Goal: Task Accomplishment & Management: Manage account settings

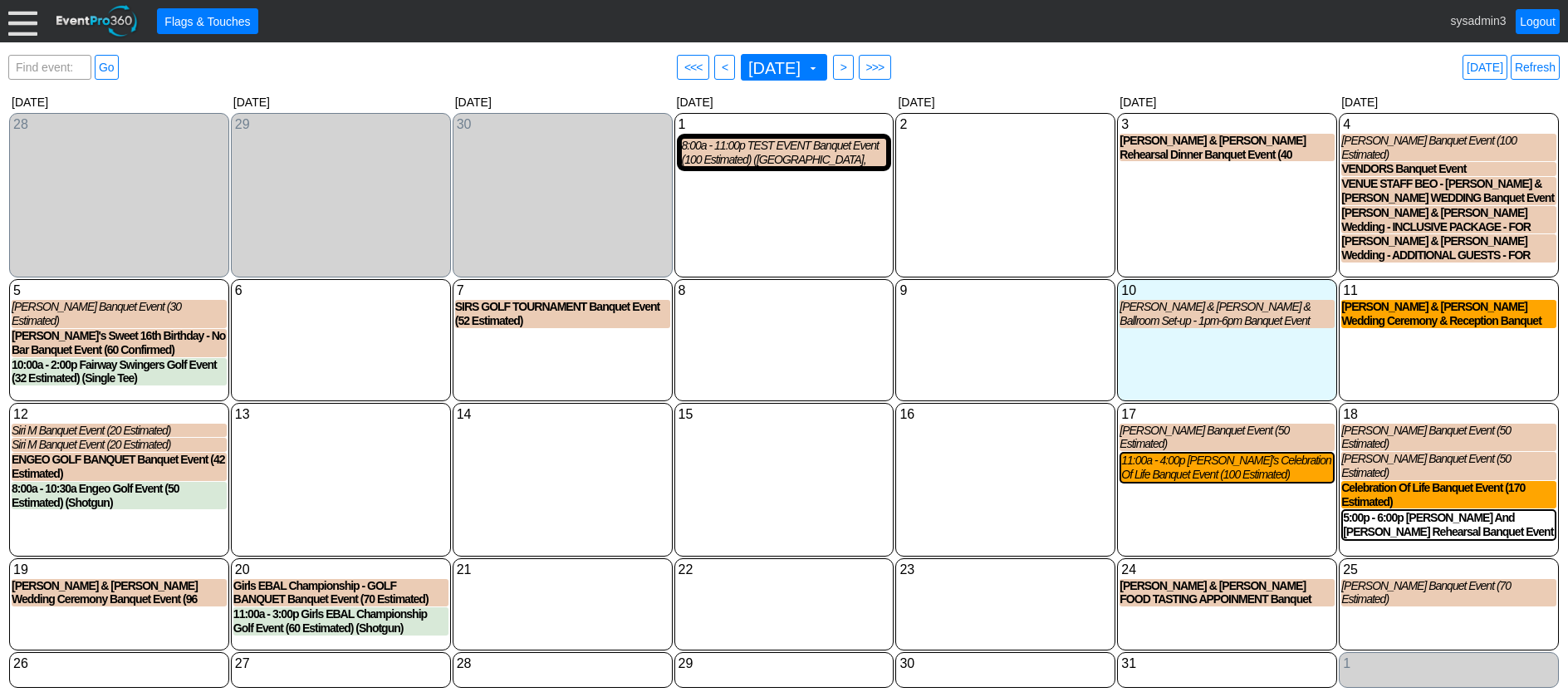
click at [22, 24] on div at bounding box center [22, 21] width 29 height 29
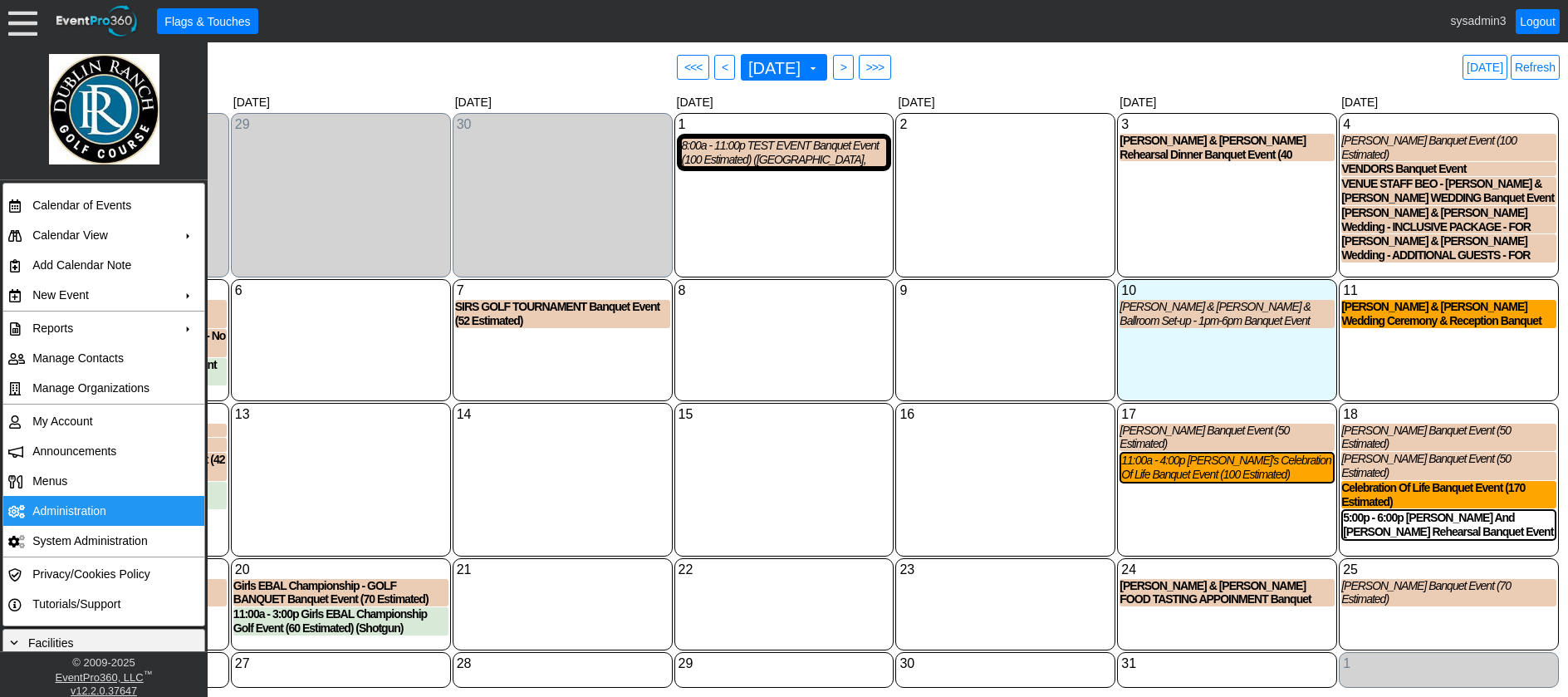
click at [65, 509] on td "Administration" at bounding box center [100, 511] width 149 height 30
click at [912, 345] on div "9 Thursday" at bounding box center [1005, 339] width 220 height 121
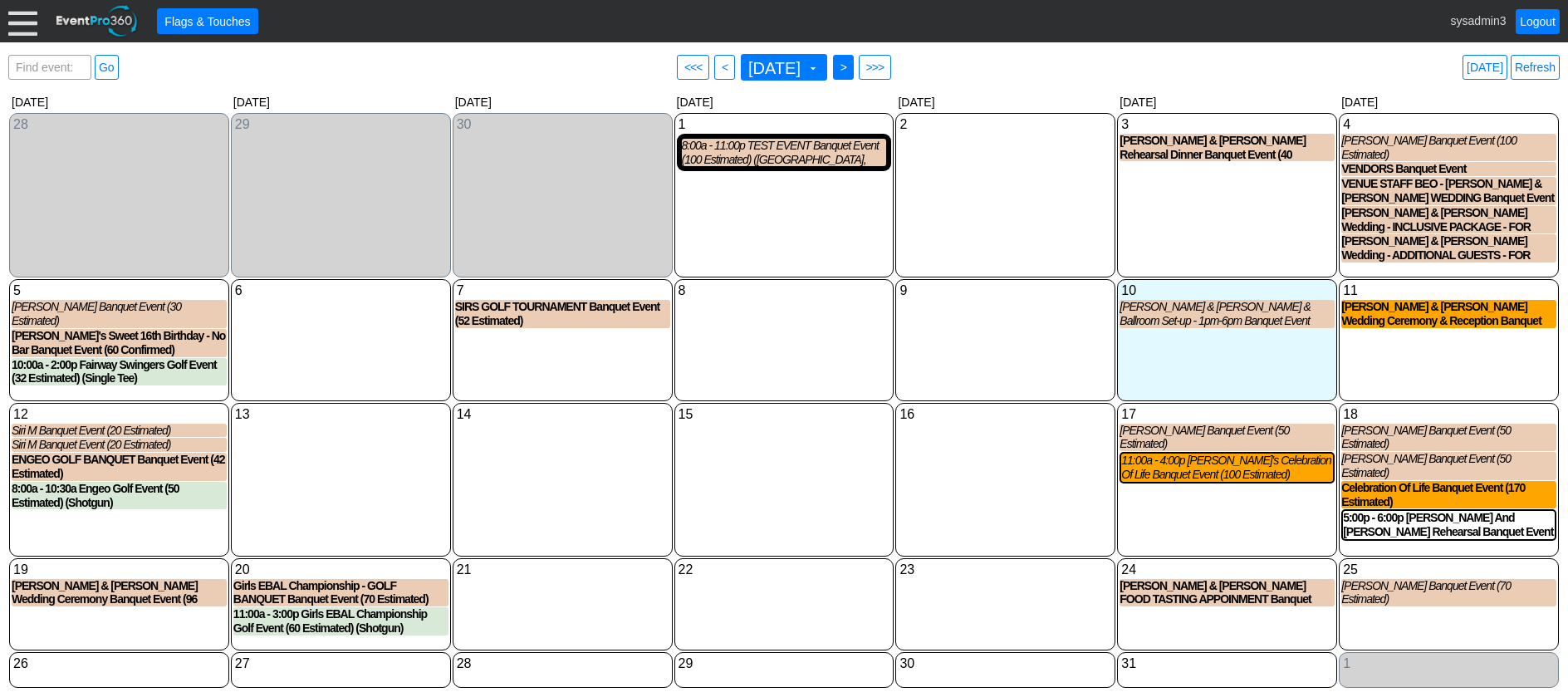
click at [850, 61] on span ">" at bounding box center [843, 67] width 12 height 17
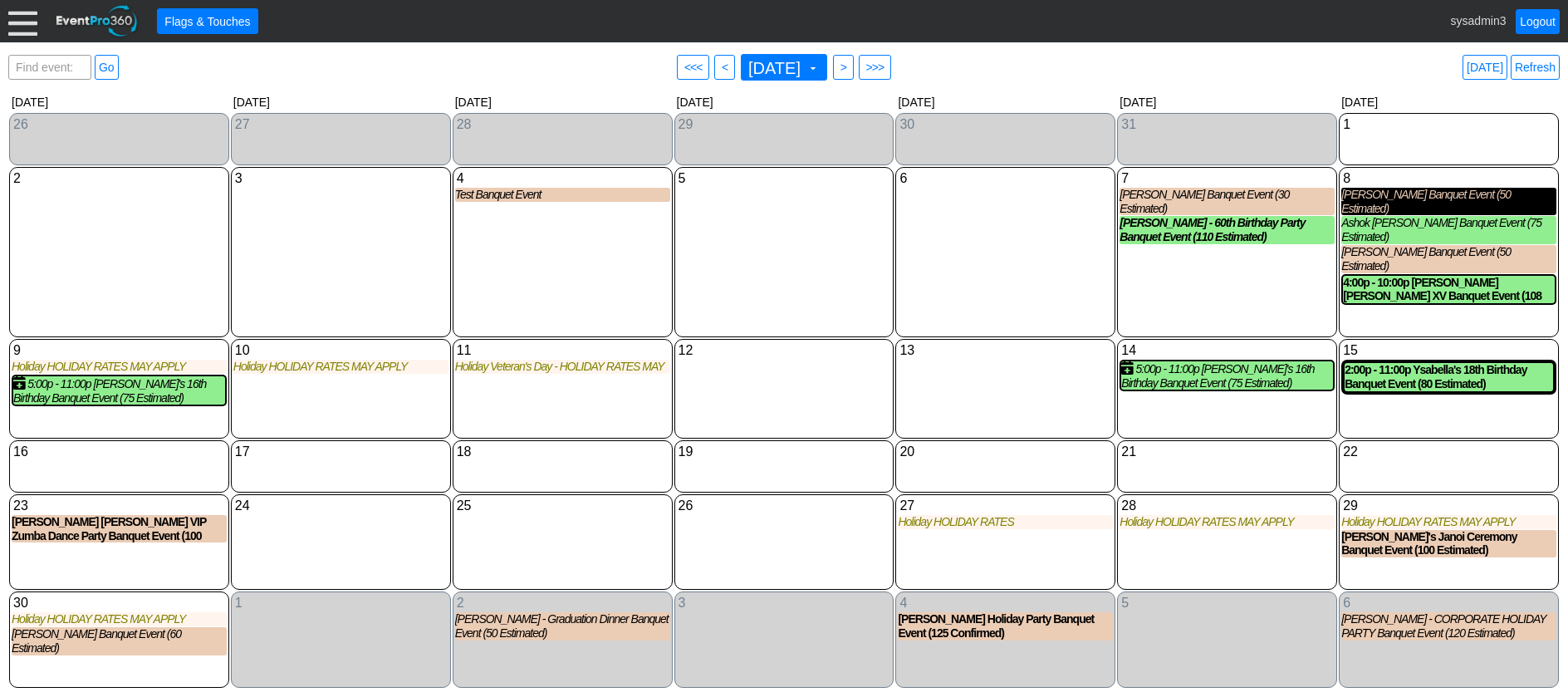
click at [1405, 204] on div "Satya Obellaneni Banquet Event (50 Estimated)" at bounding box center [1449, 202] width 215 height 28
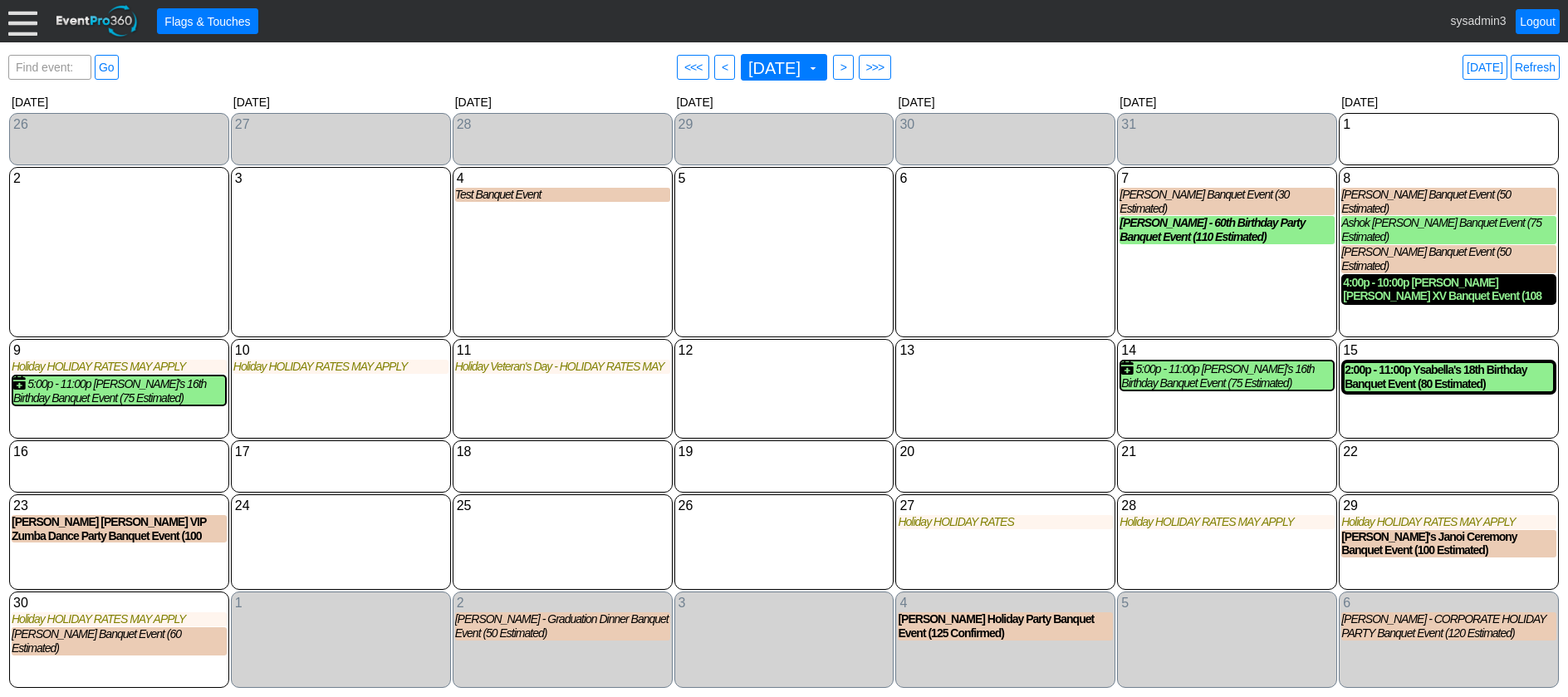
click at [1404, 276] on div "4:00p - 10:00p Sophia Andrea Saavedra's XV Banquet Event (108 Confirmed) (Banqu…" at bounding box center [1450, 290] width 212 height 28
click at [1529, 59] on link "Refresh" at bounding box center [1536, 68] width 49 height 25
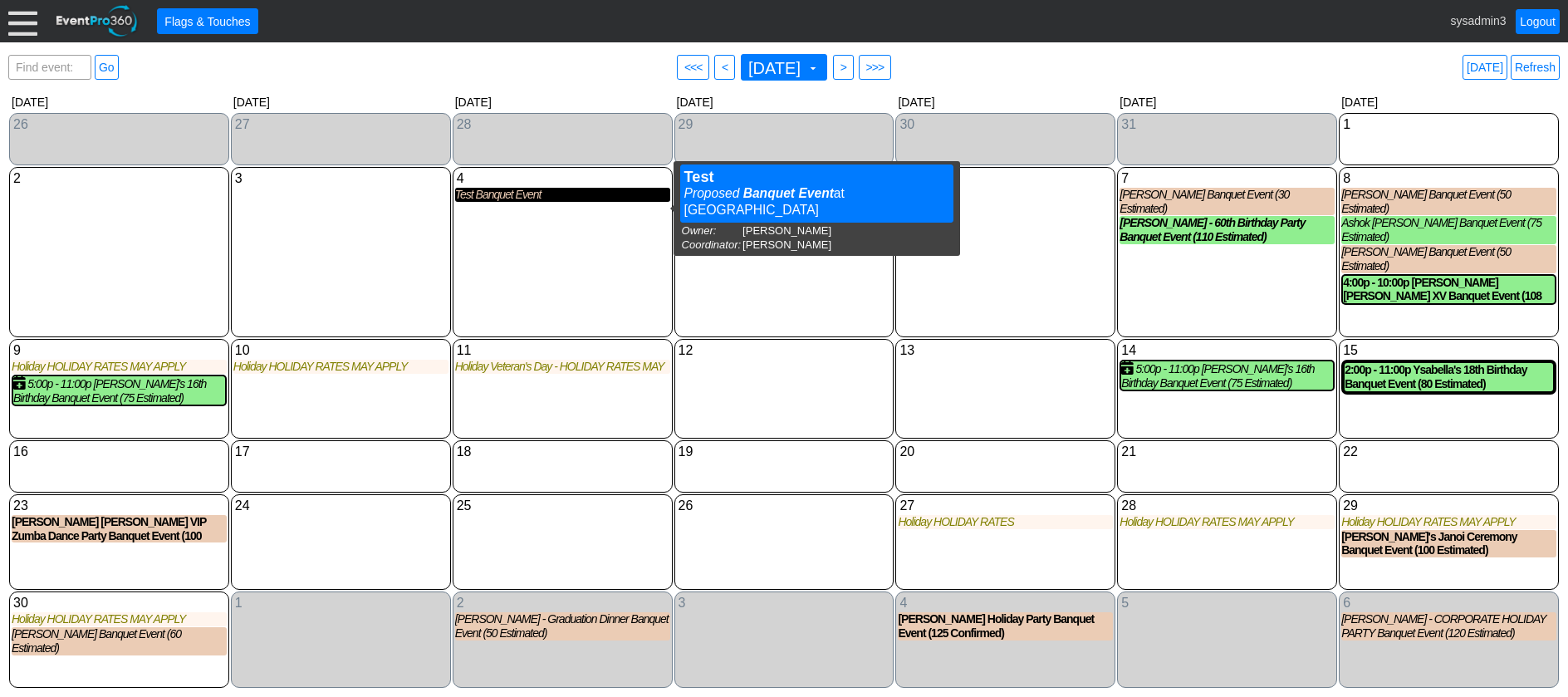
click at [514, 202] on div "Test Banquet Event" at bounding box center [562, 195] width 215 height 14
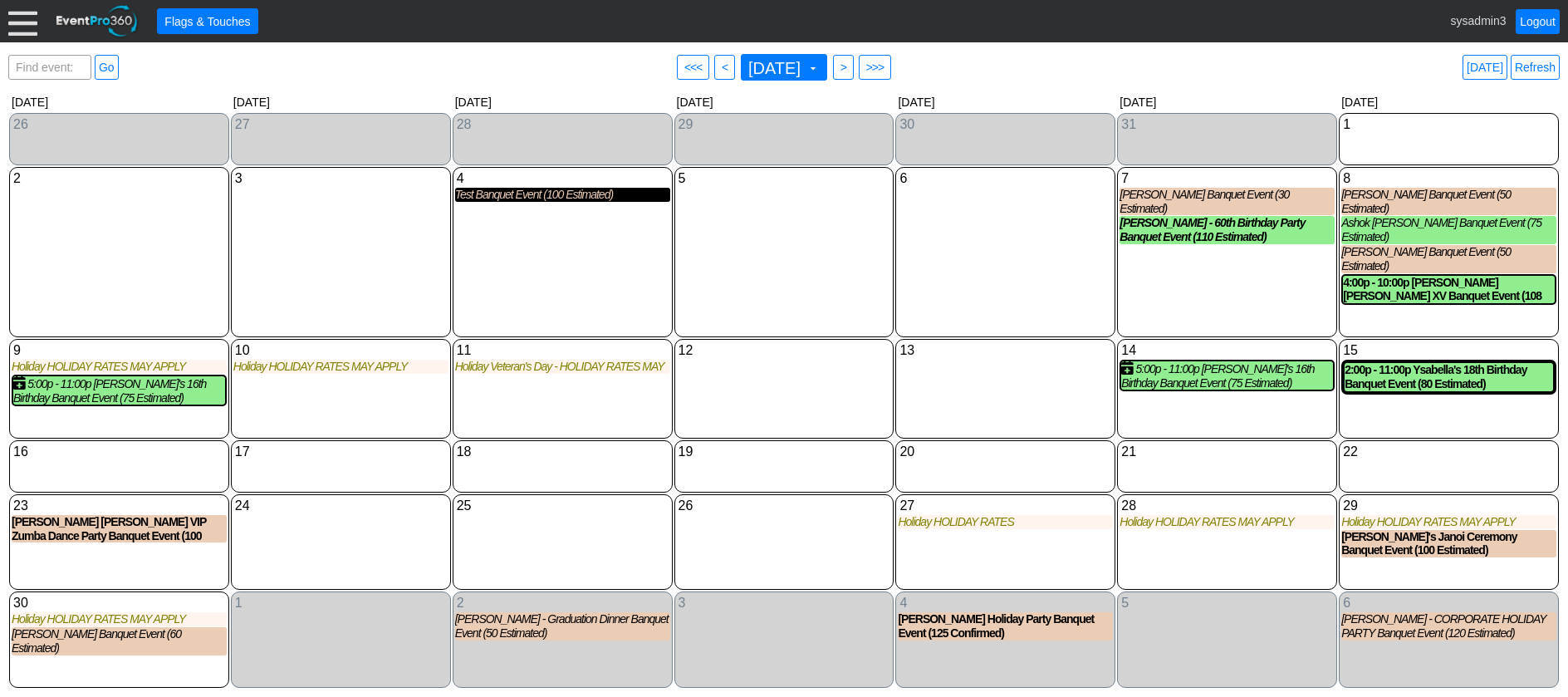
click at [540, 202] on div "Test Banquet Event (100 Estimated)" at bounding box center [562, 195] width 215 height 14
click at [571, 202] on div "Test Banquet Event (100 Estimated)" at bounding box center [562, 195] width 215 height 14
click at [1536, 68] on link "Refresh" at bounding box center [1536, 68] width 49 height 25
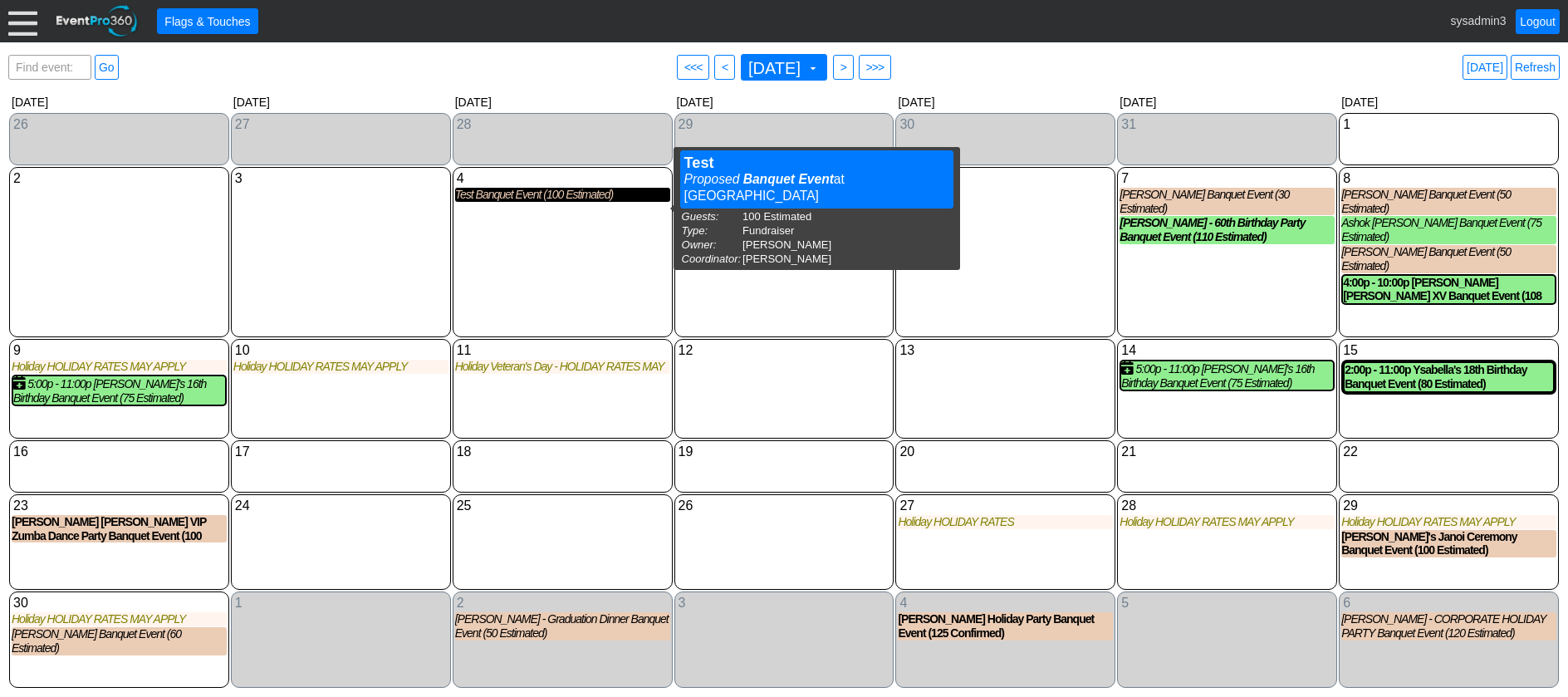
click at [521, 202] on div "Test Banquet Event (100 Estimated)" at bounding box center [562, 195] width 215 height 14
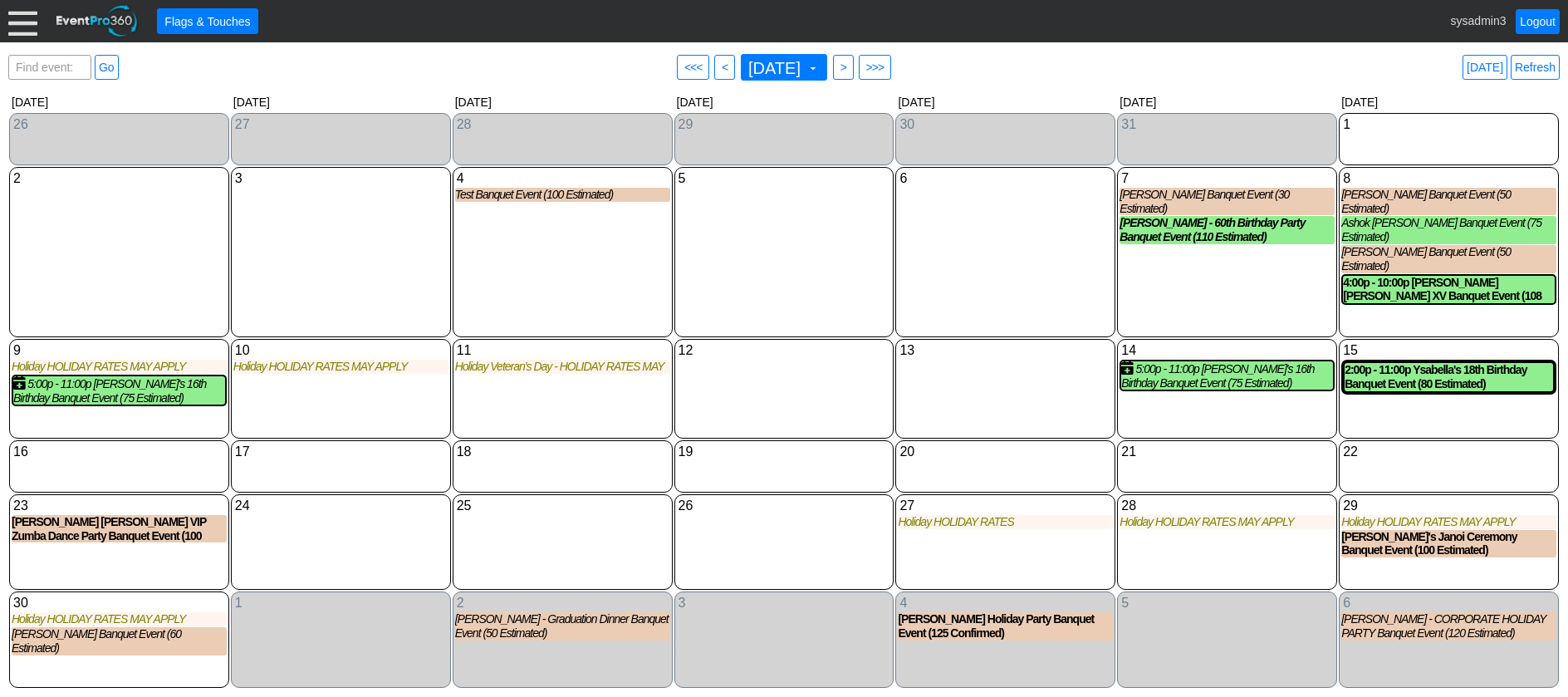
click at [25, 19] on div at bounding box center [22, 21] width 29 height 29
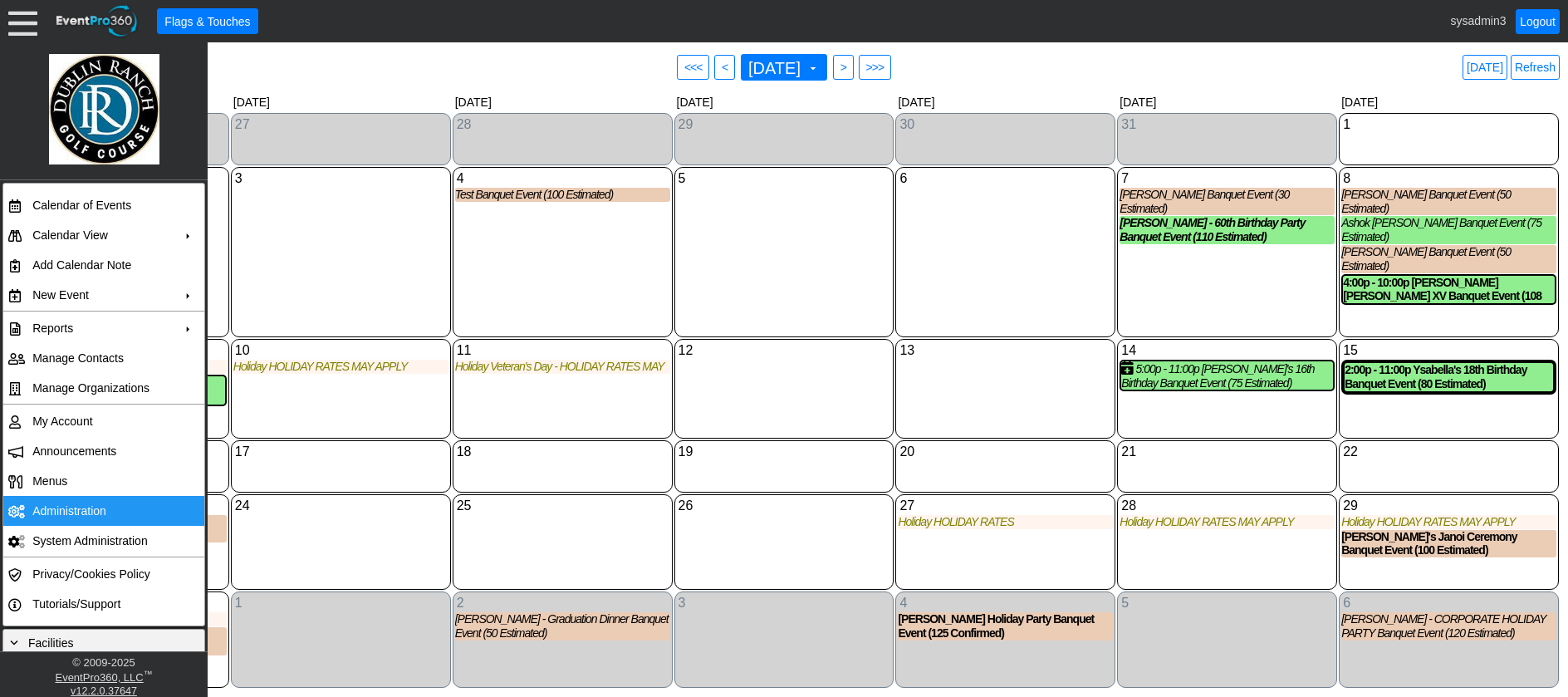
click at [49, 509] on td "Administration" at bounding box center [100, 511] width 149 height 30
click at [1531, 69] on link "Refresh" at bounding box center [1536, 68] width 49 height 25
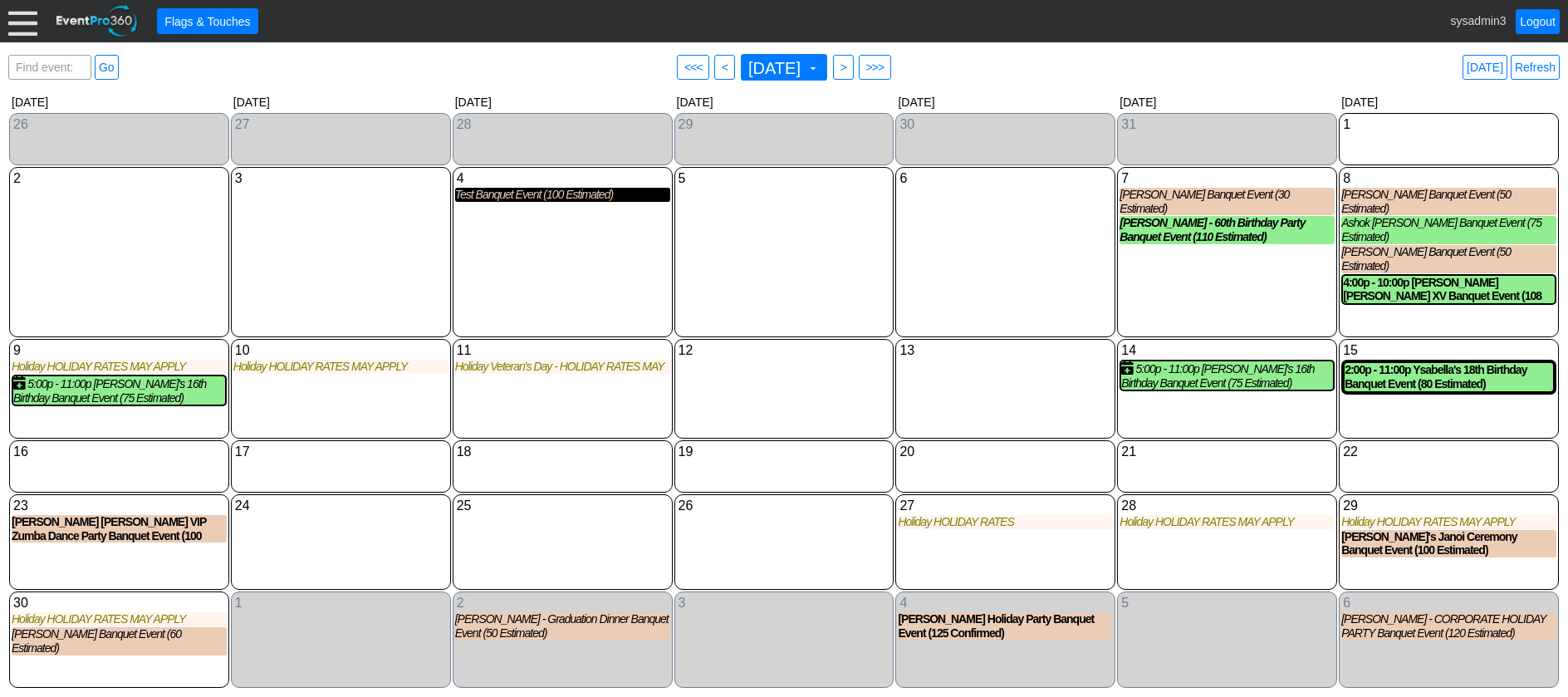
click at [532, 202] on div "Test Banquet Event (100 Estimated)" at bounding box center [562, 195] width 215 height 14
click at [523, 202] on div "Test Banquet Event (100 Estimated)" at bounding box center [562, 195] width 215 height 14
click at [1540, 67] on link "Refresh" at bounding box center [1536, 68] width 49 height 25
click at [554, 202] on div "Test Banquet Event (100 Estimated)" at bounding box center [562, 195] width 215 height 14
click at [1538, 68] on link "Refresh" at bounding box center [1536, 68] width 49 height 25
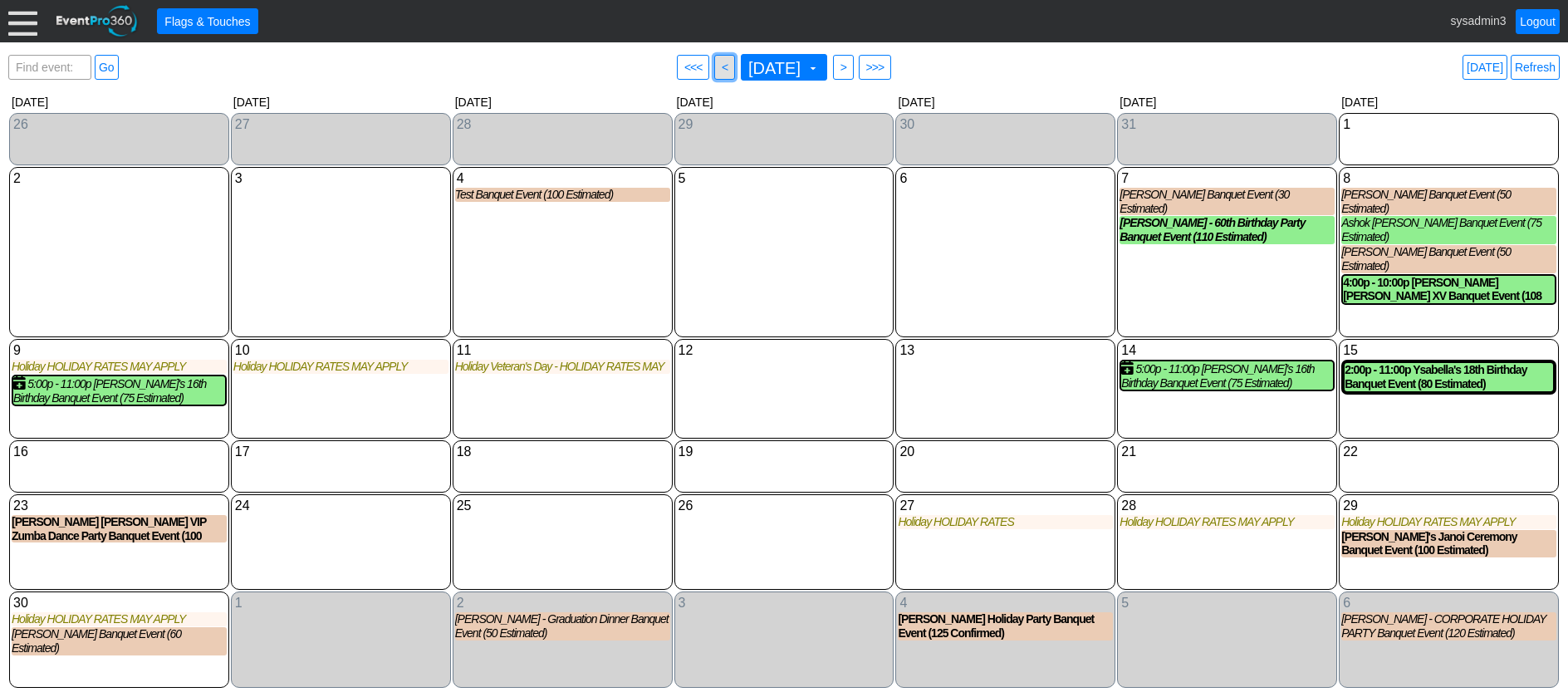
click at [719, 64] on span "<" at bounding box center [725, 67] width 12 height 17
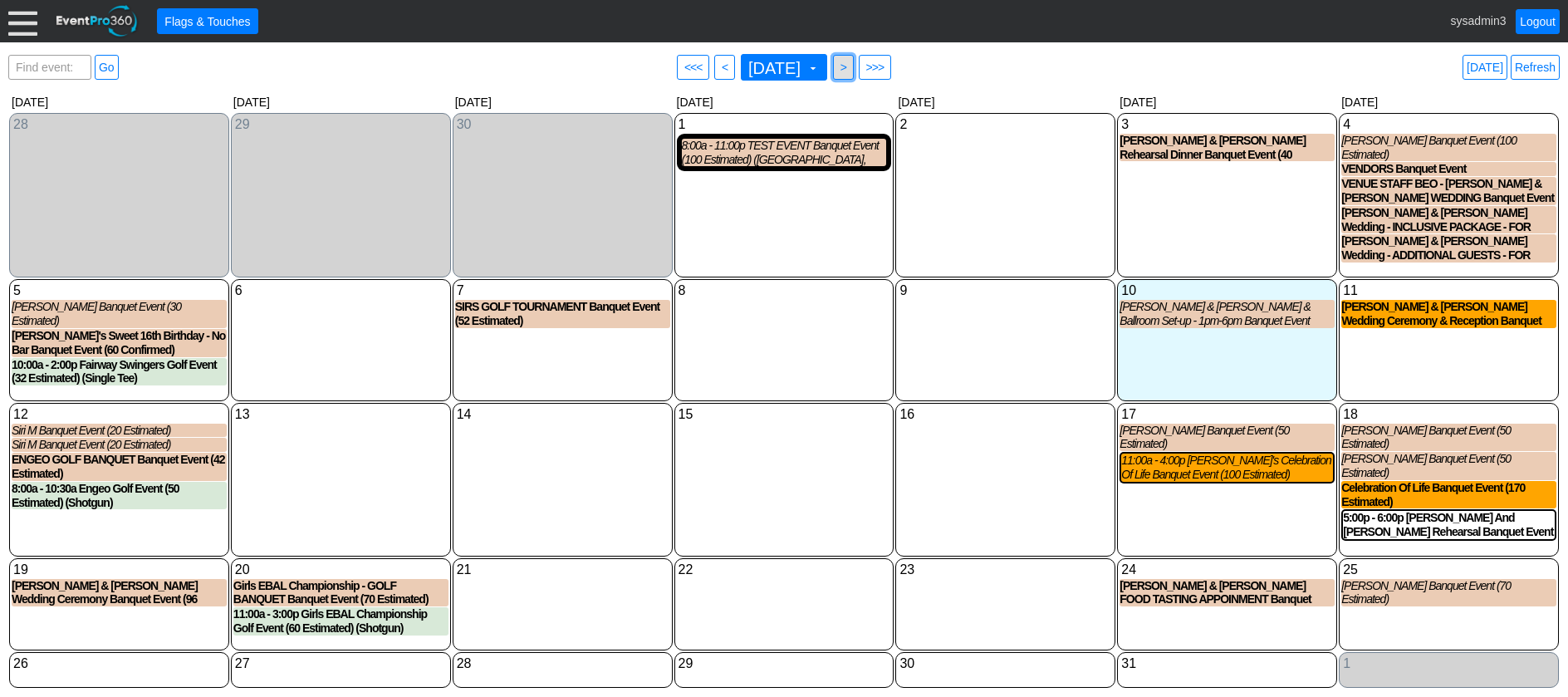
click at [850, 68] on span ">" at bounding box center [843, 67] width 12 height 17
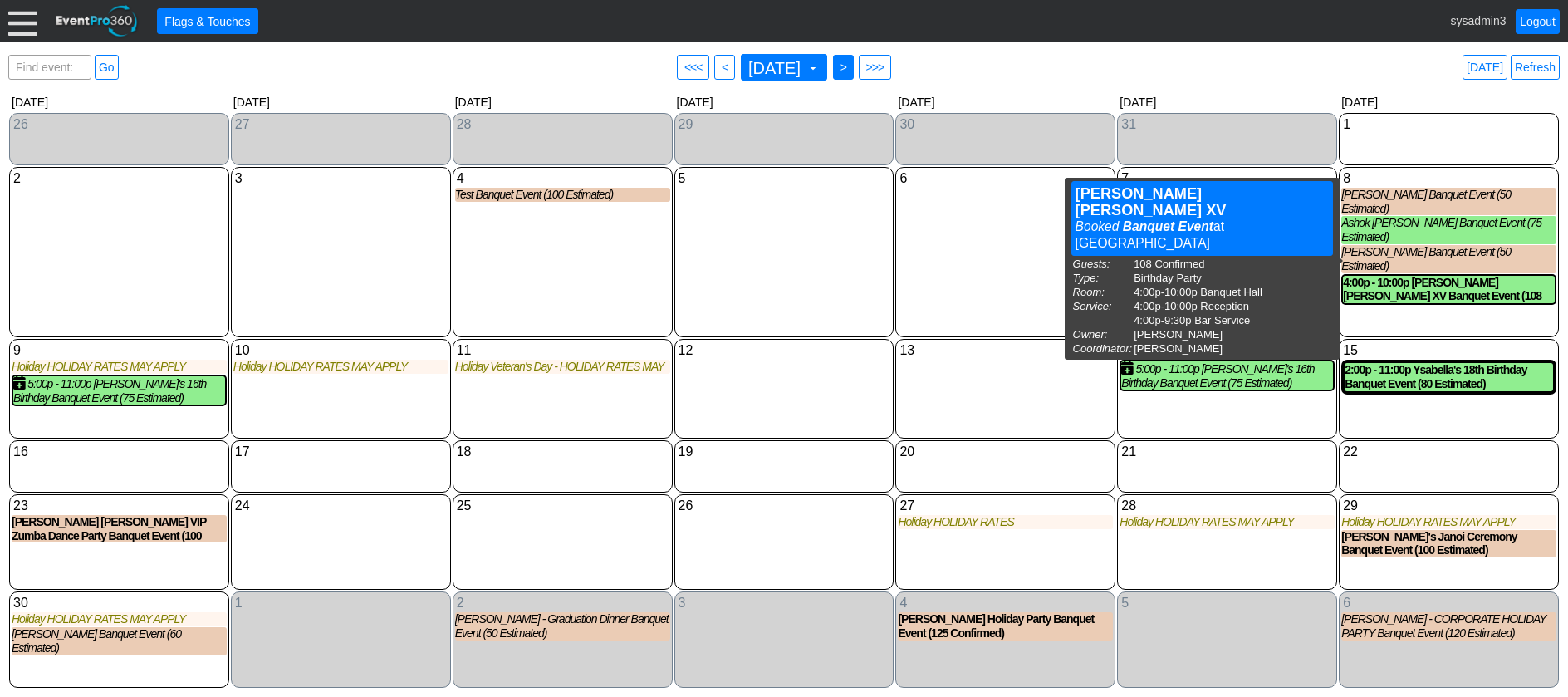
click at [850, 60] on span ">" at bounding box center [843, 67] width 12 height 17
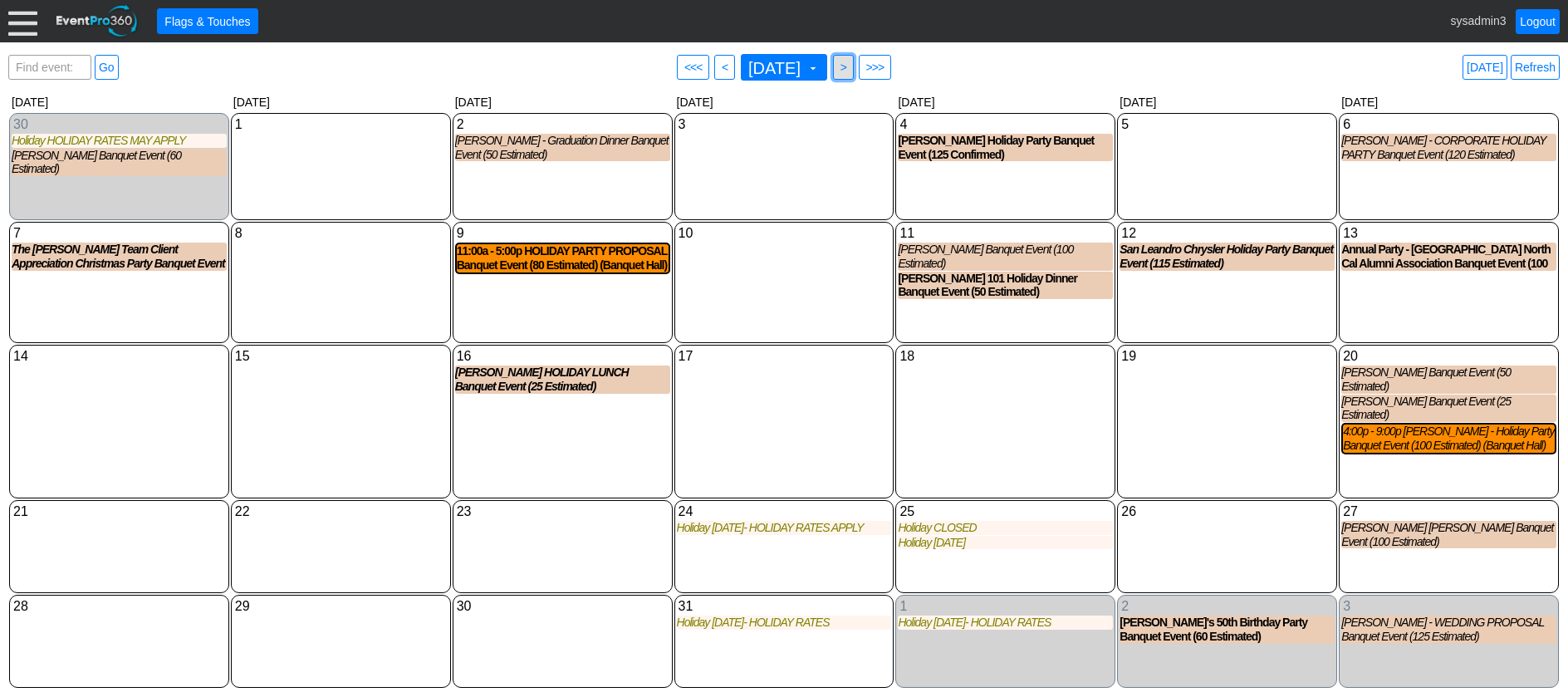
click at [850, 67] on span ">" at bounding box center [843, 67] width 12 height 17
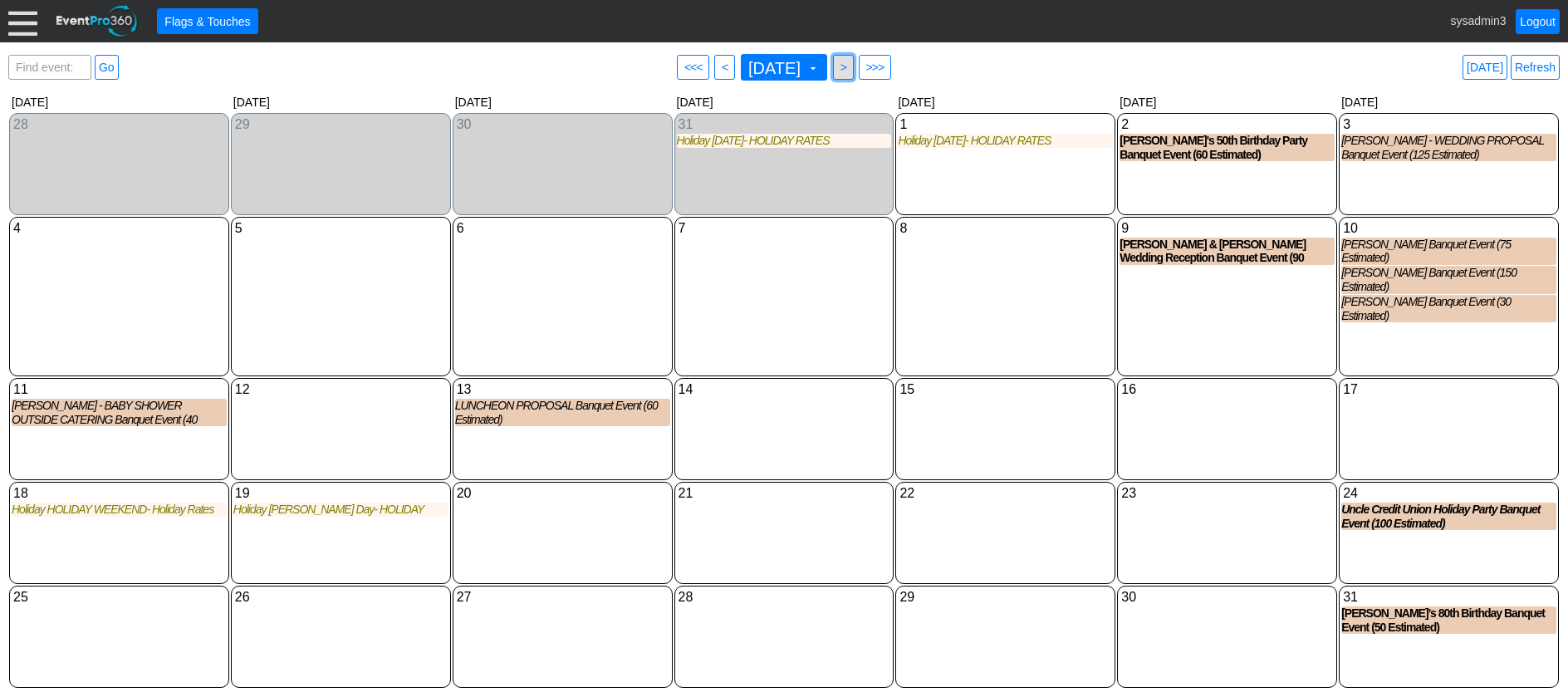
click at [854, 67] on span "● >" at bounding box center [844, 68] width 21 height 25
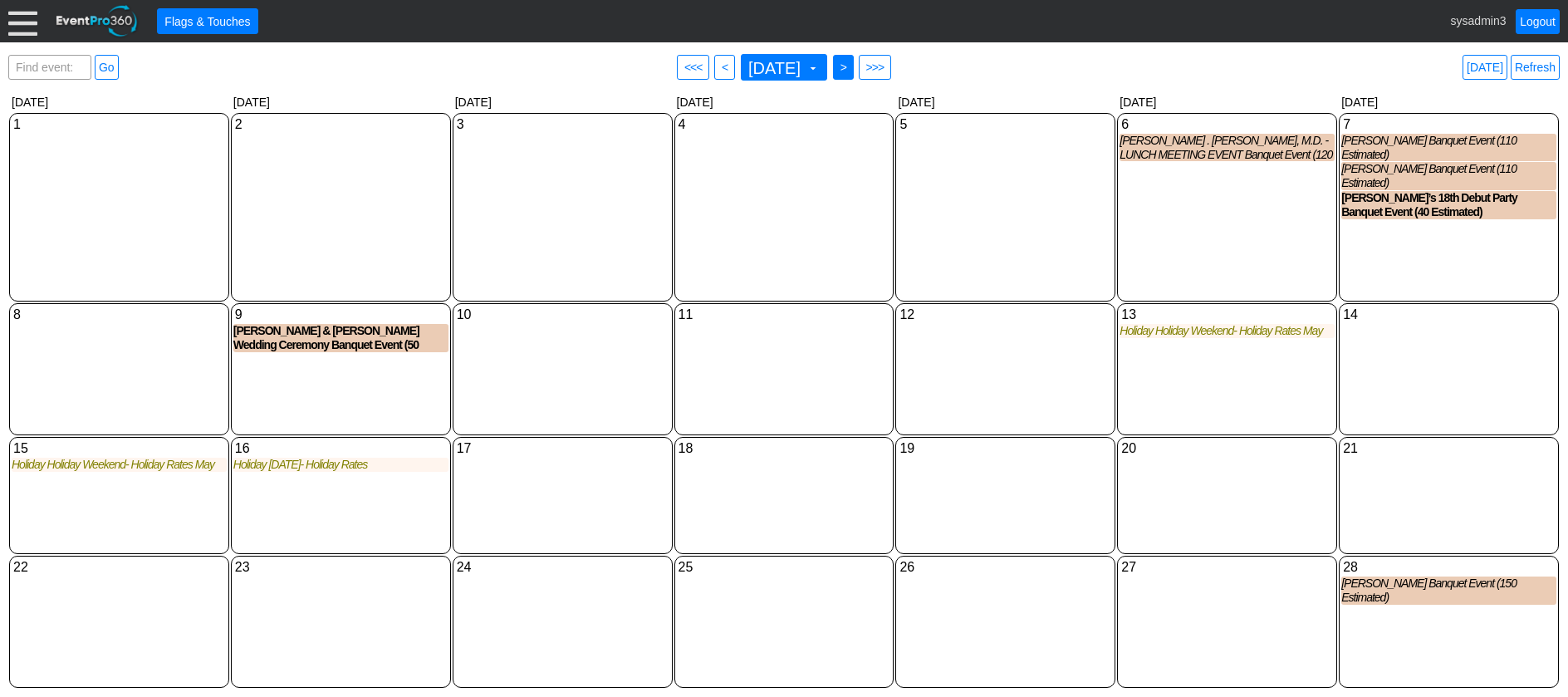
click at [850, 68] on span ">" at bounding box center [843, 67] width 12 height 17
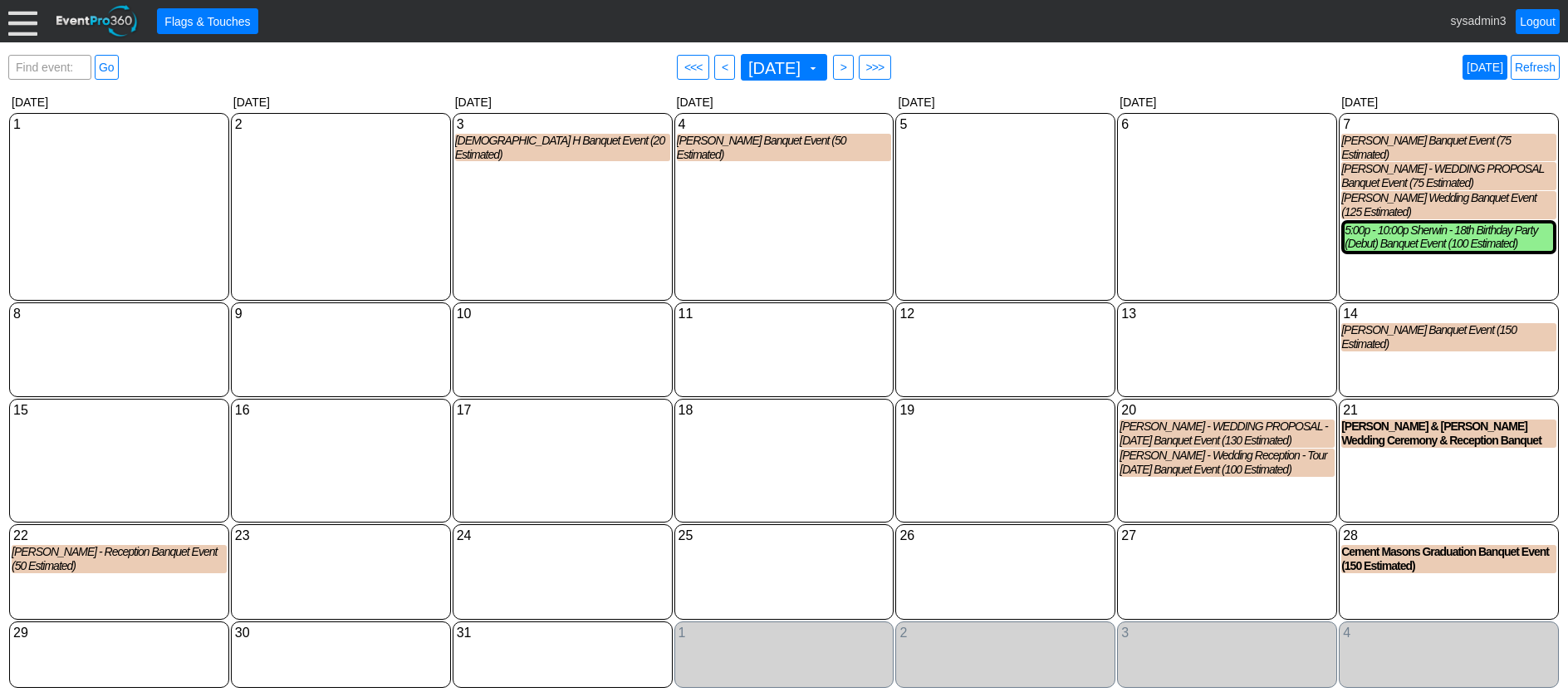
click at [1487, 65] on link "Today" at bounding box center [1485, 68] width 45 height 25
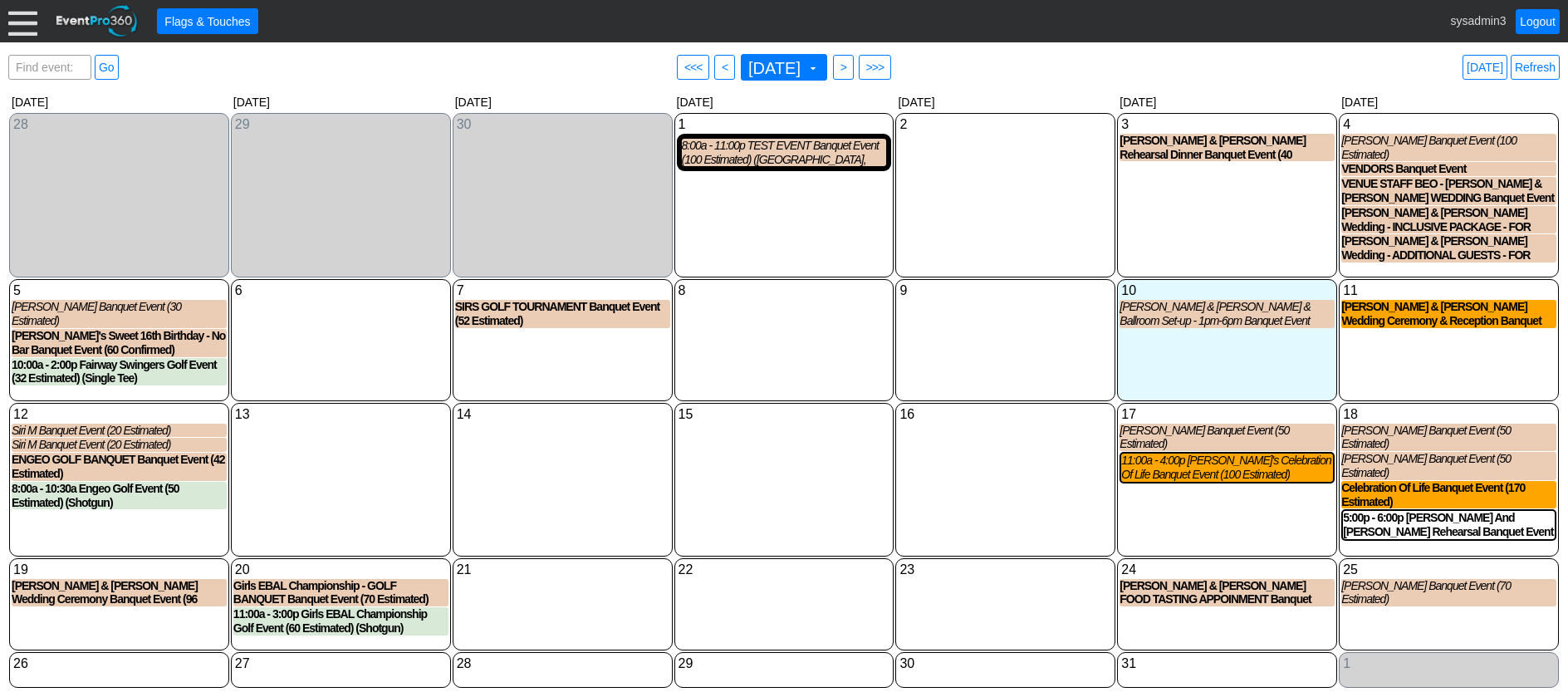
click at [976, 69] on div "Find event: enter title Go ● <<< ● < October 2025 ▼ ● > ● >>> Today Refresh" at bounding box center [784, 68] width 1551 height 33
click at [721, 386] on div "8 Wednesday" at bounding box center [784, 339] width 220 height 121
click at [787, 160] on div "8:00a - 11:00p TEST EVENT Banquet Event (100 Estimated) (Banquet Hall, Bridal S…" at bounding box center [784, 153] width 205 height 28
click at [1530, 67] on link "Refresh" at bounding box center [1536, 68] width 49 height 25
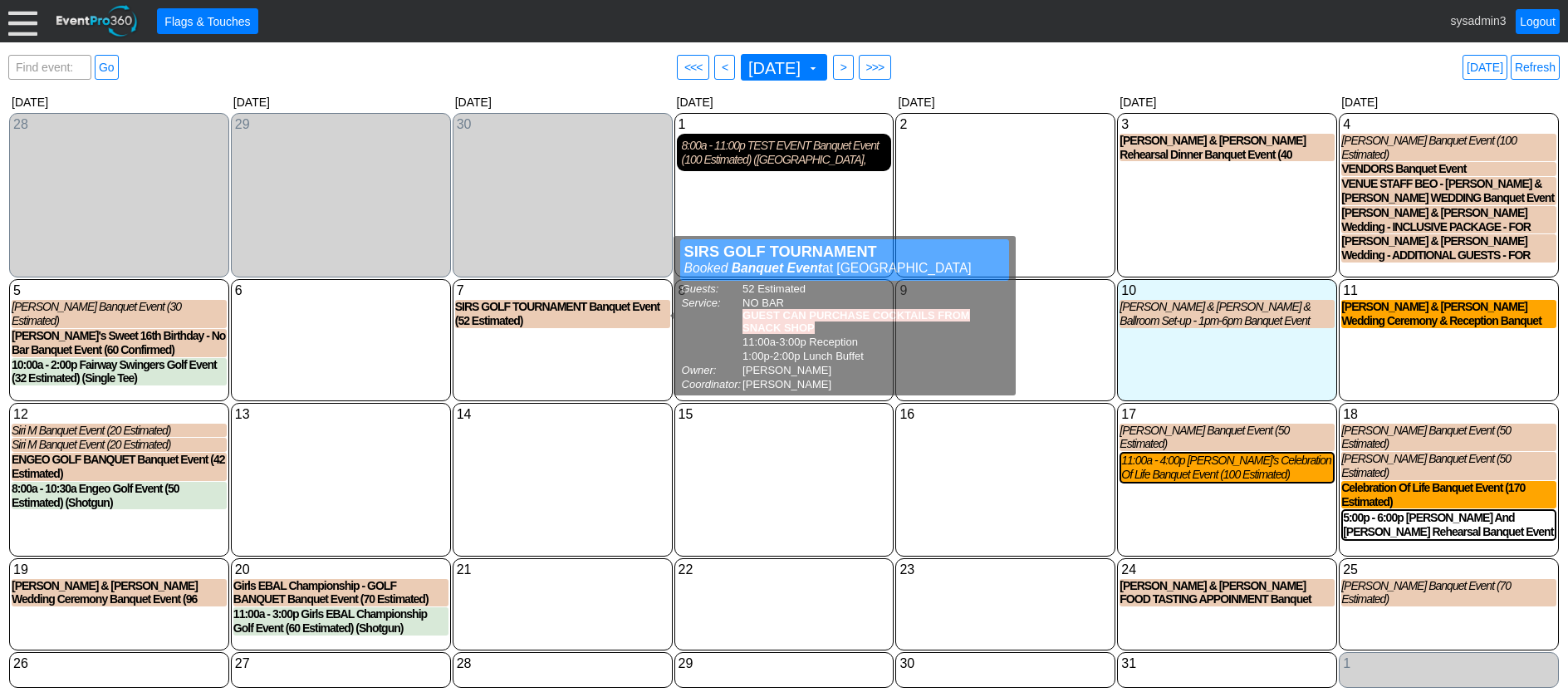
click at [740, 151] on div "8:00a - 11:00p TEST EVENT Banquet Event (100 Estimated) (Banquet Hall, Bridal S…" at bounding box center [784, 153] width 205 height 28
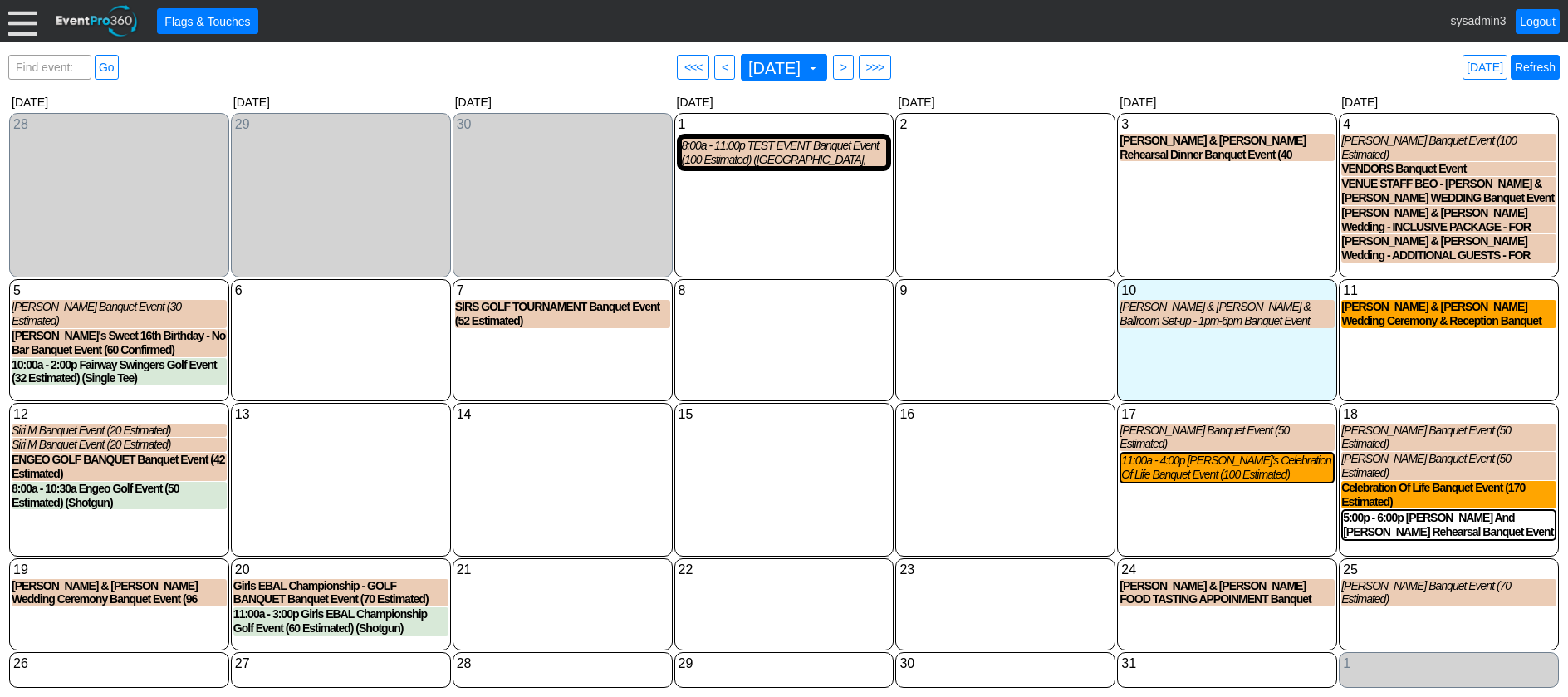
click at [1533, 63] on link "Refresh" at bounding box center [1536, 68] width 49 height 25
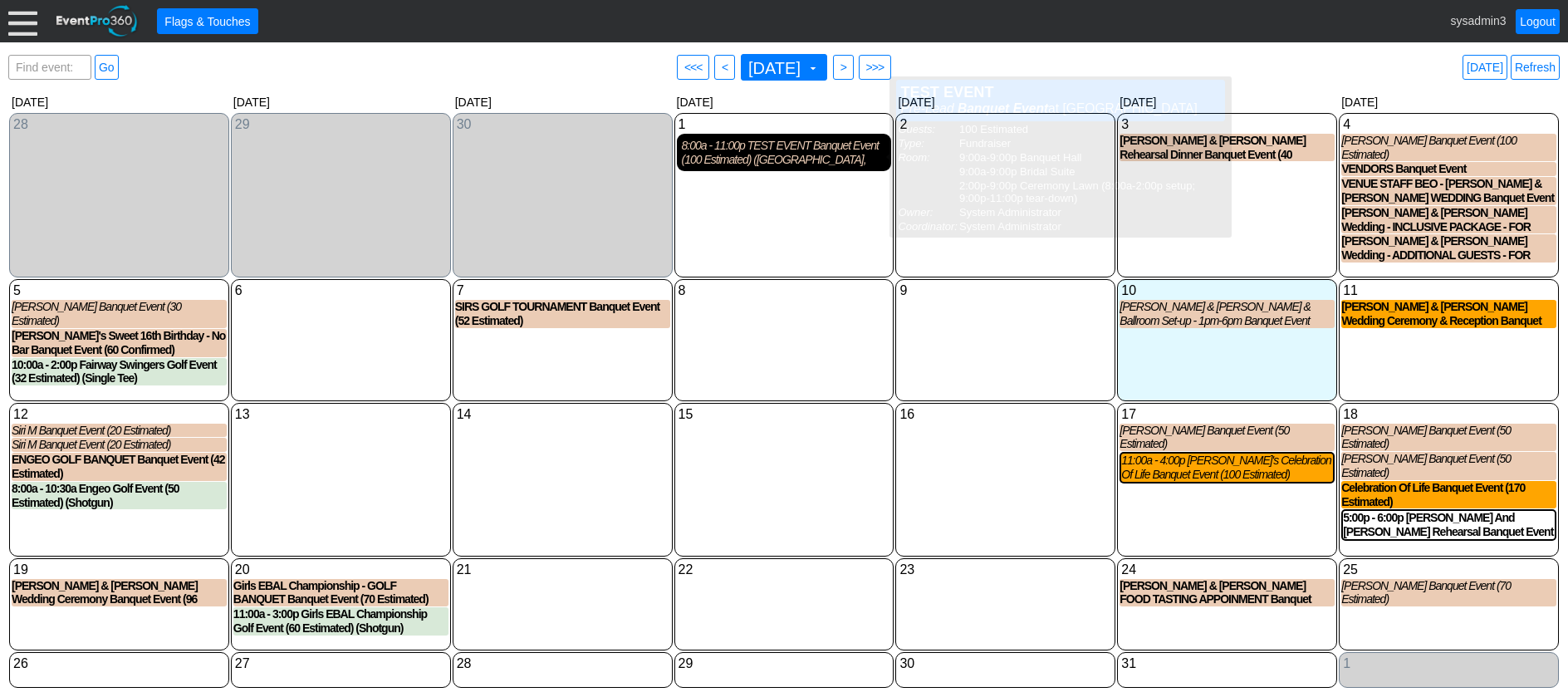
click at [763, 143] on div "8:00a - 11:00p TEST EVENT Banquet Event (100 Estimated) (Banquet Hall, Bridal S…" at bounding box center [784, 153] width 205 height 28
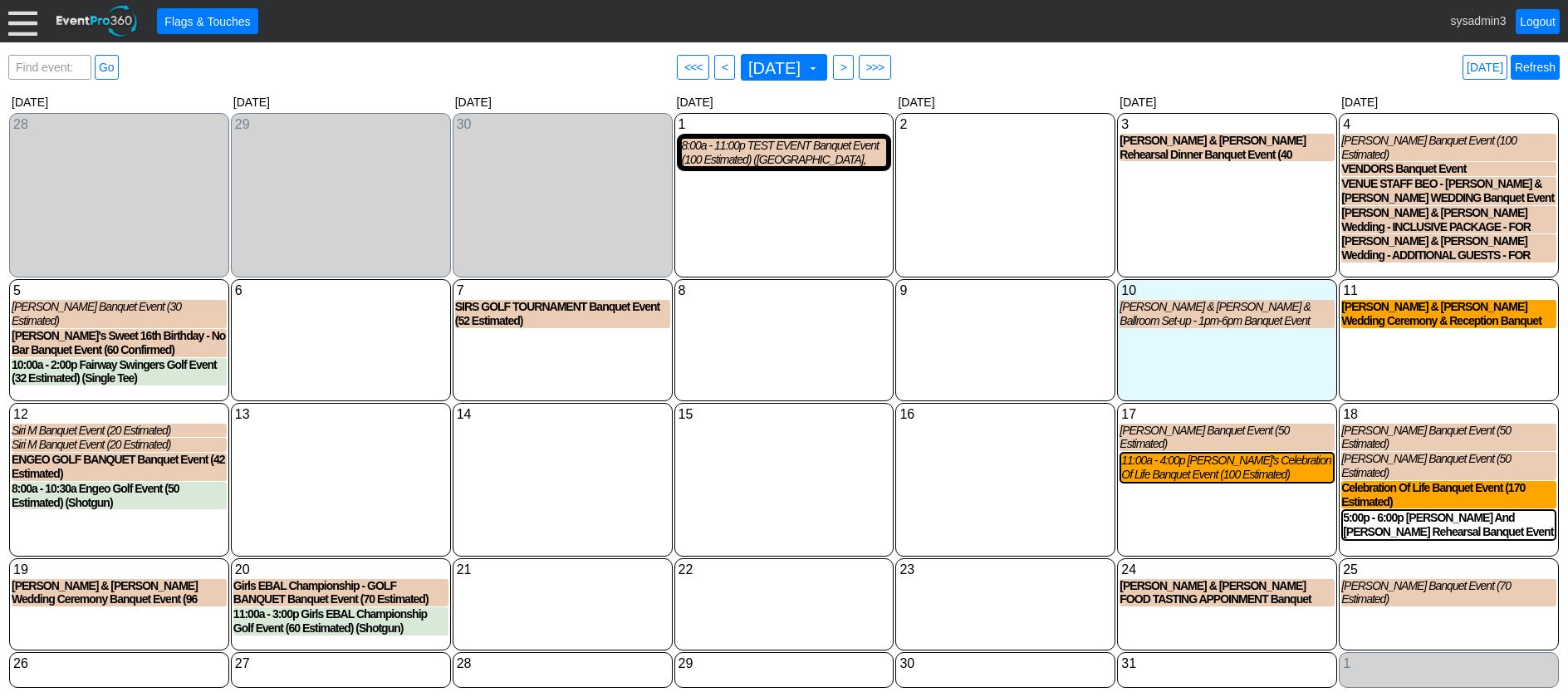
click at [1533, 63] on link "Refresh" at bounding box center [1536, 68] width 49 height 25
click at [1539, 14] on link "Logout" at bounding box center [1538, 21] width 44 height 25
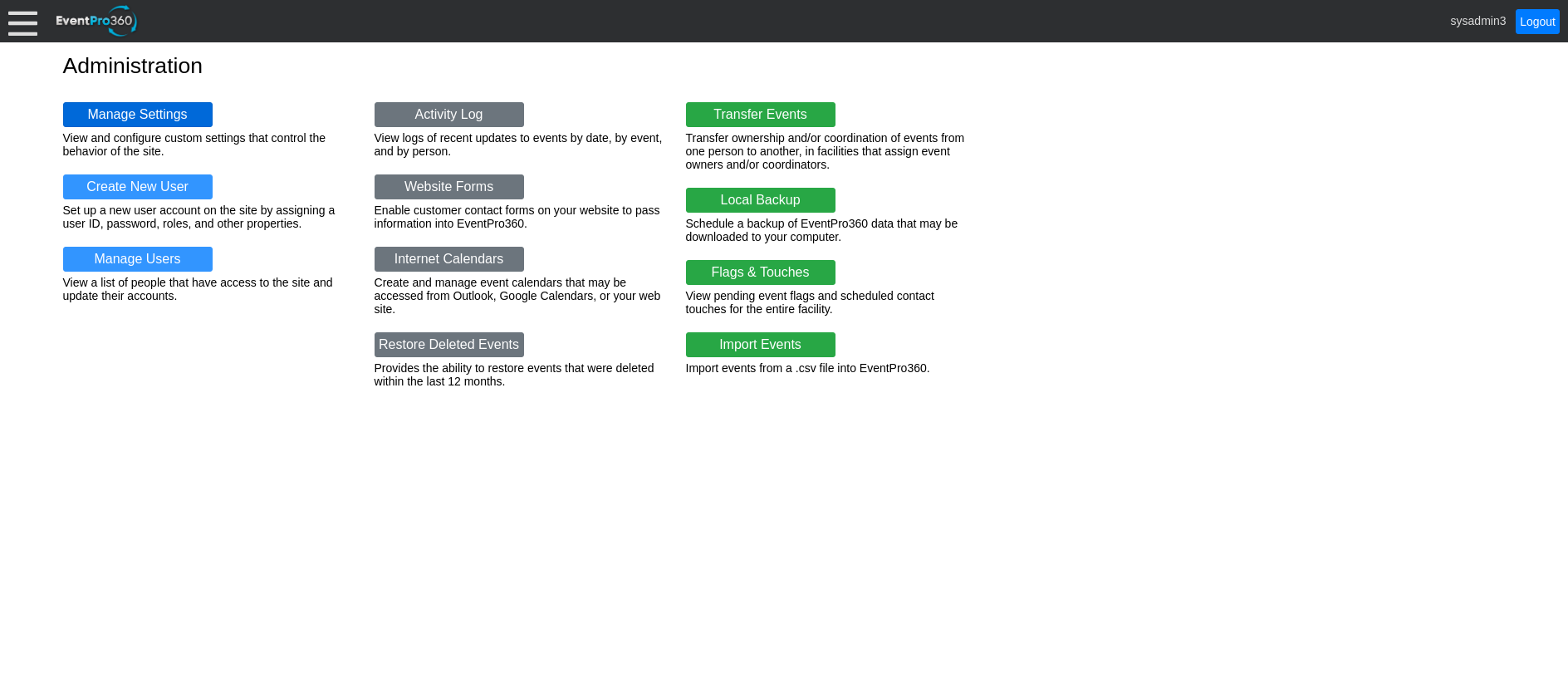
click at [172, 108] on link "Manage Settings" at bounding box center [138, 115] width 150 height 25
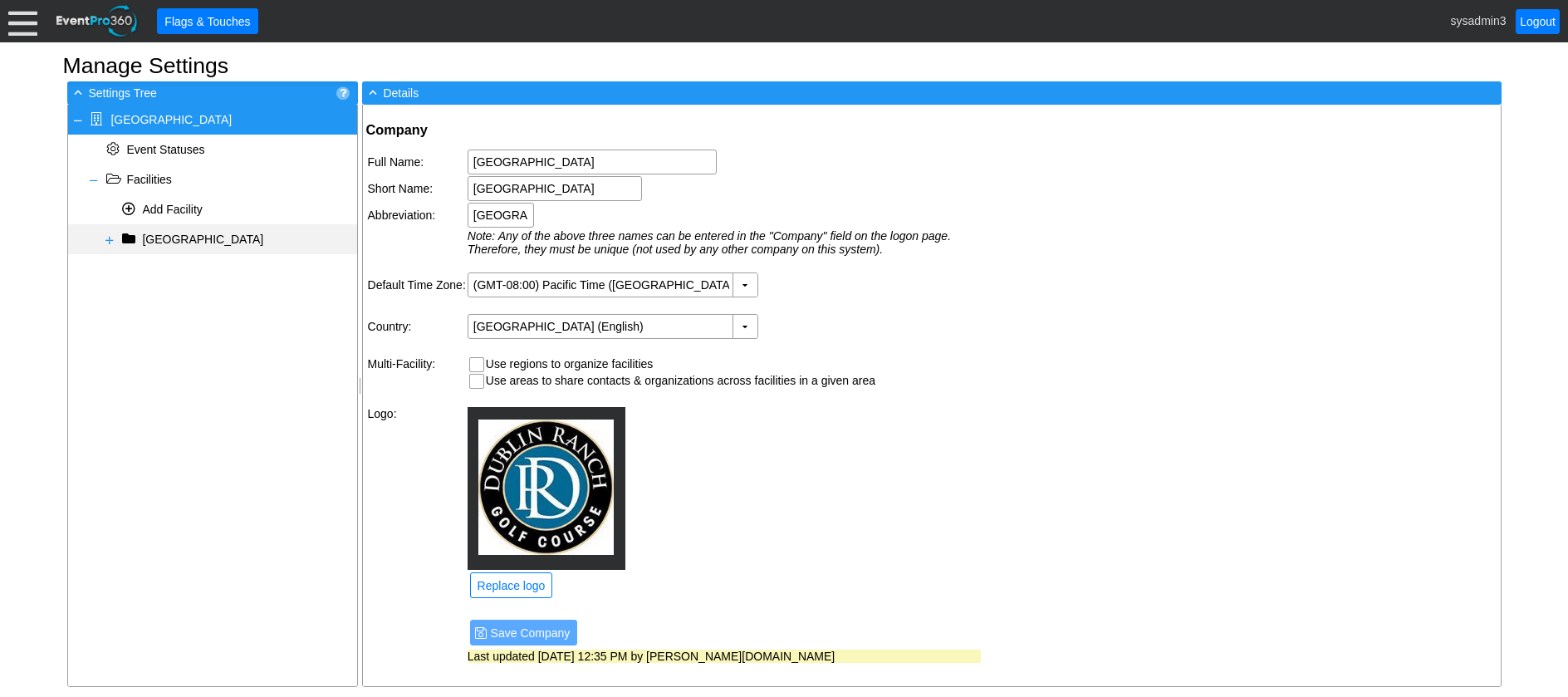
click at [107, 237] on span at bounding box center [110, 239] width 13 height 13
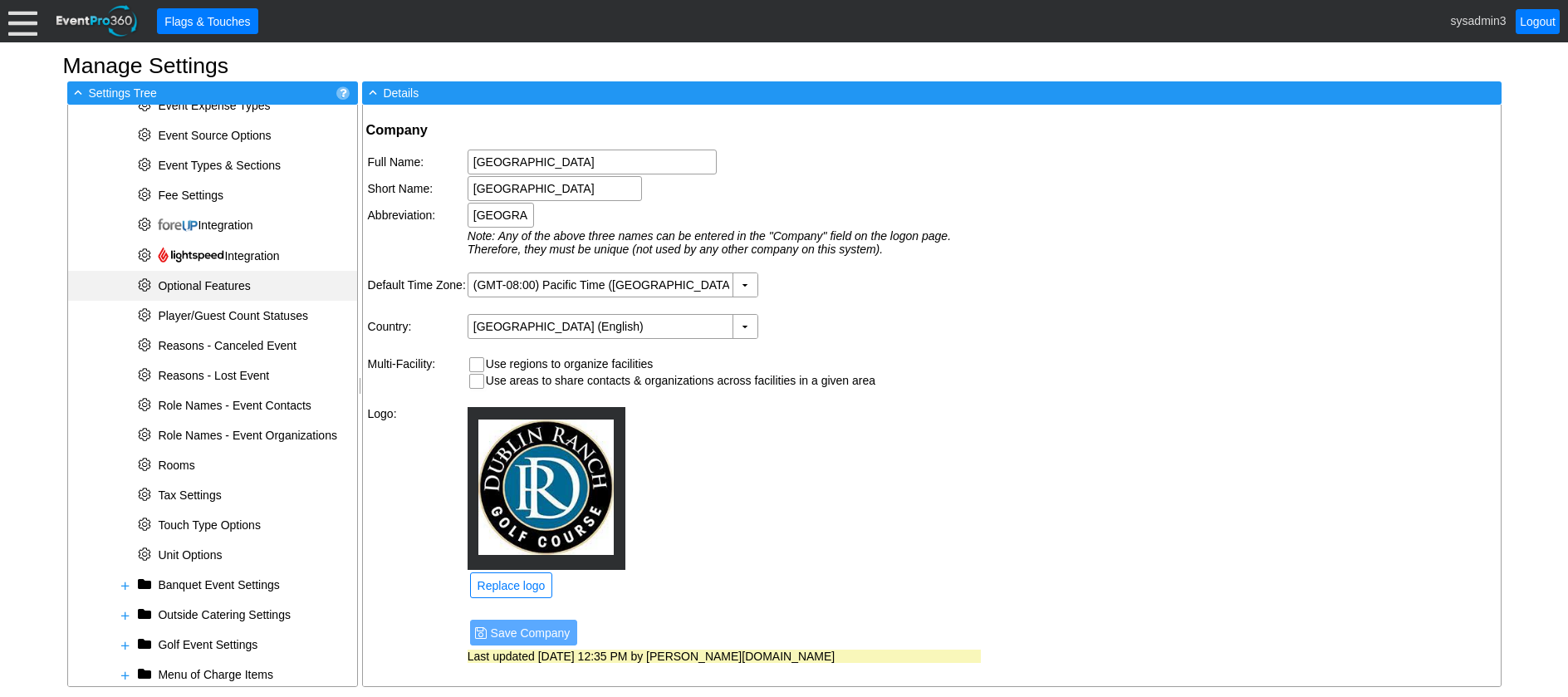
scroll to position [487, 0]
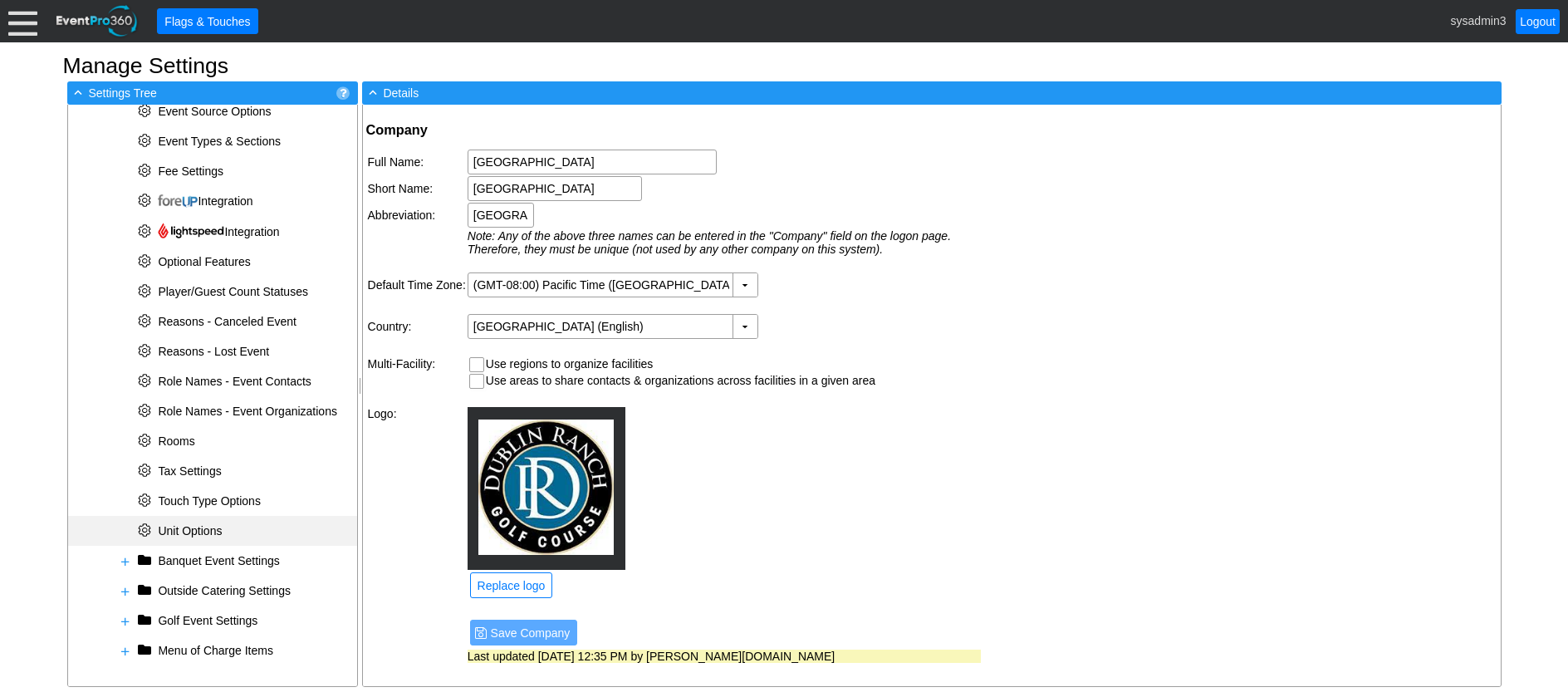
click at [187, 534] on span "Unit Options" at bounding box center [189, 530] width 64 height 13
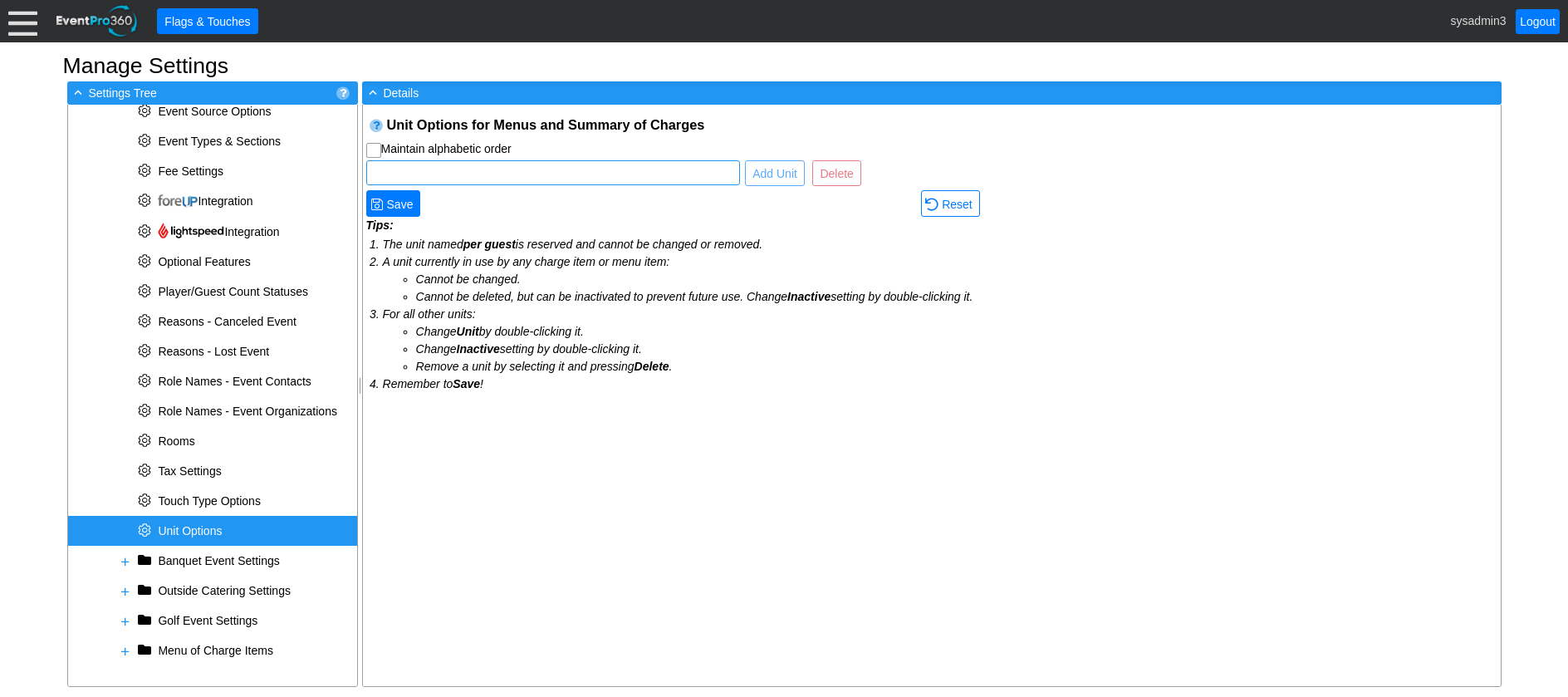
click at [567, 167] on input "text" at bounding box center [553, 173] width 362 height 24
click at [688, 174] on input "text" at bounding box center [553, 173] width 362 height 24
click at [203, 533] on span "Unit Options" at bounding box center [189, 530] width 64 height 13
click at [551, 172] on input "text" at bounding box center [553, 173] width 362 height 24
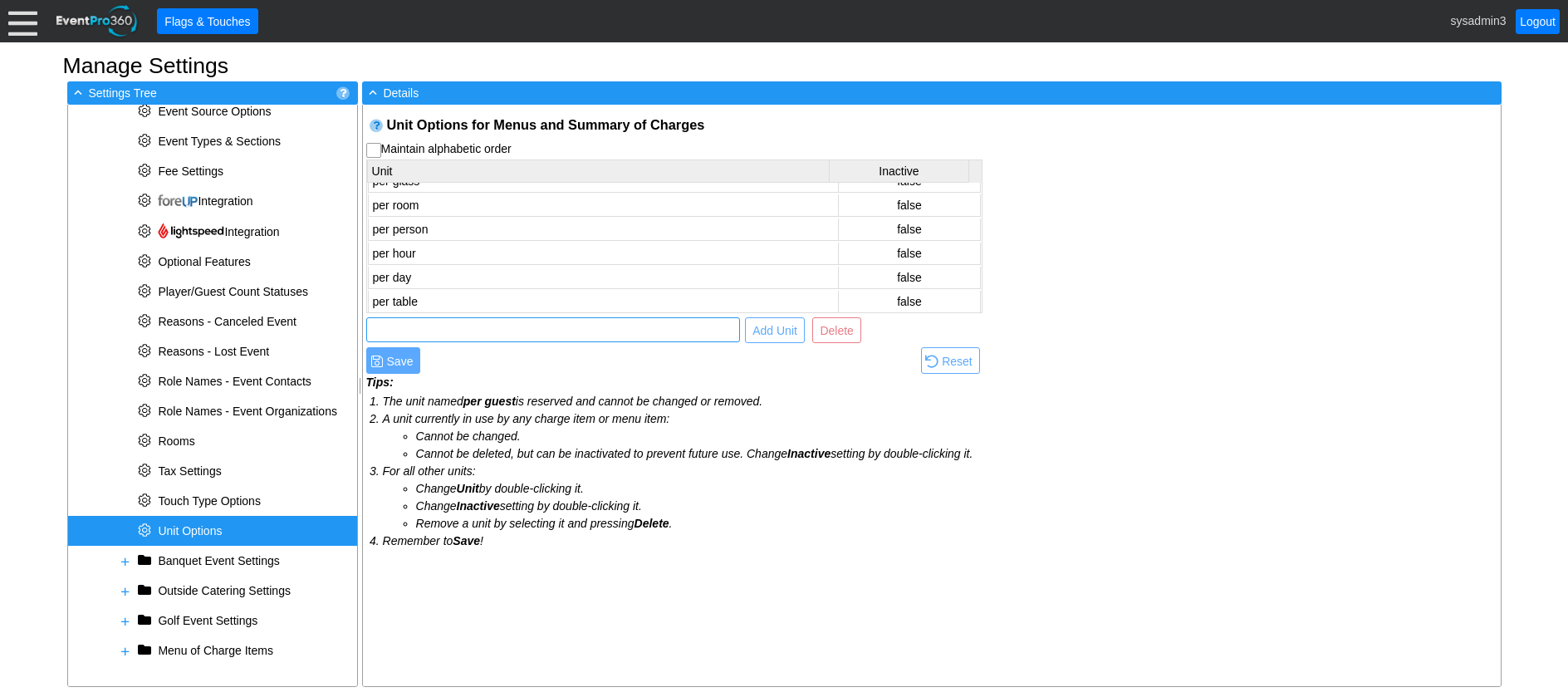
scroll to position [135, 0]
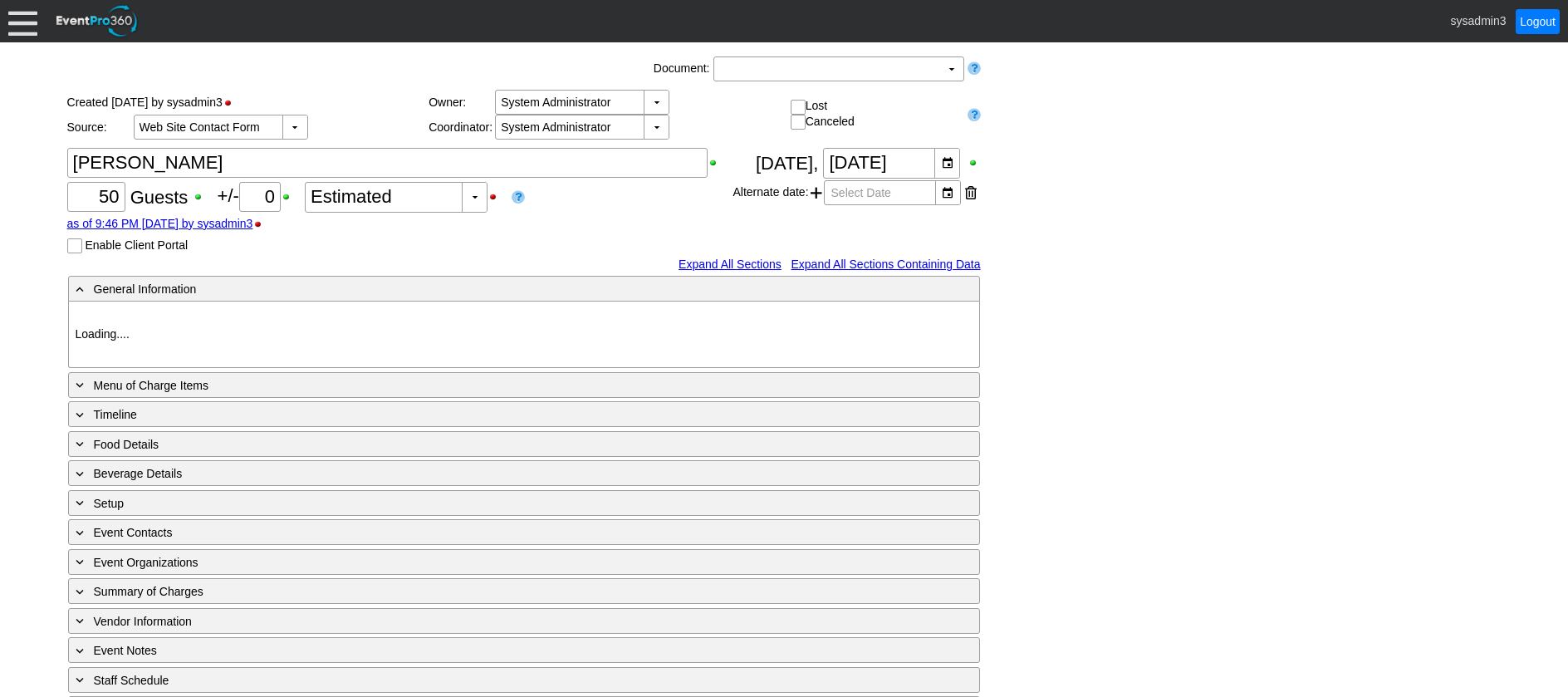
type input "[GEOGRAPHIC_DATA]"
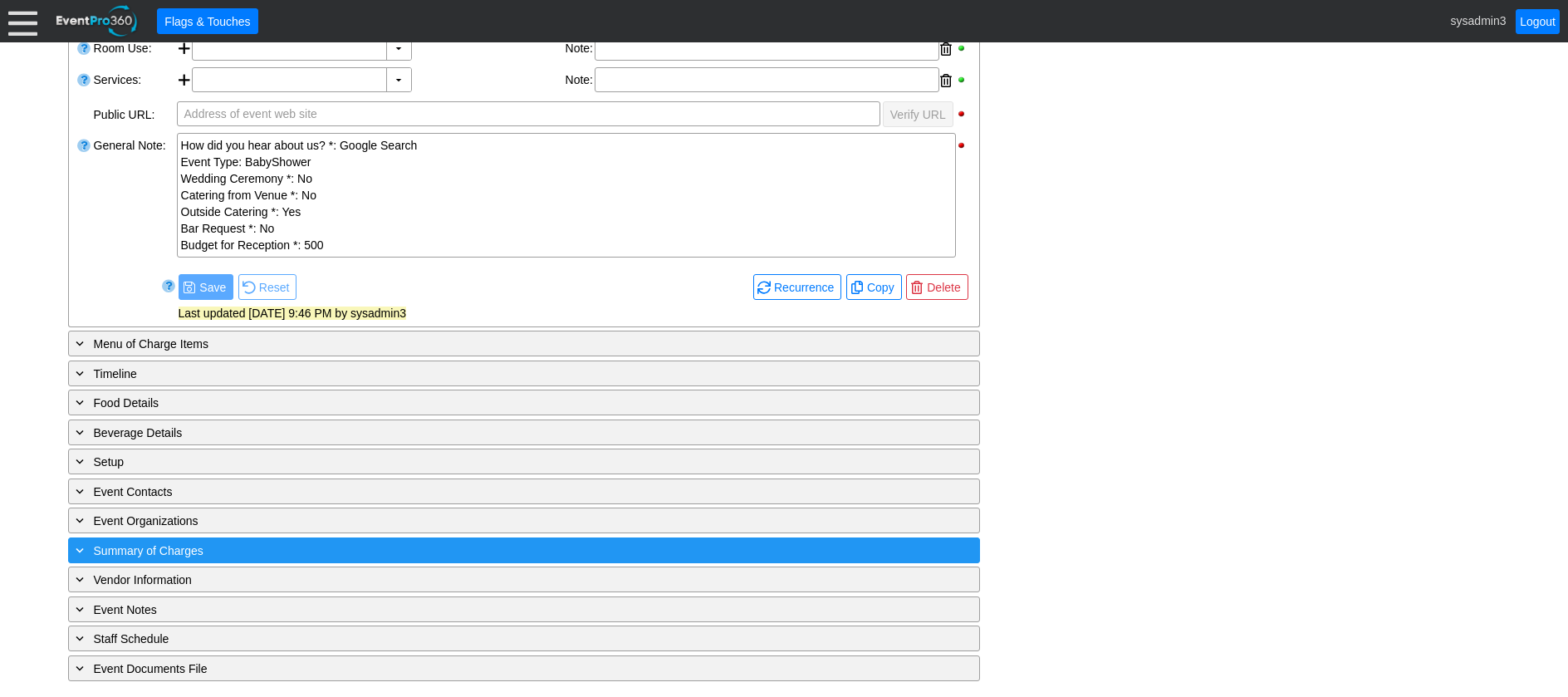
click at [354, 547] on div "+ Summary of Charges" at bounding box center [489, 551] width 835 height 19
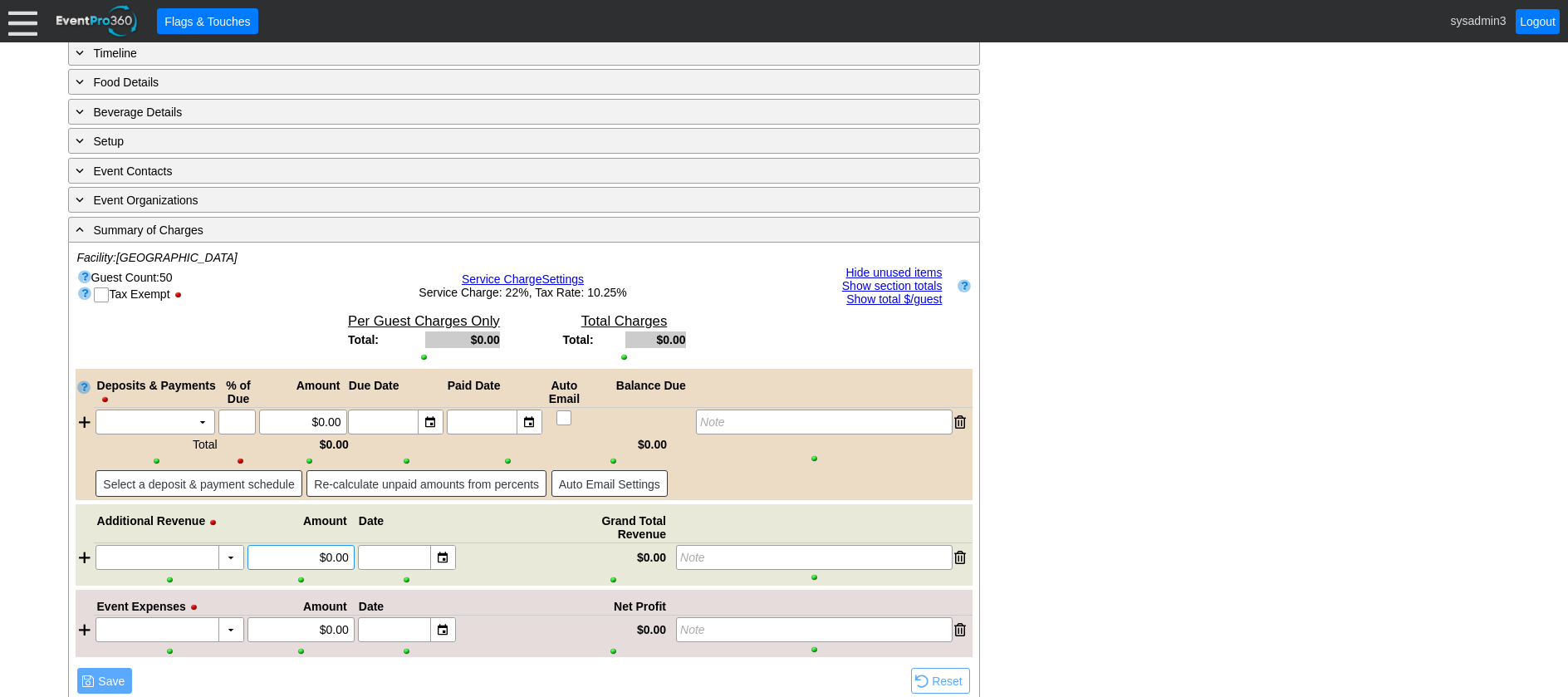
scroll to position [614, 0]
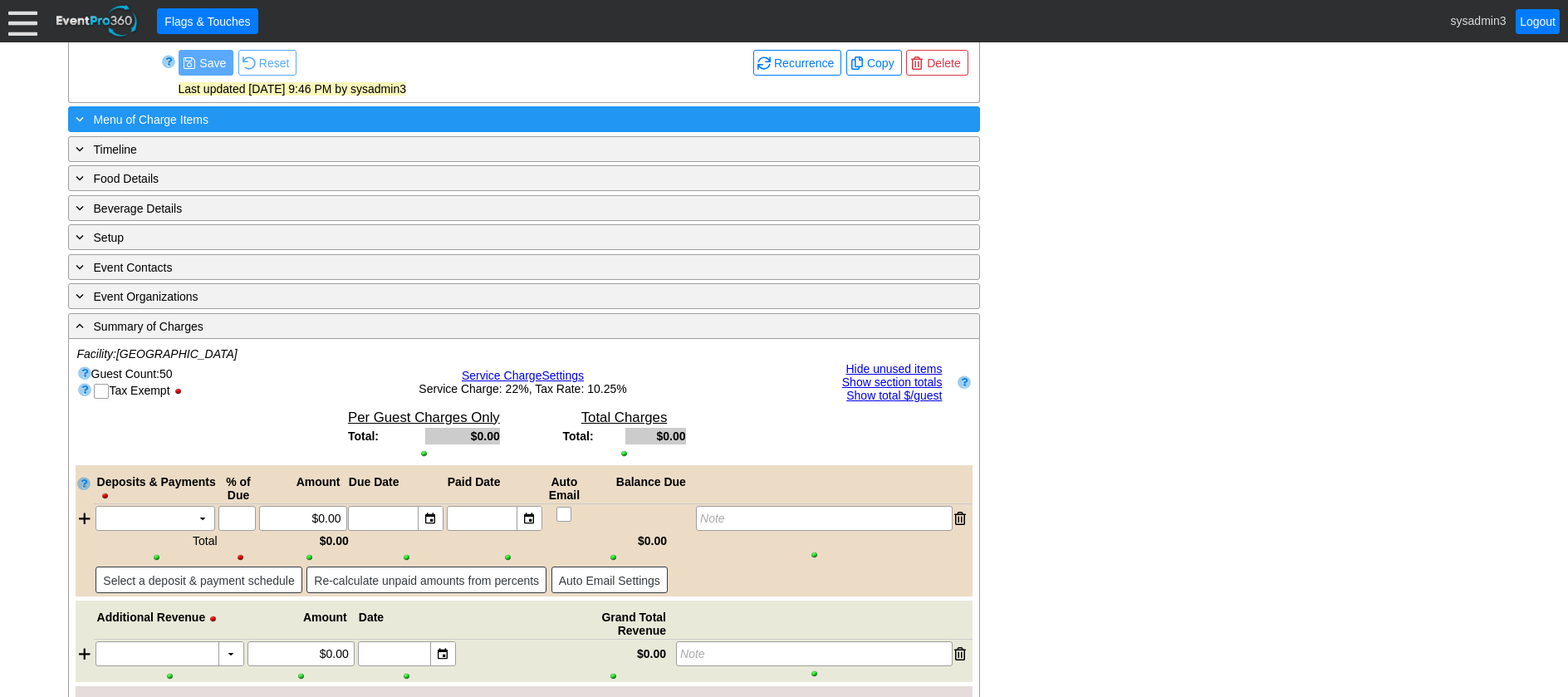
click at [381, 119] on div "+ Menu of Charge Items" at bounding box center [489, 119] width 835 height 19
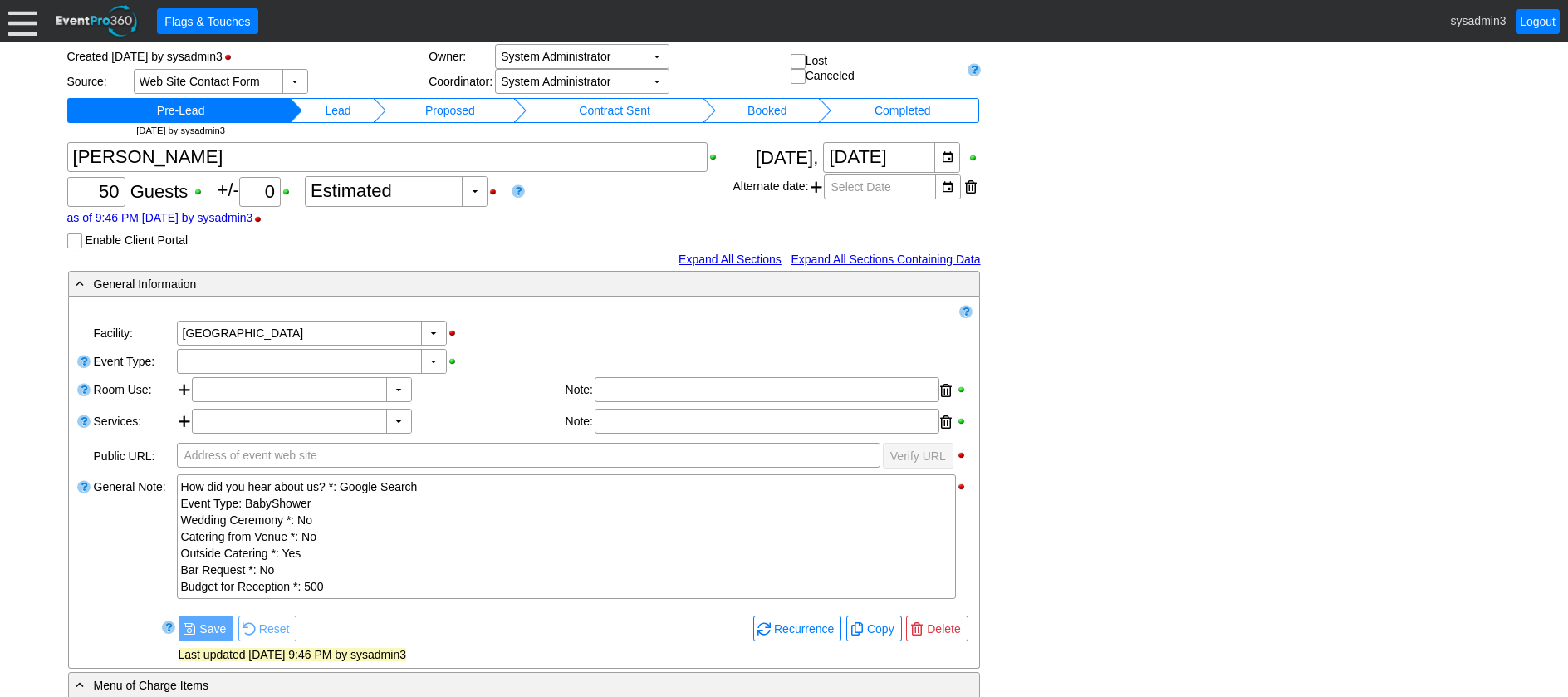
scroll to position [0, 0]
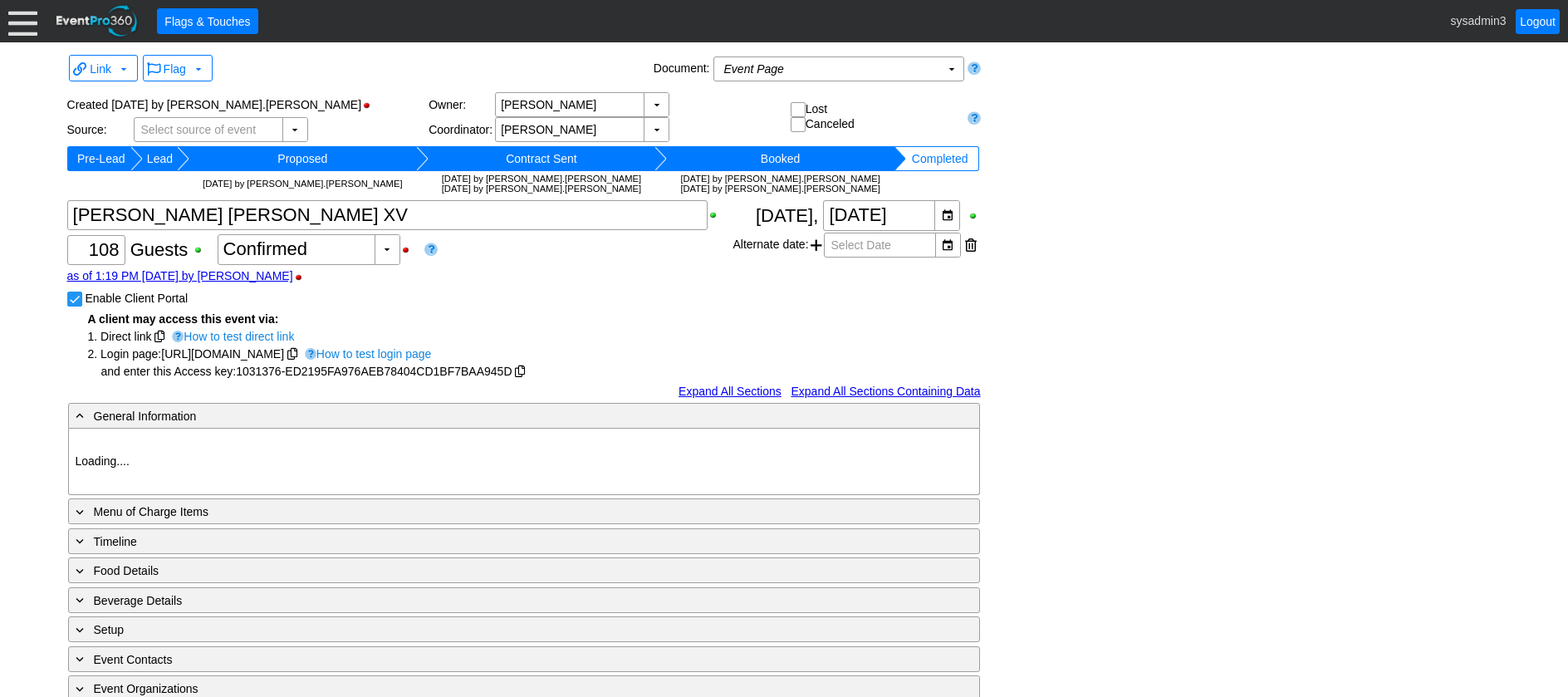
type input "[GEOGRAPHIC_DATA]"
type input "Birthday Party"
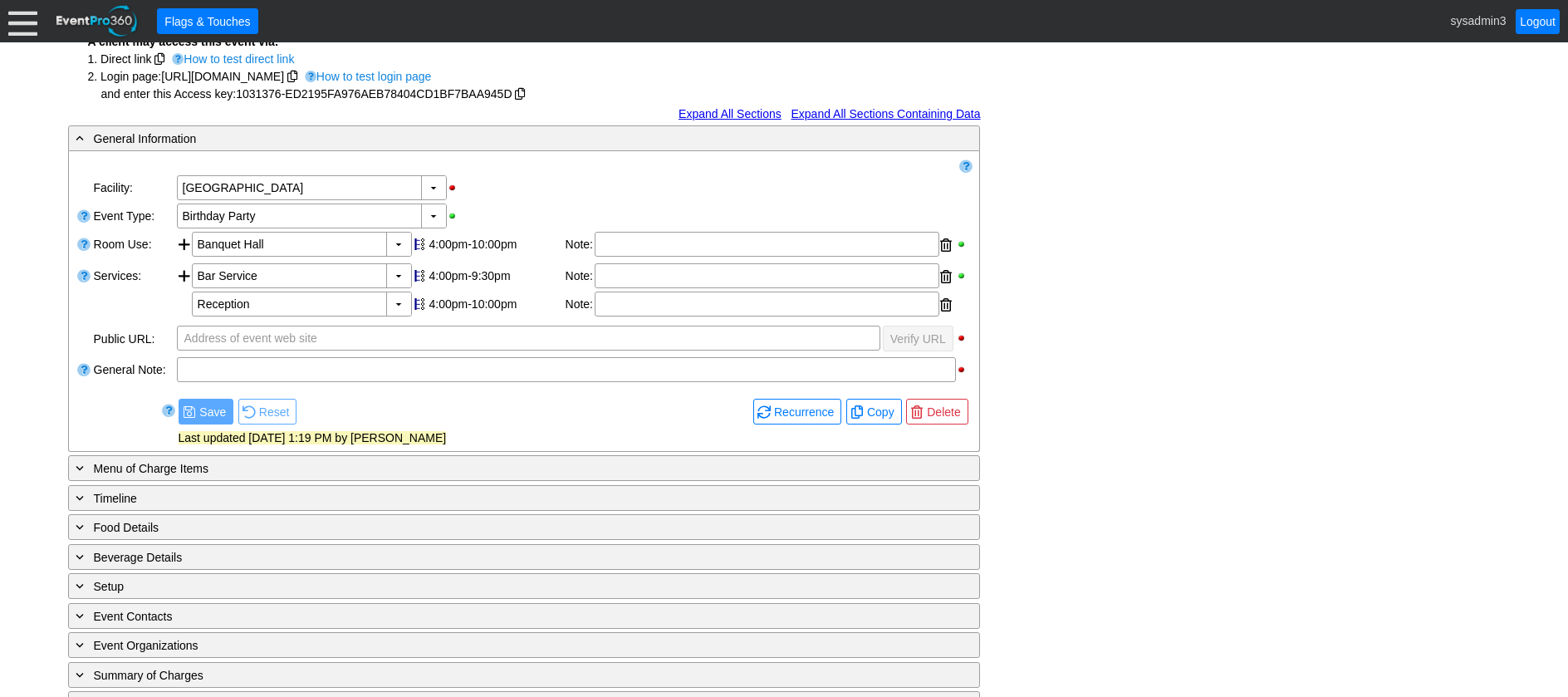
scroll to position [403, 0]
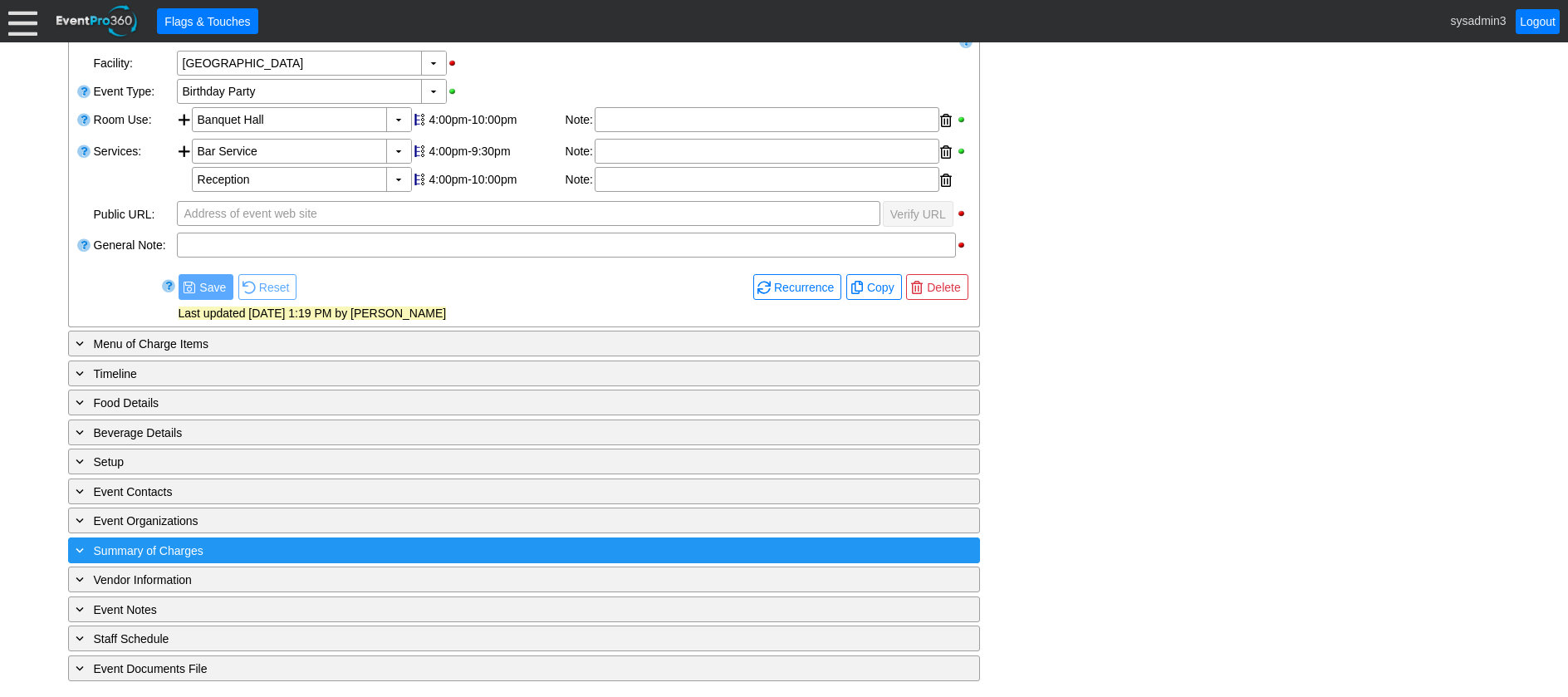
click at [354, 539] on div "+ Summary of Charges ▼" at bounding box center [524, 550] width 912 height 25
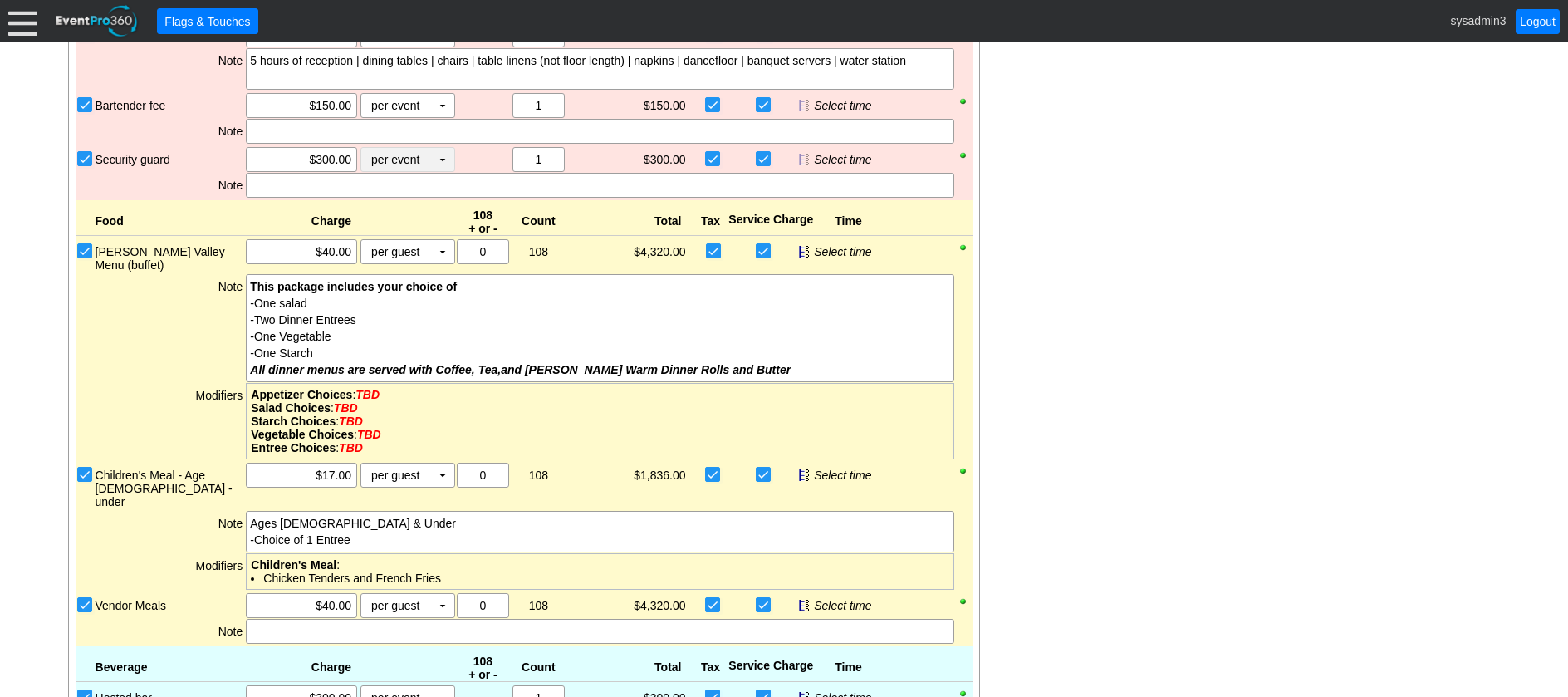
scroll to position [1053, 0]
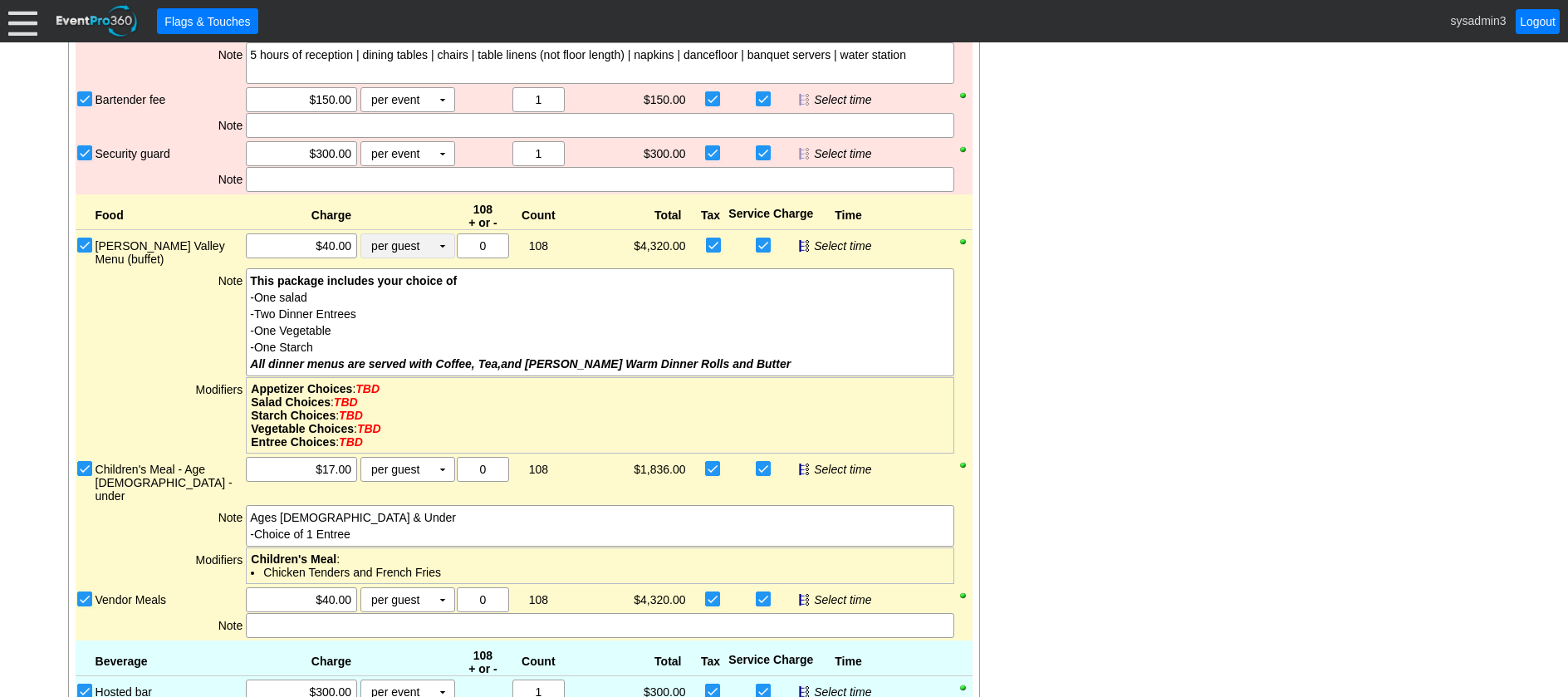
click at [442, 244] on td "▼" at bounding box center [443, 245] width 24 height 24
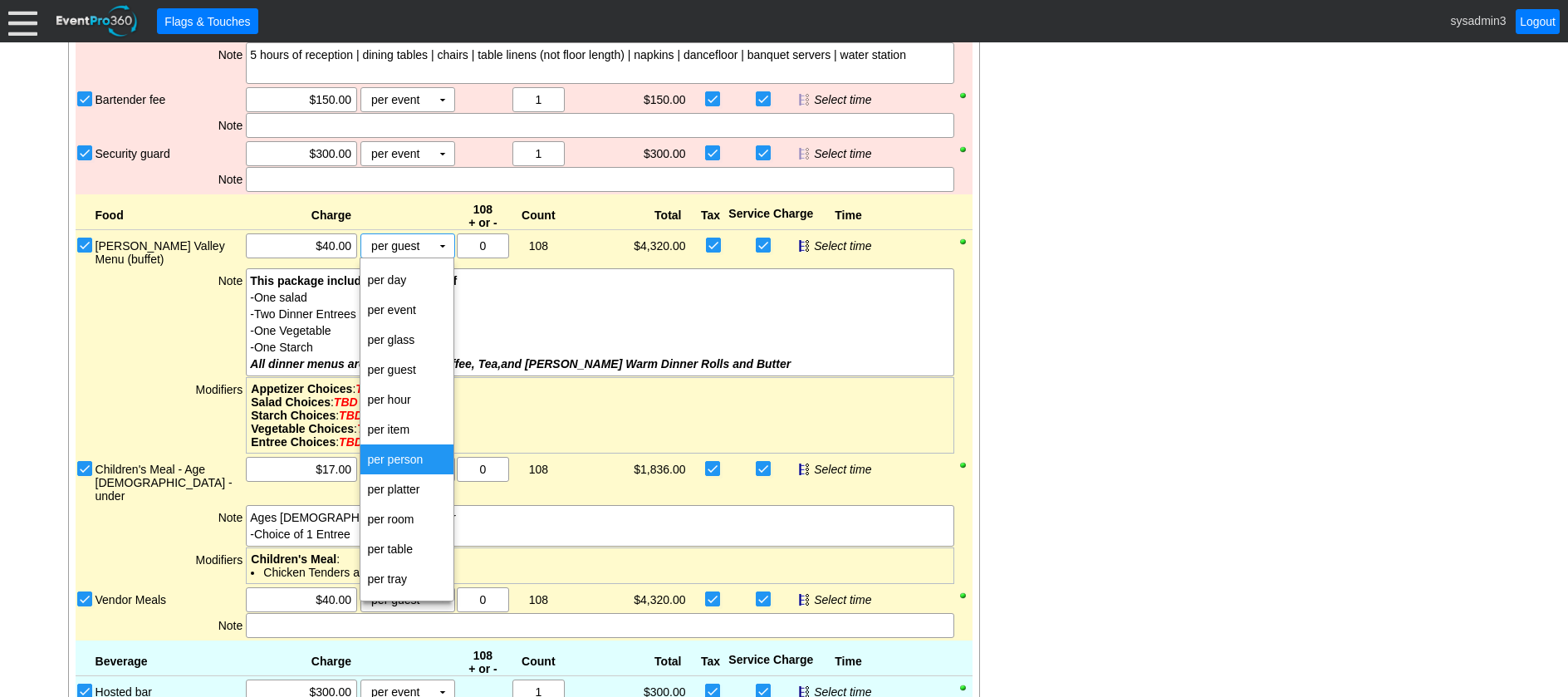
click at [400, 458] on td "per person" at bounding box center [407, 459] width 93 height 30
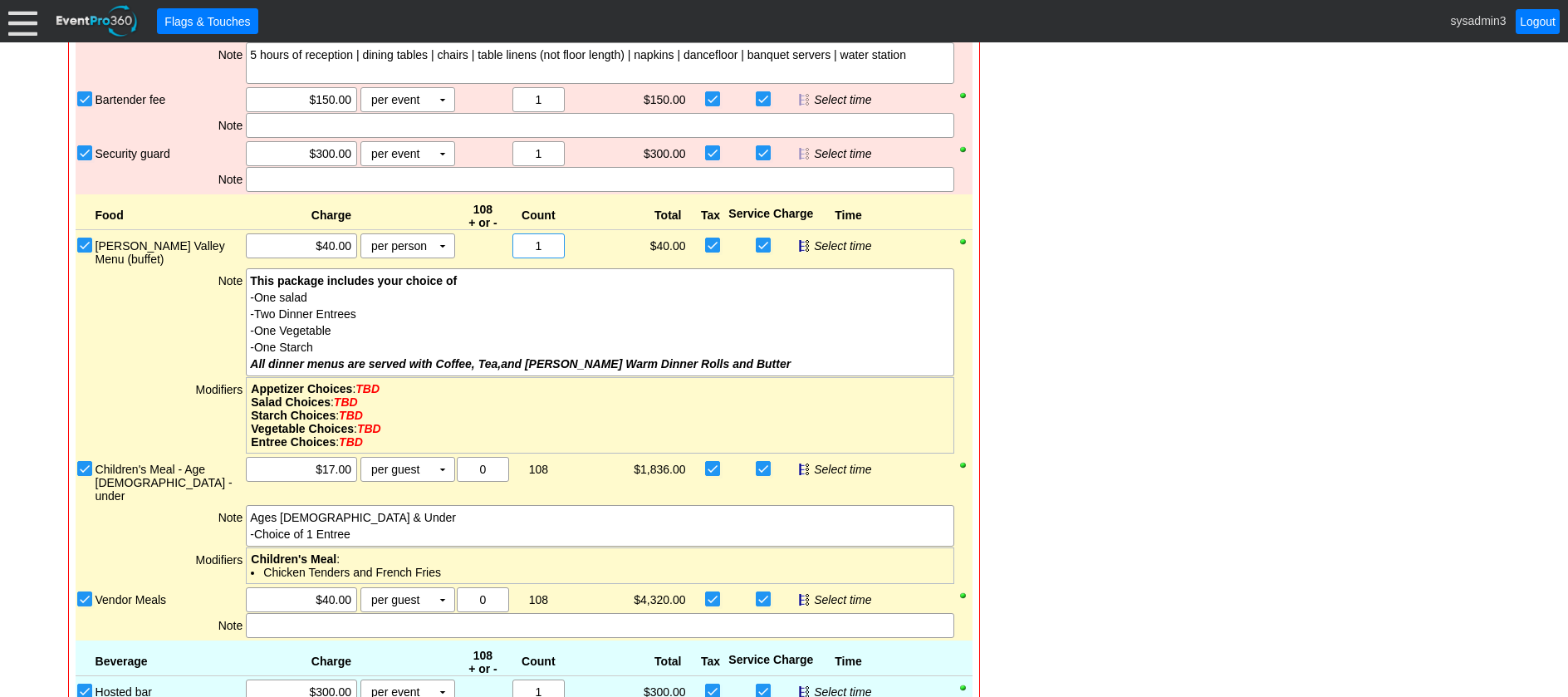
click at [549, 243] on input "1" at bounding box center [538, 245] width 40 height 24
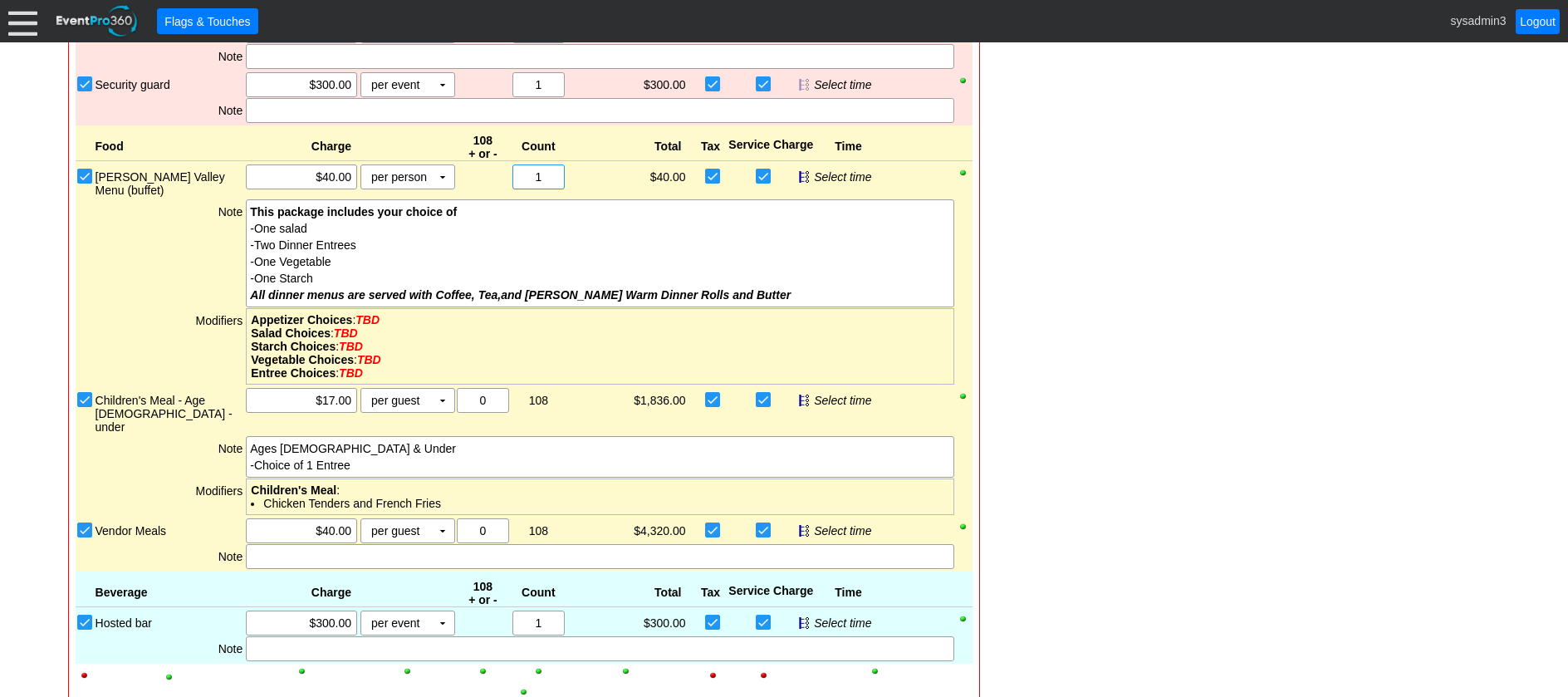
scroll to position [1219, 0]
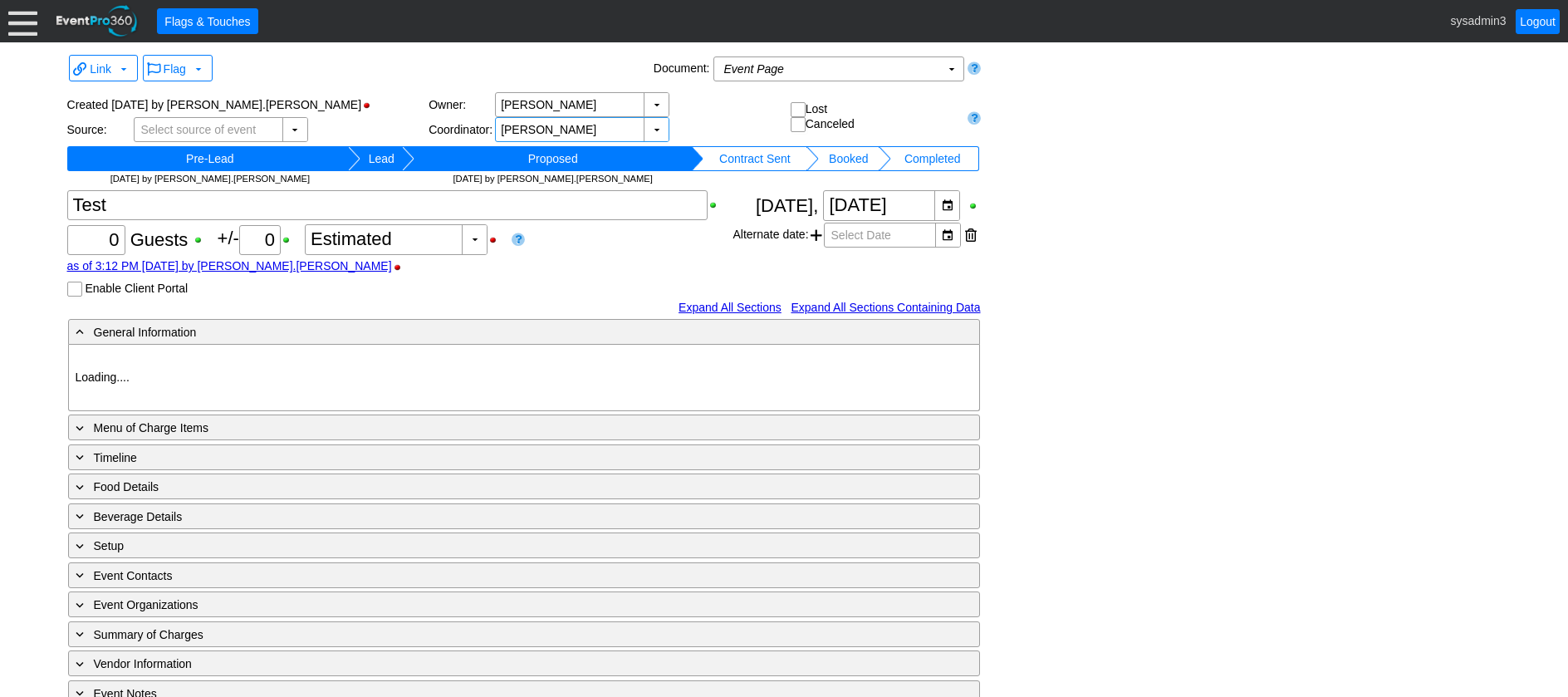
type input "[GEOGRAPHIC_DATA]"
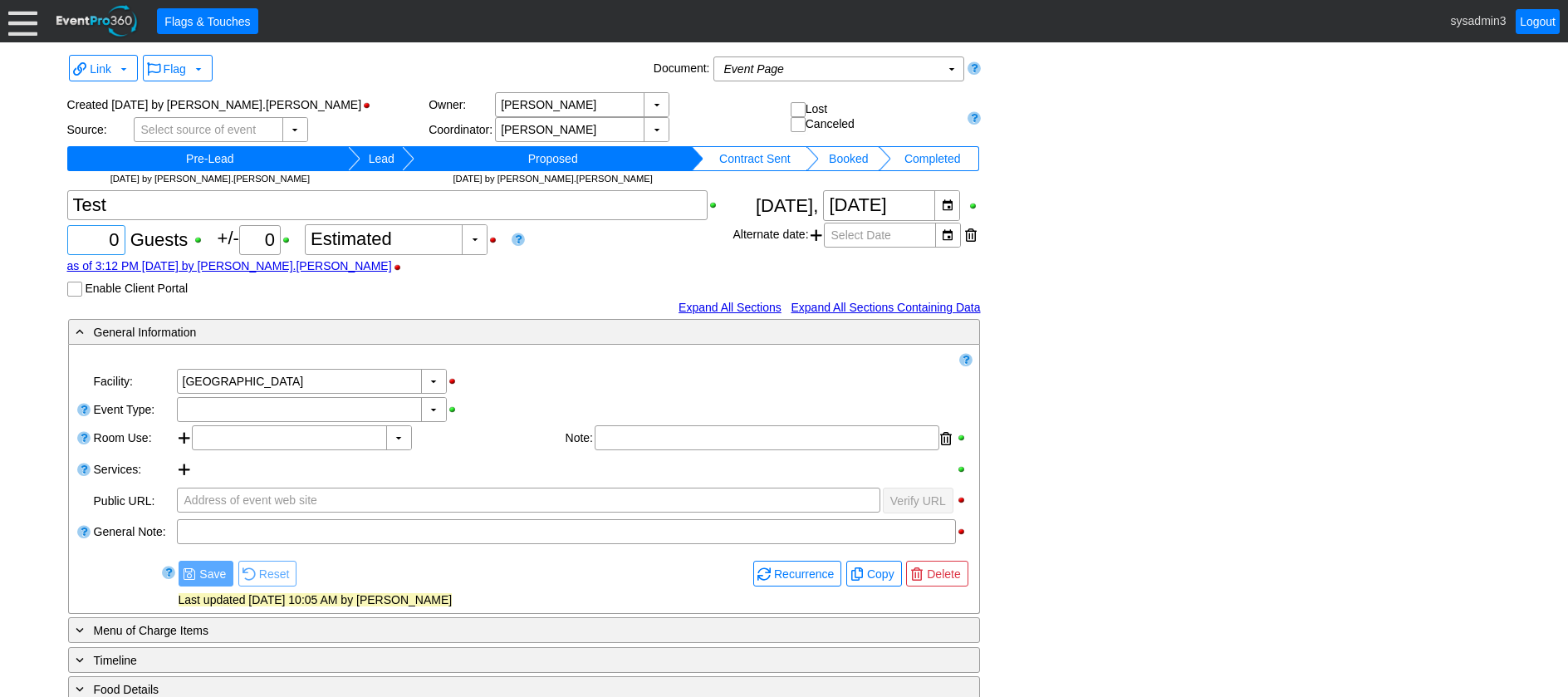
click at [116, 239] on input "0" at bounding box center [96, 240] width 46 height 28
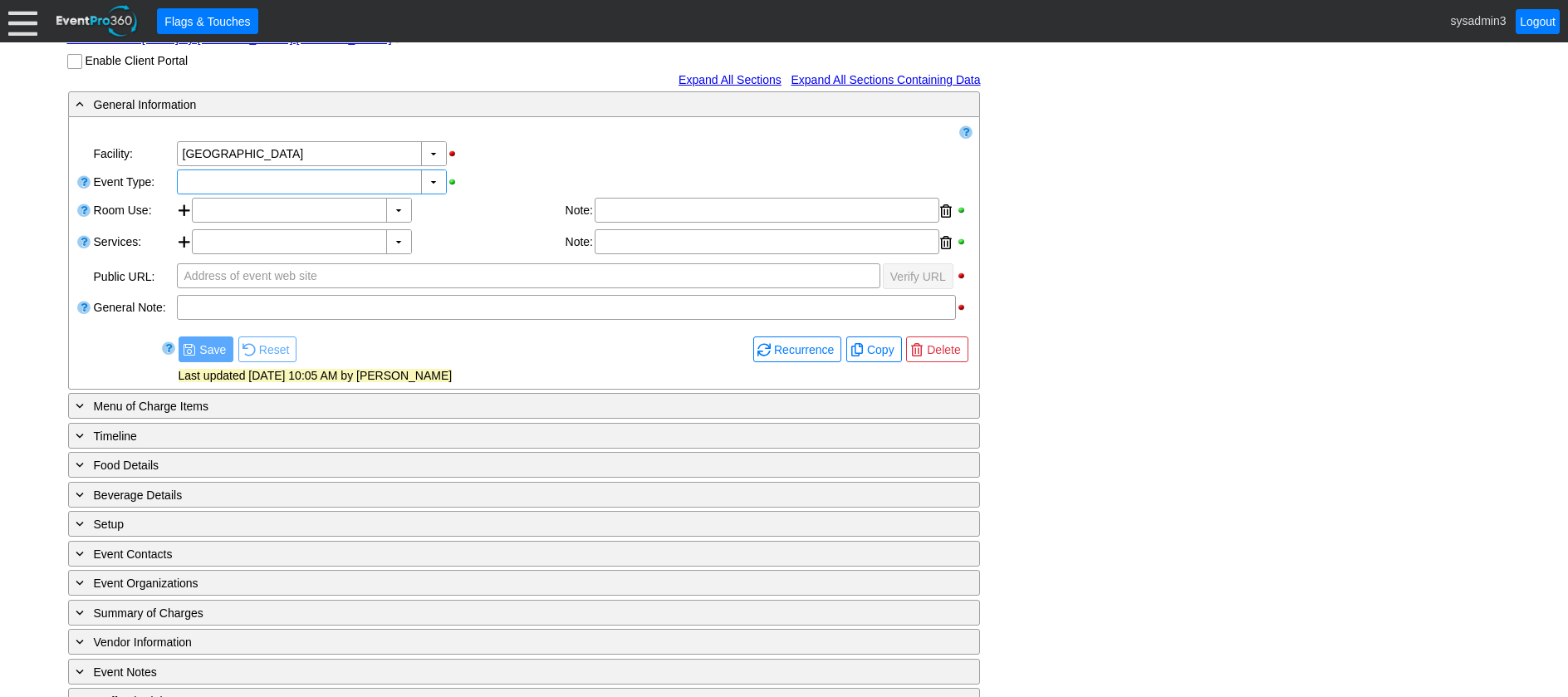
scroll to position [249, 0]
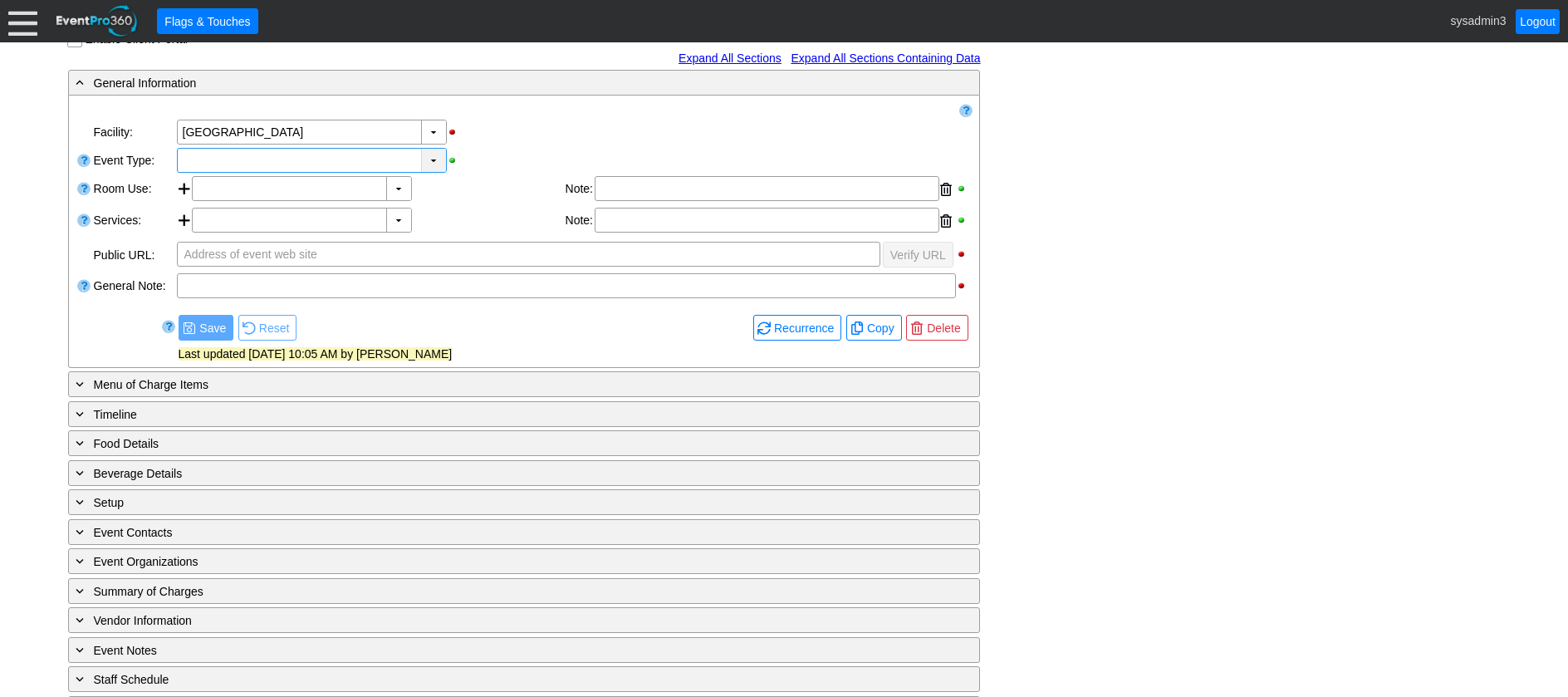
type input "100"
click at [435, 164] on div "▼" at bounding box center [434, 160] width 25 height 24
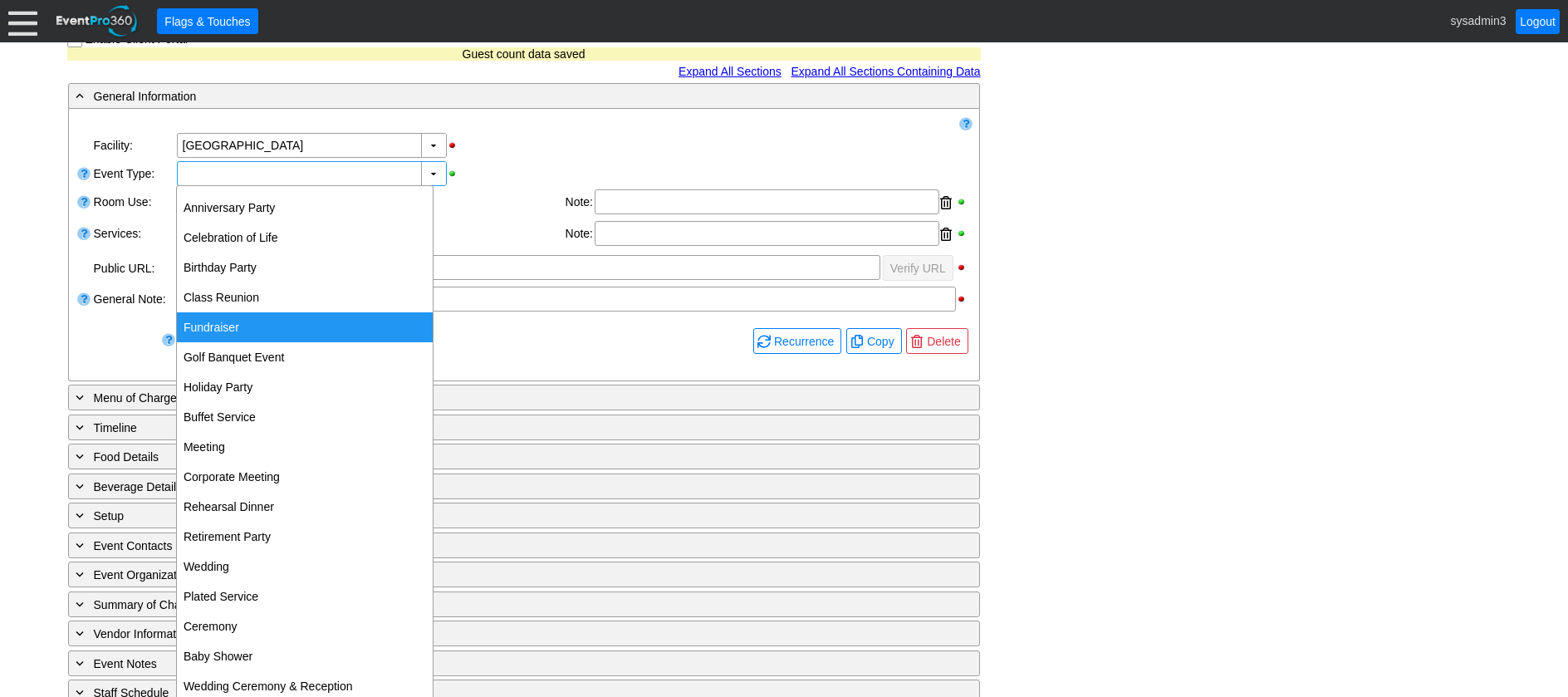
click at [220, 331] on div "Fundraiser" at bounding box center [305, 327] width 256 height 30
type input "Fundraiser"
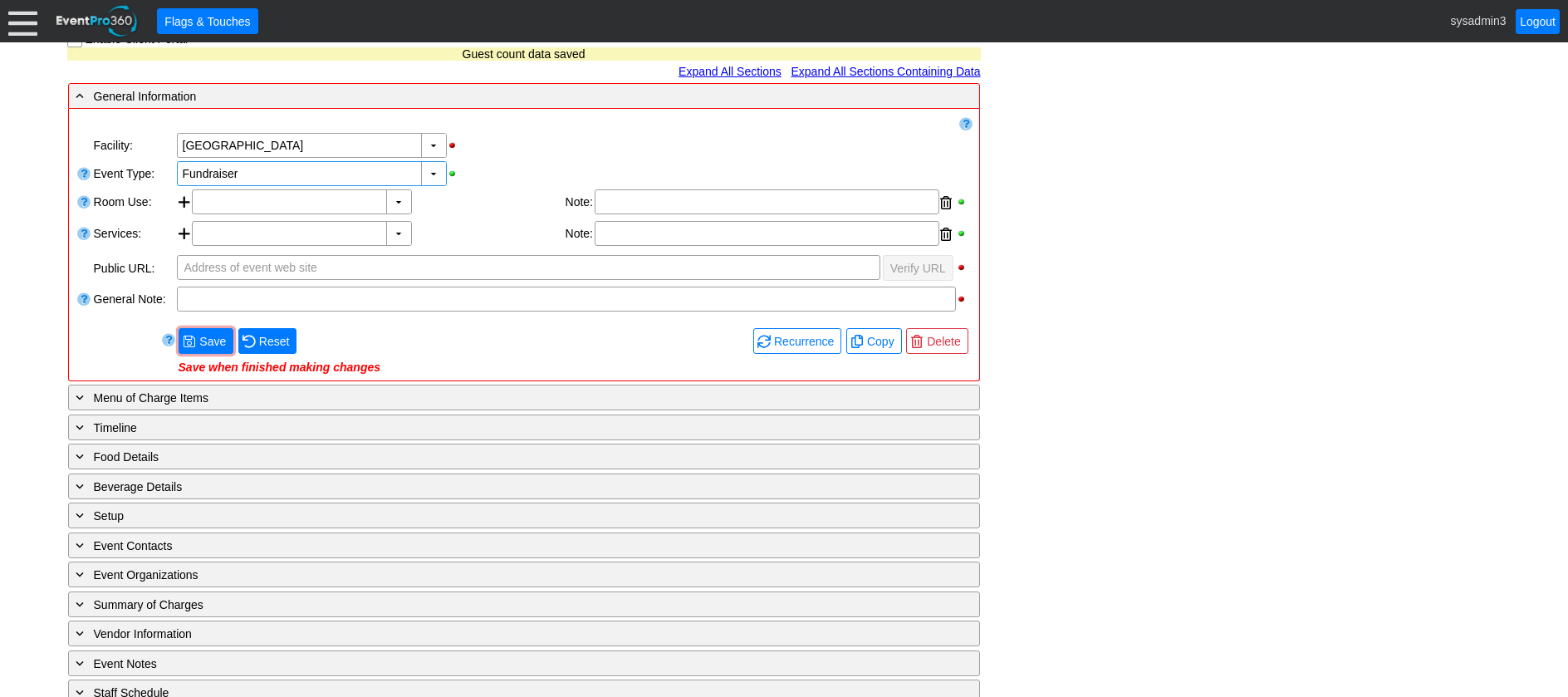
scroll to position [304, 0]
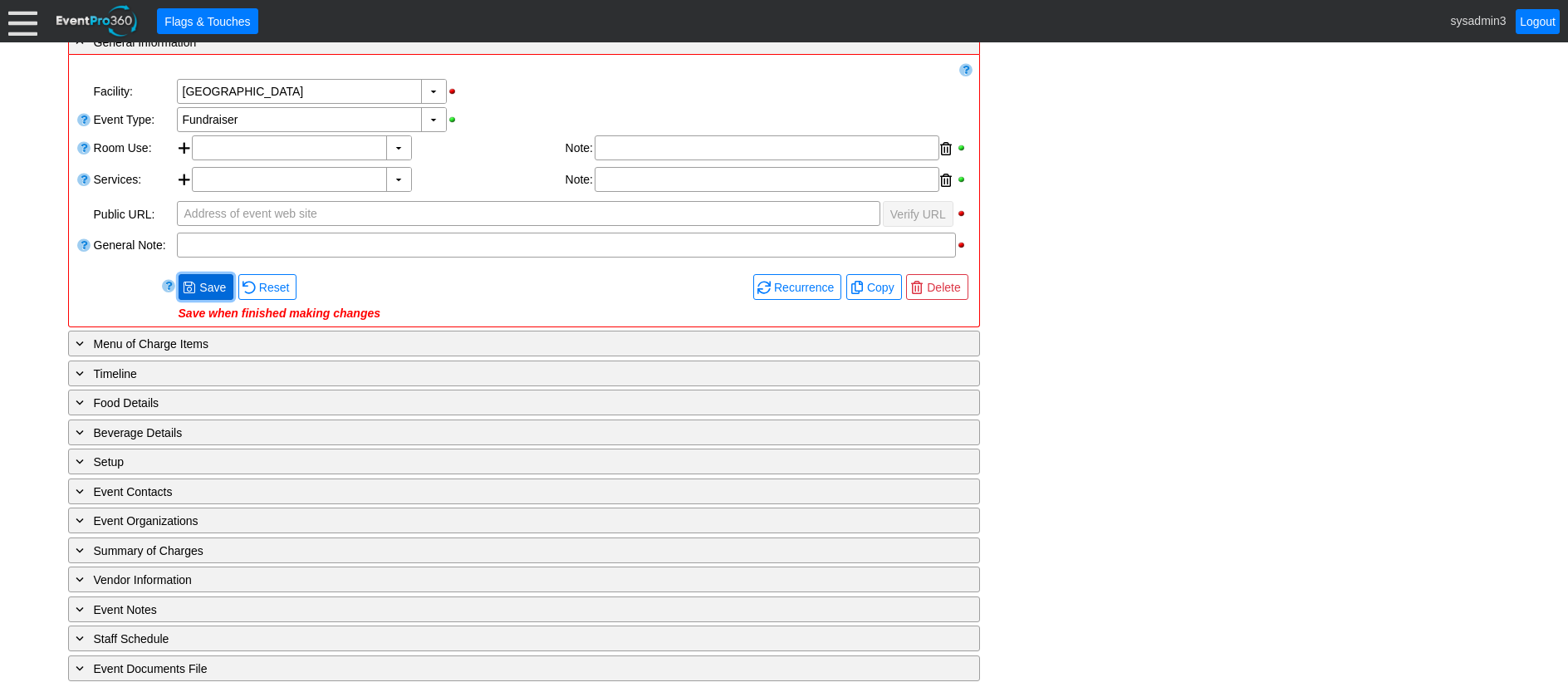
click at [210, 287] on span "Save" at bounding box center [213, 287] width 33 height 17
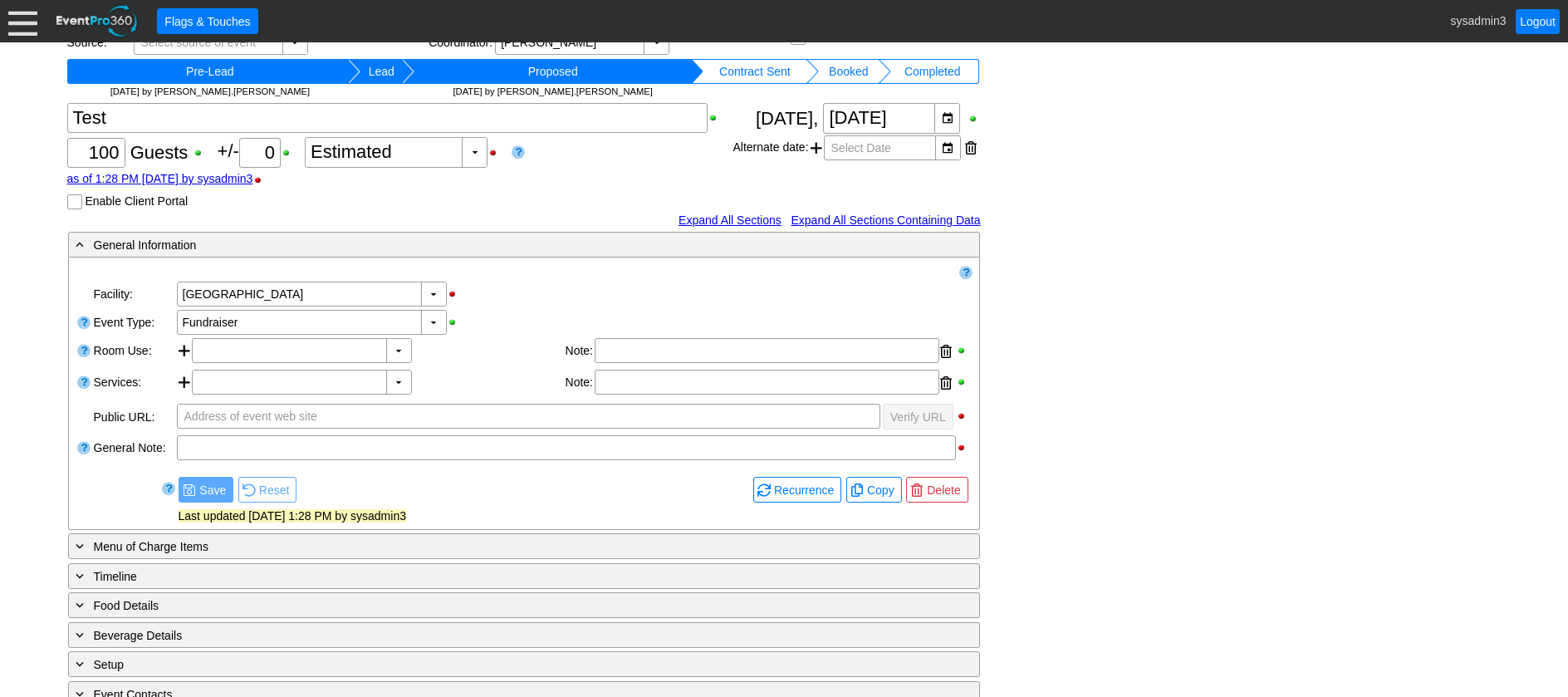
scroll to position [0, 0]
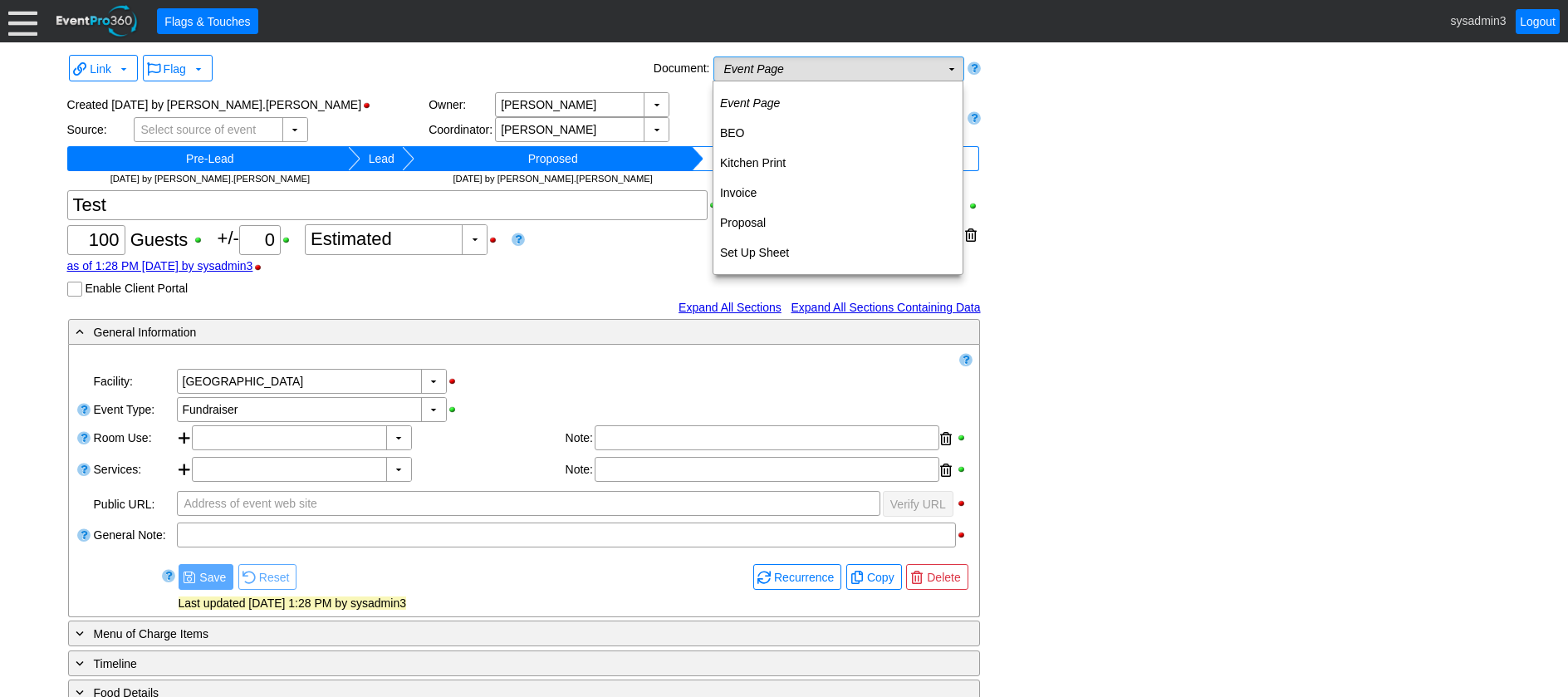
click at [835, 73] on td "Event Page Χ" at bounding box center [827, 68] width 226 height 24
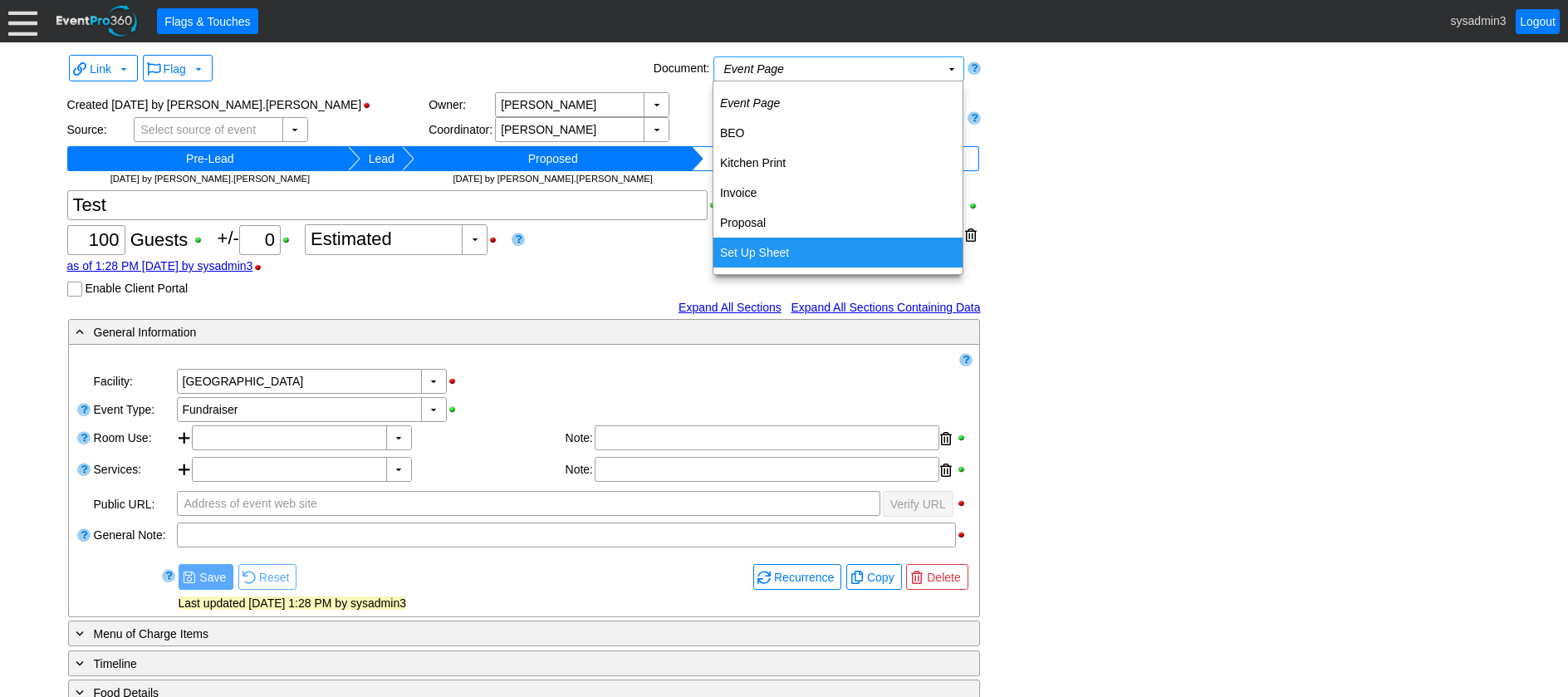
click at [767, 247] on td "Set Up Sheet" at bounding box center [838, 252] width 249 height 30
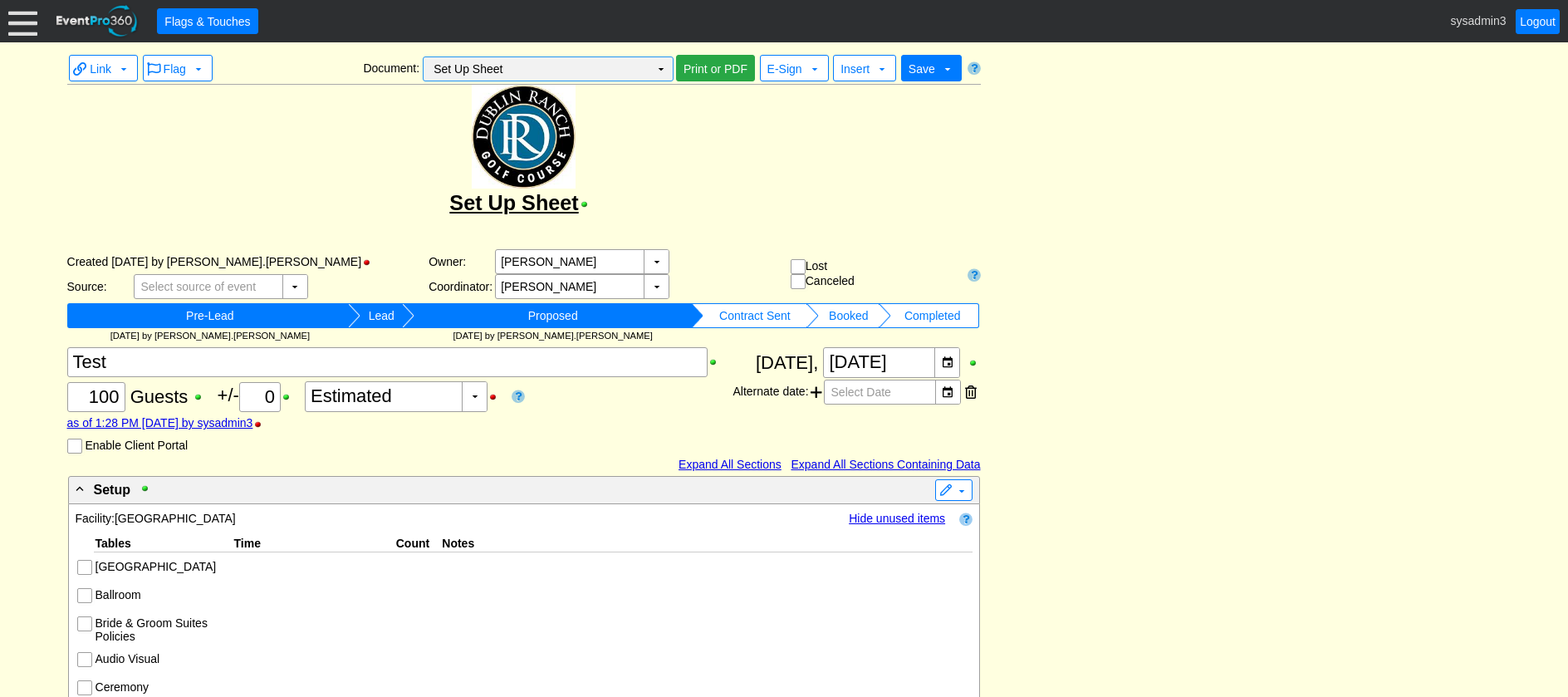
click at [662, 66] on td "▼" at bounding box center [661, 68] width 24 height 24
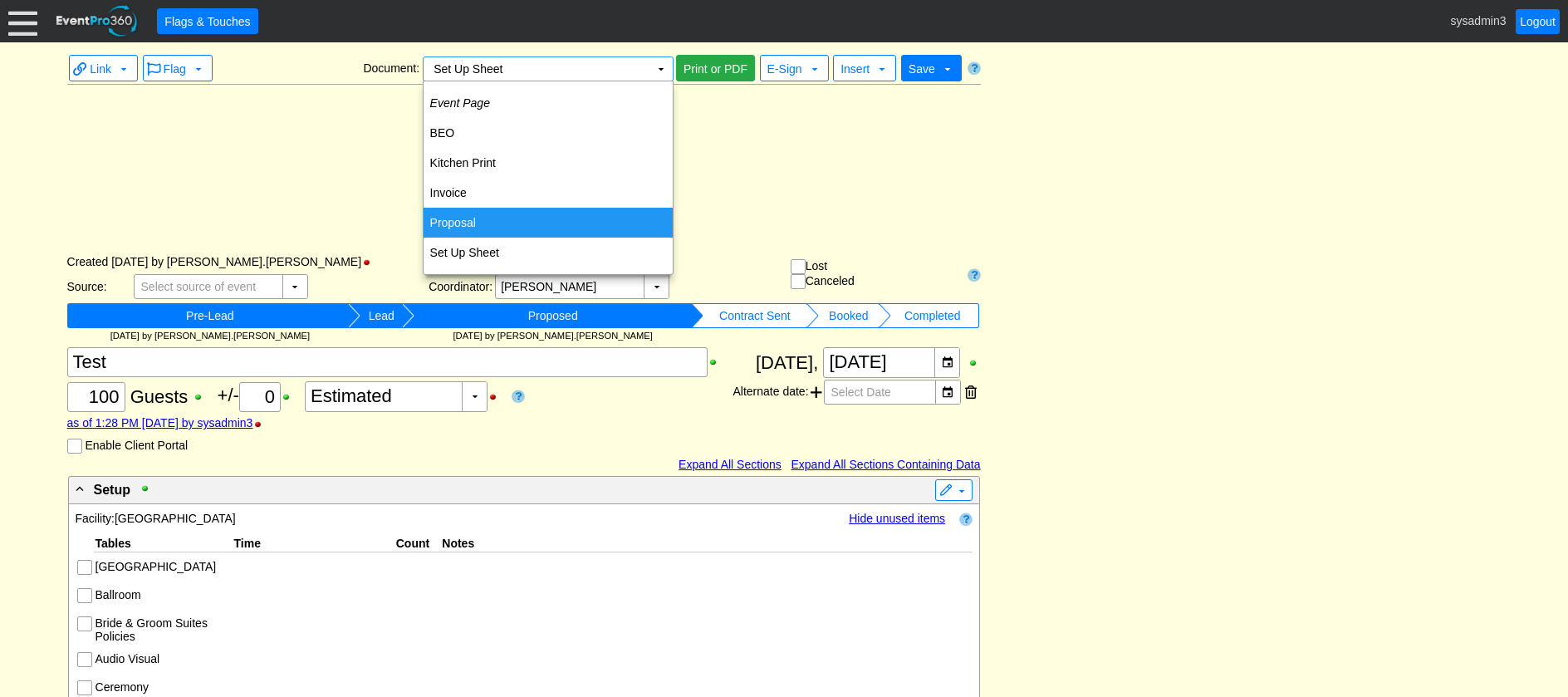
click at [490, 221] on td "Proposal" at bounding box center [548, 223] width 249 height 30
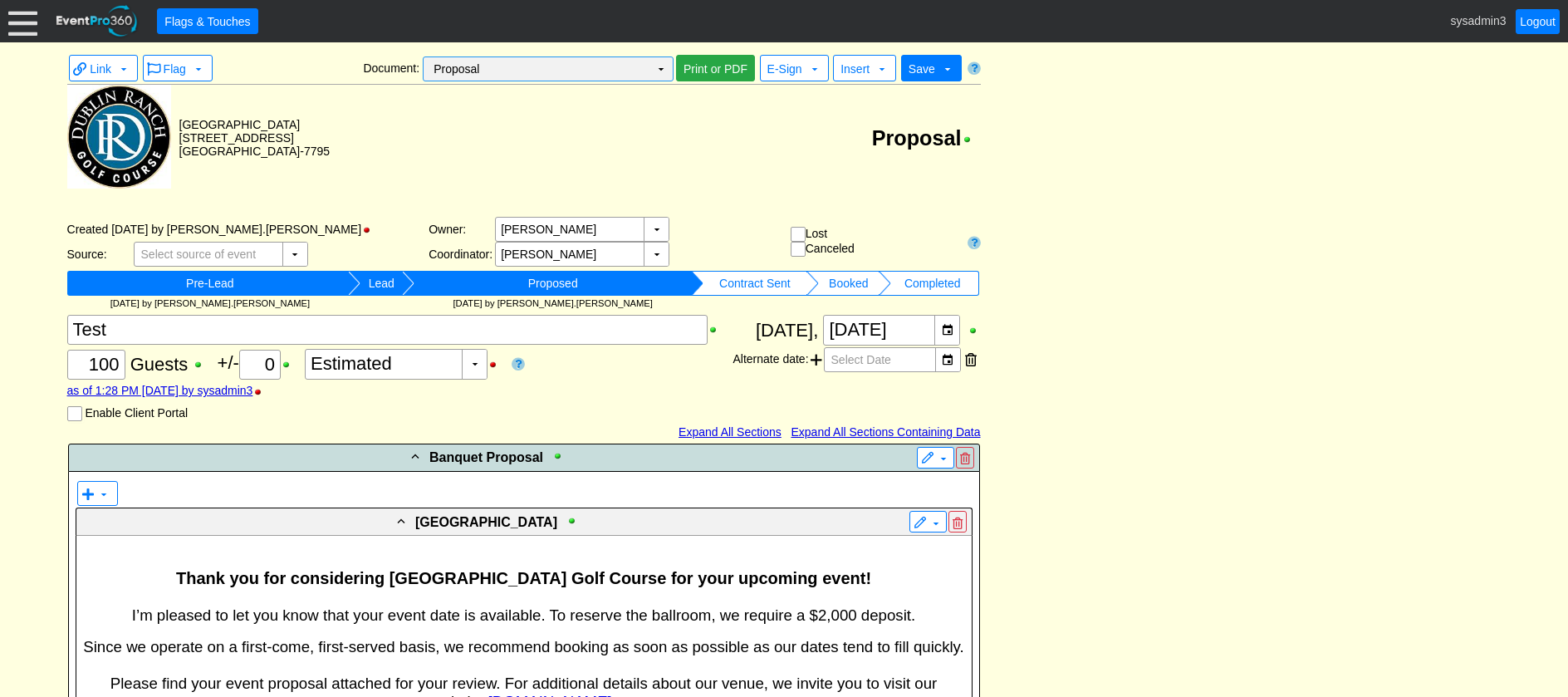
click at [600, 72] on td "Proposal Χ" at bounding box center [536, 68] width 226 height 24
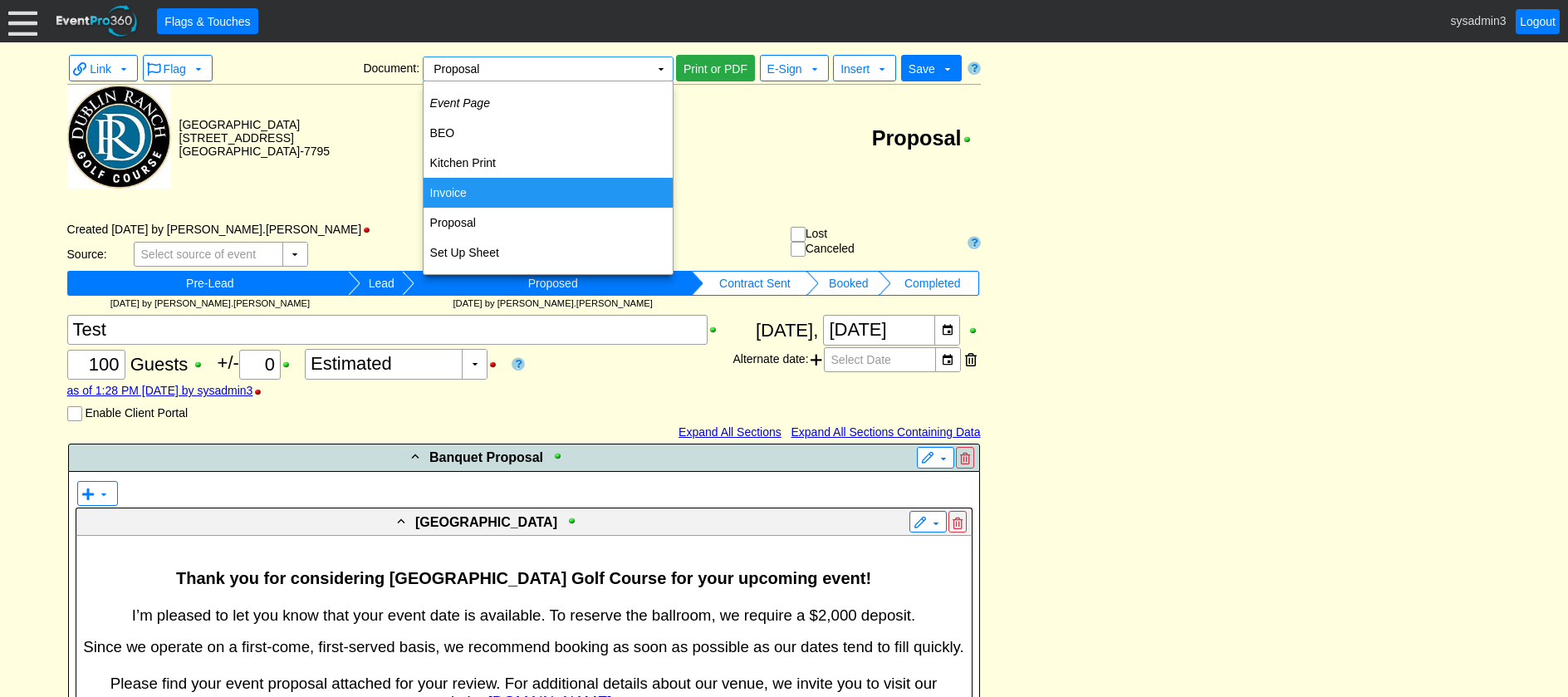
click at [469, 183] on td "Invoice" at bounding box center [548, 193] width 249 height 30
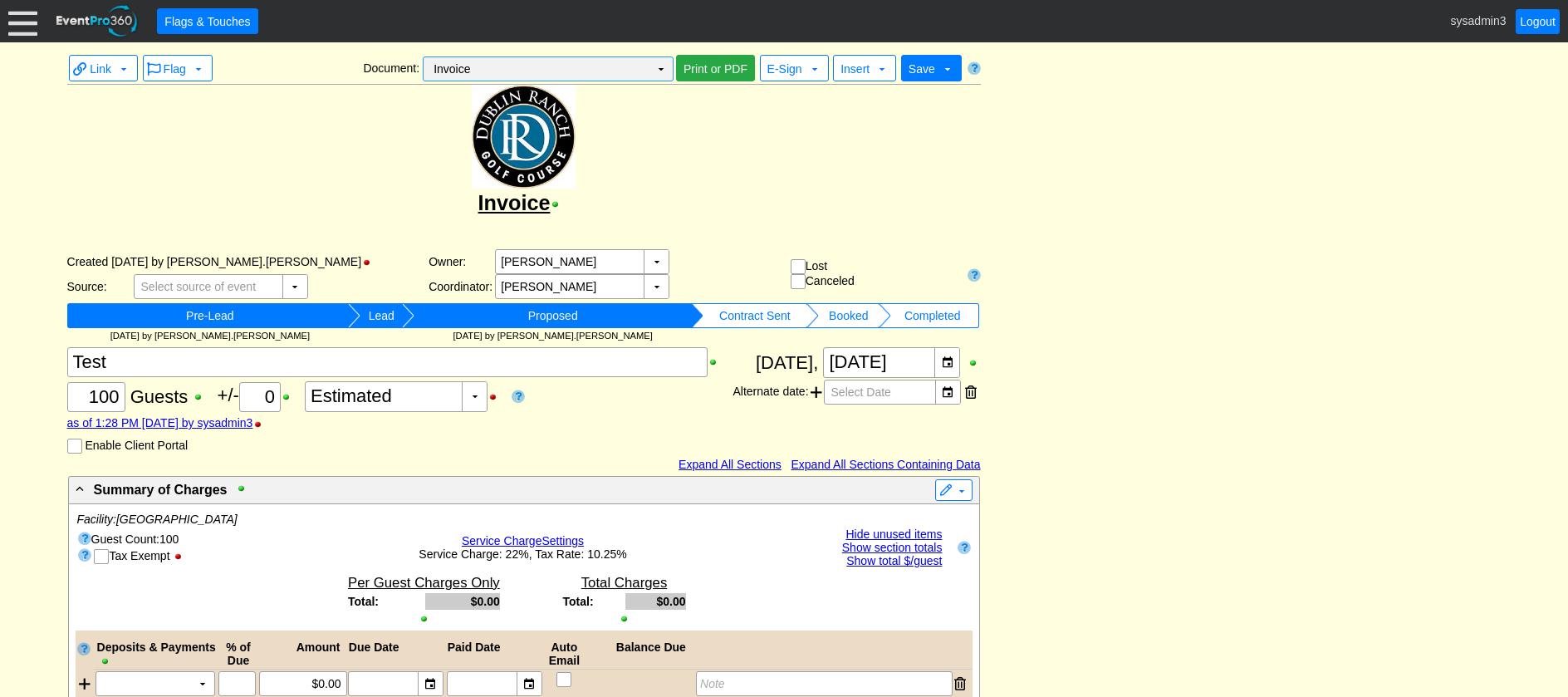
click at [651, 66] on td "▼" at bounding box center [661, 68] width 24 height 24
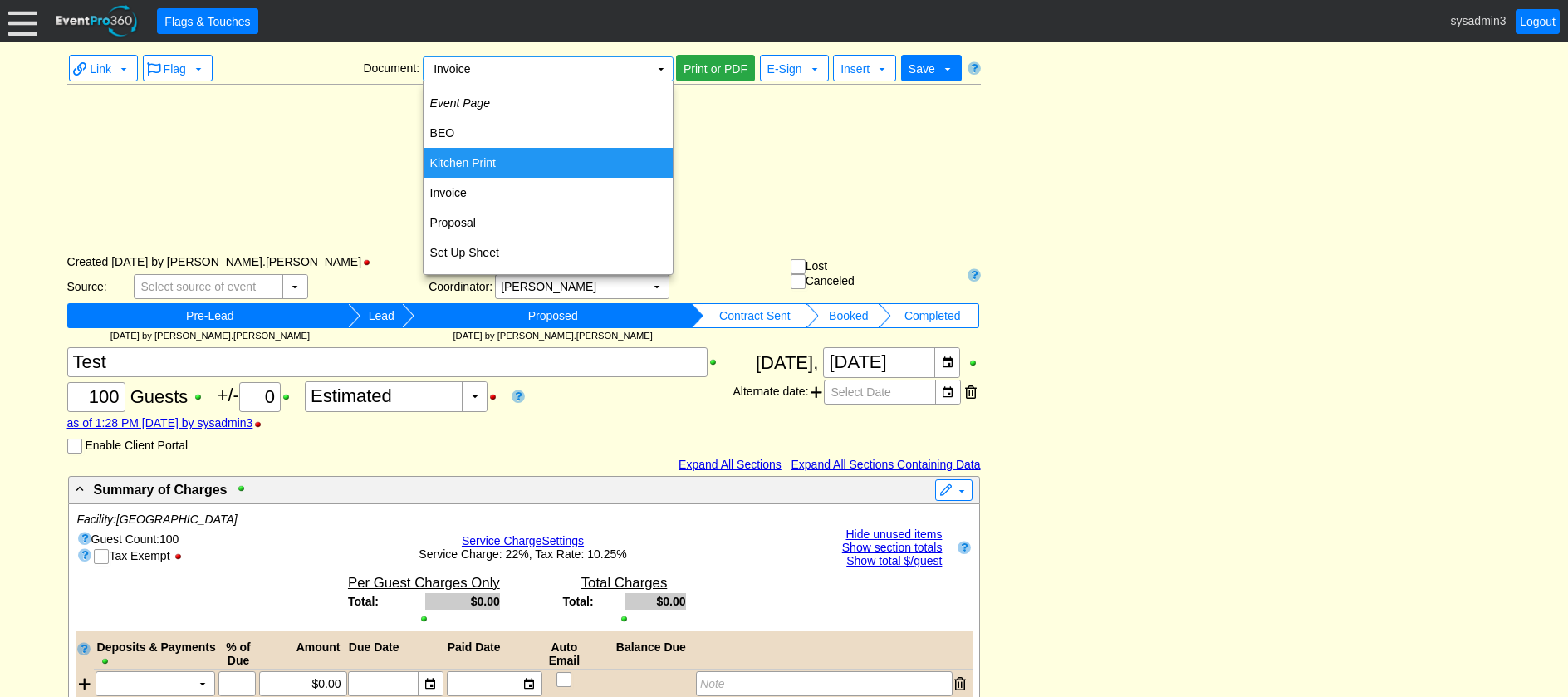
click at [470, 155] on td "Kitchen Print" at bounding box center [548, 163] width 249 height 30
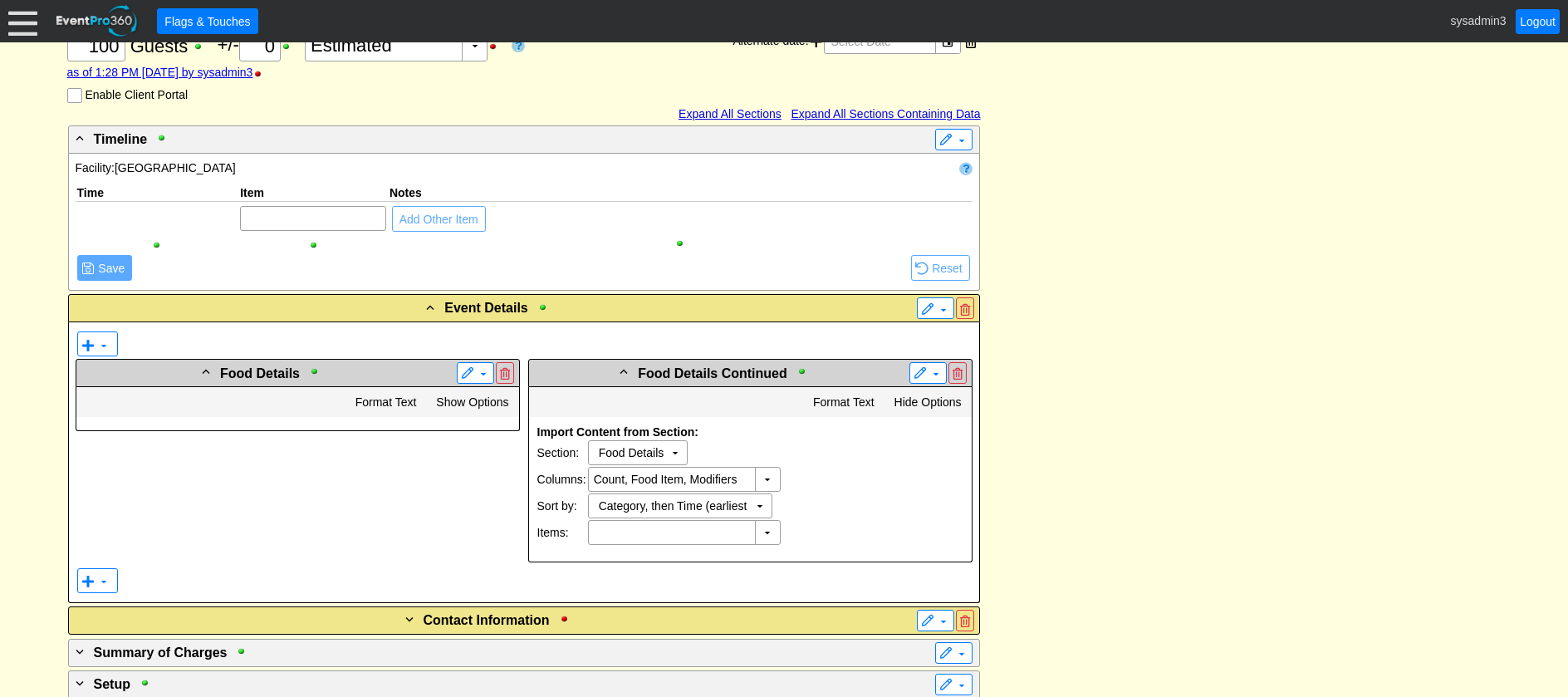
scroll to position [416, 0]
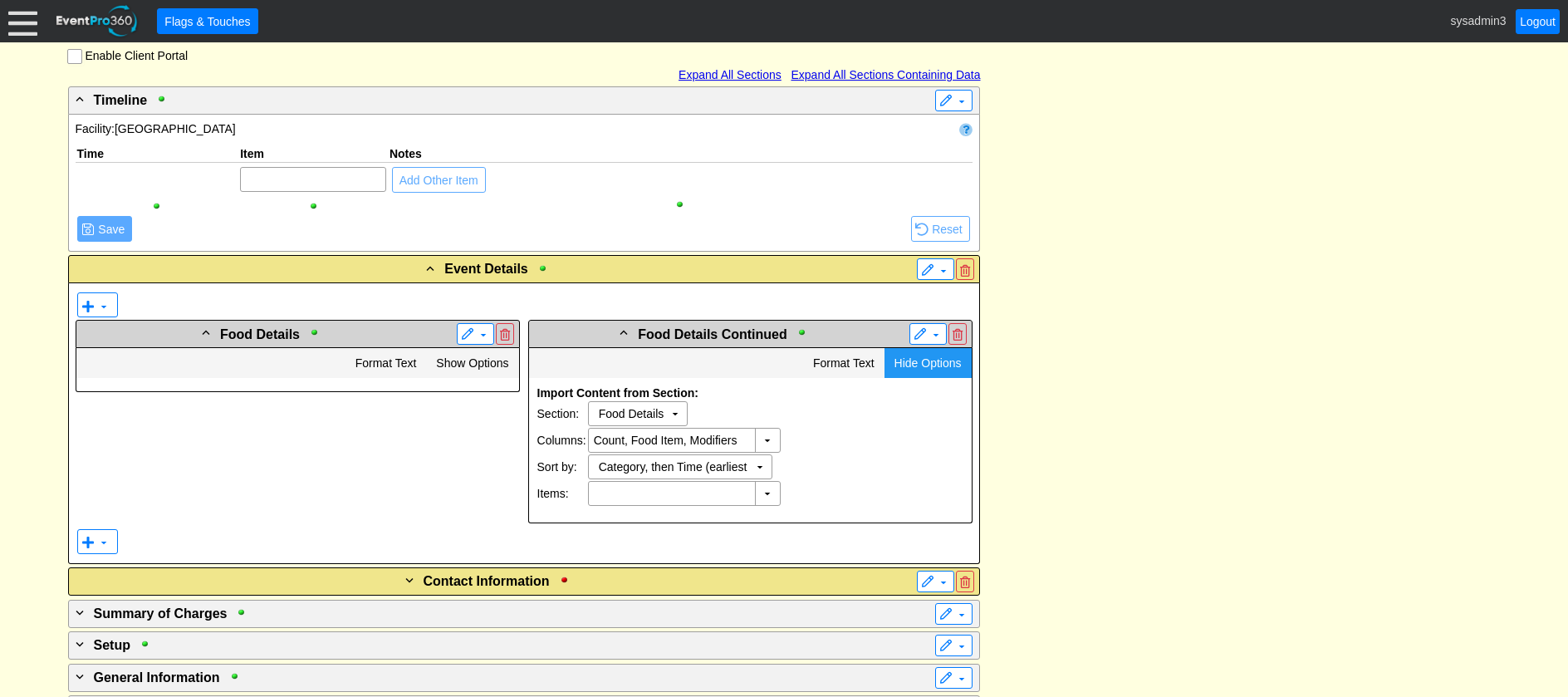
click at [909, 358] on span "Hide Options" at bounding box center [928, 363] width 67 height 13
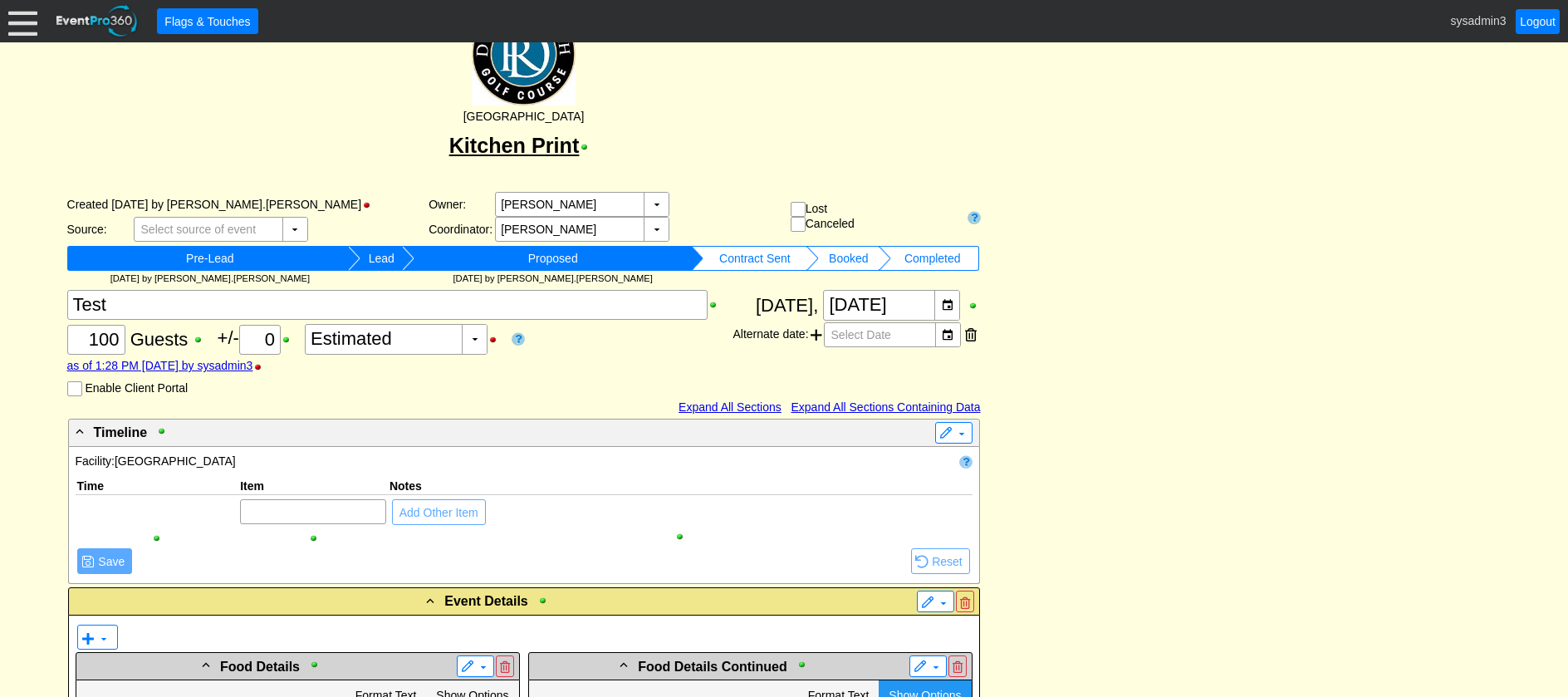
scroll to position [0, 0]
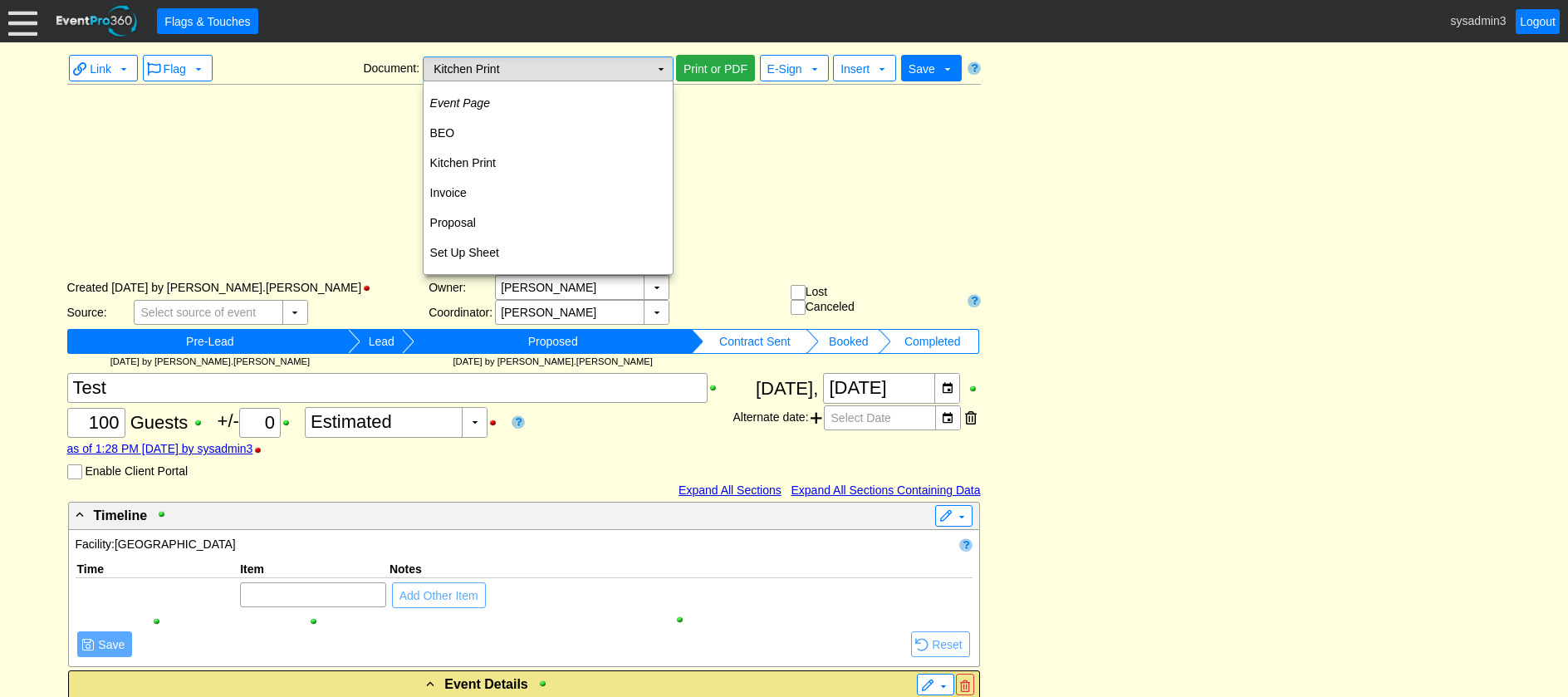
click at [656, 66] on td "▼" at bounding box center [661, 68] width 24 height 24
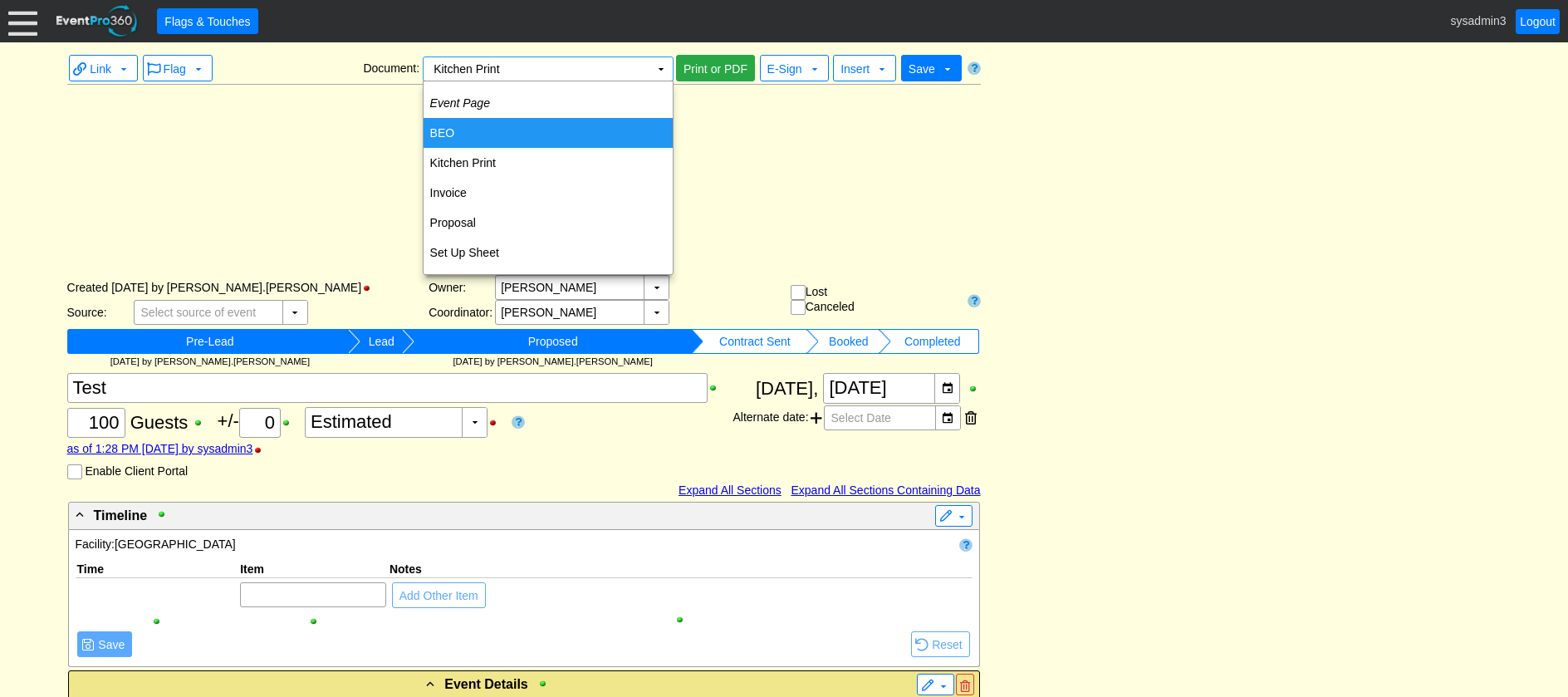
click at [497, 130] on td "BEO" at bounding box center [548, 133] width 249 height 30
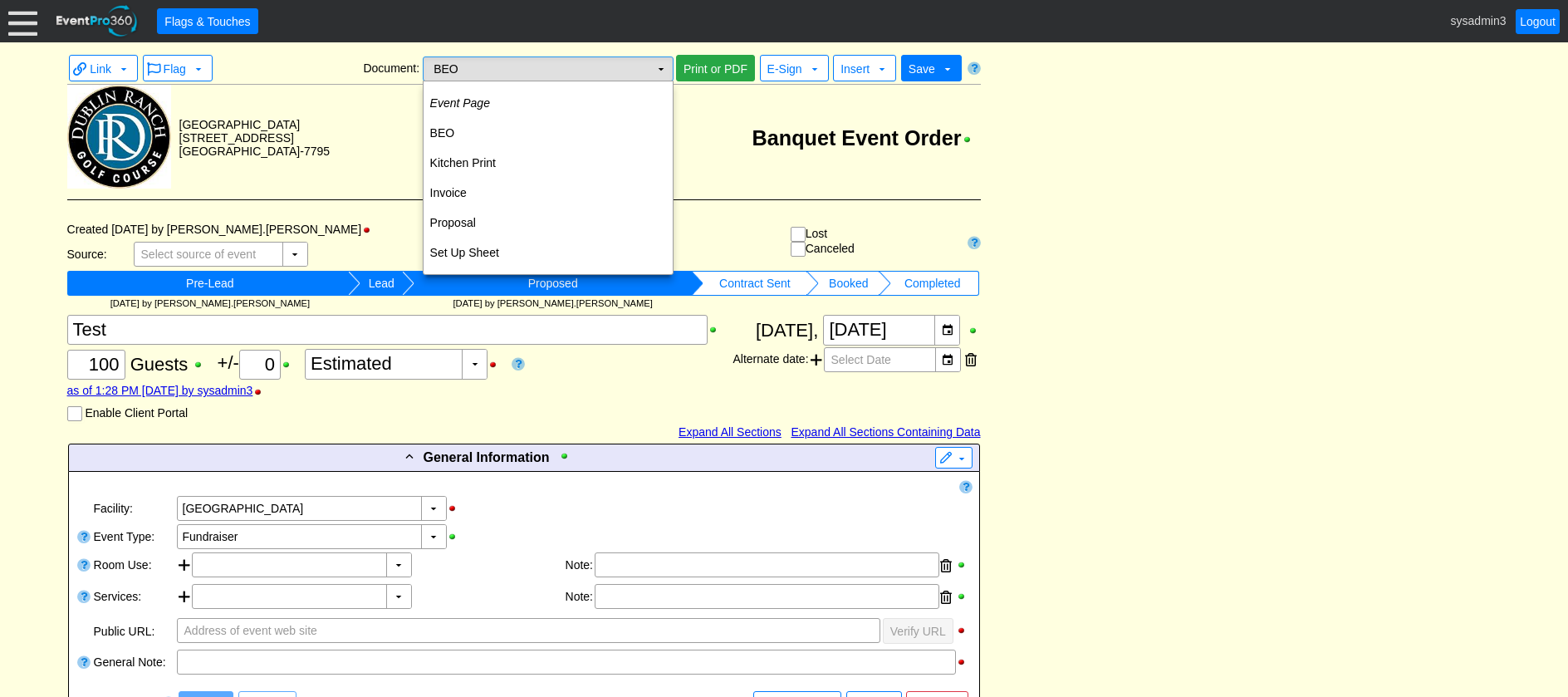
click at [654, 66] on td "▼" at bounding box center [661, 68] width 24 height 24
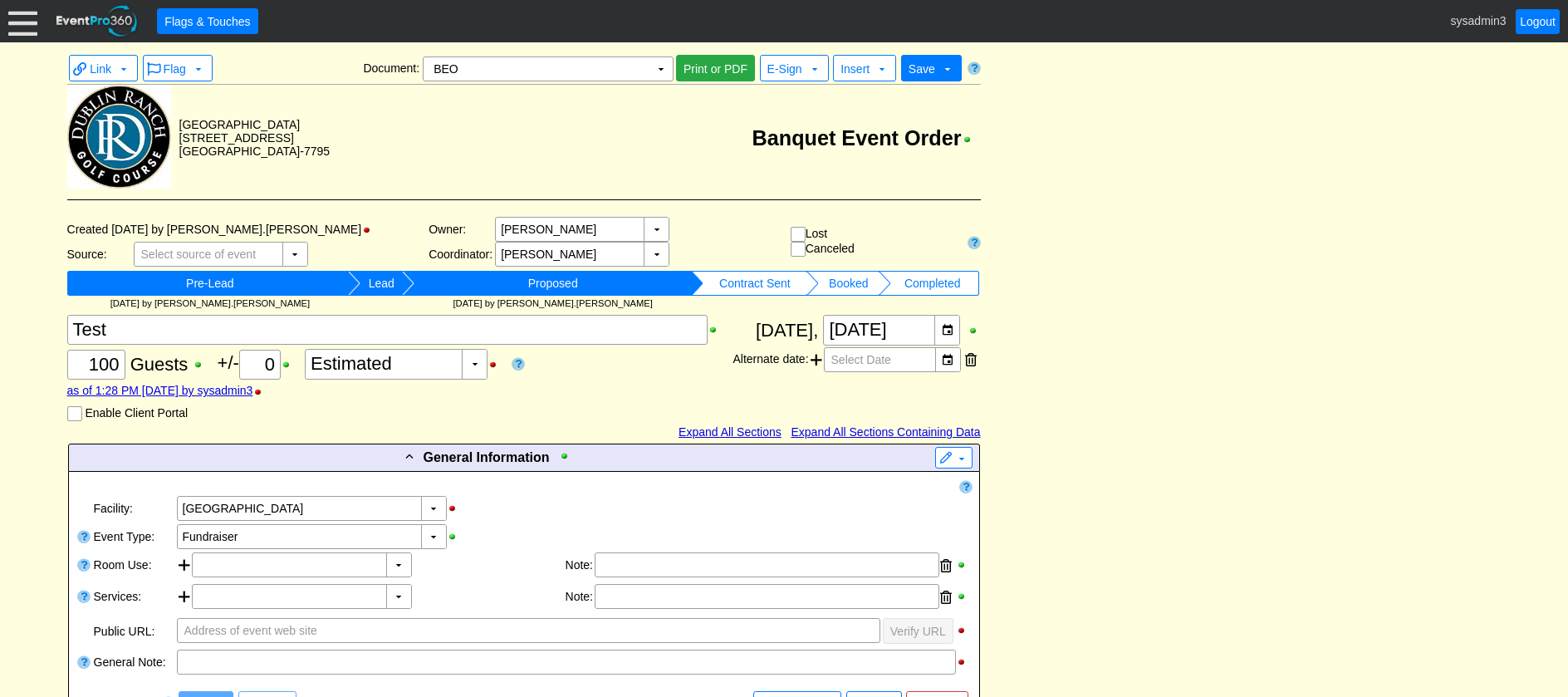
drag, startPoint x: 654, startPoint y: 66, endPoint x: 1132, endPoint y: 199, distance: 496.2
click at [653, 61] on td "▼" at bounding box center [661, 68] width 24 height 24
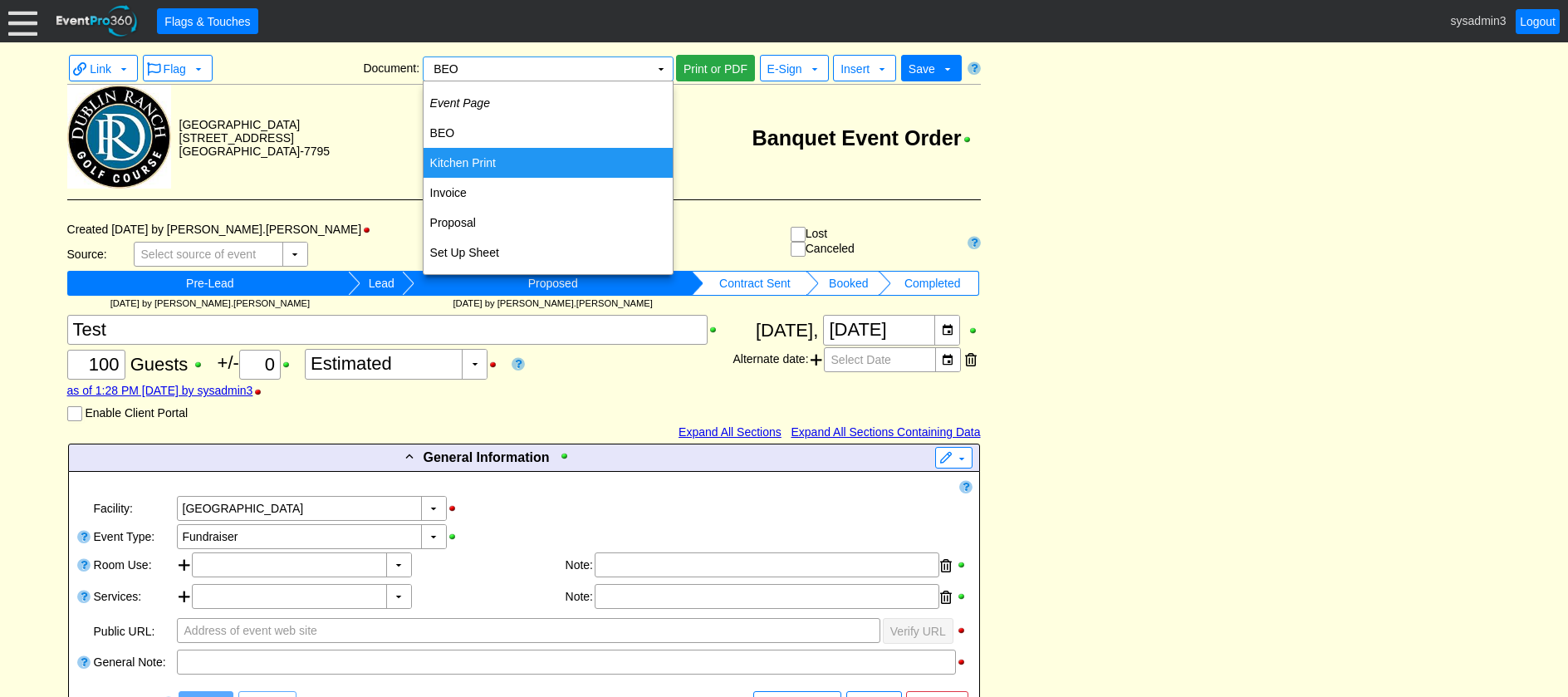
click at [461, 161] on td "Kitchen Print" at bounding box center [548, 163] width 249 height 30
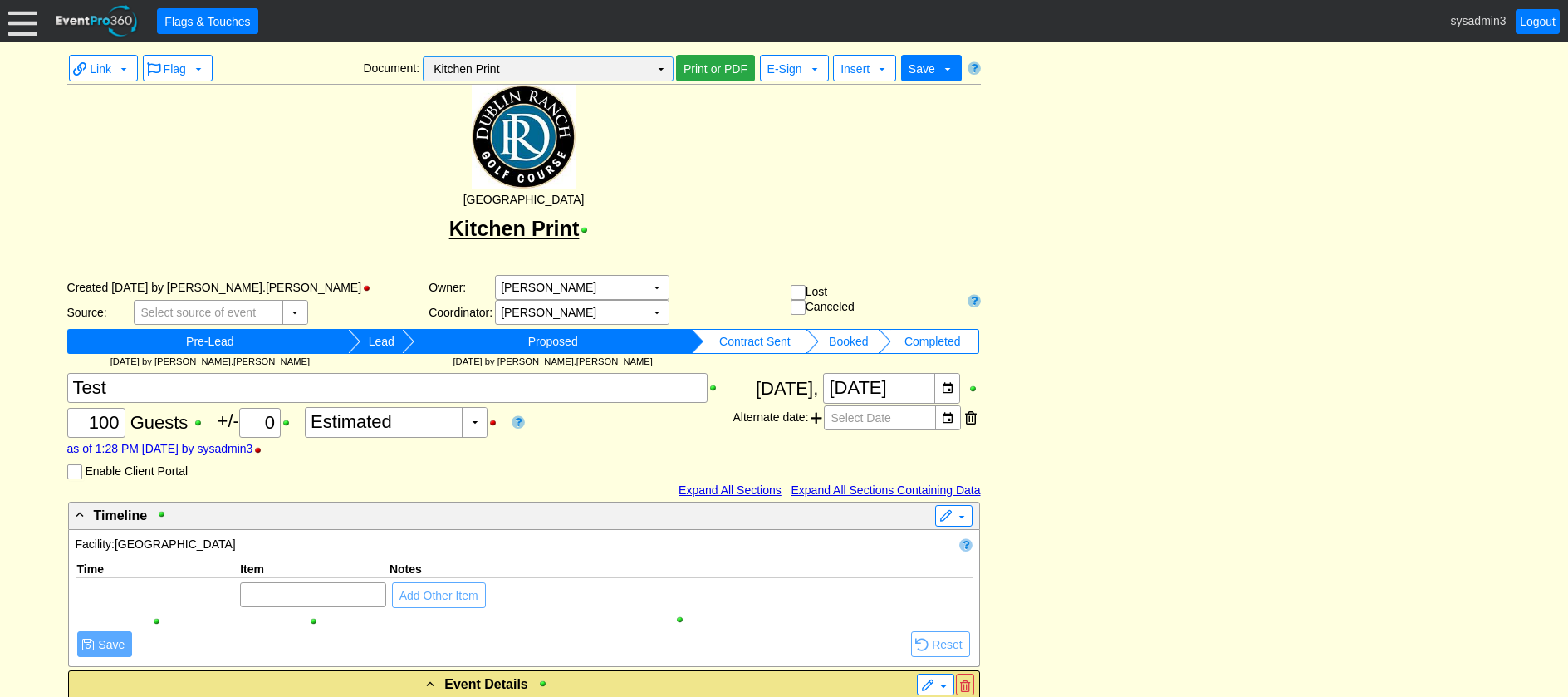
click at [600, 66] on td "Kitchen Print Χ" at bounding box center [536, 68] width 226 height 24
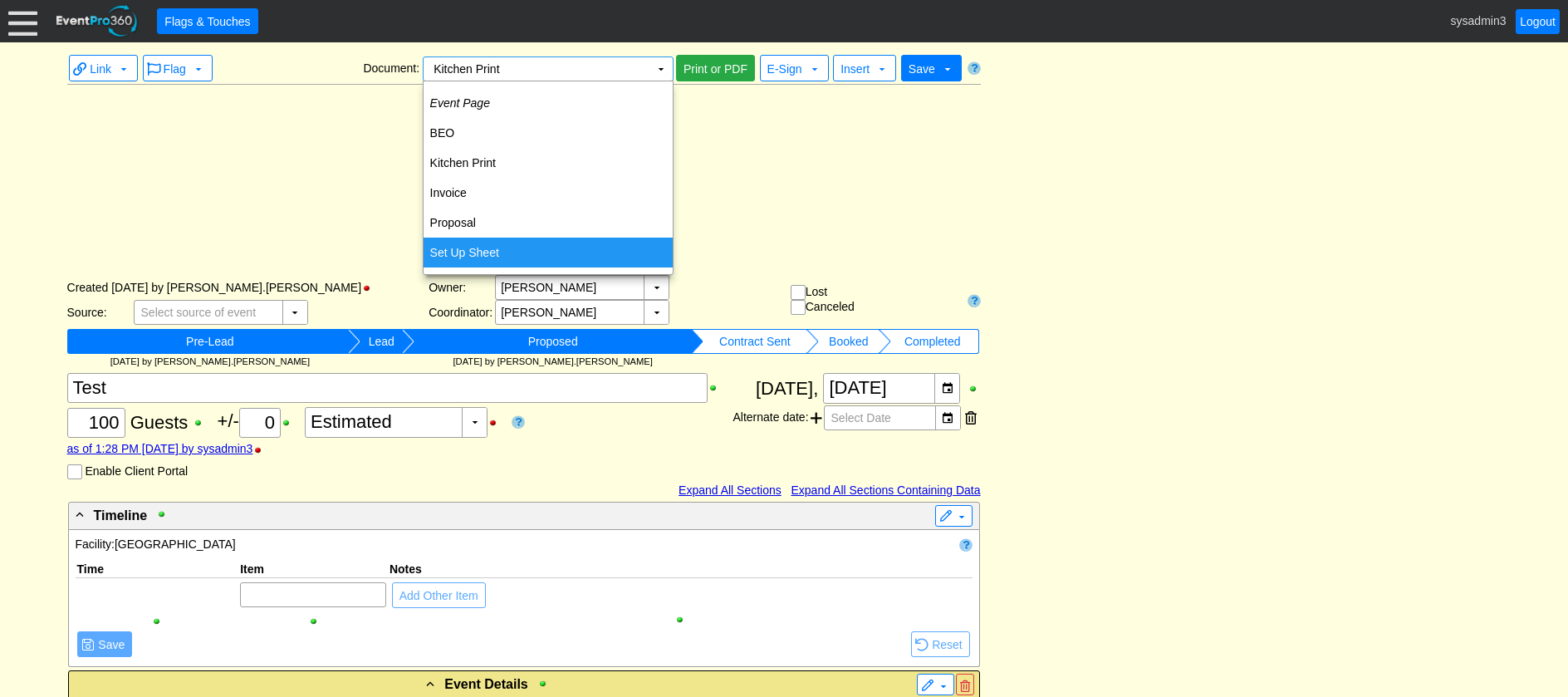
click at [485, 246] on td "Set Up Sheet" at bounding box center [548, 252] width 249 height 30
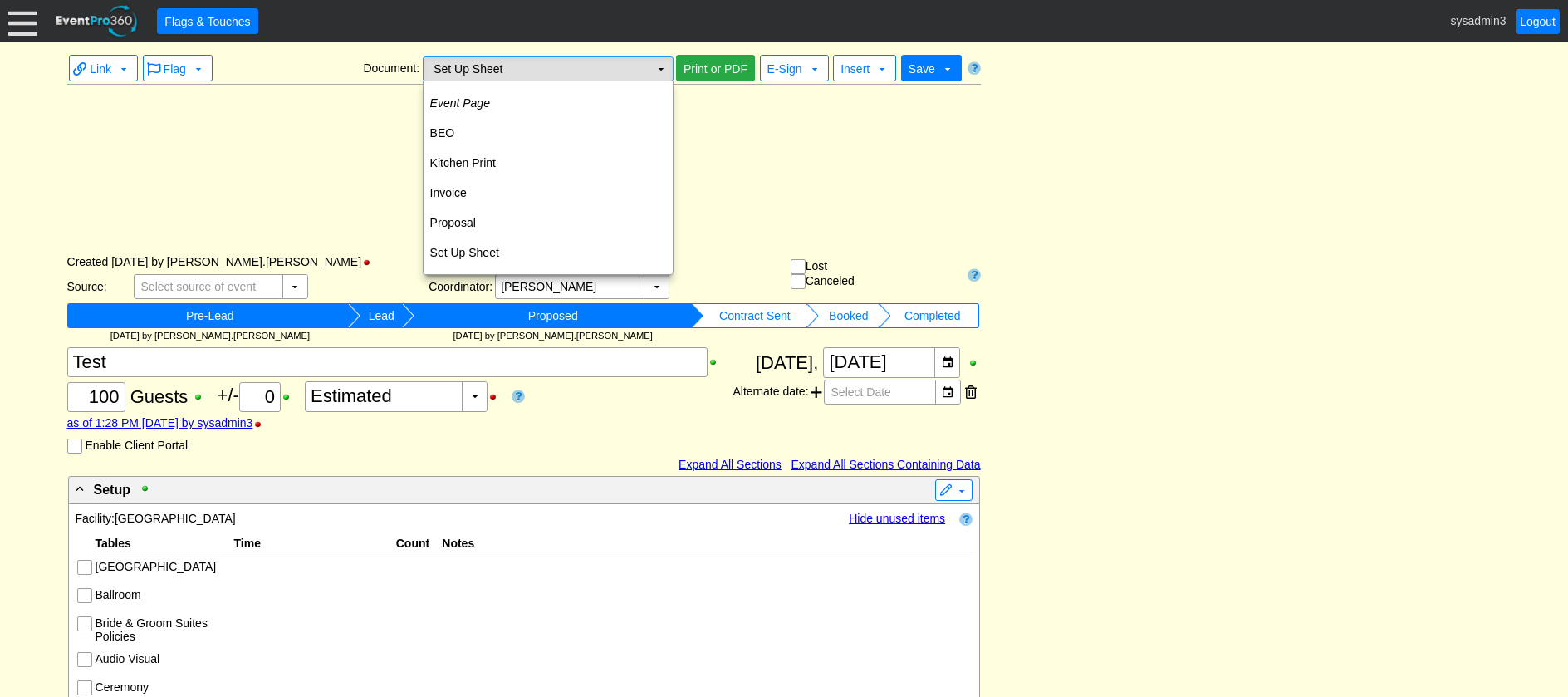
click at [645, 76] on td "Set Up Sheet Χ" at bounding box center [536, 68] width 226 height 24
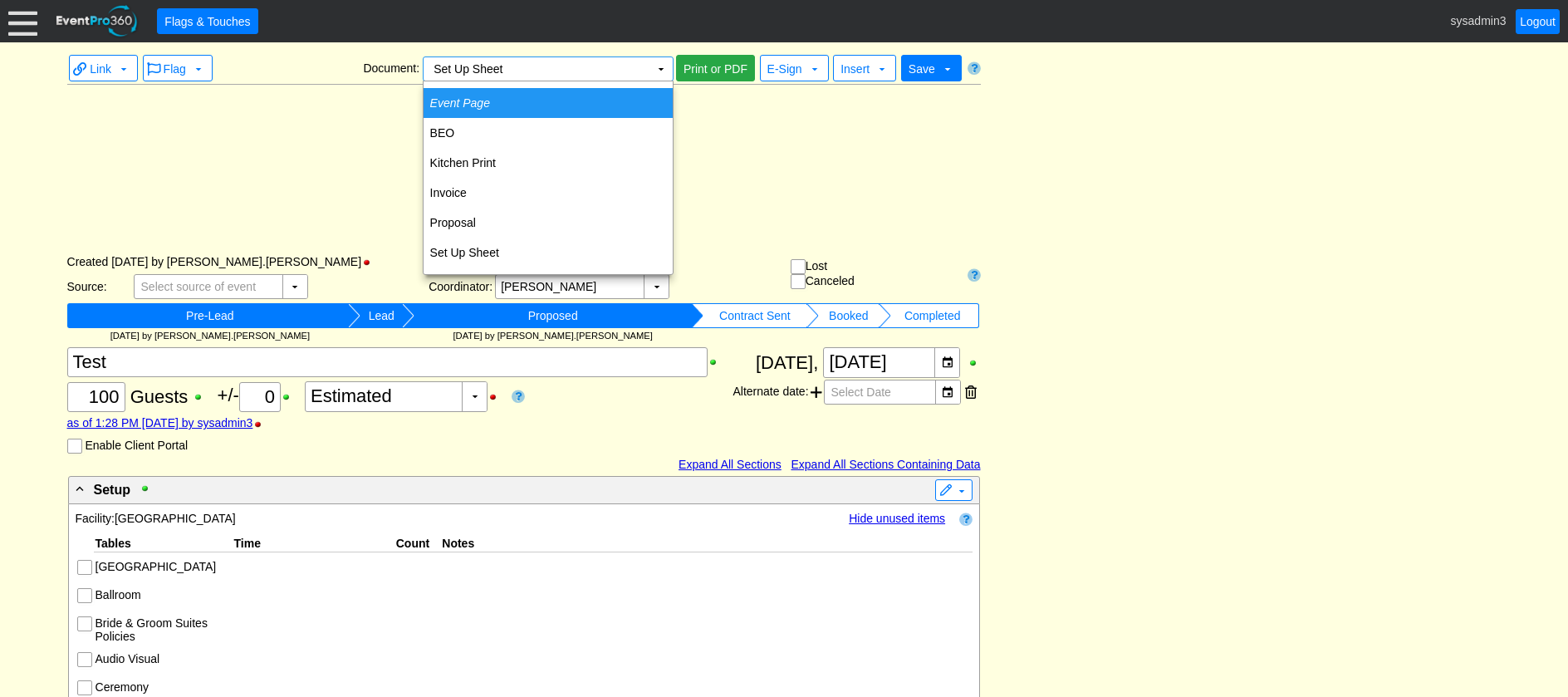
click at [472, 99] on icon "Event Page" at bounding box center [460, 103] width 60 height 13
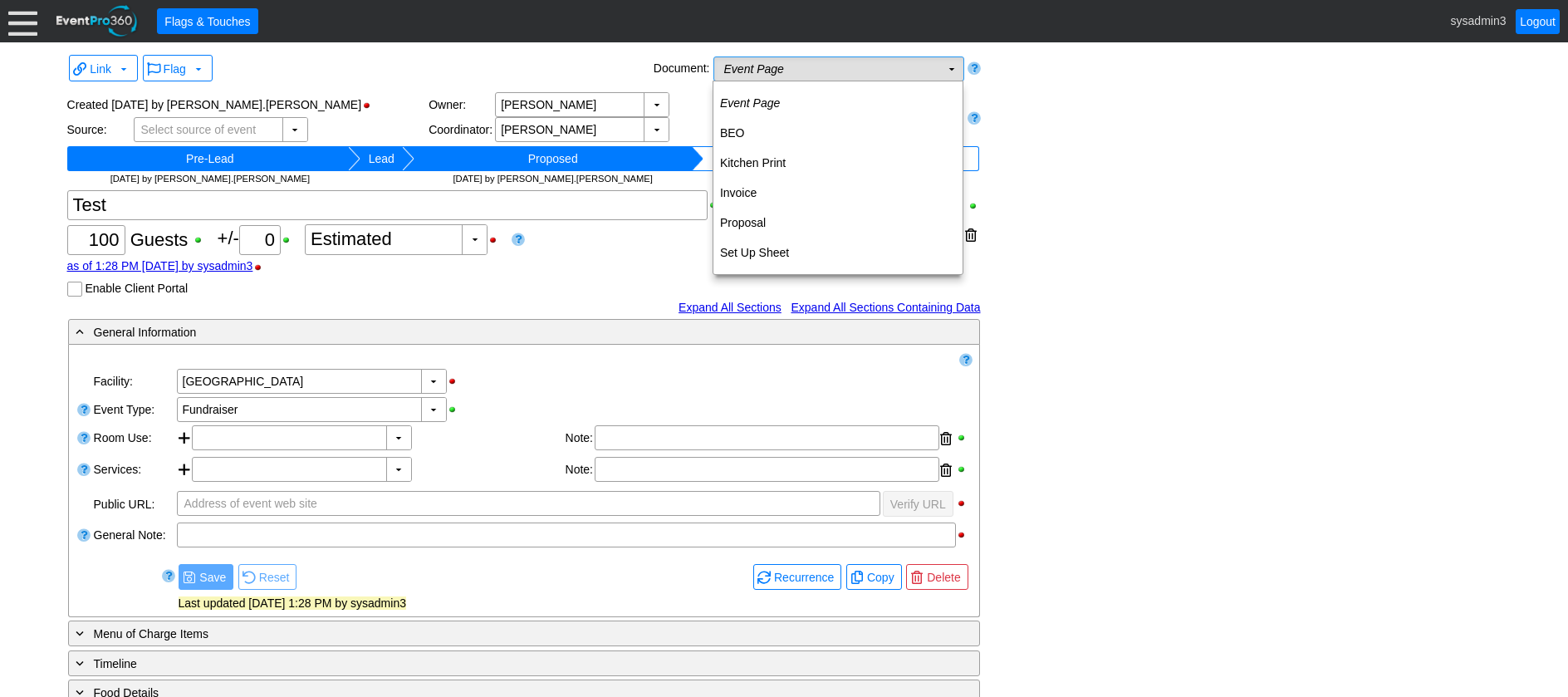
click at [810, 66] on td "Event Page Χ" at bounding box center [827, 68] width 226 height 24
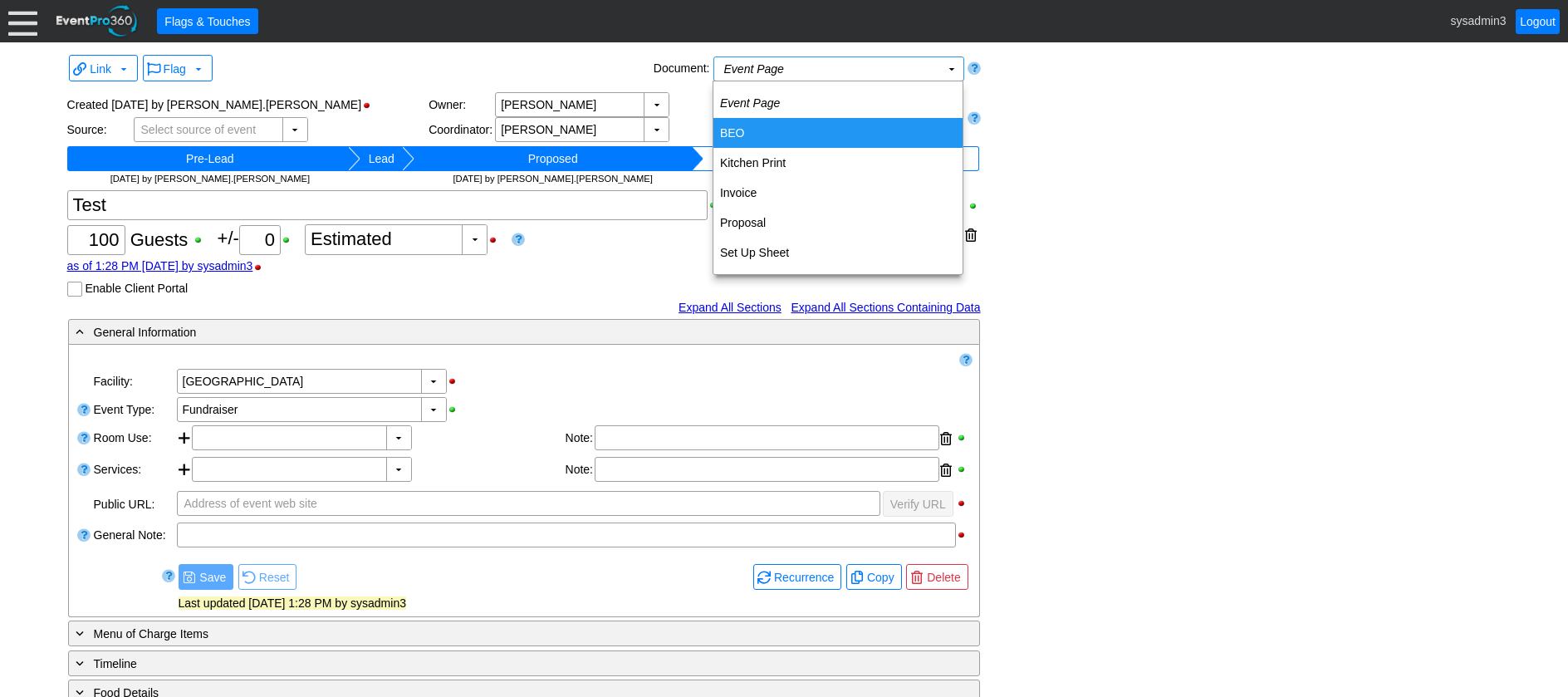
click at [743, 126] on td "BEO" at bounding box center [838, 133] width 249 height 30
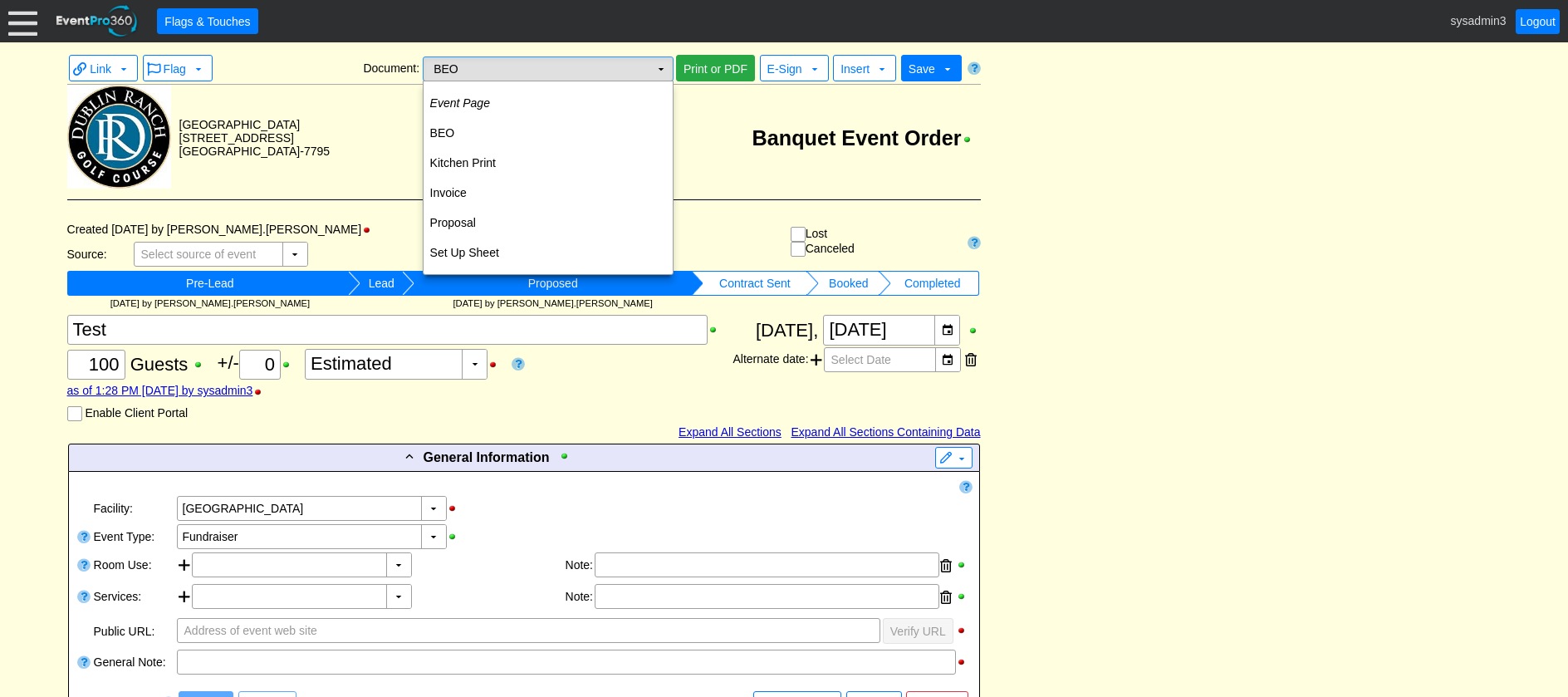
click at [659, 63] on td "▼" at bounding box center [661, 68] width 24 height 24
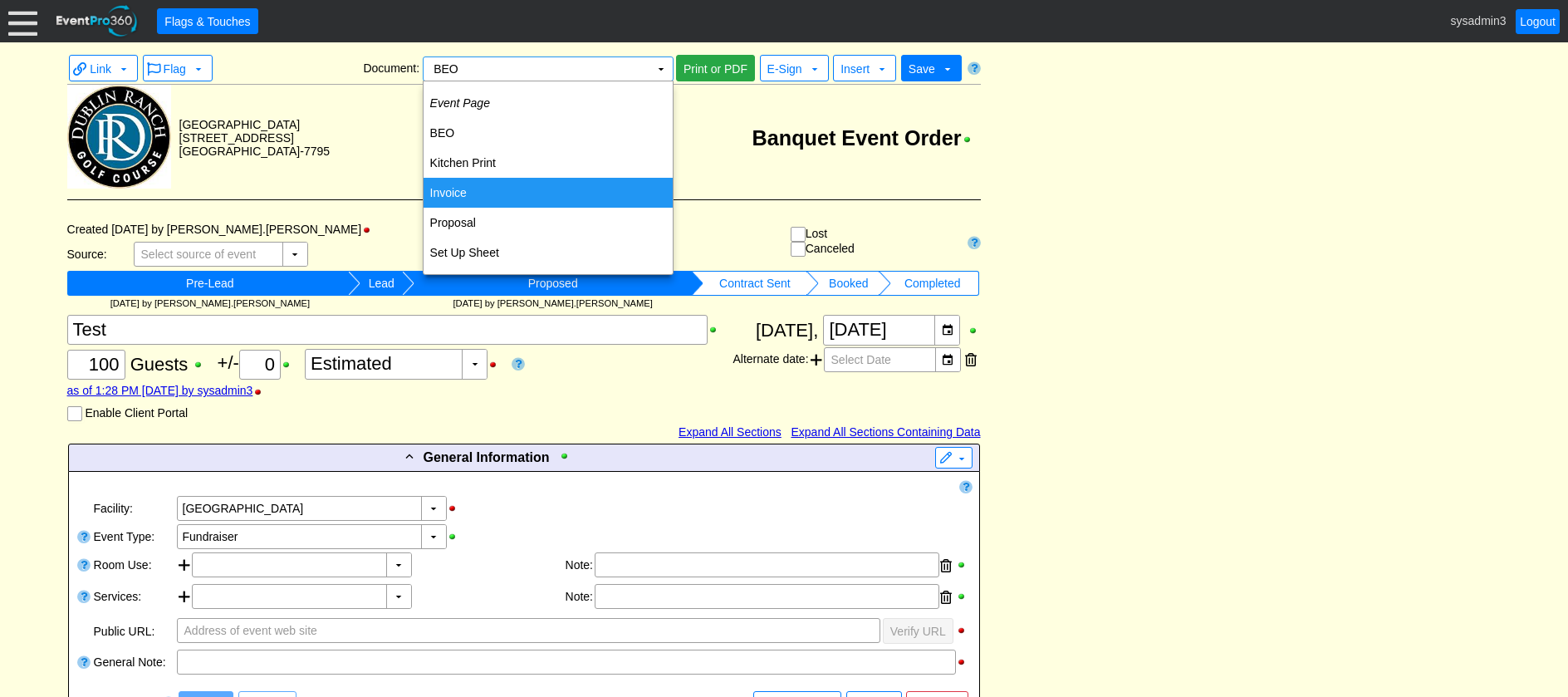
click at [465, 196] on td "Invoice" at bounding box center [548, 193] width 249 height 30
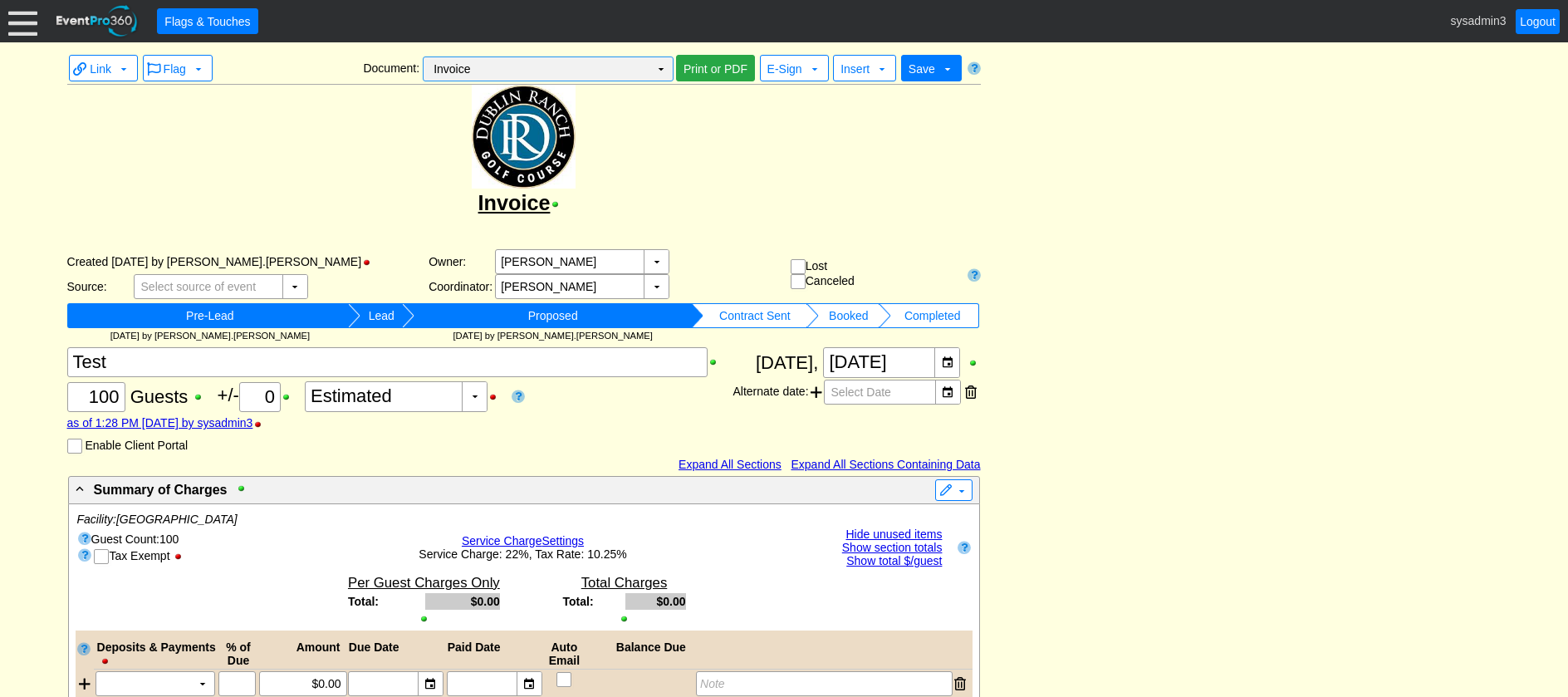
click at [602, 67] on td "Invoice Χ" at bounding box center [536, 68] width 226 height 24
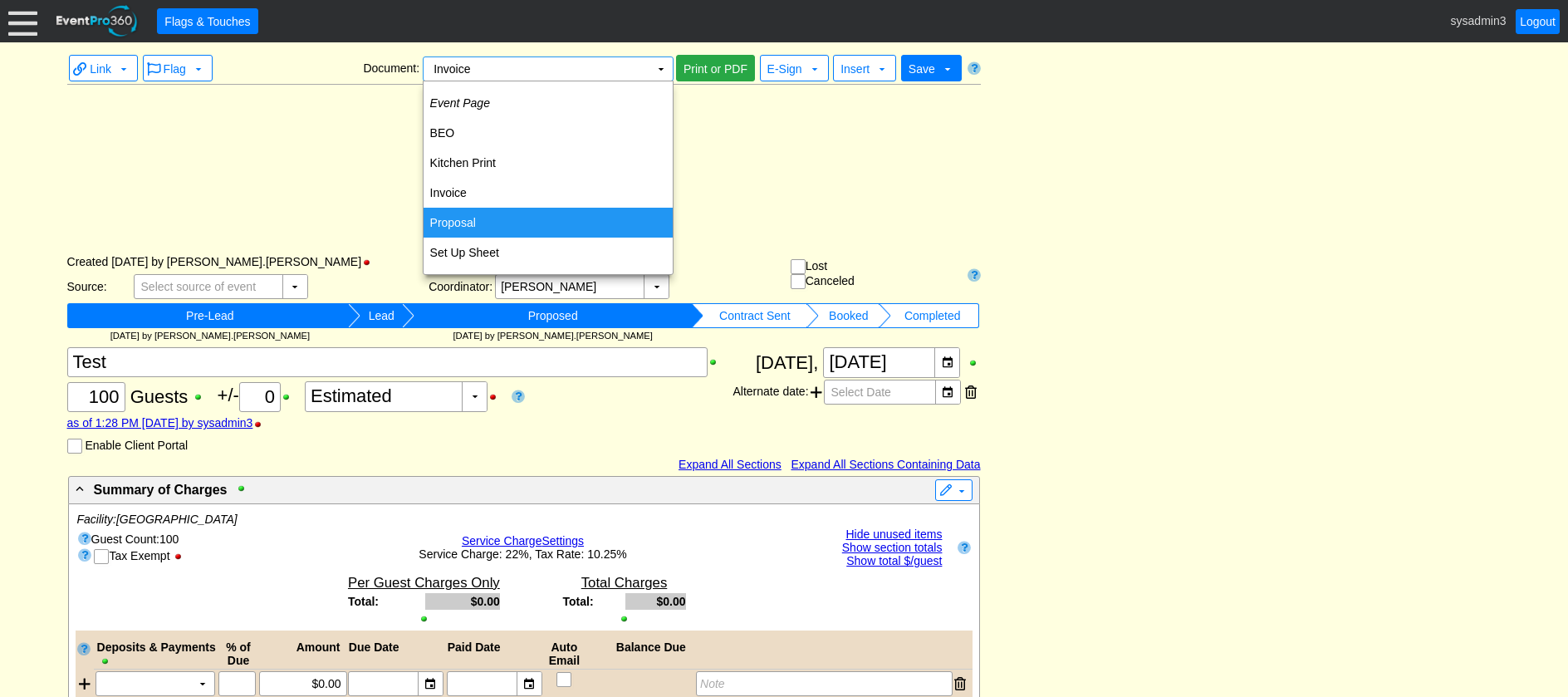
click at [461, 215] on td "Proposal" at bounding box center [548, 223] width 249 height 30
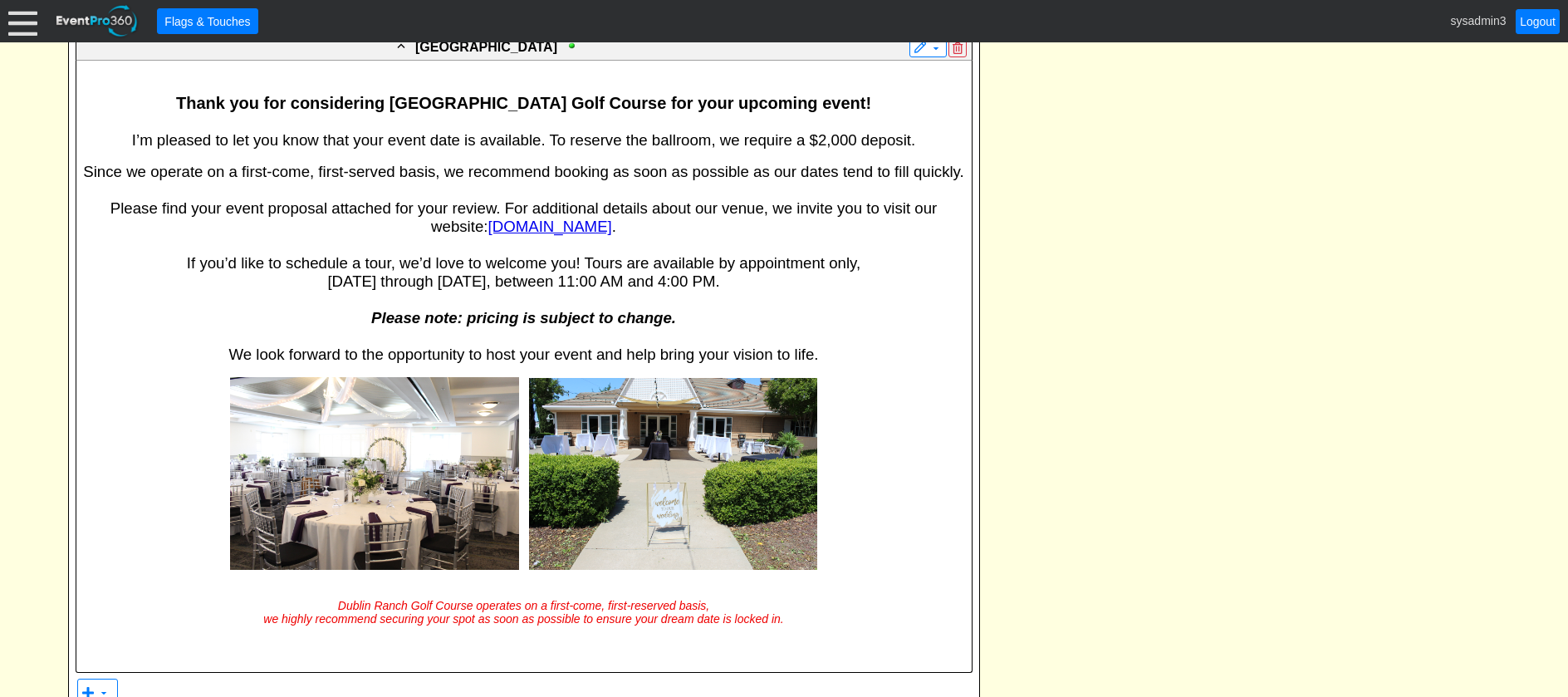
scroll to position [332, 0]
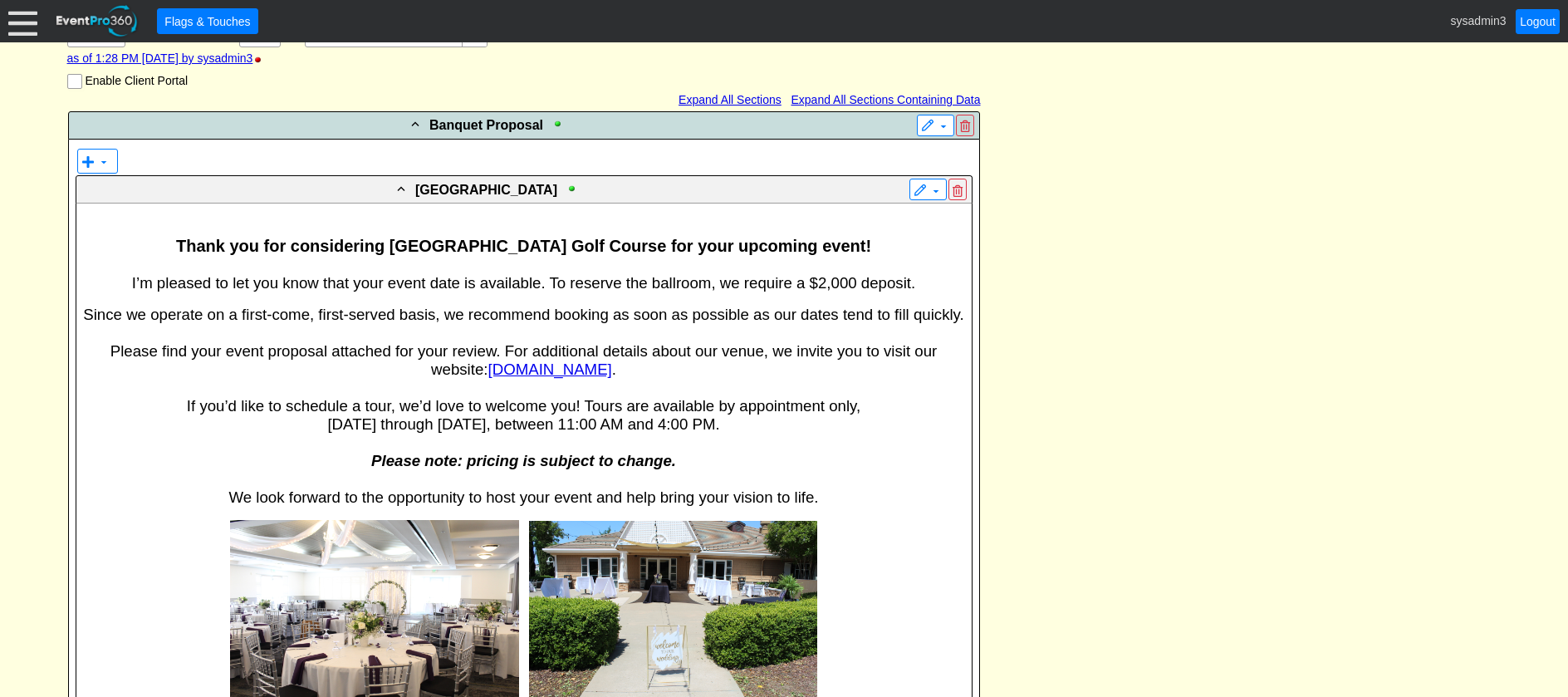
click at [684, 354] on span "Please find your event proposal attached for your review. For additional detail…" at bounding box center [524, 359] width 827 height 36
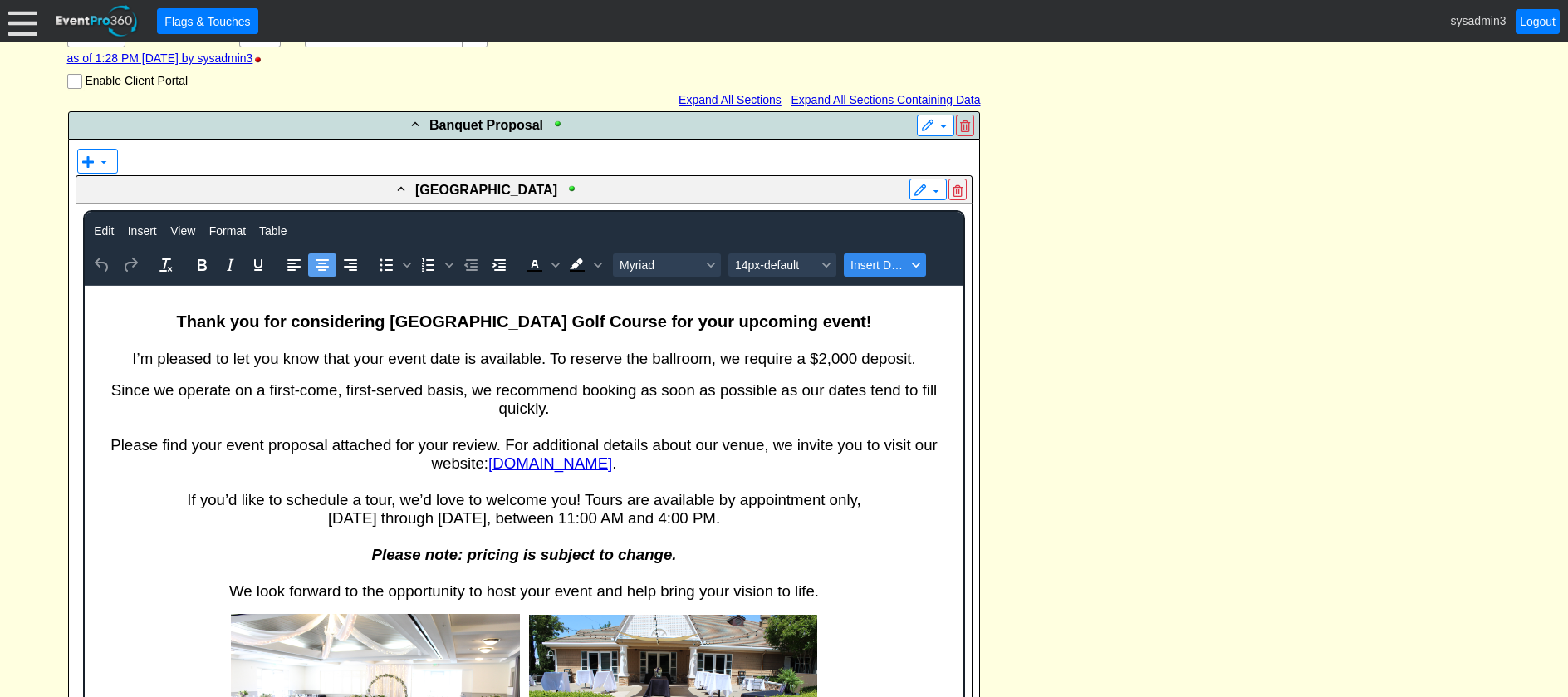
scroll to position [0, 0]
click at [883, 267] on span "Insert Data" at bounding box center [879, 265] width 56 height 13
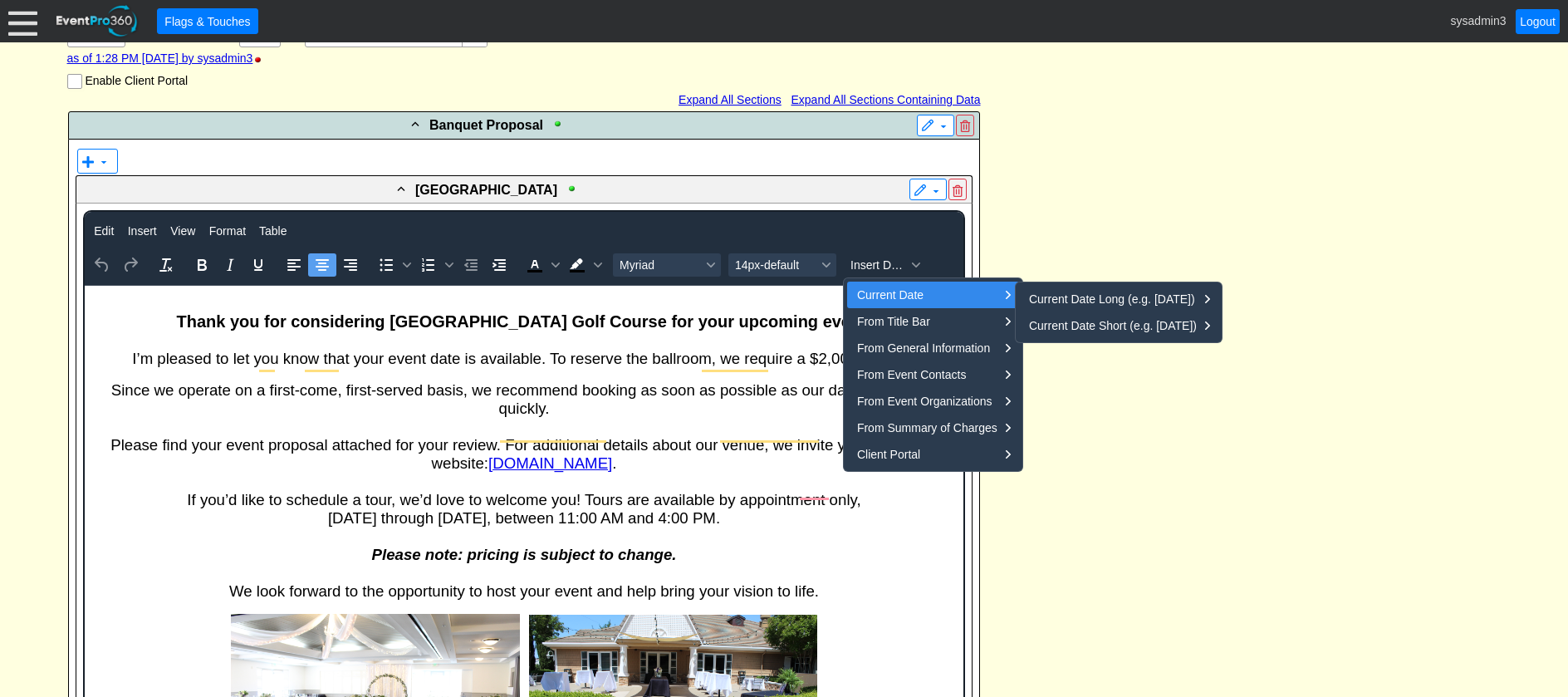
scroll to position [332, 0]
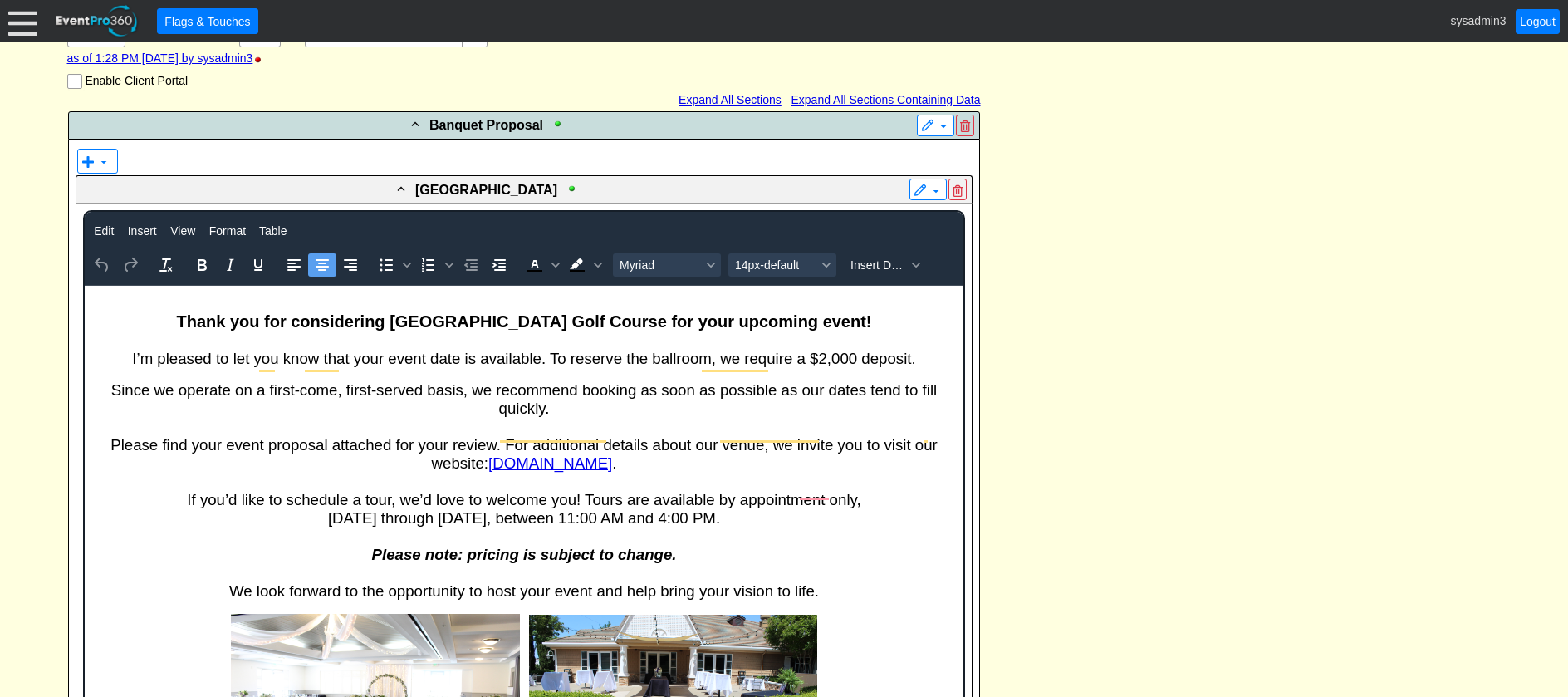
click at [822, 437] on span "Please find your event proposal attached for your review. For additional detail…" at bounding box center [523, 454] width 827 height 36
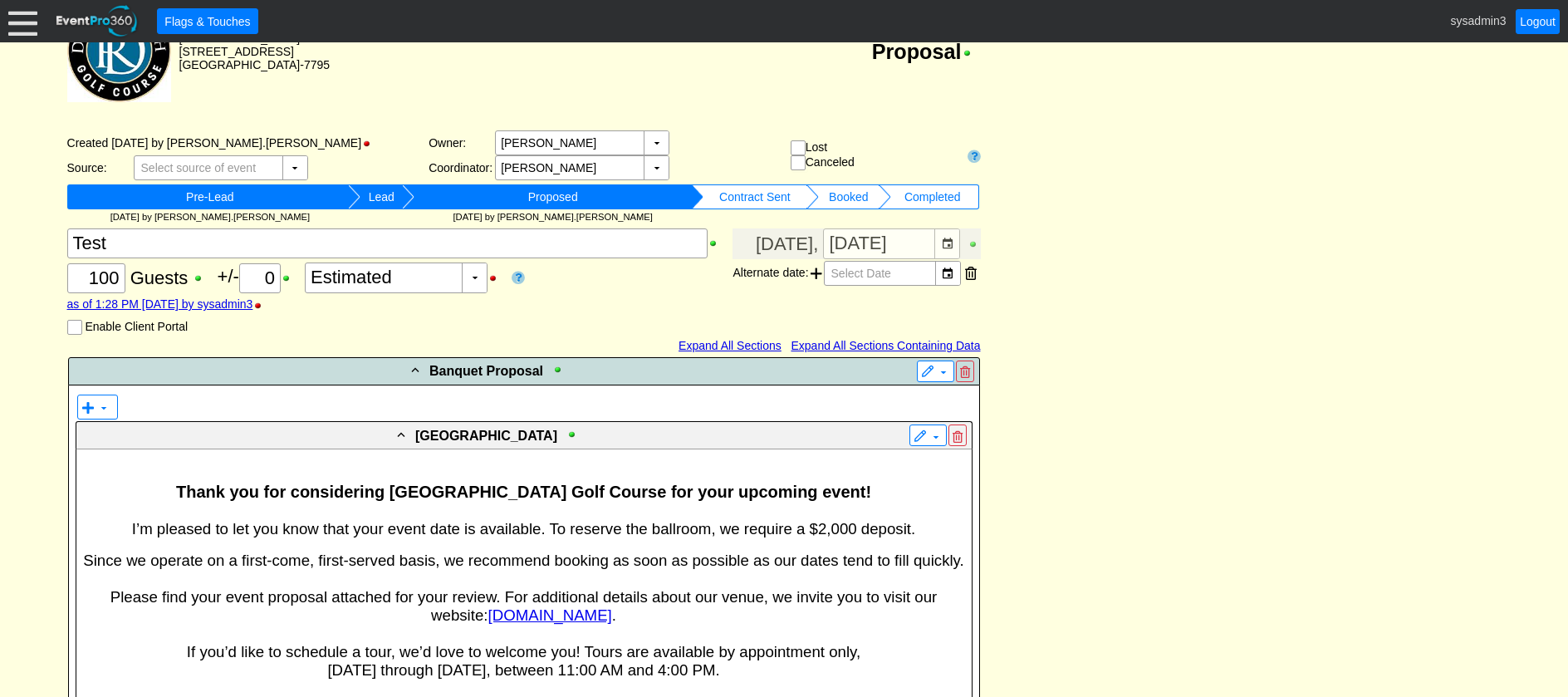
scroll to position [0, 0]
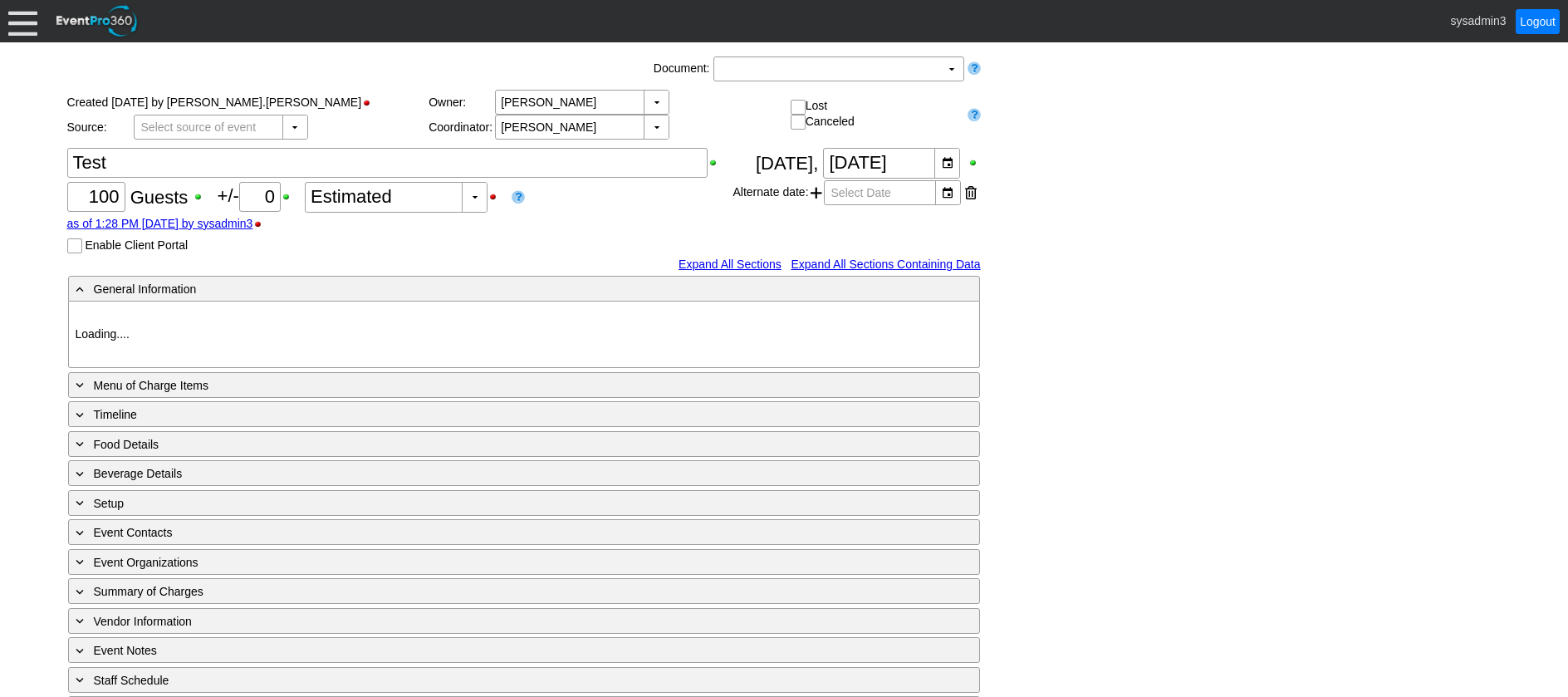
type input "[GEOGRAPHIC_DATA]"
type input "Fundraiser"
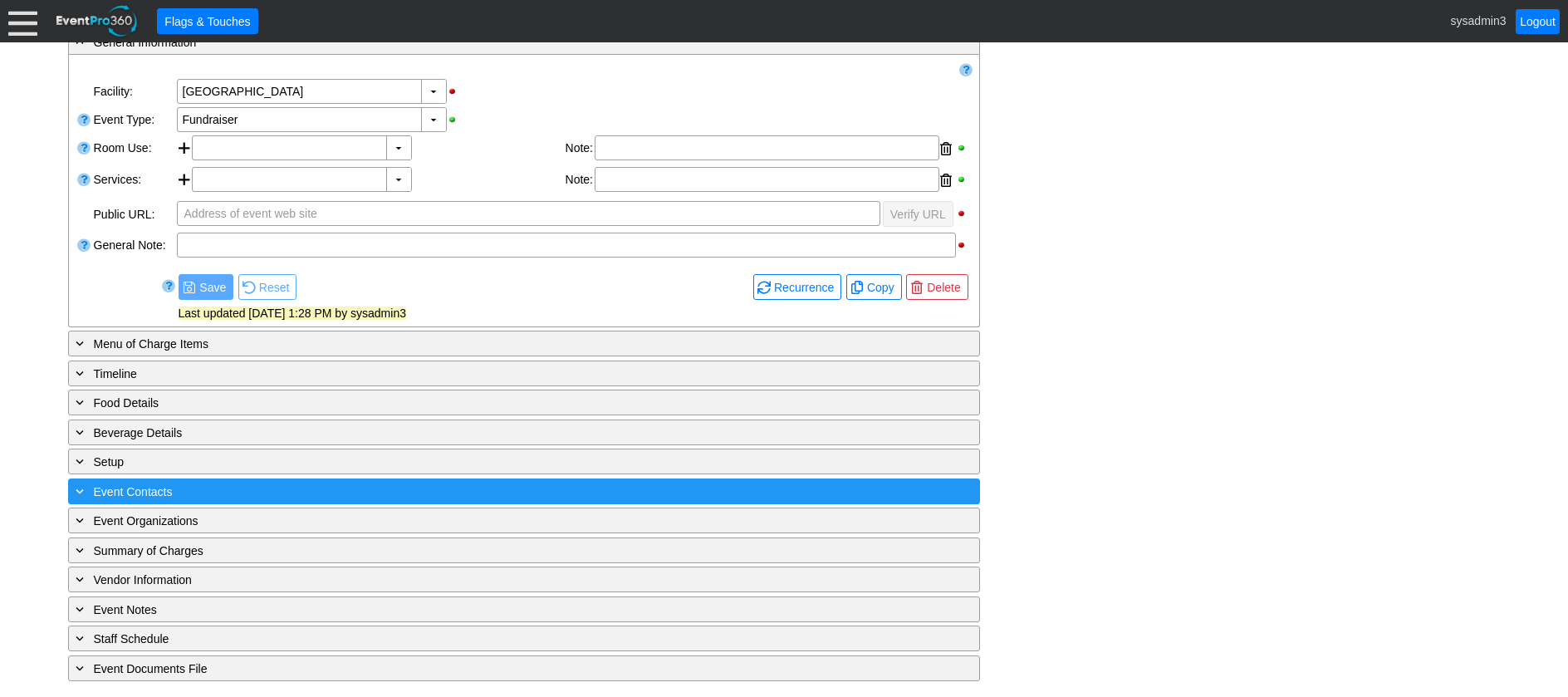
click at [357, 480] on div "+ Event Contacts ▼" at bounding box center [524, 491] width 912 height 25
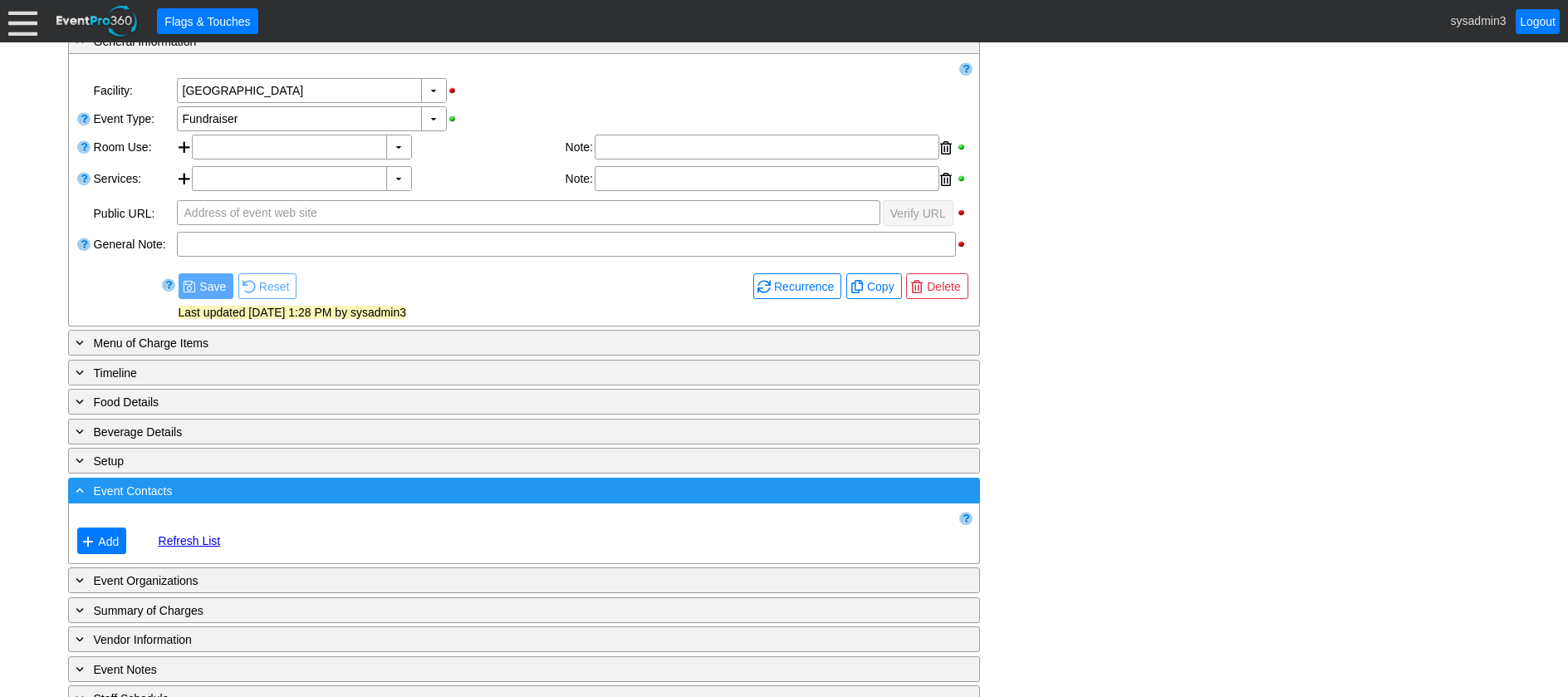
scroll to position [352, 0]
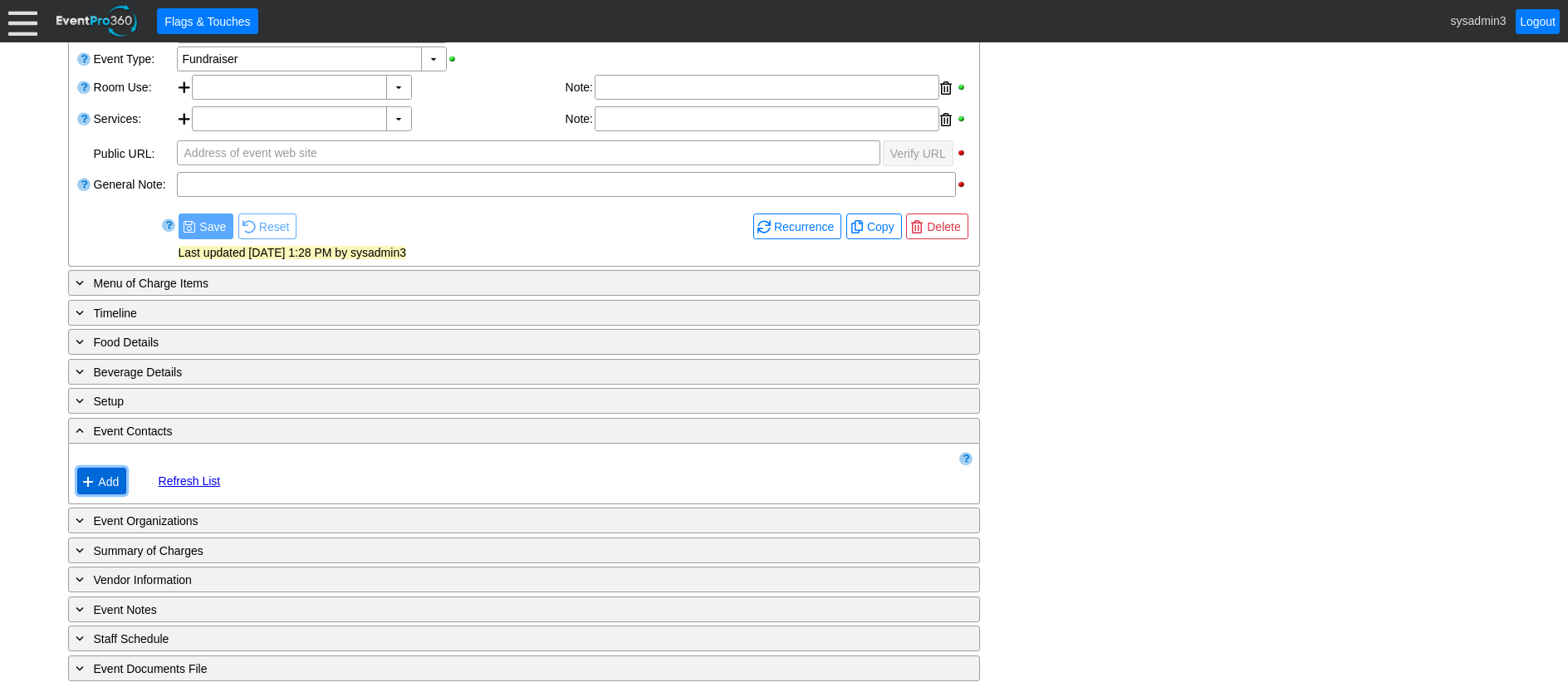
click at [105, 477] on span "Add" at bounding box center [108, 481] width 27 height 17
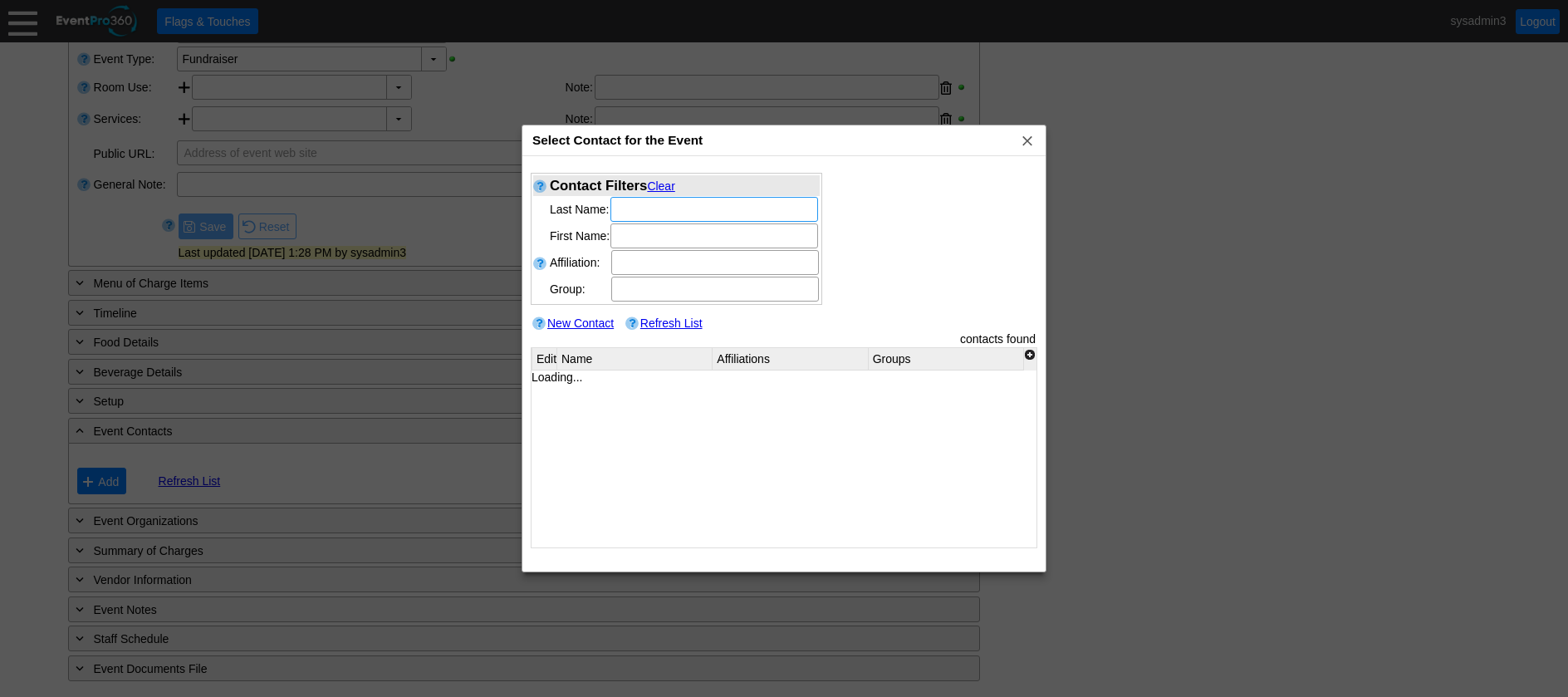
click at [595, 317] on link "New Contact" at bounding box center [581, 323] width 67 height 13
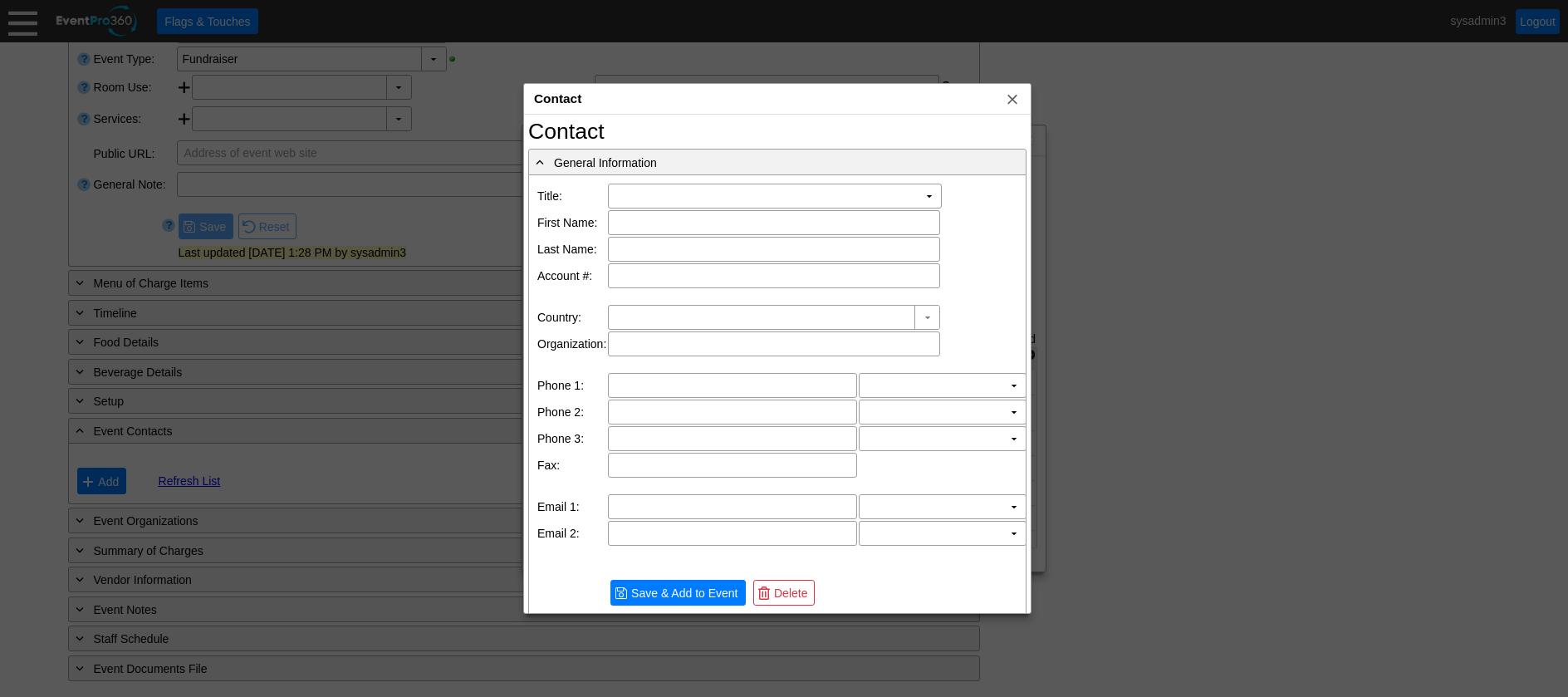
type input "[GEOGRAPHIC_DATA]"
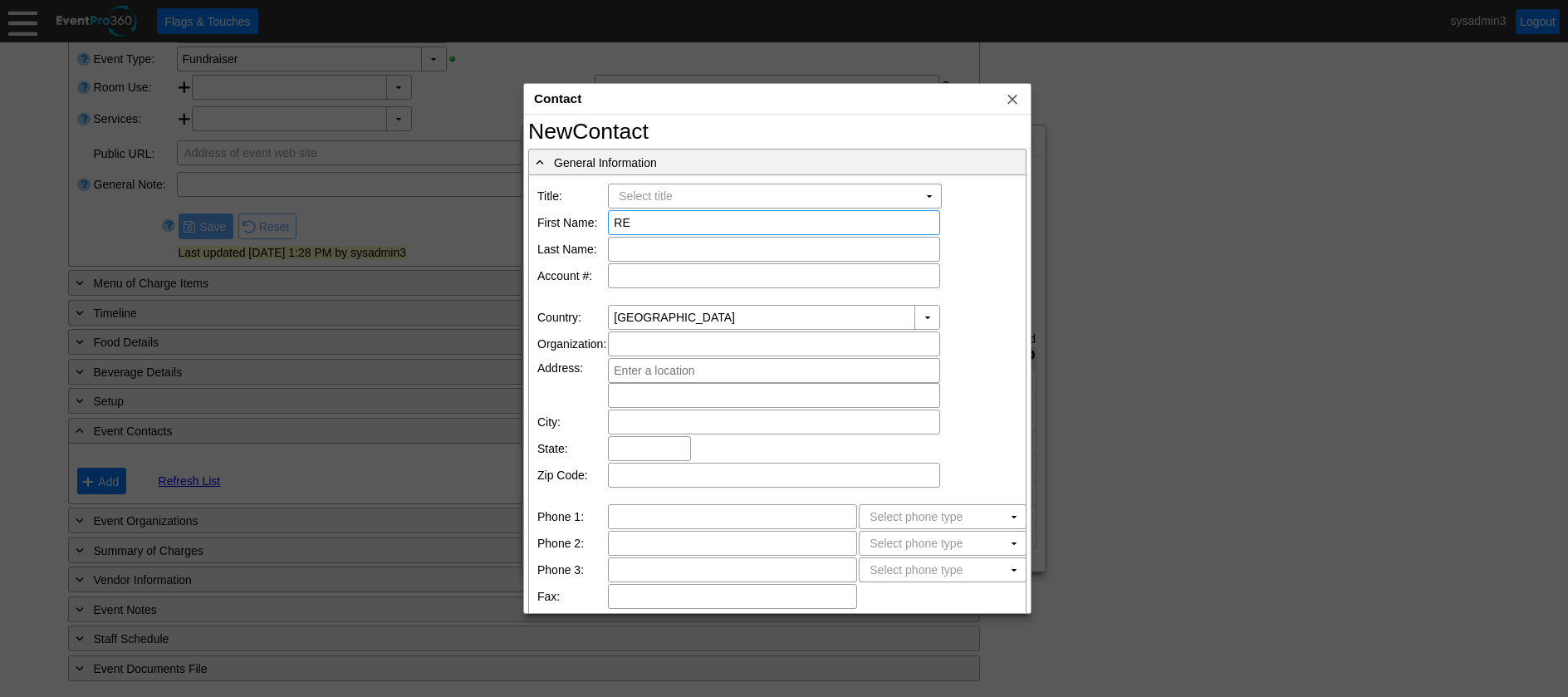
type input "R"
click at [1021, 90] on span "x" at bounding box center [1012, 98] width 17 height 17
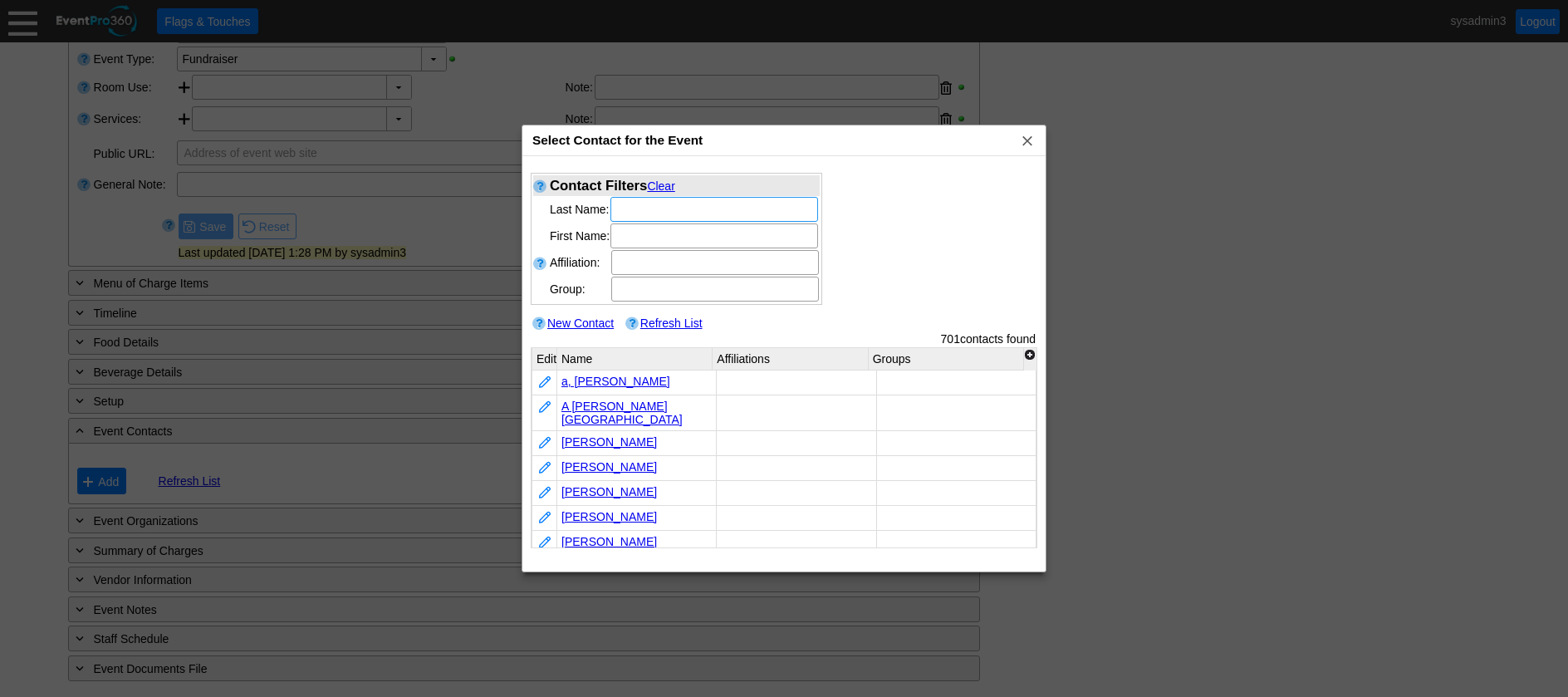
click at [658, 208] on input "text" at bounding box center [714, 210] width 196 height 24
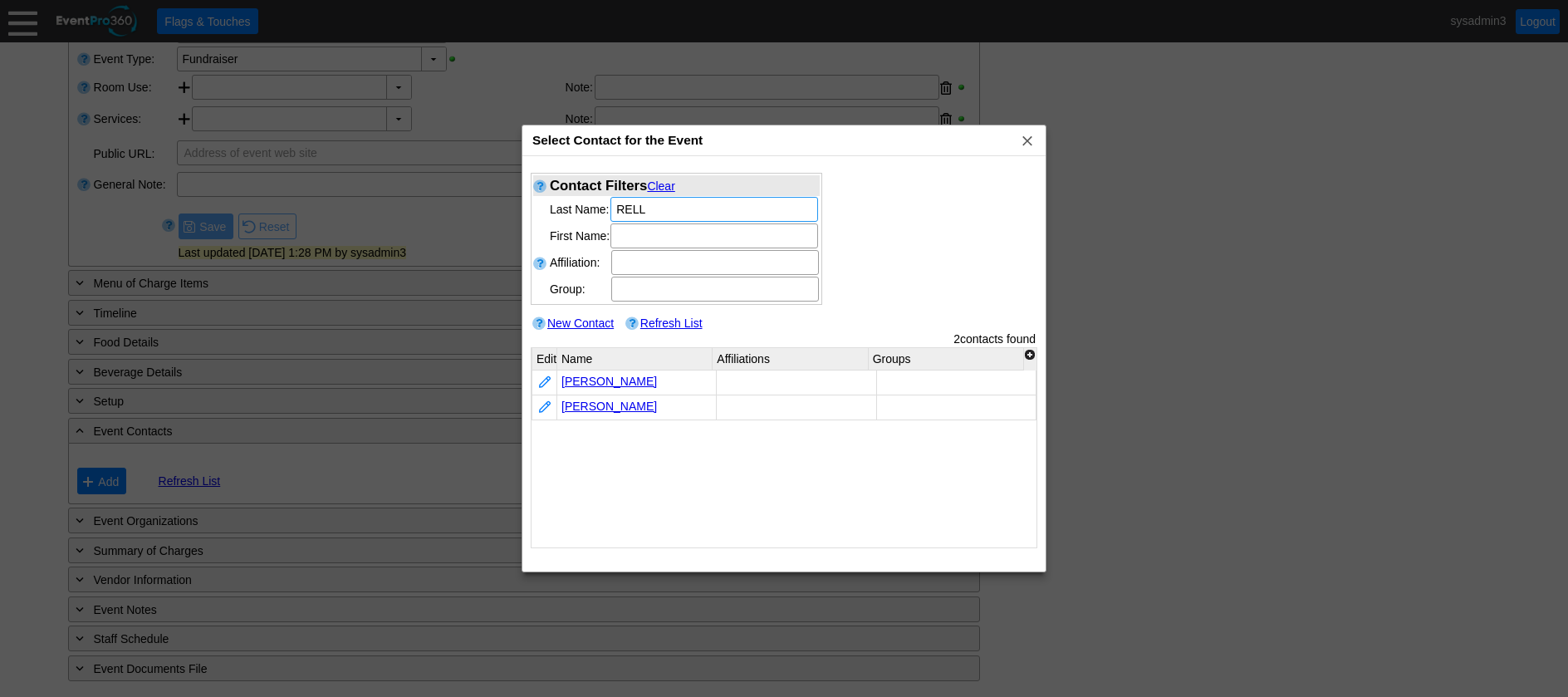
type input "RELL"
click at [603, 408] on link "Reller, William" at bounding box center [609, 406] width 96 height 13
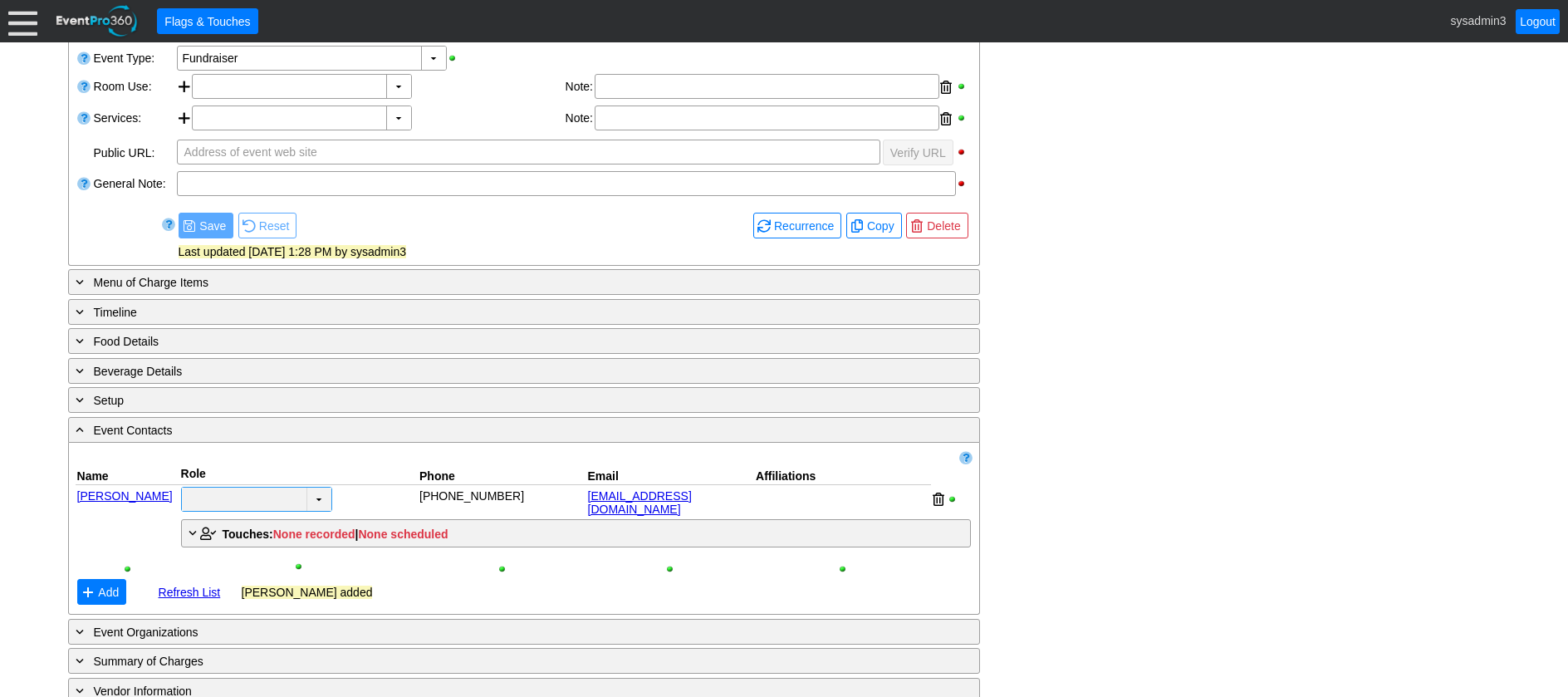
click at [313, 499] on td "▼" at bounding box center [319, 499] width 25 height 24
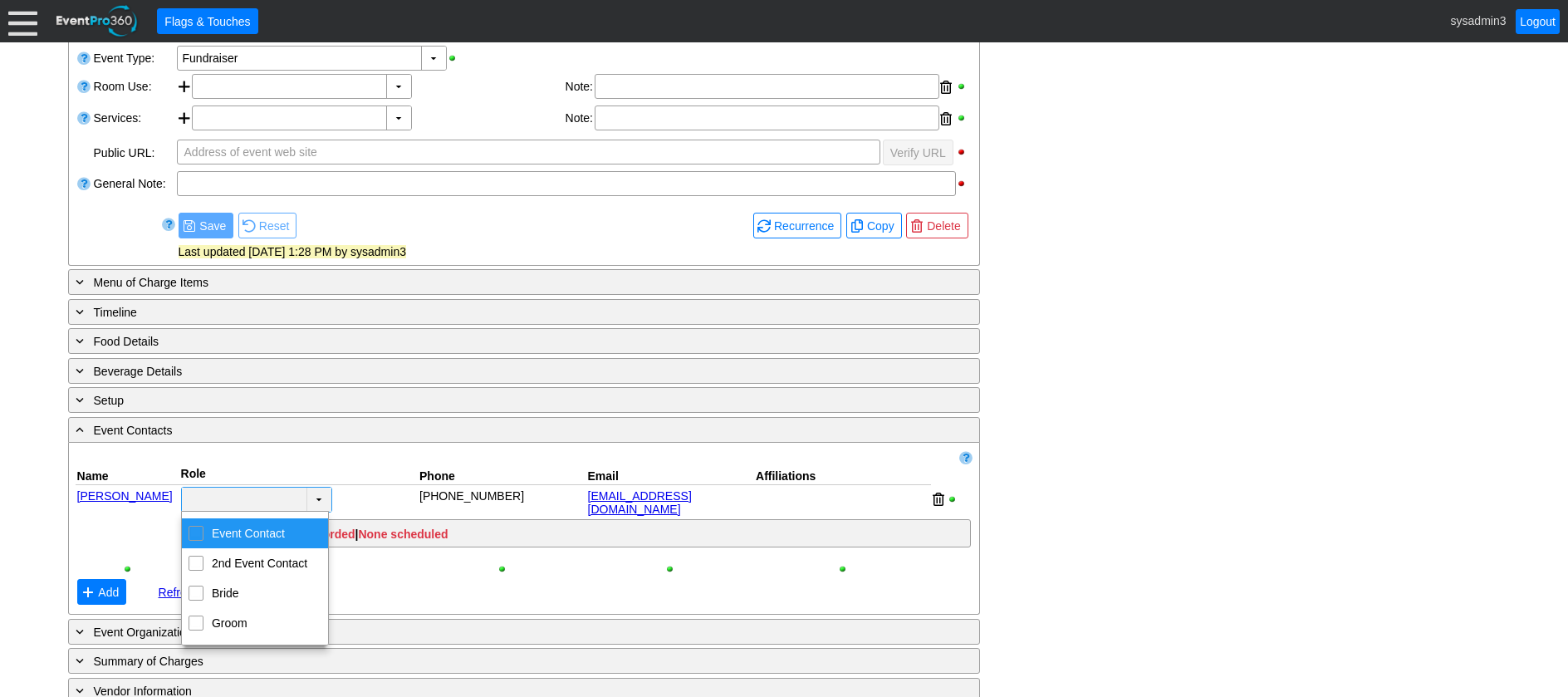
click at [196, 532] on input "Event Contact" at bounding box center [195, 532] width 11 height 11
checkbox input "true"
click at [1097, 349] on div "- General Information ▼ Loading.... Remove all highlights Facility: ▼ Χ Dublin …" at bounding box center [784, 380] width 1443 height 826
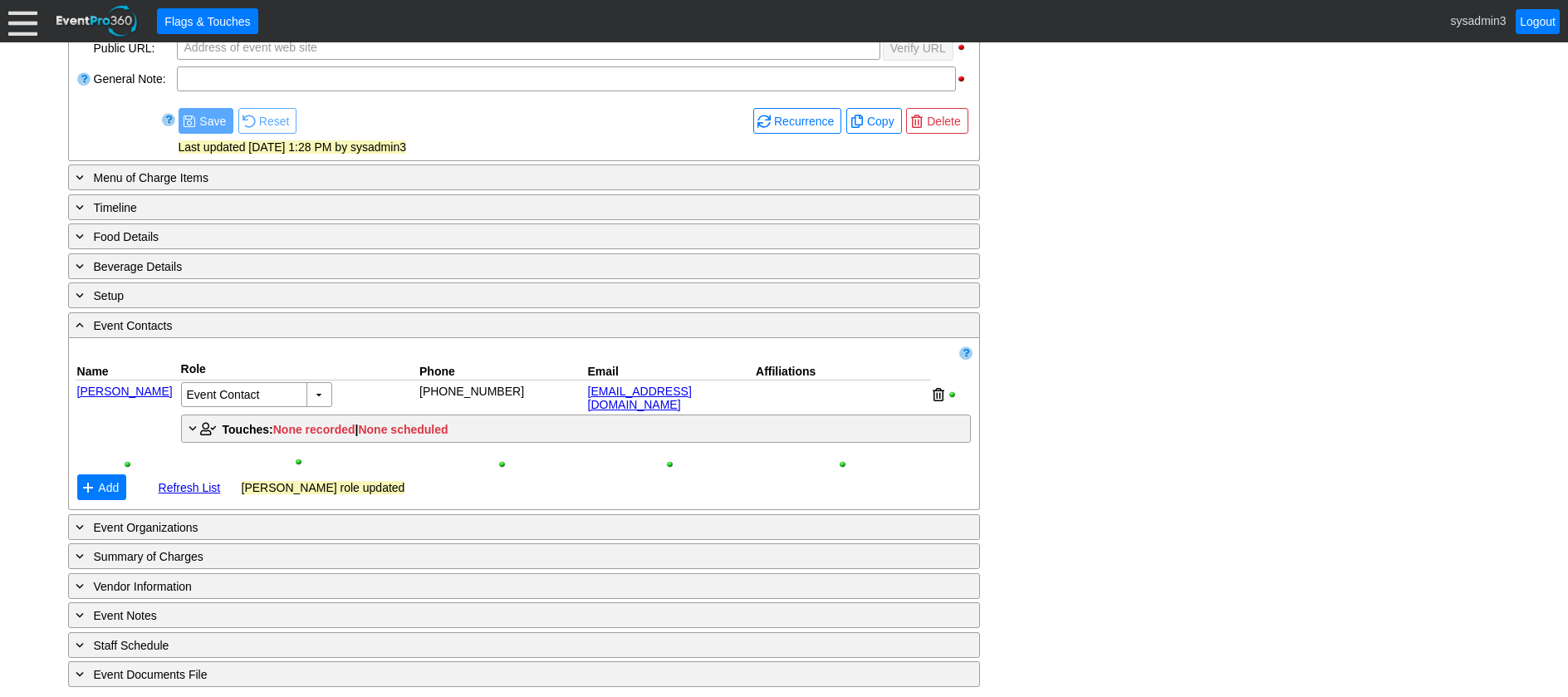
scroll to position [459, 0]
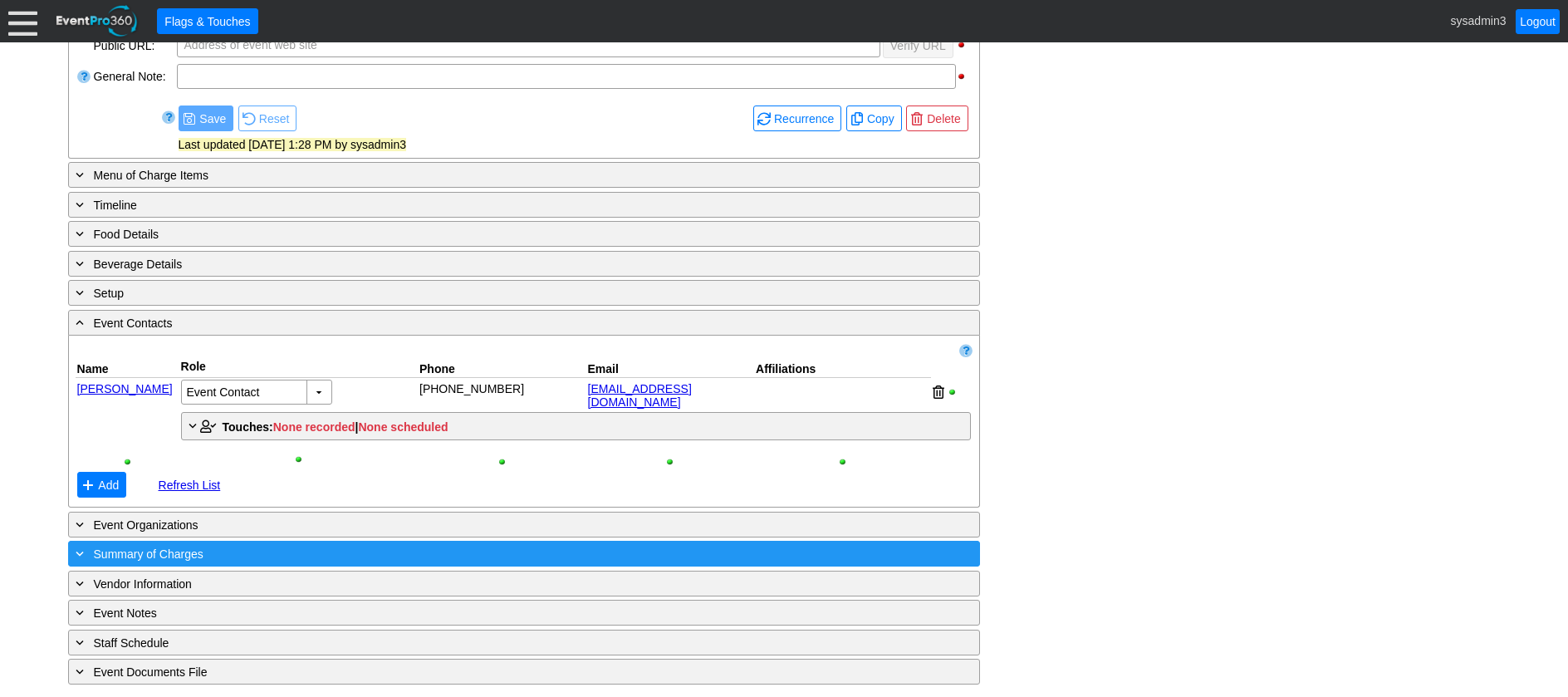
click at [274, 549] on div "+ Summary of Charges" at bounding box center [489, 554] width 835 height 19
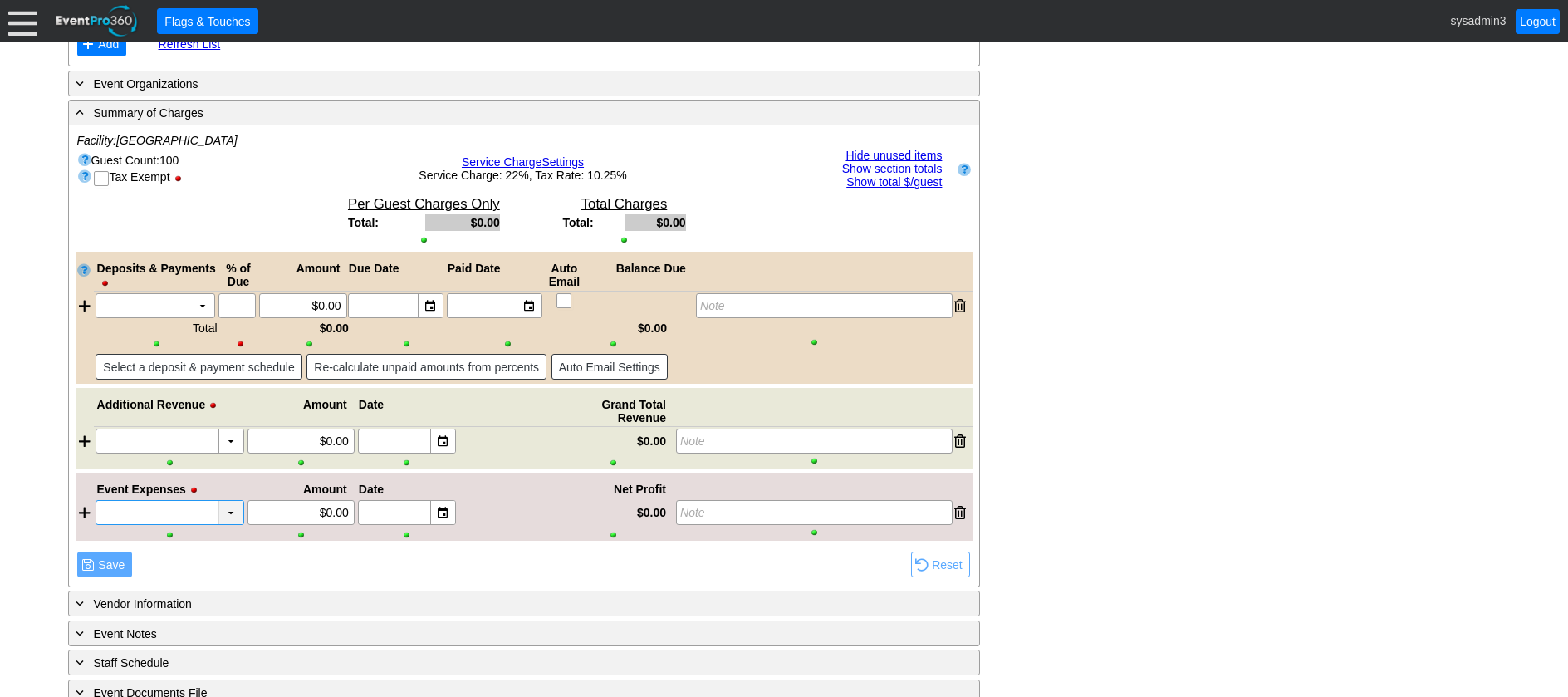
scroll to position [921, 0]
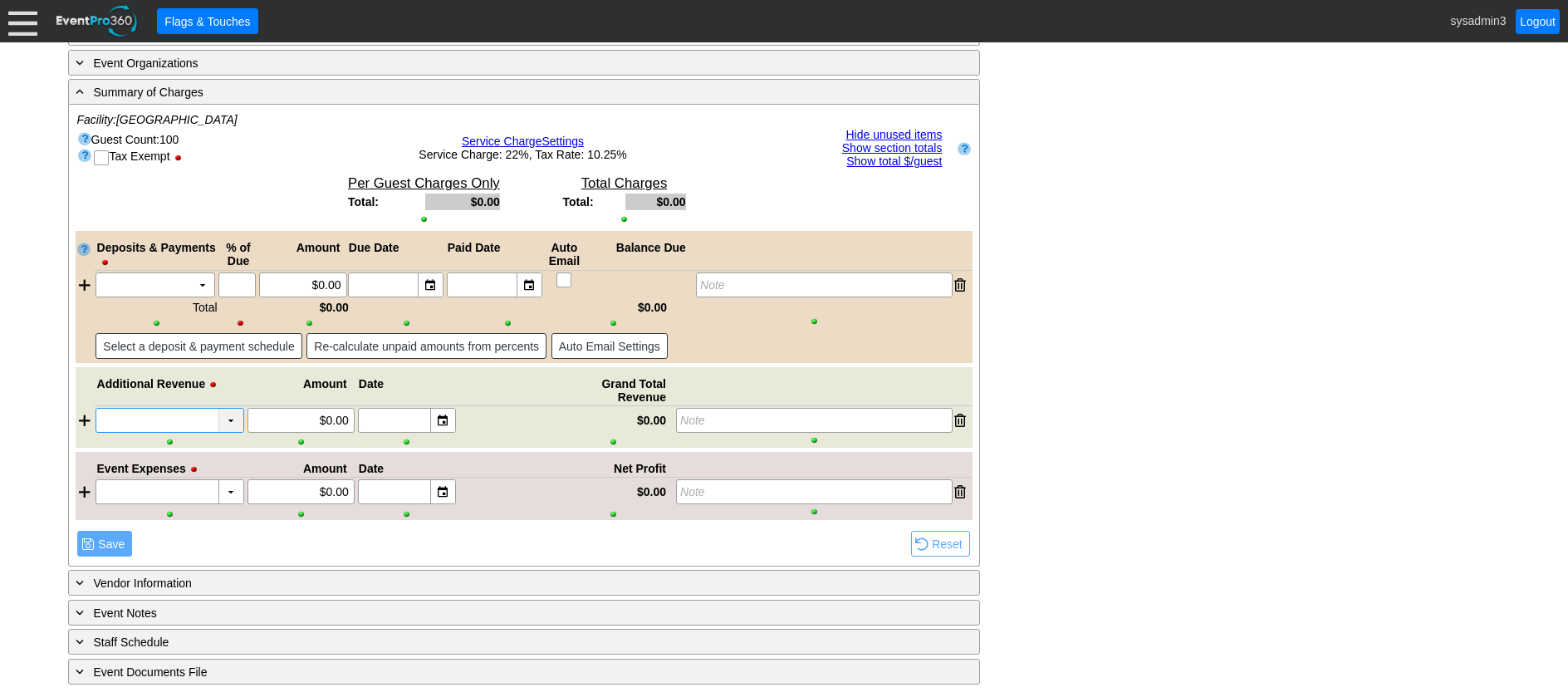
click at [222, 419] on div "▼" at bounding box center [231, 420] width 25 height 24
click at [1114, 427] on div "- General Information ▼ Loading.... Remove all highlights Facility: ▼ Χ Dublin …" at bounding box center [784, 41] width 1443 height 1288
click at [199, 276] on td "▼" at bounding box center [202, 285] width 24 height 24
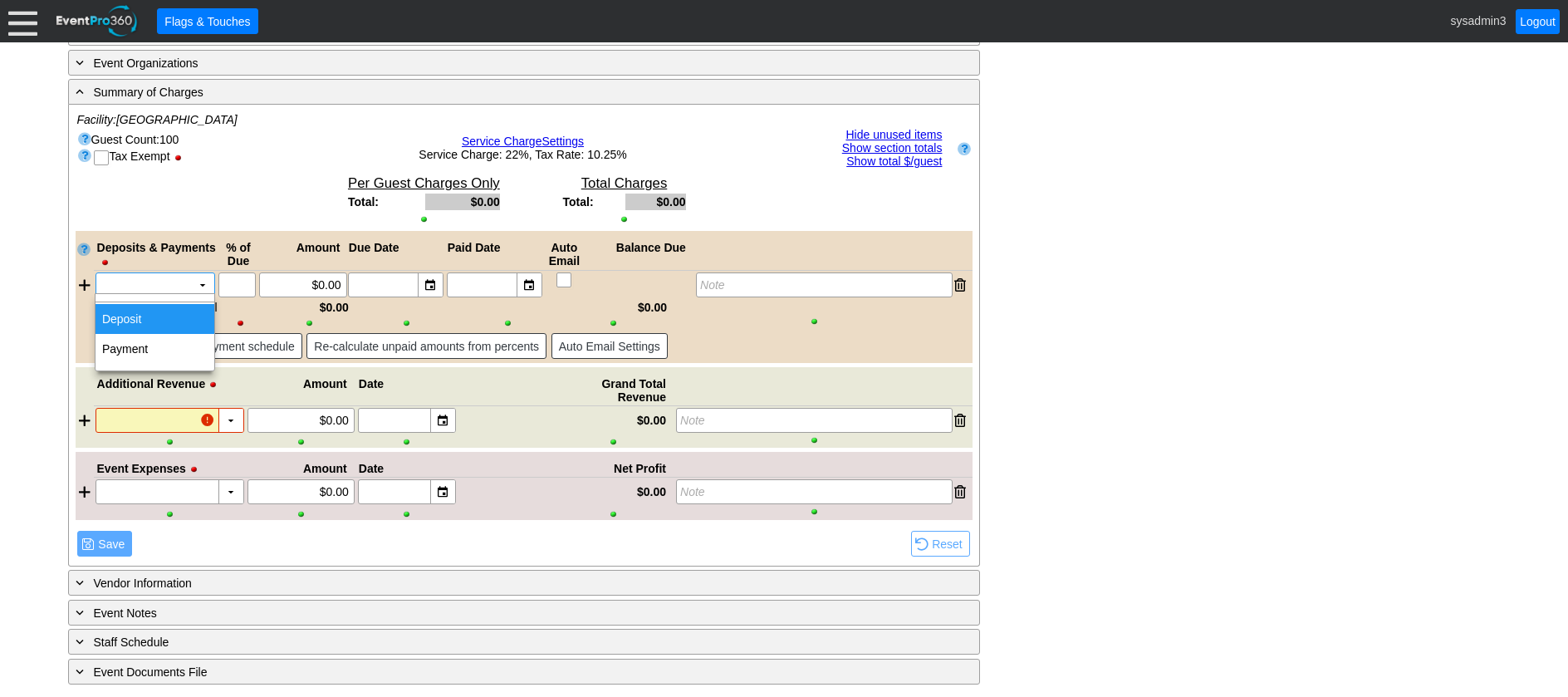
click at [155, 311] on td "Deposit" at bounding box center [155, 319] width 119 height 30
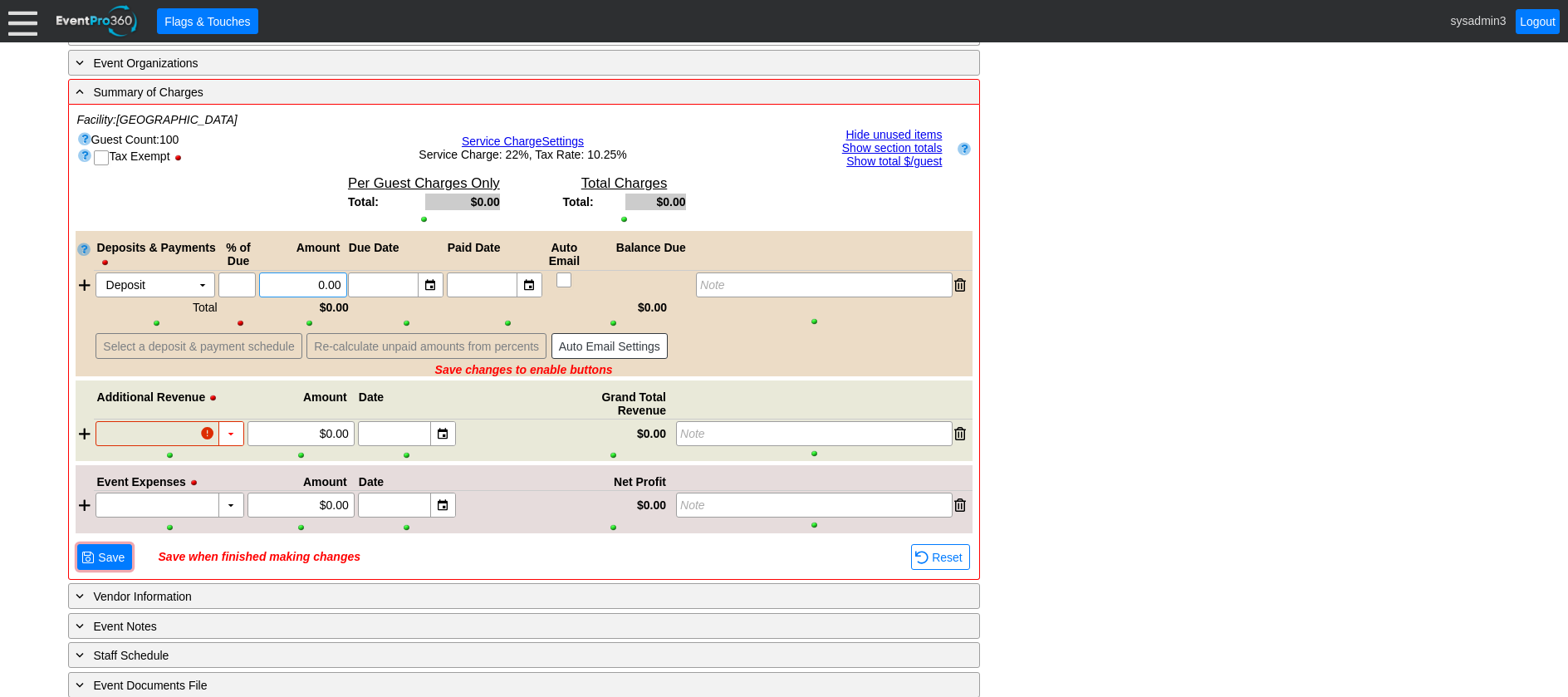
click at [321, 275] on input "0.00" at bounding box center [302, 285] width 76 height 24
type input "$20,000.00"
click at [1022, 217] on div "- General Information ▼ Loading.... Remove all highlights Facility: ▼ Χ [GEOGRA…" at bounding box center [784, 48] width 1443 height 1301
click at [427, 281] on div "▼" at bounding box center [430, 285] width 25 height 24
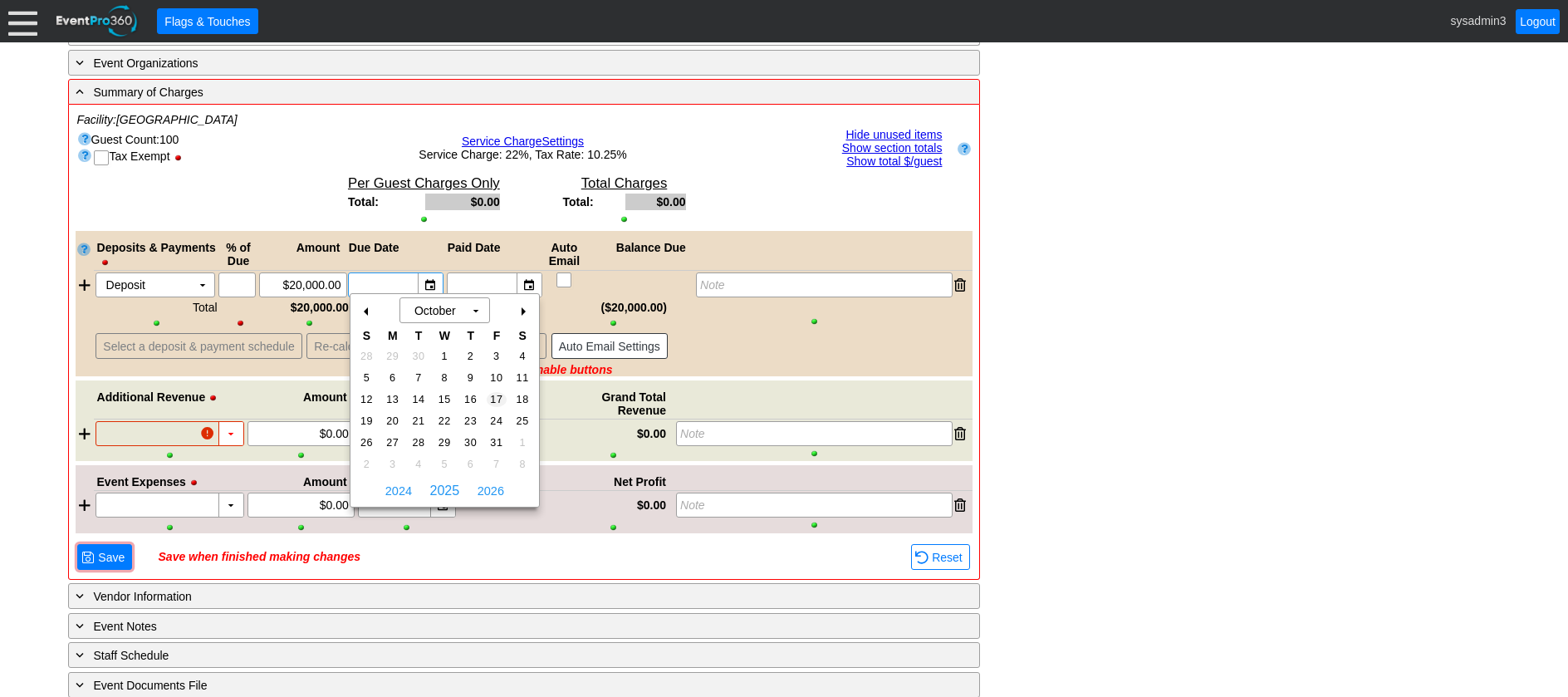
click at [494, 395] on span "17" at bounding box center [496, 399] width 19 height 15
type input "[DATE]"
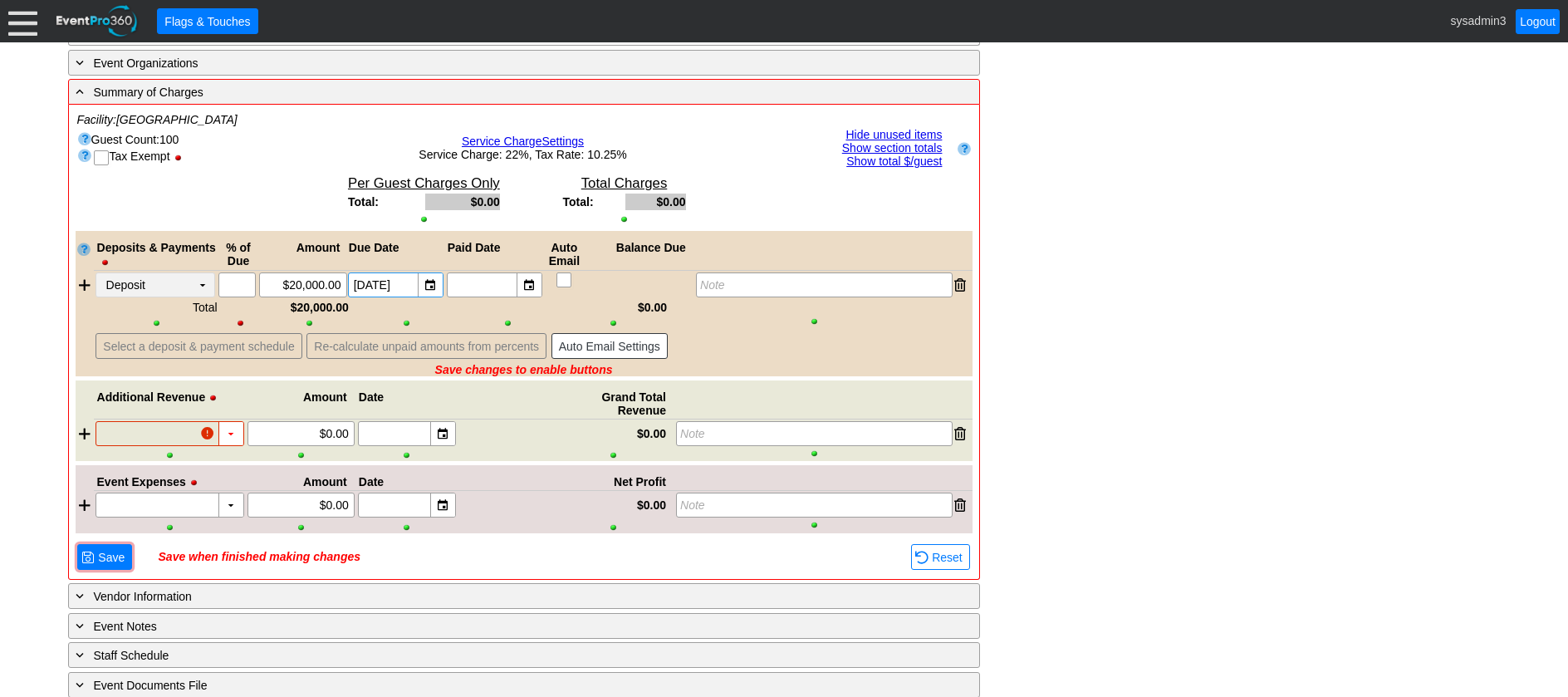
click at [202, 281] on td "▼" at bounding box center [202, 285] width 24 height 24
click at [160, 347] on td "Payment" at bounding box center [155, 349] width 119 height 30
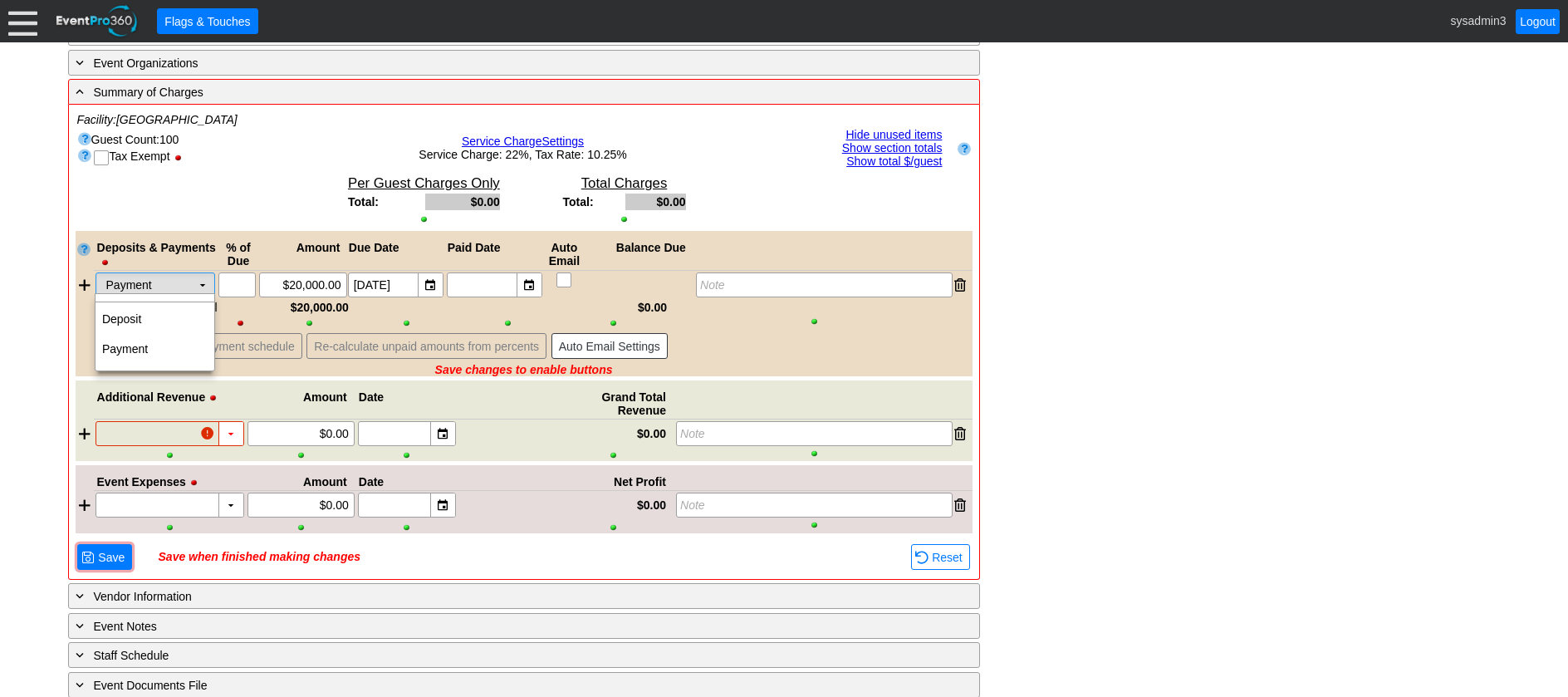
click at [205, 280] on td "▼" at bounding box center [202, 285] width 24 height 24
click at [141, 316] on td "Deposit" at bounding box center [155, 319] width 119 height 30
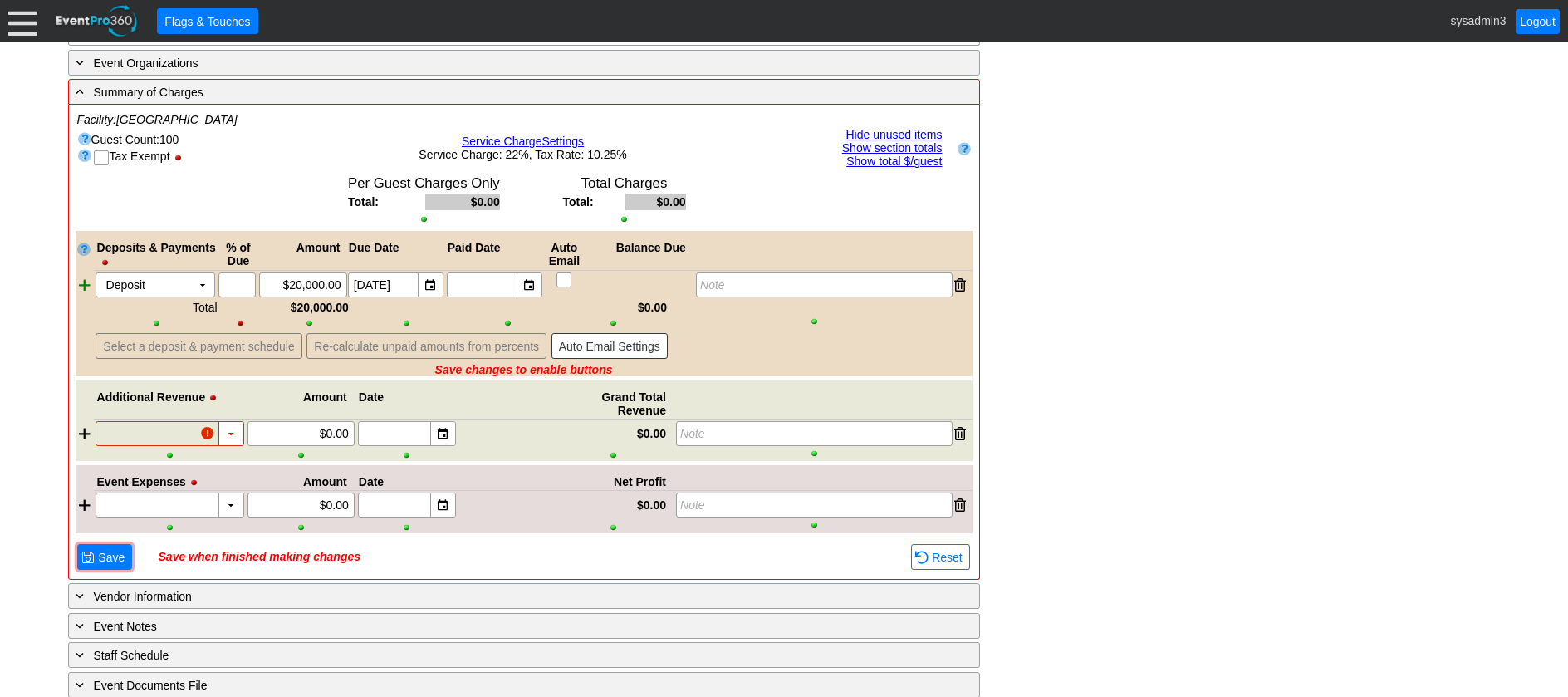
click at [86, 280] on div at bounding box center [84, 285] width 18 height 25
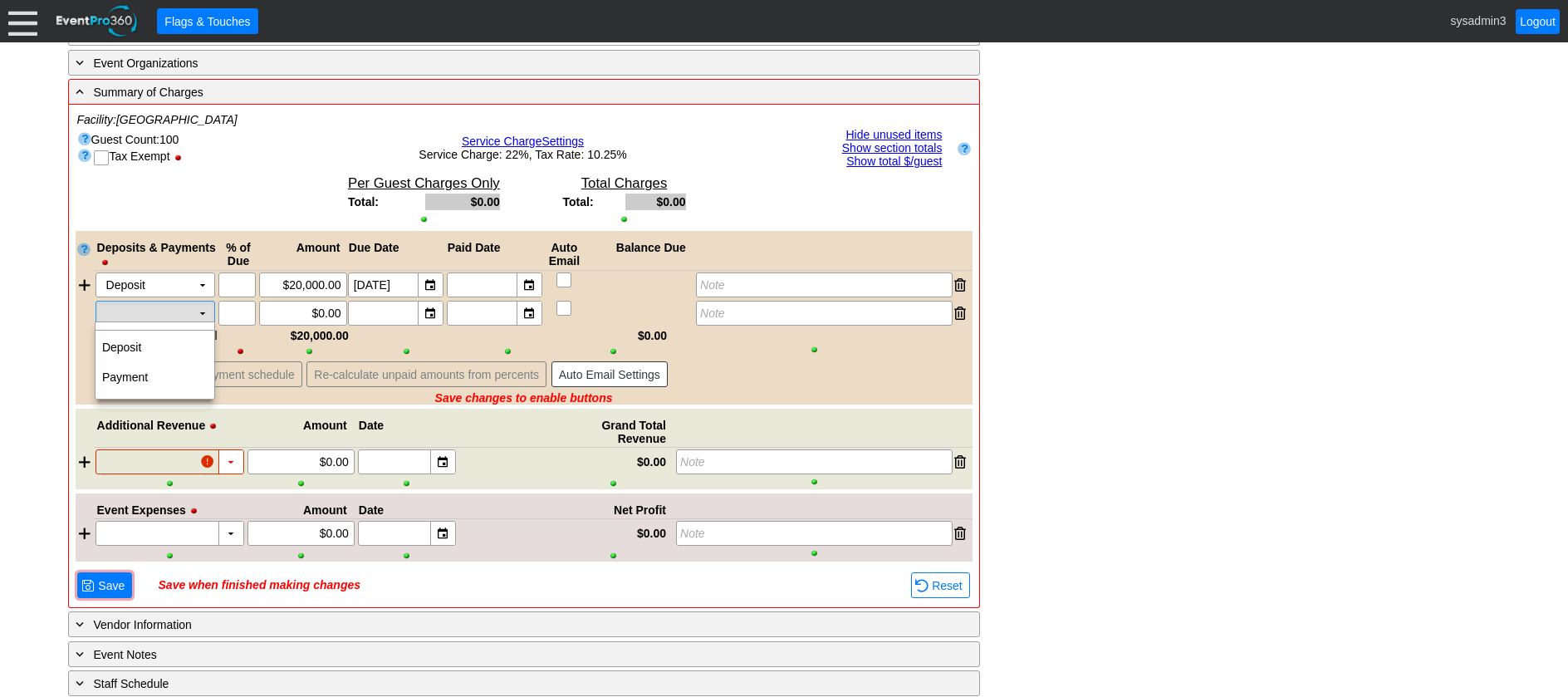
click at [202, 309] on td "▼" at bounding box center [202, 313] width 24 height 24
click at [146, 373] on td "Payment" at bounding box center [155, 377] width 119 height 30
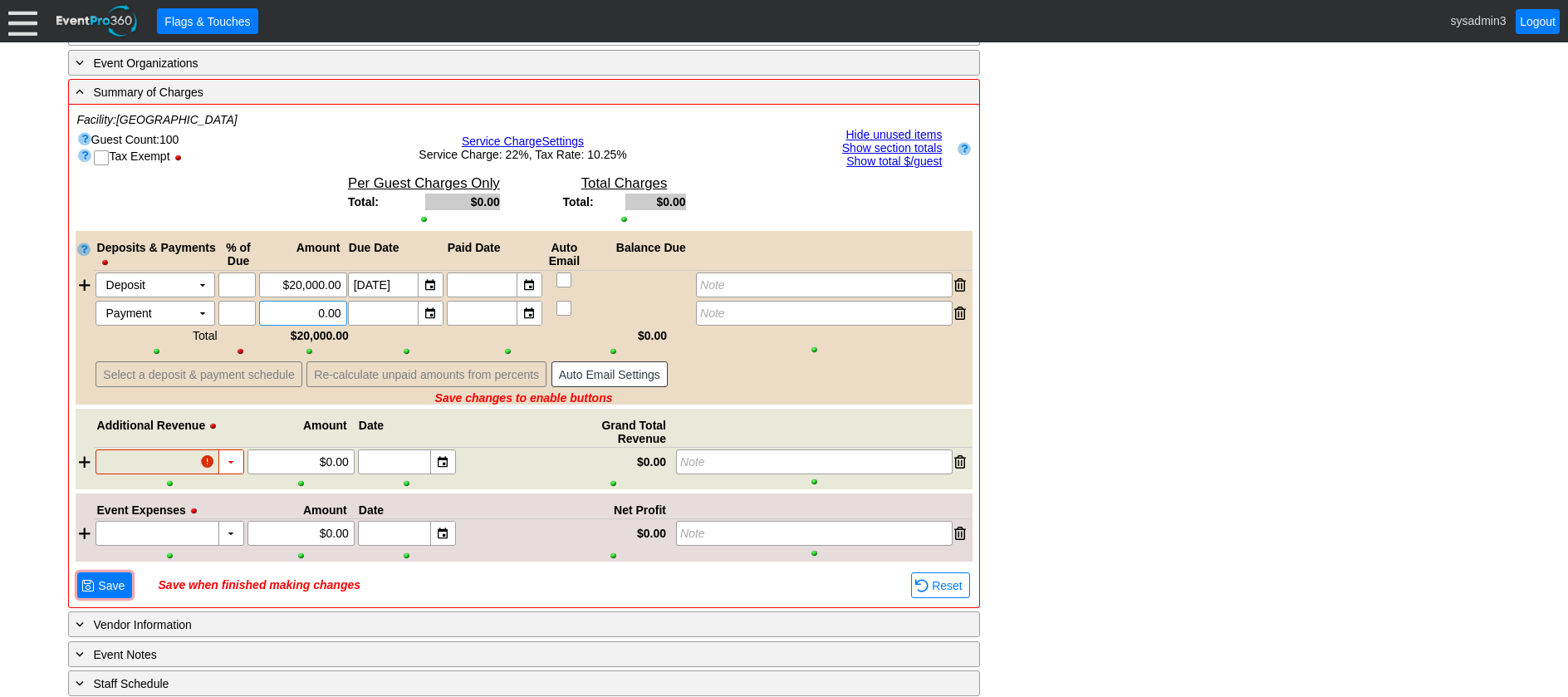
click at [323, 308] on input "0.00" at bounding box center [302, 313] width 76 height 24
type input "$1,000.00"
click at [449, 335] on div at bounding box center [408, 335] width 102 height 13
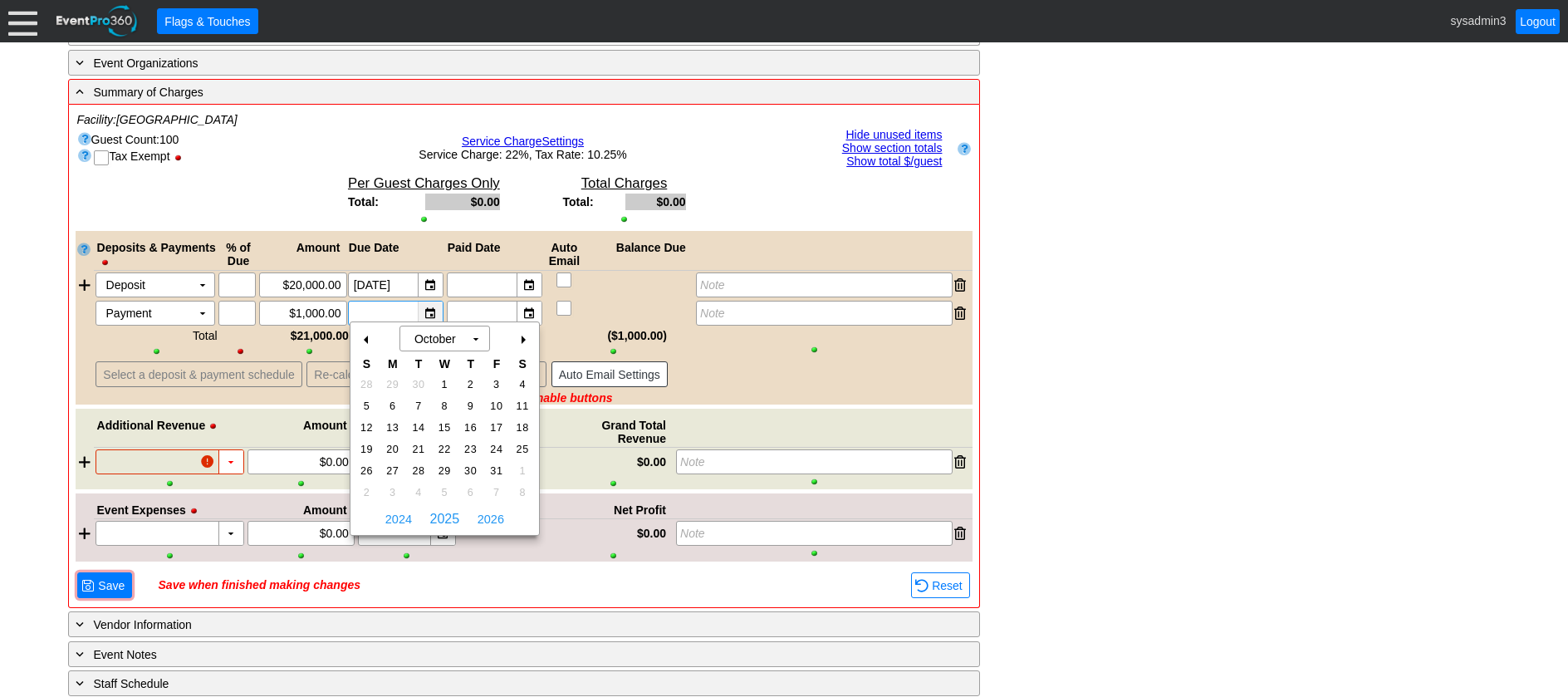
click at [431, 309] on div "▼" at bounding box center [430, 313] width 25 height 24
click at [497, 443] on span "24" at bounding box center [496, 449] width 19 height 15
type input "[DATE]"
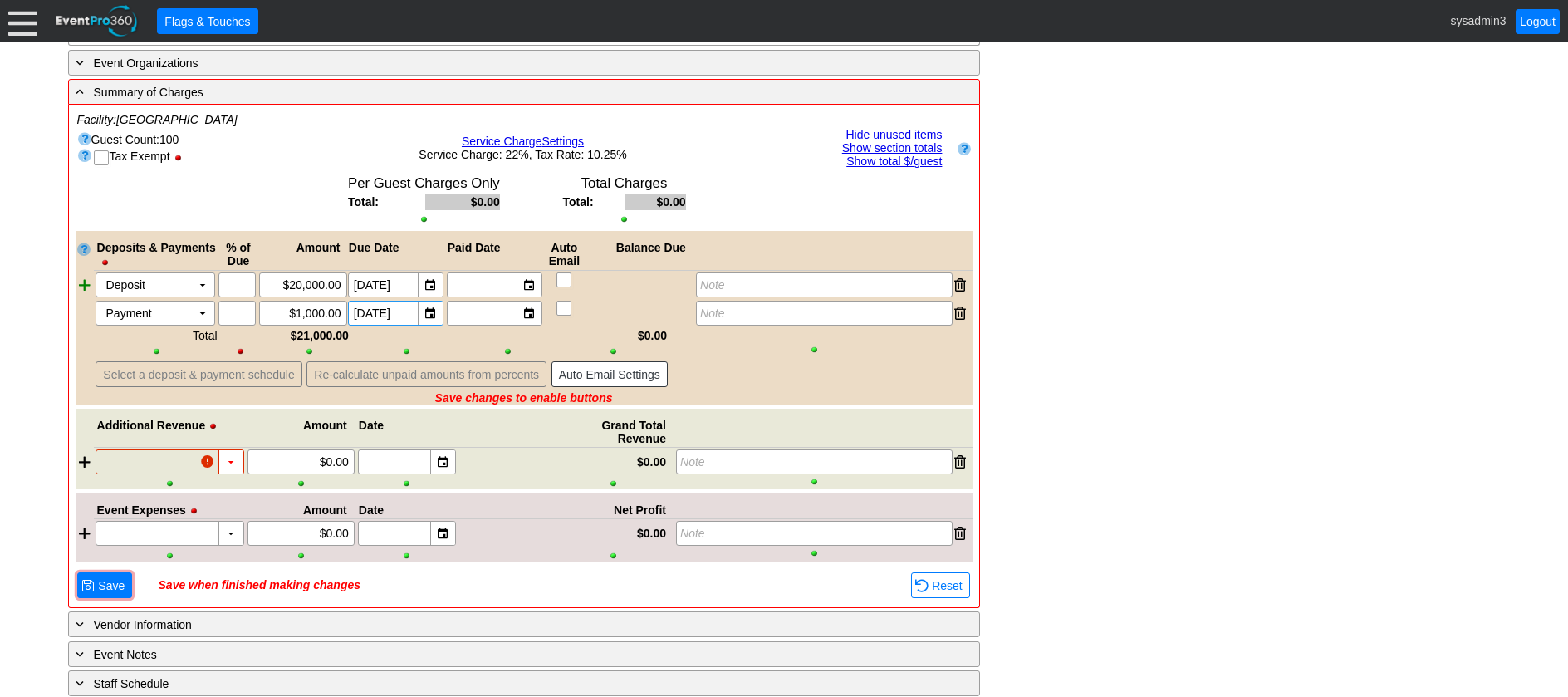
click at [82, 280] on div at bounding box center [84, 285] width 18 height 25
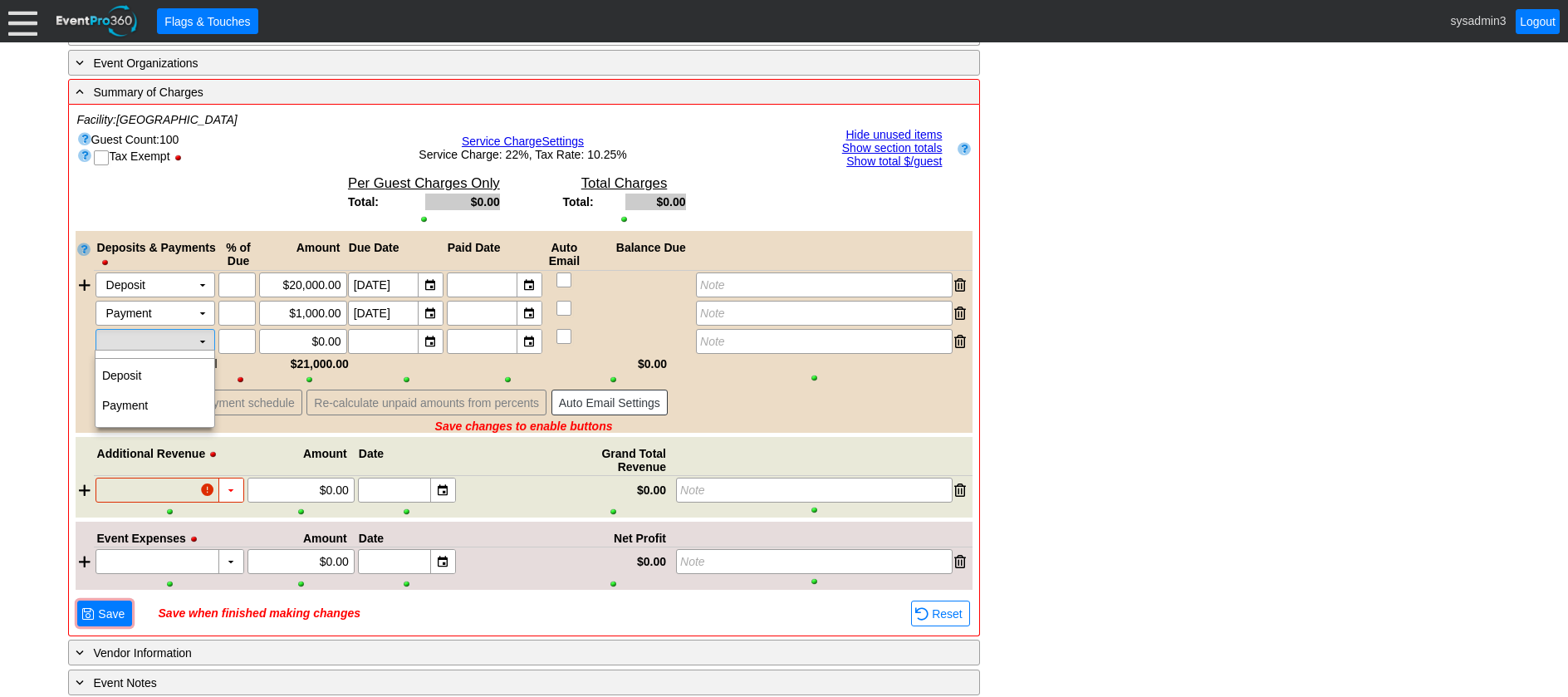
click at [203, 336] on td "▼" at bounding box center [202, 341] width 24 height 24
click at [138, 403] on td "Payment" at bounding box center [155, 405] width 119 height 30
click at [322, 334] on input "0.00" at bounding box center [302, 341] width 76 height 24
type input "$1,000.00"
click at [1071, 279] on div "- General Information ▼ Loading.... Remove all highlights Facility: ▼ Χ [GEOGRA…" at bounding box center [784, 76] width 1443 height 1358
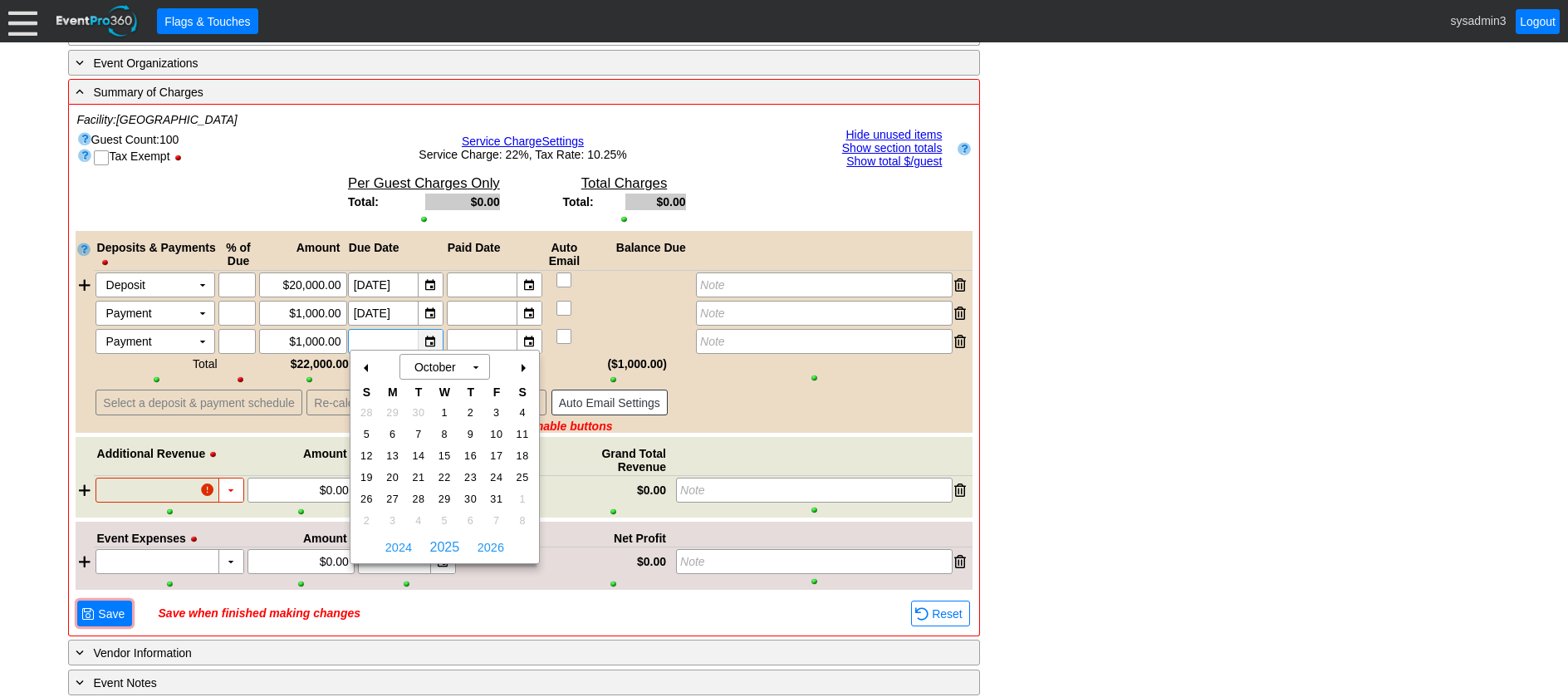
click at [435, 341] on div "▼" at bounding box center [430, 341] width 25 height 24
click at [498, 496] on span "31" at bounding box center [496, 499] width 19 height 15
type input "[DATE]"
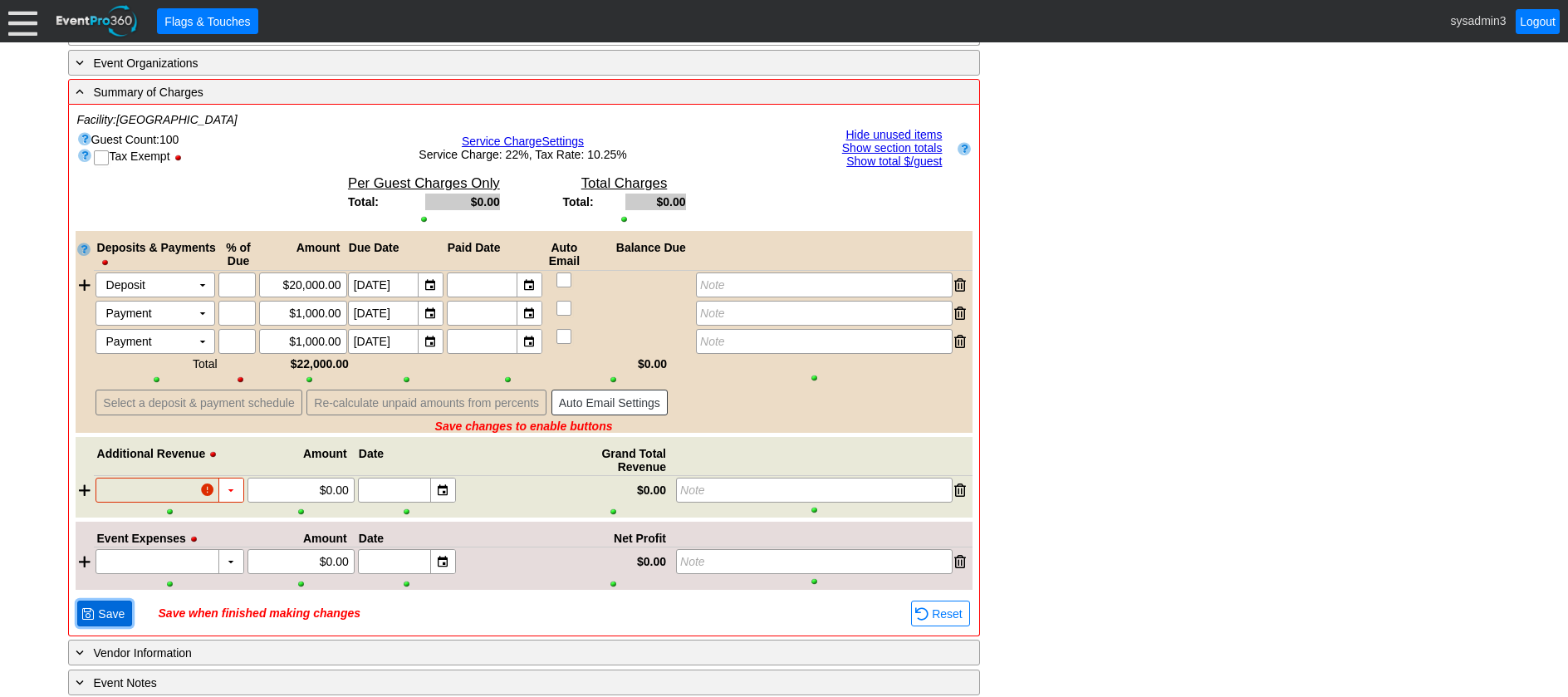
click at [114, 606] on span "Save" at bounding box center [111, 614] width 33 height 17
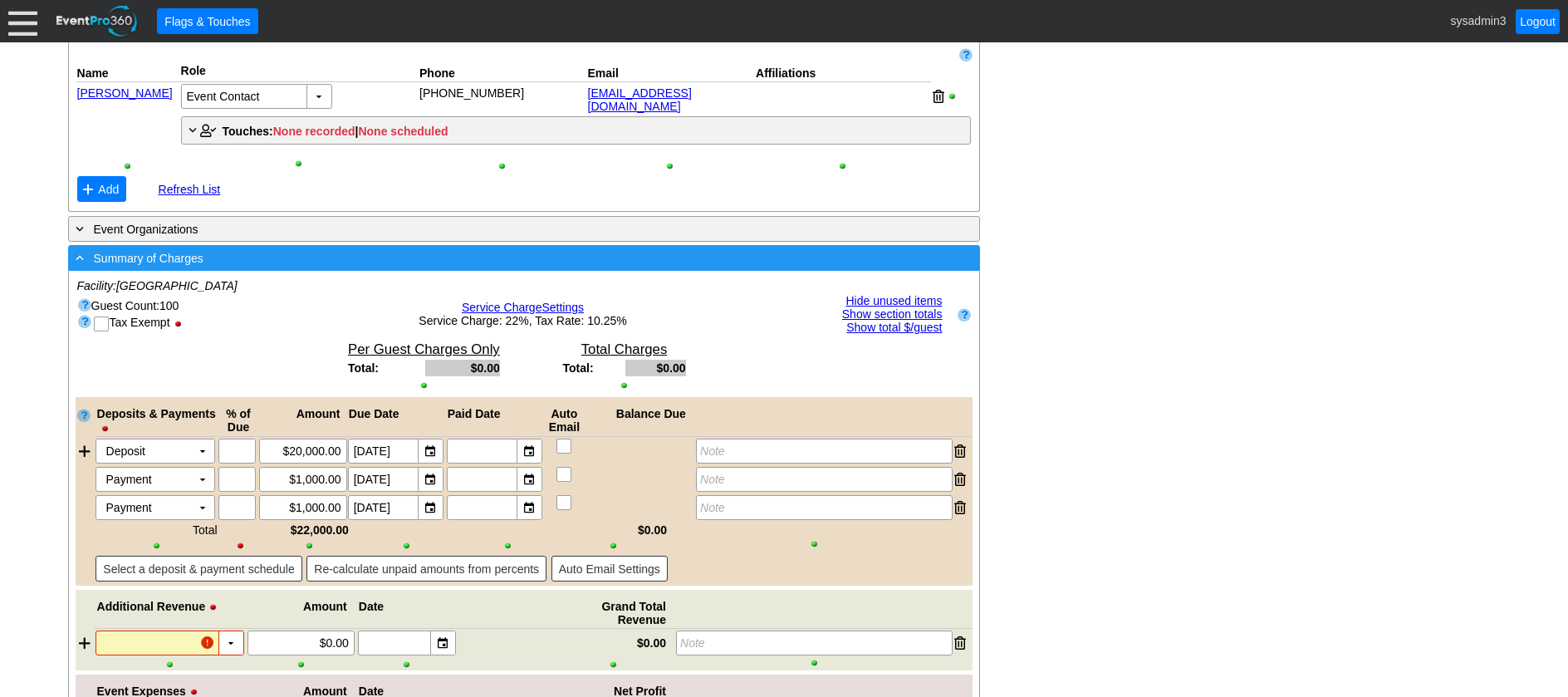
click at [423, 250] on div "- Summary of Charges" at bounding box center [489, 258] width 835 height 19
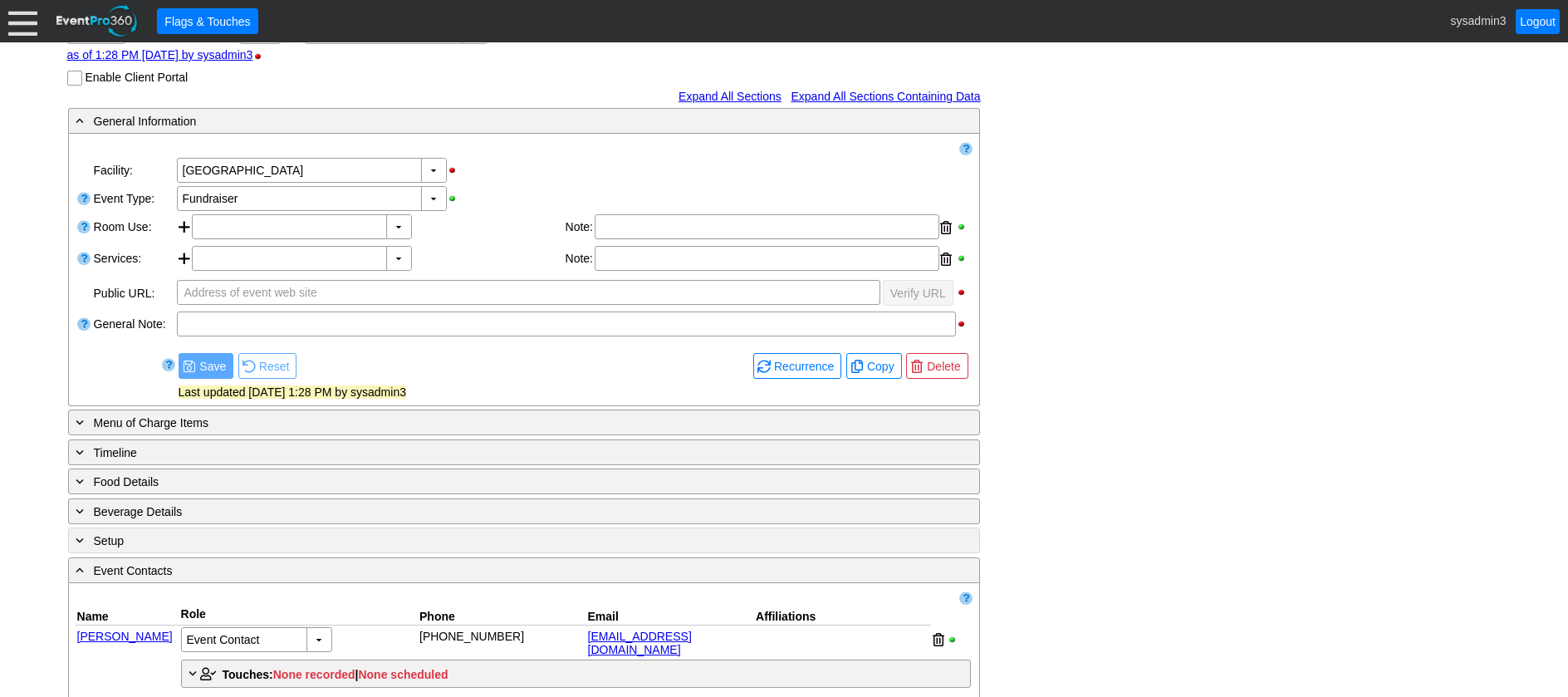
scroll to position [210, 0]
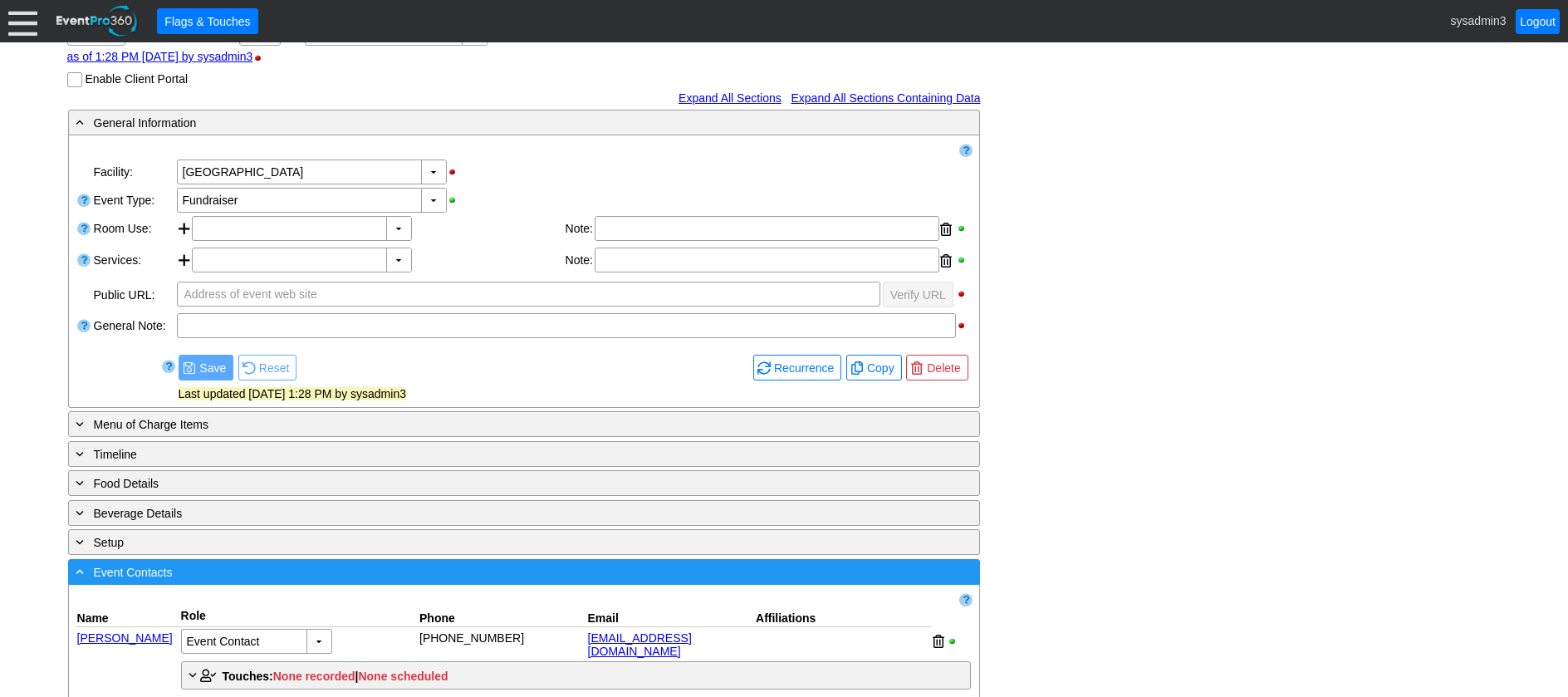
click at [401, 567] on div "- Event Contacts" at bounding box center [489, 573] width 835 height 19
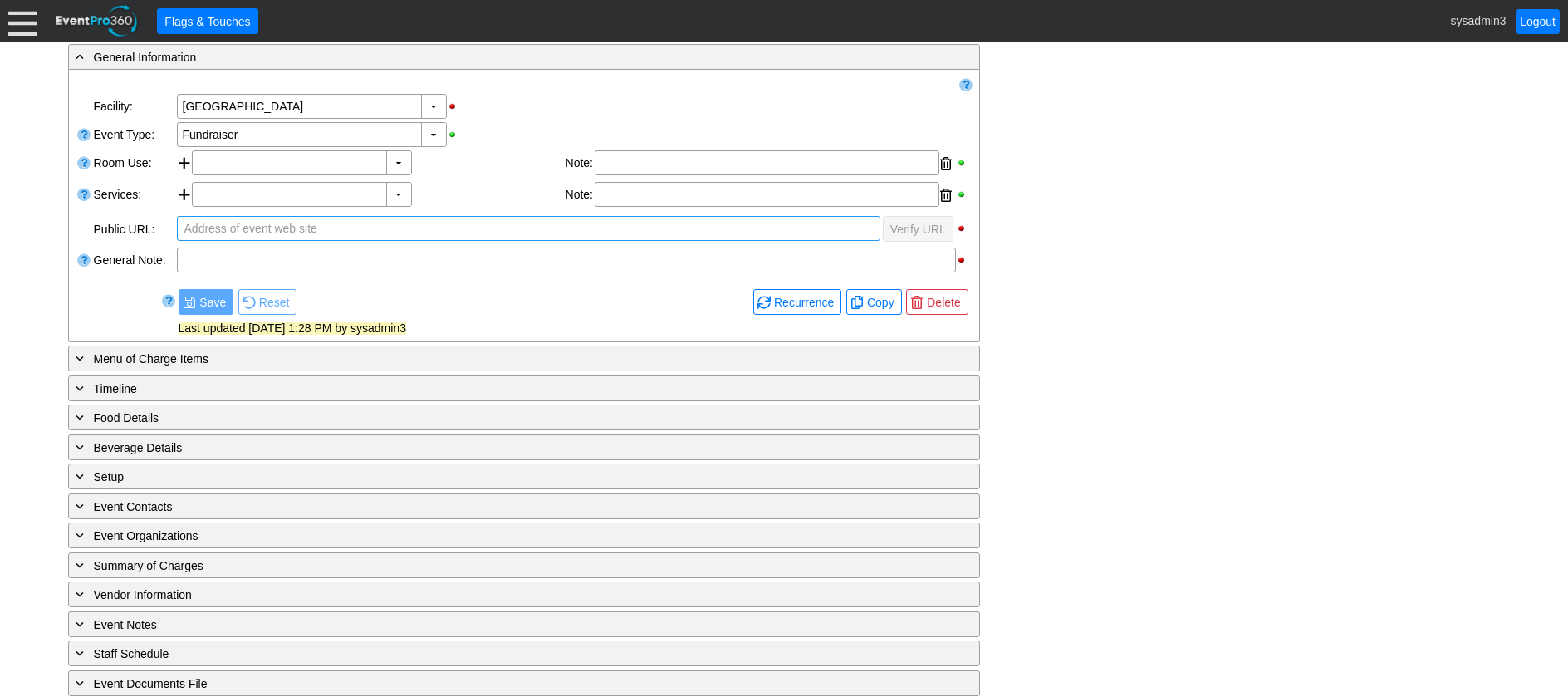
scroll to position [291, 0]
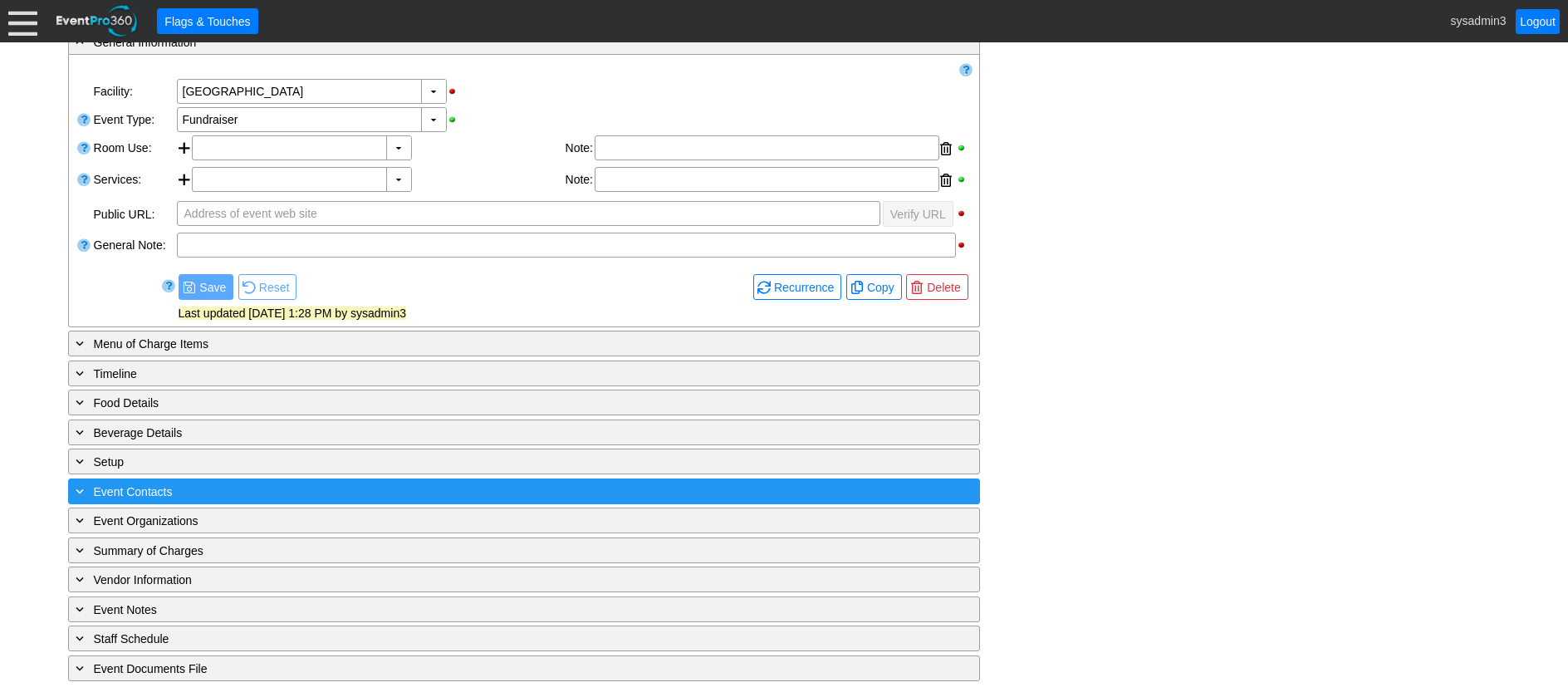
click at [275, 492] on div "+ Event Contacts" at bounding box center [489, 492] width 835 height 19
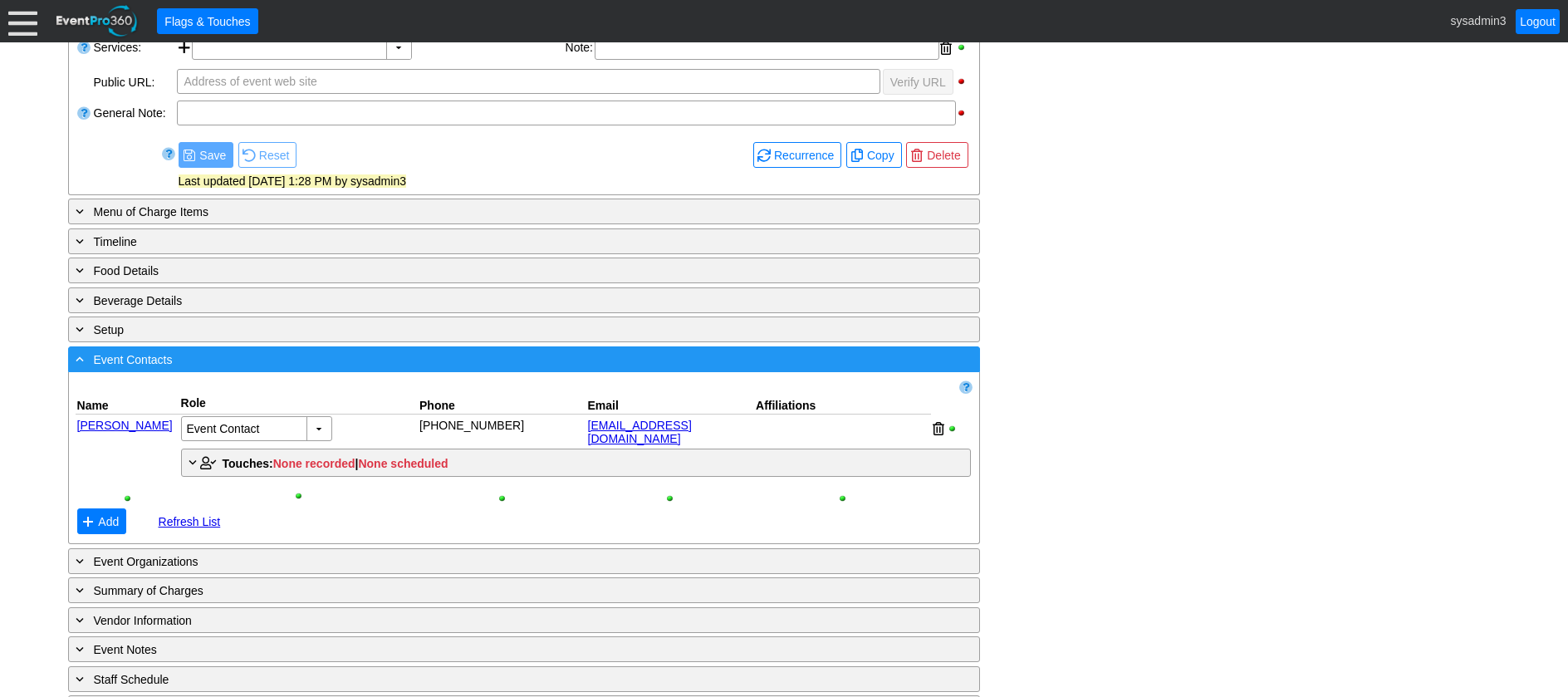
scroll to position [459, 0]
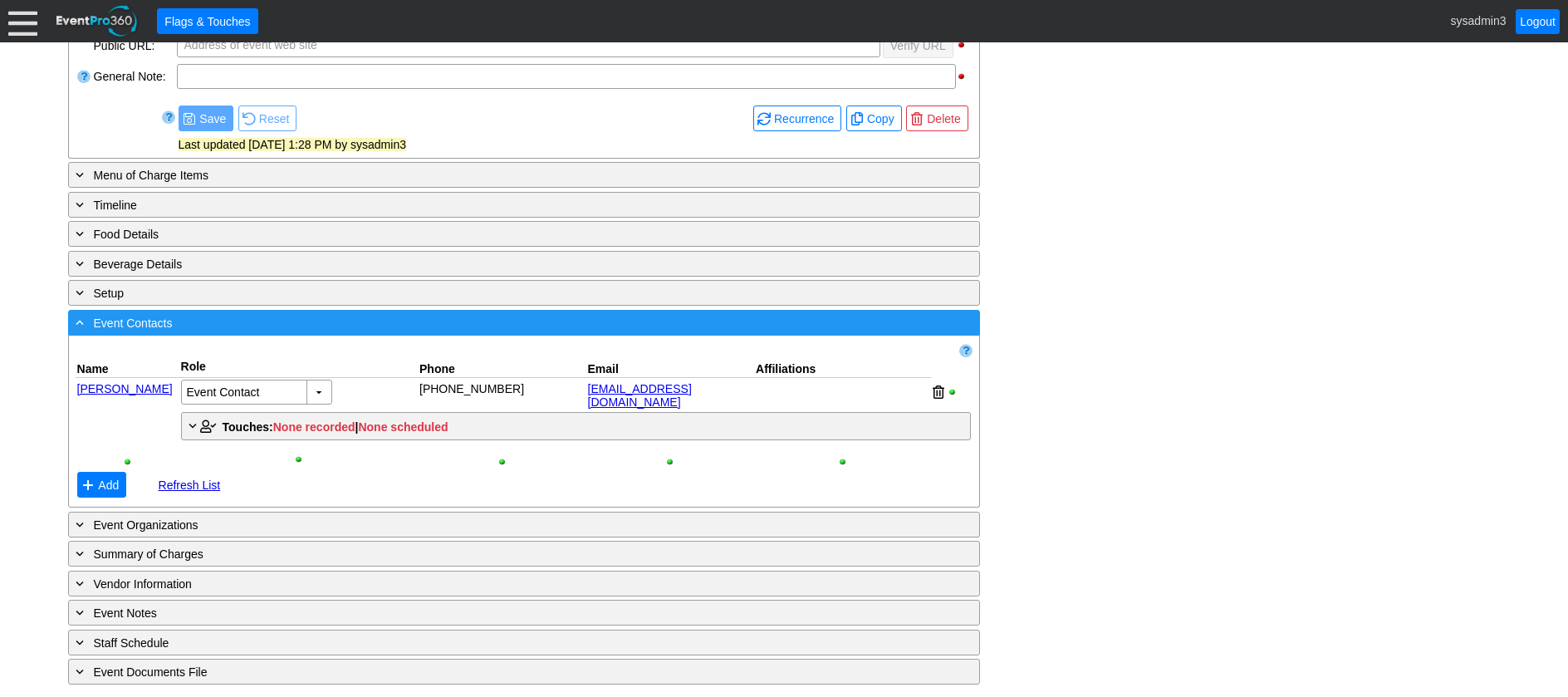
click at [329, 328] on div "- Event Contacts" at bounding box center [489, 323] width 835 height 19
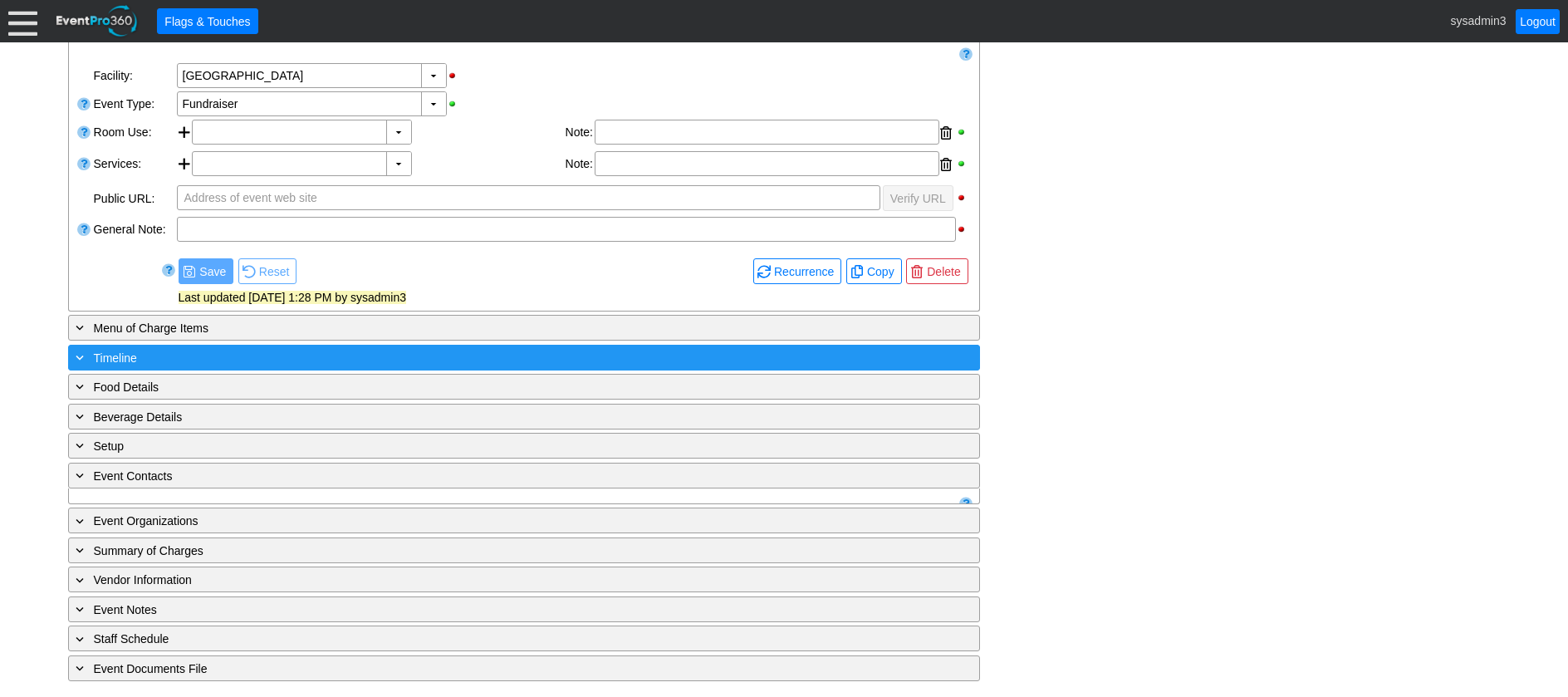
scroll to position [291, 0]
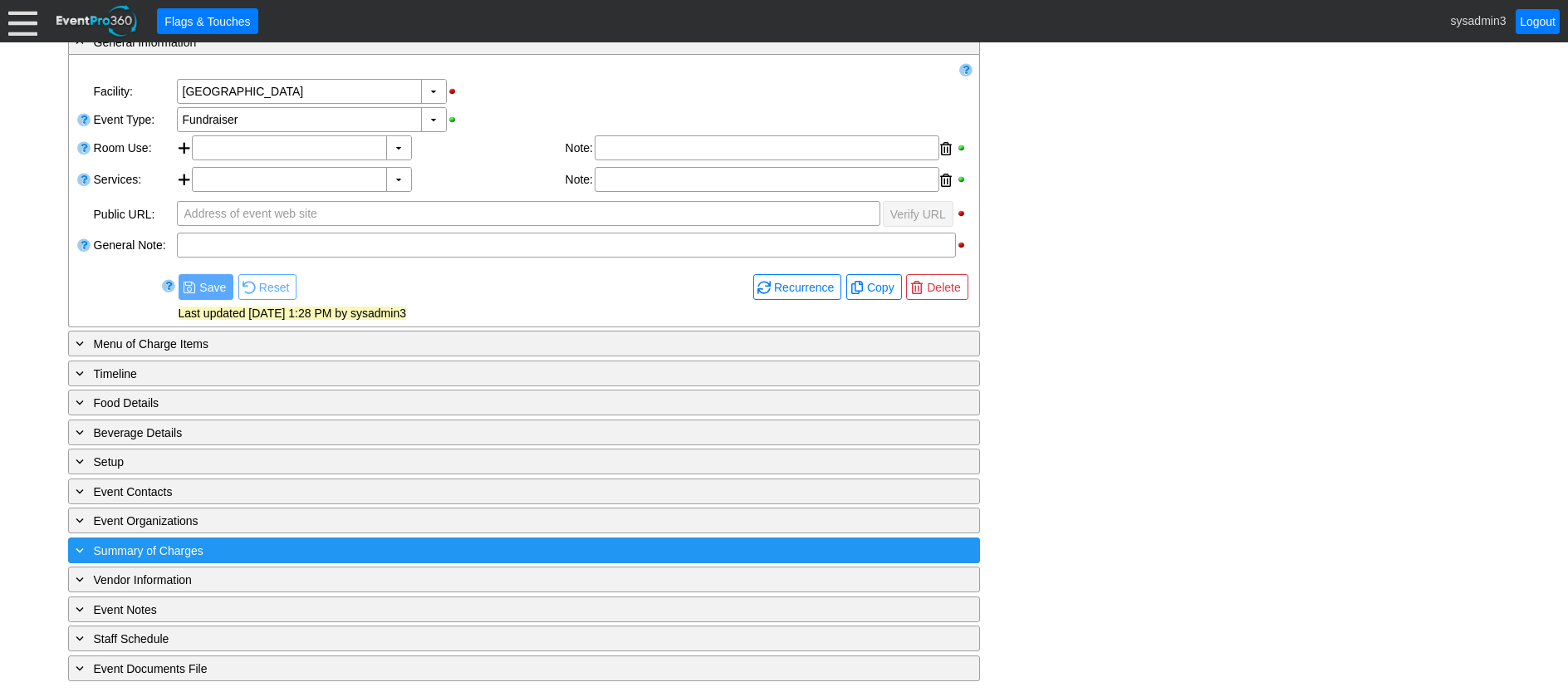
click at [305, 547] on div "+ Summary of Charges" at bounding box center [489, 551] width 835 height 19
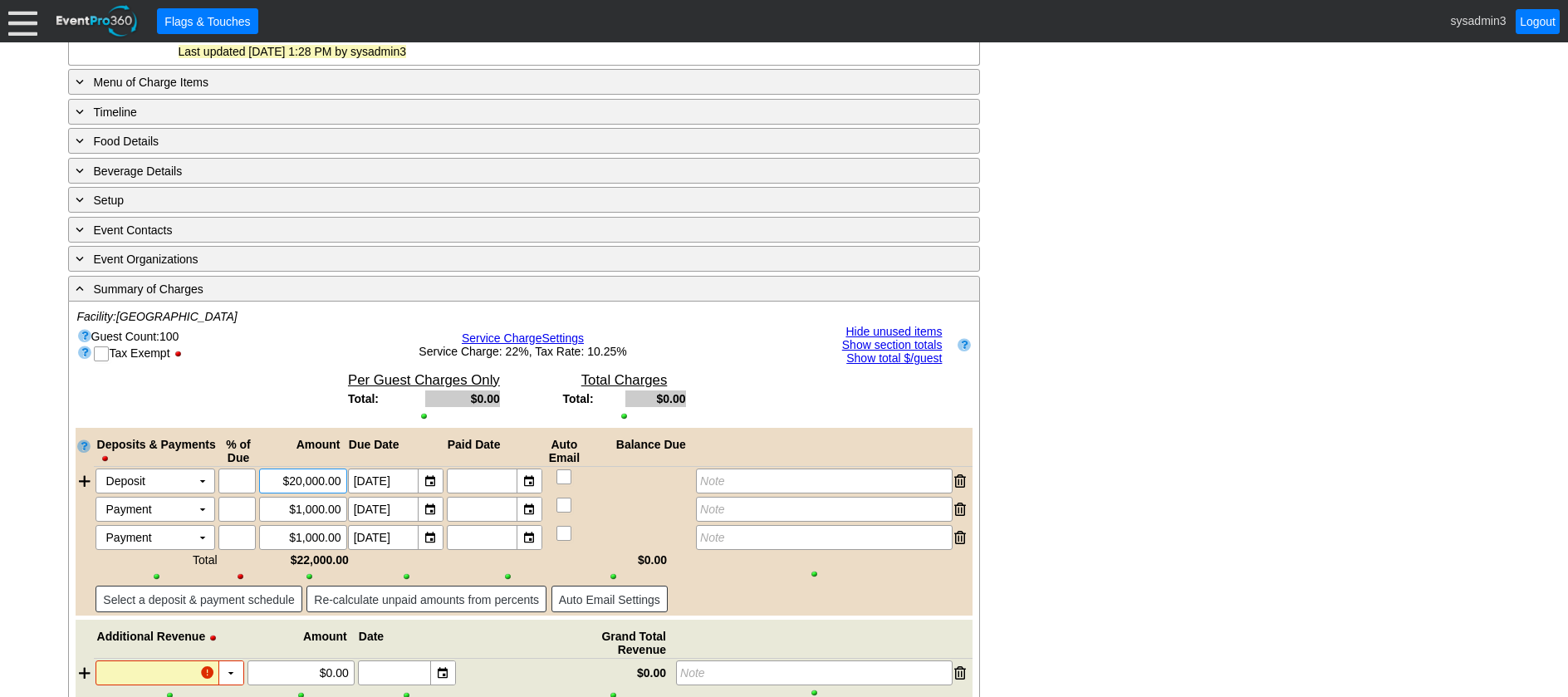
scroll to position [542, 0]
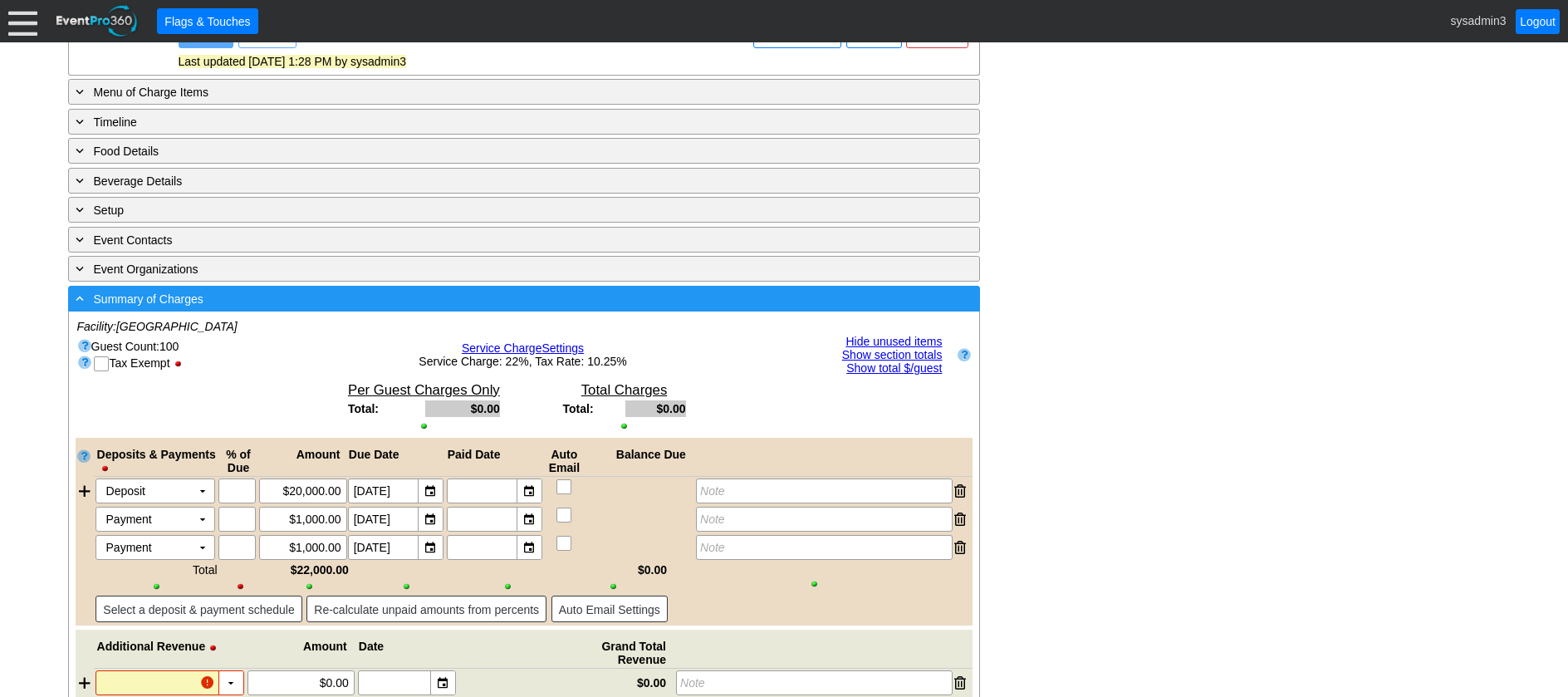
click at [366, 307] on div "- Summary of Charges" at bounding box center [489, 299] width 835 height 19
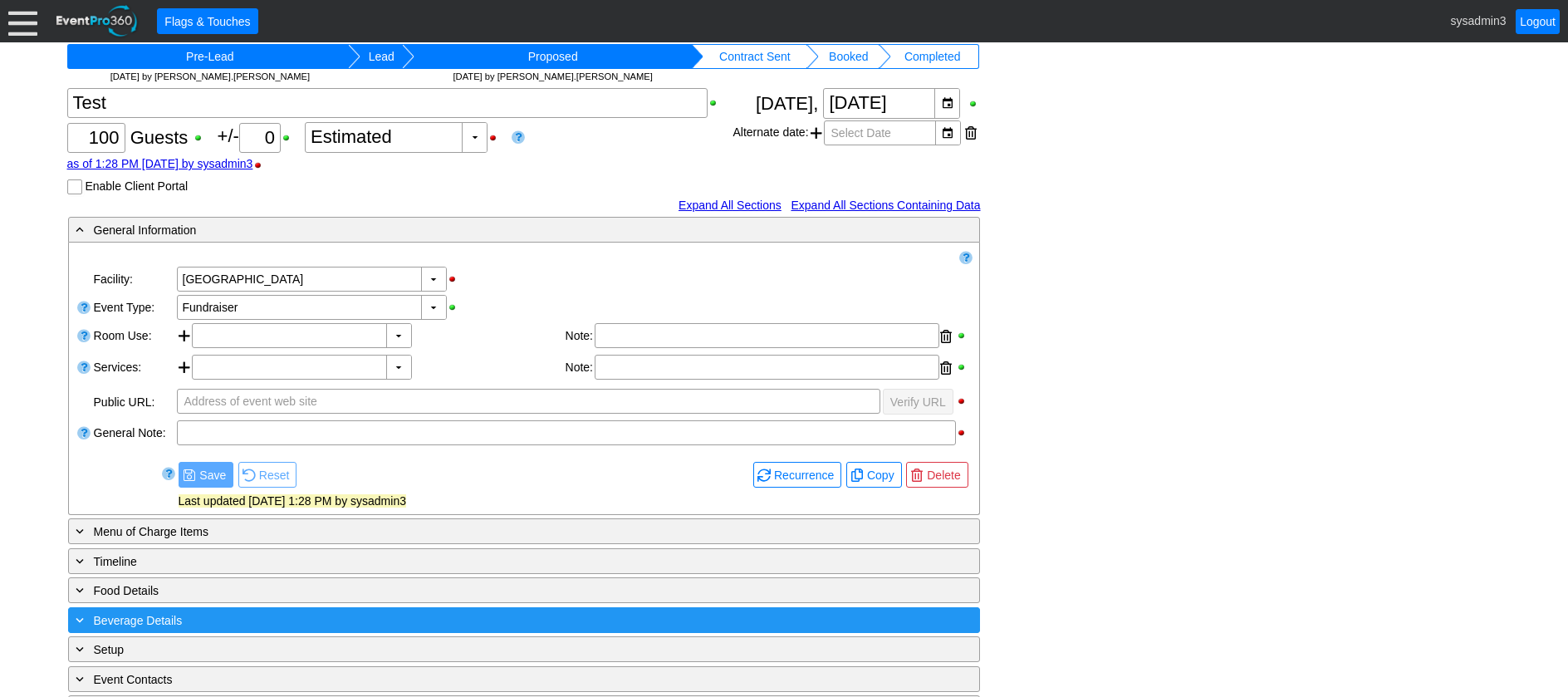
scroll to position [0, 0]
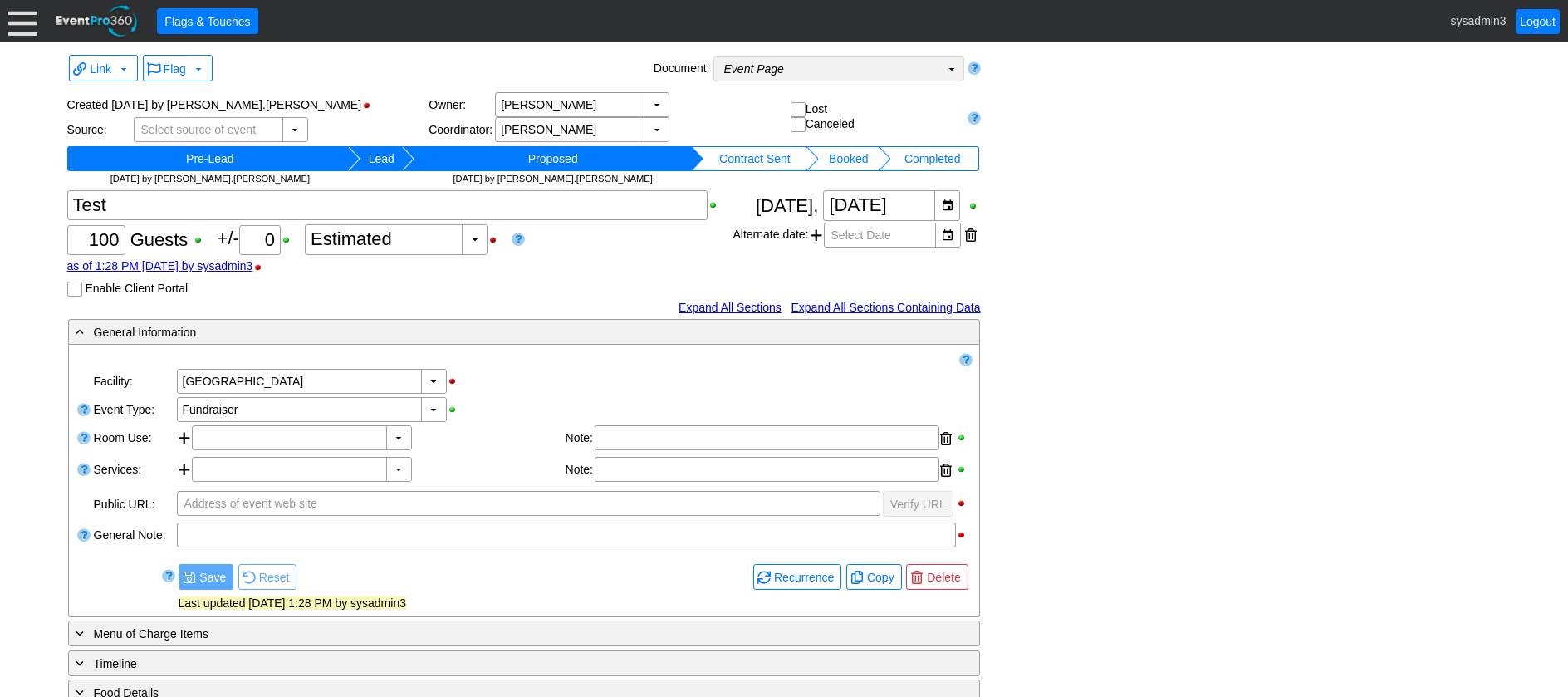
click at [807, 69] on td "Event Page Χ" at bounding box center [827, 68] width 226 height 24
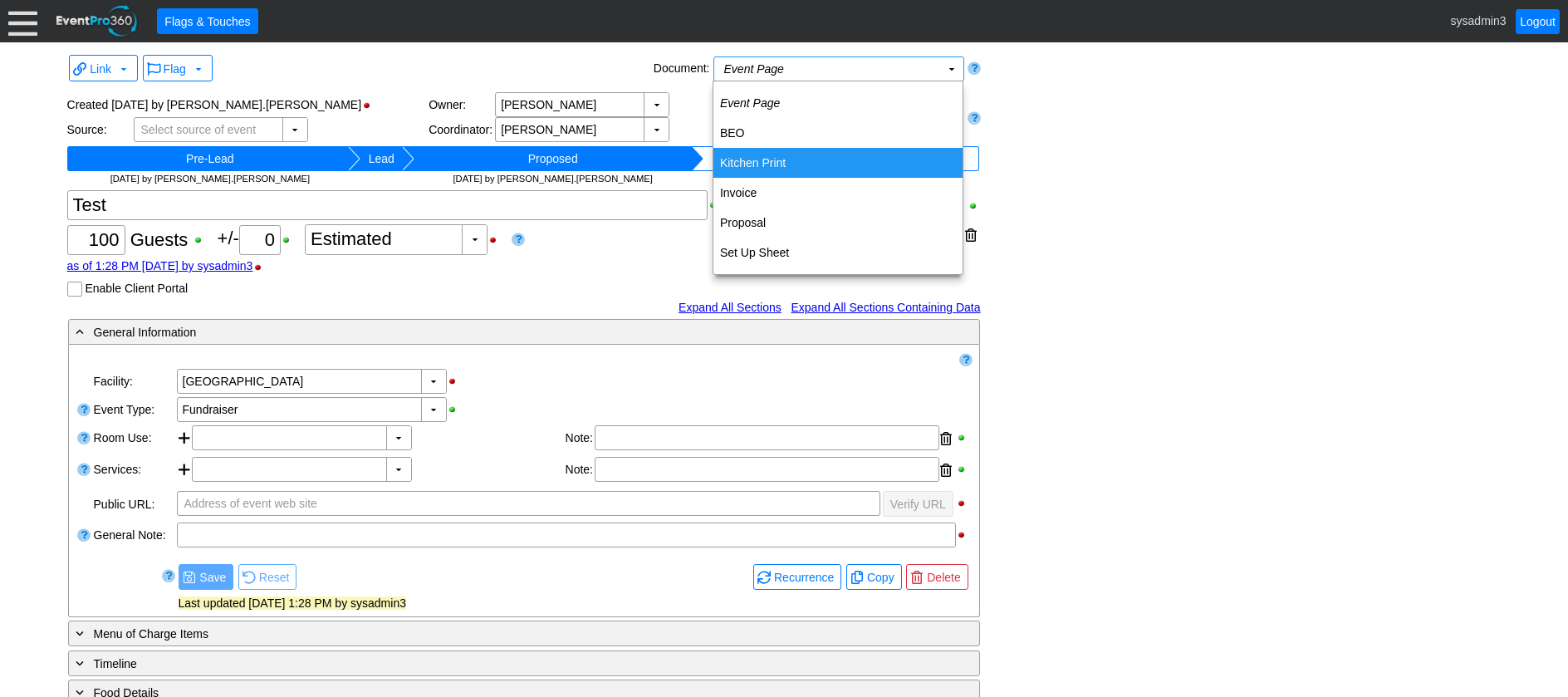
click at [756, 155] on td "Kitchen Print" at bounding box center [838, 163] width 249 height 30
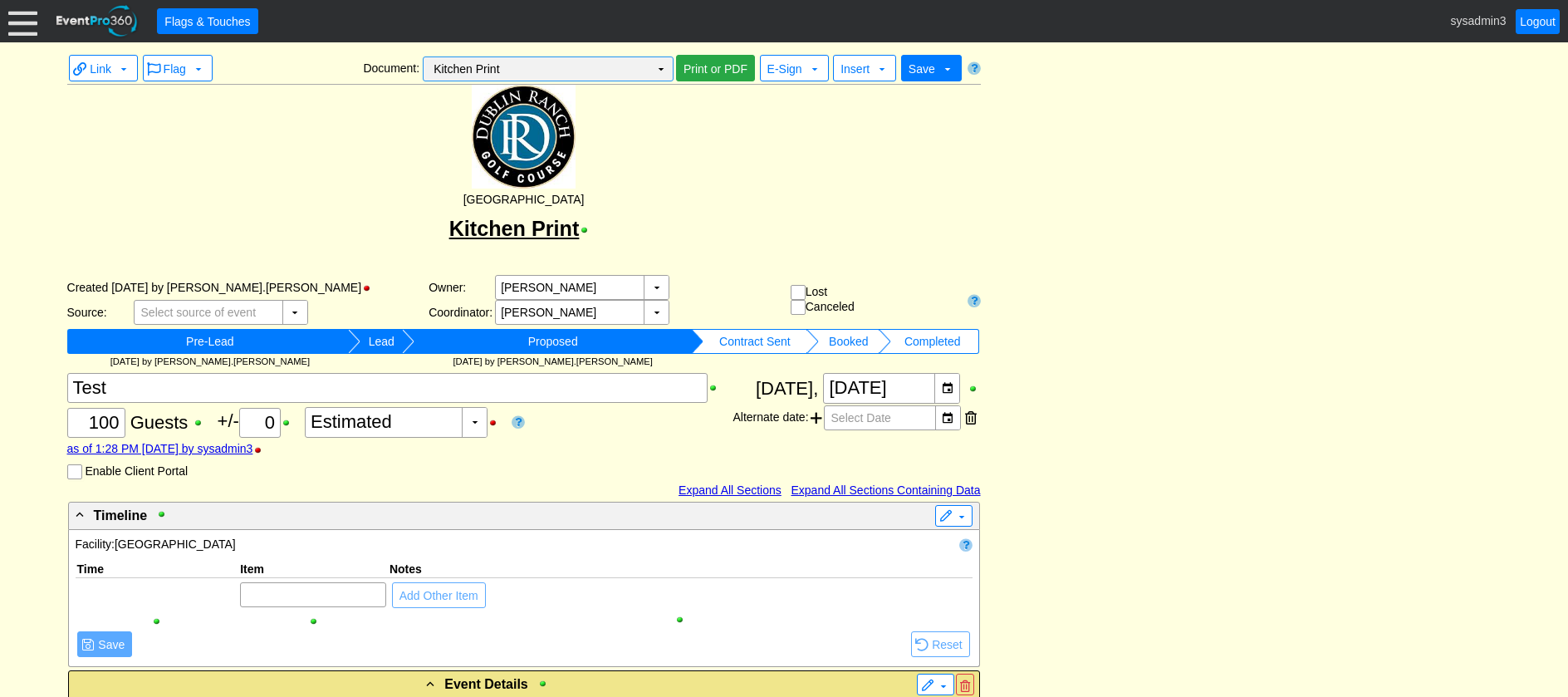
click at [664, 72] on td "▼" at bounding box center [661, 68] width 24 height 24
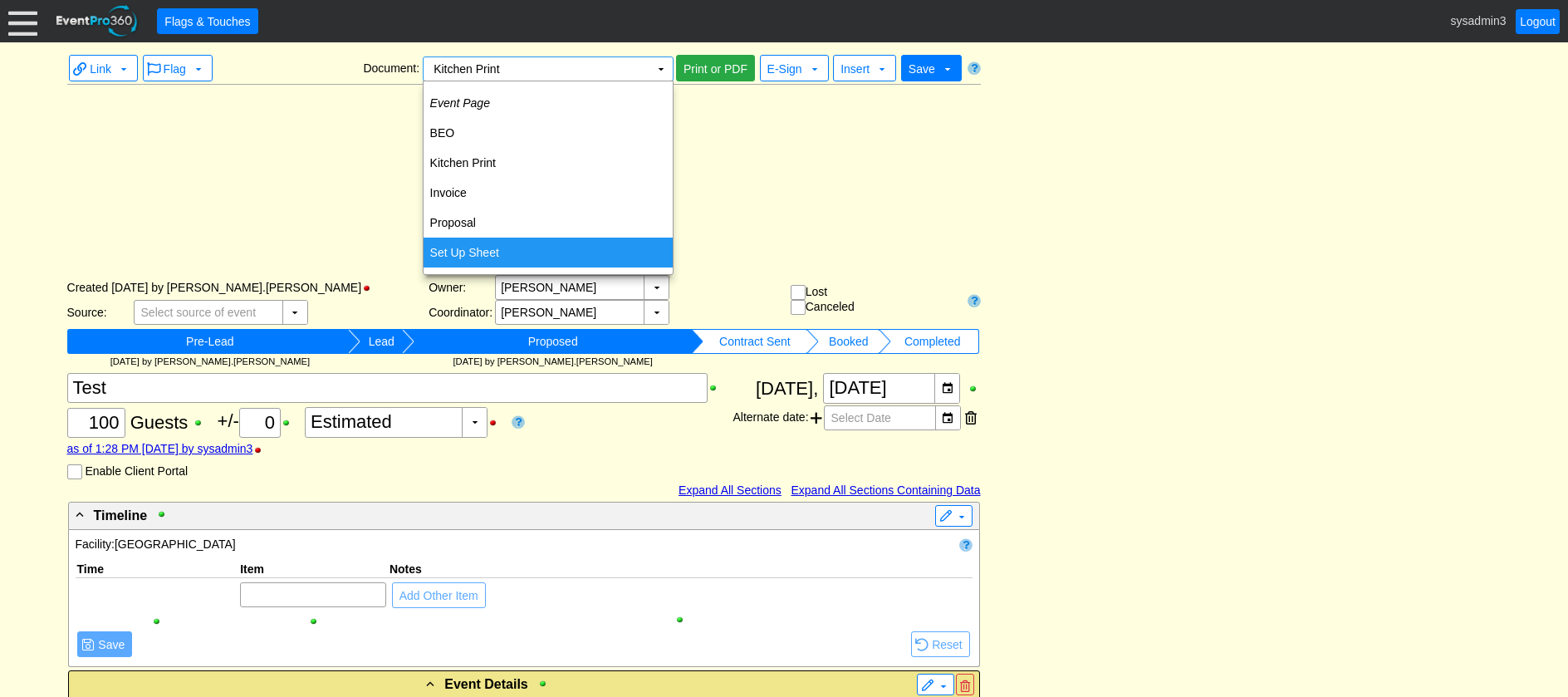
click at [470, 251] on td "Set Up Sheet" at bounding box center [548, 252] width 249 height 30
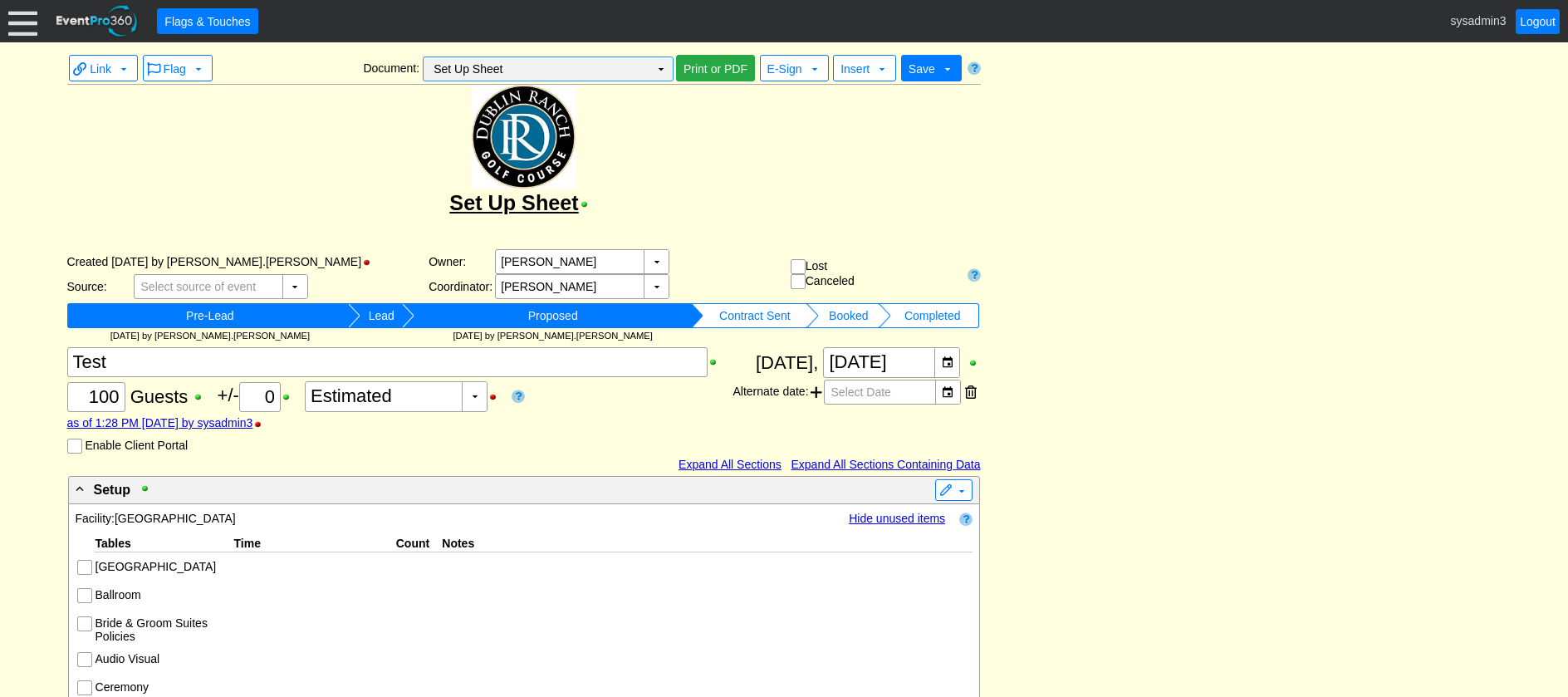
click at [647, 67] on td "Set Up Sheet Χ" at bounding box center [536, 68] width 226 height 24
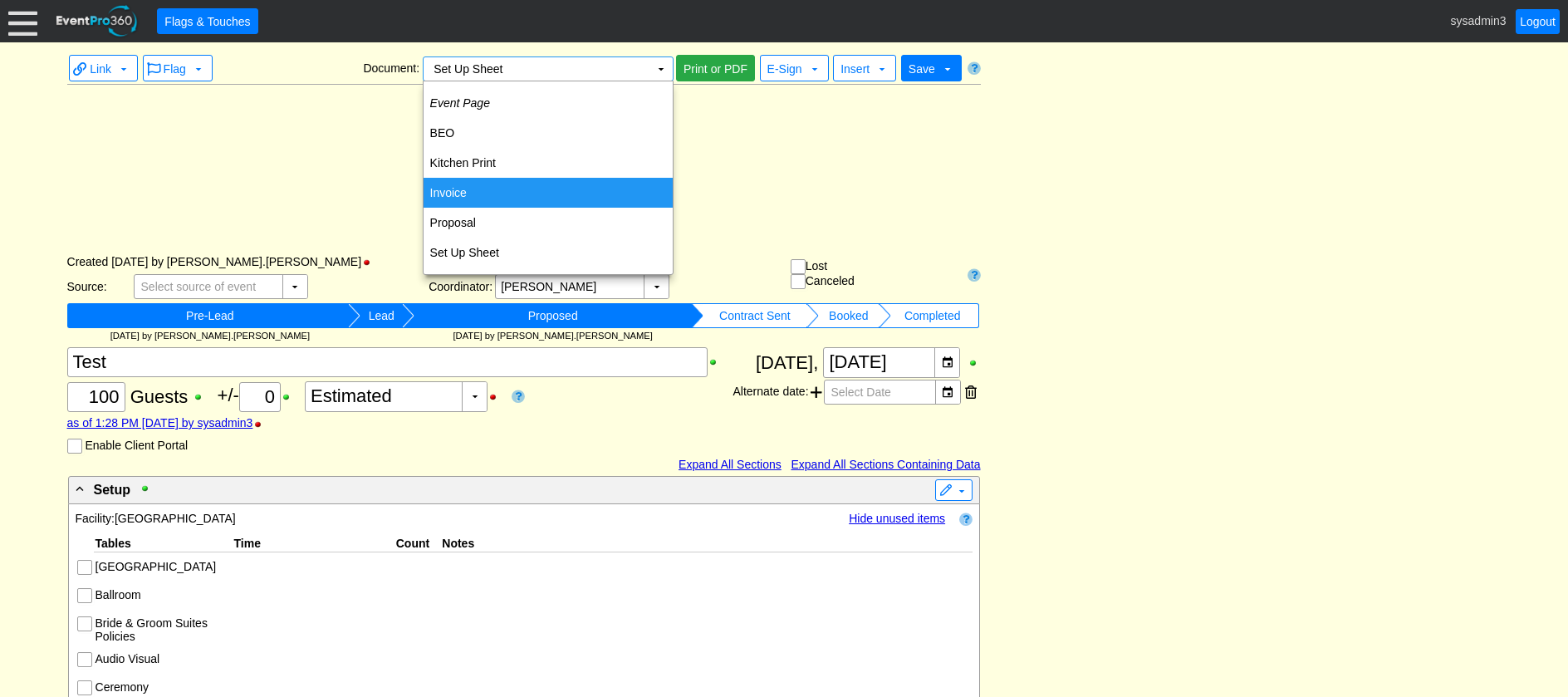
click at [769, 140] on div "Set Up Sheet" at bounding box center [524, 154] width 914 height 139
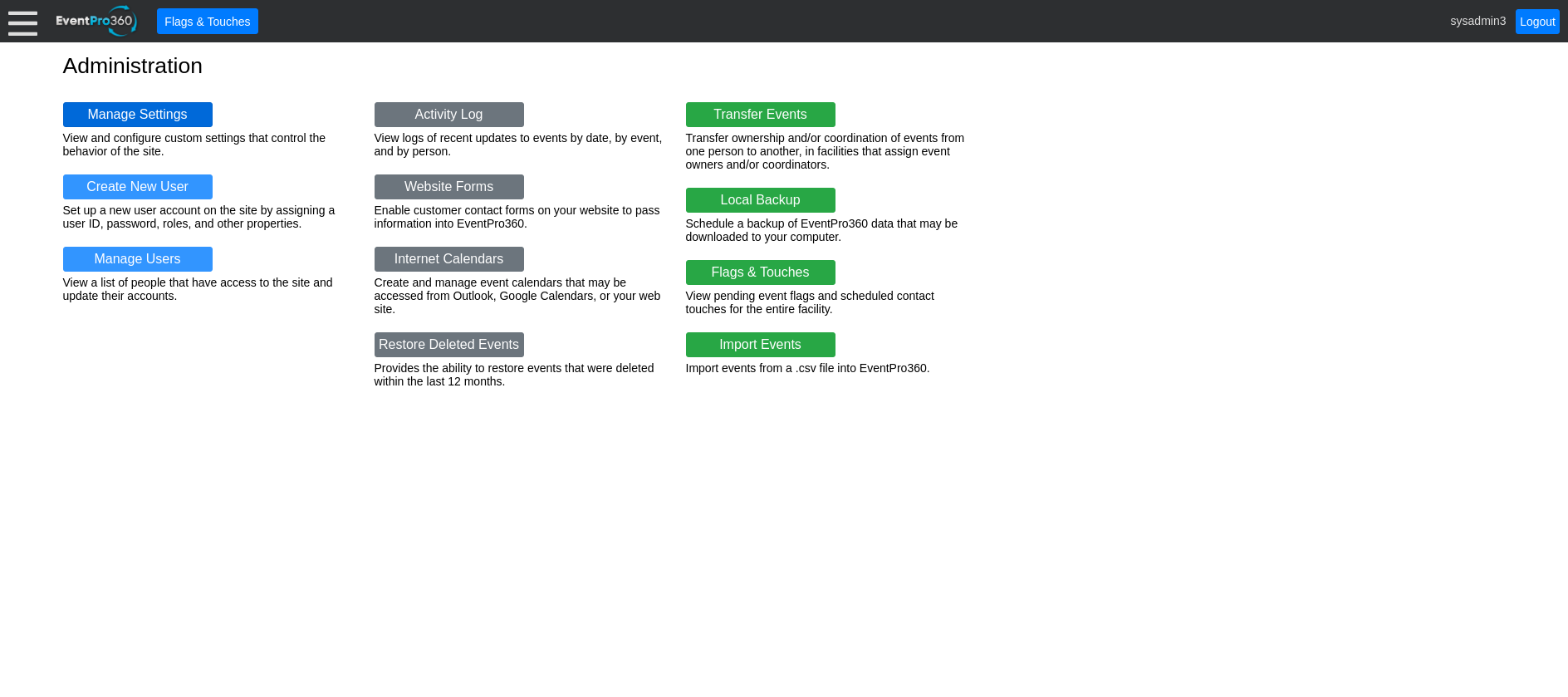
click at [143, 117] on link "Manage Settings" at bounding box center [138, 115] width 150 height 25
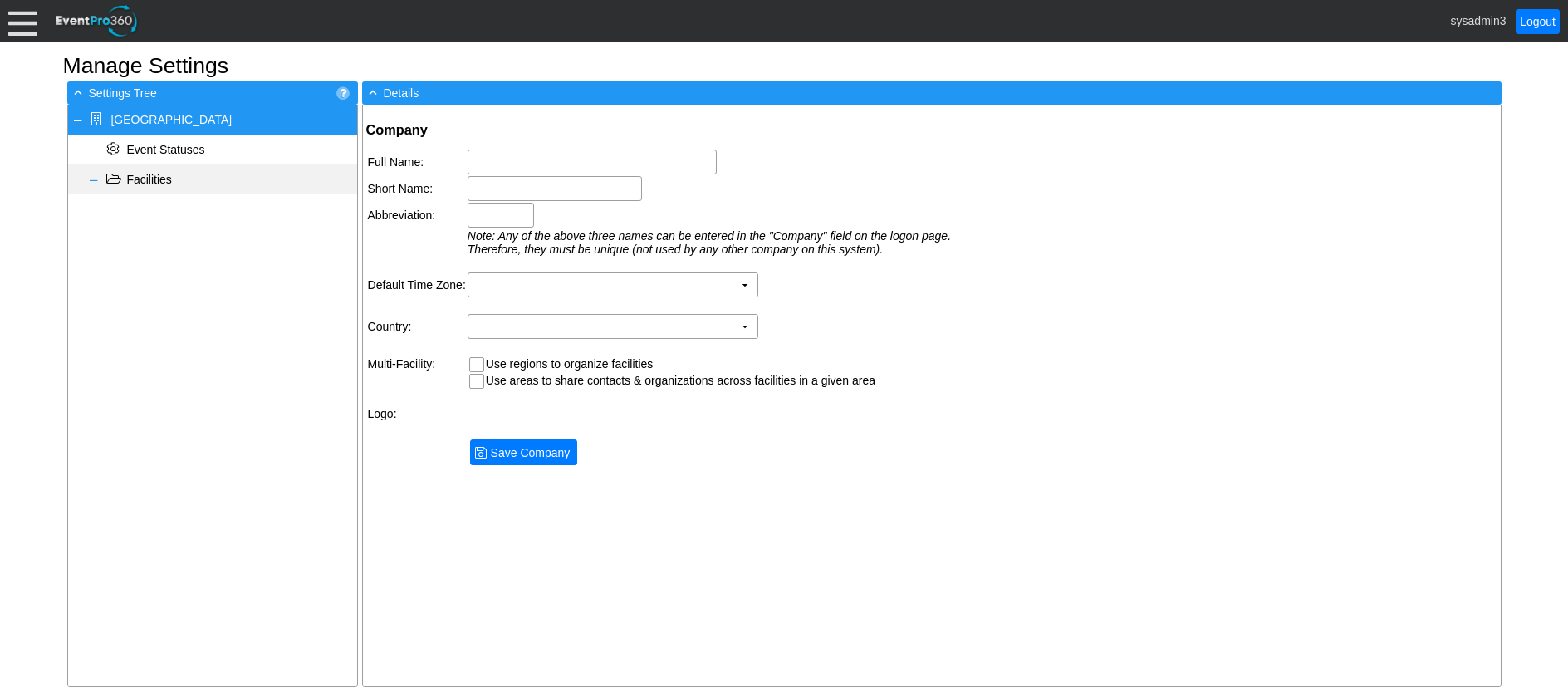
type input "[GEOGRAPHIC_DATA]"
type input "(GMT-08:00) Pacific Time ([GEOGRAPHIC_DATA] & [GEOGRAPHIC_DATA])"
type input "[GEOGRAPHIC_DATA] (English)"
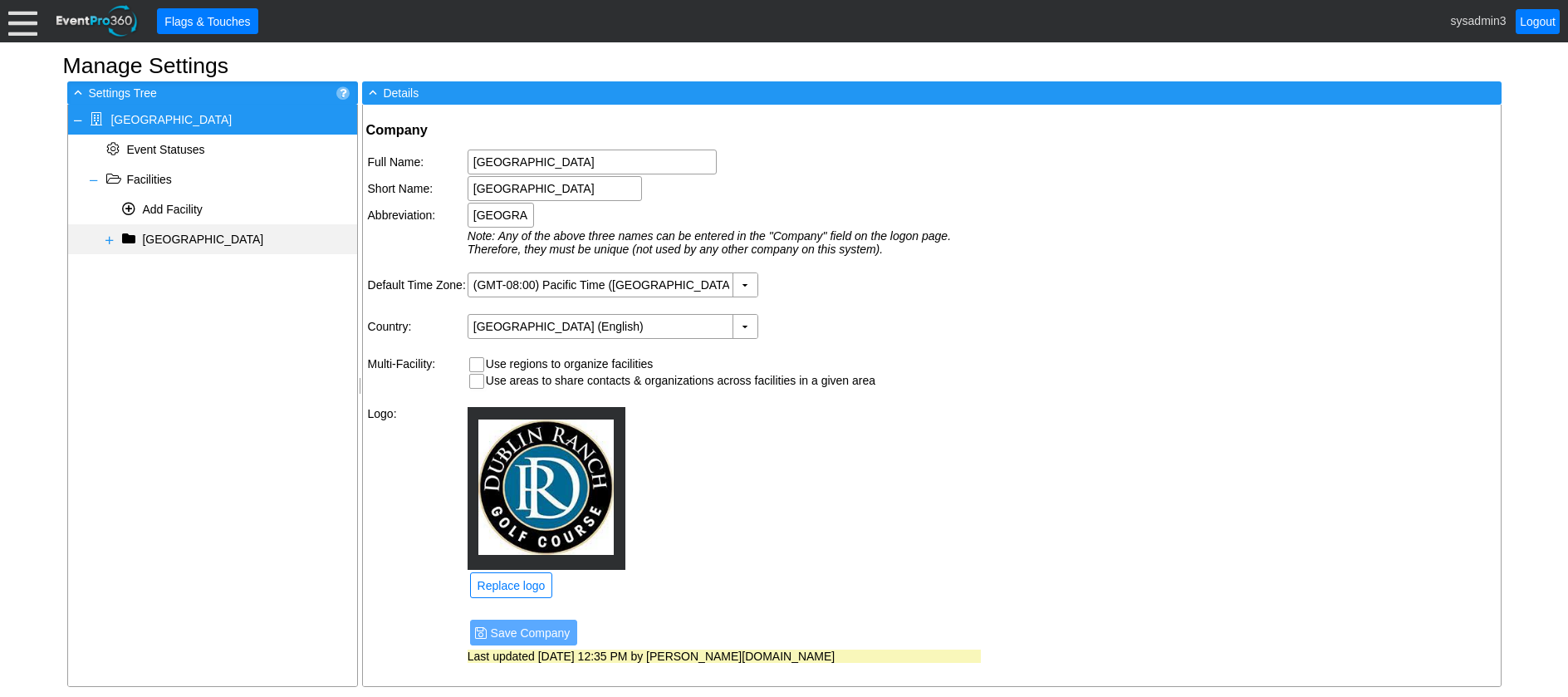
click at [110, 236] on span at bounding box center [110, 239] width 13 height 13
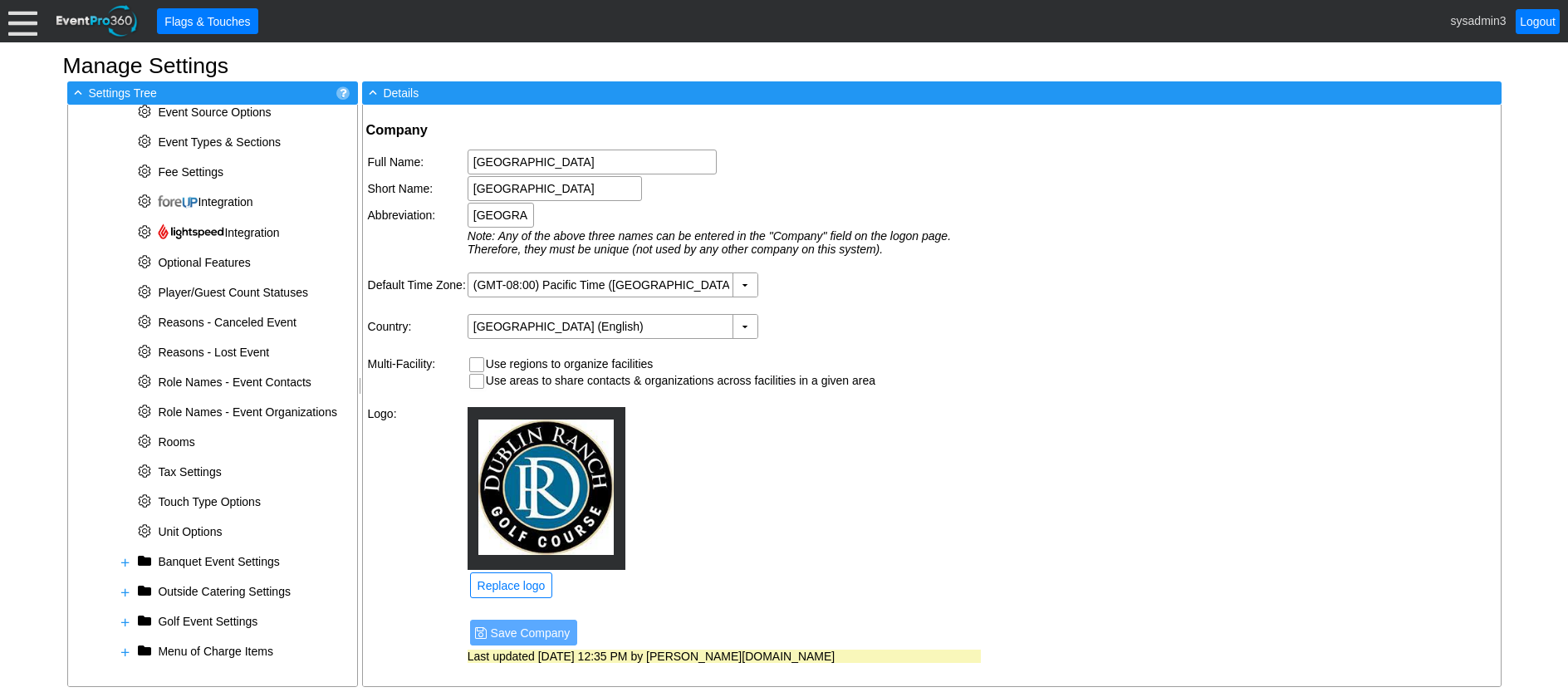
scroll to position [487, 0]
click at [125, 588] on span at bounding box center [125, 591] width 13 height 13
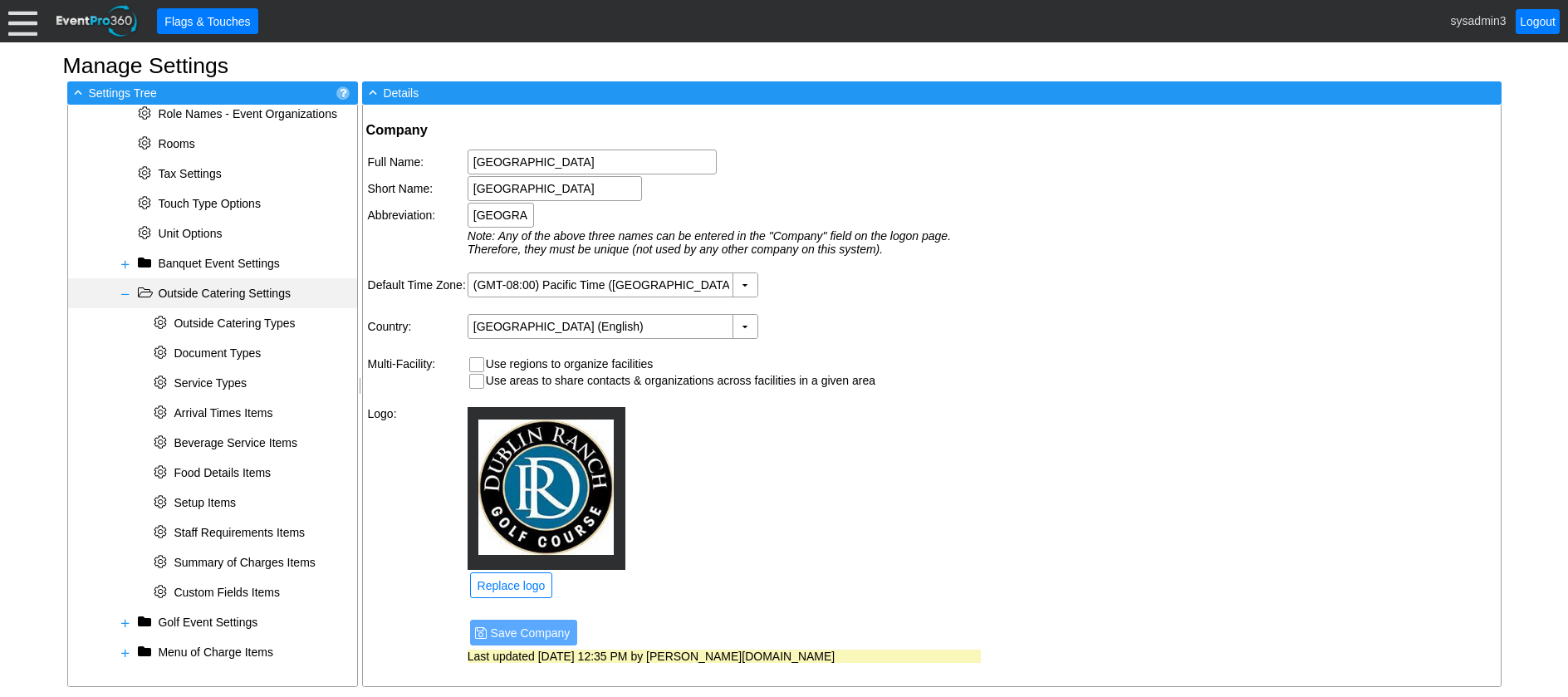
scroll to position [786, 0]
click at [208, 501] on span "Setup Items" at bounding box center [204, 501] width 62 height 13
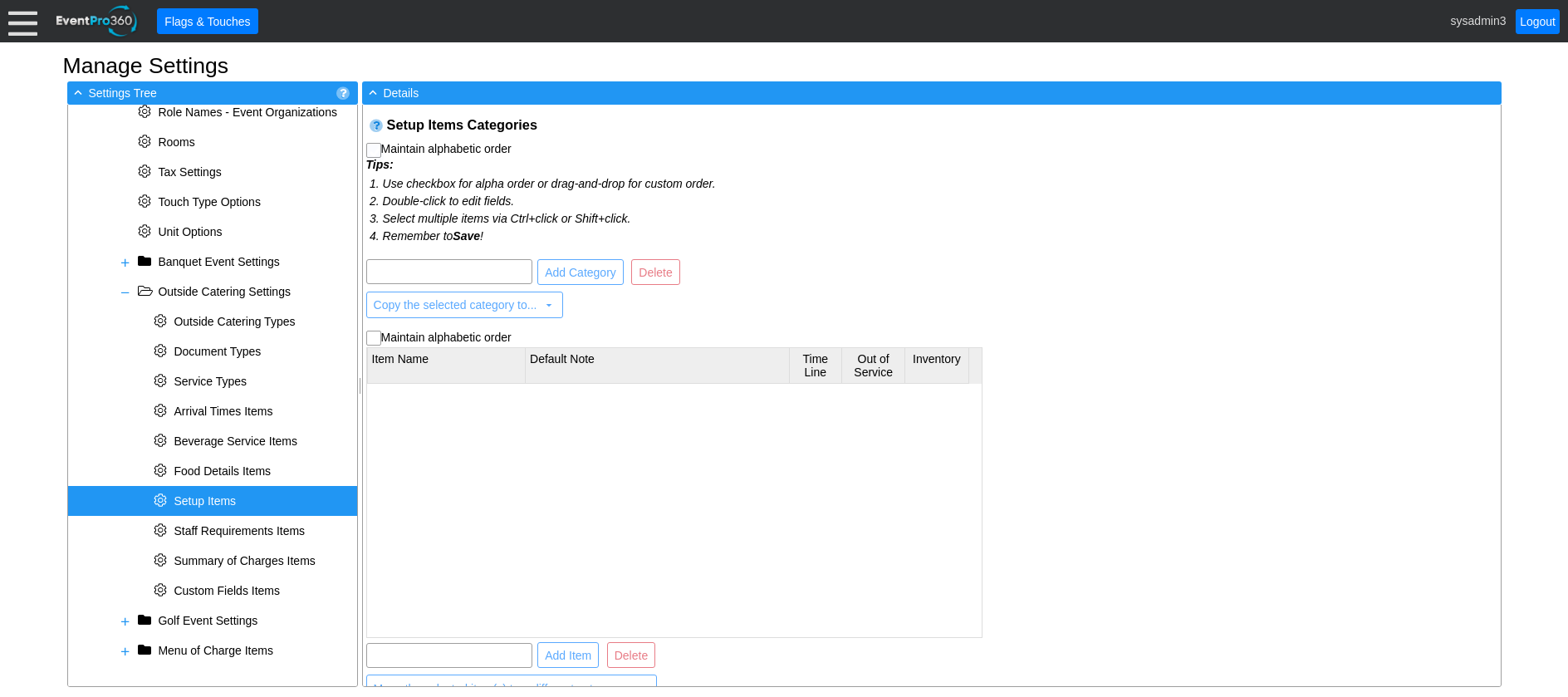
checkbox input "true"
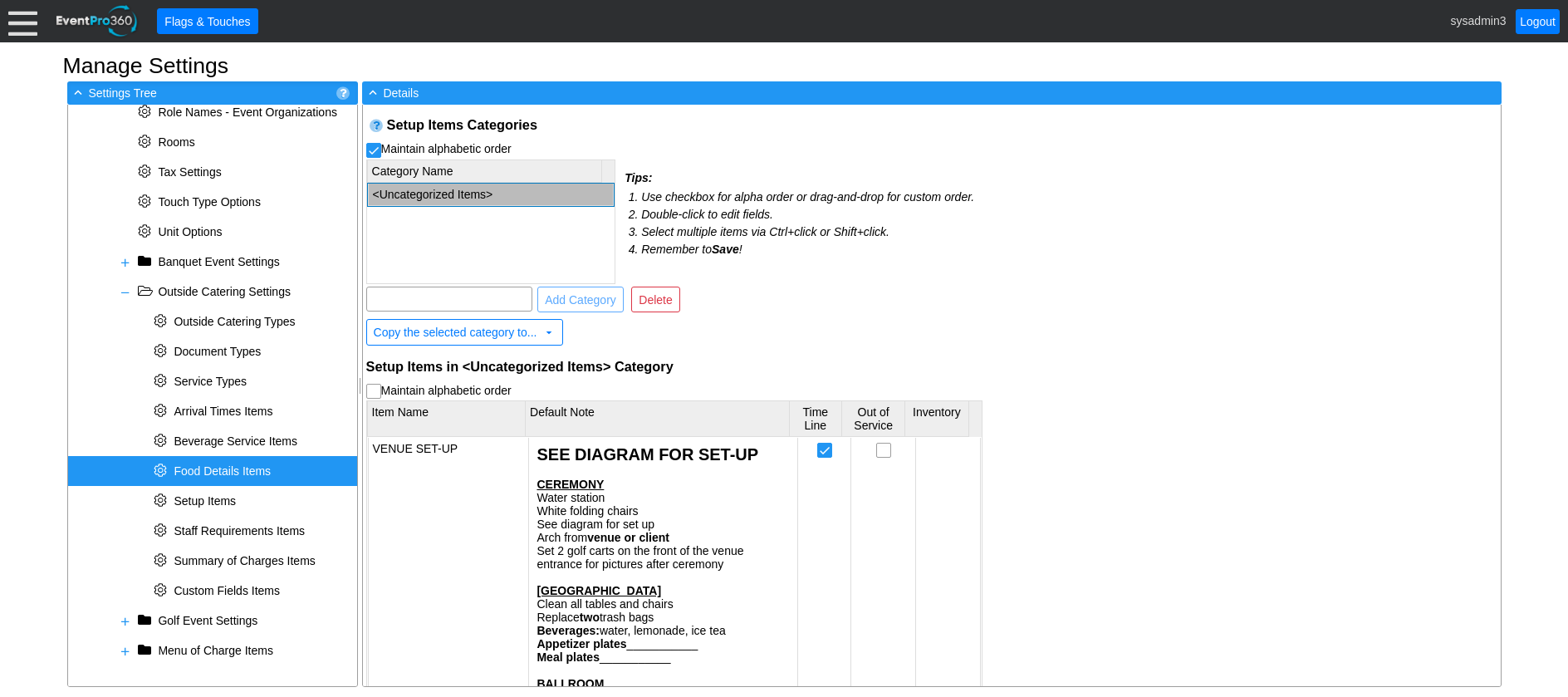
click at [210, 468] on span "Food Details Items" at bounding box center [222, 471] width 97 height 13
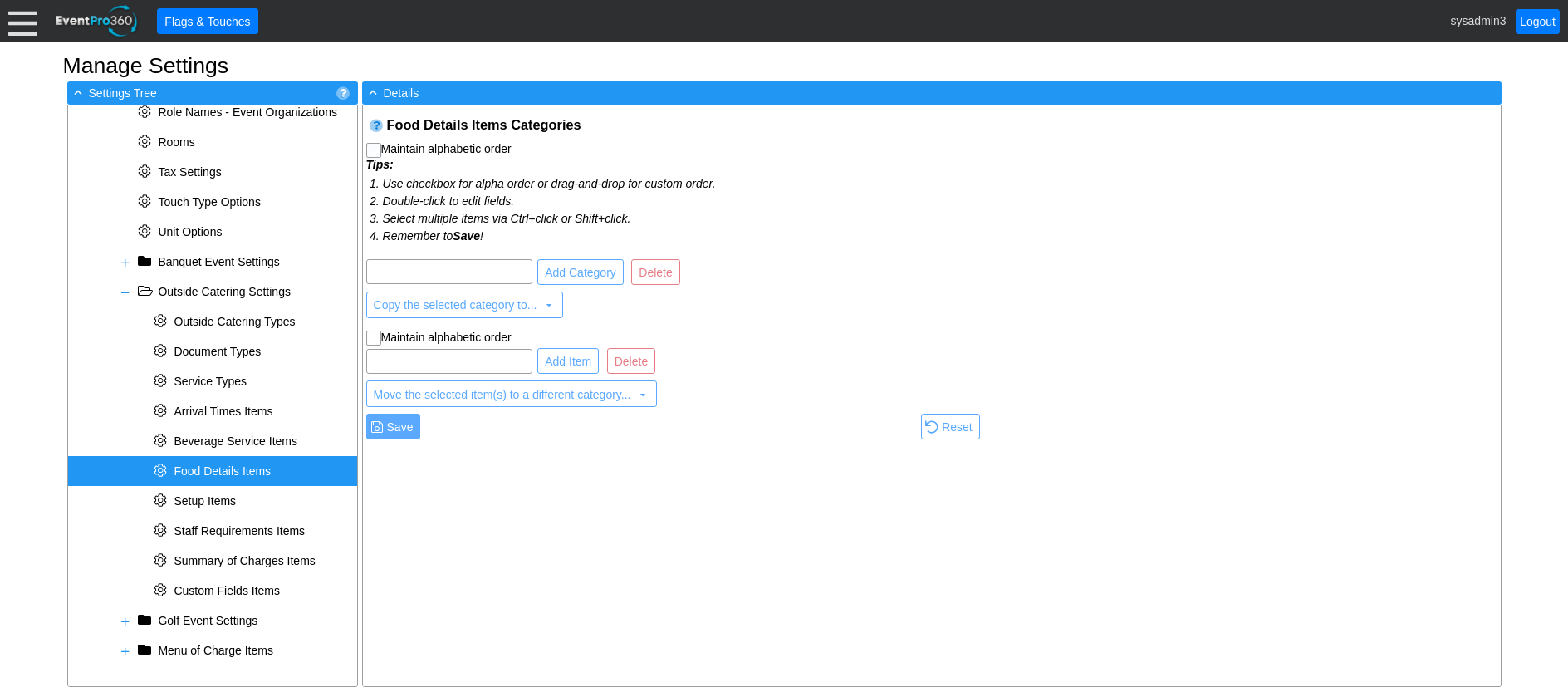
checkbox input "true"
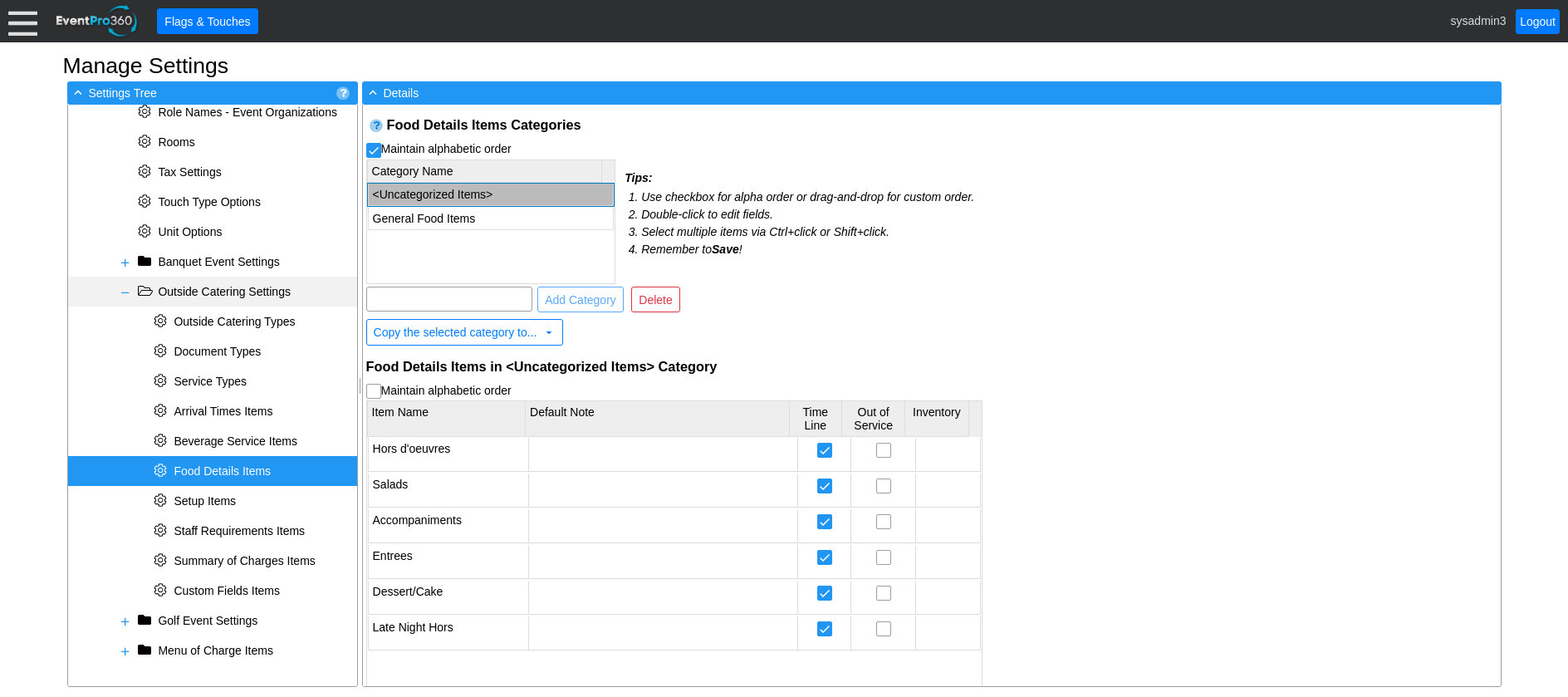
click at [127, 292] on span at bounding box center [125, 292] width 13 height 13
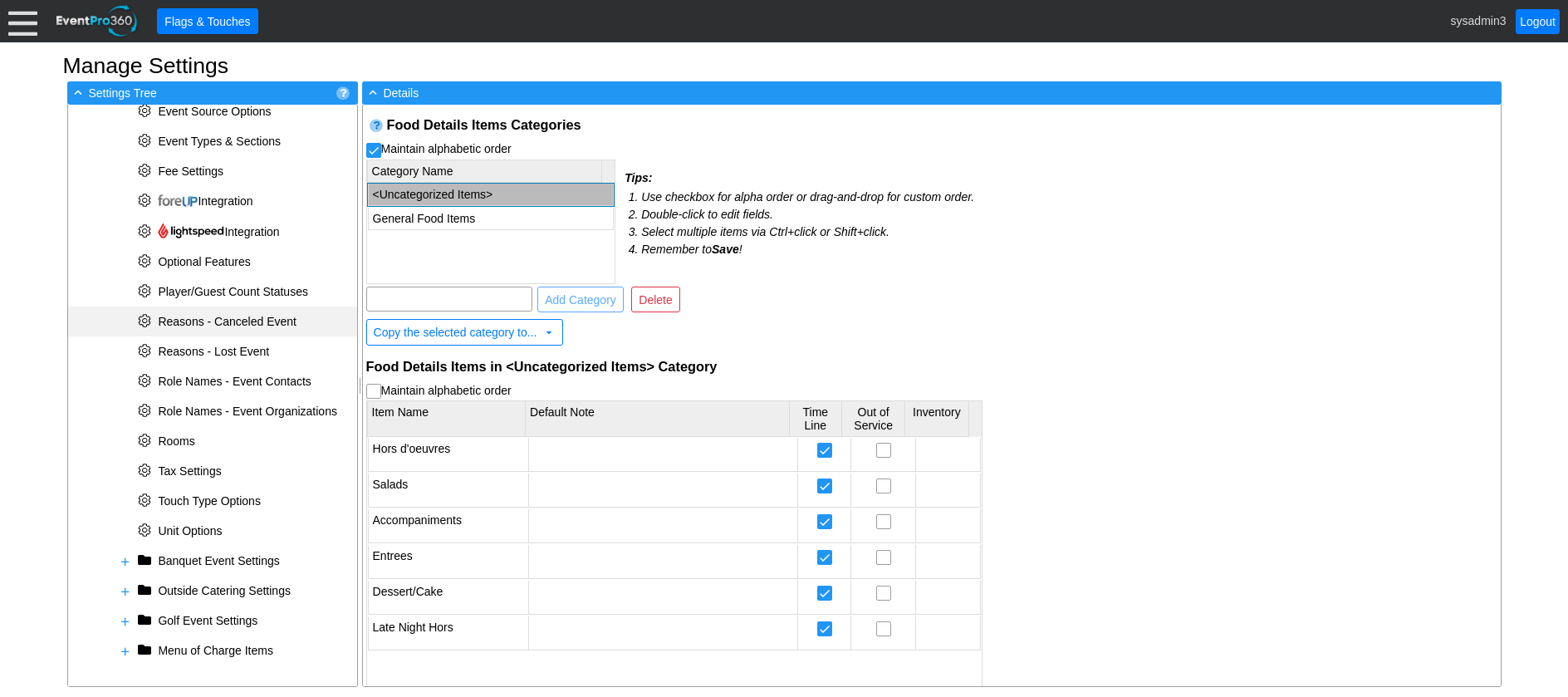
scroll to position [487, 0]
click at [123, 555] on span at bounding box center [125, 561] width 13 height 13
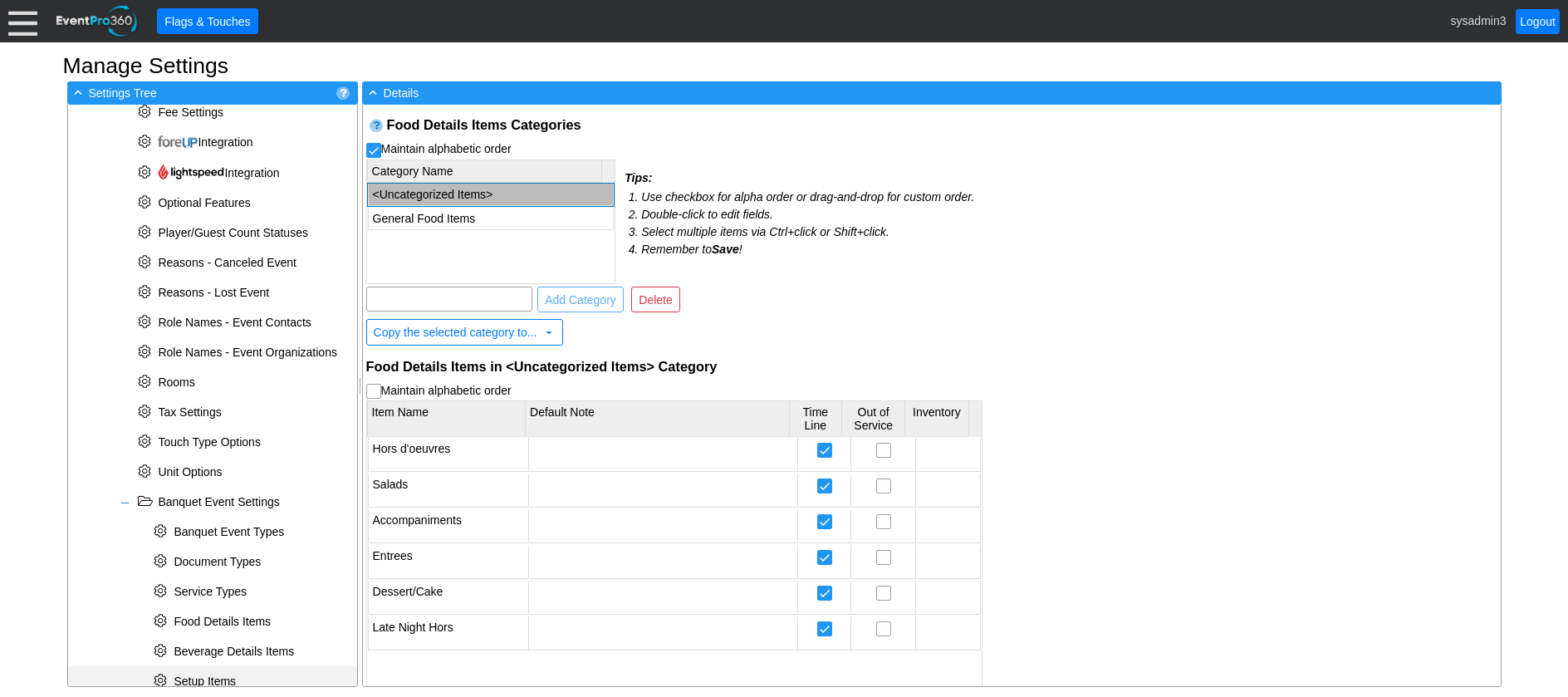
scroll to position [756, 0]
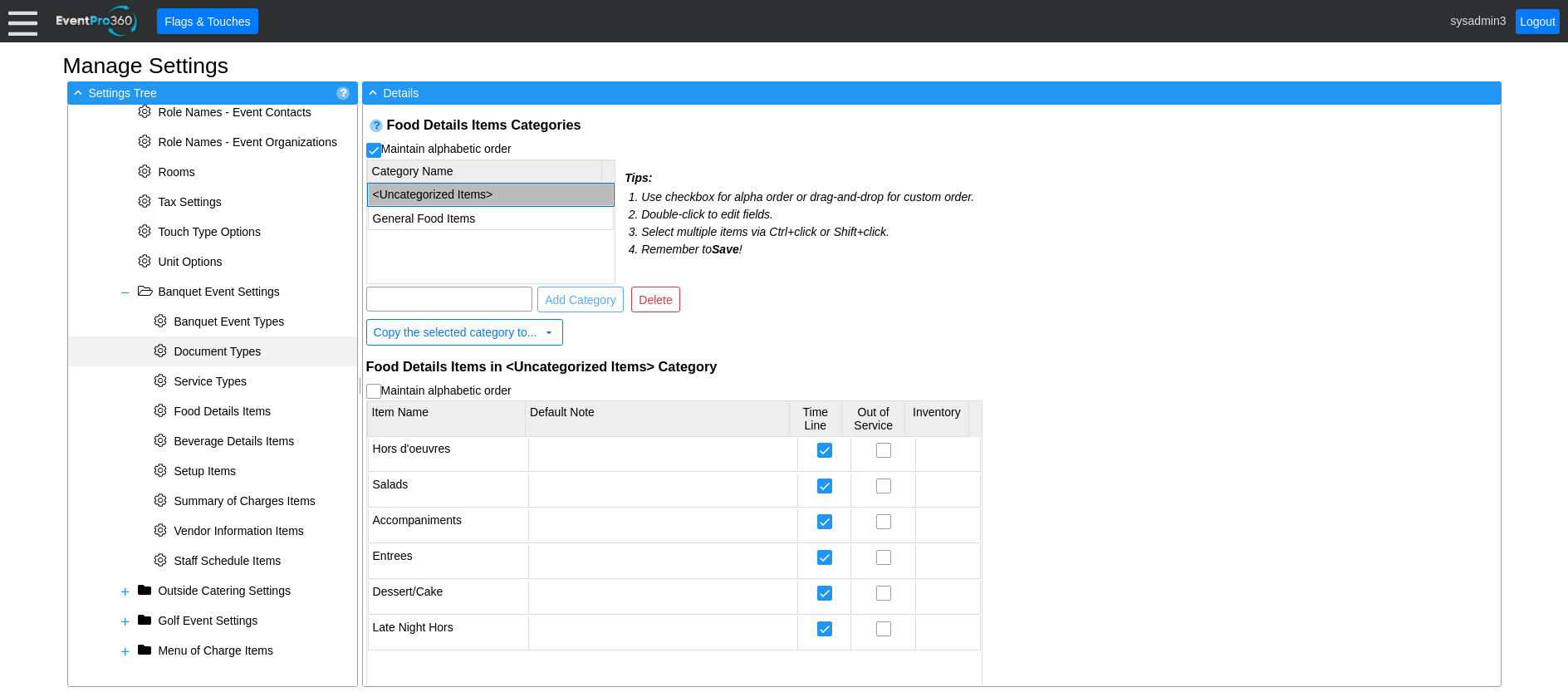
click at [222, 359] on div "* Document Types" at bounding box center [213, 352] width 289 height 30
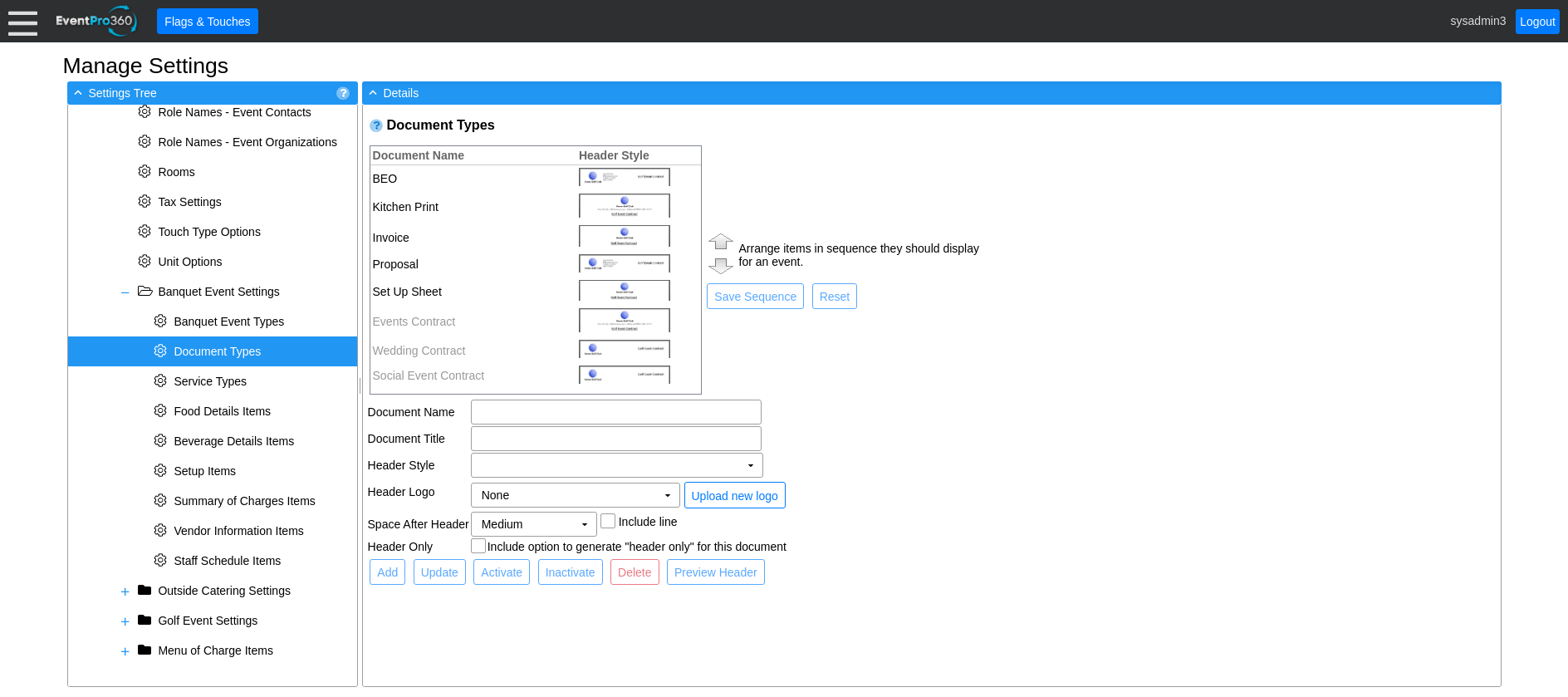
click at [429, 348] on td "Wedding Contract" at bounding box center [470, 350] width 198 height 25
type input "Wedding Contract"
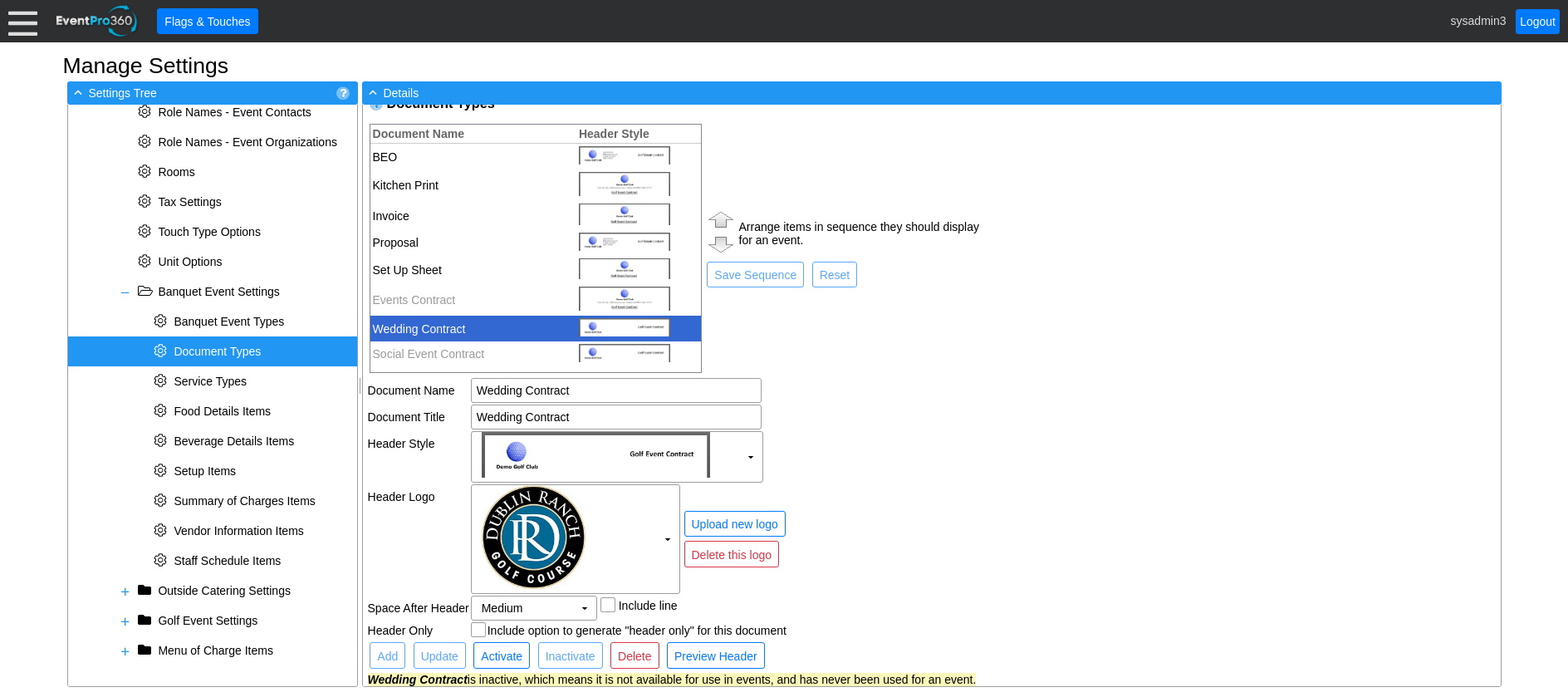
scroll to position [39, 0]
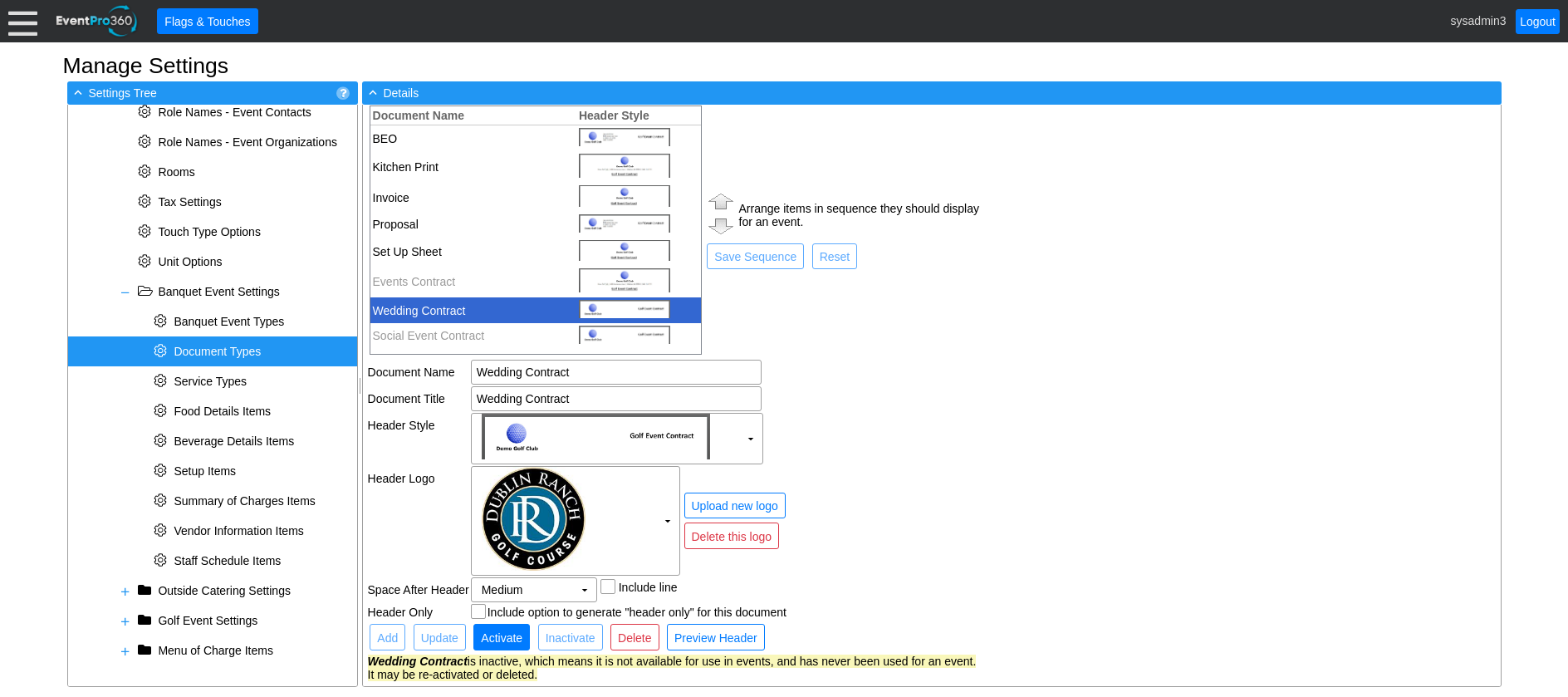
click at [503, 634] on span "Activate" at bounding box center [501, 637] width 48 height 17
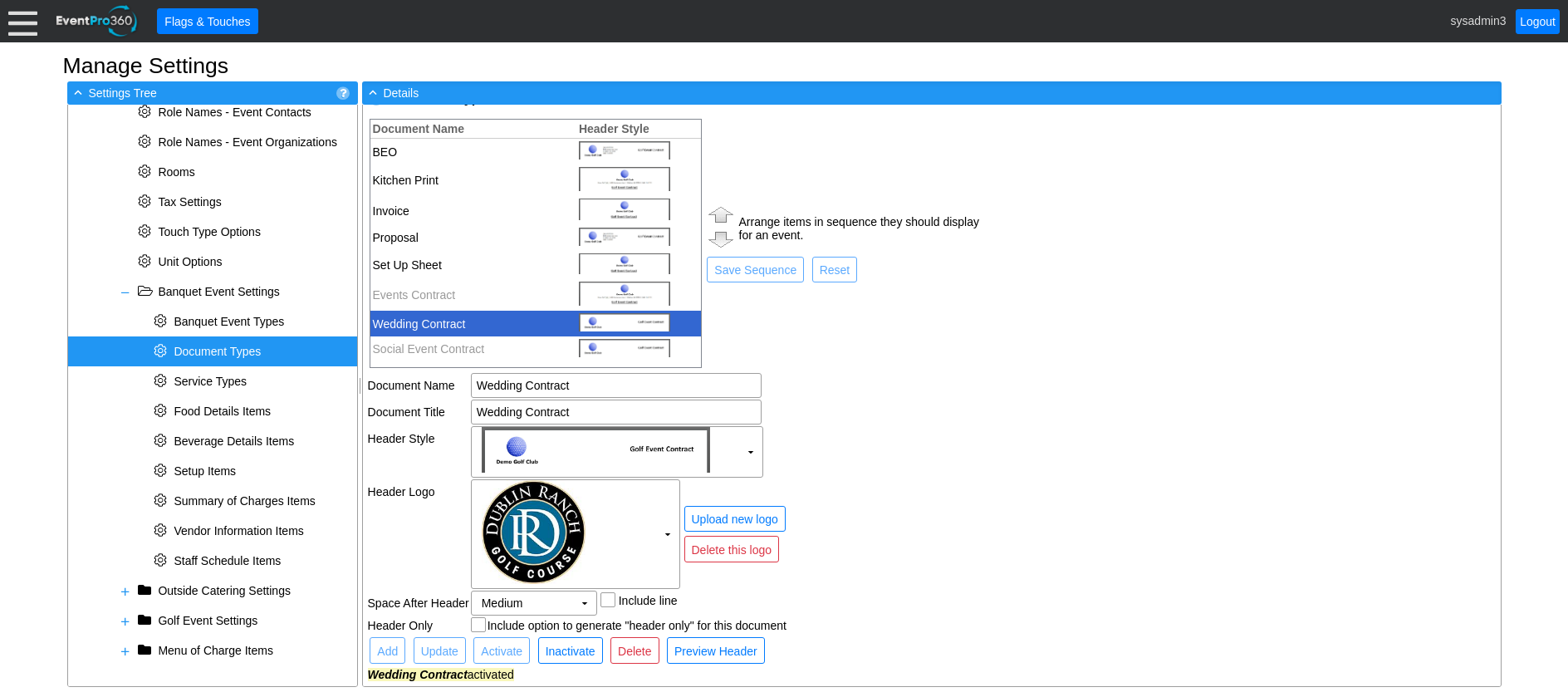
click at [890, 339] on td "Arrange items in sequence they should display for an event. ● Save Sequence ● R…" at bounding box center [843, 244] width 276 height 252
click at [477, 322] on td "Wedding Contract" at bounding box center [470, 323] width 198 height 25
click at [876, 316] on td "Arrange items in sequence they should display for an event. ● Save Sequence ● R…" at bounding box center [843, 244] width 276 height 252
click at [416, 262] on td "Set Up Sheet" at bounding box center [470, 265] width 198 height 29
type input "Set Up Sheet"
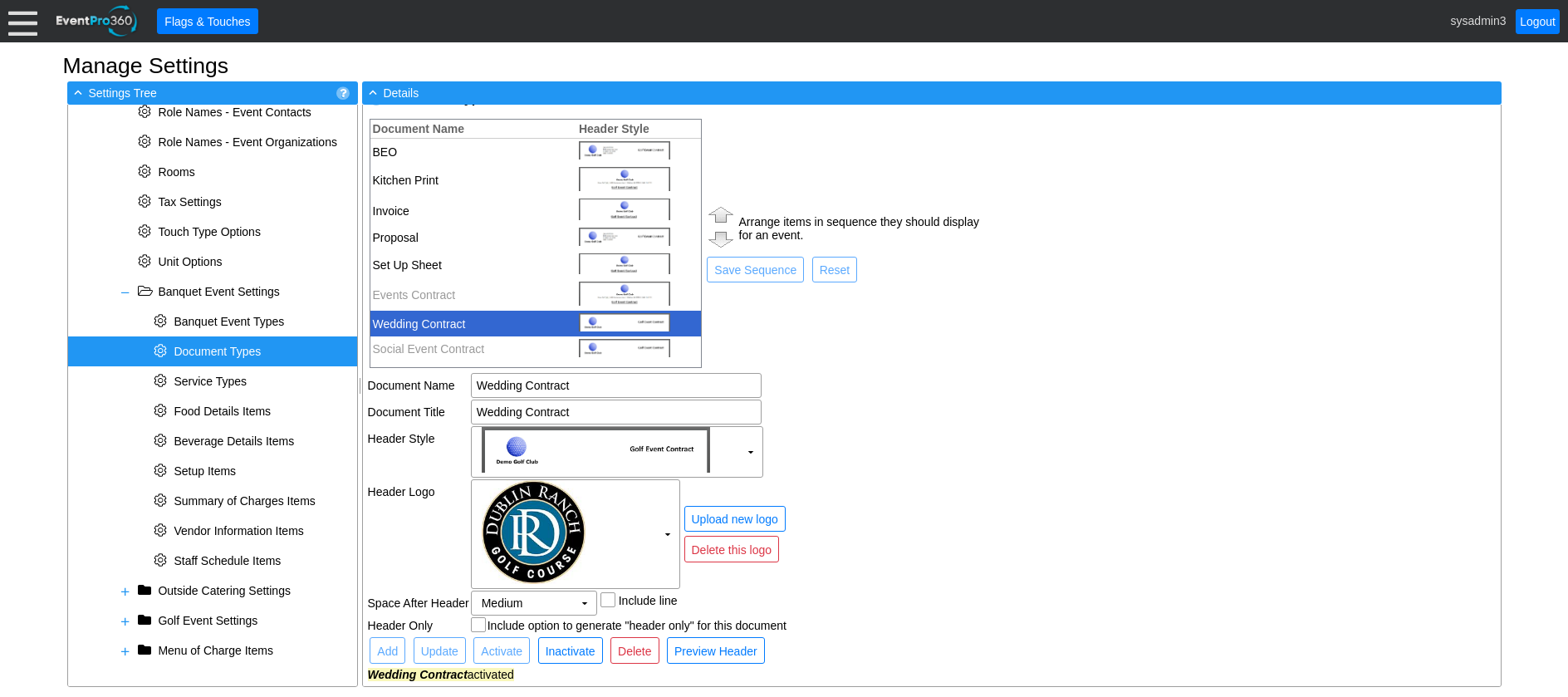
type input "Set Up Sheet"
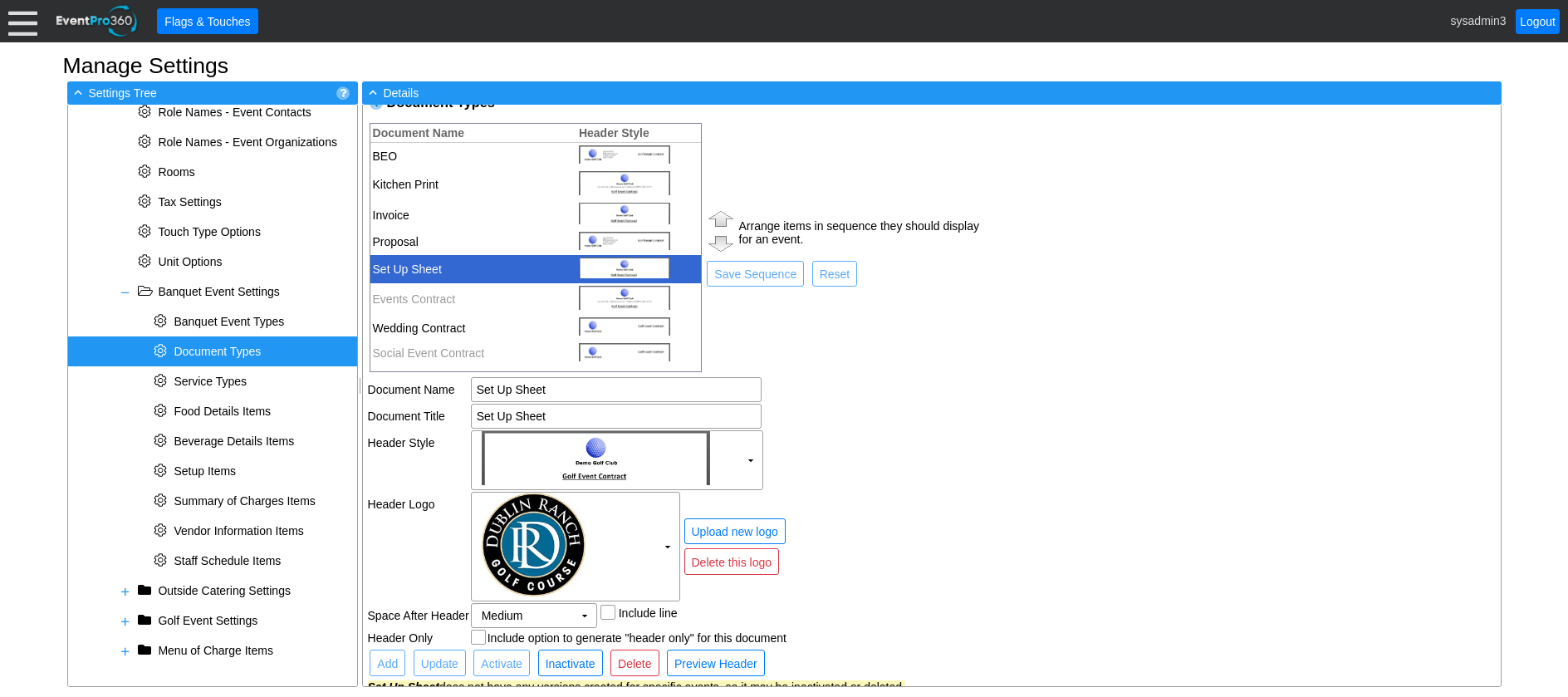
scroll to position [35, 0]
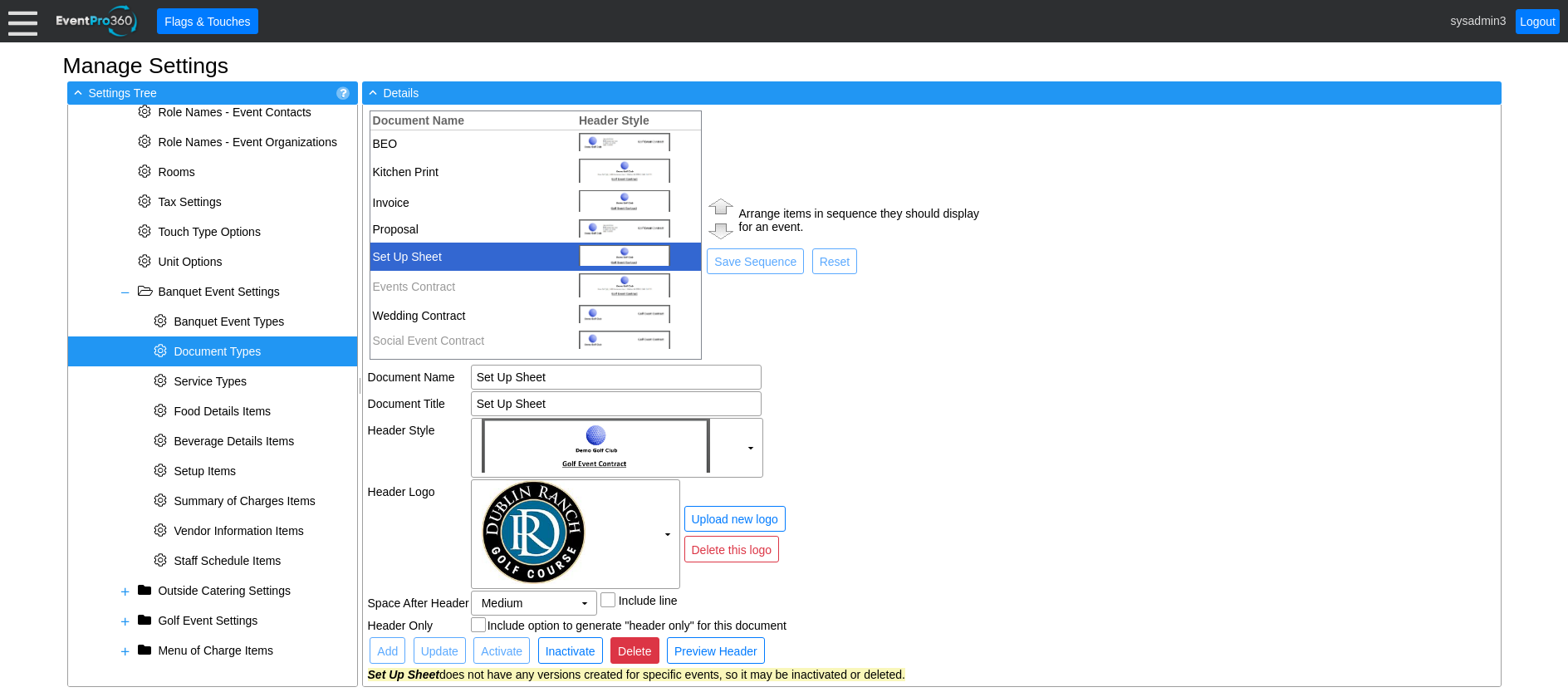
click at [628, 652] on span "Delete" at bounding box center [634, 651] width 39 height 17
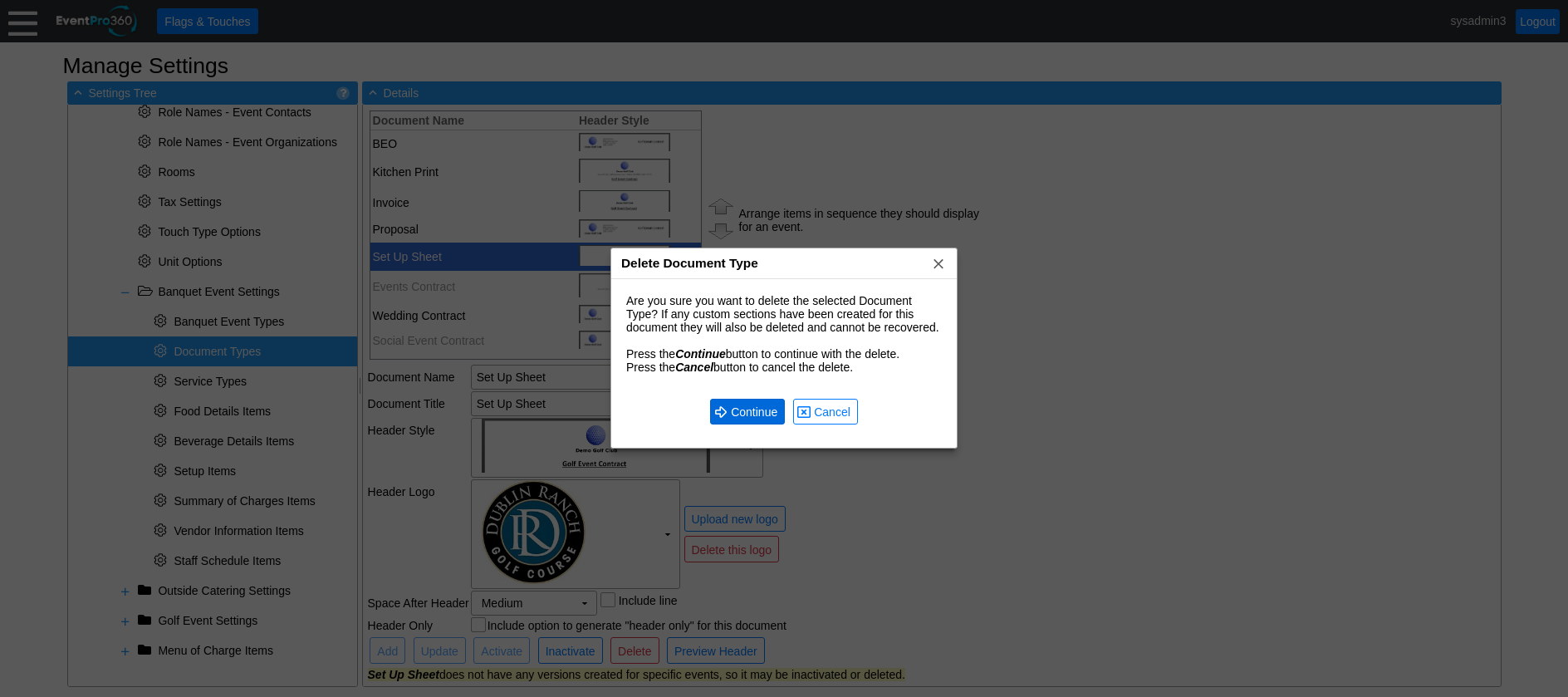
click at [746, 414] on span "Continue" at bounding box center [754, 412] width 53 height 17
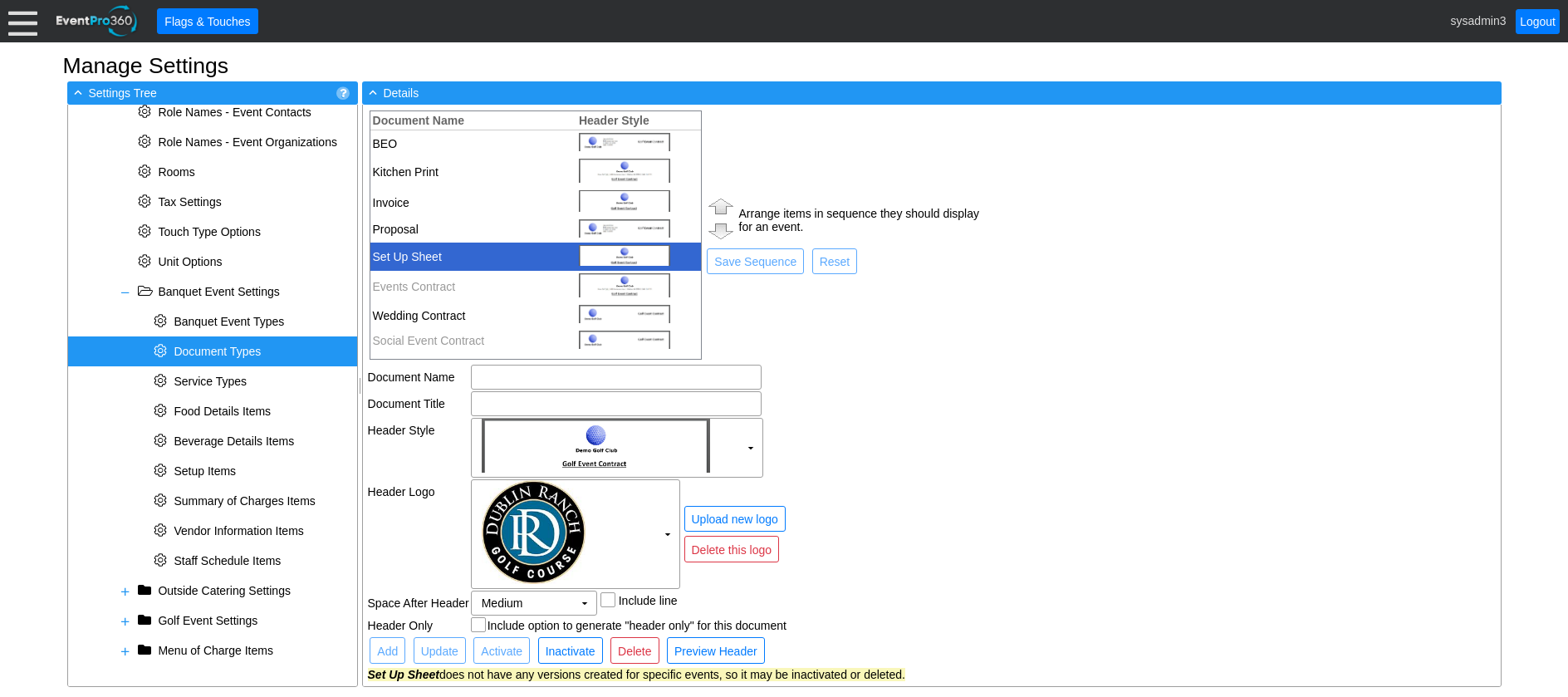
scroll to position [0, 0]
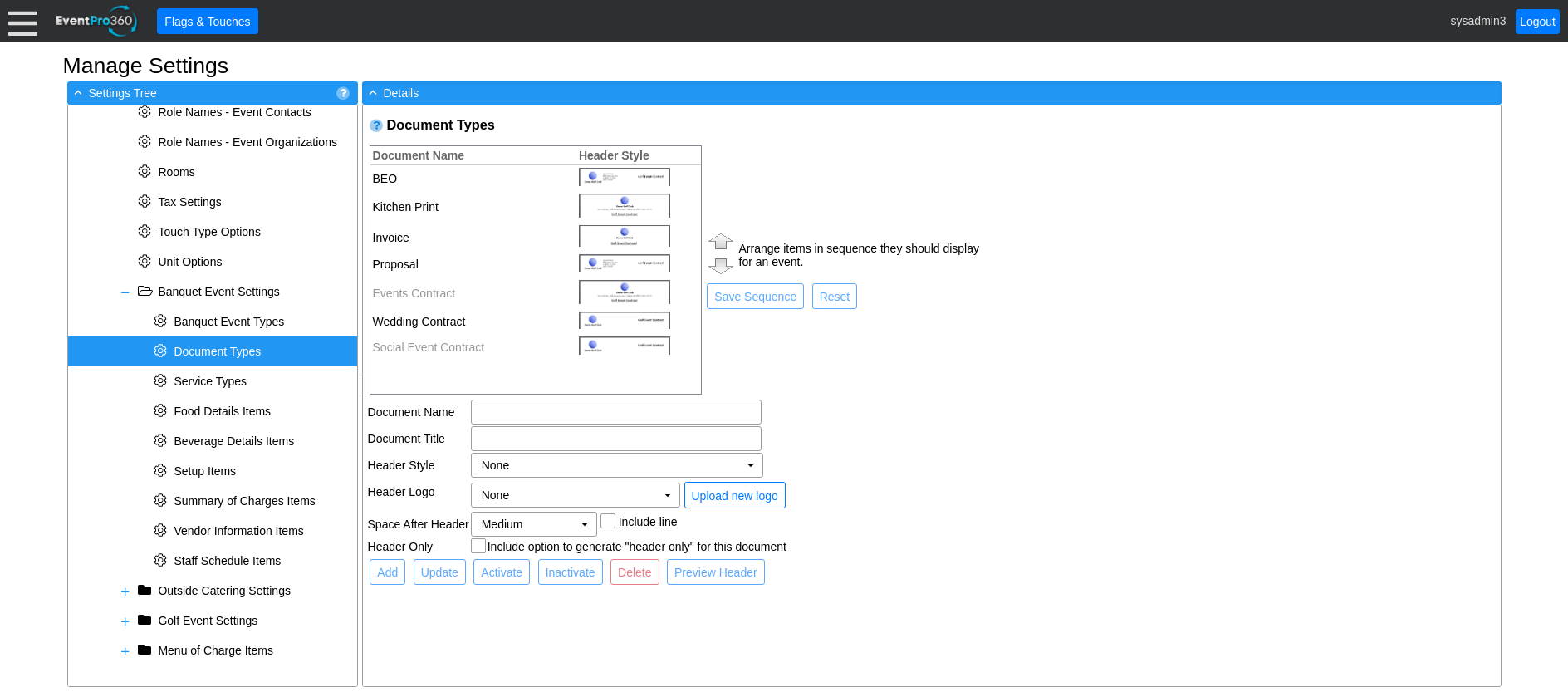
click at [417, 211] on td "Kitchen Print" at bounding box center [470, 207] width 198 height 32
type input "Kitchen Print"
checkbox input "true"
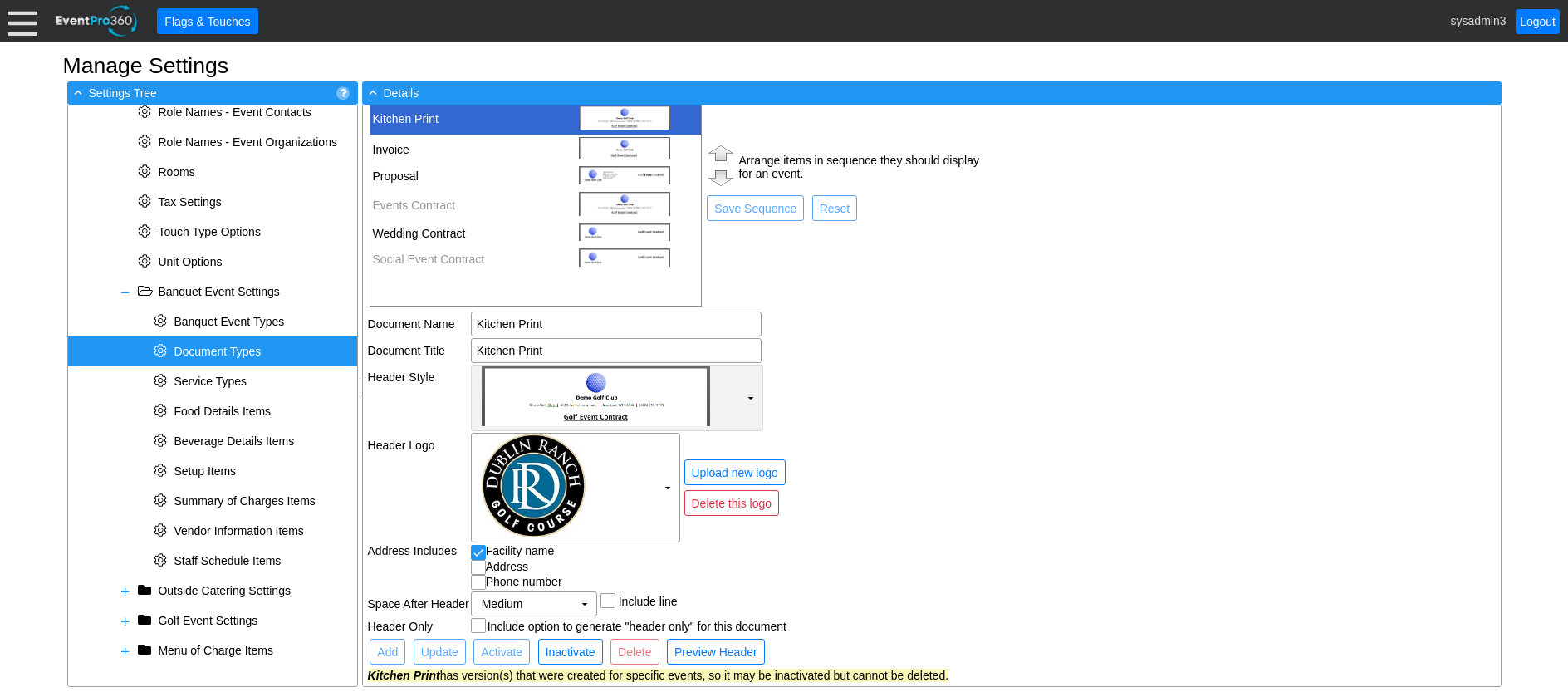
scroll to position [89, 0]
click at [642, 652] on span "Delete" at bounding box center [634, 651] width 39 height 17
click at [561, 651] on span "Inactivate" at bounding box center [571, 651] width 56 height 17
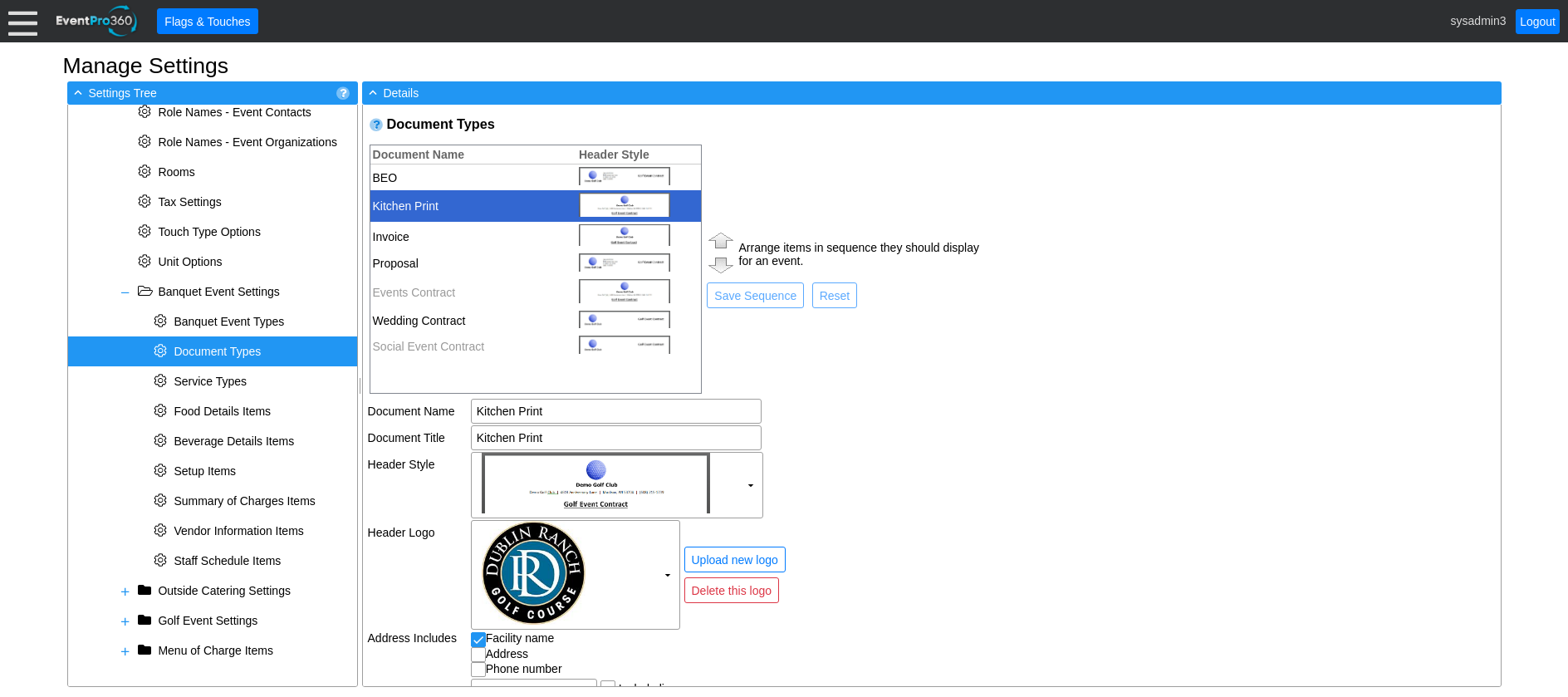
scroll to position [0, 0]
click at [465, 252] on td "Proposal" at bounding box center [470, 264] width 198 height 25
type input "Proposal"
checkbox input "true"
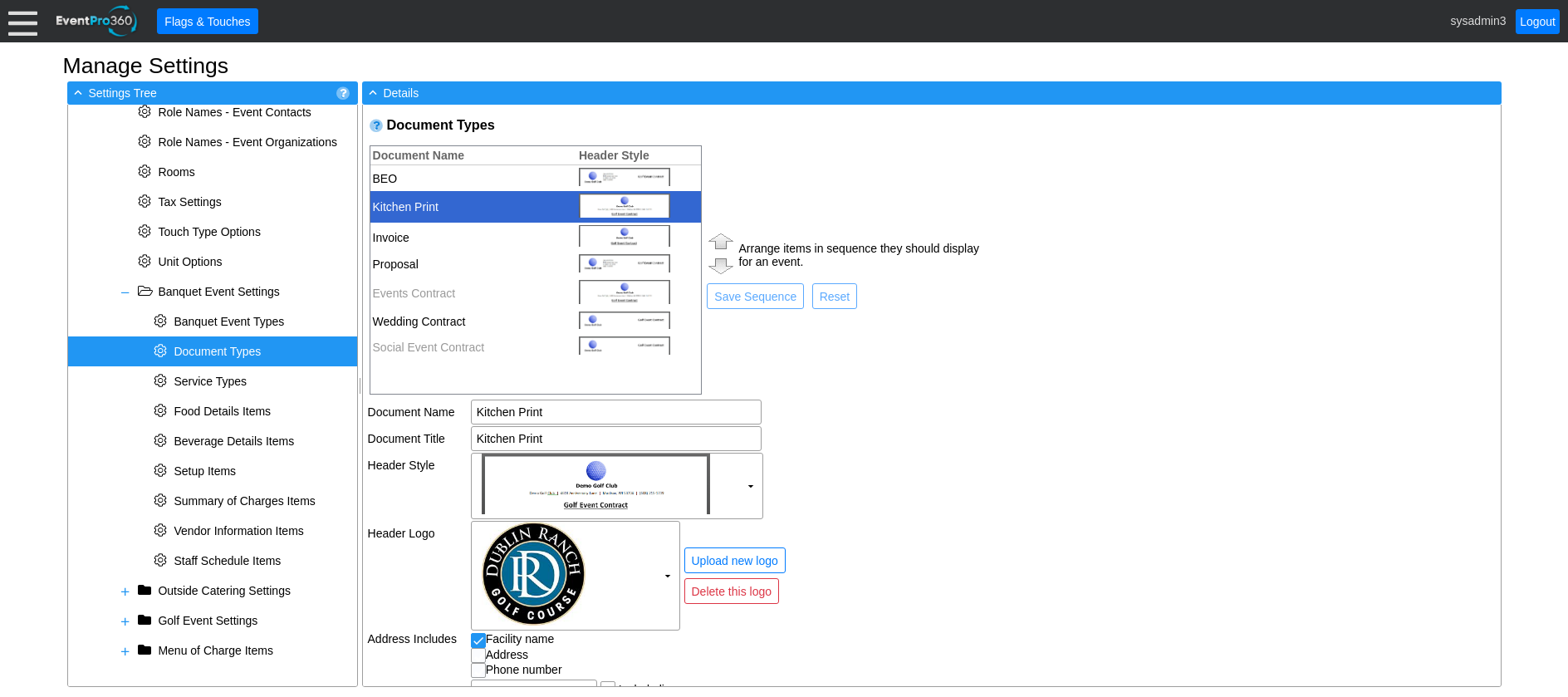
checkbox input "true"
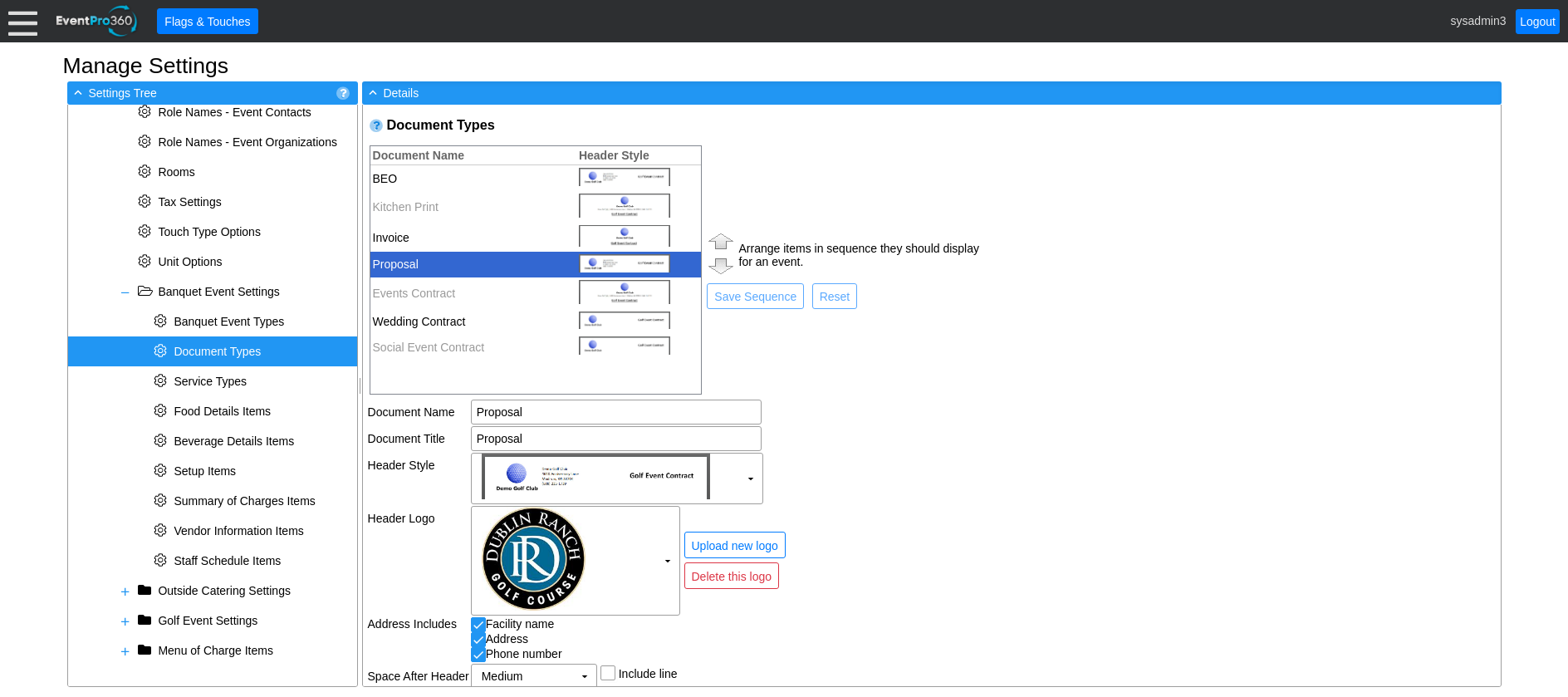
click at [422, 318] on td "Wedding Contract" at bounding box center [470, 322] width 198 height 25
type input "Wedding Contract"
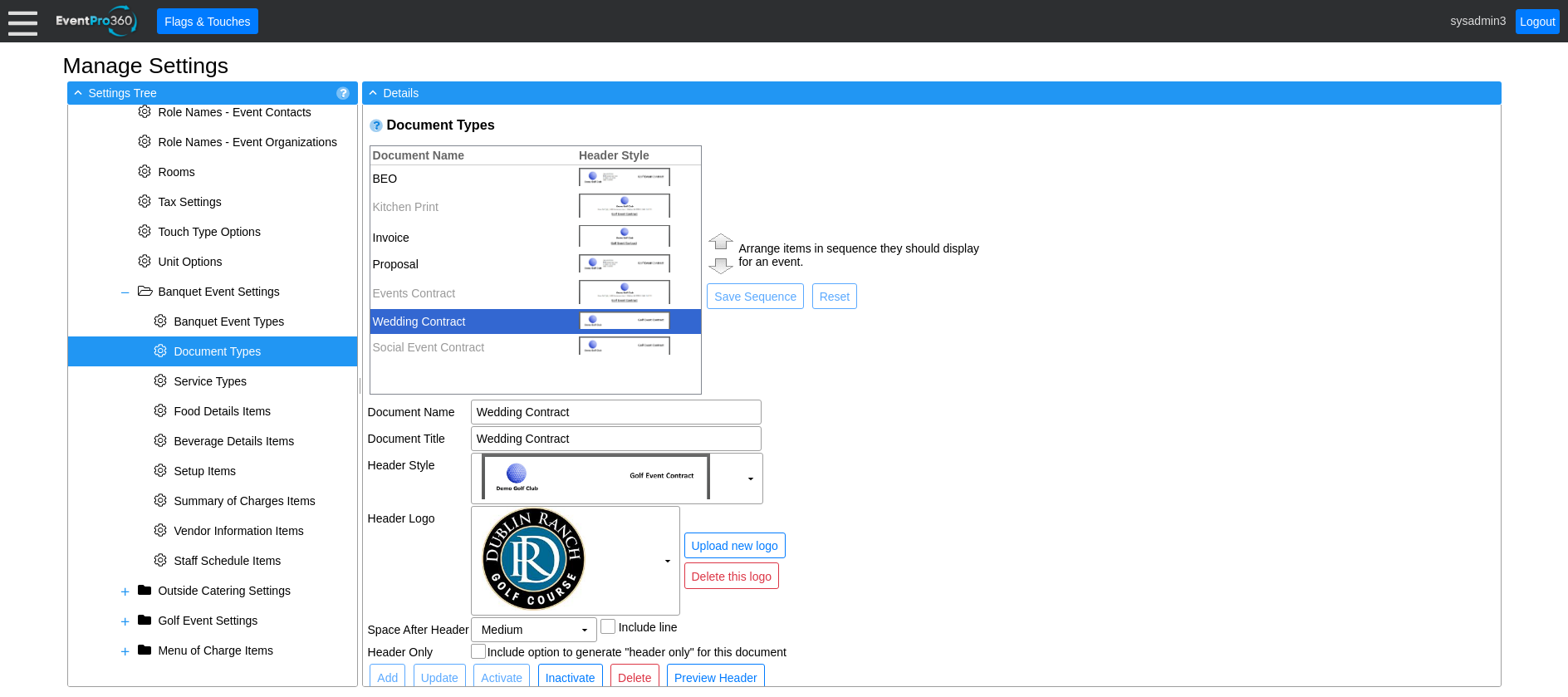
click at [720, 242] on img at bounding box center [721, 241] width 32 height 24
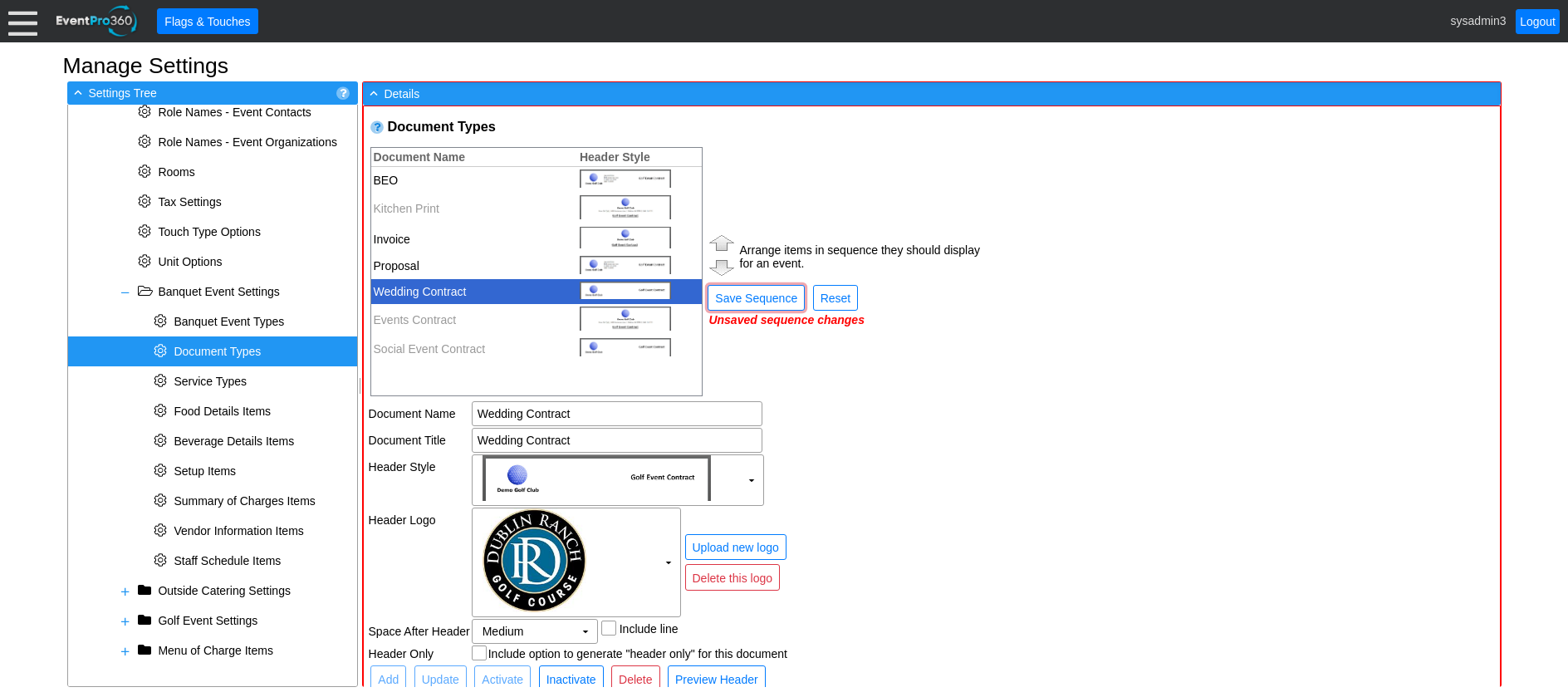
click at [720, 242] on img at bounding box center [722, 242] width 32 height 24
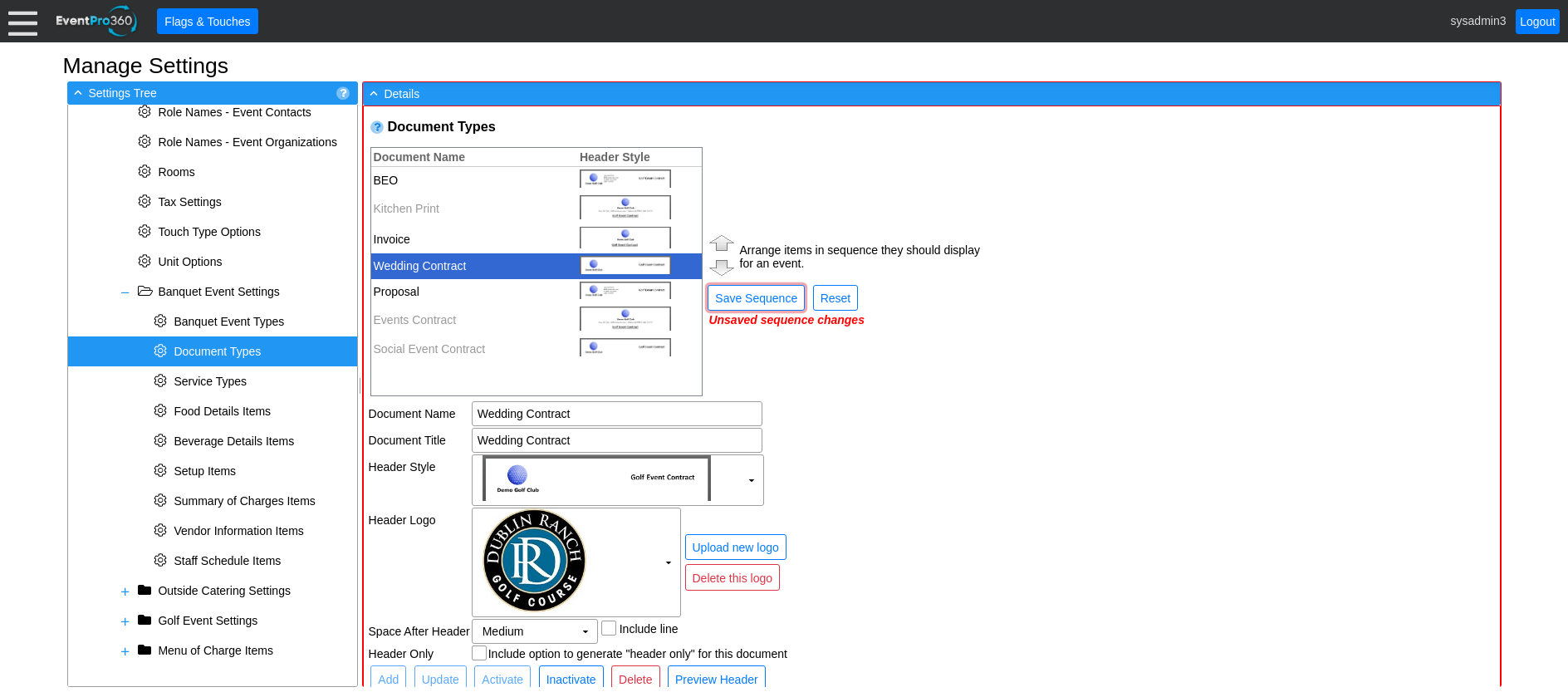
click at [720, 242] on img at bounding box center [722, 242] width 32 height 24
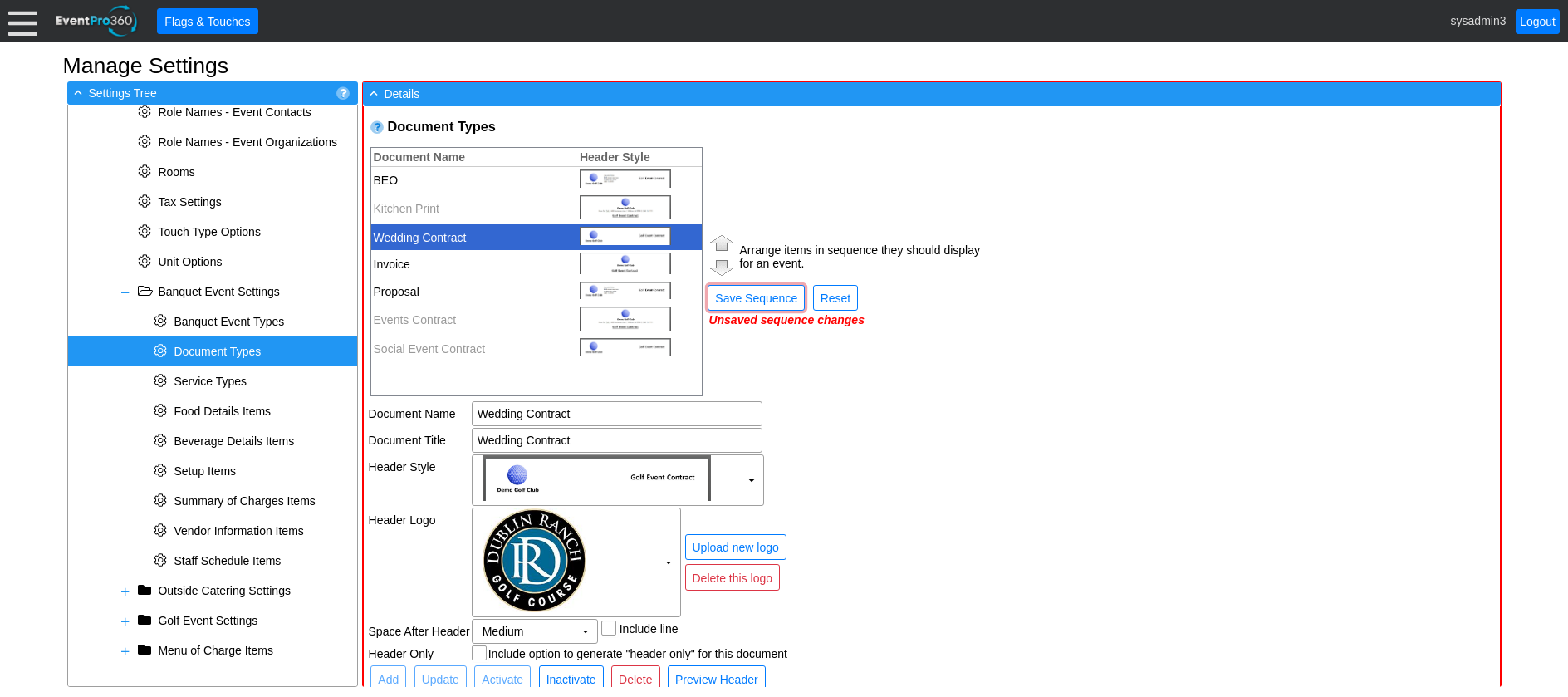
click at [720, 242] on img at bounding box center [722, 242] width 32 height 24
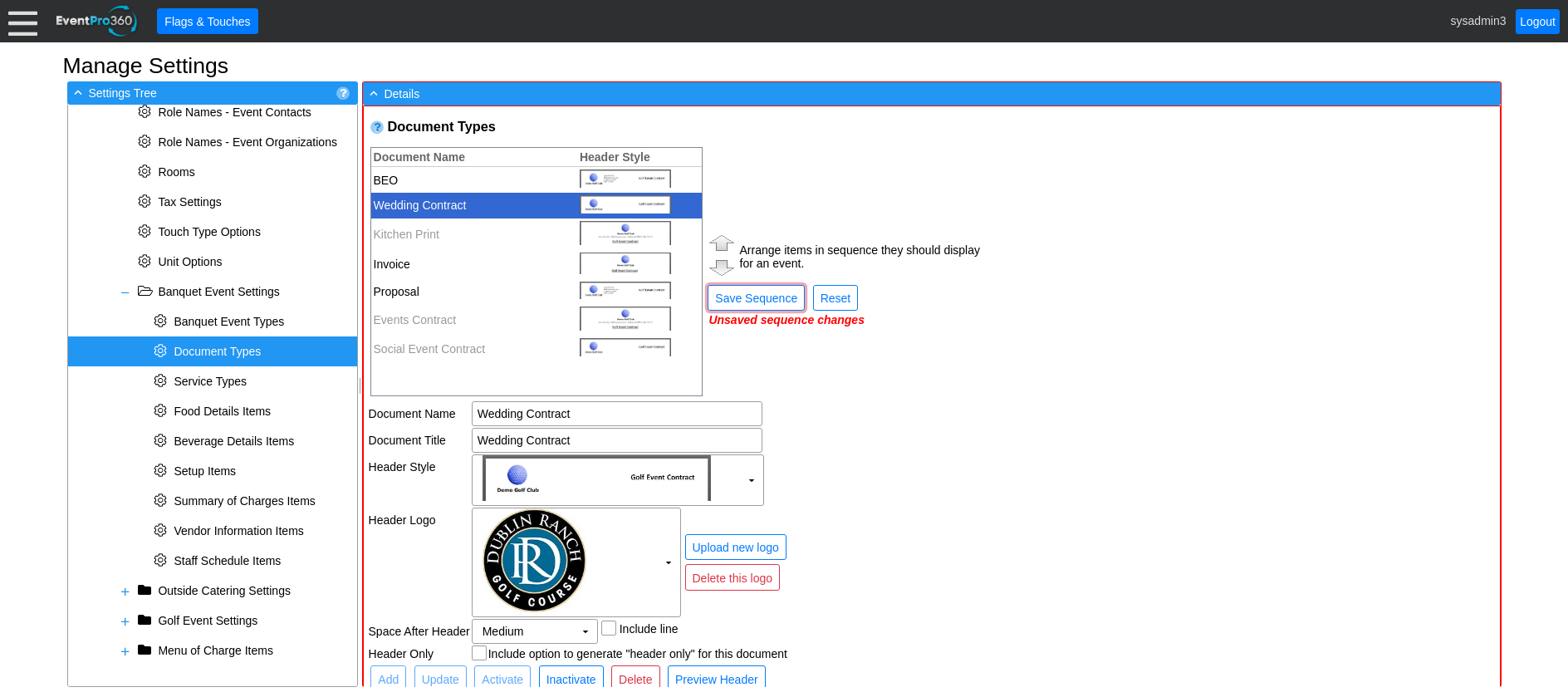
click at [458, 267] on td "Invoice" at bounding box center [471, 264] width 198 height 29
type input "Invoice"
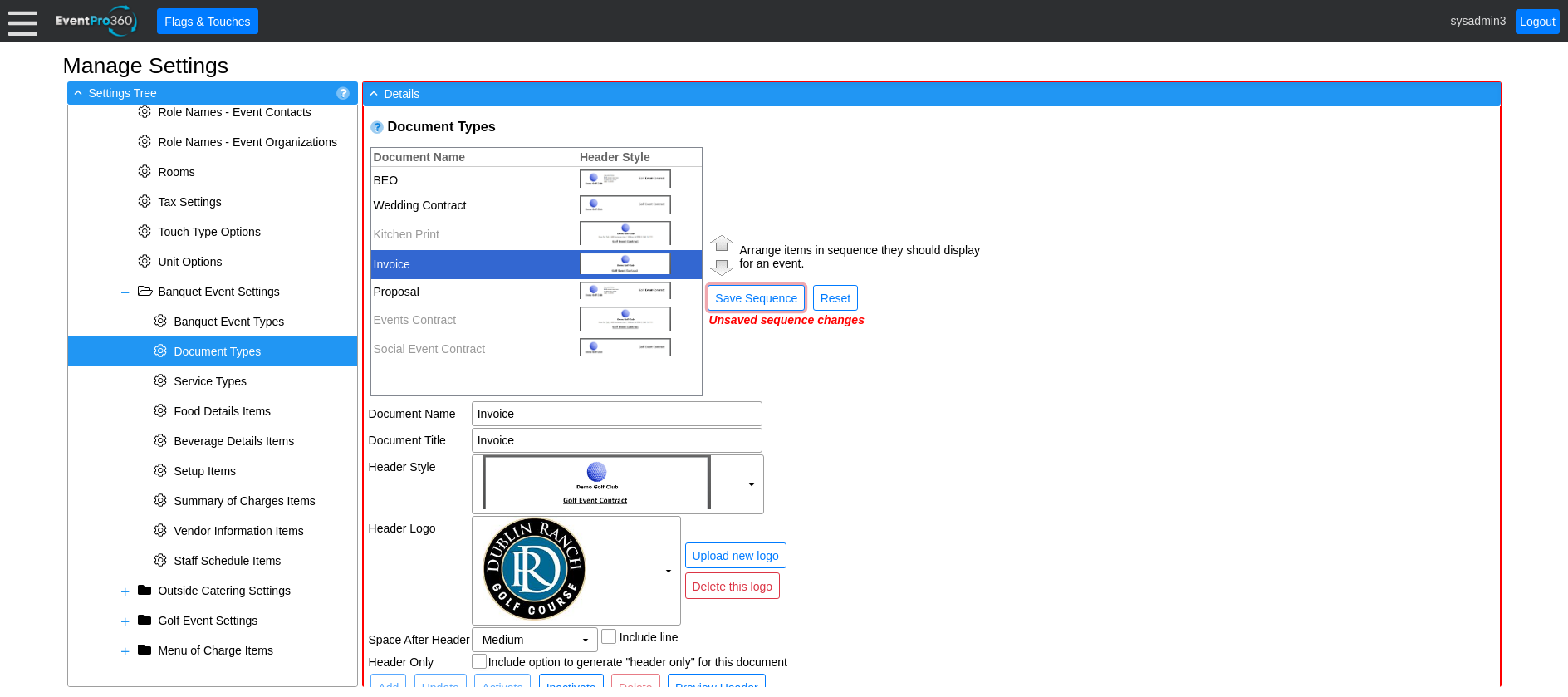
click at [717, 242] on img at bounding box center [722, 242] width 32 height 24
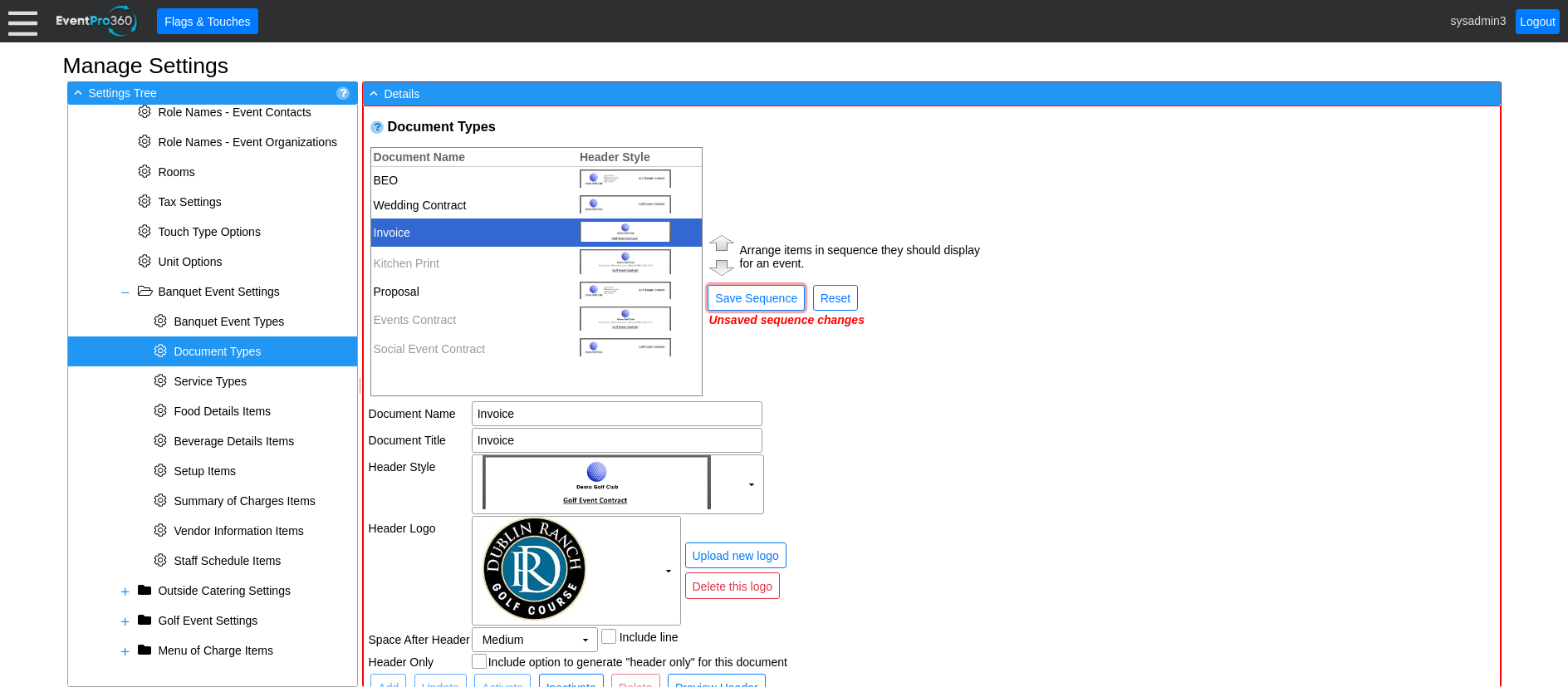
click at [438, 290] on td "Proposal" at bounding box center [471, 291] width 198 height 25
type input "Proposal"
checkbox input "true"
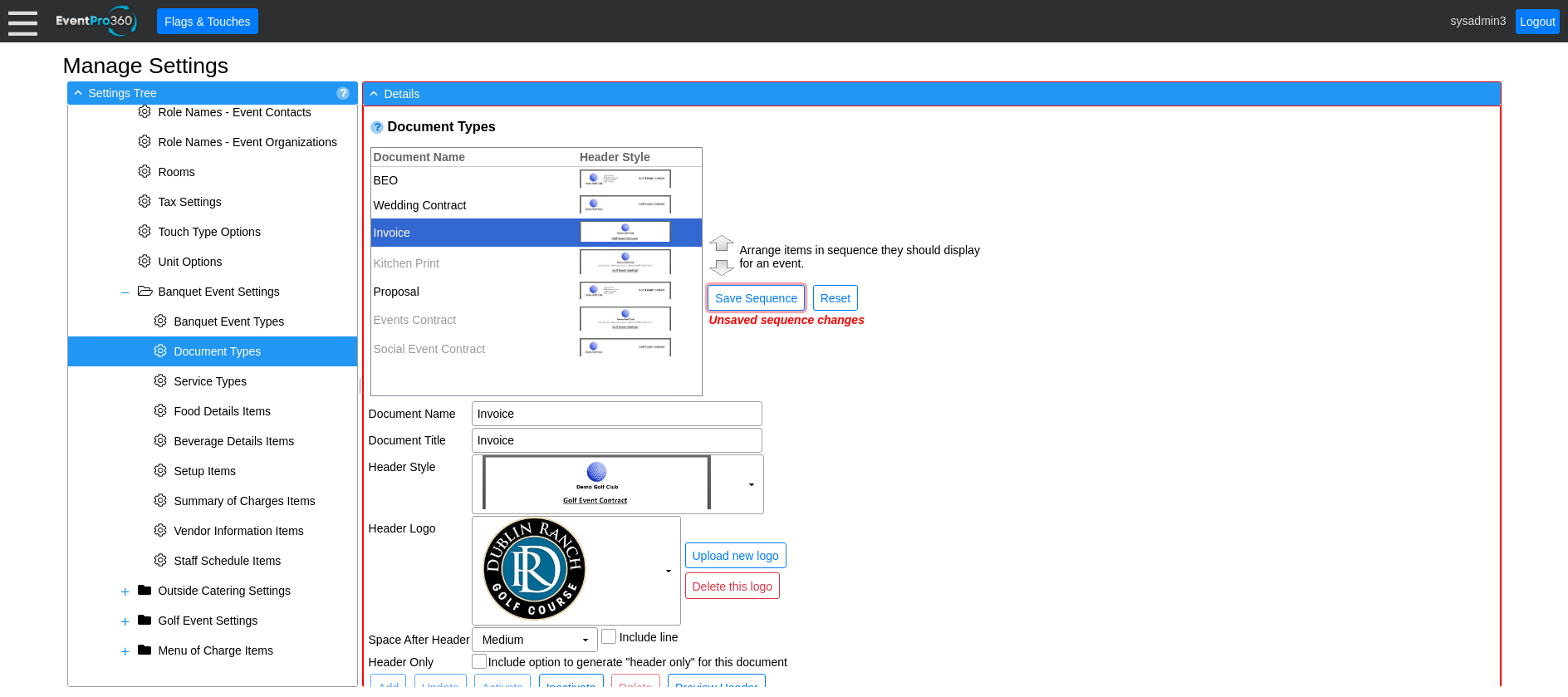
checkbox input "true"
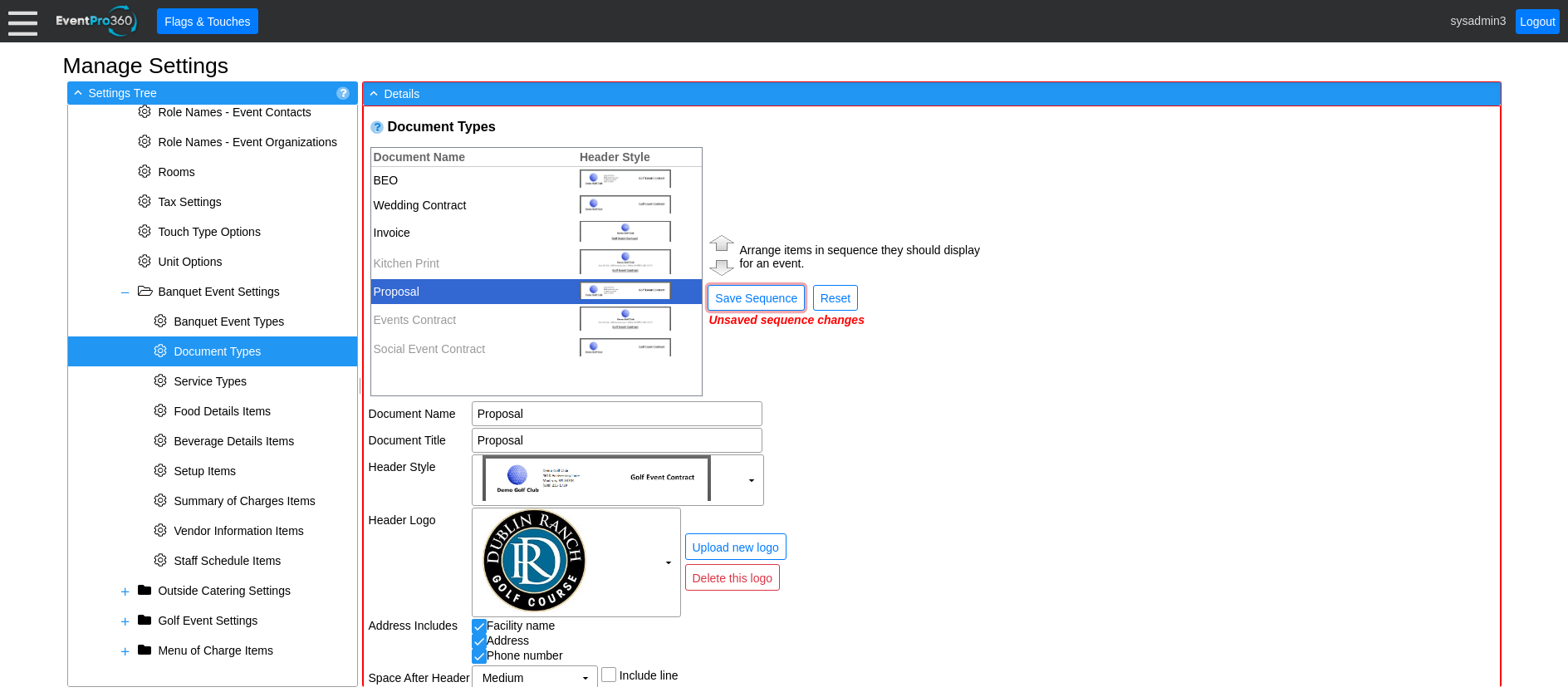
click at [726, 241] on img at bounding box center [722, 242] width 32 height 24
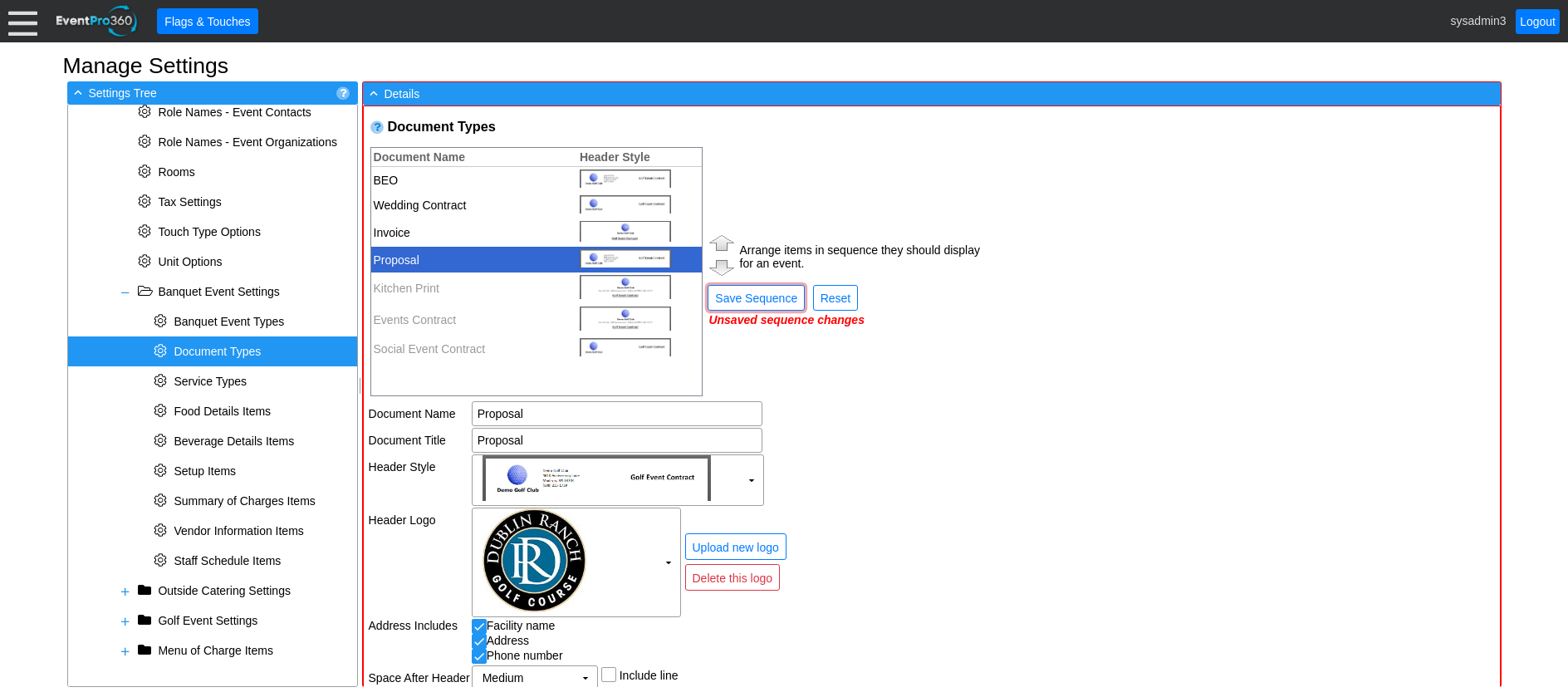
click at [936, 189] on td "Arrange items in sequence they should display for an event. ● Save Sequence ● R…" at bounding box center [844, 272] width 276 height 252
click at [900, 430] on td "Proposal" at bounding box center [727, 440] width 510 height 25
click at [761, 292] on span "Save Sequence" at bounding box center [756, 298] width 89 height 17
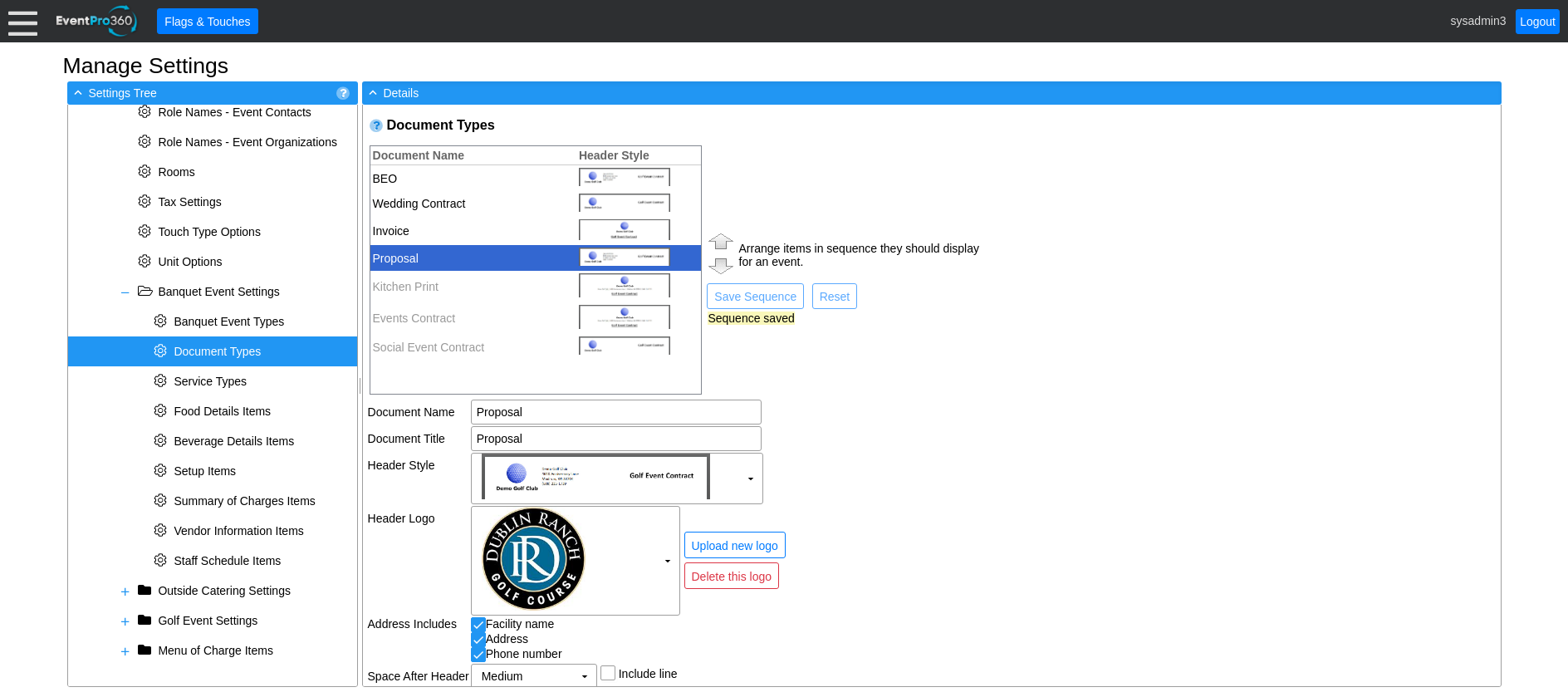
click at [947, 441] on td "Proposal" at bounding box center [726, 438] width 510 height 25
click at [223, 350] on span "Document Types" at bounding box center [217, 351] width 88 height 13
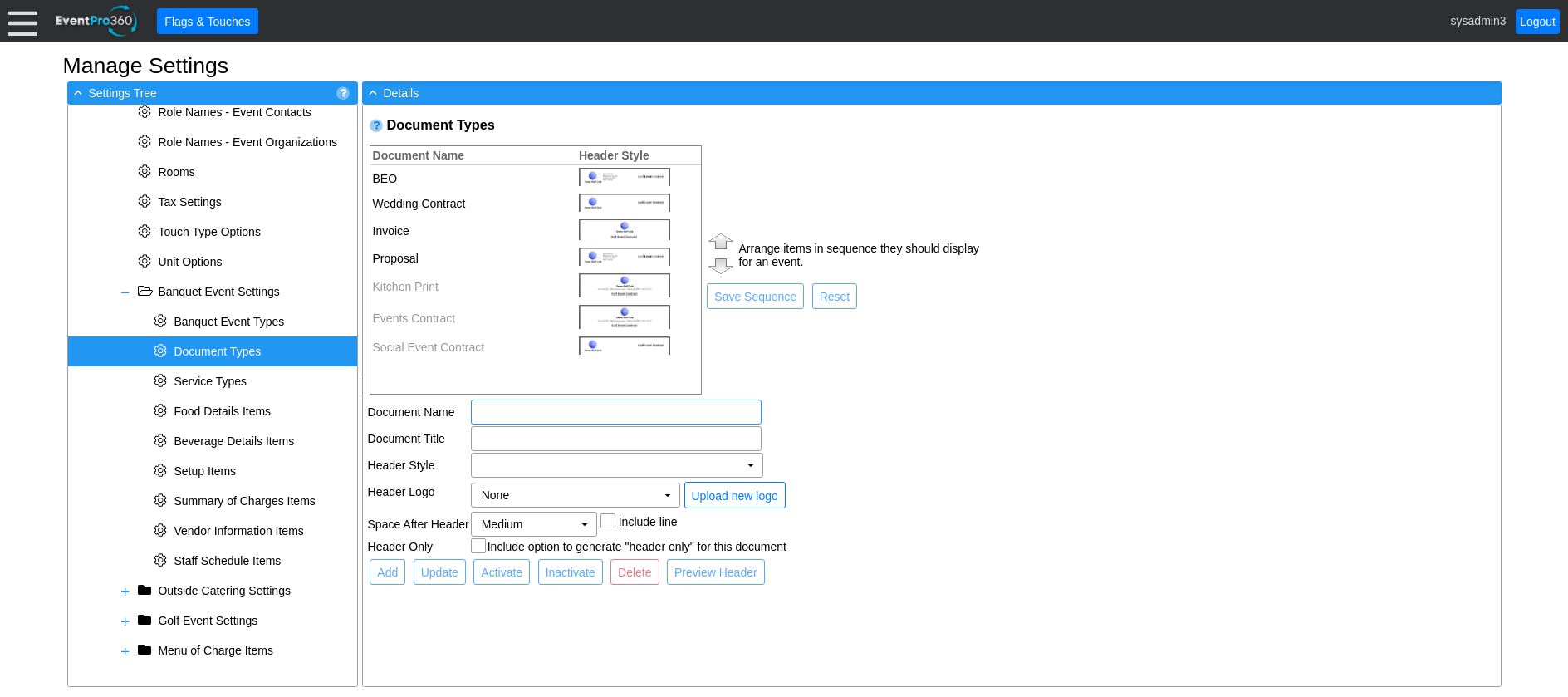
click at [575, 416] on input "text" at bounding box center [616, 412] width 279 height 24
type input "c"
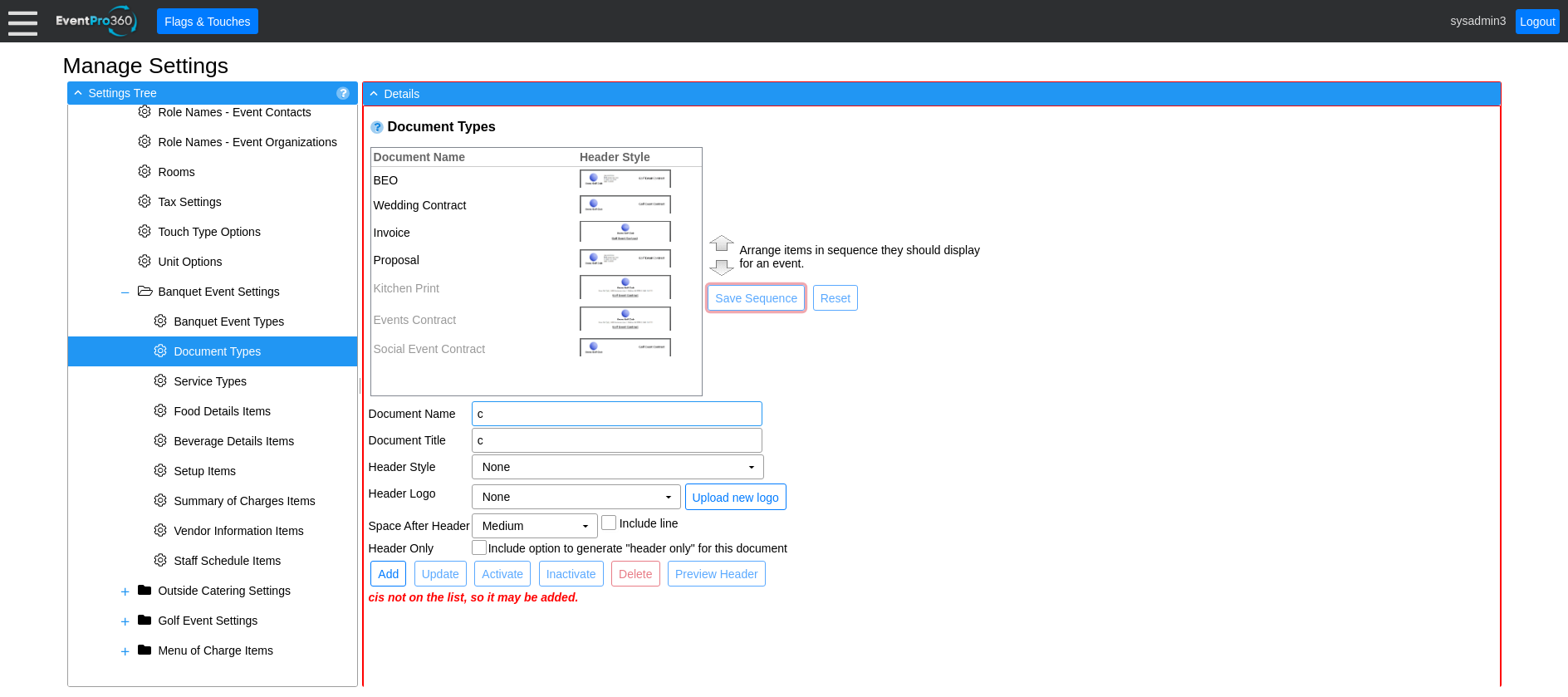
type input "c"
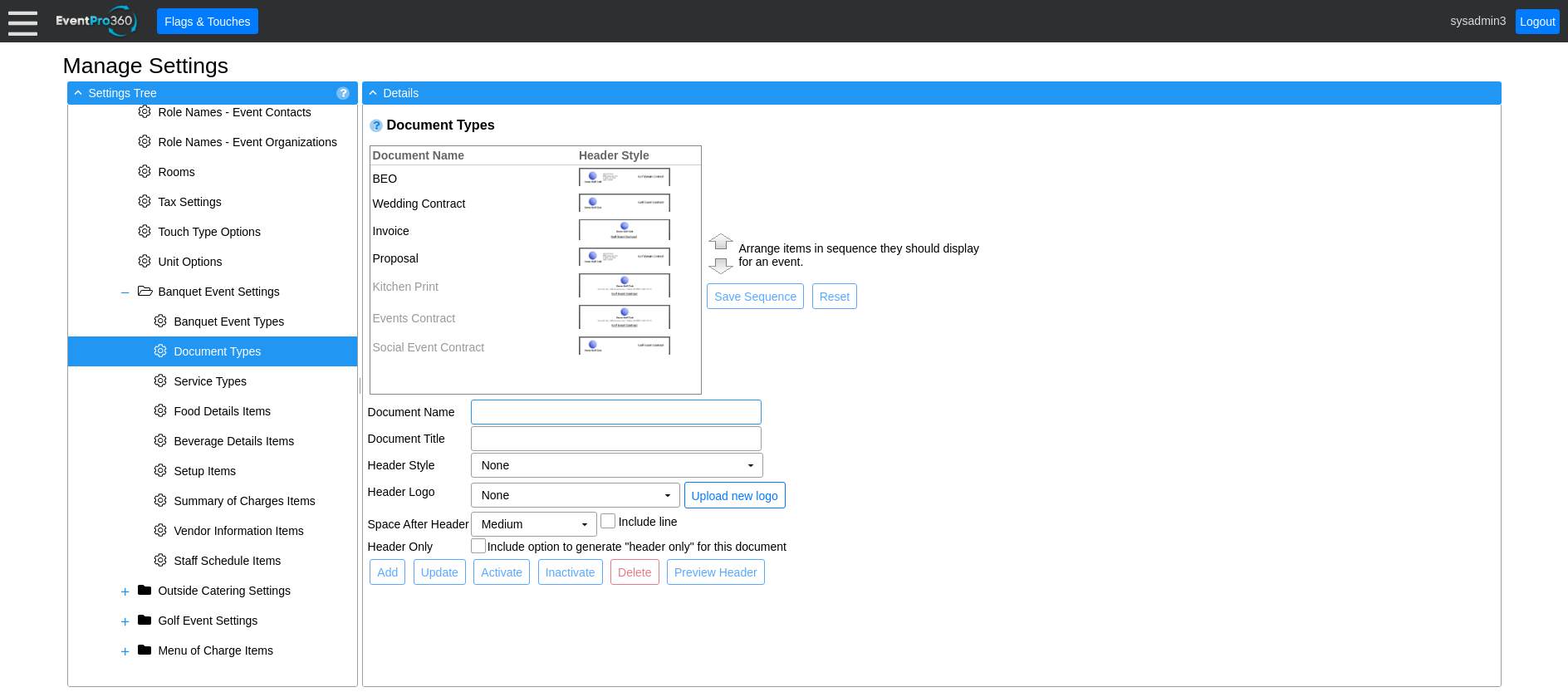
type input "C"
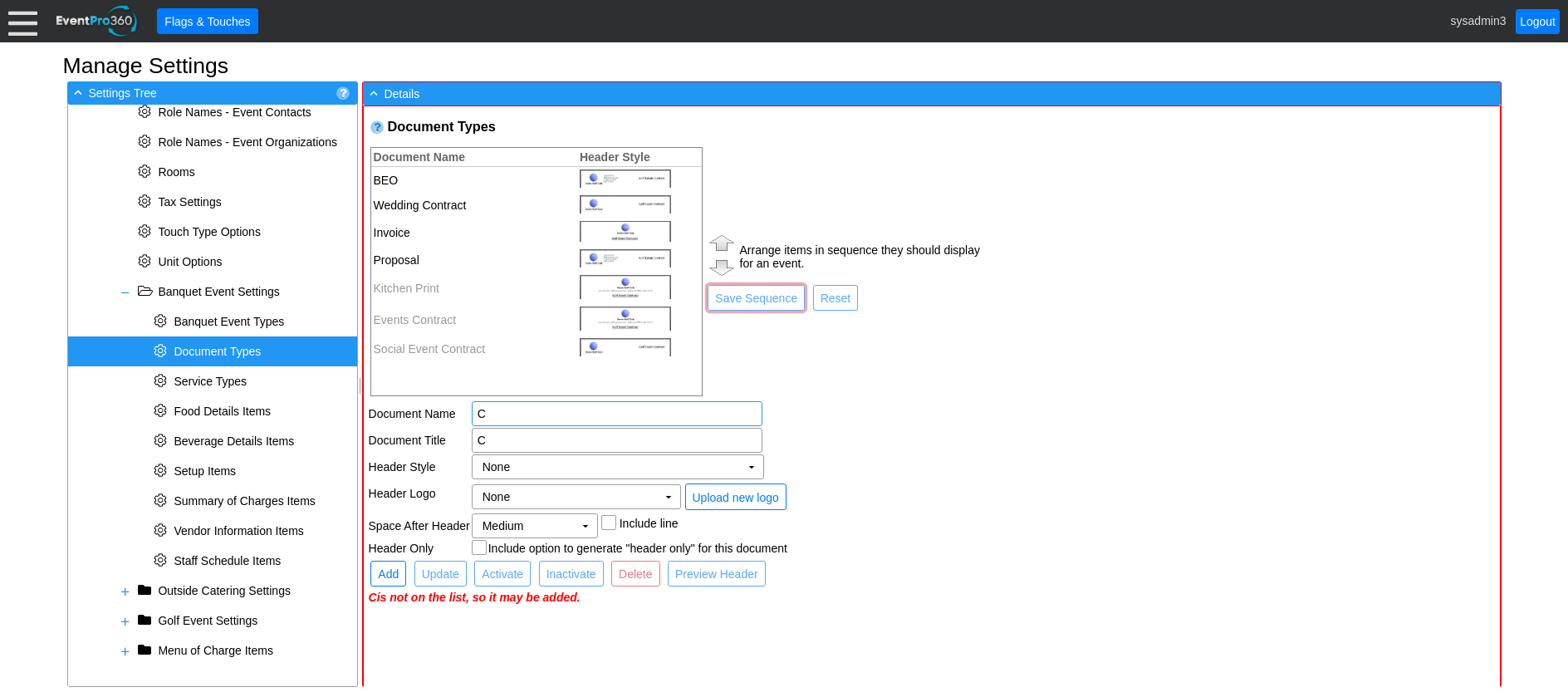
type input "Cr"
type input "Cre"
type input "Cred"
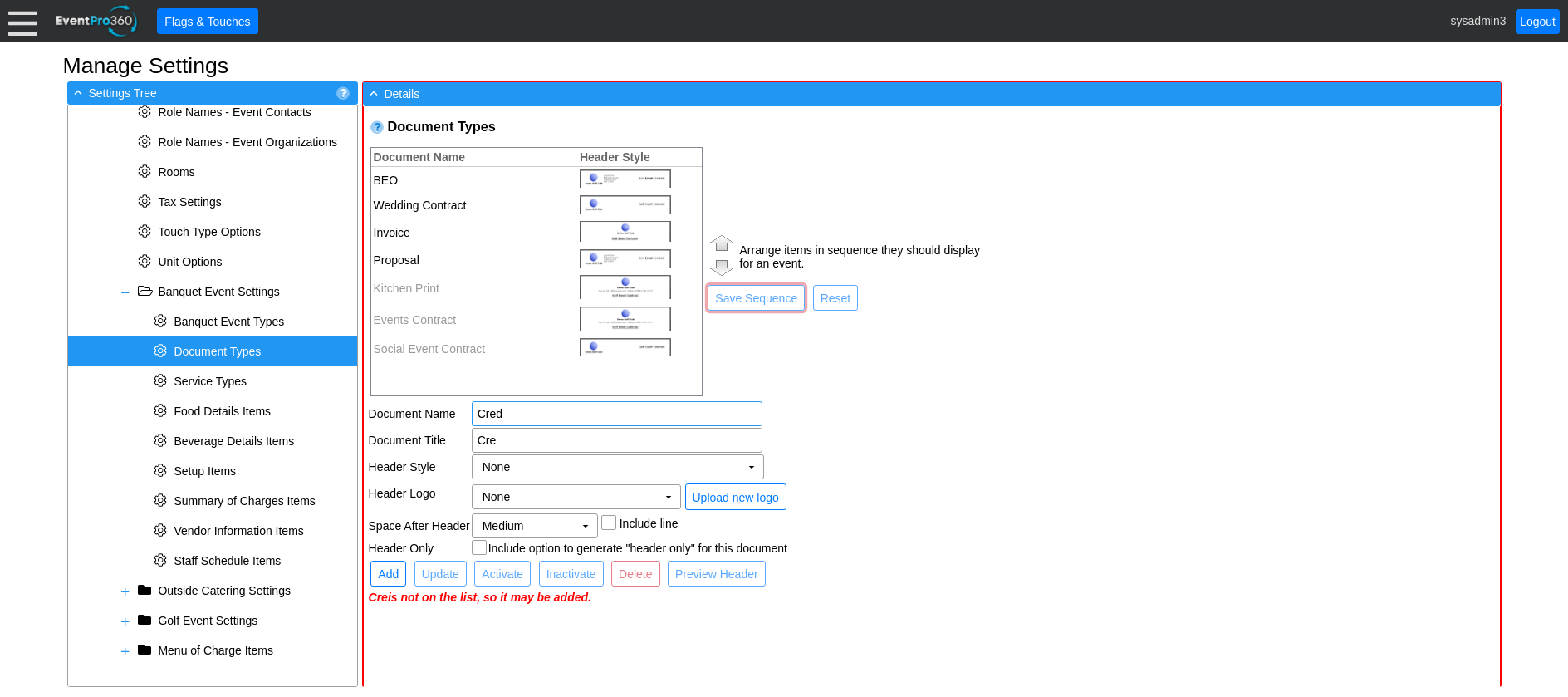
type input "Cred"
type input "Credi"
type input "Credit"
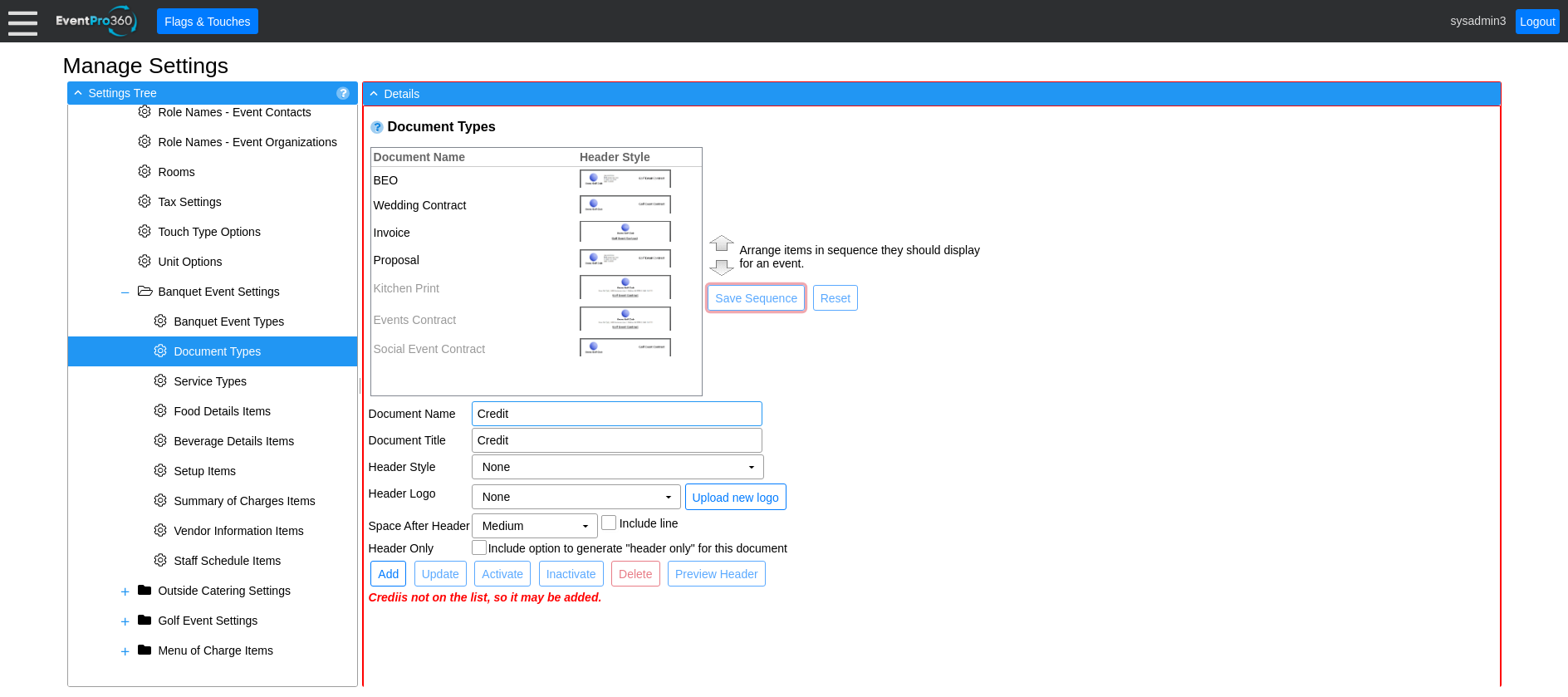
type input "Credit"
type input "Credit C"
type input "Credit Ca"
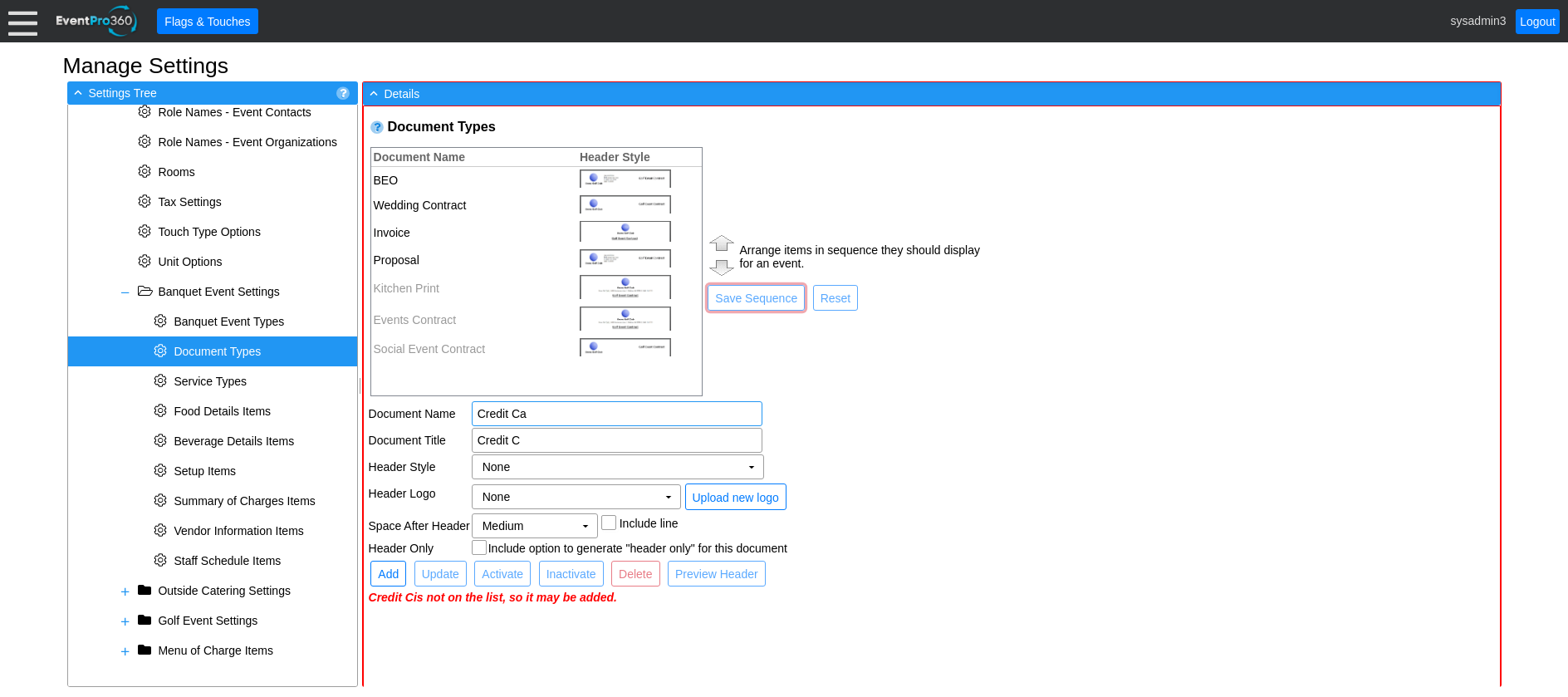
type input "Credit Ca"
type input "Credit Car"
type input "Credit Card"
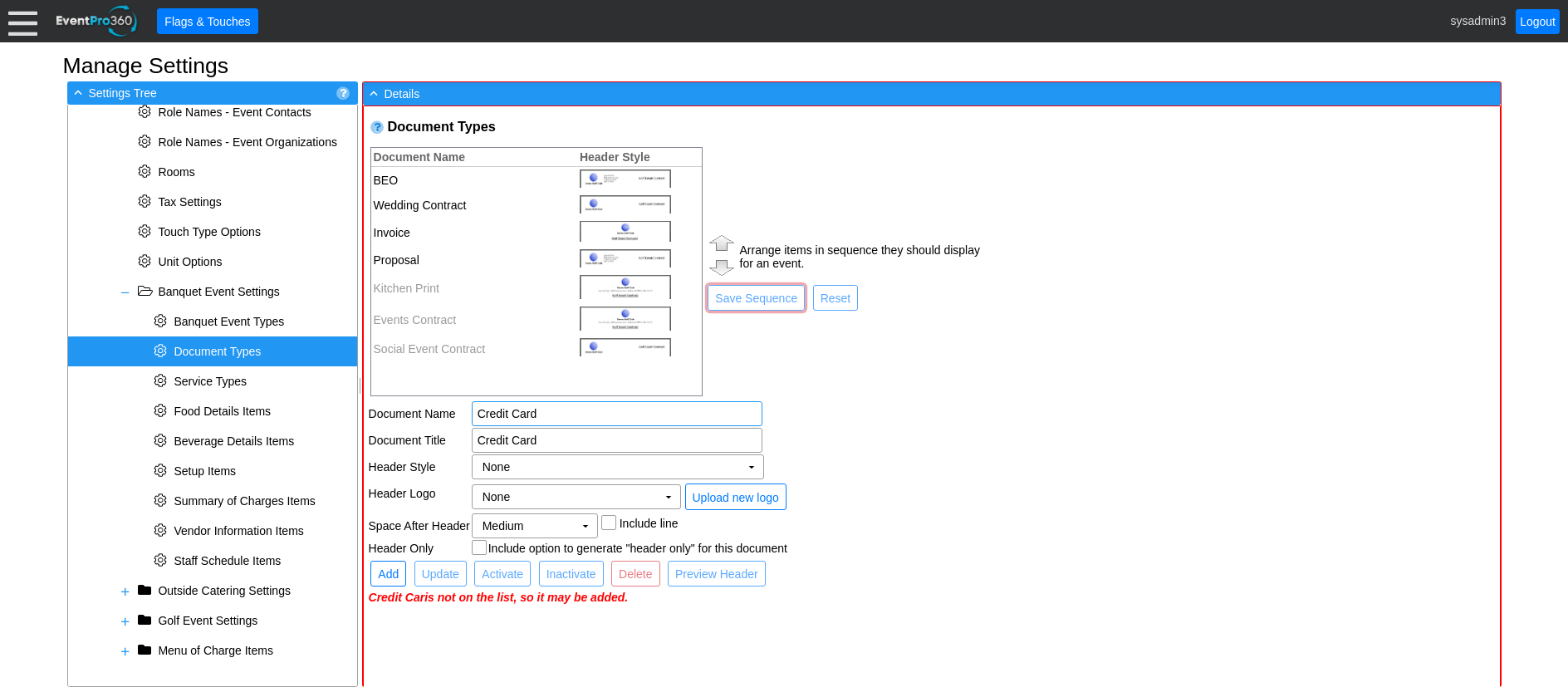
type input "Credit Card"
type input "Credit Card A"
type input "Credit Card Au"
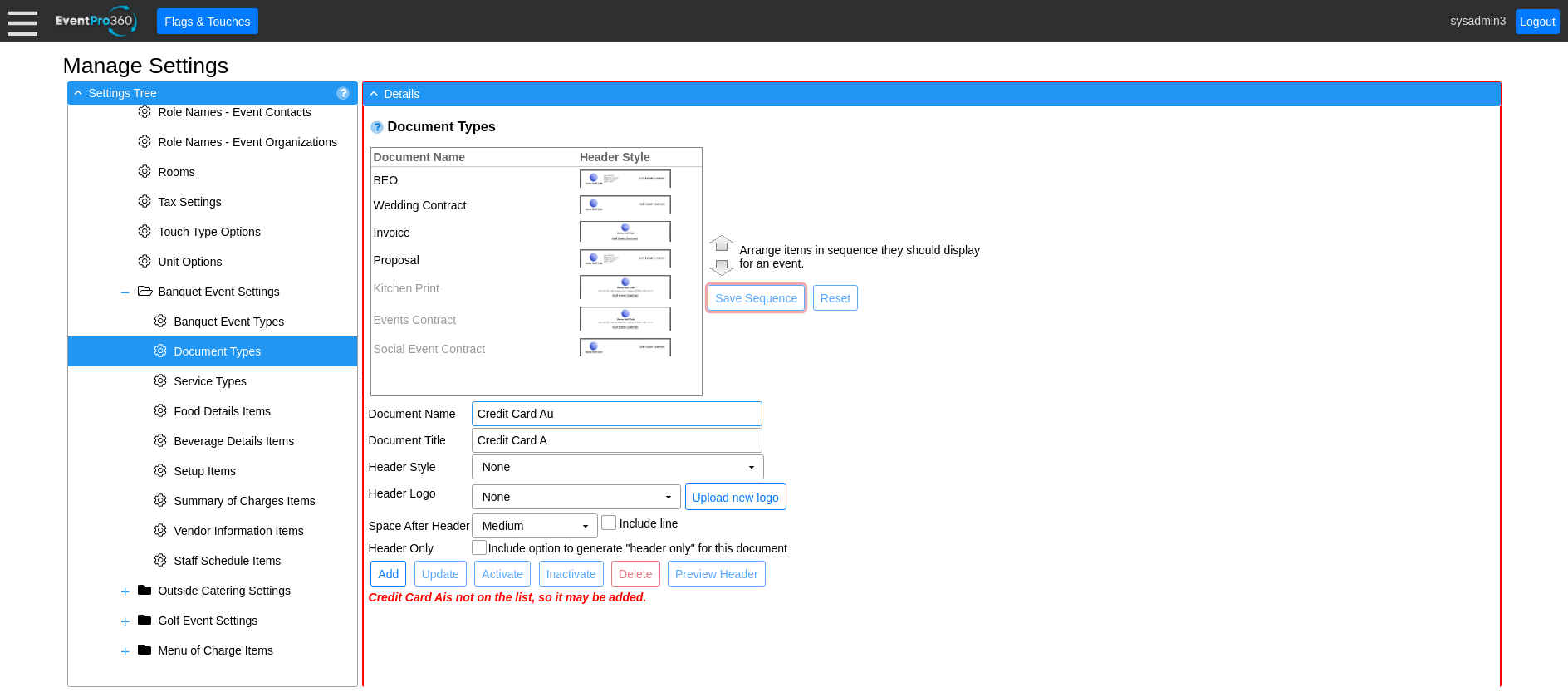
type input "Credit Card Au"
type input "Credit Card Aut"
type input "Credit Card Auth"
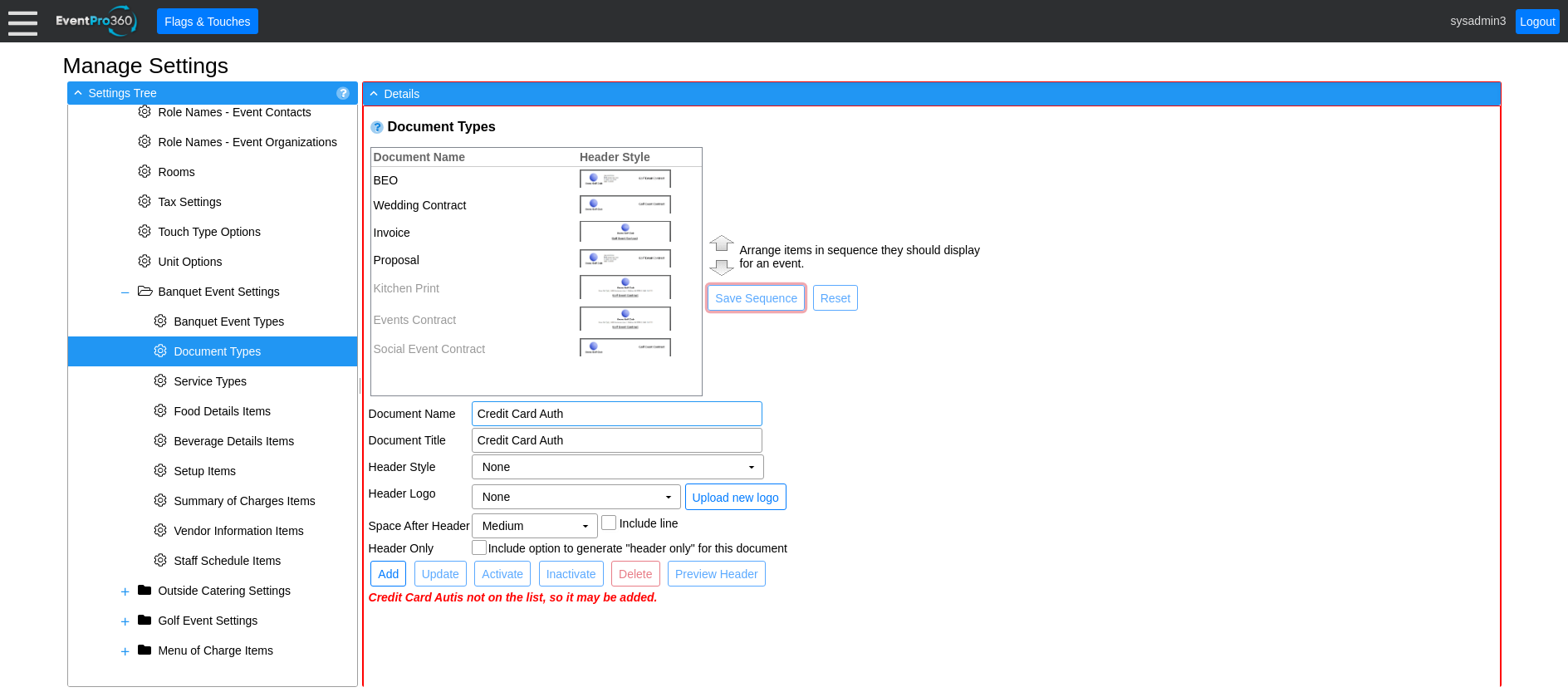
type input "Credit Card Autho"
type input "Credit Card Author"
type input "Credit Card Authori"
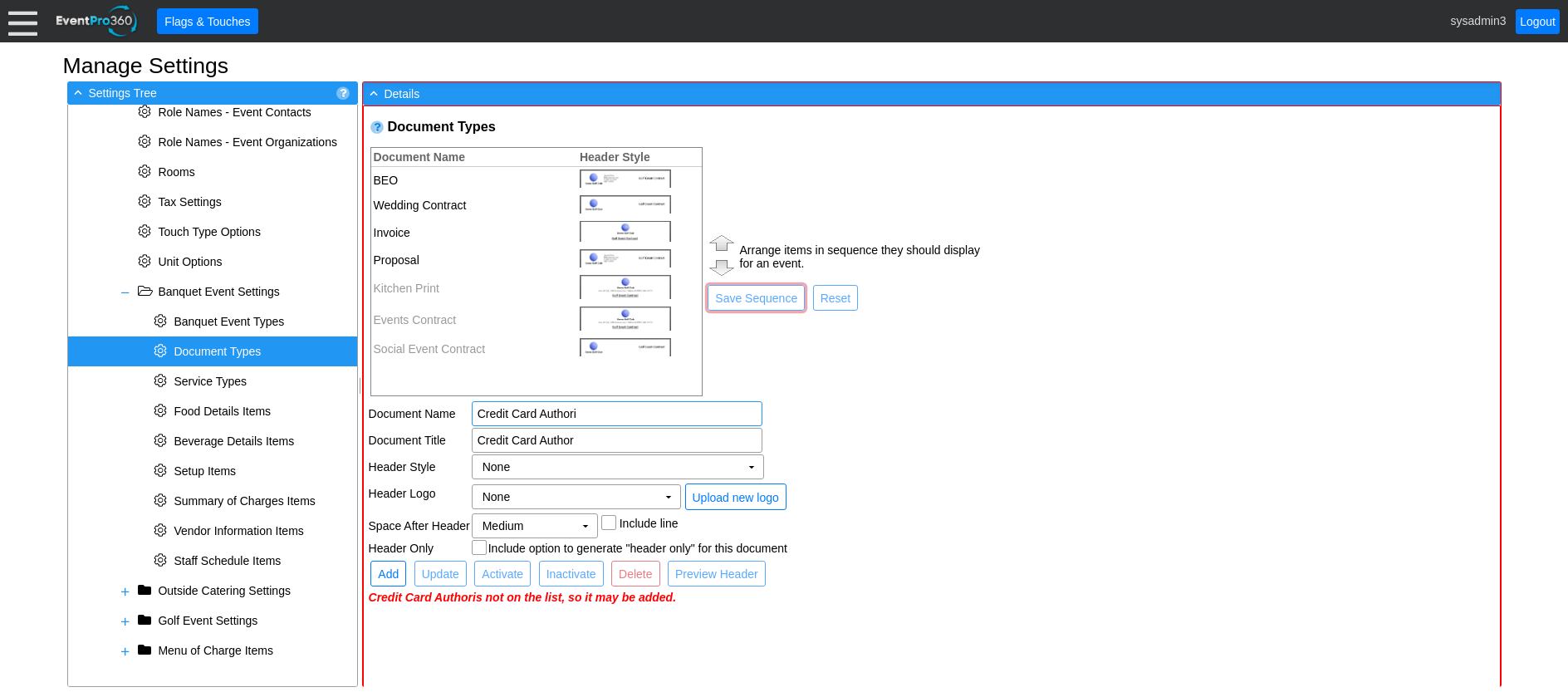
type input "Credit Card Authori"
type input "Credit Card Authoriz"
type input "Credit Card Authoriza"
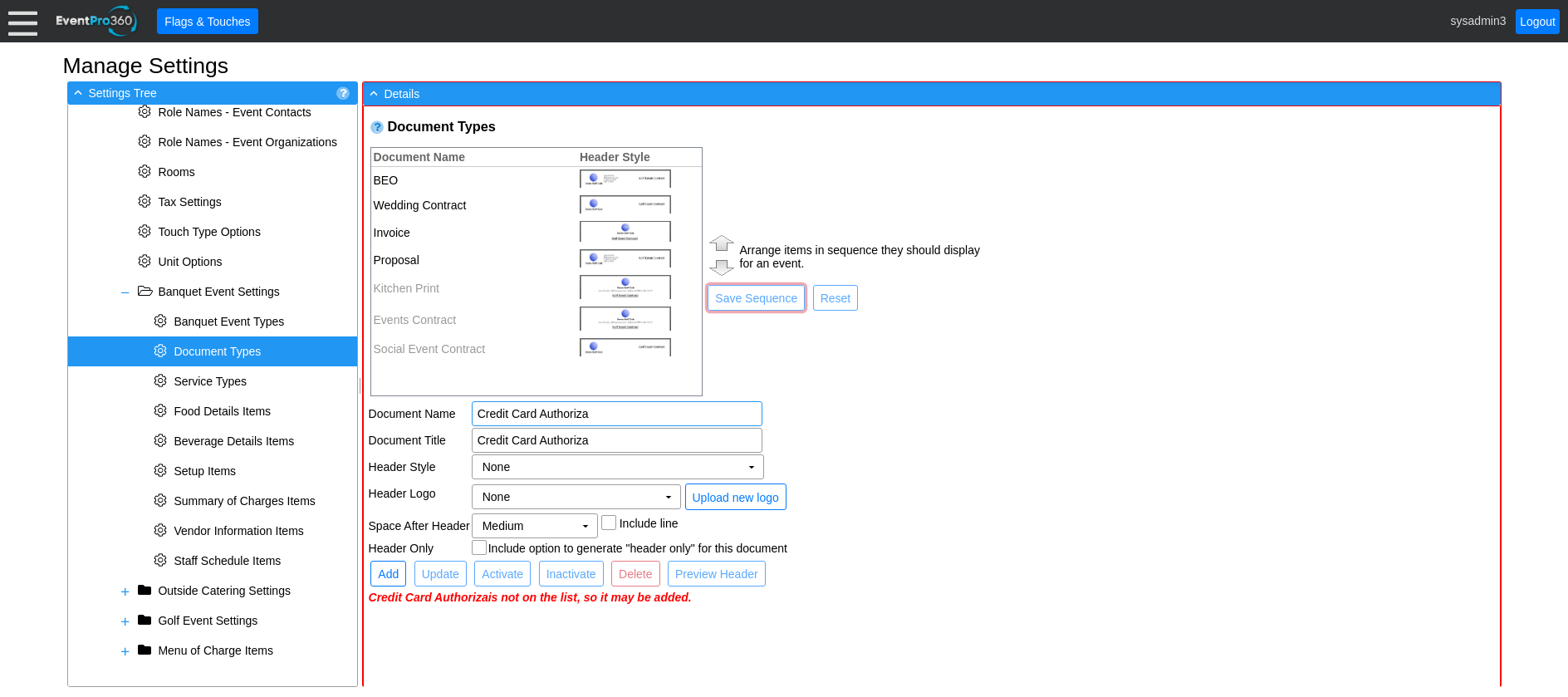
type input "Credit Card Authorizat"
type input "Credit Card Authorizati"
type input "Credit Card Authorizatio"
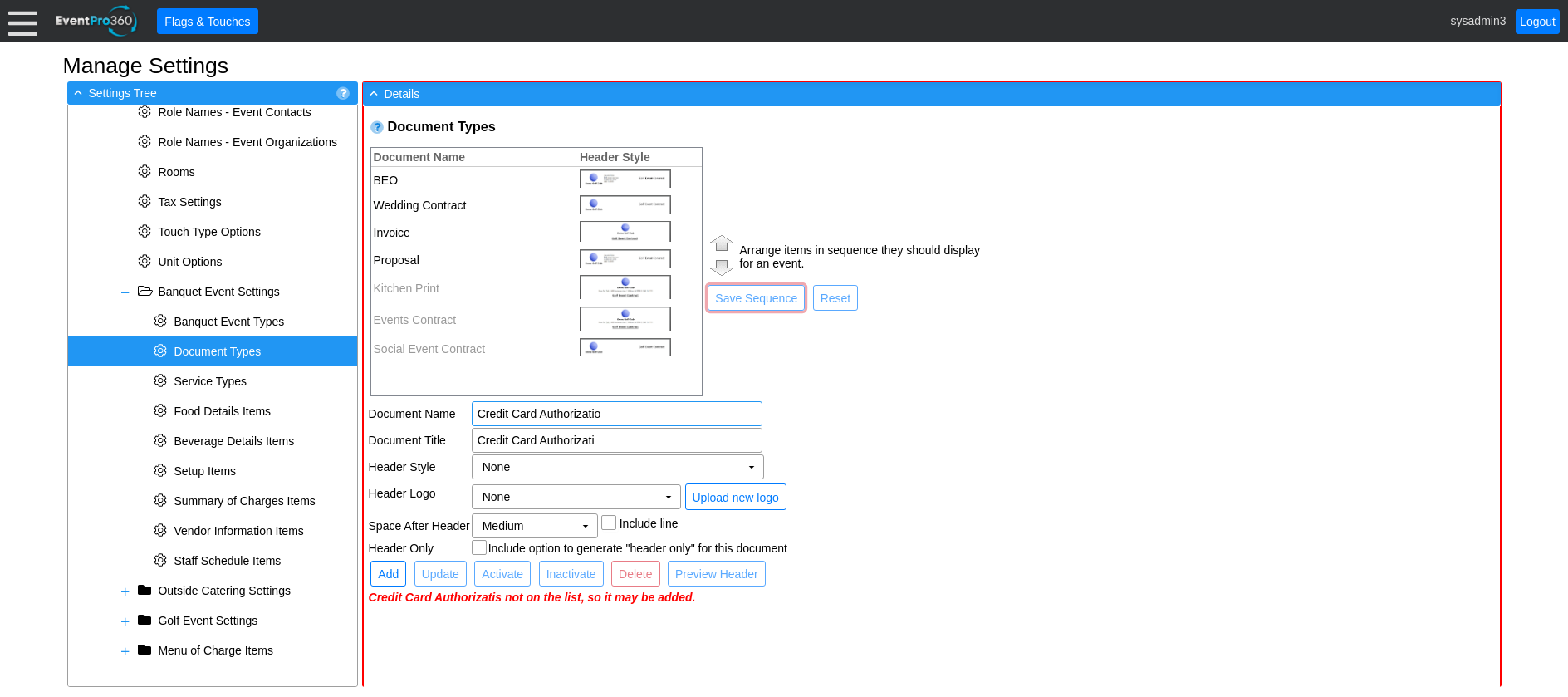
type input "Credit Card Authorizatio"
type input "Credit Card Authorization"
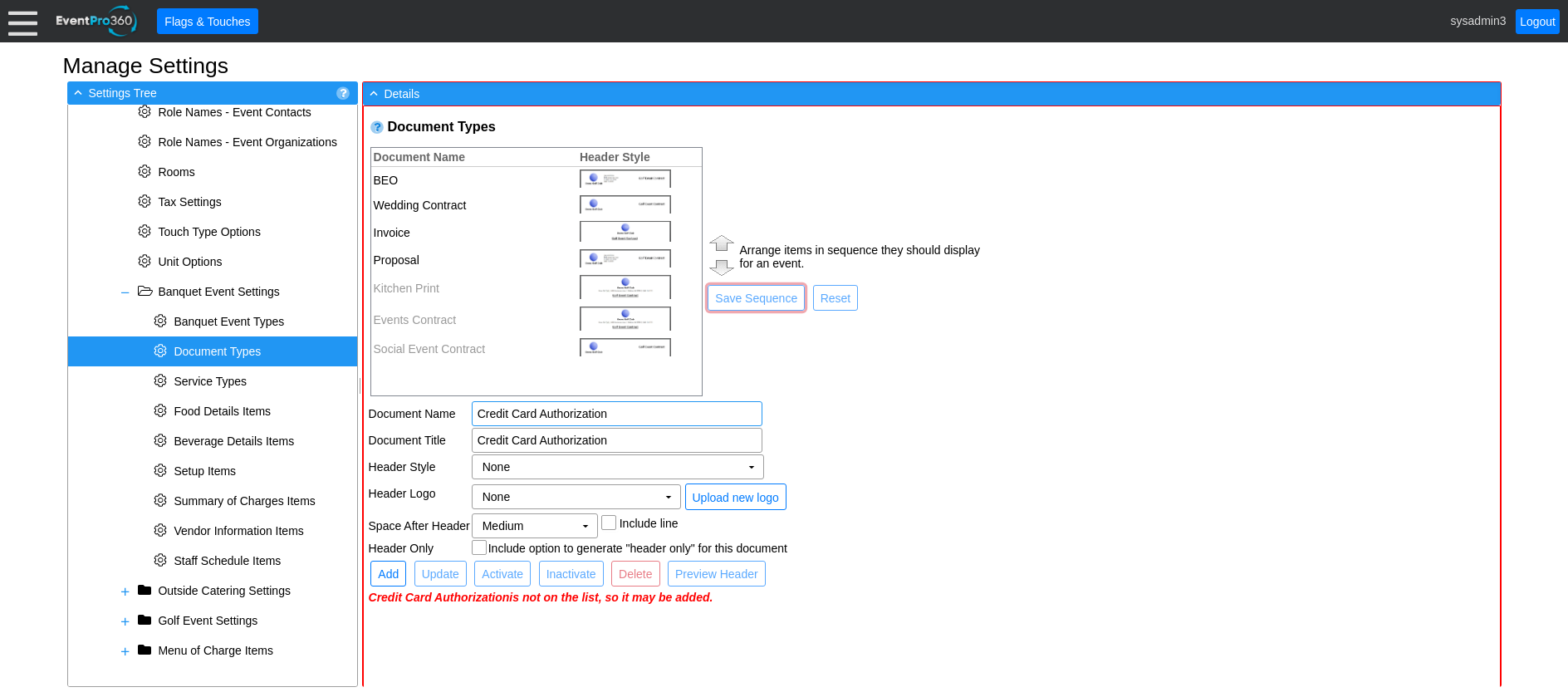
type input "Credit Card Authorization F"
type input "Credit Card Authorization Fo"
type input "Credit Card Authorization For"
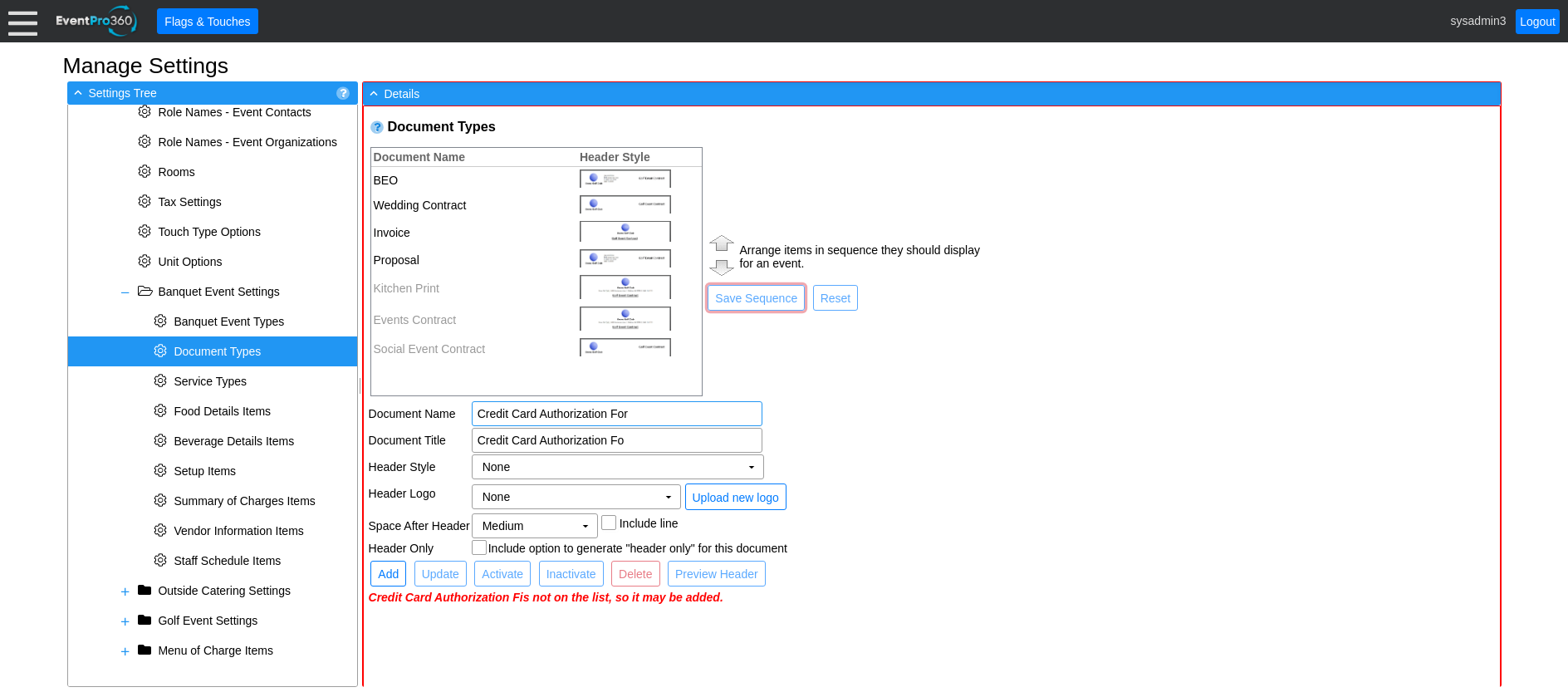
type input "Credit Card Authorization For"
type input "Credit Card Authorization Form"
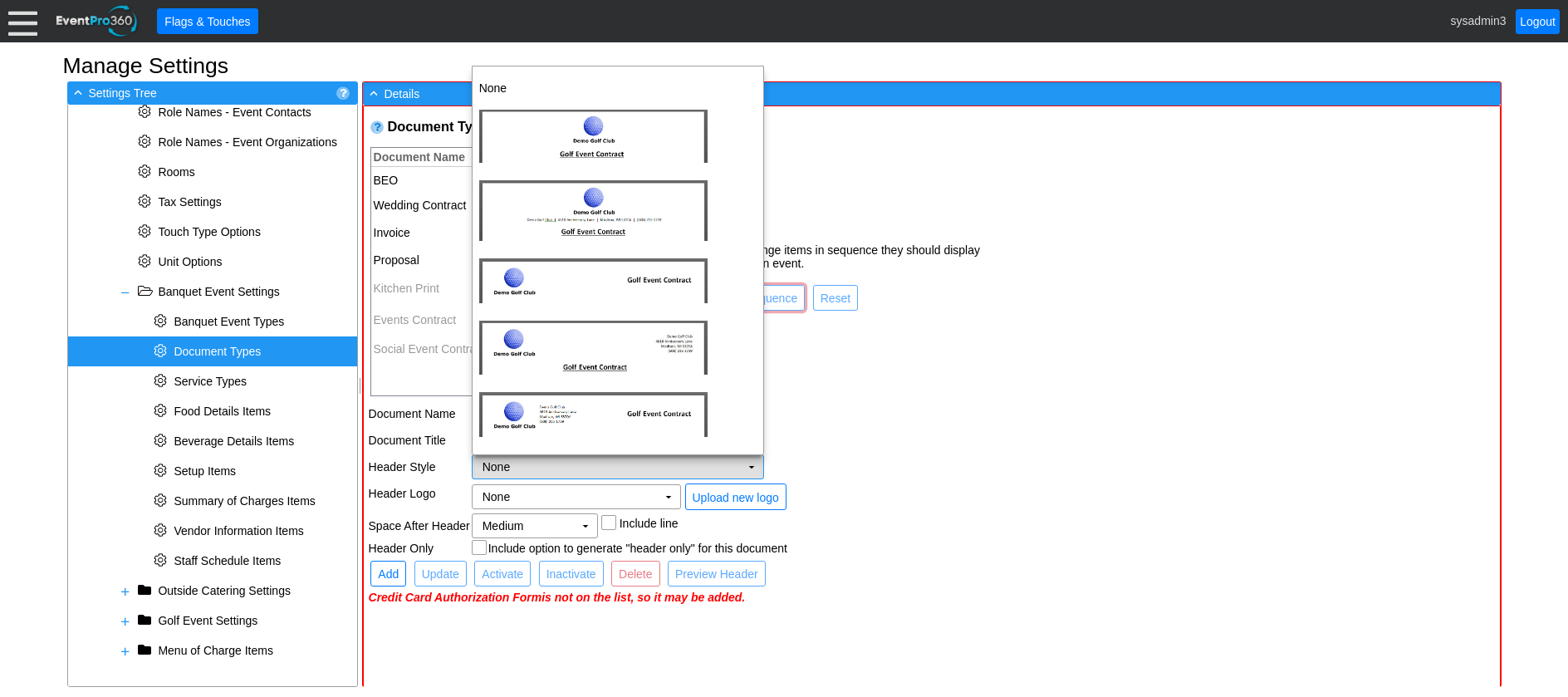
click at [535, 466] on td "None Χ" at bounding box center [606, 466] width 267 height 24
type input "Credit Card Authorization Form"
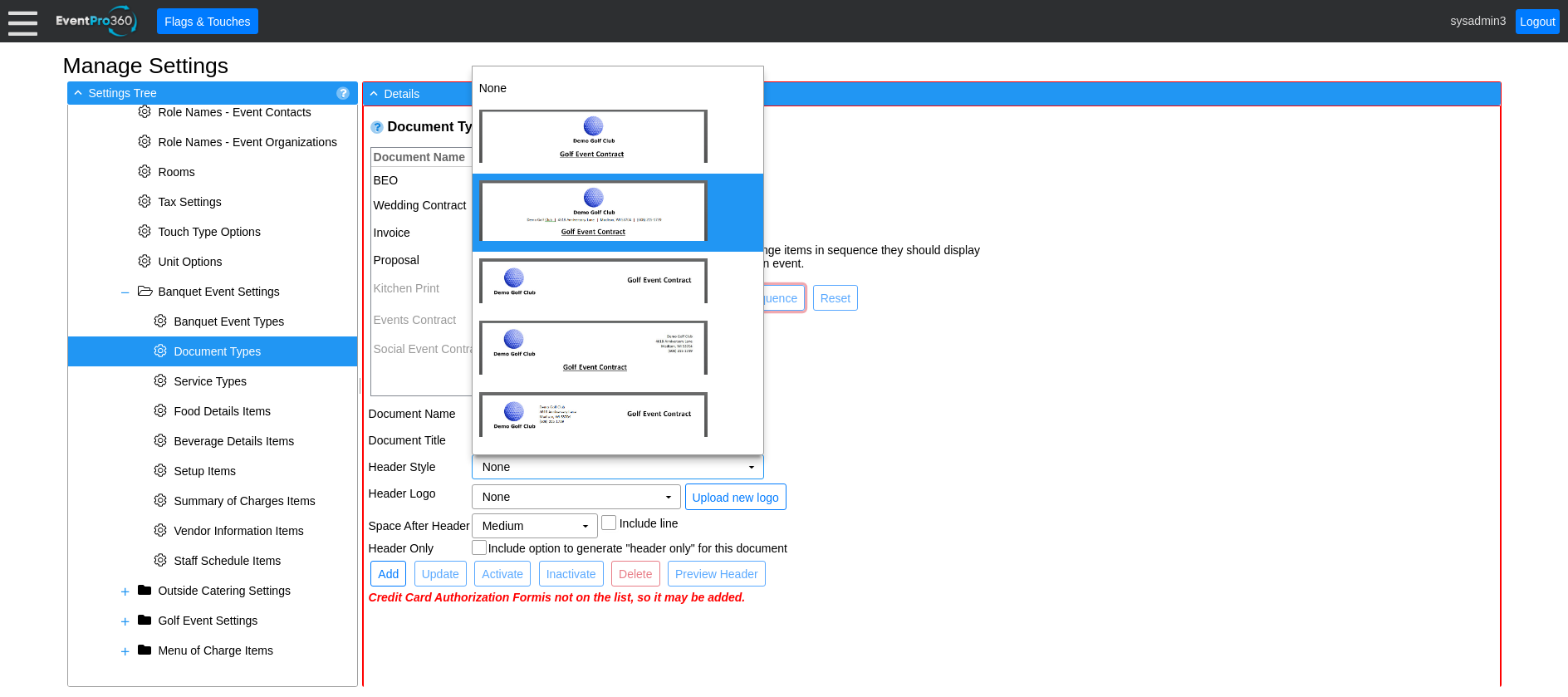
click at [596, 198] on img "dijit_form_Select_3_menu" at bounding box center [593, 210] width 229 height 60
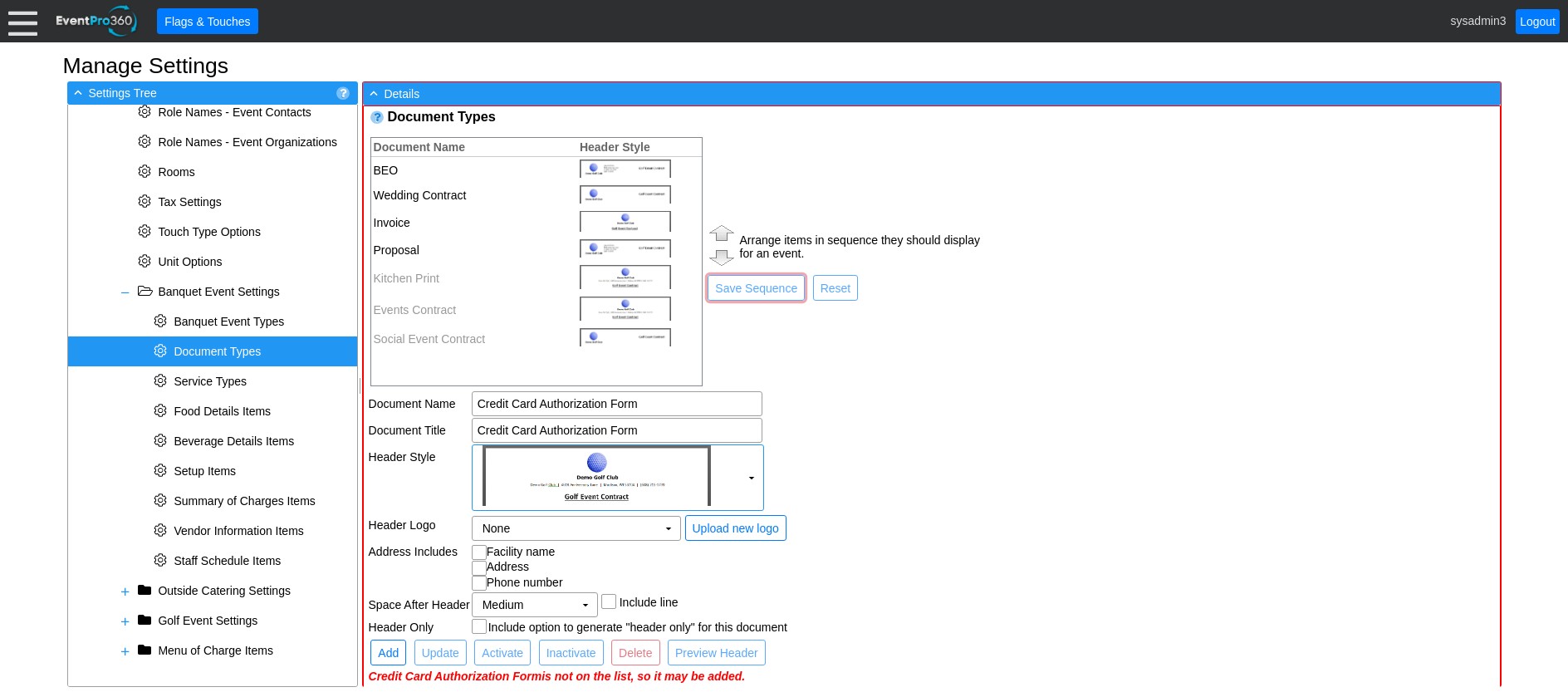
scroll to position [12, 0]
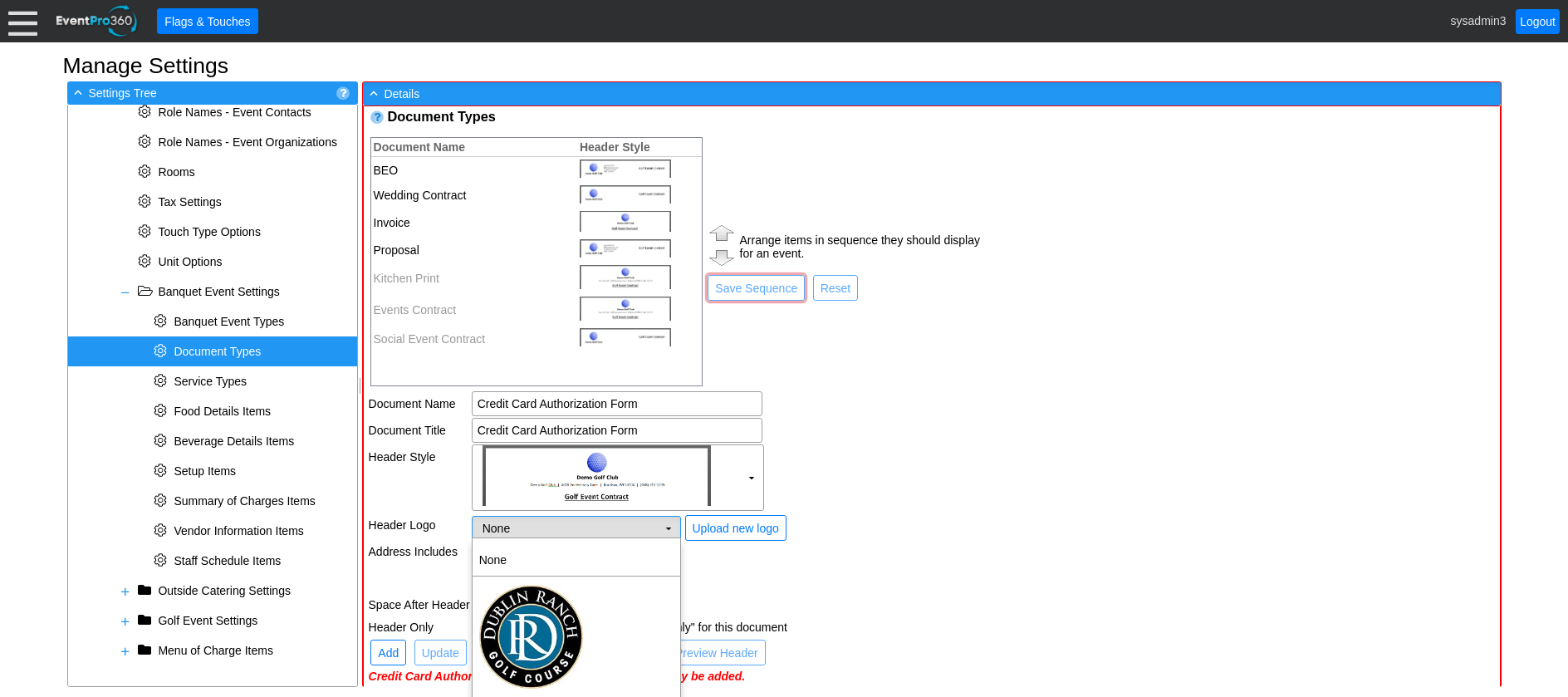
click at [577, 532] on td "None Χ" at bounding box center [564, 529] width 184 height 24
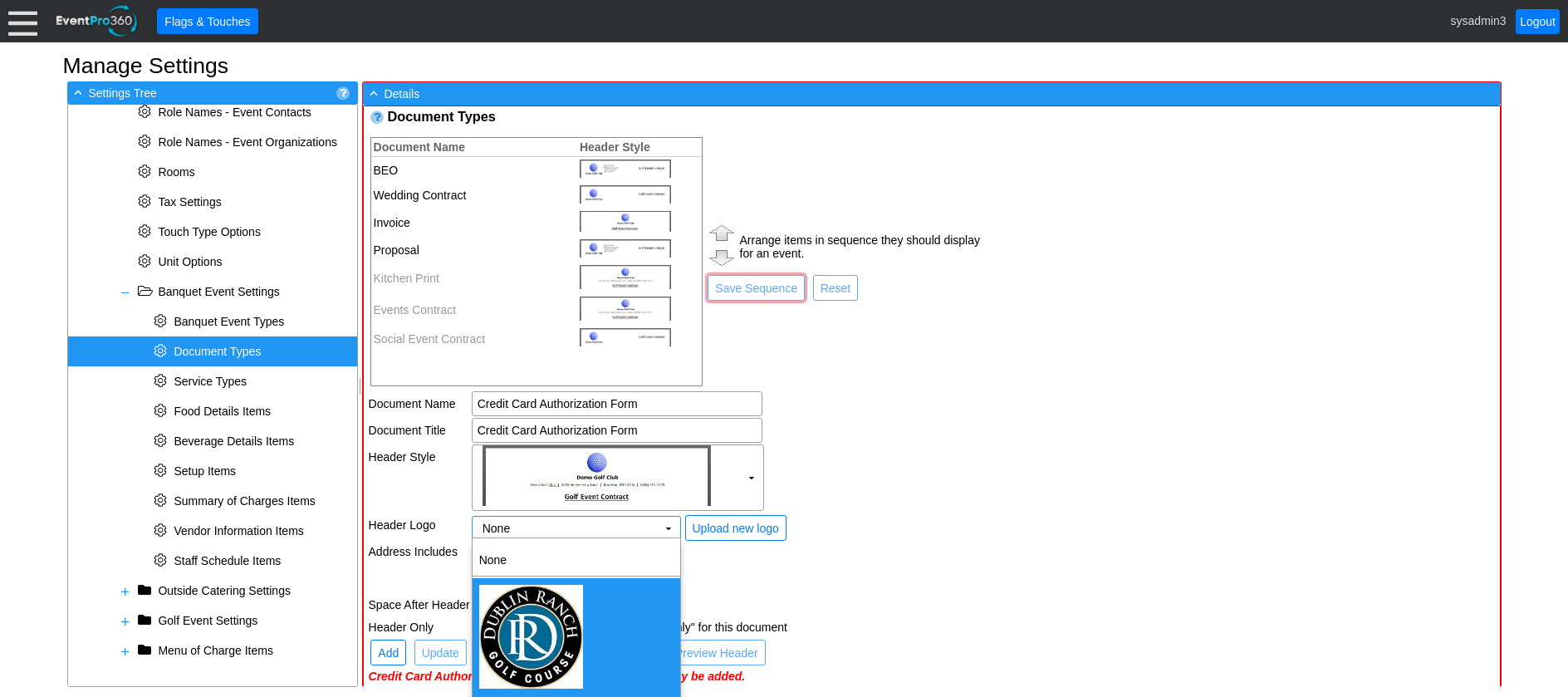
click at [540, 637] on img "<span><img src='/gems/images/logos/37c66e60-a257-47f6-b038-5017e80b6103/facilit…" at bounding box center [531, 637] width 103 height 103
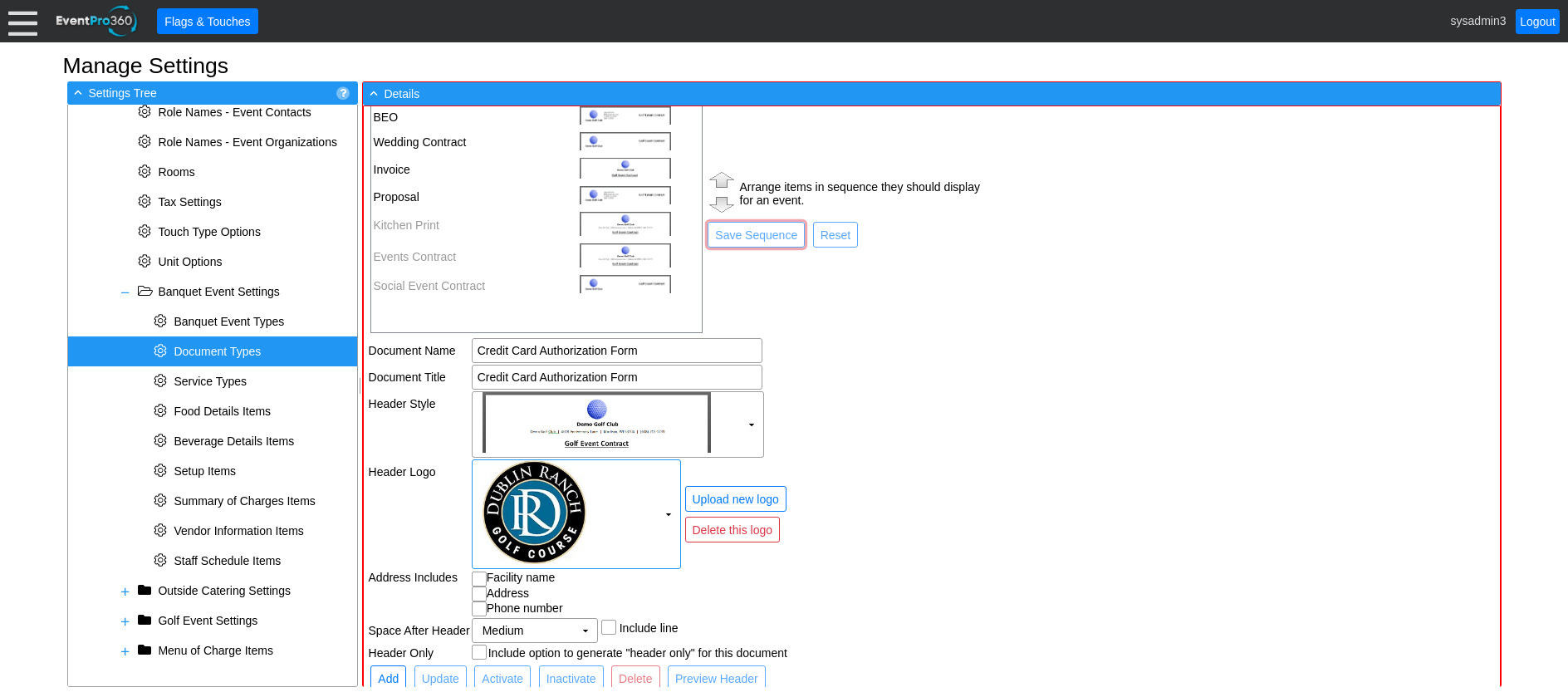
scroll to position [91, 0]
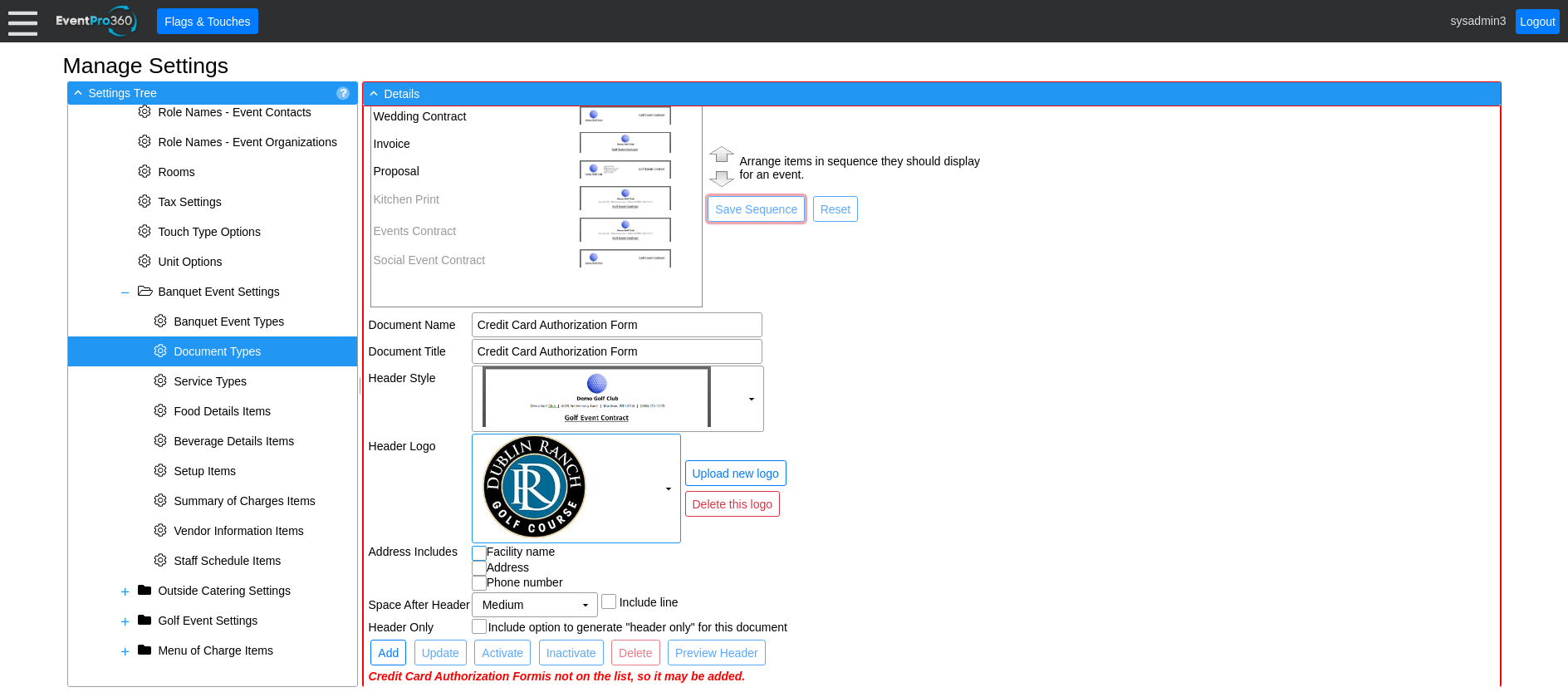
click at [481, 551] on input "checkbox" at bounding box center [480, 555] width 17 height 17
checkbox input "true"
click at [482, 570] on input "checkbox" at bounding box center [480, 570] width 17 height 17
checkbox input "true"
click at [482, 590] on input "checkbox" at bounding box center [480, 585] width 17 height 17
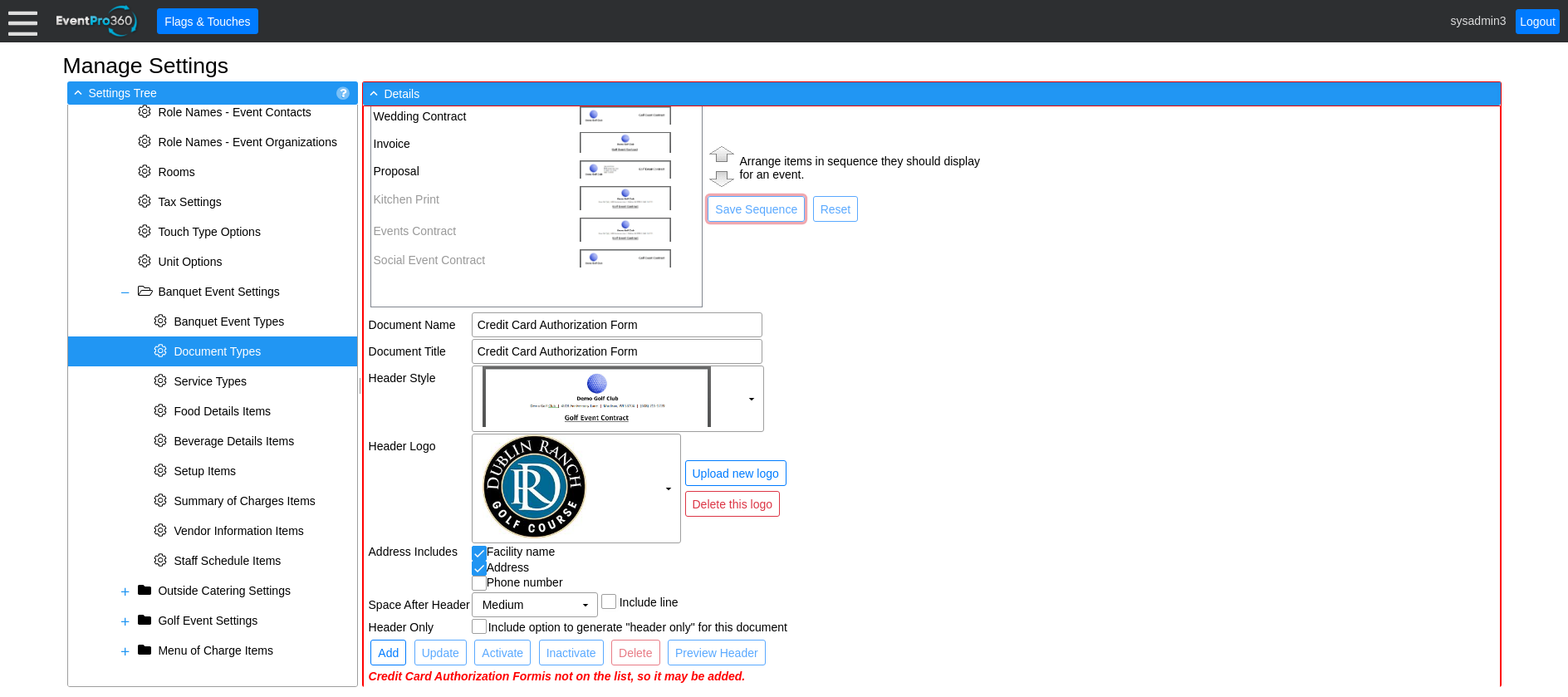
checkbox input "true"
click at [388, 655] on span "Add" at bounding box center [387, 652] width 27 height 17
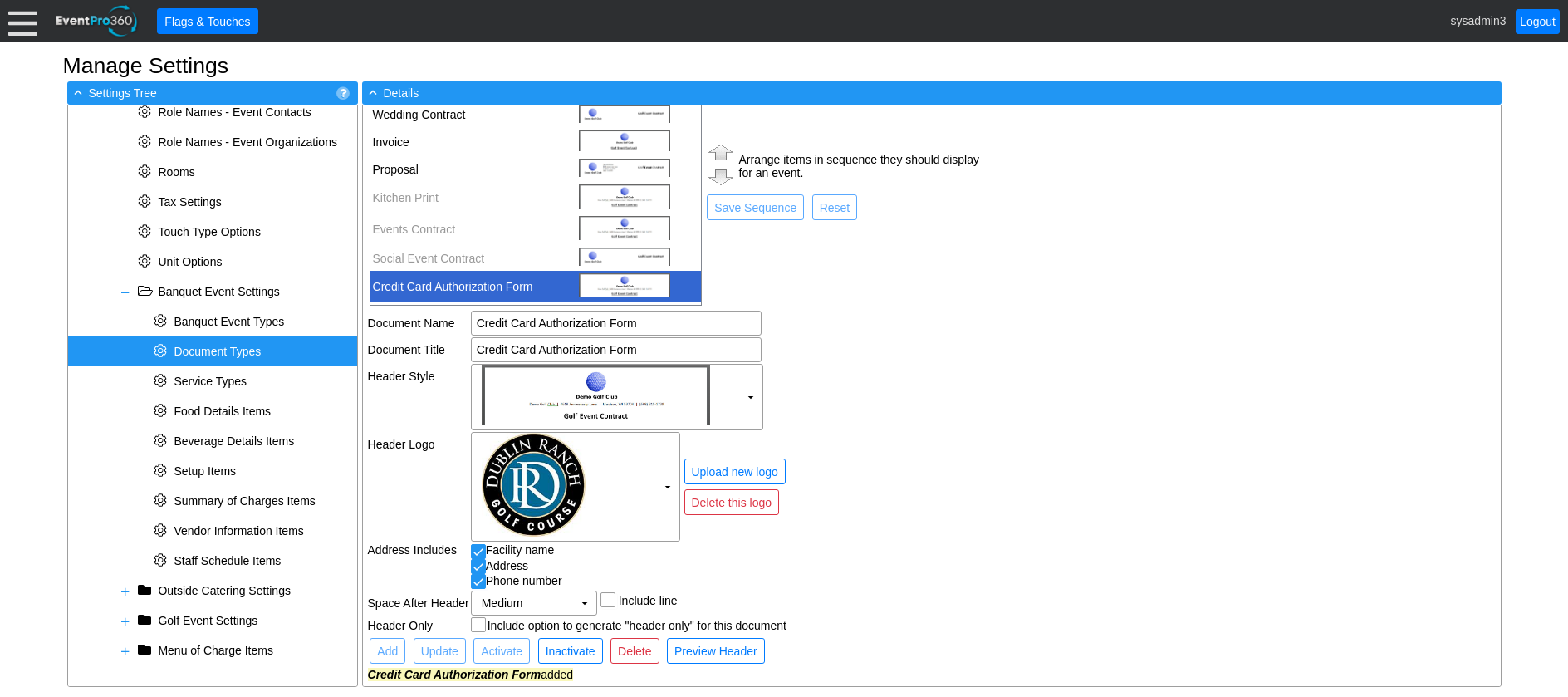
scroll to position [89, 0]
click at [447, 290] on td "Credit Card Authorization Form" at bounding box center [470, 287] width 198 height 32
click at [720, 154] on img at bounding box center [721, 152] width 32 height 24
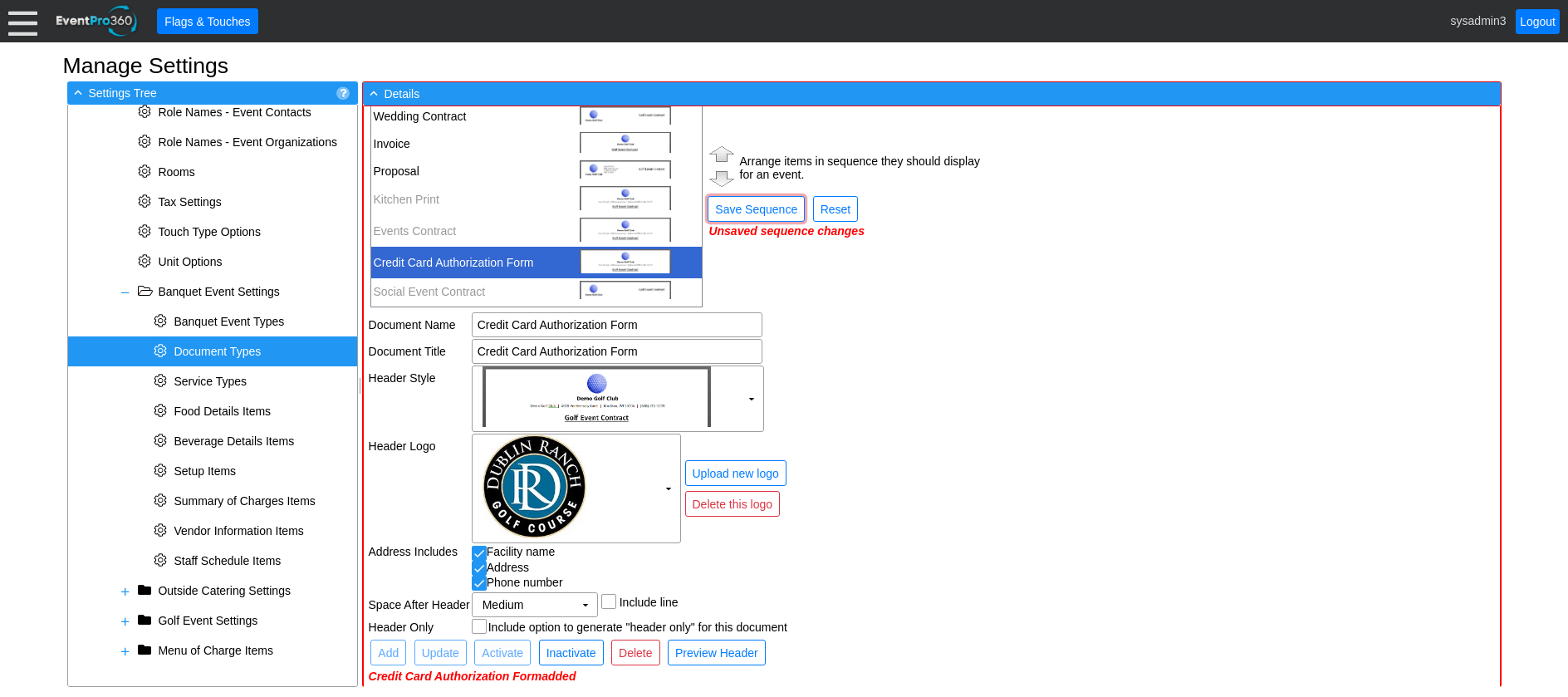
click at [720, 154] on img at bounding box center [722, 153] width 32 height 24
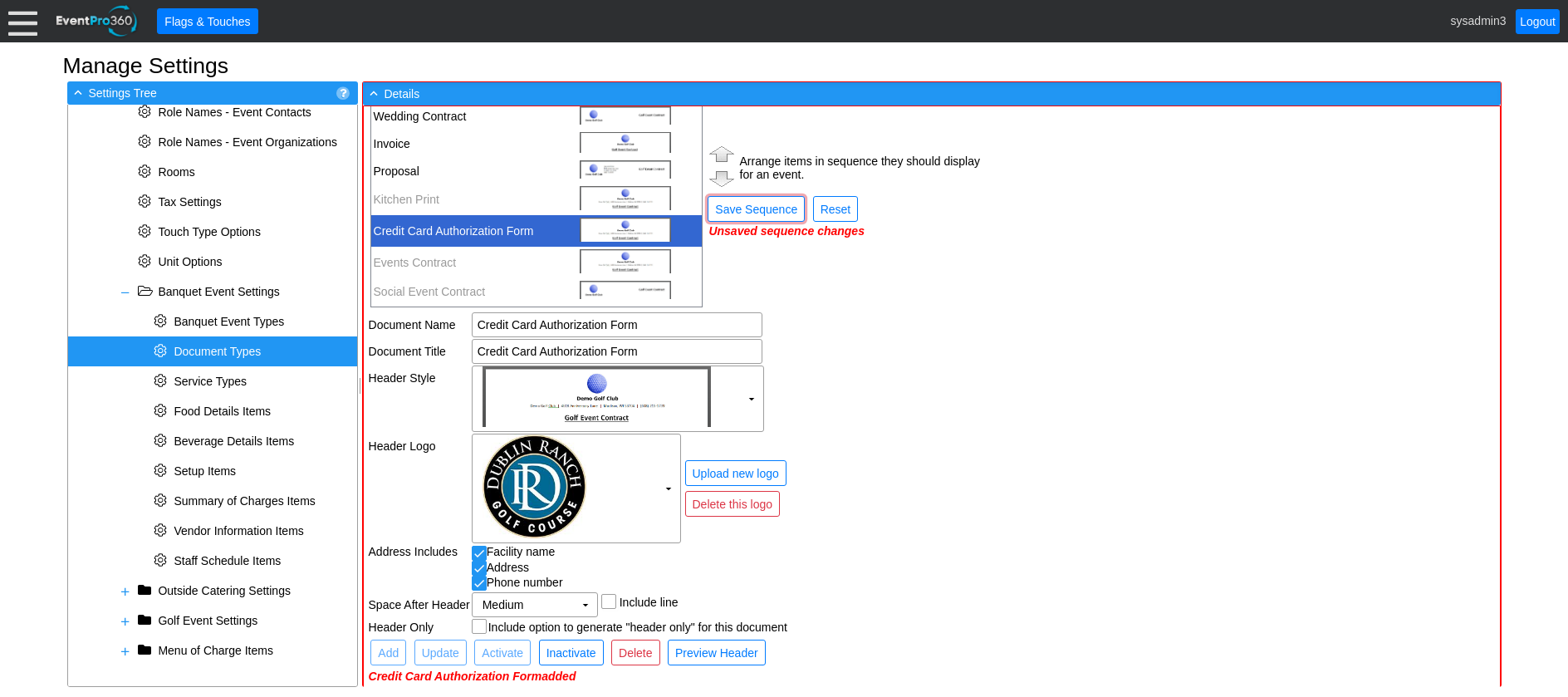
click at [720, 154] on img at bounding box center [722, 153] width 32 height 24
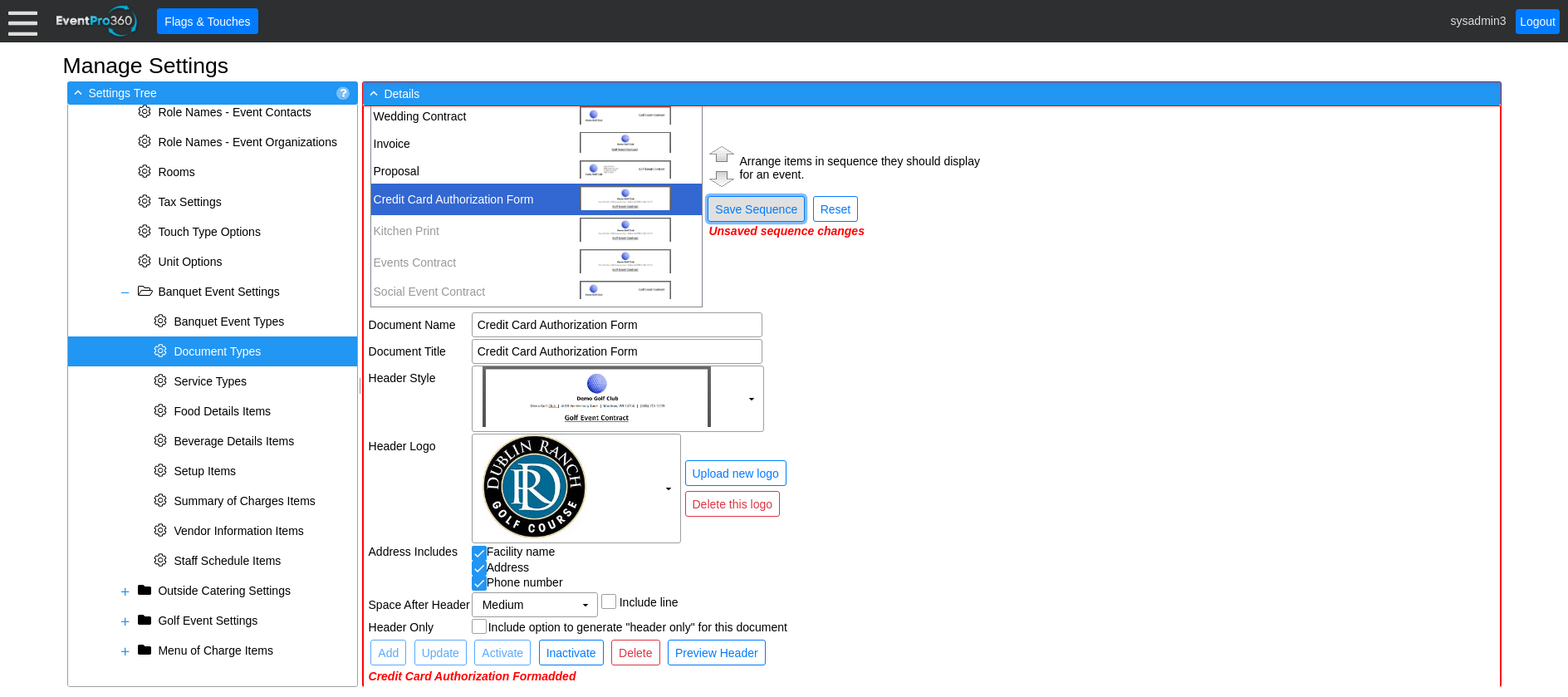
click at [741, 207] on span "Save Sequence" at bounding box center [756, 209] width 89 height 17
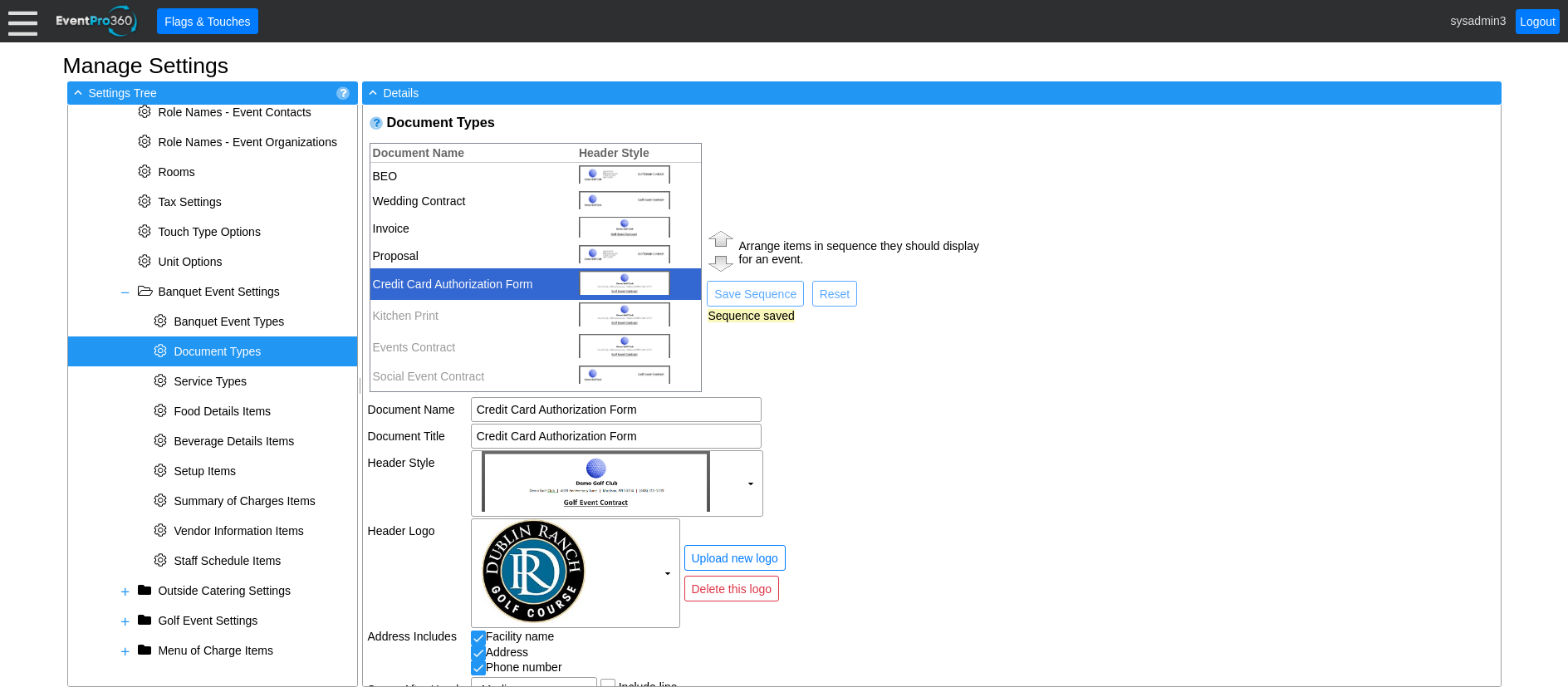
scroll to position [0, 0]
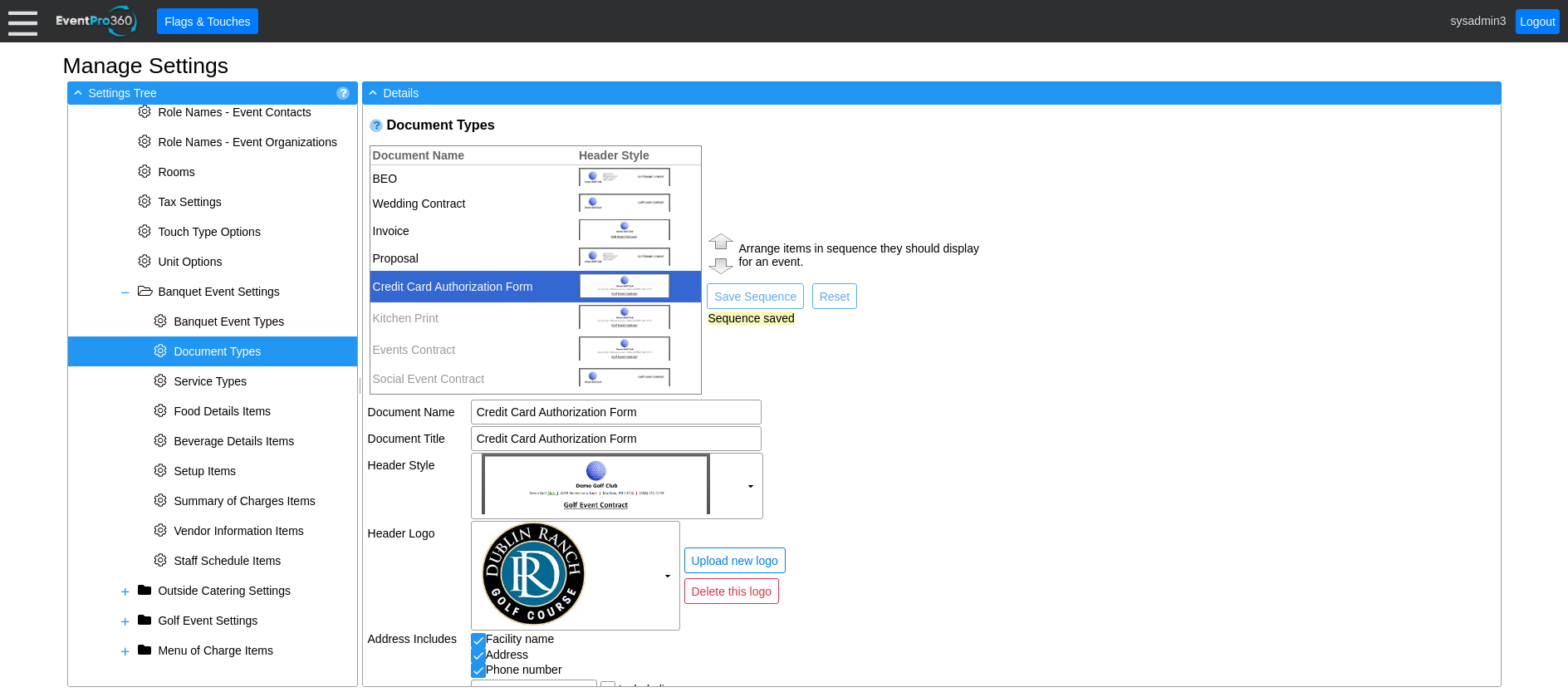
click at [475, 281] on td "Credit Card Authorization Form" at bounding box center [470, 287] width 198 height 32
click at [719, 242] on img at bounding box center [721, 241] width 32 height 24
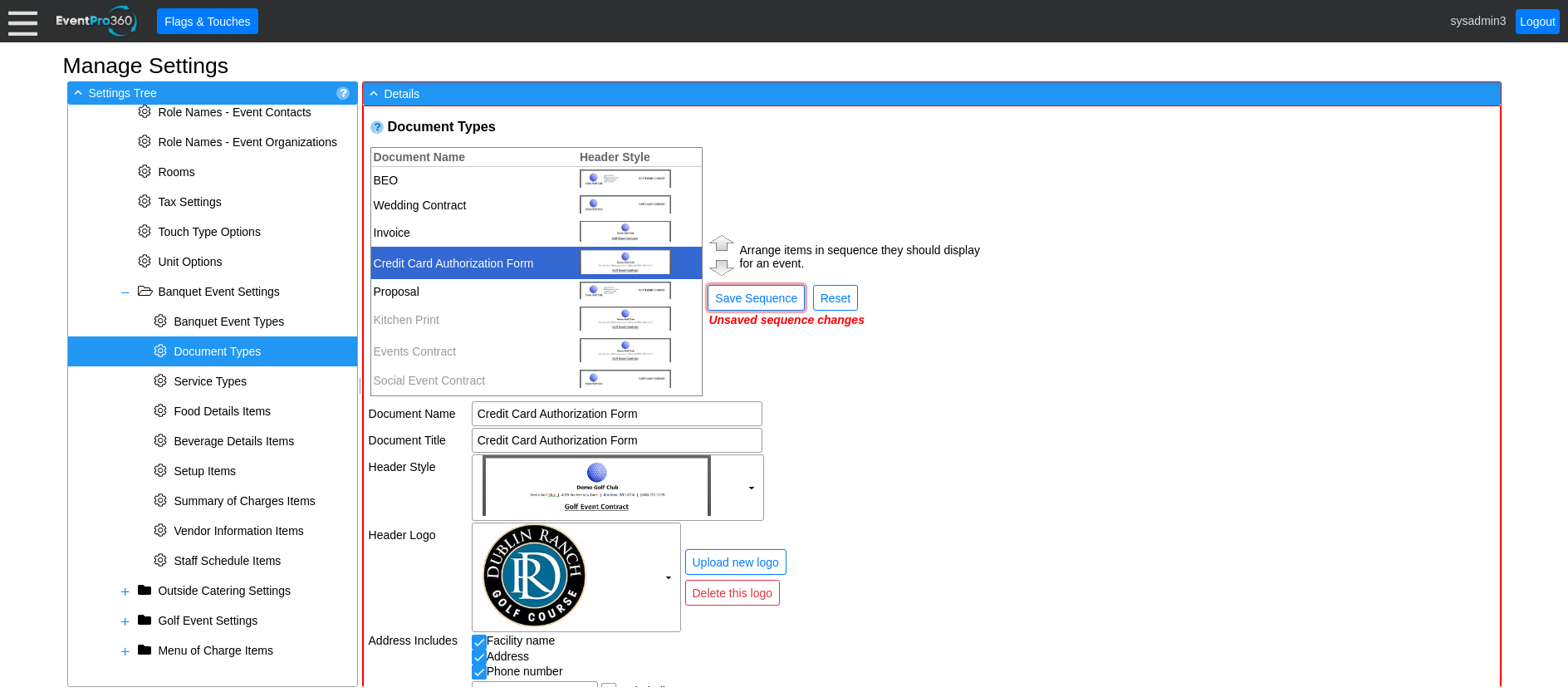
click at [719, 242] on img at bounding box center [722, 242] width 32 height 24
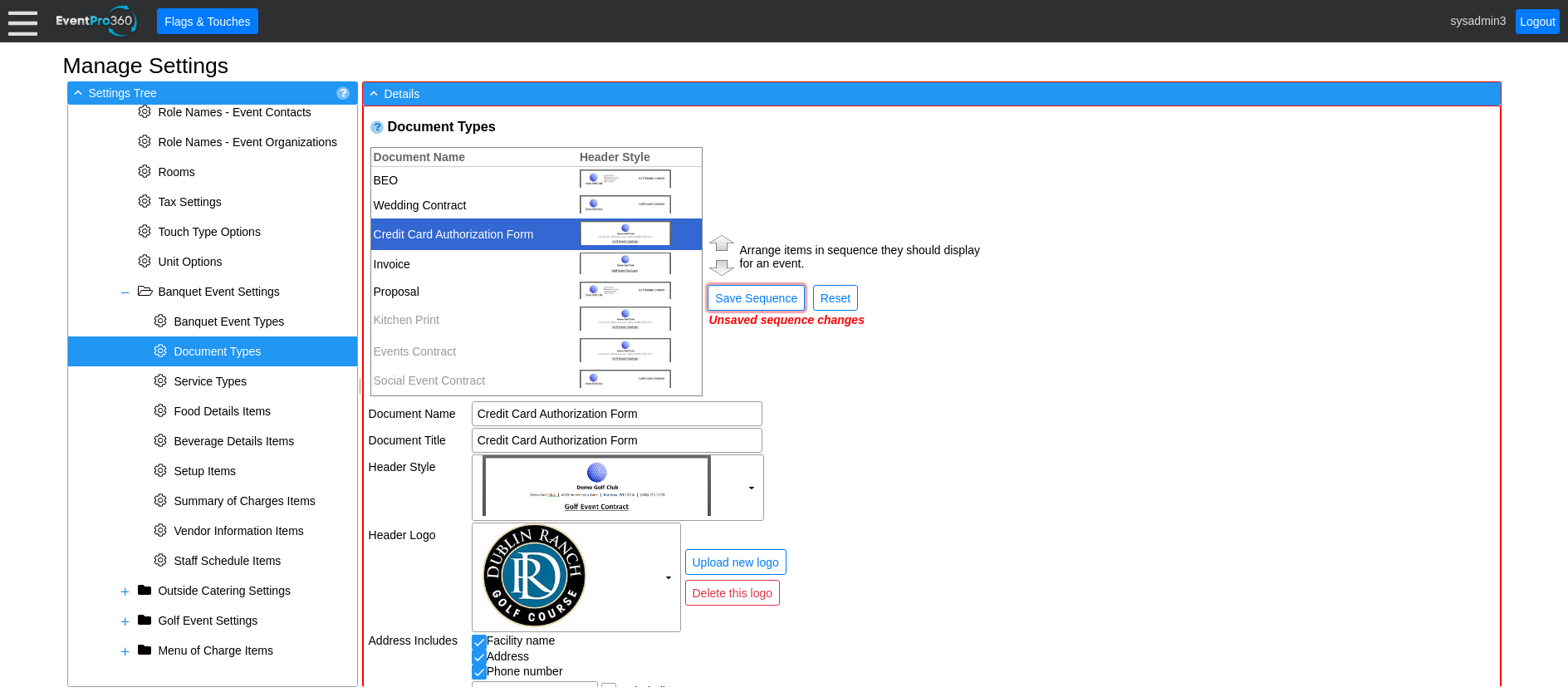
click at [876, 387] on td "Arrange items in sequence they should display for an event. ● Save Sequence ● R…" at bounding box center [844, 272] width 276 height 252
click at [755, 296] on span "Save Sequence" at bounding box center [756, 298] width 89 height 17
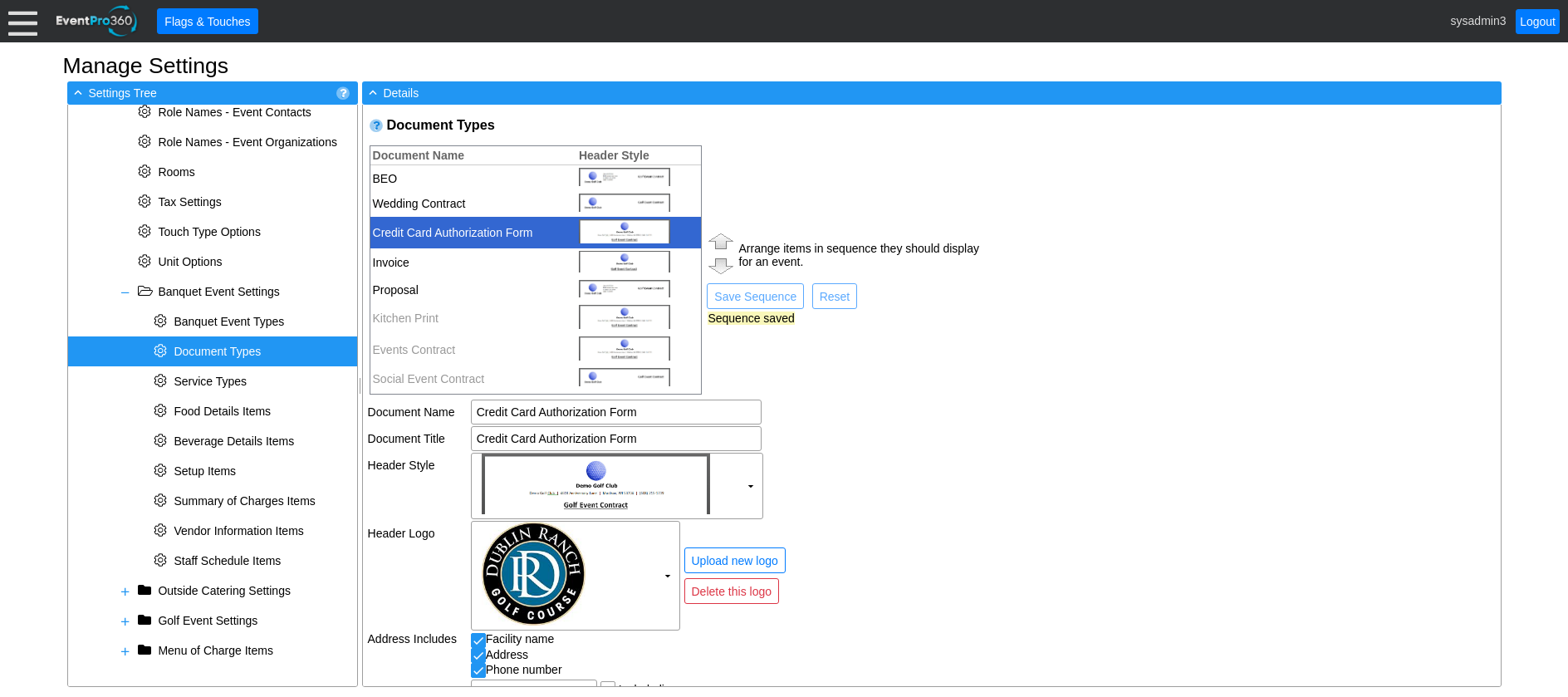
click at [869, 377] on td "Arrange items in sequence they should display for an event. ● Save Sequence ● R…" at bounding box center [843, 270] width 276 height 252
click at [195, 351] on span "Document Types" at bounding box center [217, 351] width 88 height 13
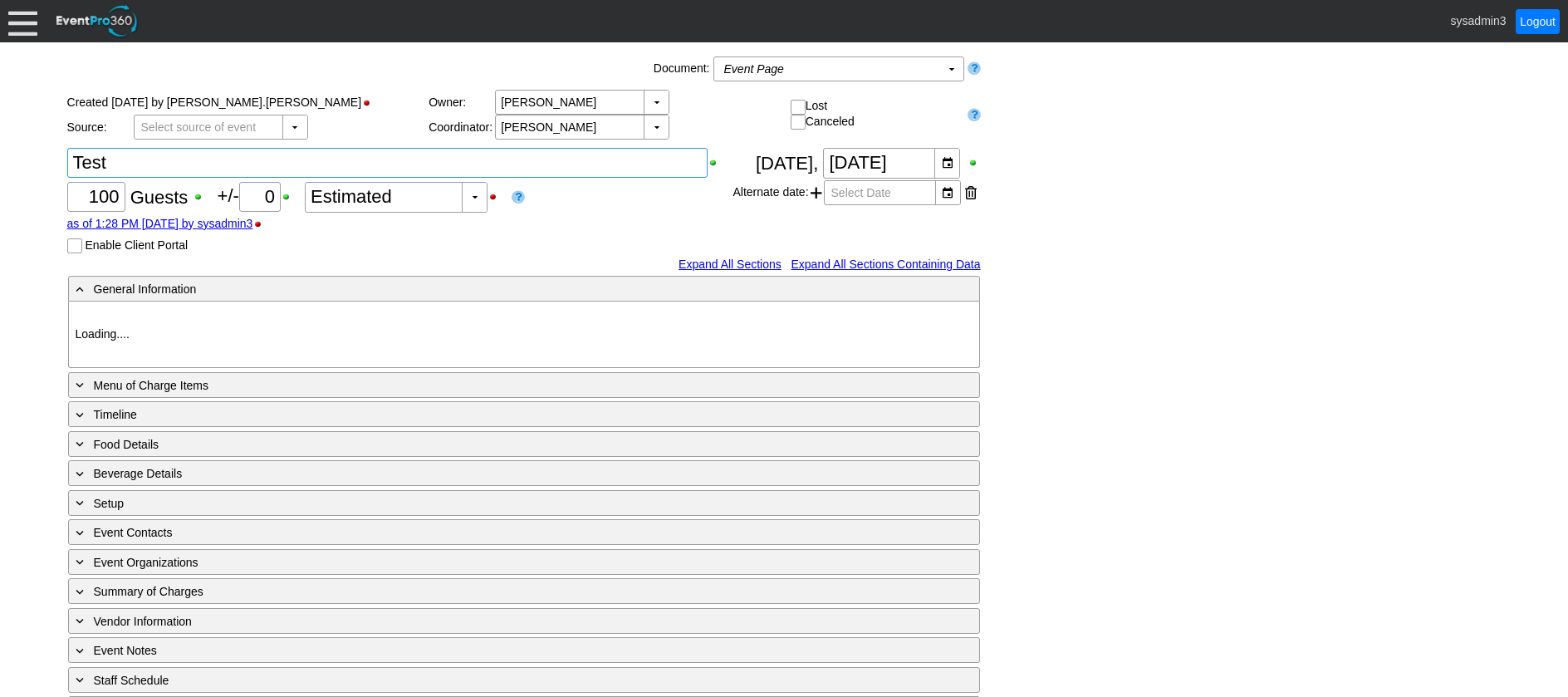
type input "[GEOGRAPHIC_DATA]"
type input "Fundraiser"
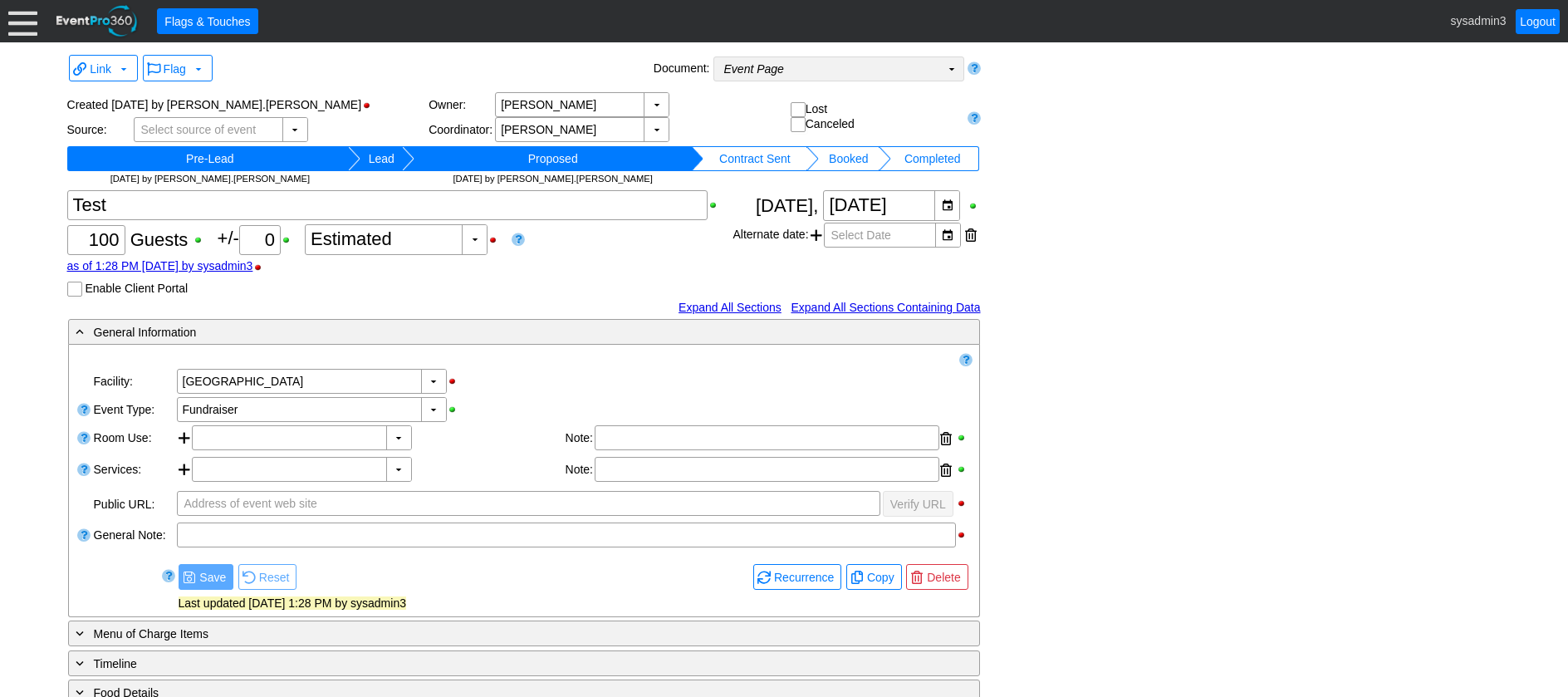
click at [799, 75] on td "Event Page Χ" at bounding box center [827, 68] width 226 height 24
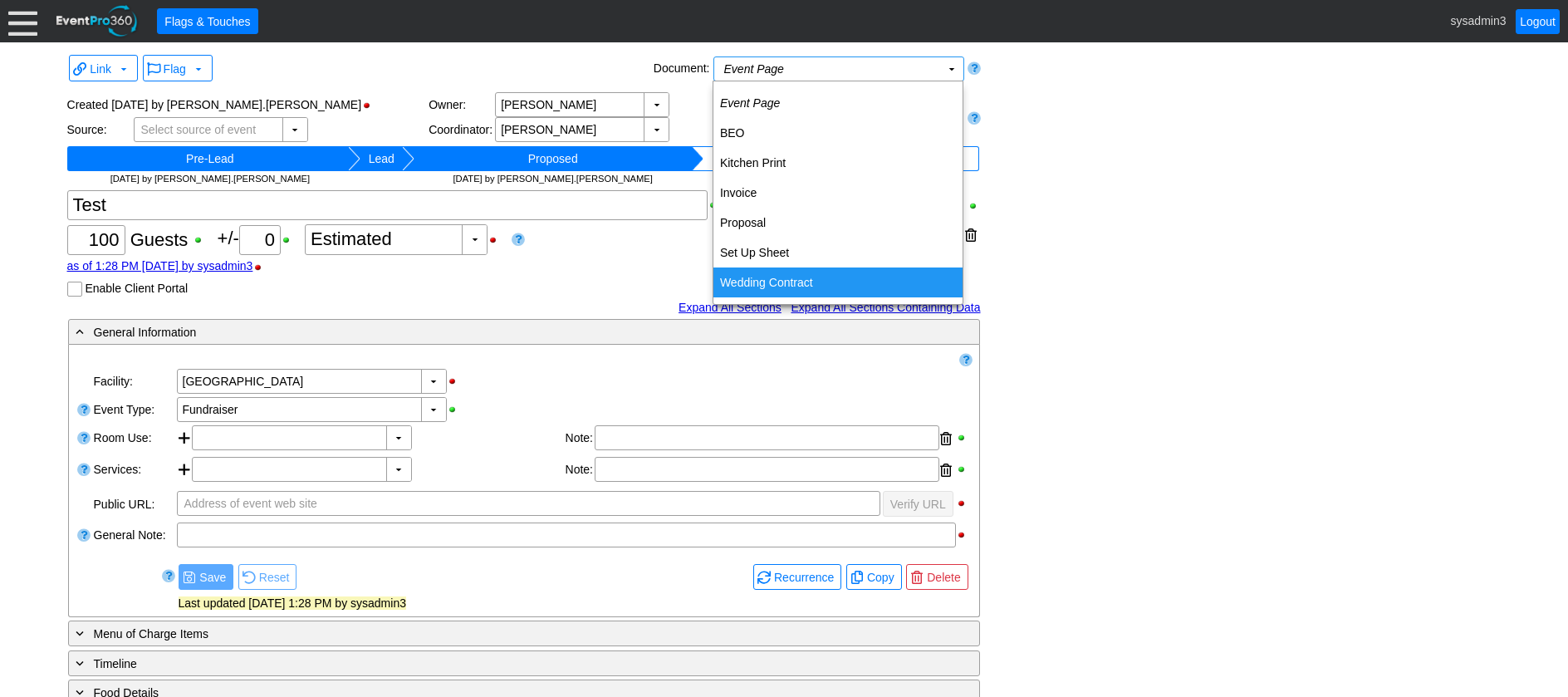
click at [777, 289] on td "Wedding Contract" at bounding box center [838, 282] width 249 height 30
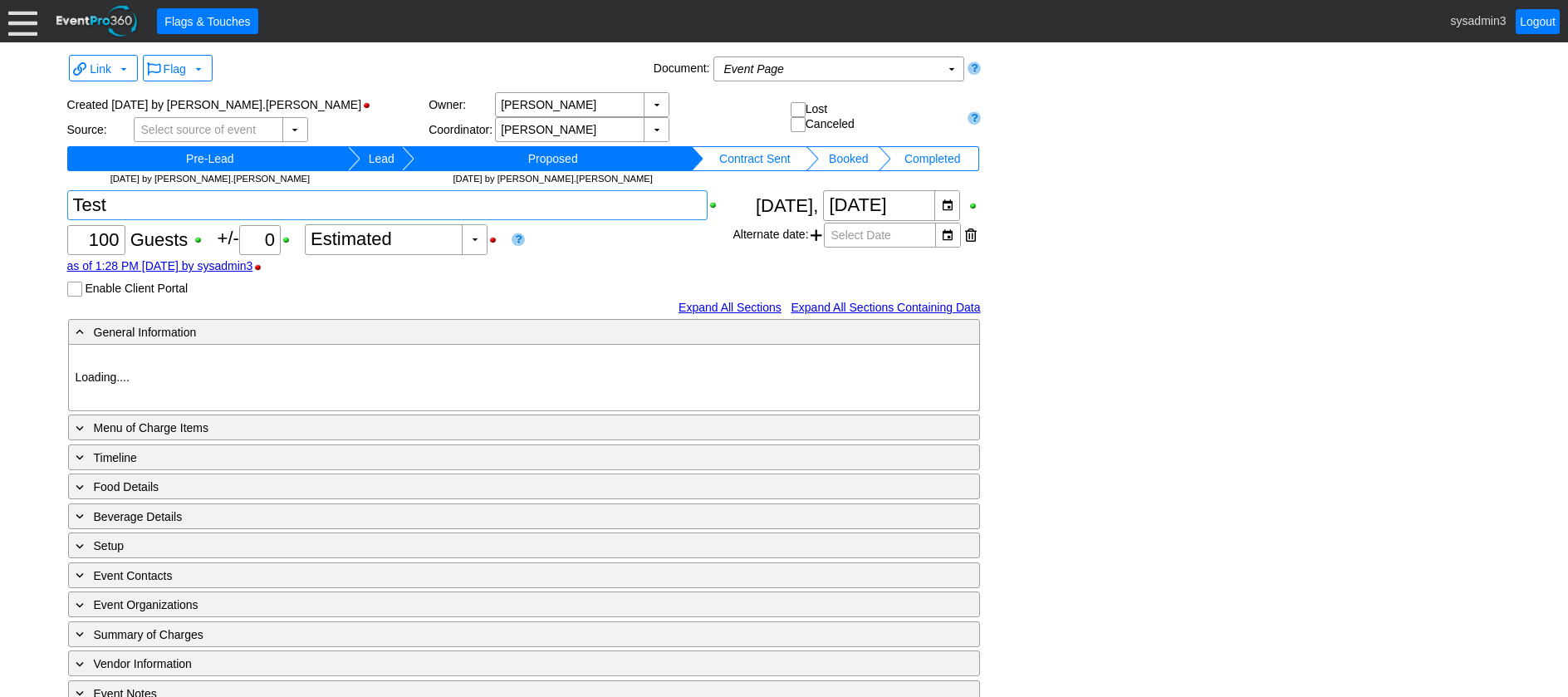
type input "[GEOGRAPHIC_DATA]"
type input "Fundraiser"
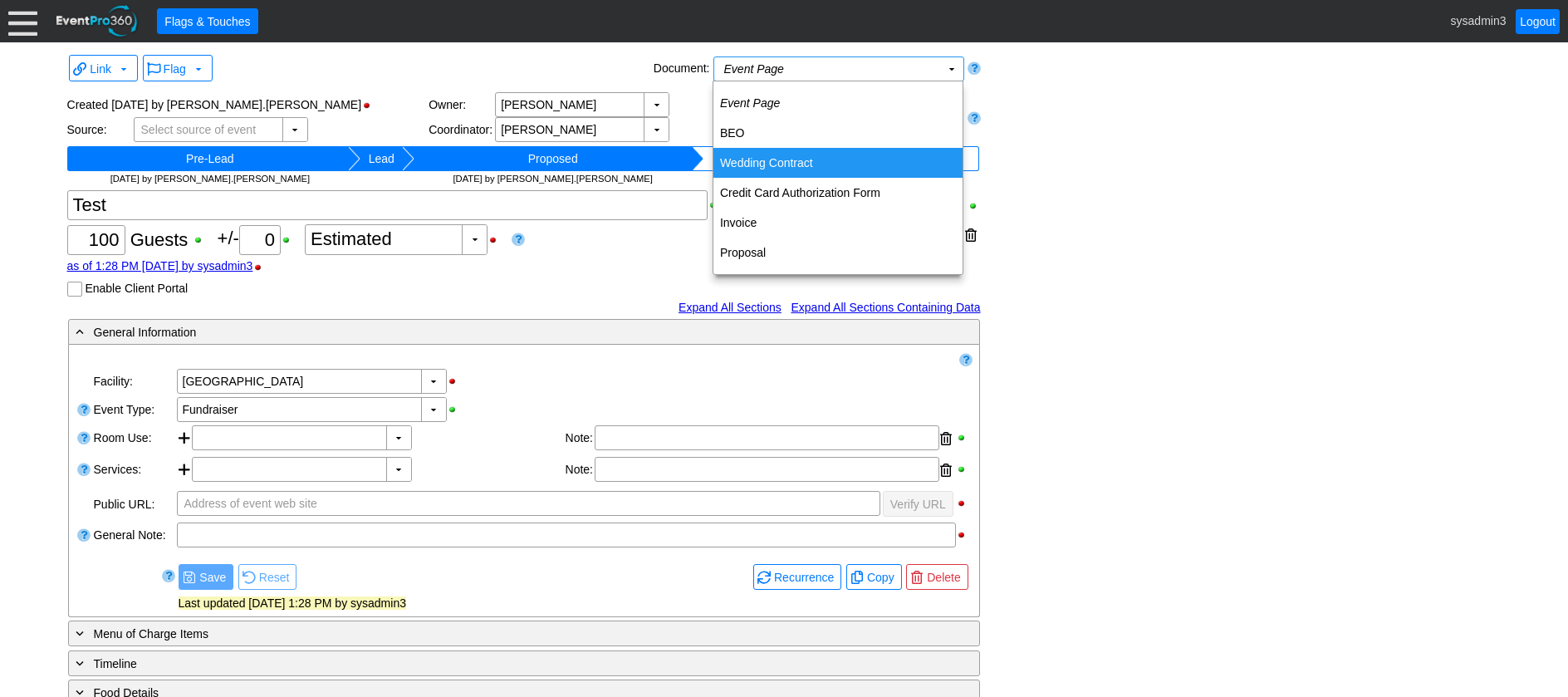
click at [771, 166] on td "Wedding Contract" at bounding box center [838, 163] width 249 height 30
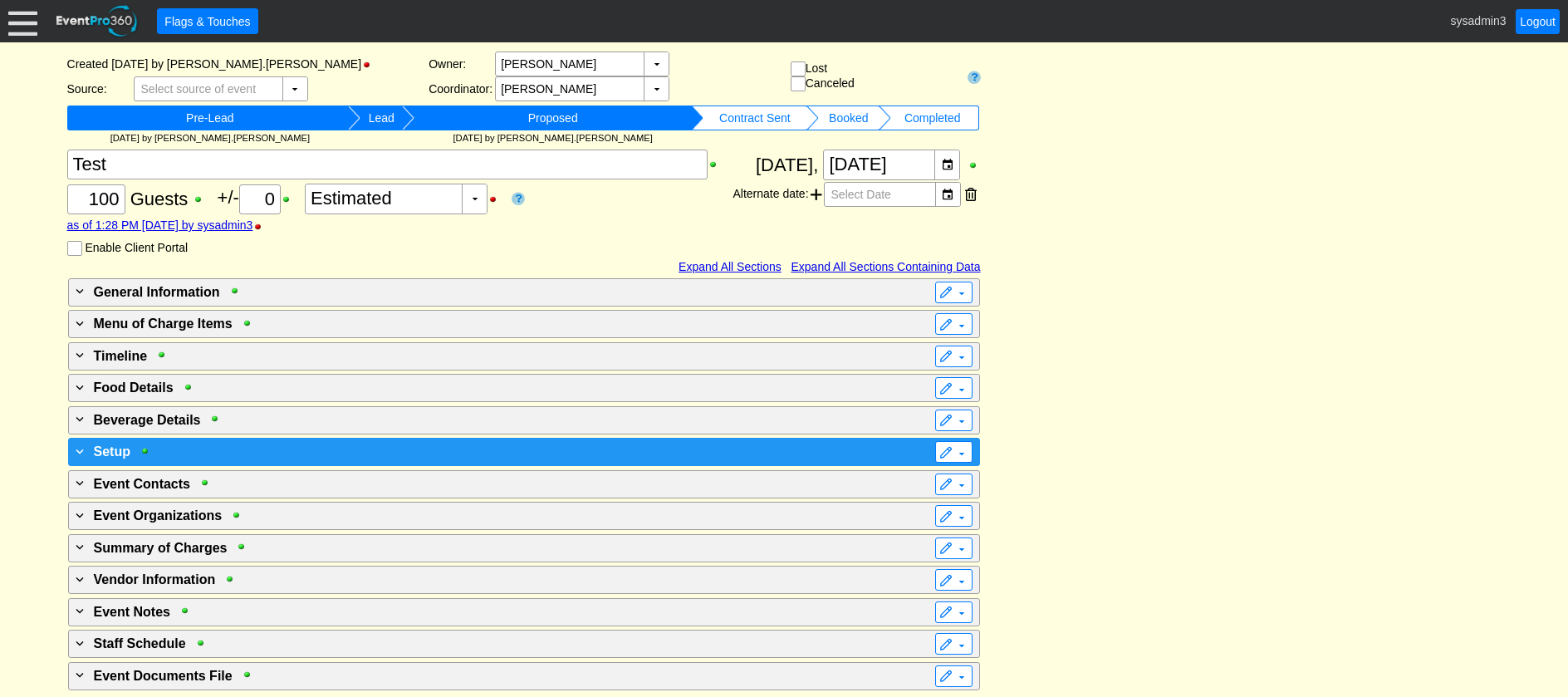
scroll to position [175, 0]
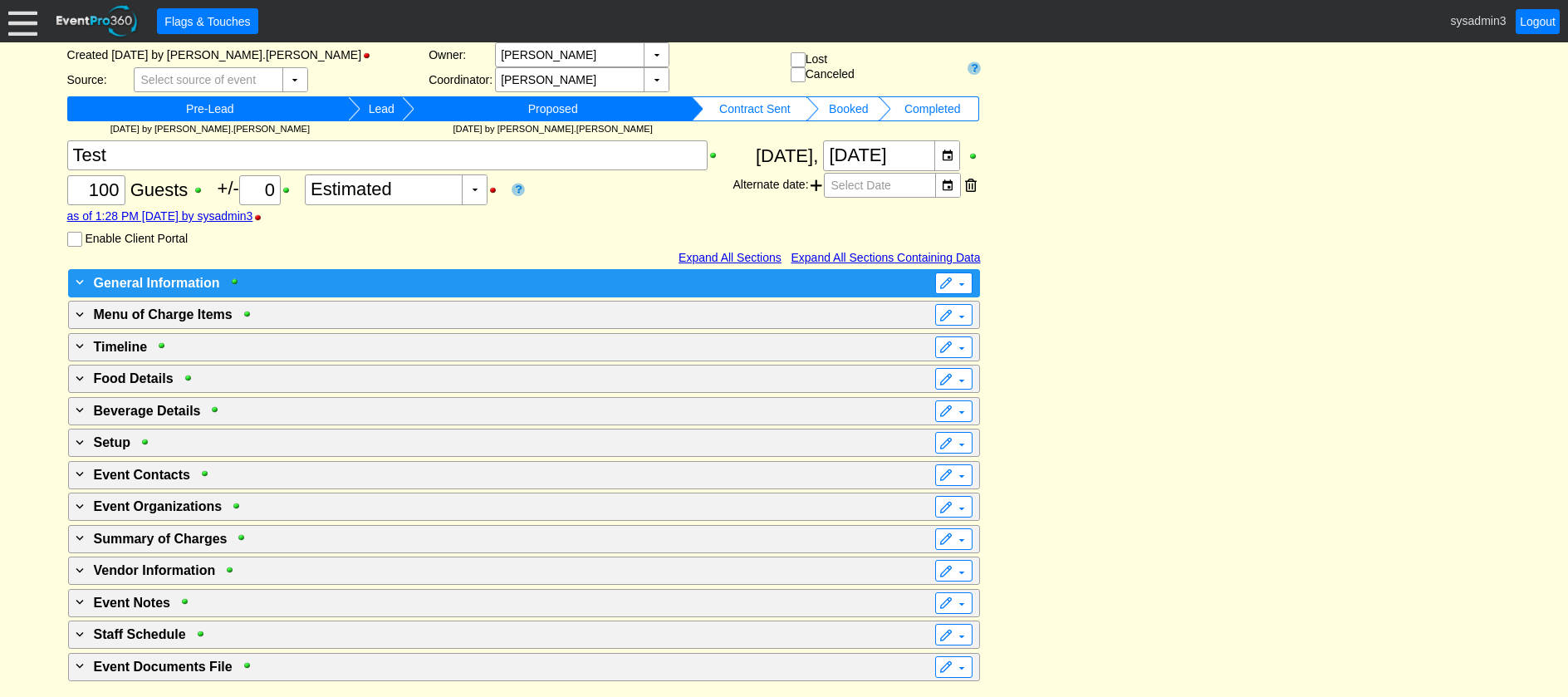
click at [408, 275] on div "+ General Information" at bounding box center [489, 282] width 835 height 20
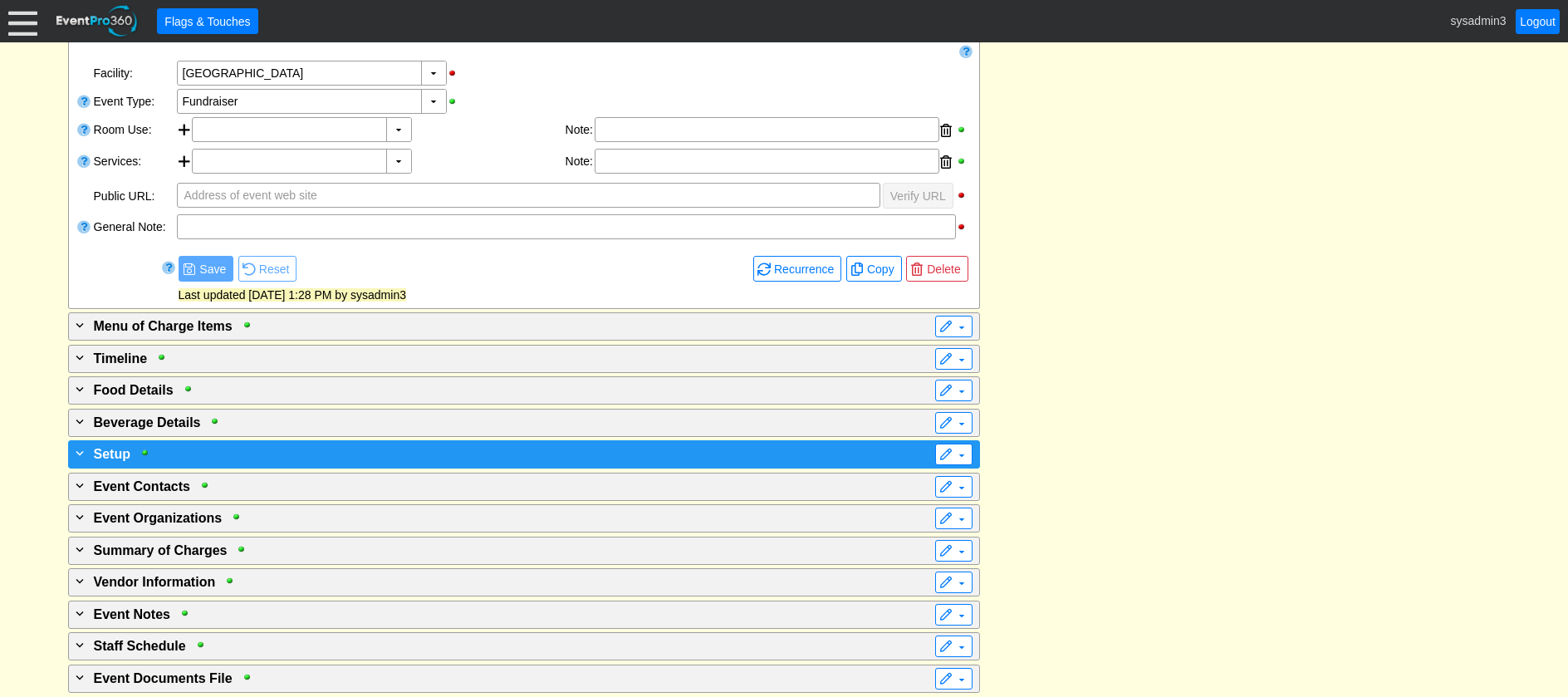
scroll to position [448, 0]
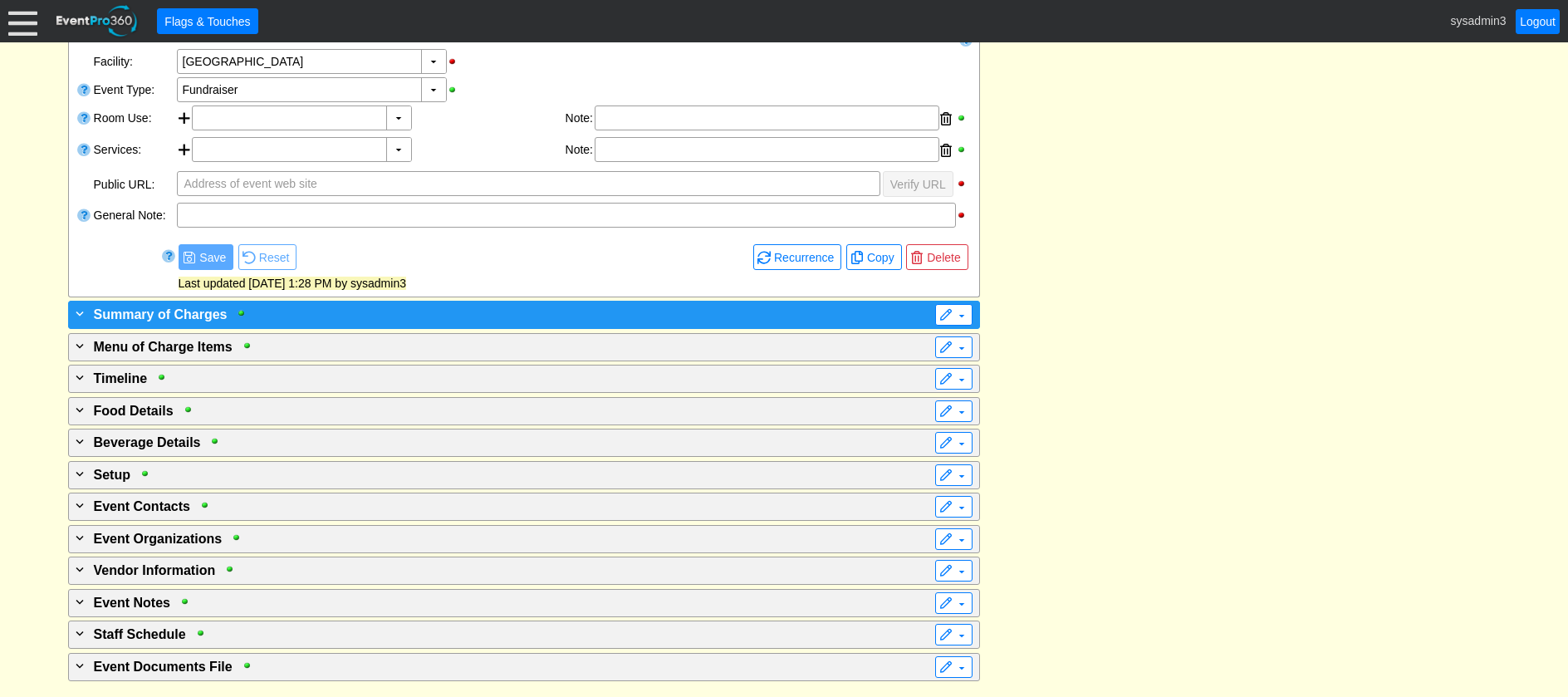
click at [412, 314] on div "+ Summary of Charges" at bounding box center [489, 314] width 835 height 20
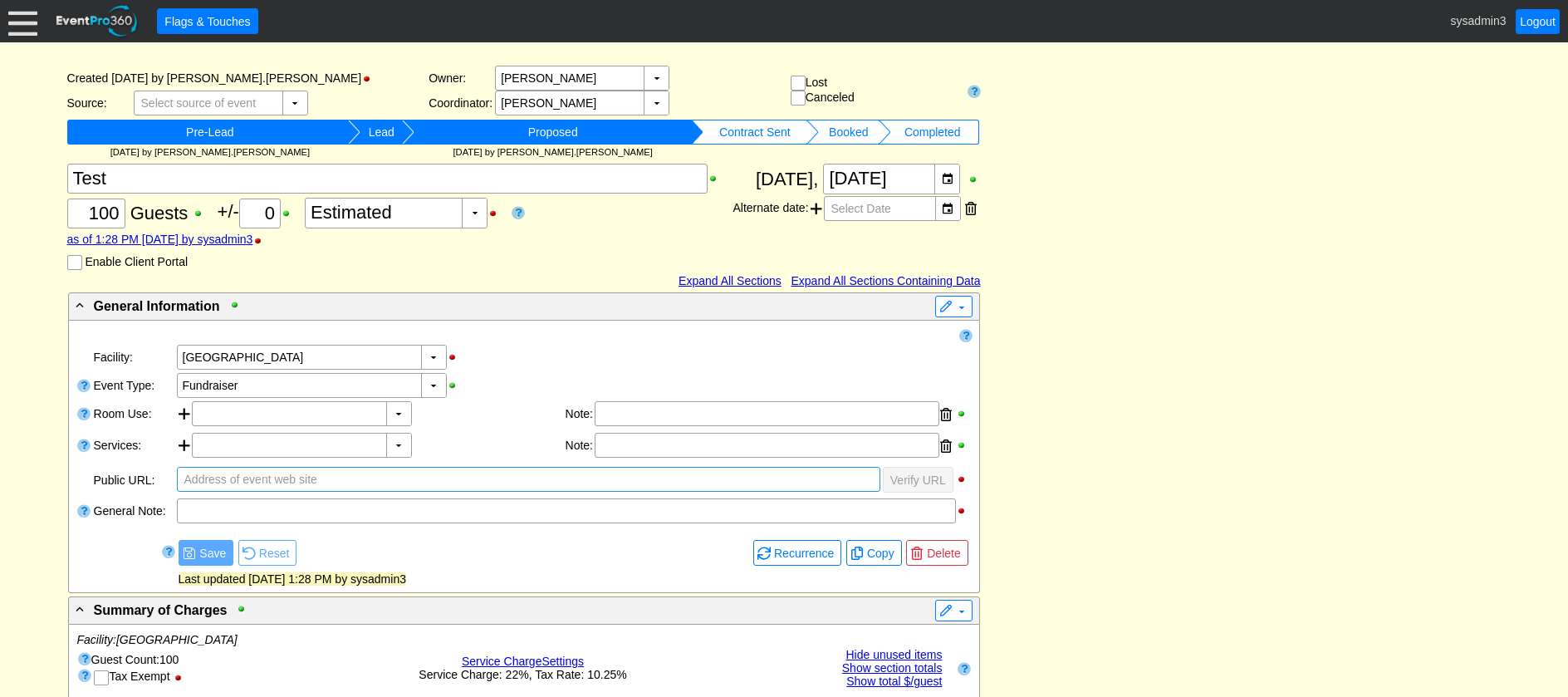
scroll to position [167, 0]
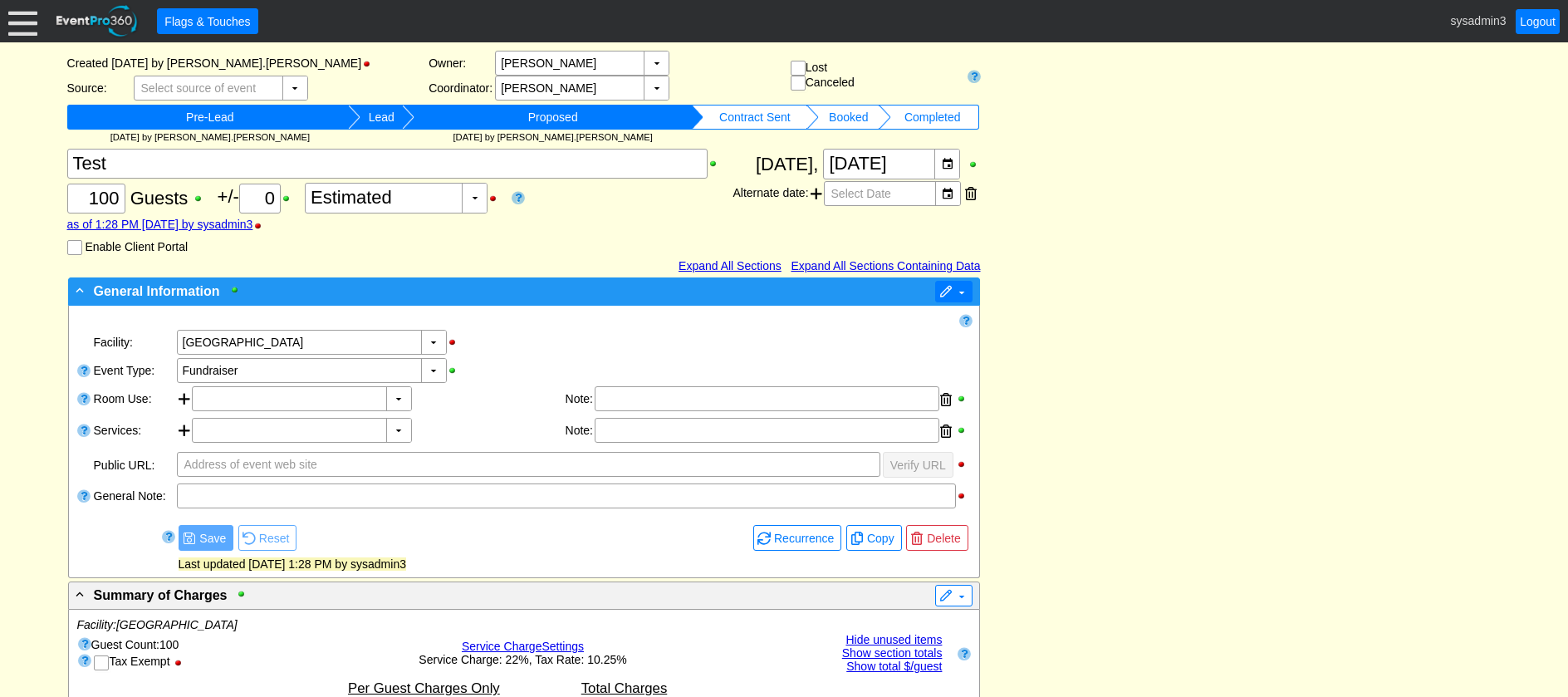
click at [953, 289] on span "▼" at bounding box center [954, 291] width 29 height 17
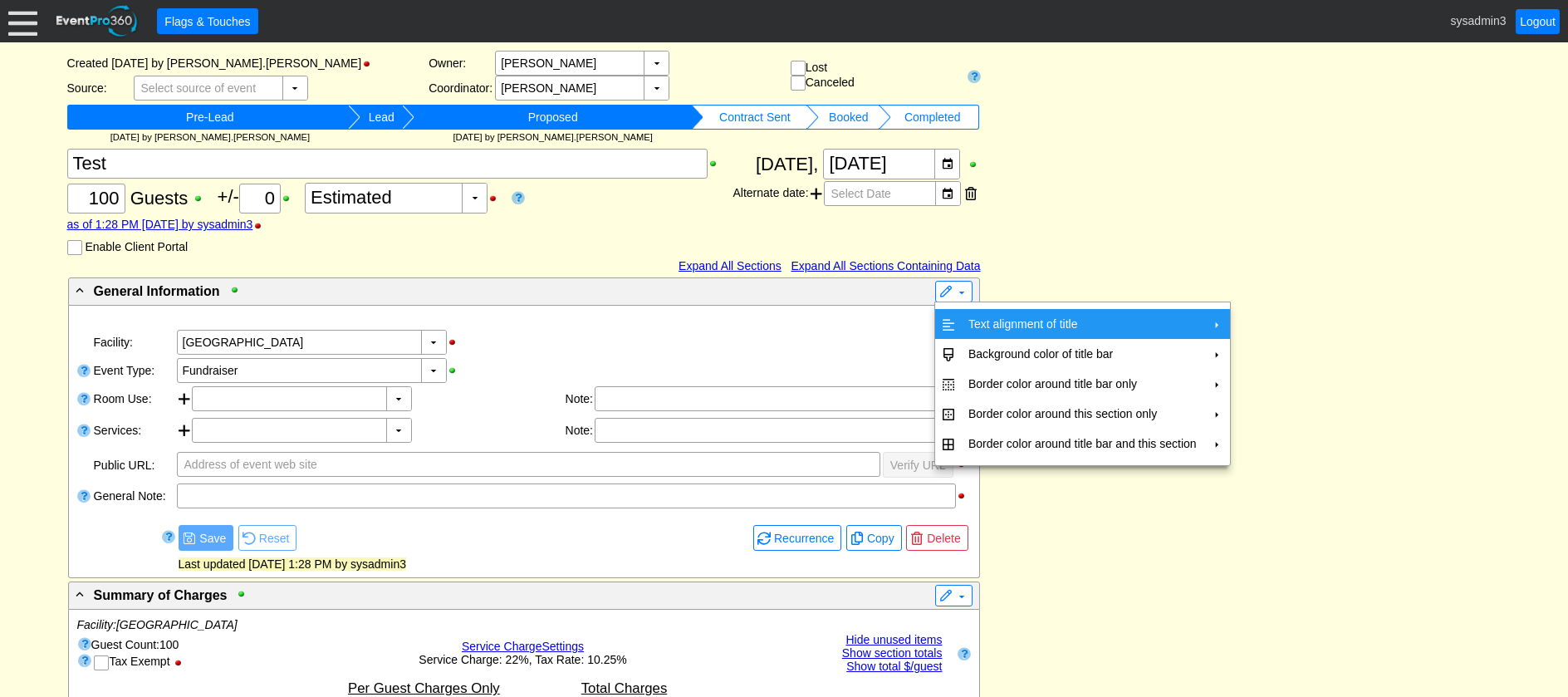
drag, startPoint x: 989, startPoint y: 316, endPoint x: 1077, endPoint y: 316, distance: 88.0
click at [990, 316] on td "Text alignment of title" at bounding box center [1083, 324] width 242 height 30
drag, startPoint x: 1289, startPoint y: 353, endPoint x: 1128, endPoint y: 326, distance: 163.2
click at [1288, 353] on td "Center" at bounding box center [1281, 361] width 48 height 30
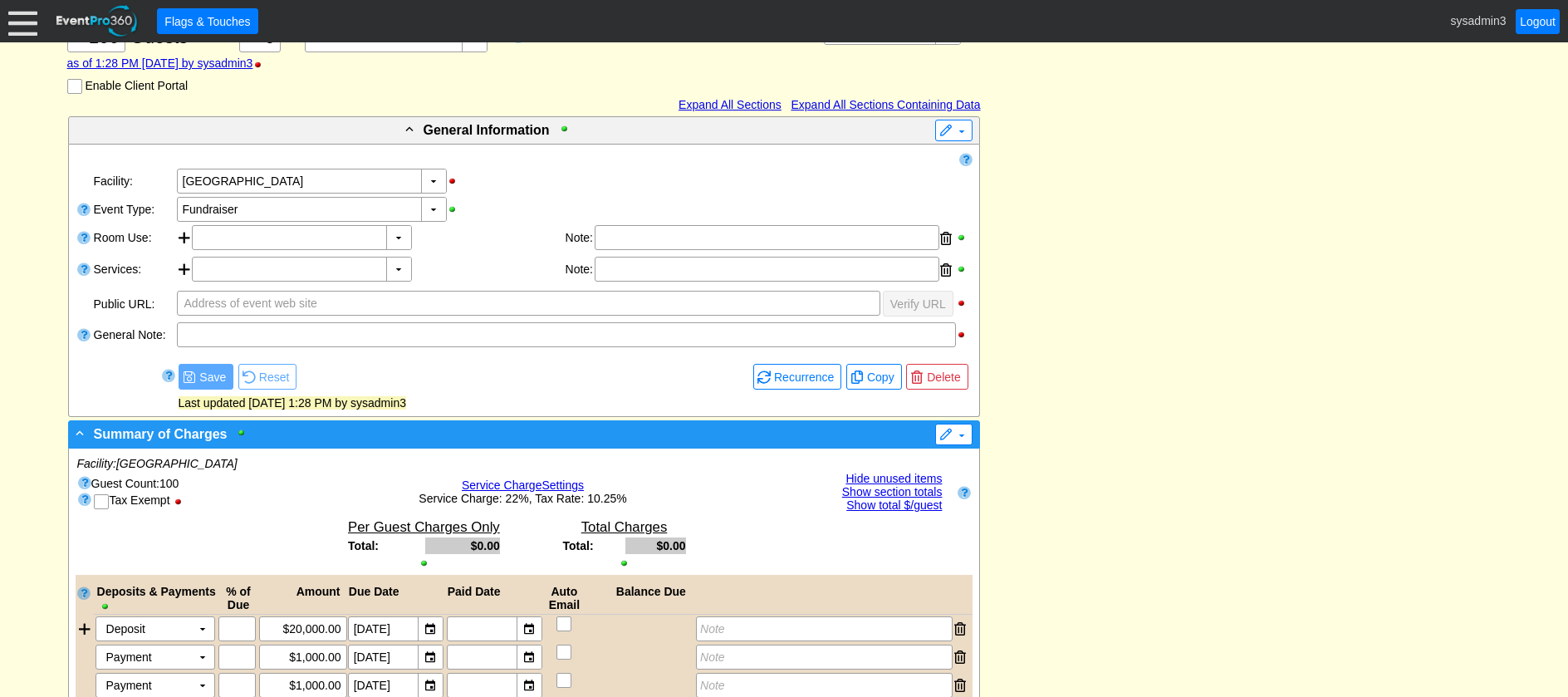
scroll to position [332, 0]
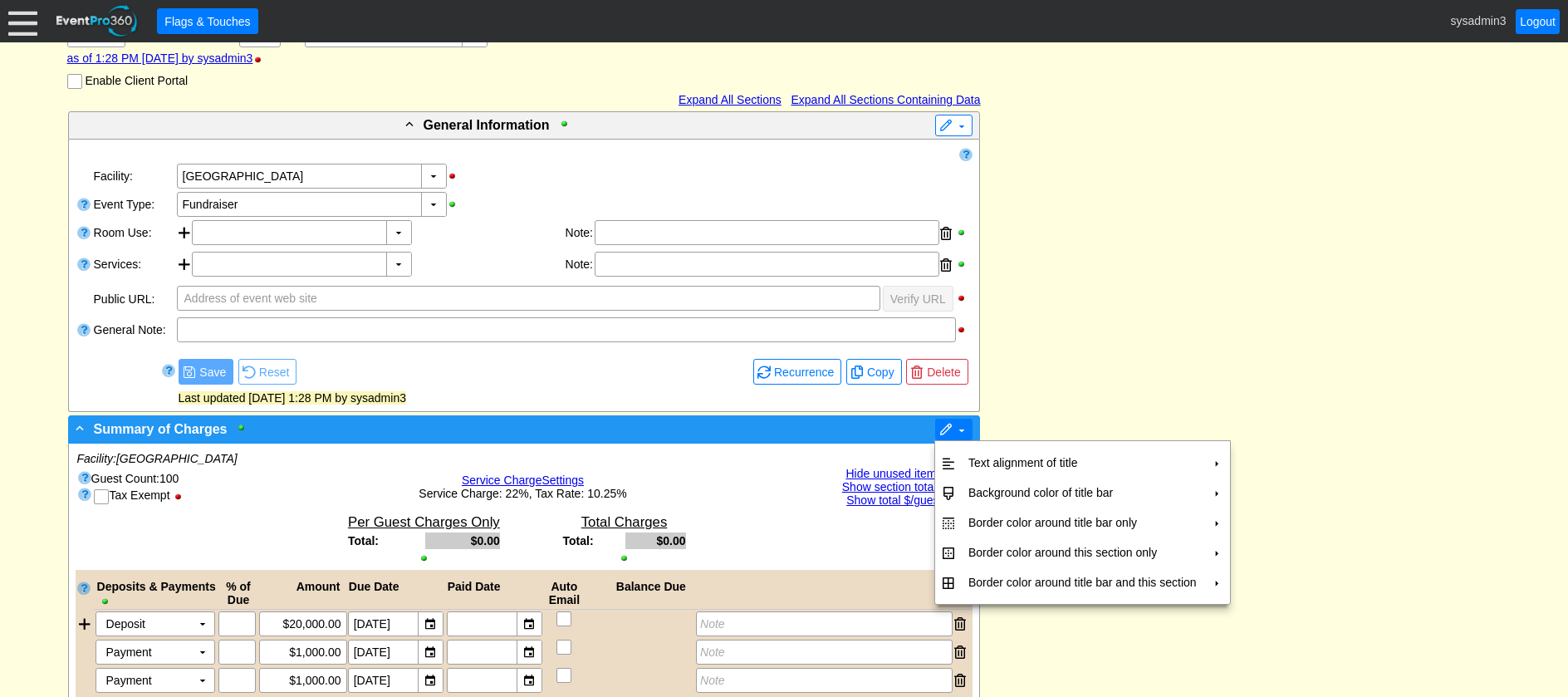
click at [944, 430] on span at bounding box center [946, 430] width 13 height 13
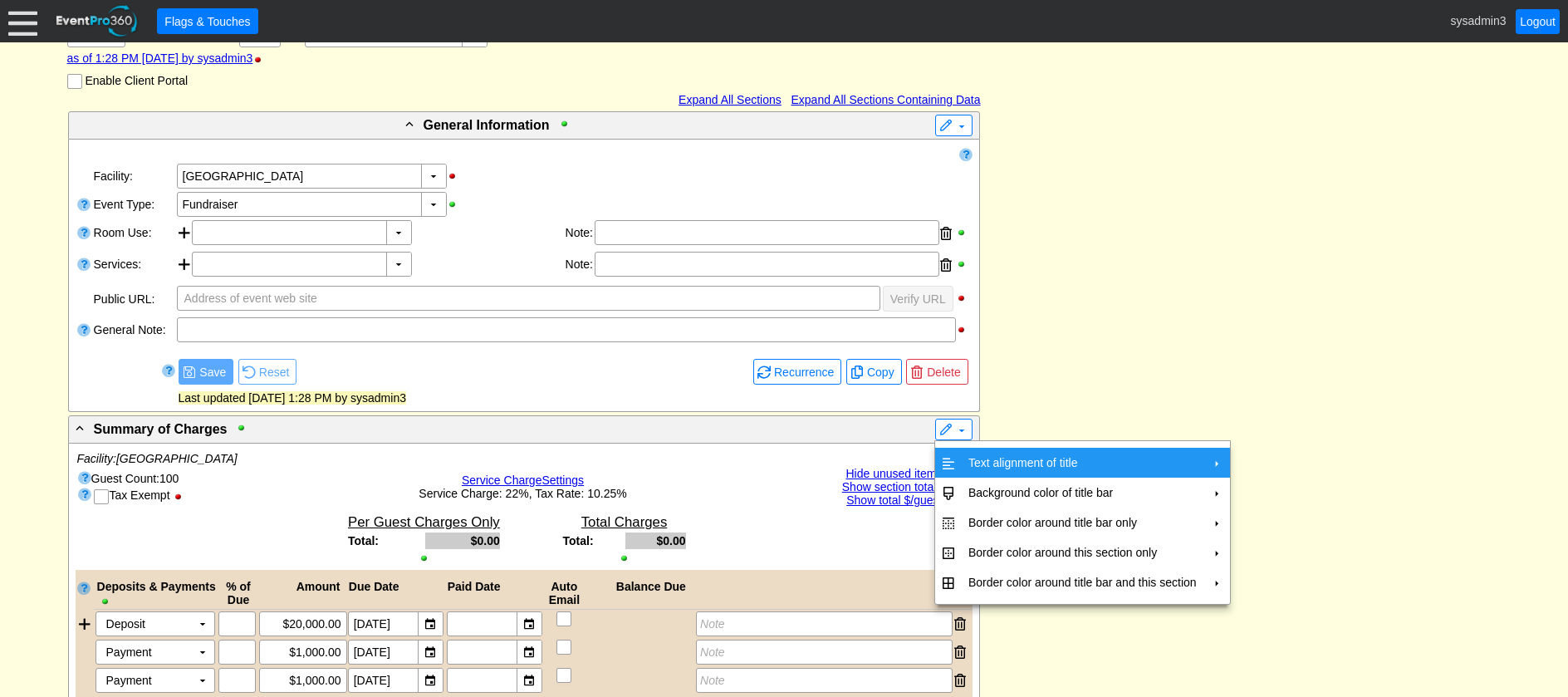
drag, startPoint x: 990, startPoint y: 455, endPoint x: 1075, endPoint y: 454, distance: 85.0
click at [990, 455] on td "Text alignment of title" at bounding box center [1083, 463] width 242 height 30
click at [1288, 495] on td "Center" at bounding box center [1281, 501] width 48 height 30
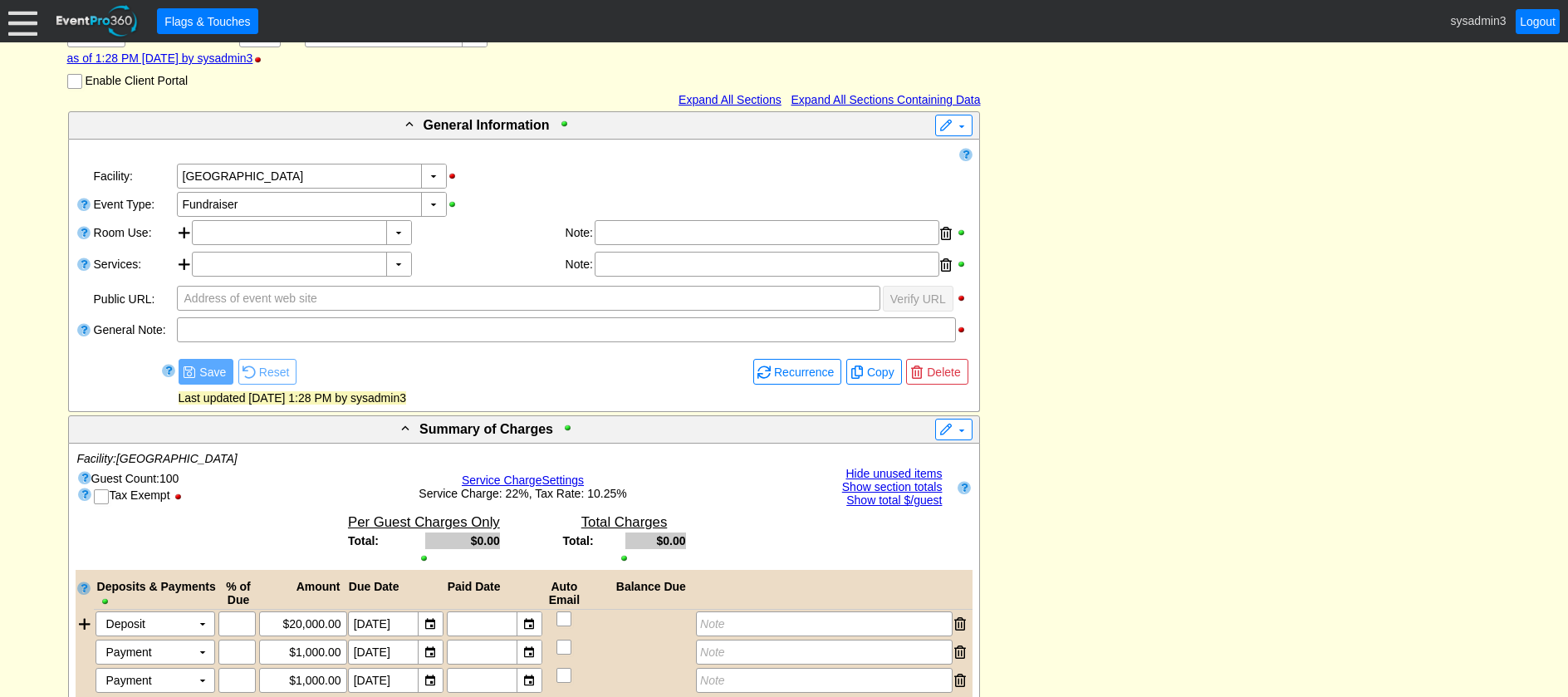
drag, startPoint x: 1075, startPoint y: 406, endPoint x: 1052, endPoint y: 393, distance: 26.4
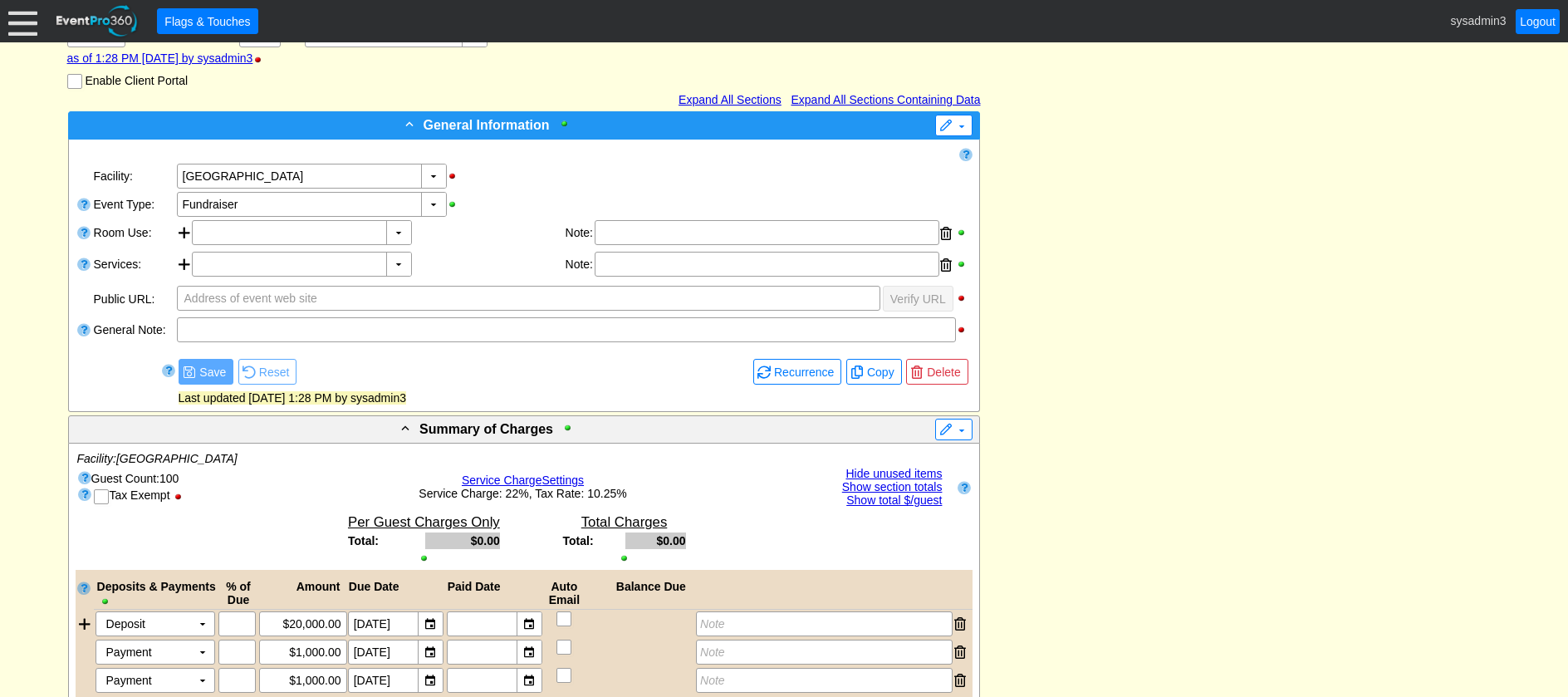
click at [697, 125] on div "- General Information" at bounding box center [489, 124] width 835 height 20
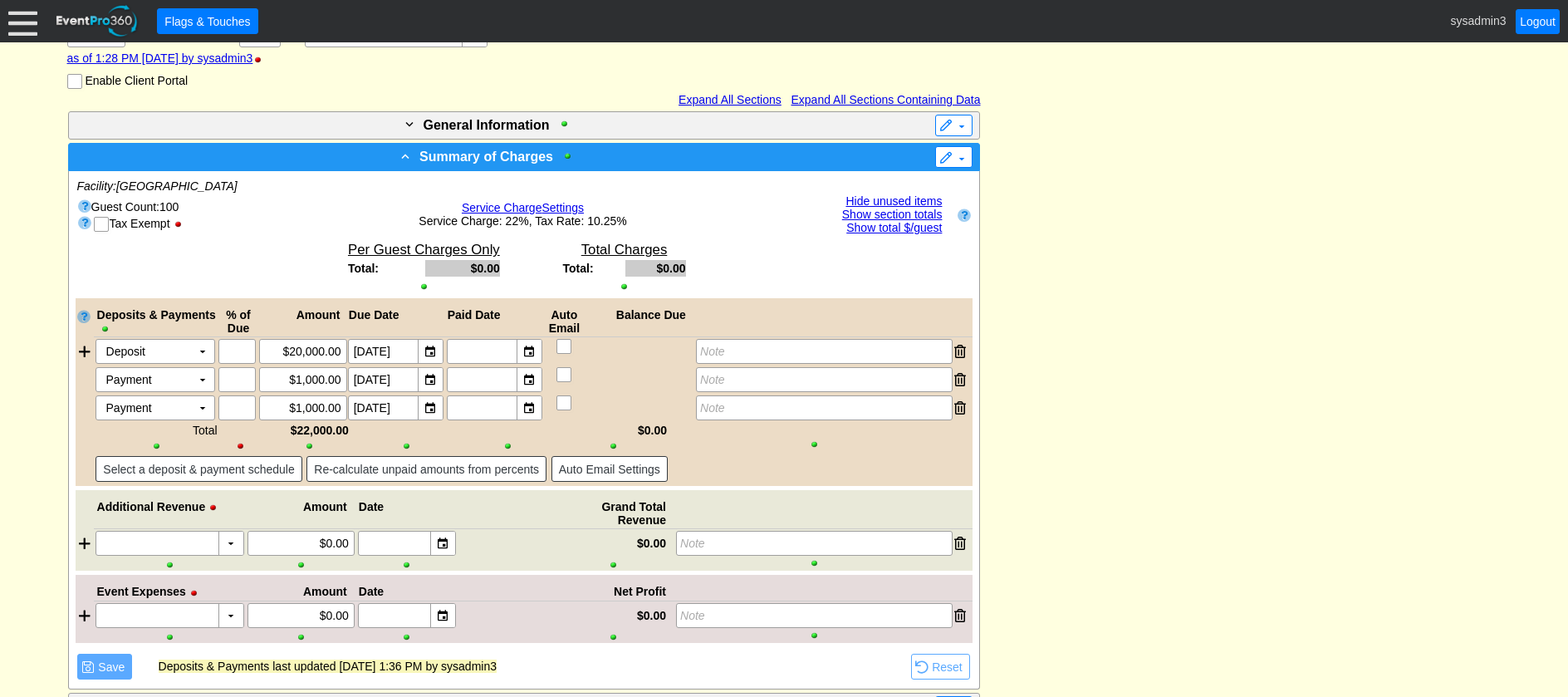
click at [694, 161] on div "- Summary of Charges" at bounding box center [489, 156] width 835 height 20
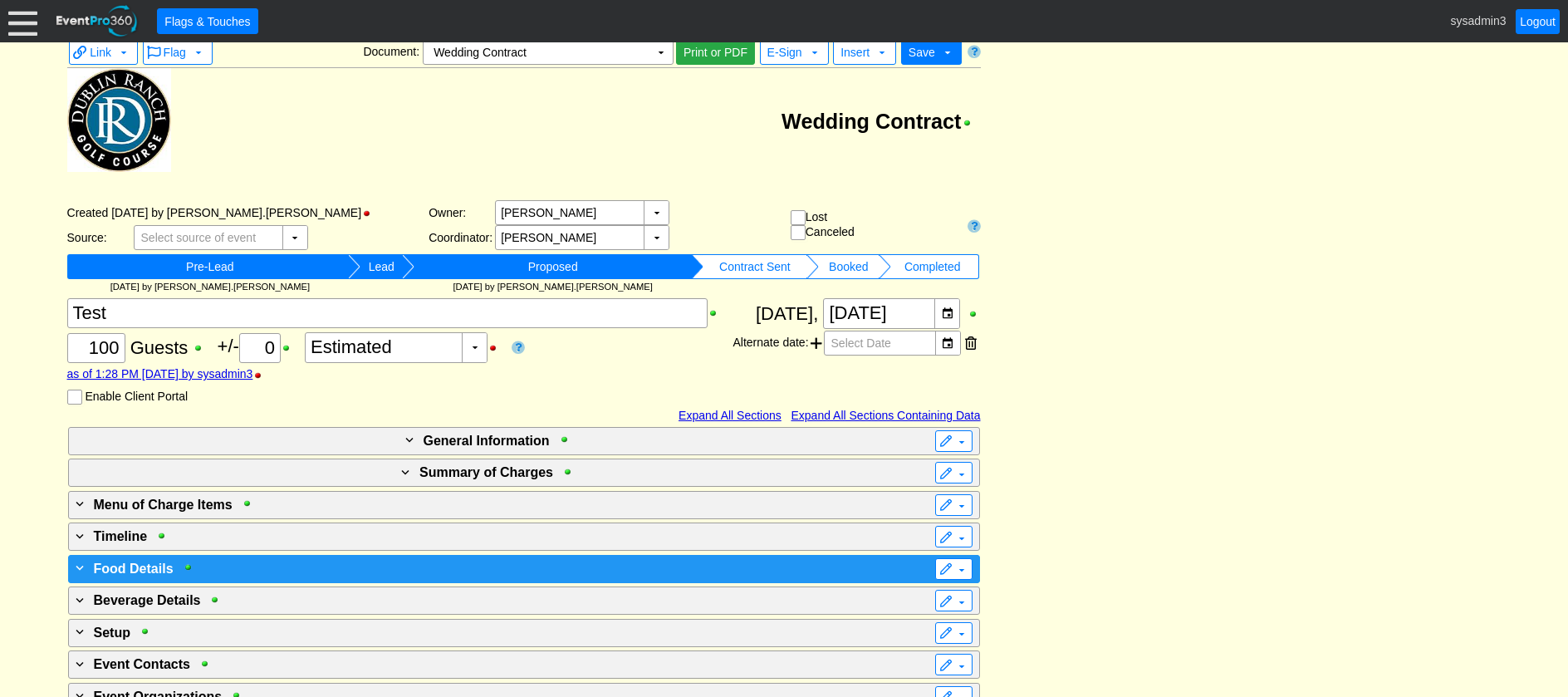
scroll to position [0, 0]
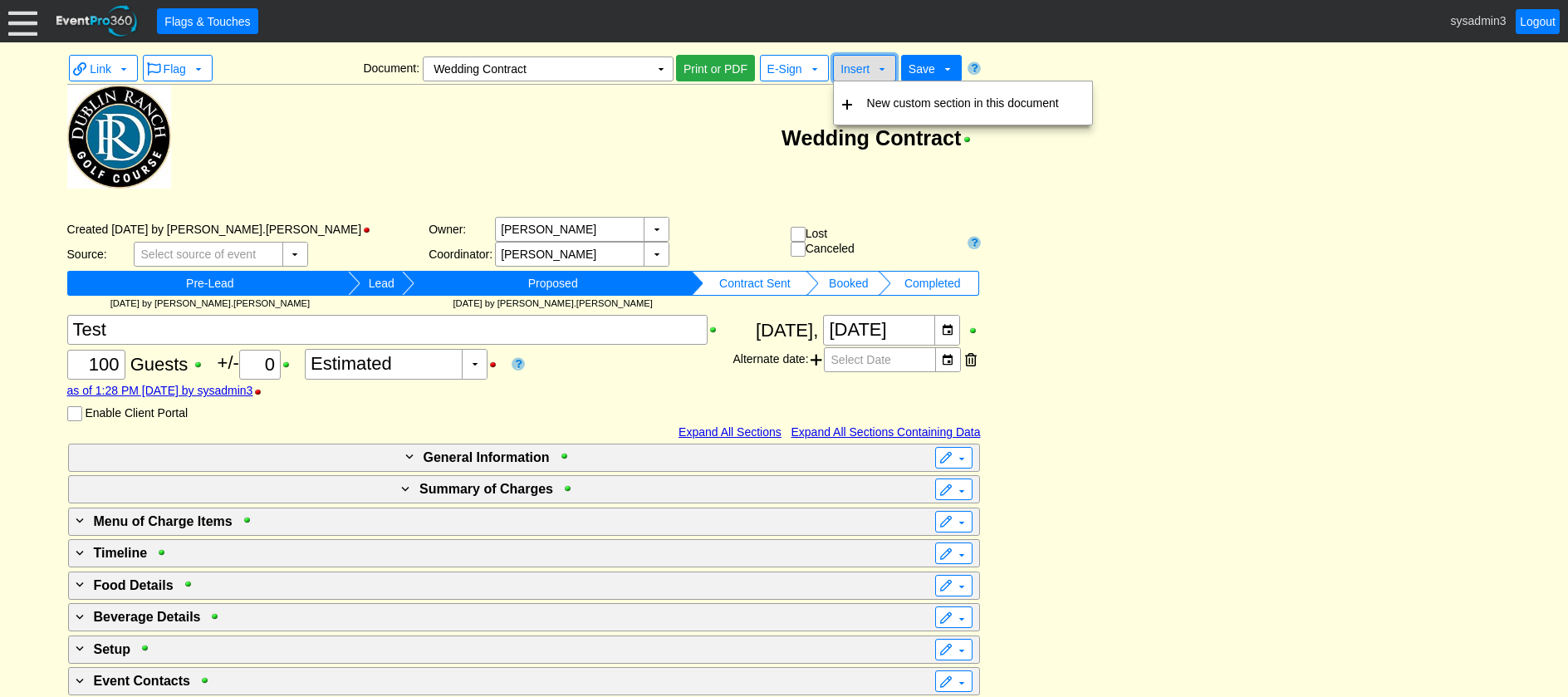
click at [867, 72] on span "Insert" at bounding box center [855, 68] width 29 height 13
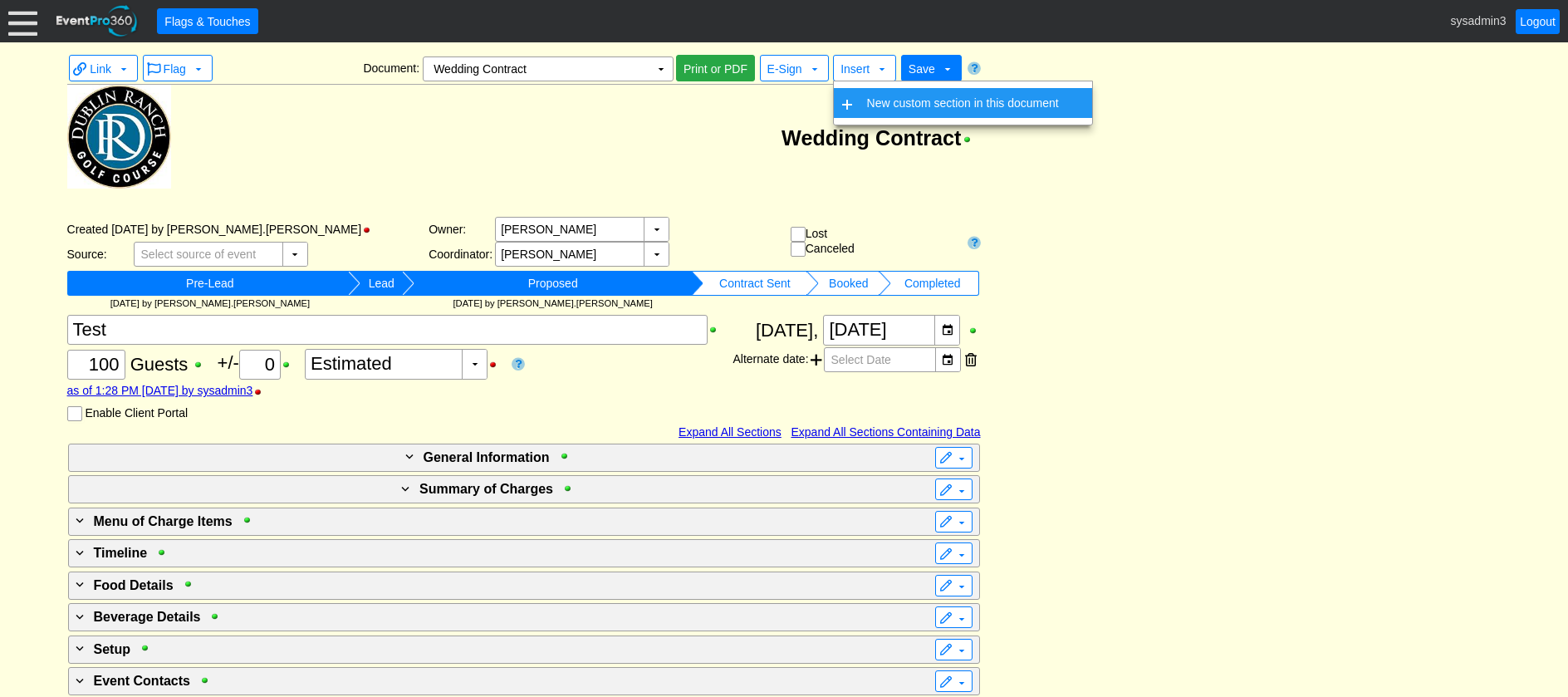
click at [869, 99] on td "New custom section in this document" at bounding box center [963, 103] width 205 height 30
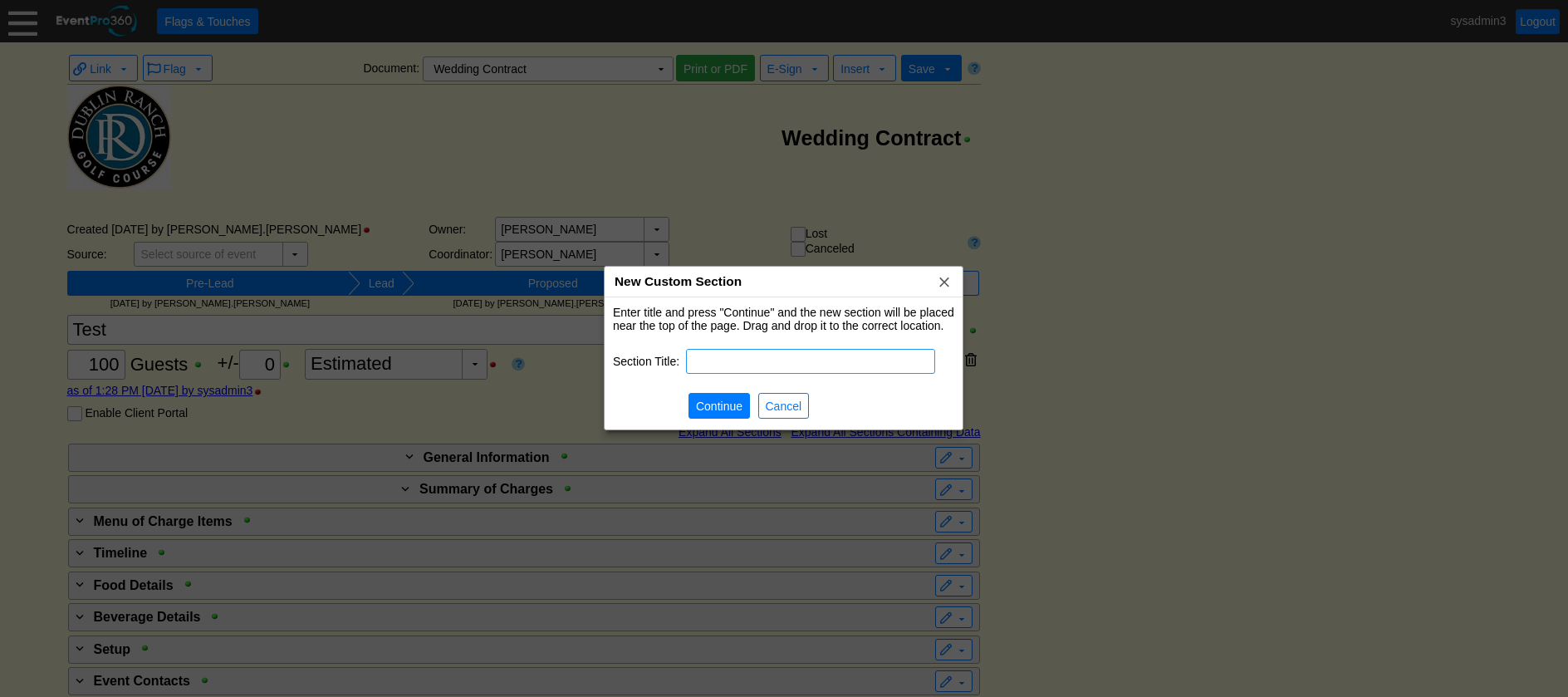
click at [778, 359] on input "text" at bounding box center [811, 361] width 238 height 24
click at [771, 358] on input "Event Contact information" at bounding box center [811, 361] width 238 height 24
type input "Event Contact Information"
click at [724, 399] on span "Continue" at bounding box center [719, 406] width 53 height 17
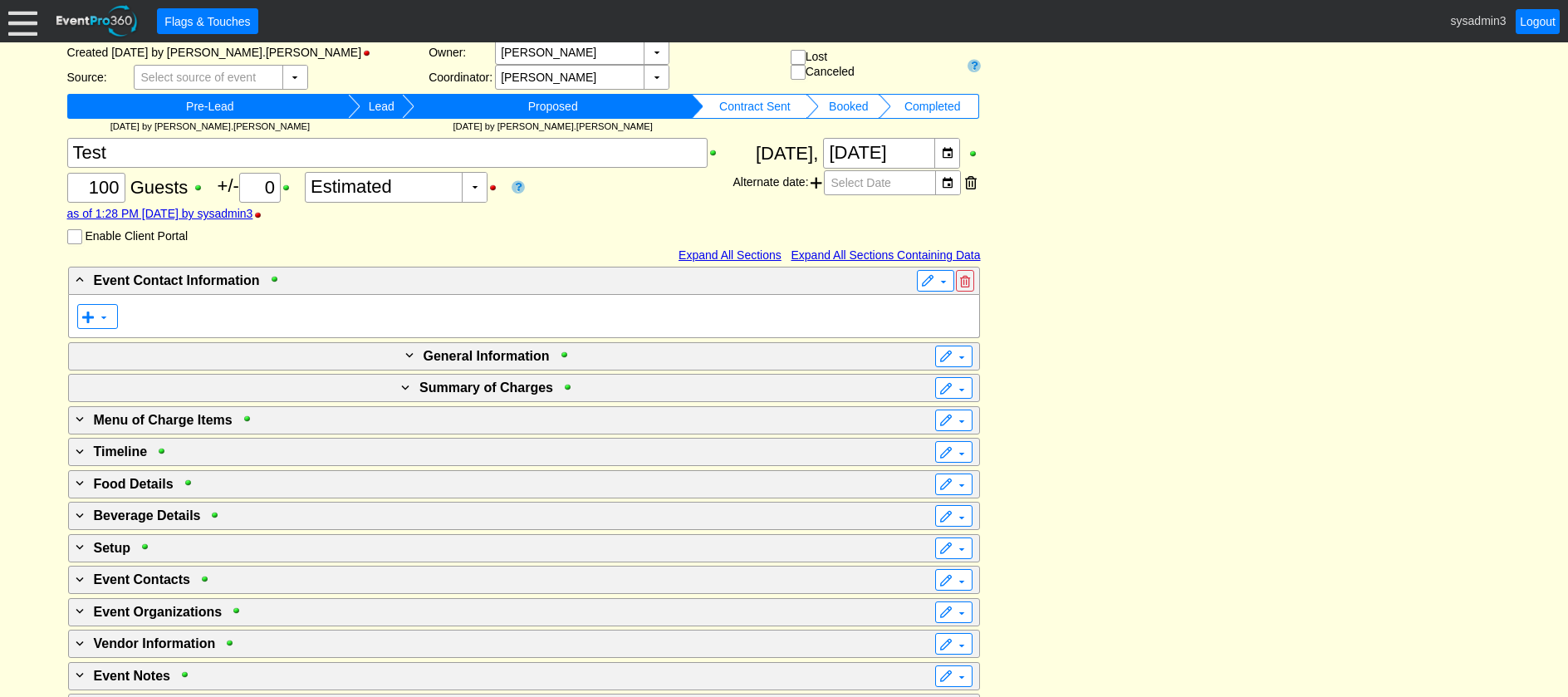
scroll to position [249, 0]
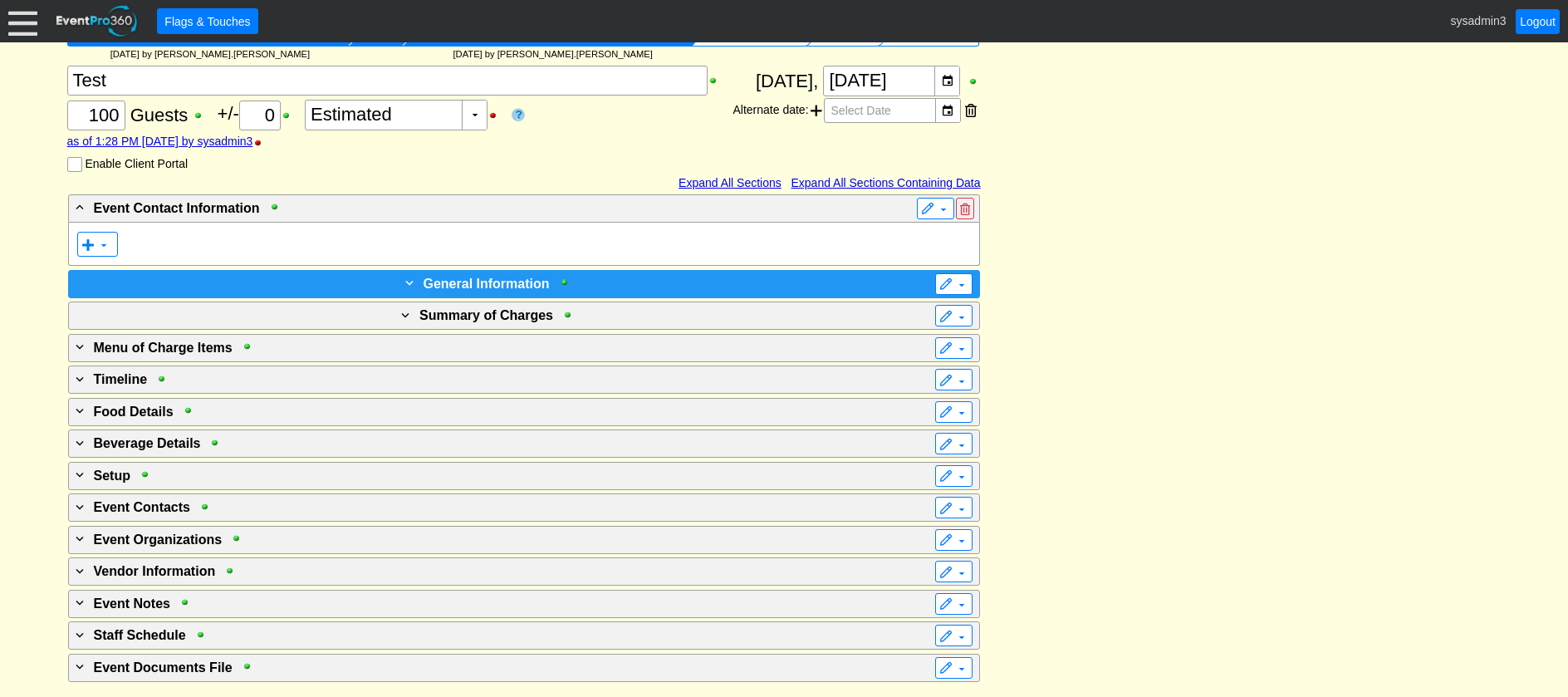
click at [512, 284] on span "General Information" at bounding box center [486, 284] width 126 height 14
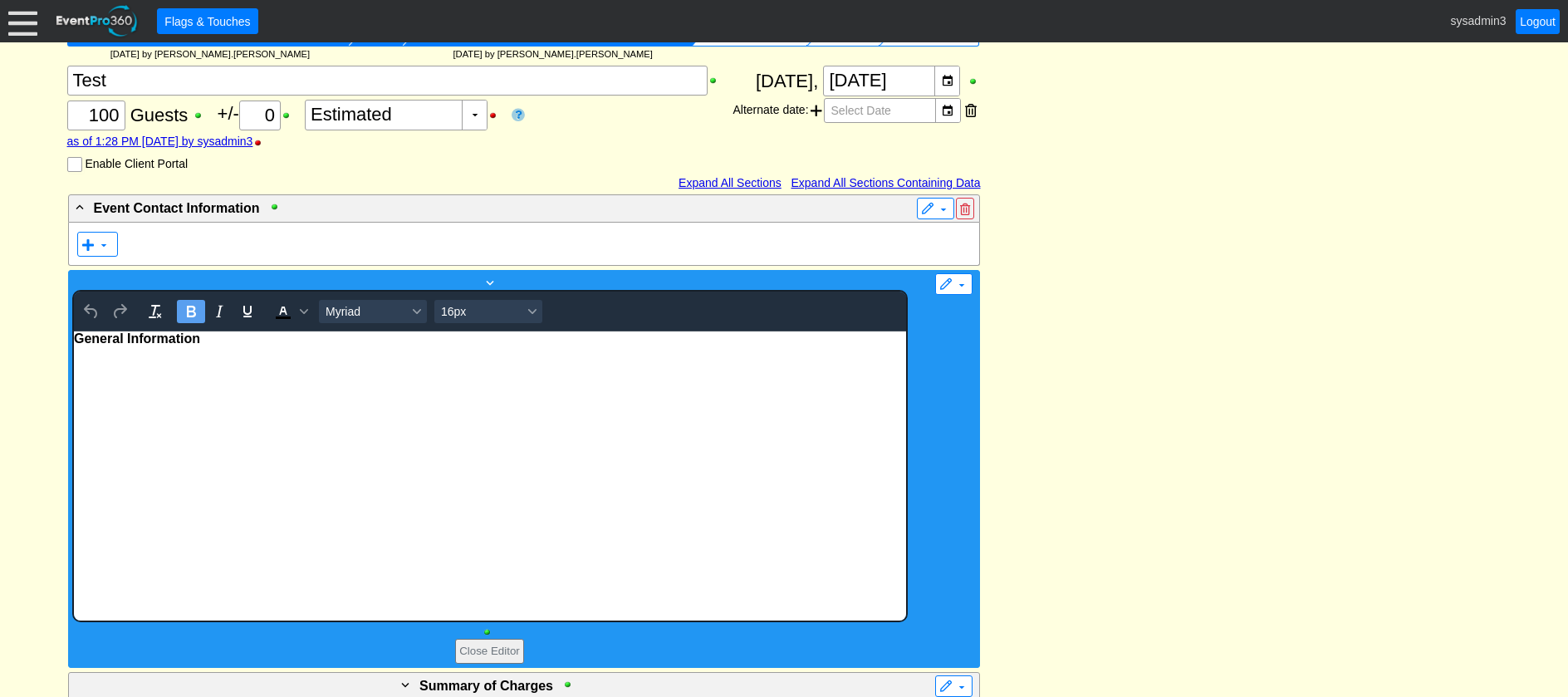
scroll to position [0, 0]
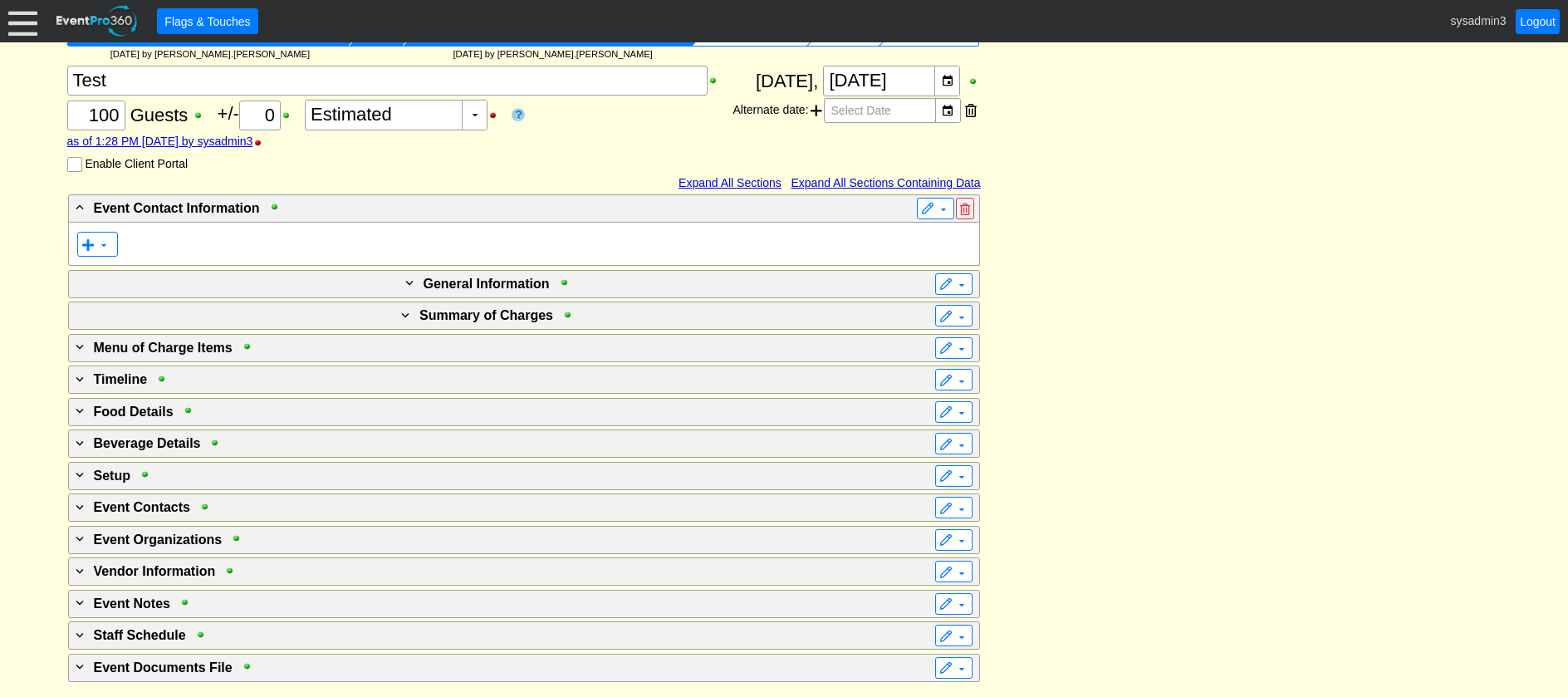
click at [1269, 293] on div "- Event Contact Information ▼ ▼ + General Information ▼ Loading.... Remove all …" at bounding box center [784, 438] width 1443 height 489
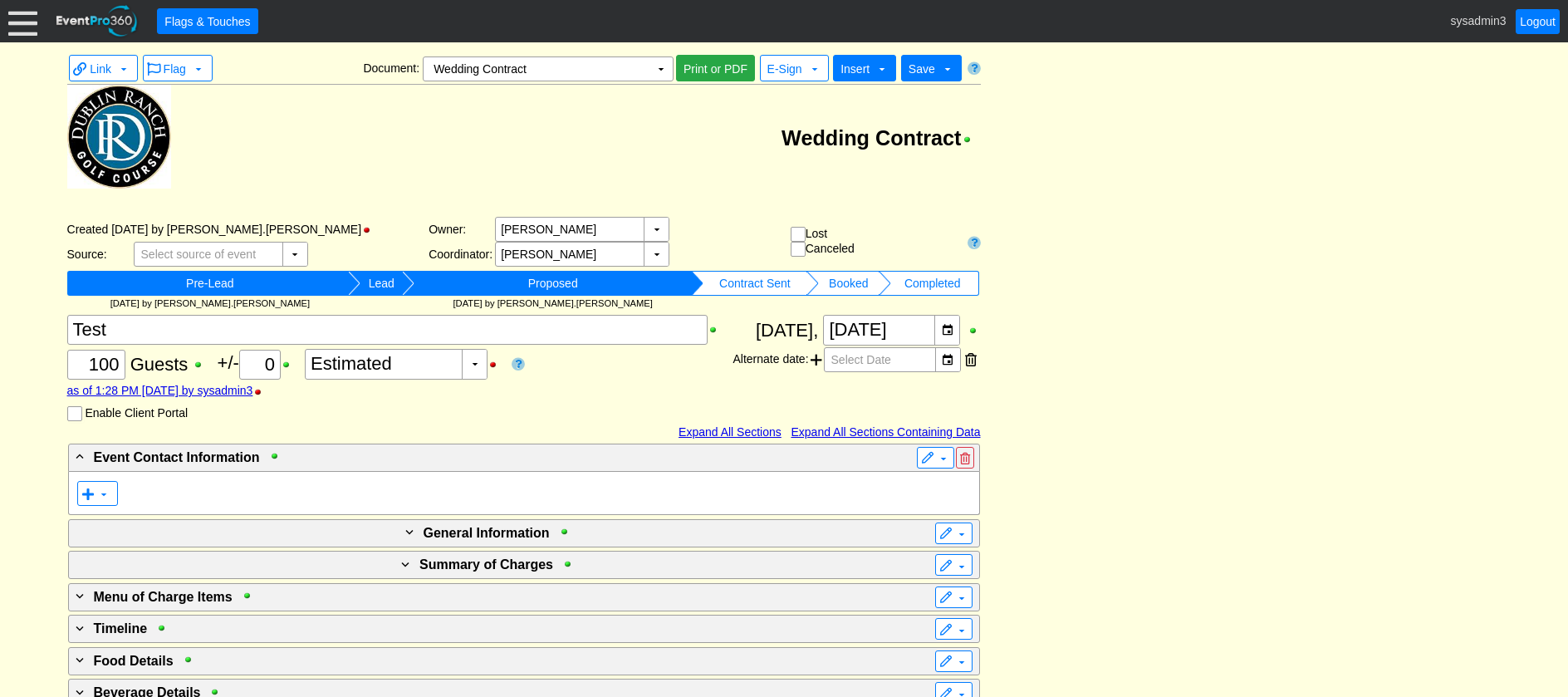
click at [860, 72] on span "Insert" at bounding box center [855, 68] width 29 height 13
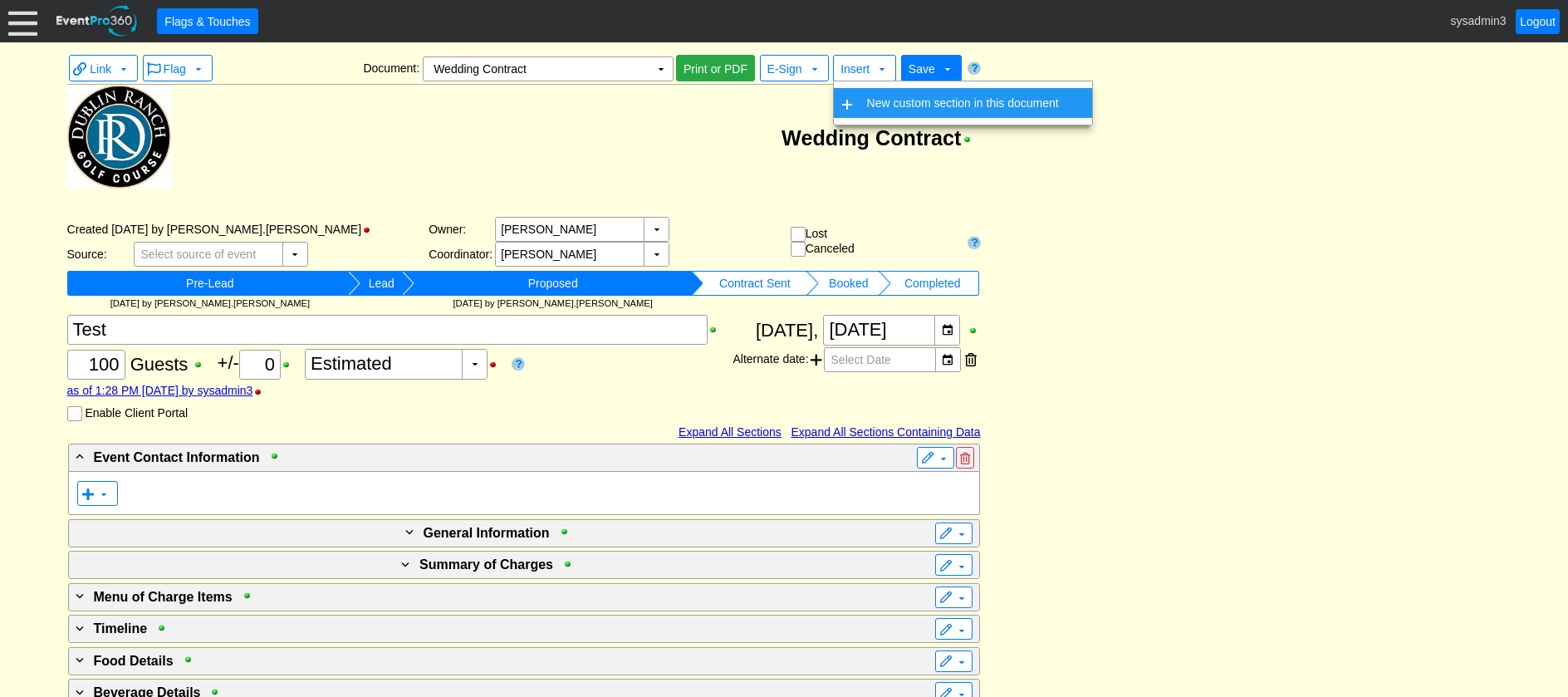
click at [884, 105] on td "New custom section in this document" at bounding box center [963, 103] width 205 height 30
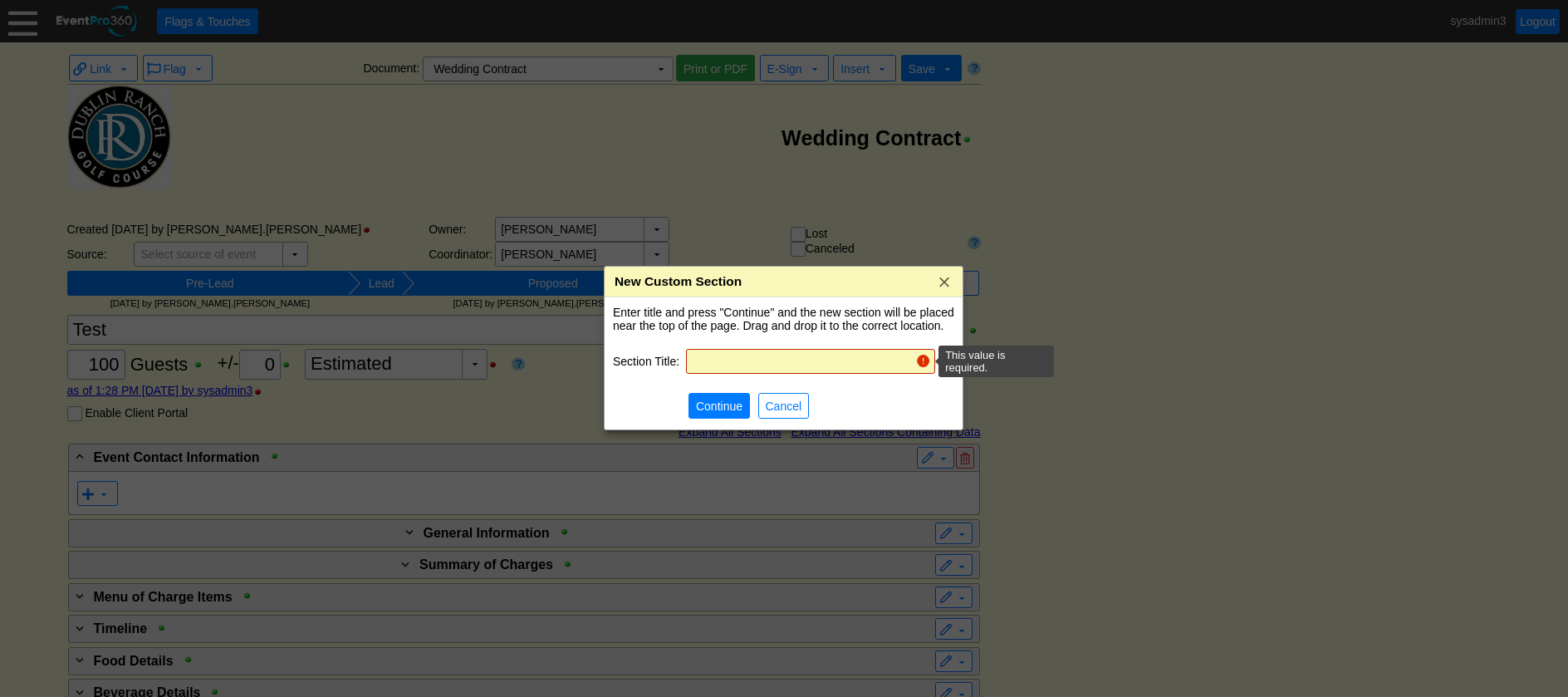
click at [736, 366] on input "text" at bounding box center [801, 361] width 217 height 24
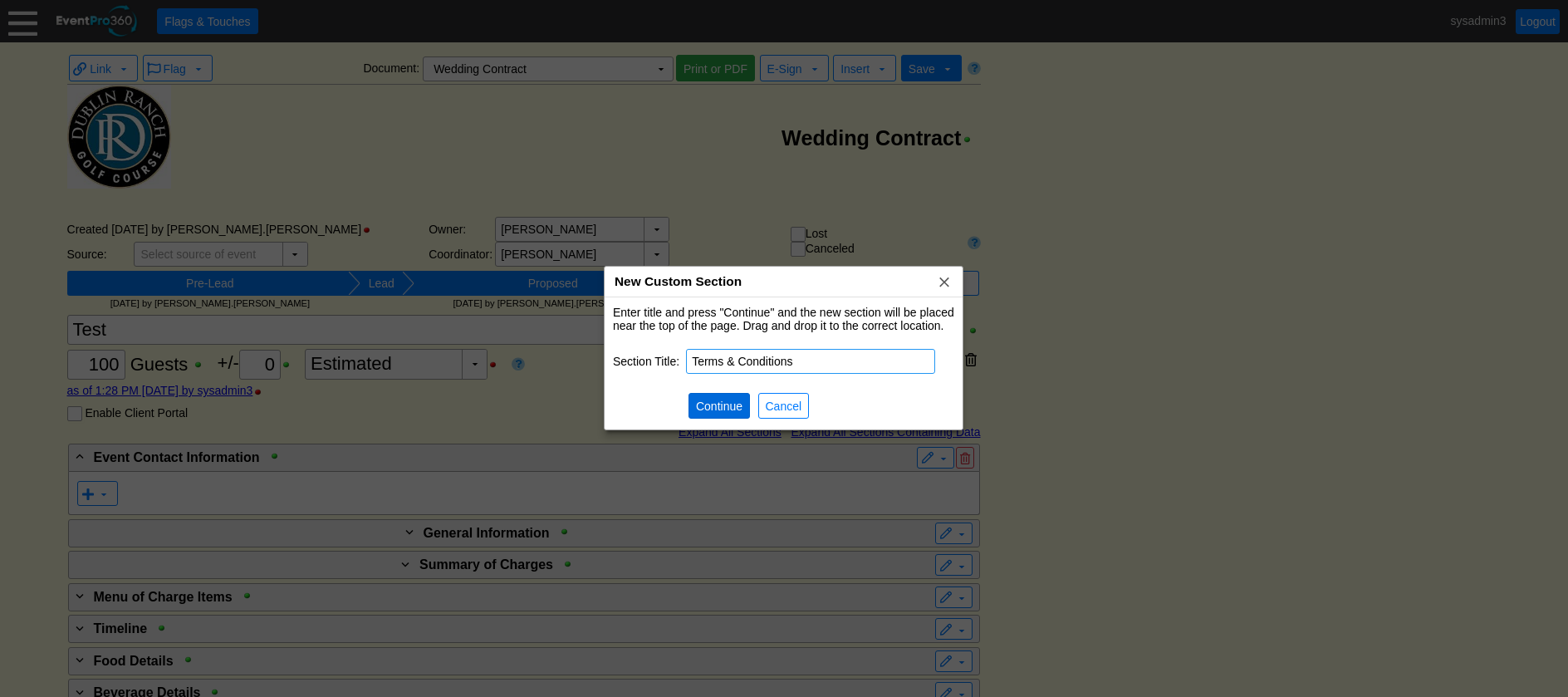
type input "Terms & Conditions"
click at [713, 403] on span "Continue" at bounding box center [719, 406] width 53 height 17
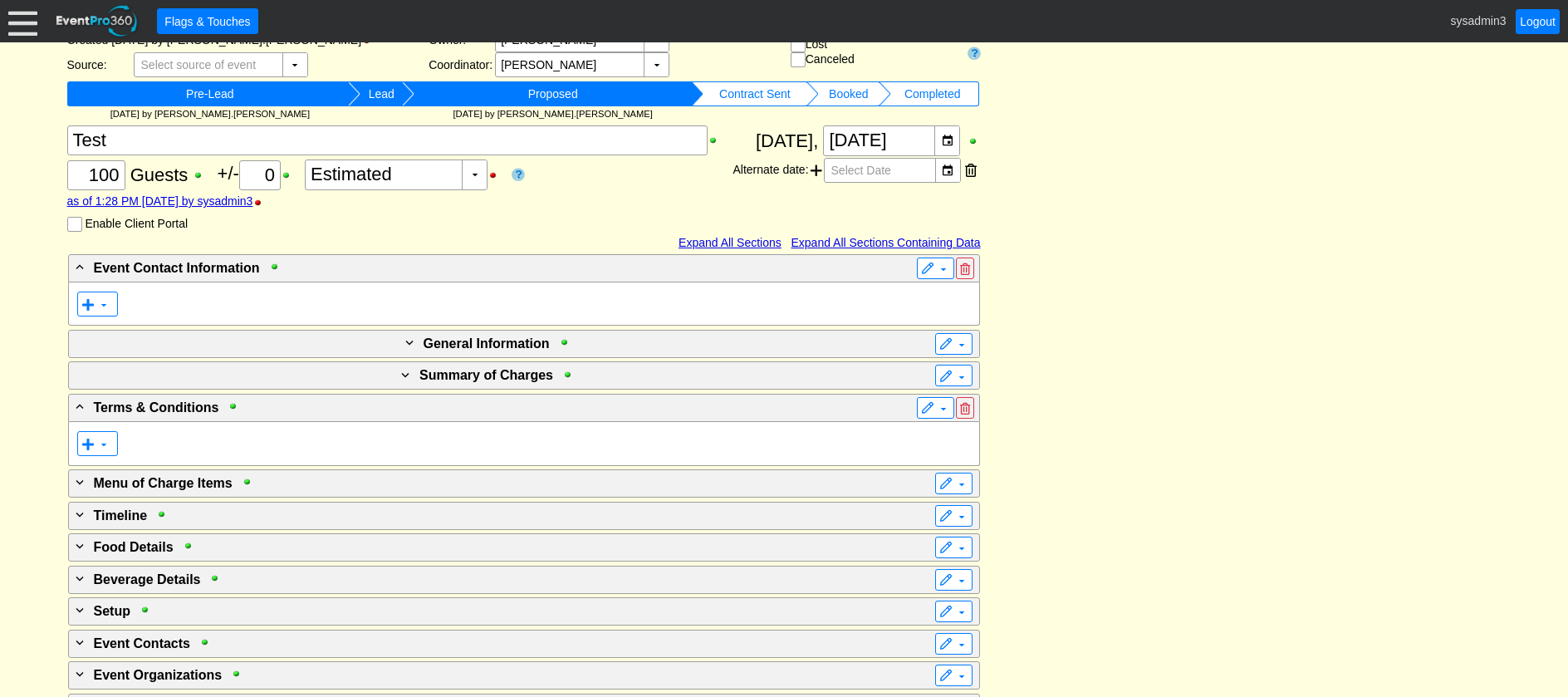
scroll to position [160, 0]
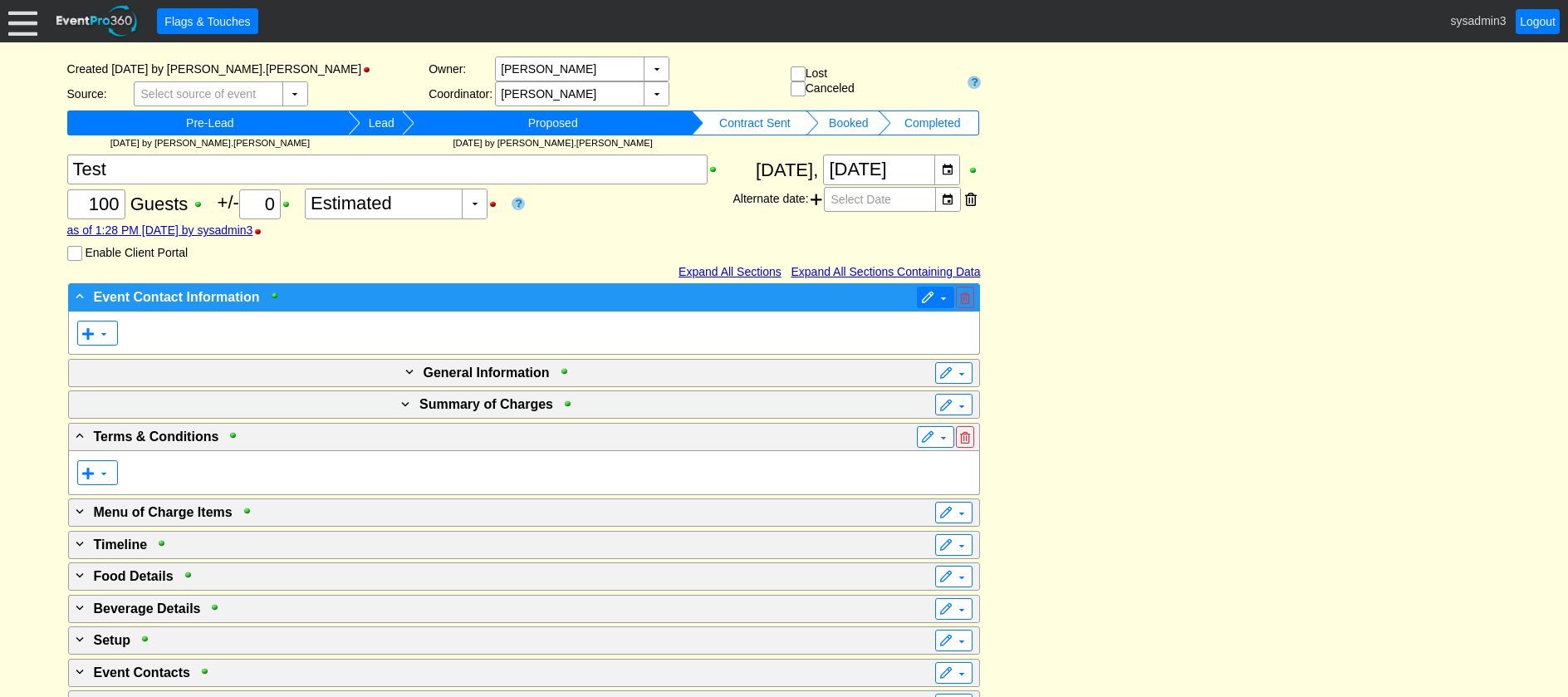
click at [926, 296] on span at bounding box center [927, 298] width 13 height 13
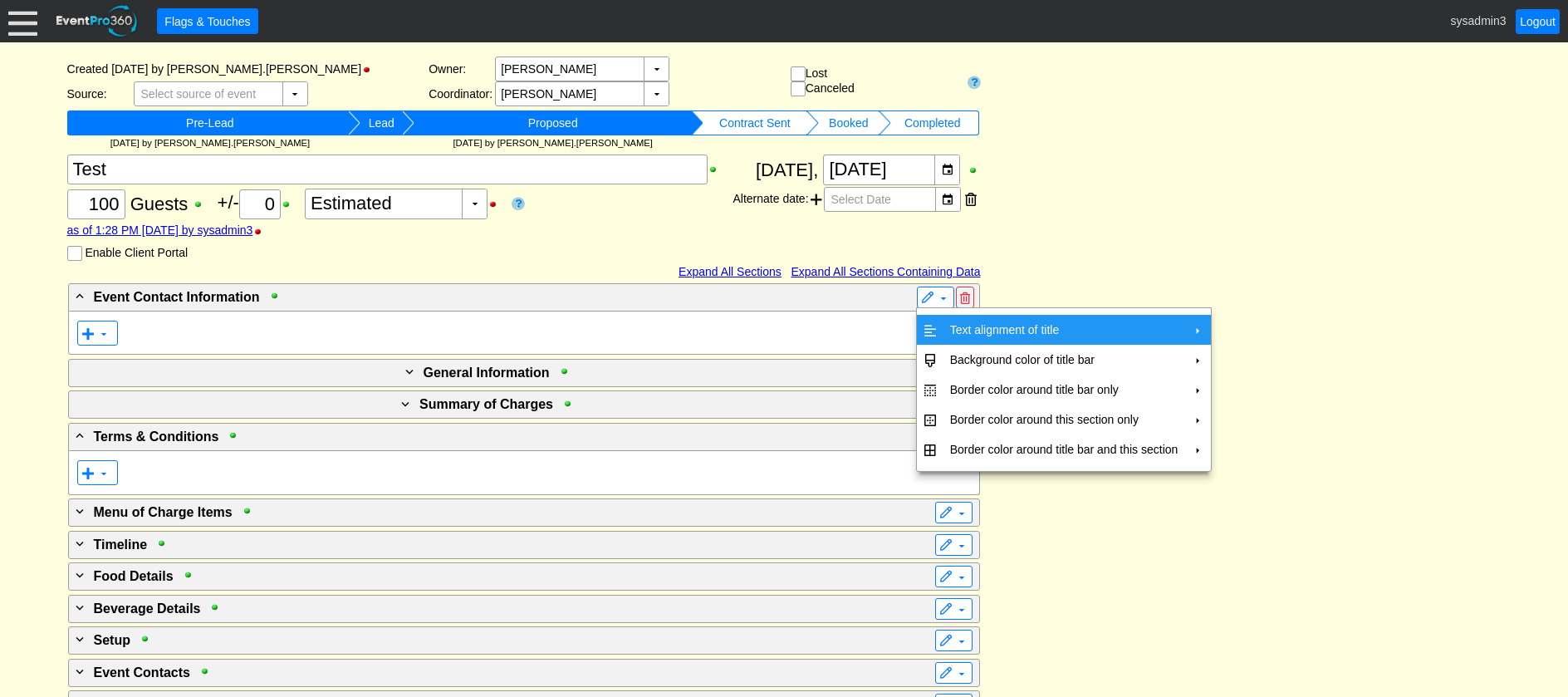
click at [969, 325] on td "Text alignment of title" at bounding box center [1065, 330] width 242 height 30
click at [1263, 363] on td "Center" at bounding box center [1262, 367] width 48 height 30
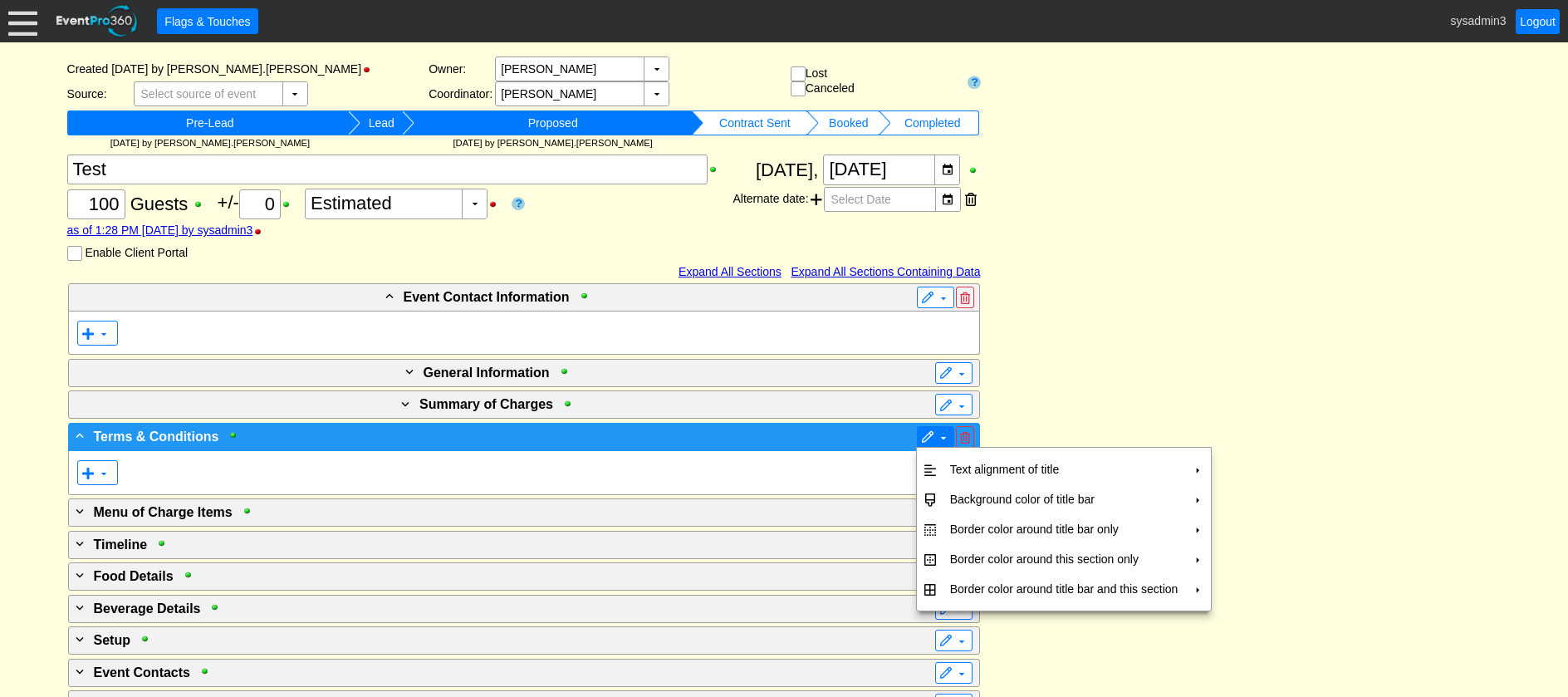
click at [933, 435] on span "▼" at bounding box center [935, 437] width 29 height 17
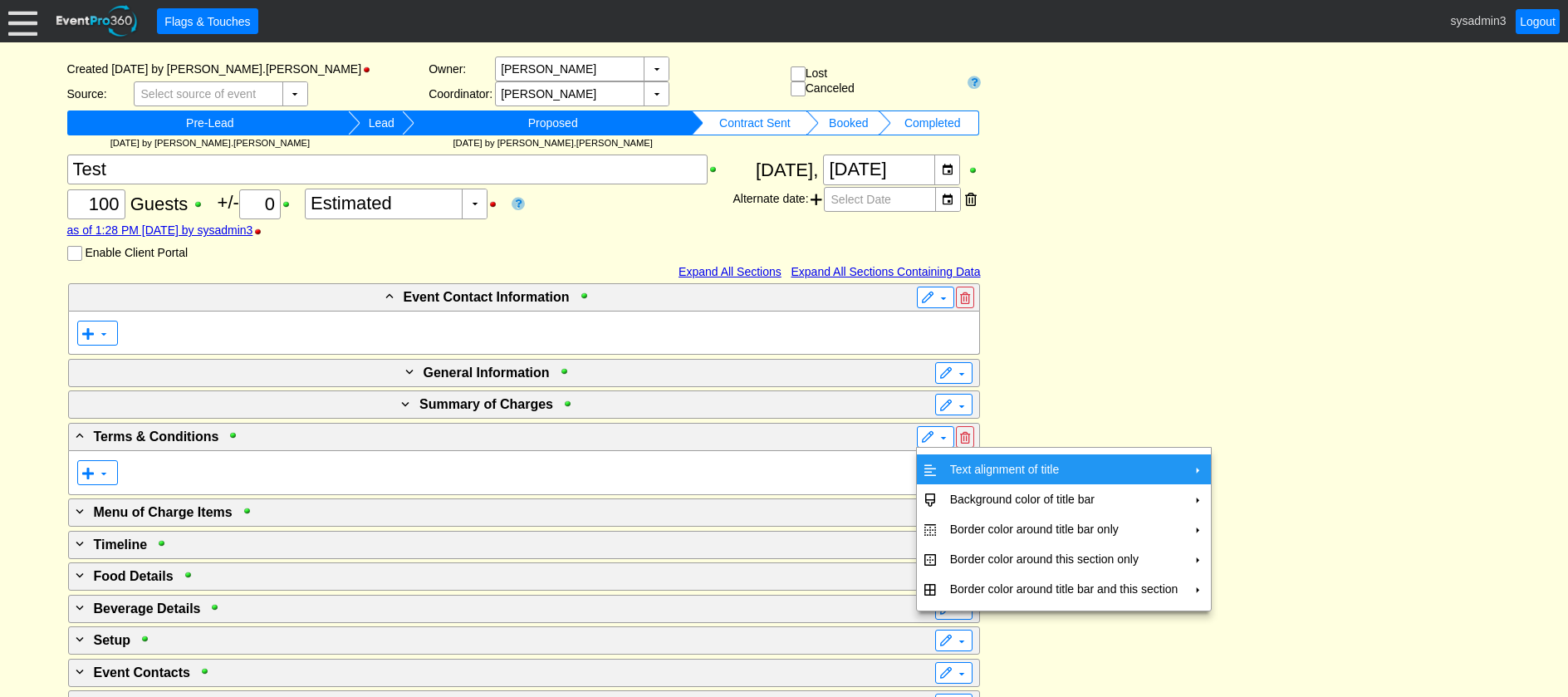
drag, startPoint x: 973, startPoint y: 467, endPoint x: 1011, endPoint y: 461, distance: 38.5
click at [974, 466] on td "Text alignment of title" at bounding box center [1065, 469] width 242 height 30
click at [1265, 501] on td "Center" at bounding box center [1262, 507] width 48 height 30
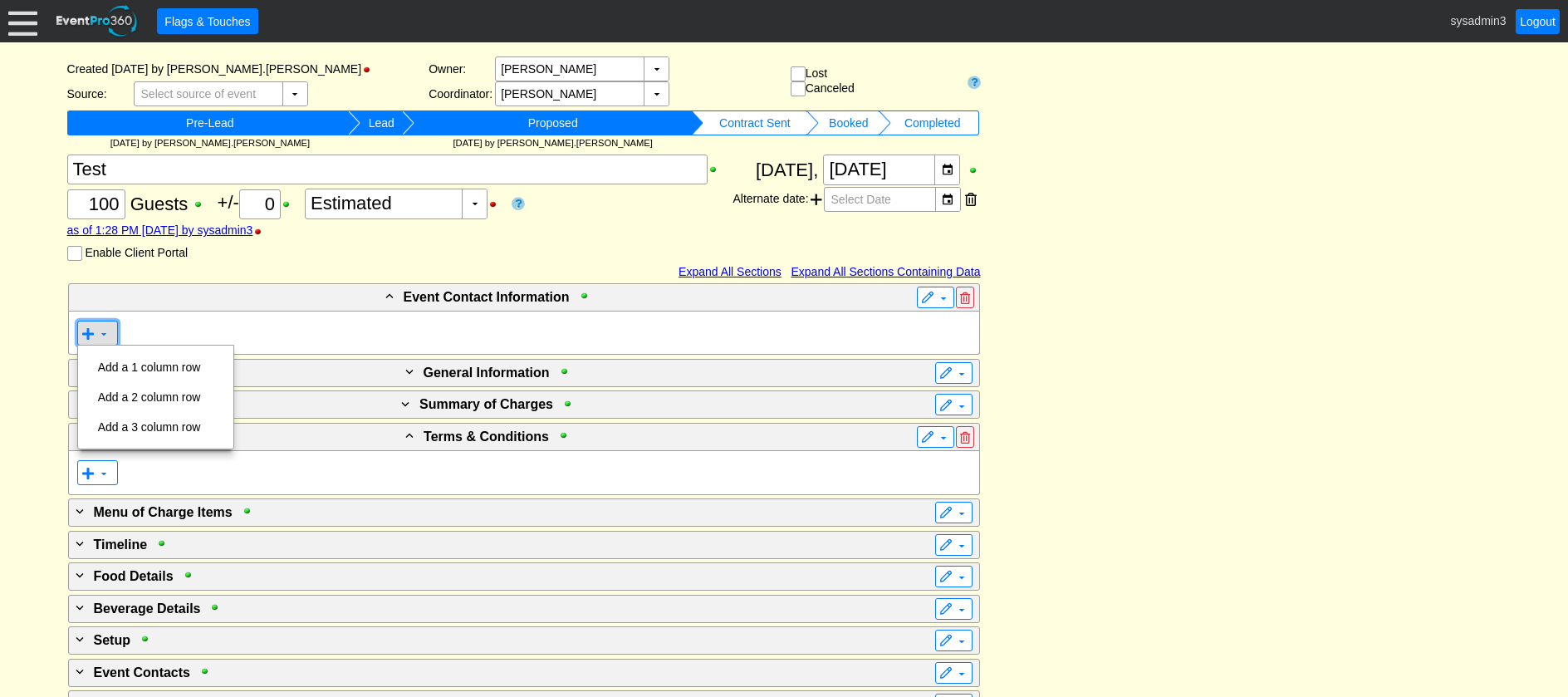
click at [88, 332] on span at bounding box center [88, 333] width 13 height 13
click at [115, 389] on td "Add a 2 column row" at bounding box center [149, 397] width 117 height 30
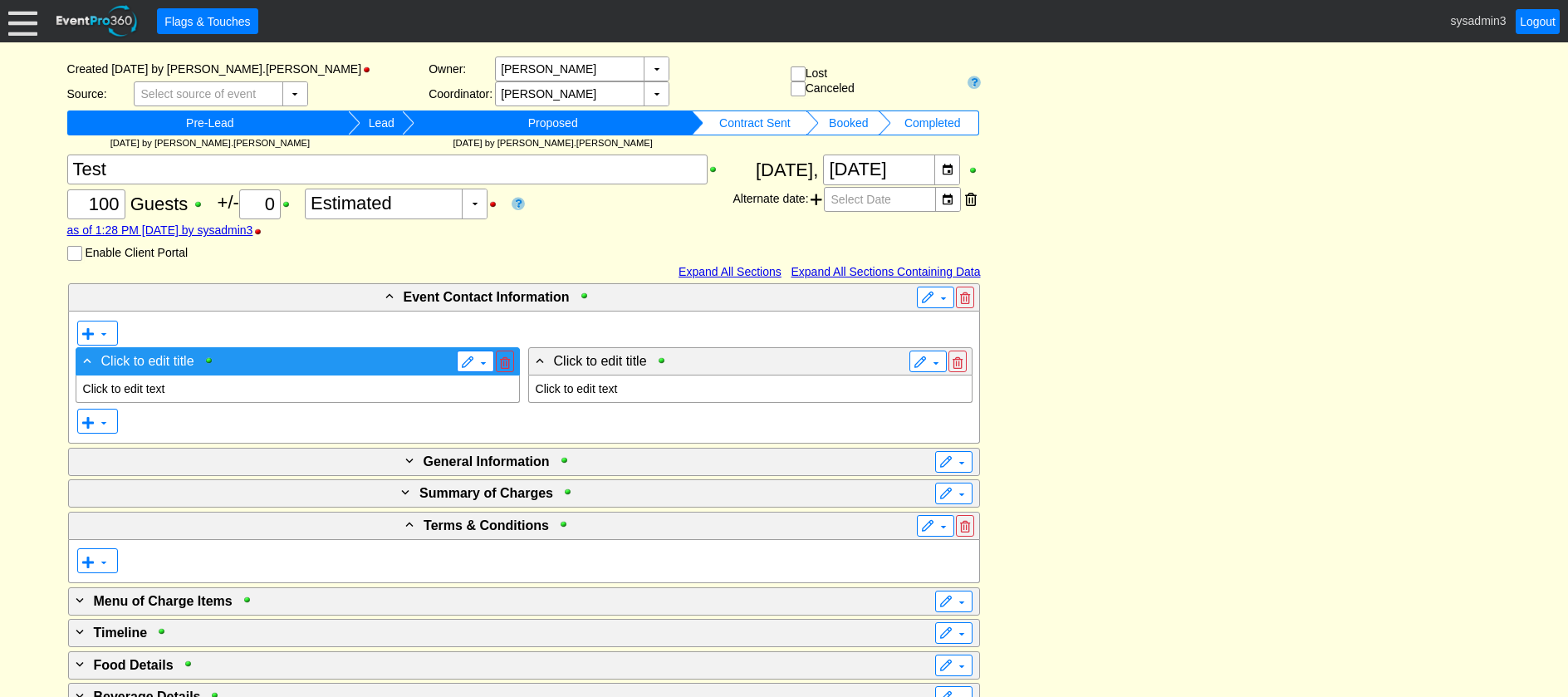
click at [153, 359] on span "Click to edit title" at bounding box center [148, 362] width 93 height 14
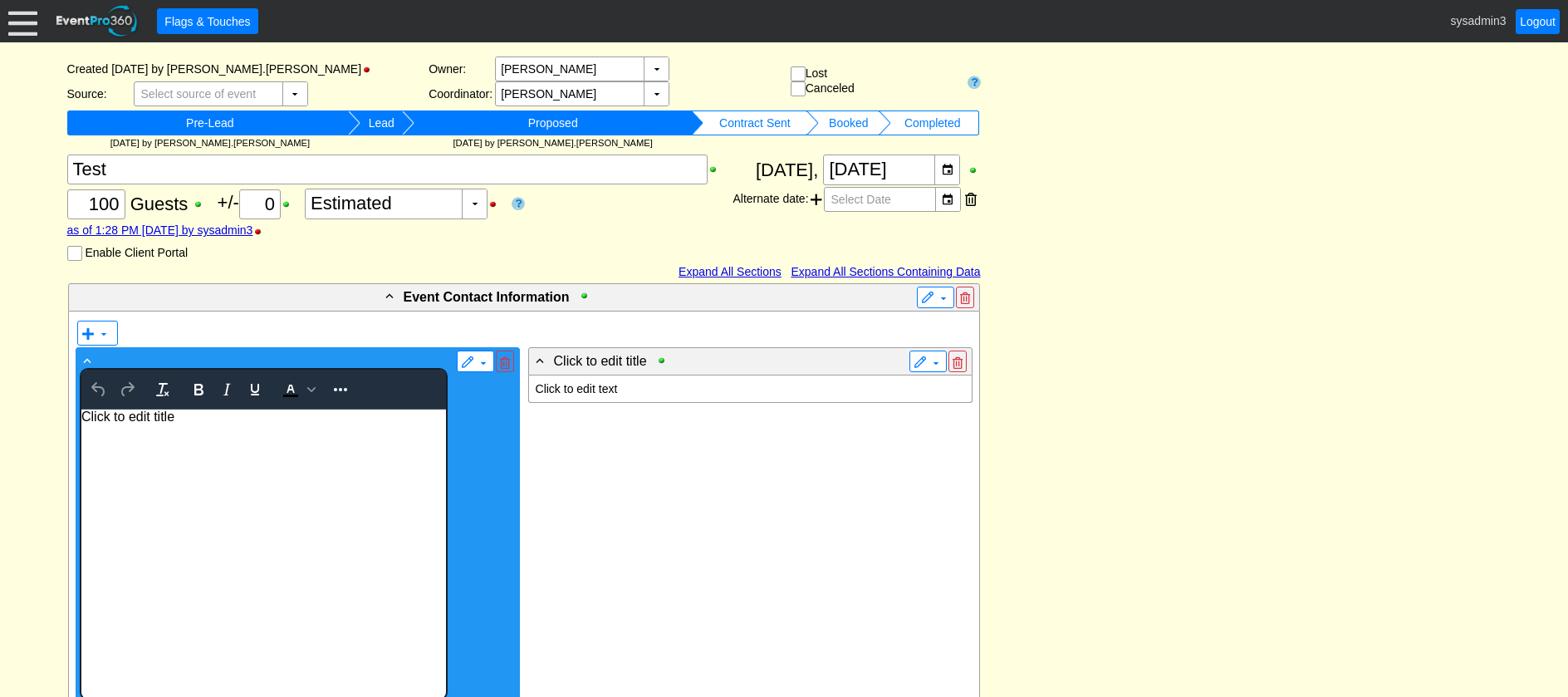
scroll to position [0, 0]
drag, startPoint x: 199, startPoint y: 415, endPoint x: 155, endPoint y: 817, distance: 404.4
click at [81, 409] on html "Click to edit title" at bounding box center [263, 553] width 365 height 289
drag, startPoint x: 255, startPoint y: 414, endPoint x: 156, endPoint y: 827, distance: 424.7
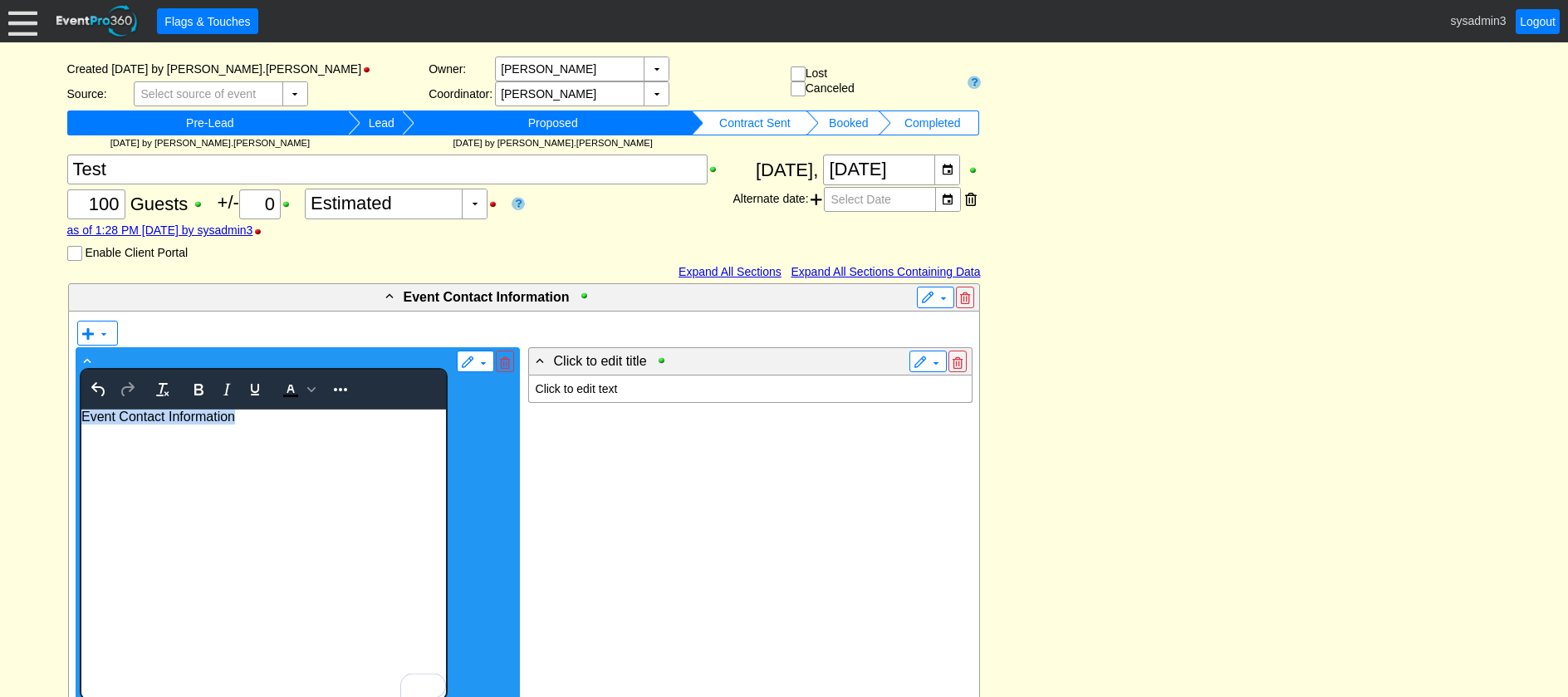
click at [81, 416] on html "Event Contact Information" at bounding box center [263, 553] width 365 height 289
click at [198, 395] on icon "Bold" at bounding box center [199, 389] width 9 height 11
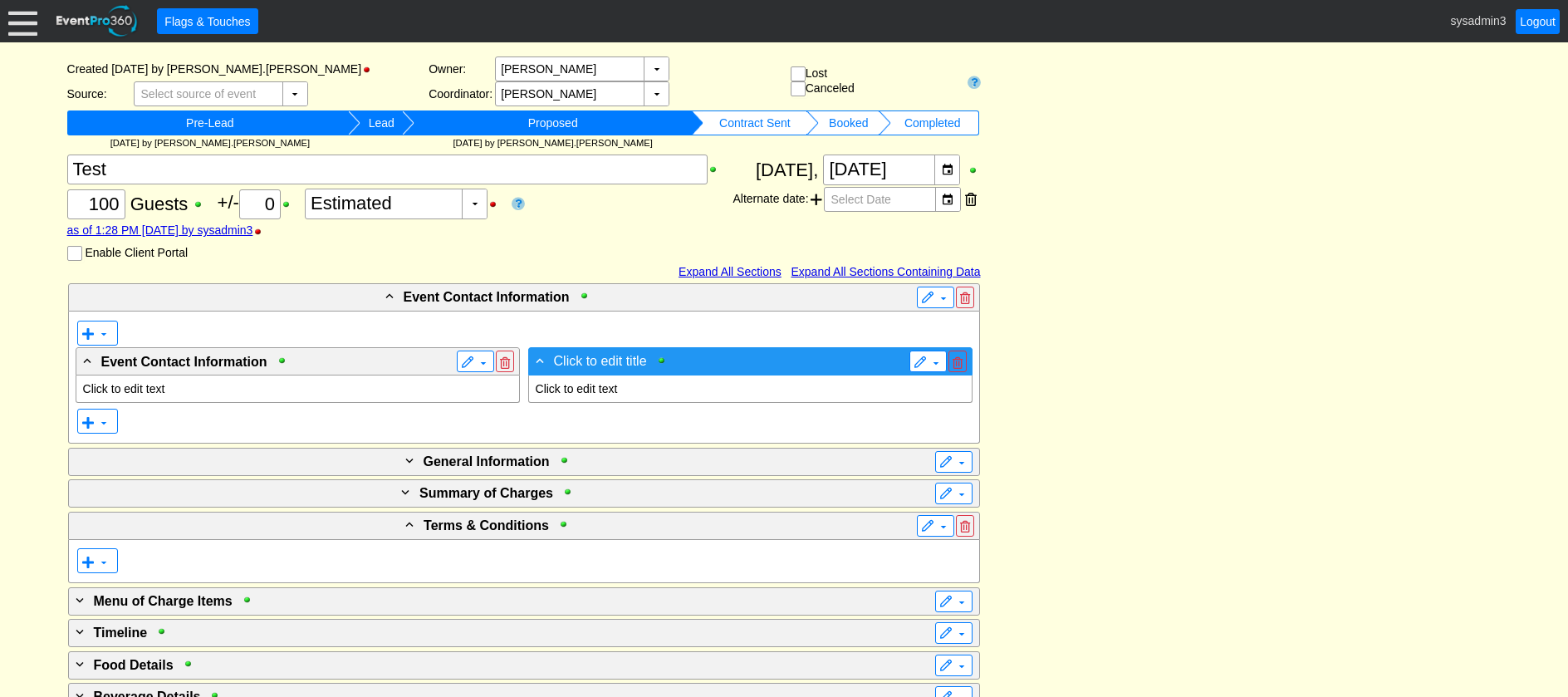
click at [631, 359] on span "Click to edit title" at bounding box center [600, 362] width 93 height 14
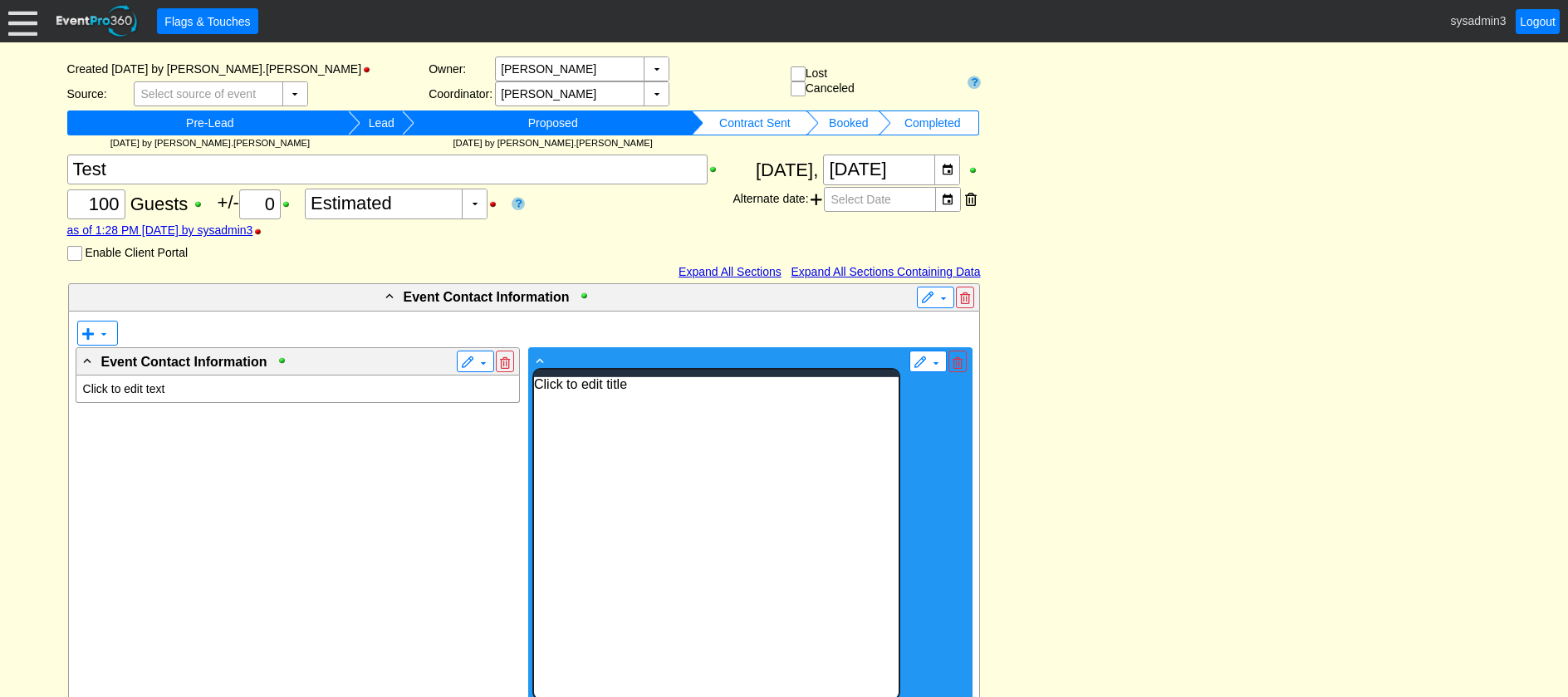
scroll to position [0, 0]
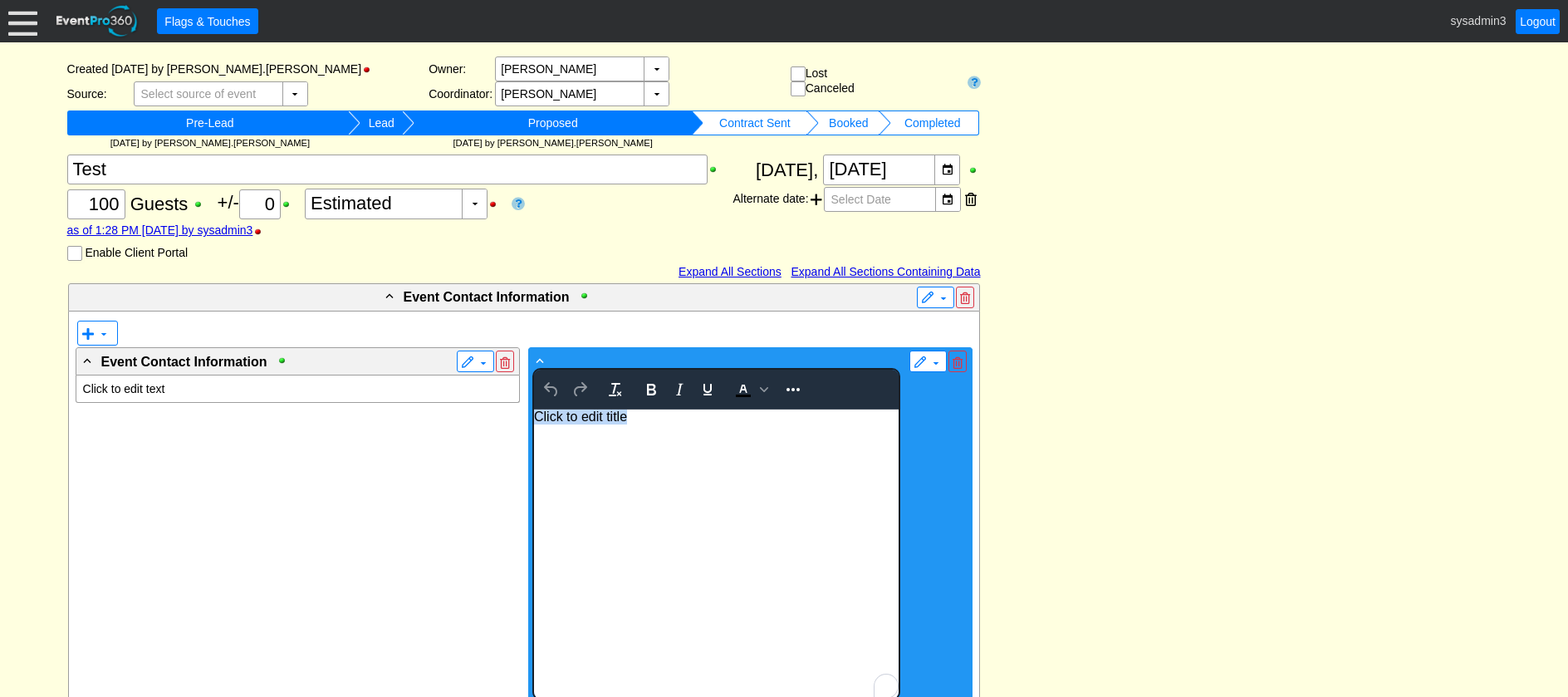
drag, startPoint x: 649, startPoint y: 416, endPoint x: 486, endPoint y: 418, distance: 163.0
click at [533, 418] on html "Click to edit title" at bounding box center [715, 553] width 365 height 289
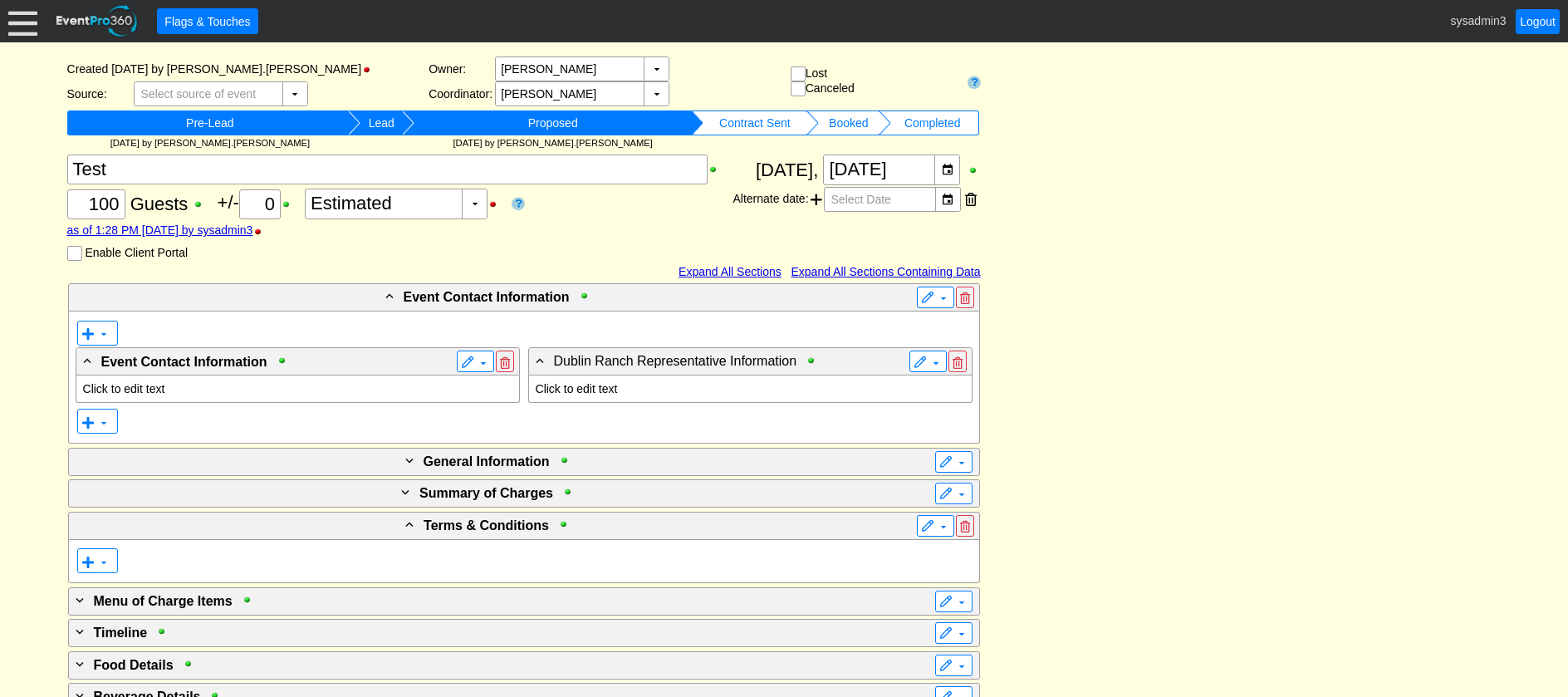
click at [150, 388] on p "Click to edit text" at bounding box center [298, 388] width 429 height 13
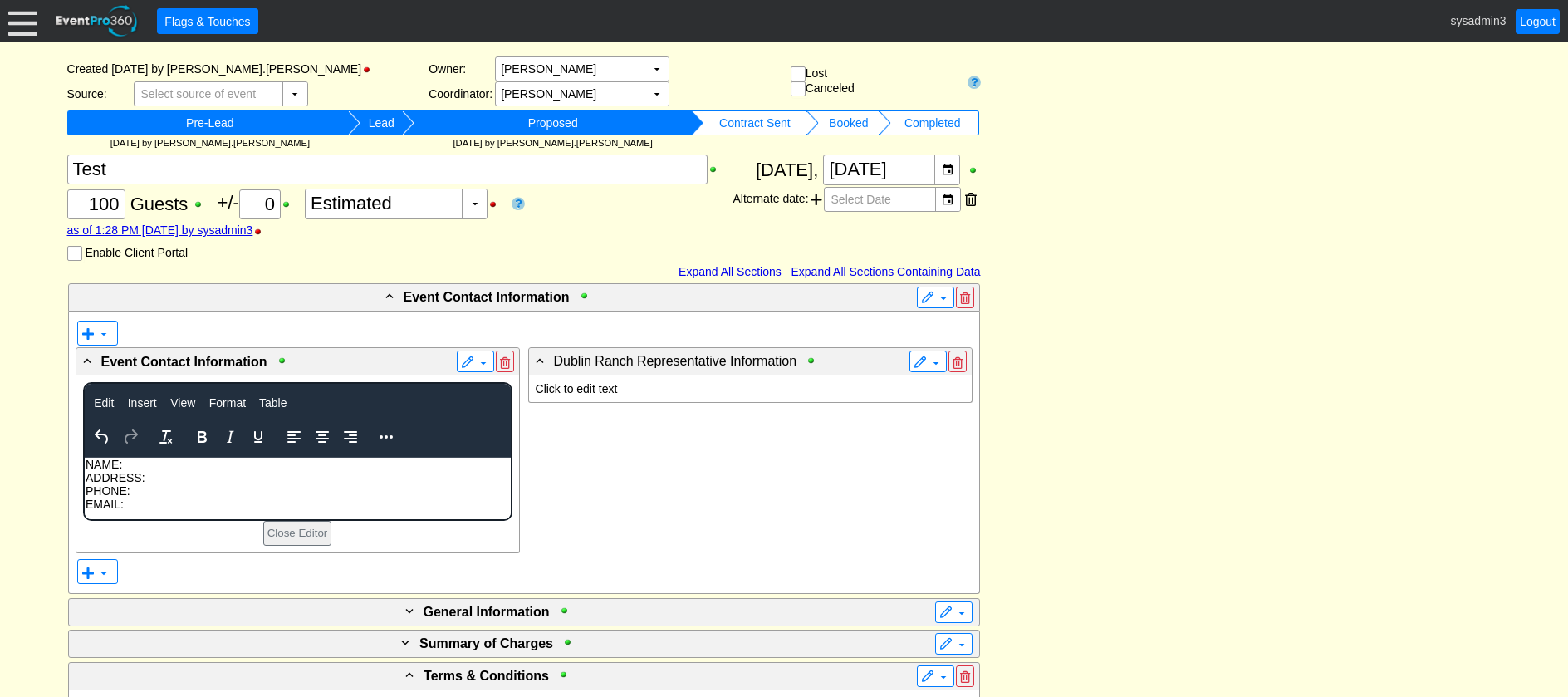
click at [139, 481] on p "ADDRESS:" at bounding box center [297, 477] width 424 height 13
click at [131, 501] on p "EMAIL:" at bounding box center [297, 504] width 424 height 13
drag, startPoint x: 125, startPoint y: 508, endPoint x: 113, endPoint y: 471, distance: 38.9
click at [84, 465] on body "NAME: ADDRESS: PHONE: EMAIL:" at bounding box center [297, 488] width 426 height 61
copy body "NAME: ADDRESS: PHONE: EMAIL:"
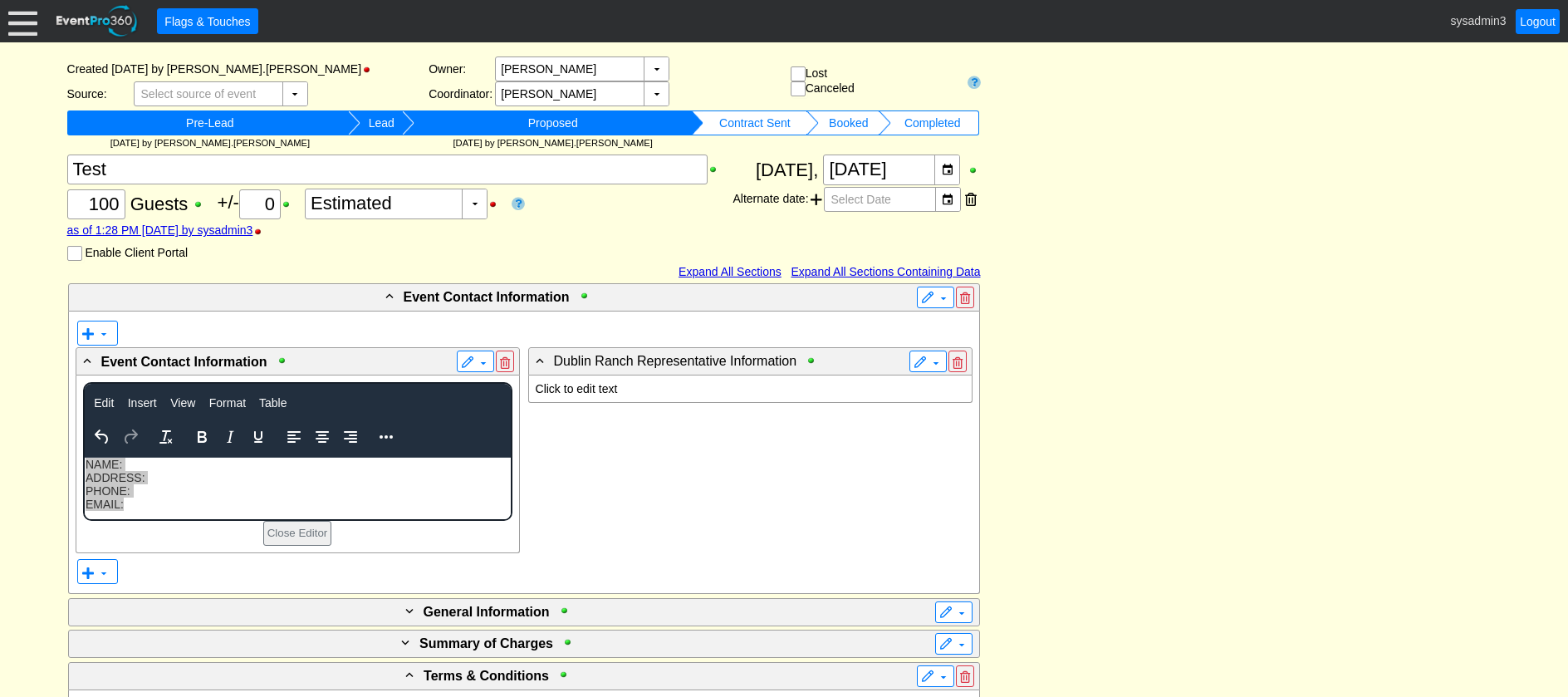
click at [1188, 309] on div "- Event Contact Information ▼ ▼ - Event Contact Information ▼ Click to edit tex…" at bounding box center [784, 684] width 1443 height 804
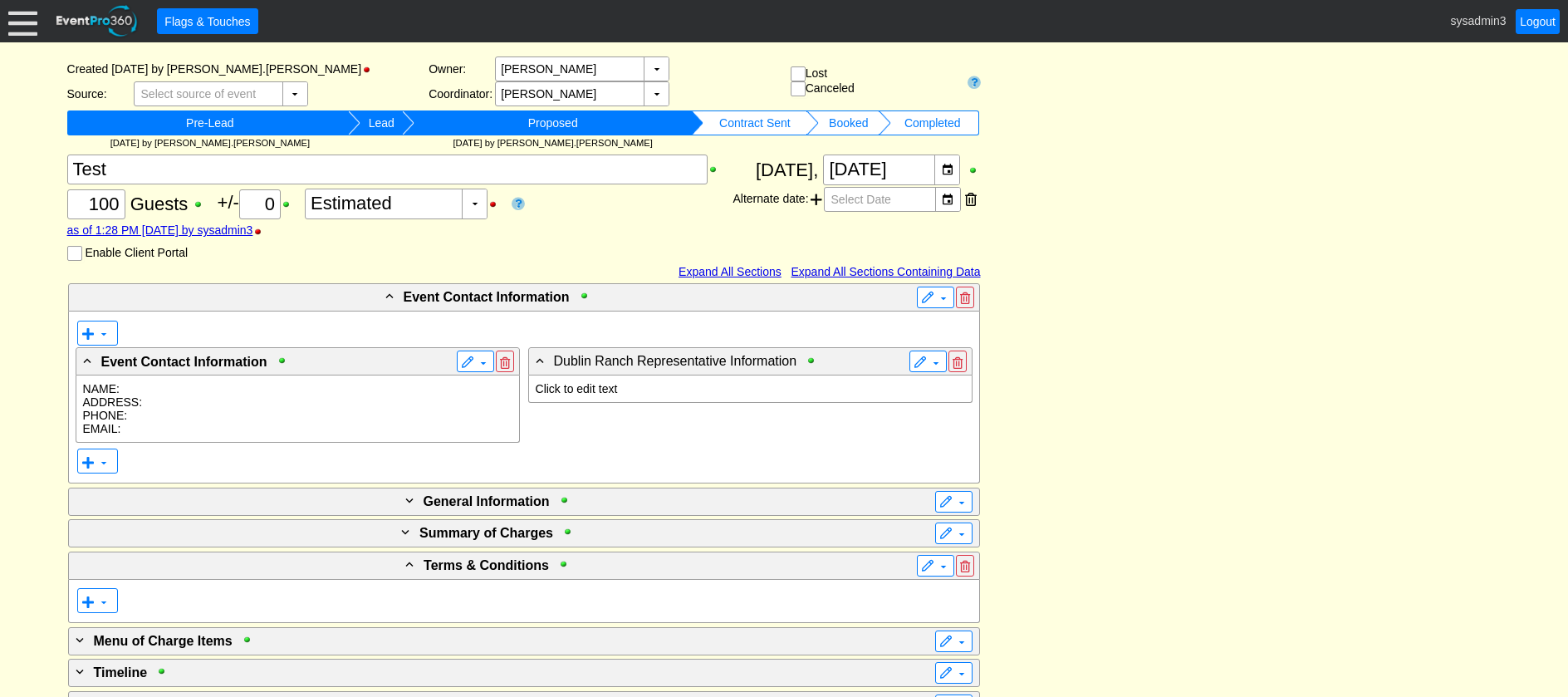
click at [600, 390] on p "Click to edit text" at bounding box center [750, 388] width 429 height 13
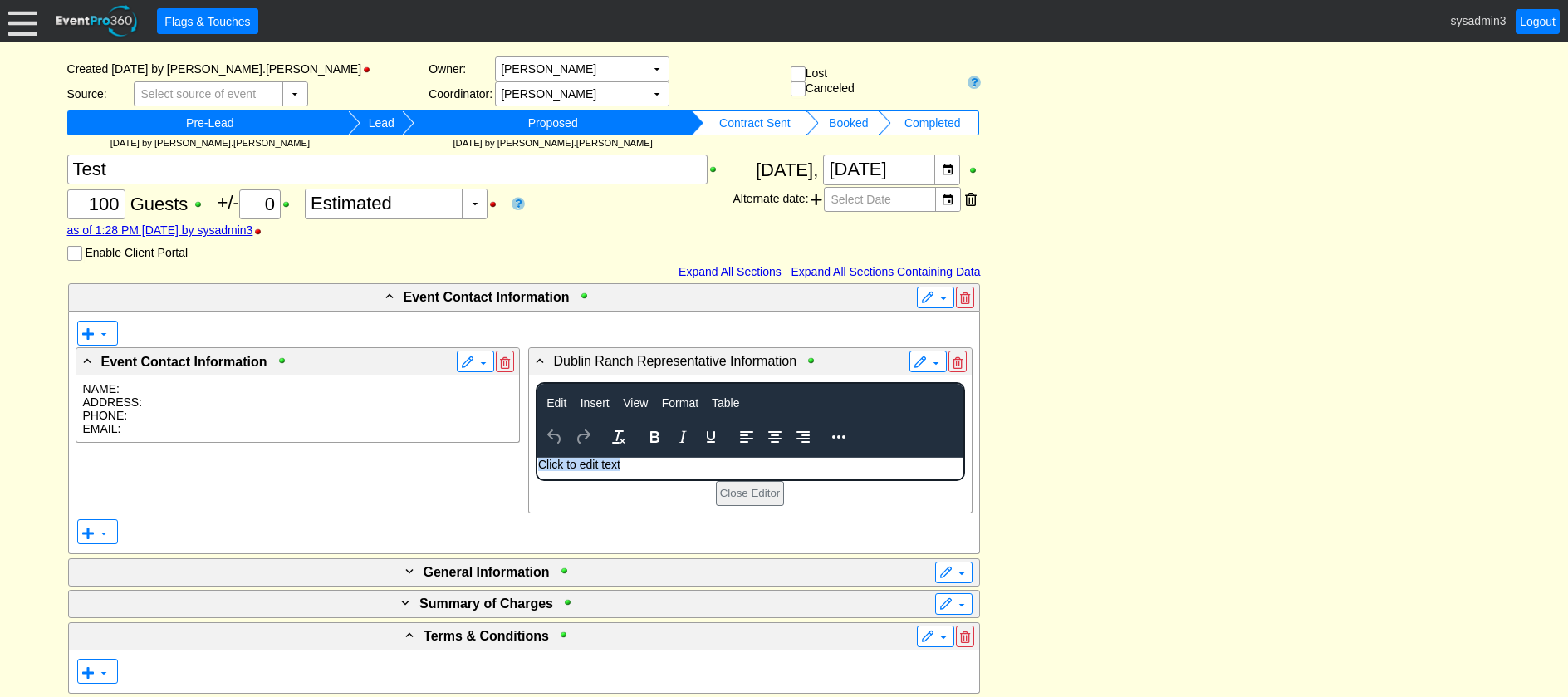
paste body "Rich Text Area. Press ALT-0 for help."
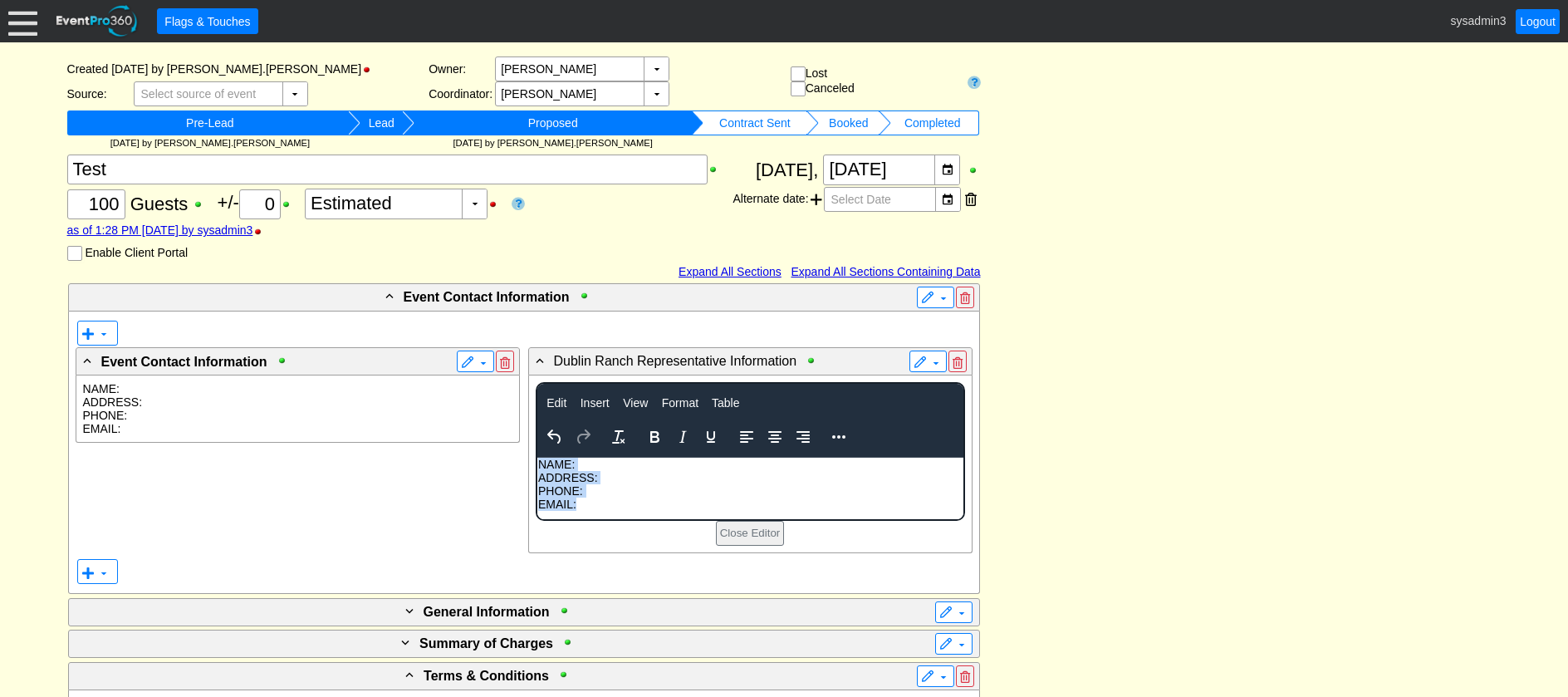
drag, startPoint x: 591, startPoint y: 508, endPoint x: 538, endPoint y: 460, distance: 71.5
click at [538, 460] on body "NAME: ADDRESS: PHONE: EMAIL:" at bounding box center [749, 488] width 426 height 61
click at [648, 434] on icon "Bold" at bounding box center [654, 437] width 20 height 20
click at [1089, 371] on div "- Event Contact Information ▼ ▼ - Event Contact Information ▼ NAME: ADDRESS: PH…" at bounding box center [784, 684] width 1443 height 804
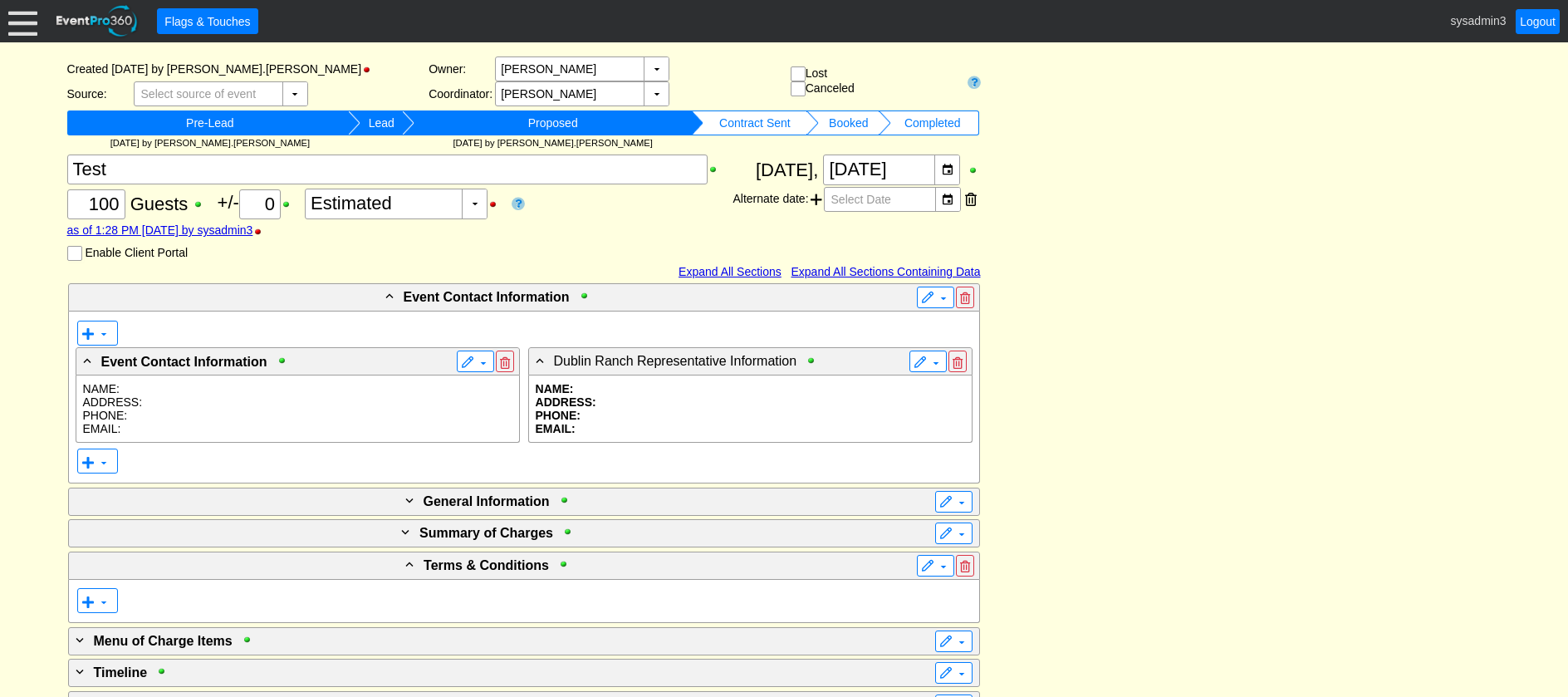
click at [190, 410] on p "PHONE:" at bounding box center [298, 415] width 429 height 13
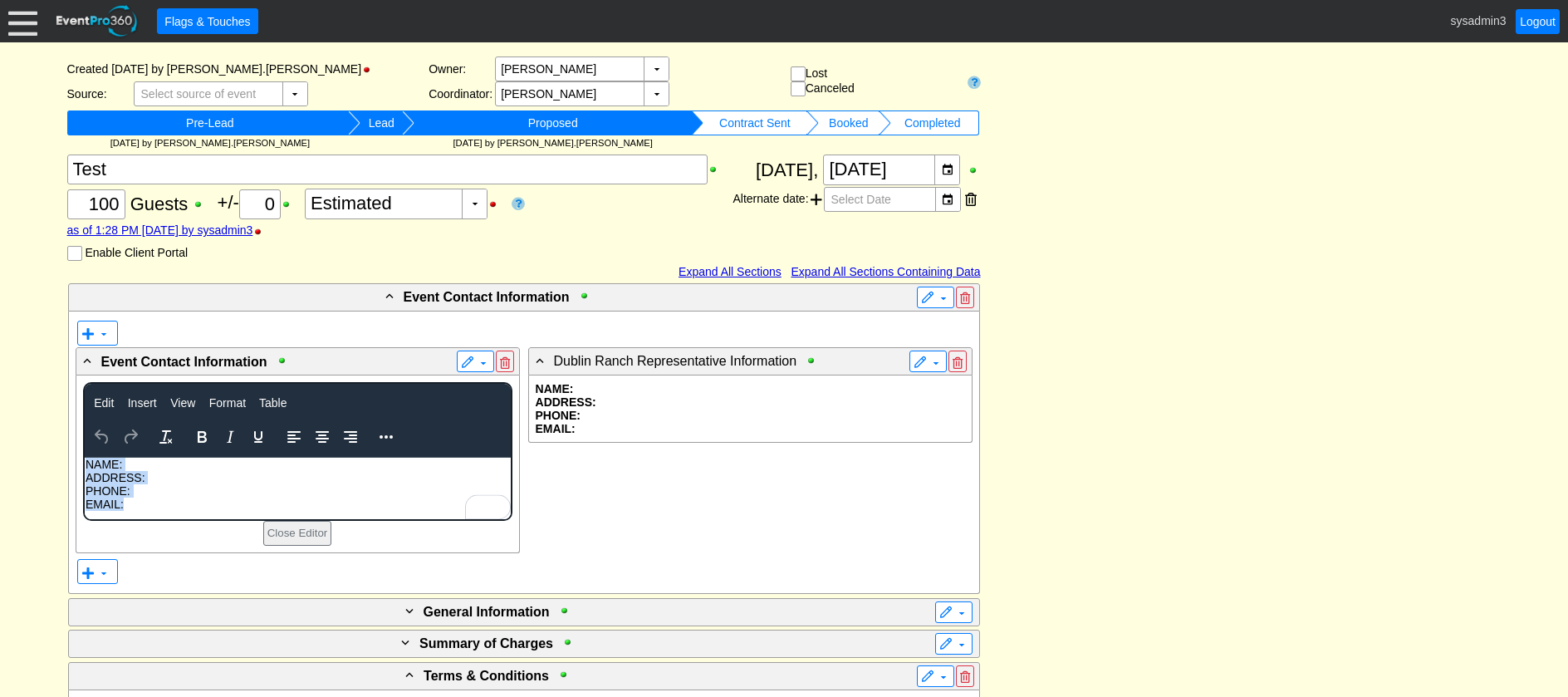
drag, startPoint x: 152, startPoint y: 505, endPoint x: 73, endPoint y: 463, distance: 89.5
click at [84, 463] on html "NAME: ADDRESS: PHONE: EMAIL:" at bounding box center [297, 488] width 426 height 61
click at [202, 431] on icon "Bold" at bounding box center [202, 437] width 20 height 20
click at [199, 486] on p "PHONE:" at bounding box center [297, 491] width 424 height 13
click at [135, 464] on p "NAME:" at bounding box center [297, 464] width 424 height 13
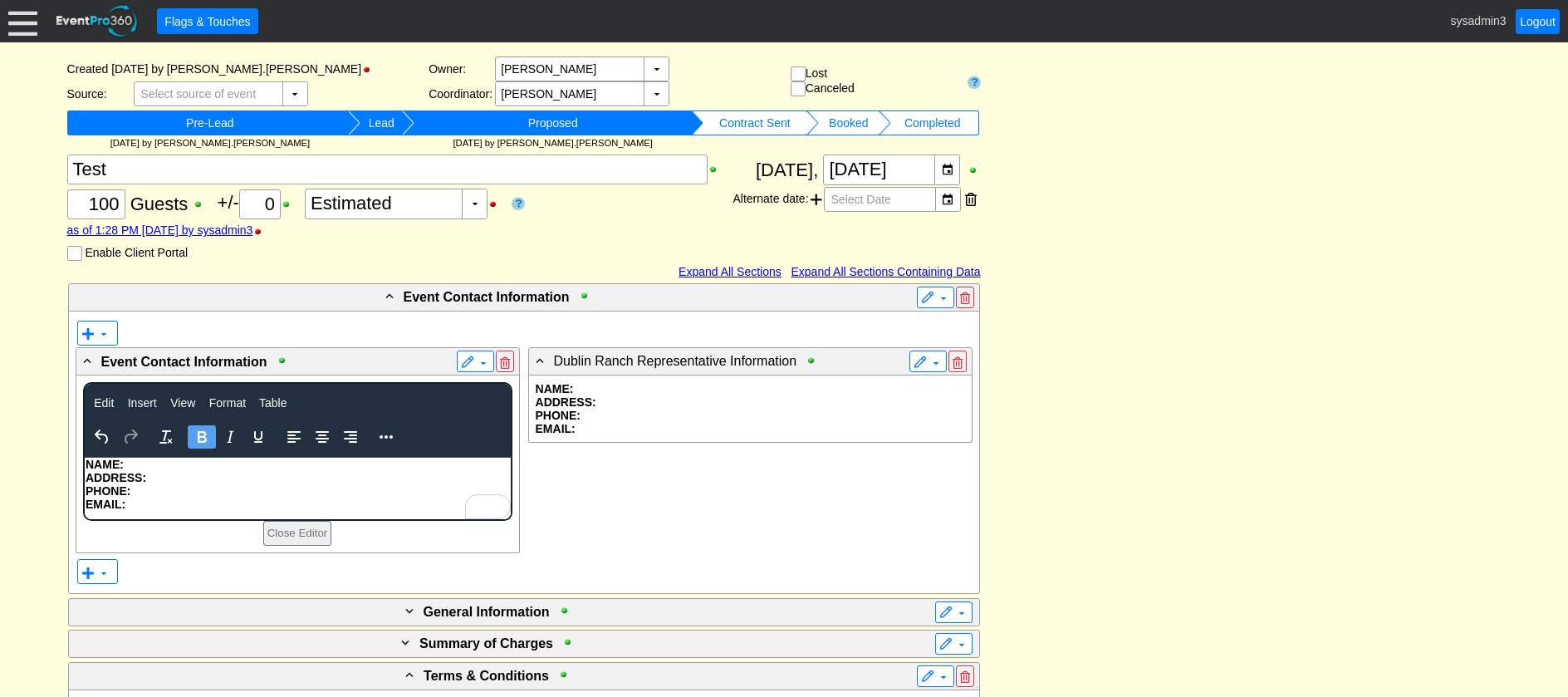
scroll to position [160, 0]
click at [385, 439] on icon "Reveal or hide additional toolbar items" at bounding box center [386, 437] width 20 height 20
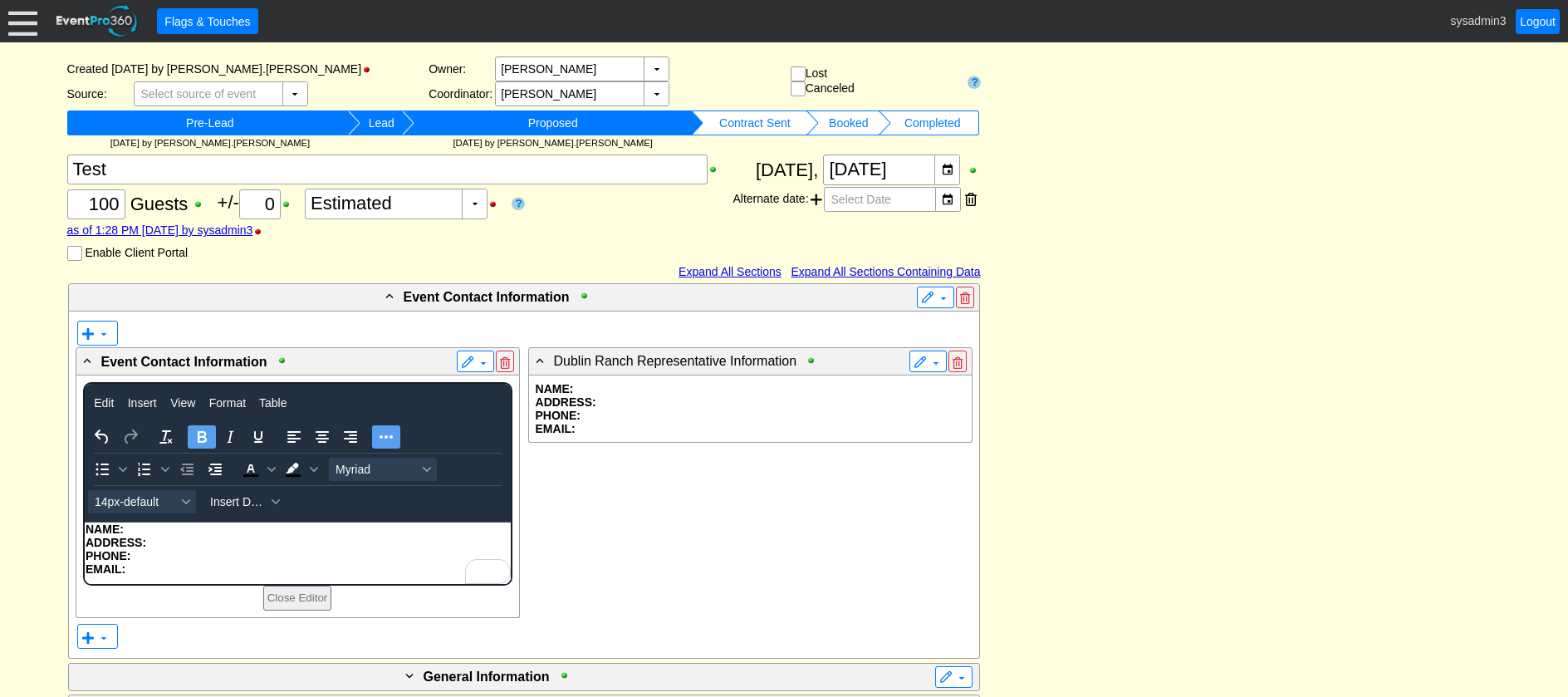
drag, startPoint x: 129, startPoint y: 526, endPoint x: 138, endPoint y: 529, distance: 9.5
click at [130, 526] on p "NAME:" at bounding box center [297, 529] width 424 height 13
click at [236, 499] on span "Insert Data" at bounding box center [238, 501] width 56 height 13
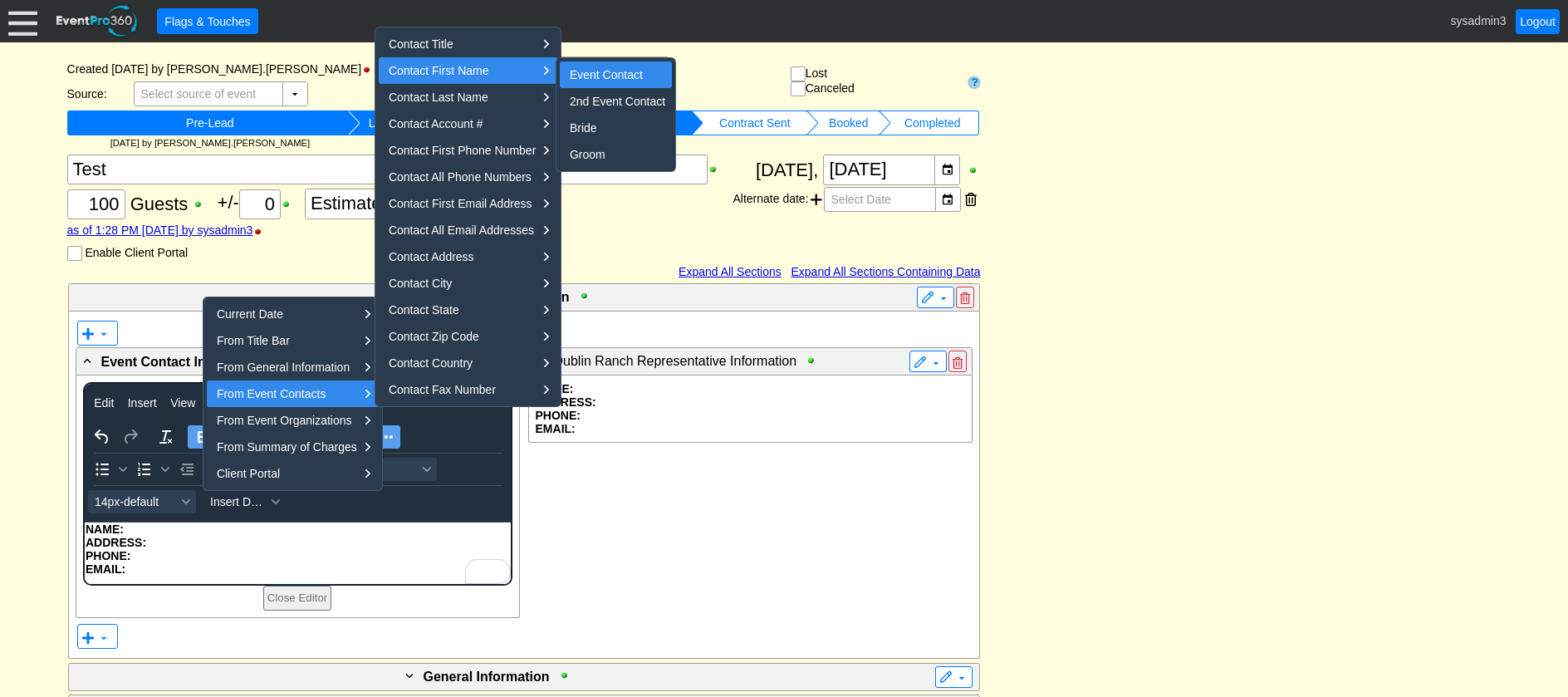
click at [582, 68] on div "Event Contact" at bounding box center [617, 75] width 96 height 20
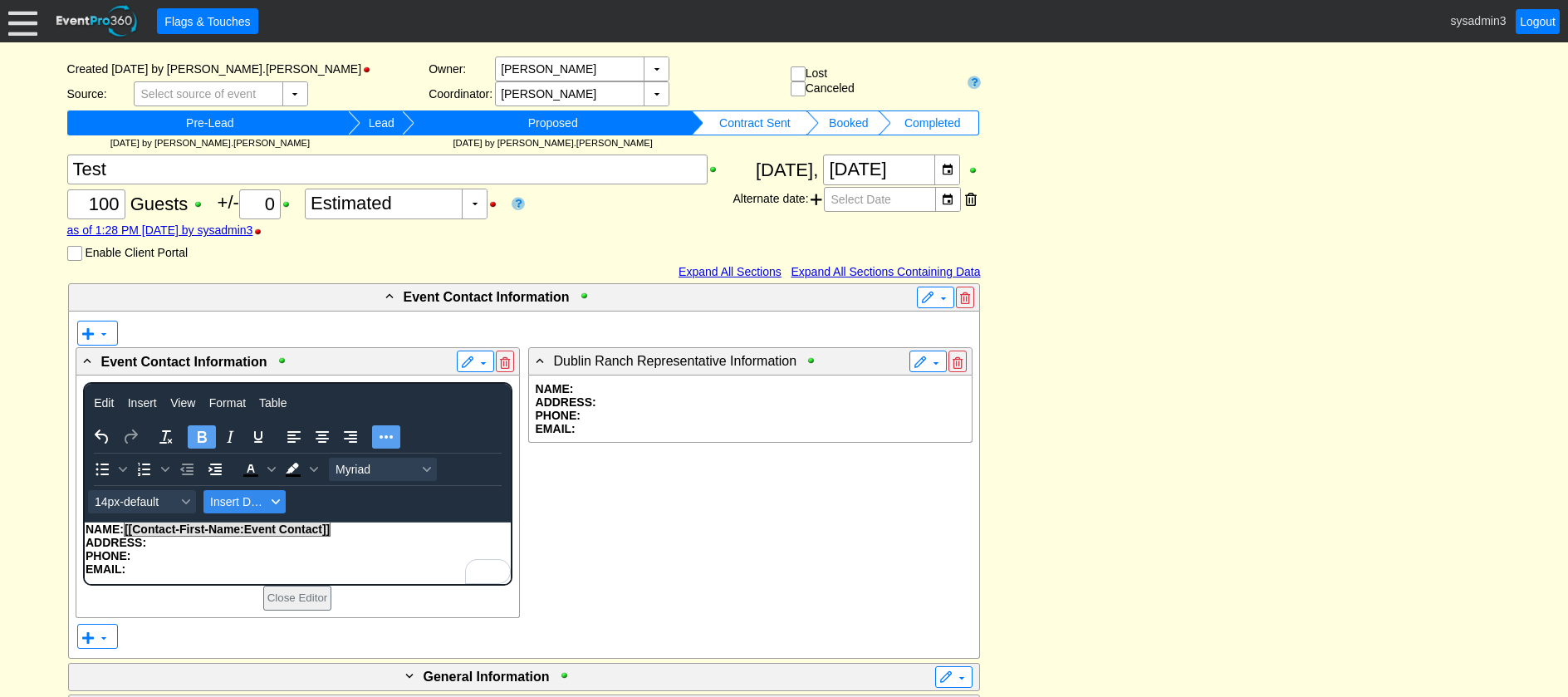
click at [230, 504] on span "Insert Data" at bounding box center [238, 501] width 56 height 13
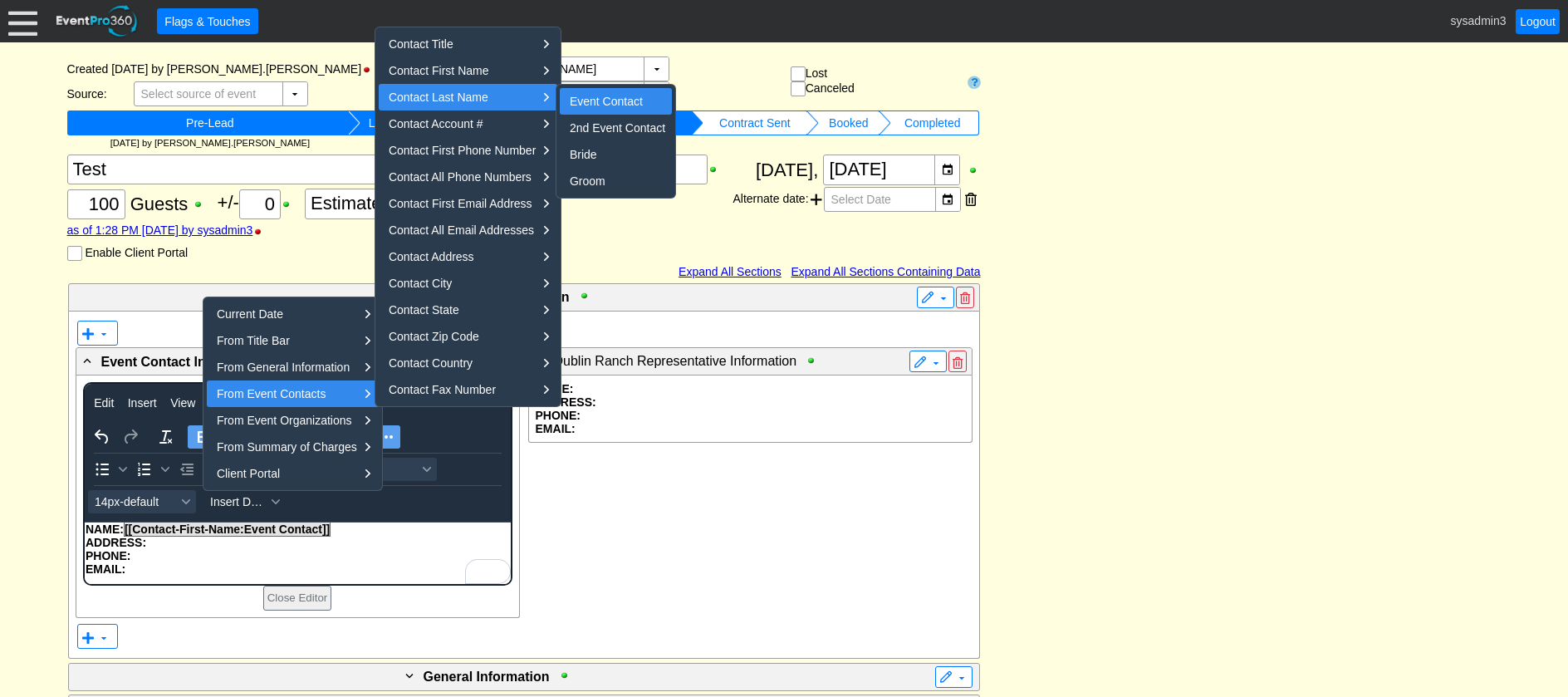
click at [600, 93] on div "Event Contact" at bounding box center [617, 101] width 96 height 20
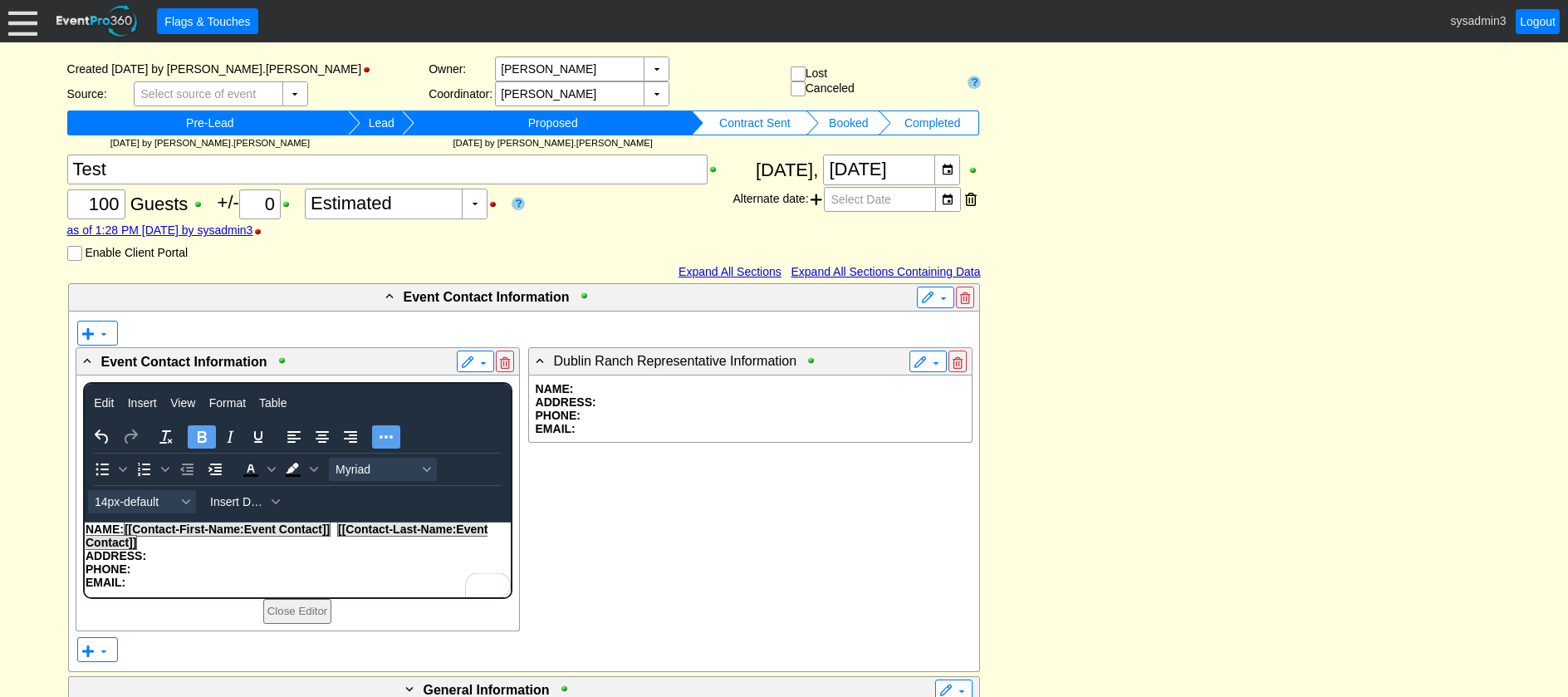
click at [155, 554] on p "ADDRESS:" at bounding box center [297, 555] width 424 height 13
click at [247, 504] on span "Insert Data" at bounding box center [238, 501] width 56 height 13
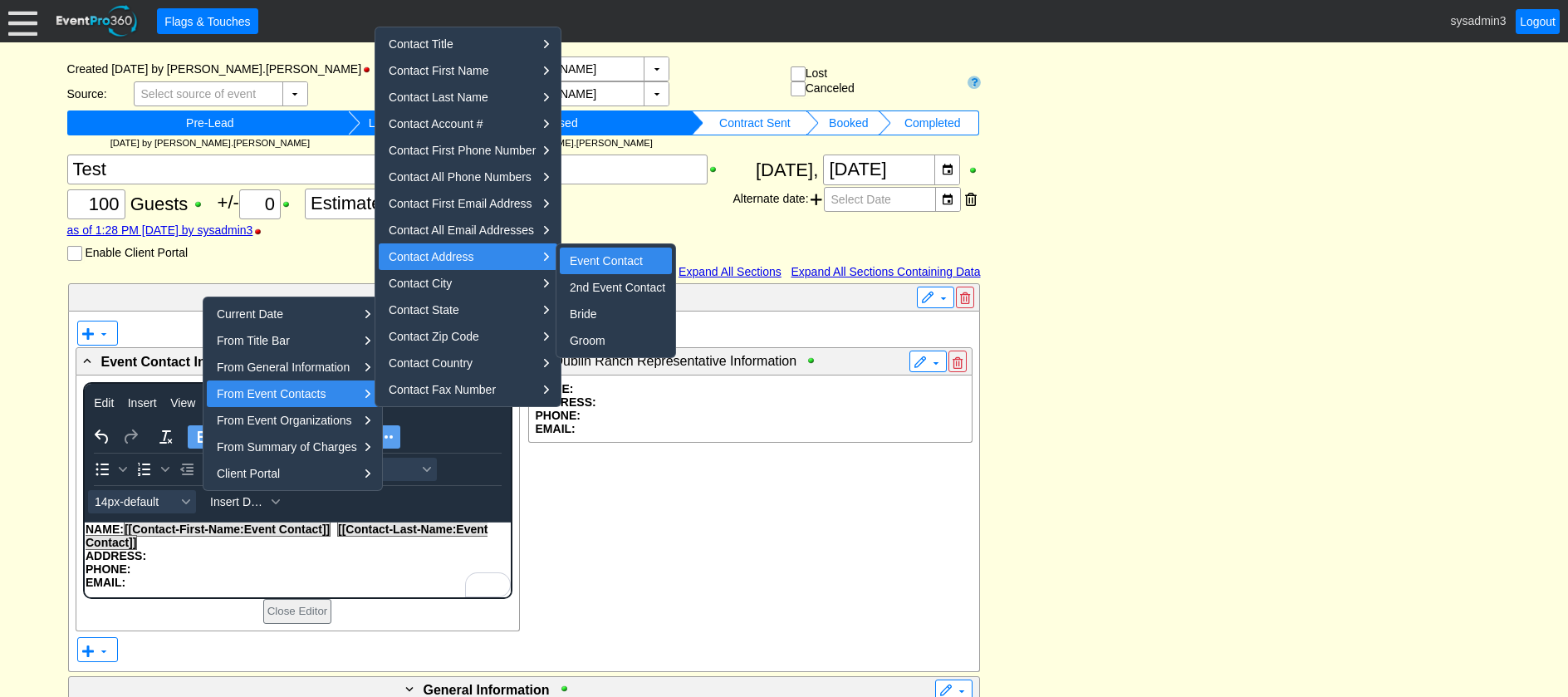
click at [631, 257] on div "Event Contact" at bounding box center [617, 260] width 96 height 20
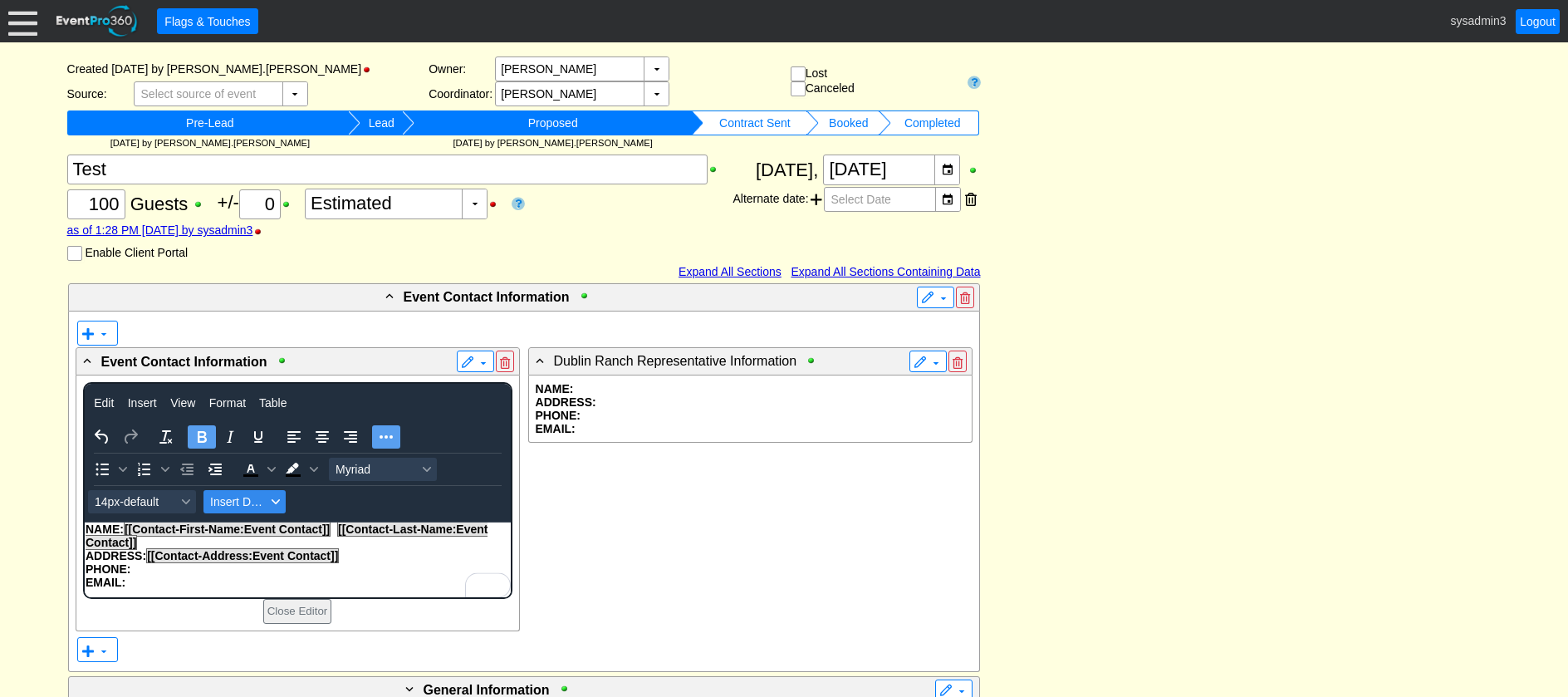
click at [230, 504] on span "Insert Data" at bounding box center [238, 501] width 56 height 13
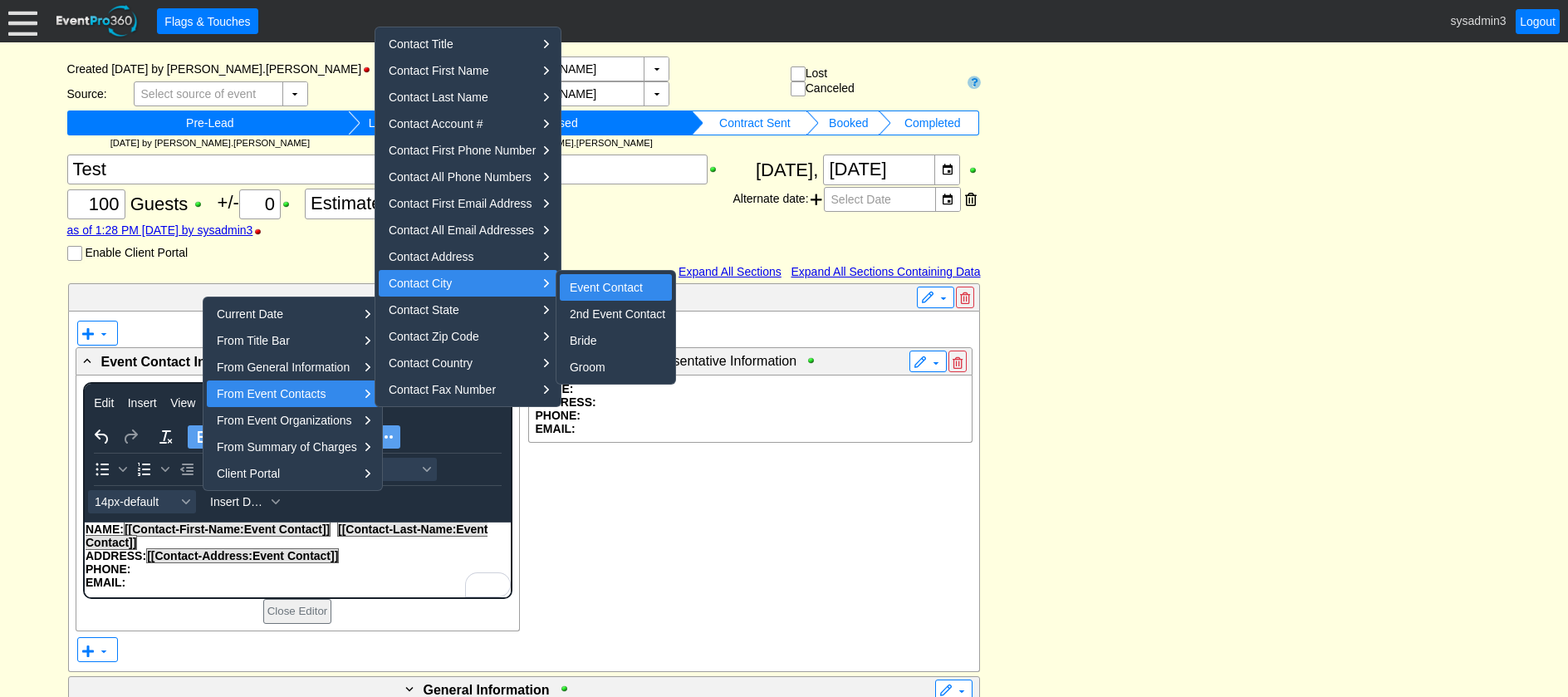
click at [601, 283] on div "Event Contact" at bounding box center [617, 288] width 96 height 20
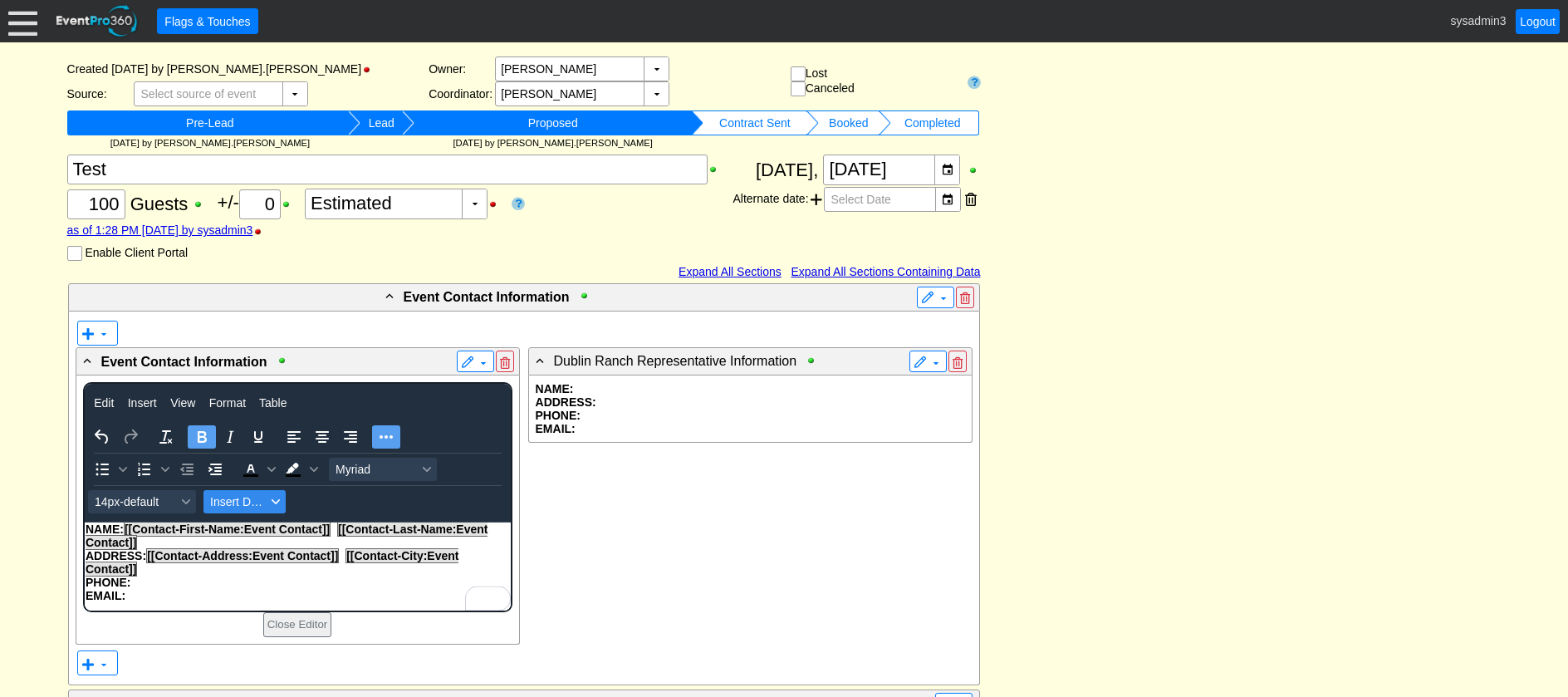
click at [248, 501] on span "Insert Data" at bounding box center [238, 501] width 56 height 13
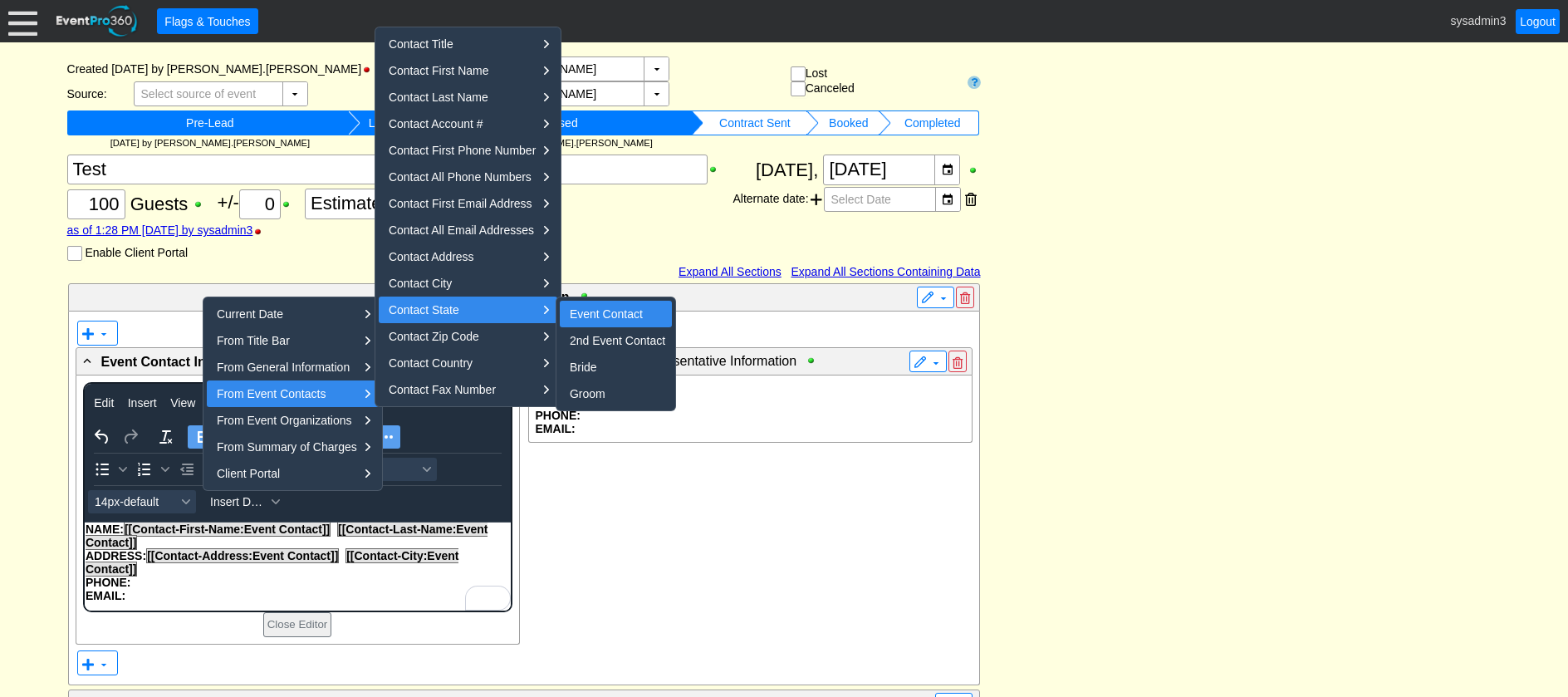
click at [603, 310] on div "Event Contact" at bounding box center [617, 314] width 96 height 20
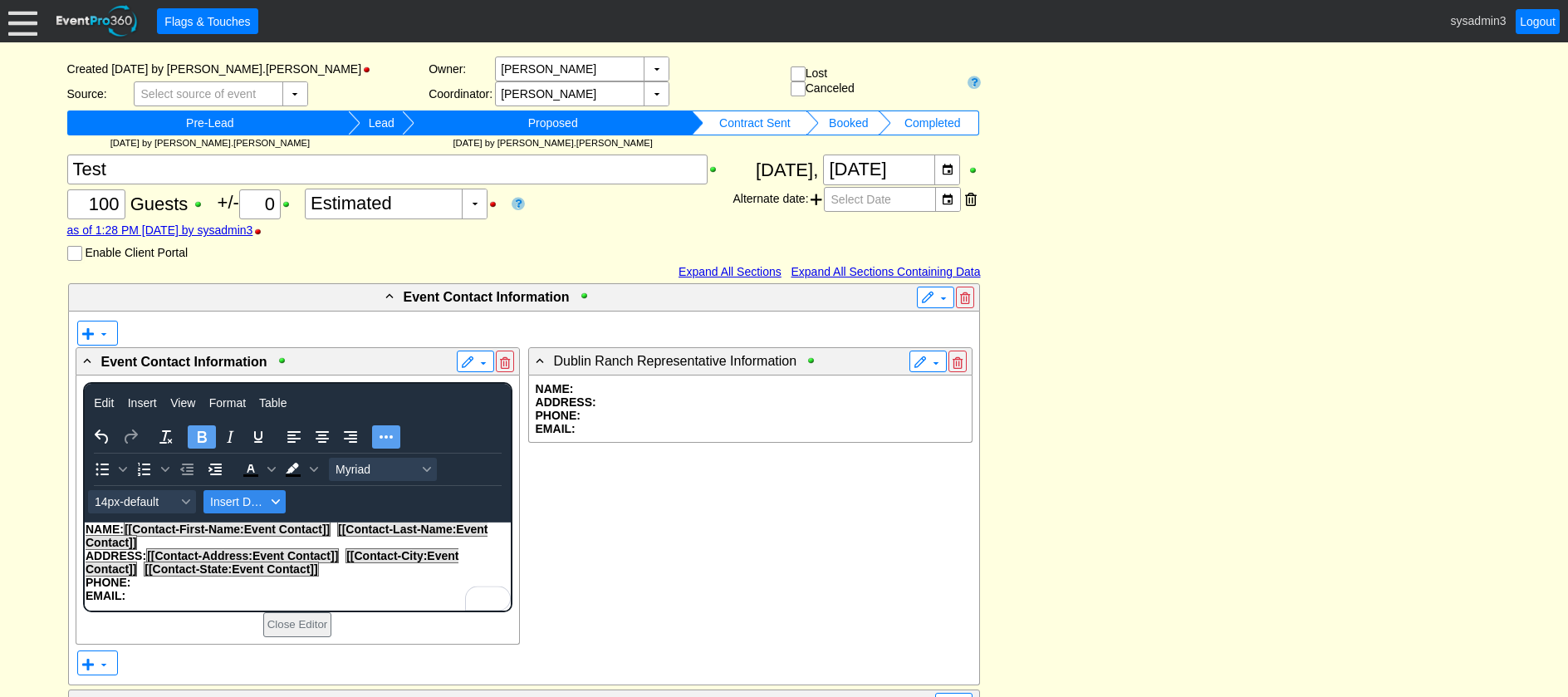
click at [236, 509] on span "Insert Data" at bounding box center [238, 501] width 56 height 13
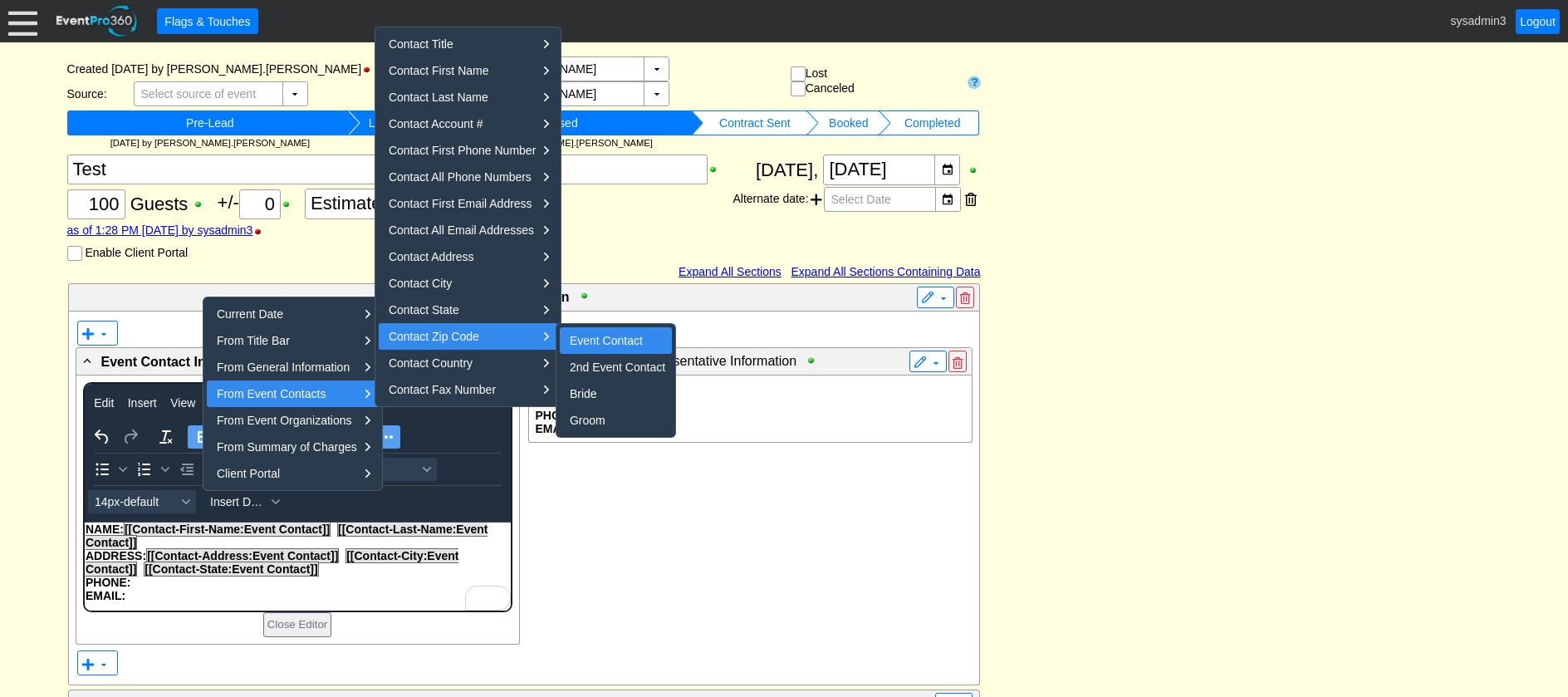
click at [599, 342] on div "Event Contact" at bounding box center [617, 340] width 96 height 20
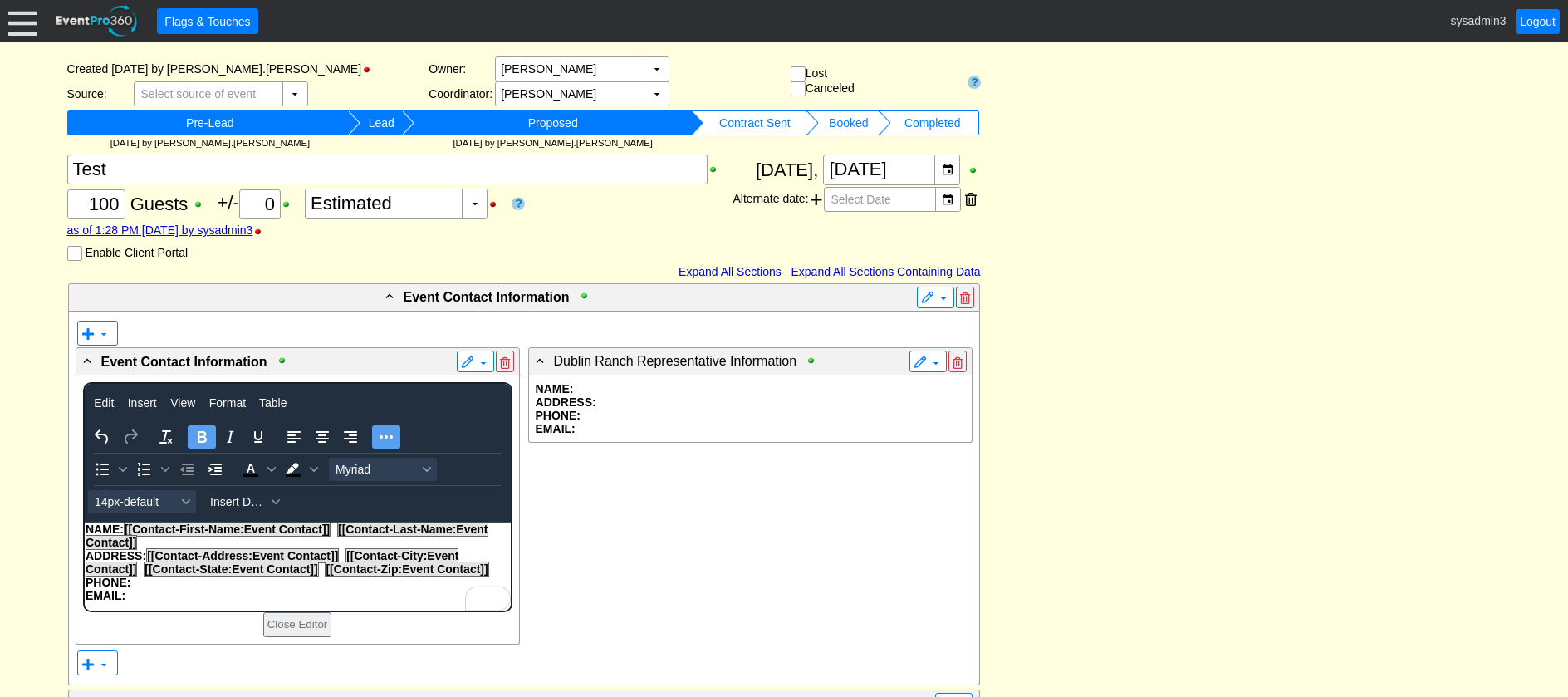
click at [143, 584] on p "PHONE:" at bounding box center [297, 582] width 424 height 13
click at [262, 503] on span "Insert Data" at bounding box center [238, 501] width 56 height 13
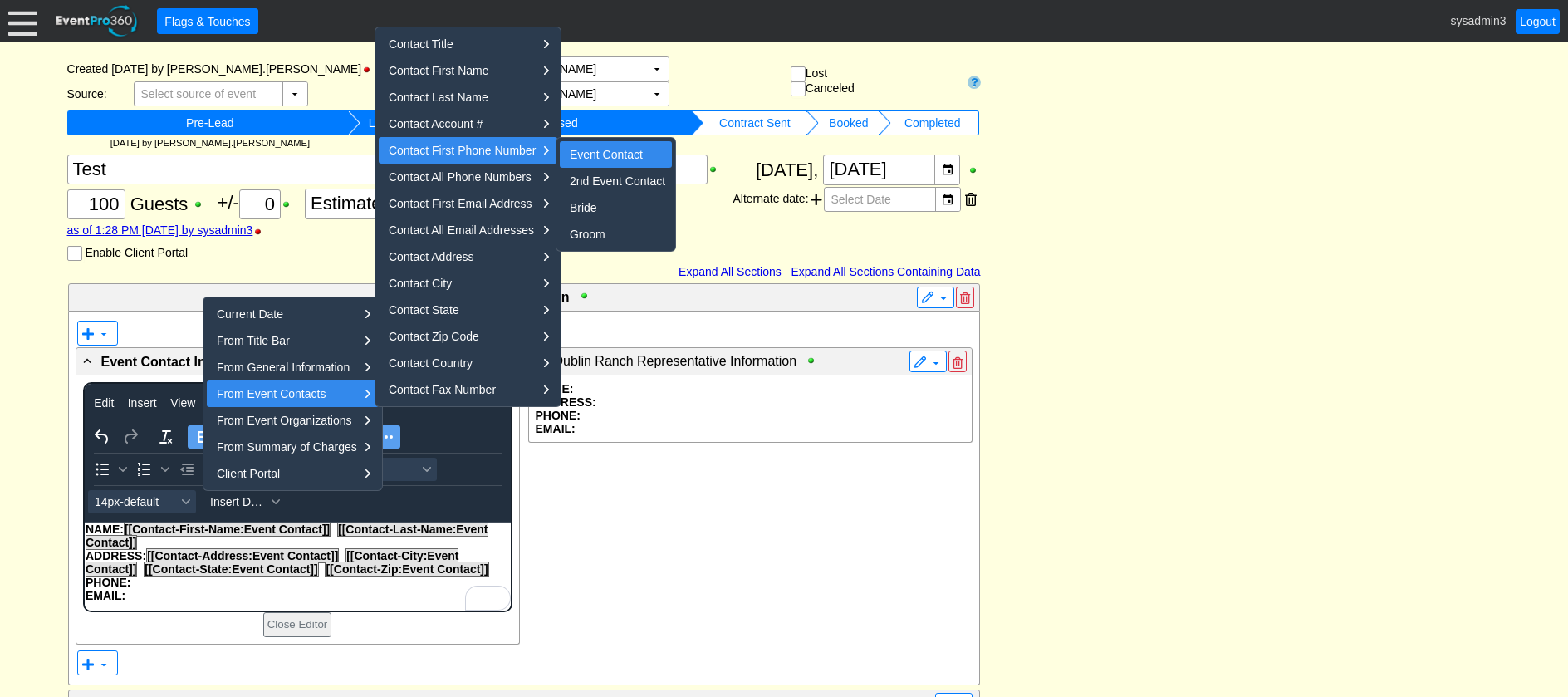
click at [585, 149] on div "Event Contact" at bounding box center [617, 154] width 96 height 20
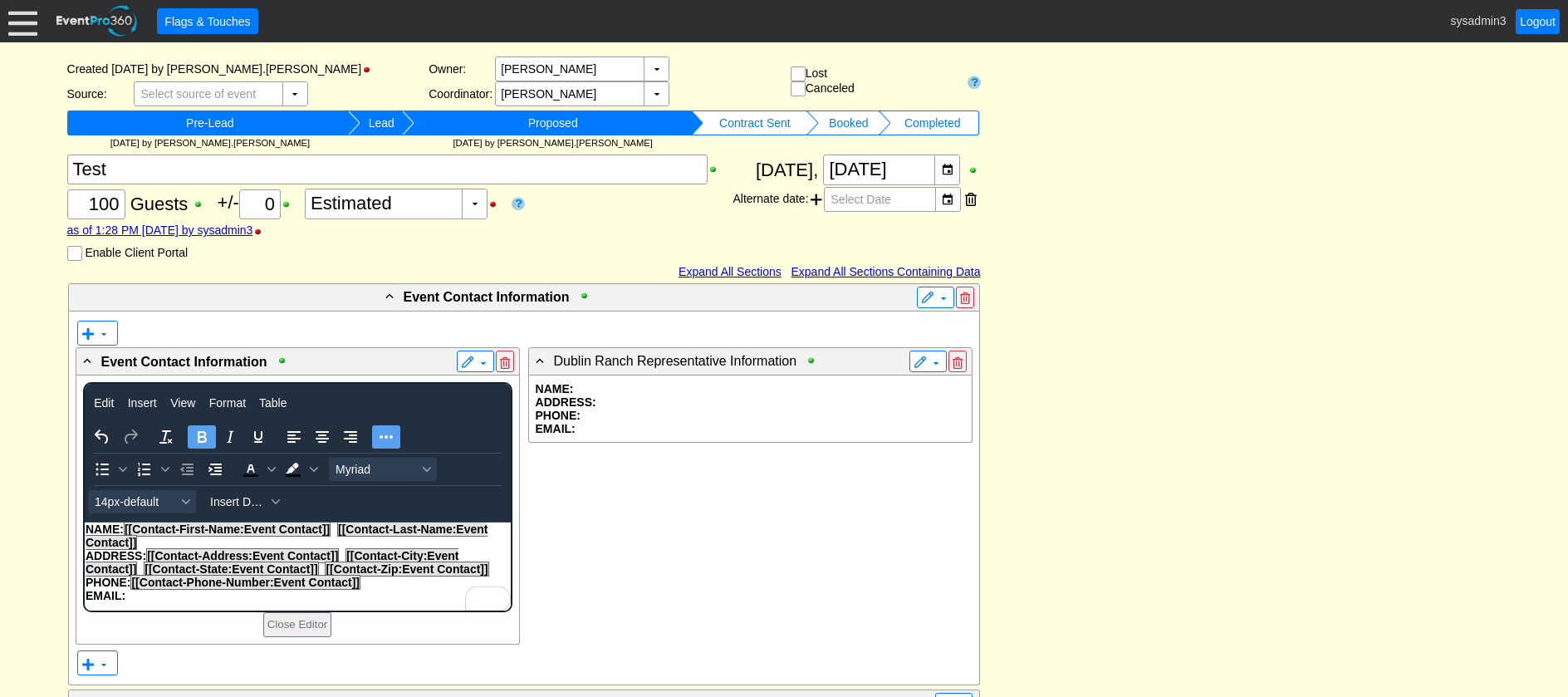
click at [134, 592] on p "EMAIL:" at bounding box center [297, 595] width 424 height 13
click at [243, 505] on span "Insert Data" at bounding box center [238, 501] width 56 height 13
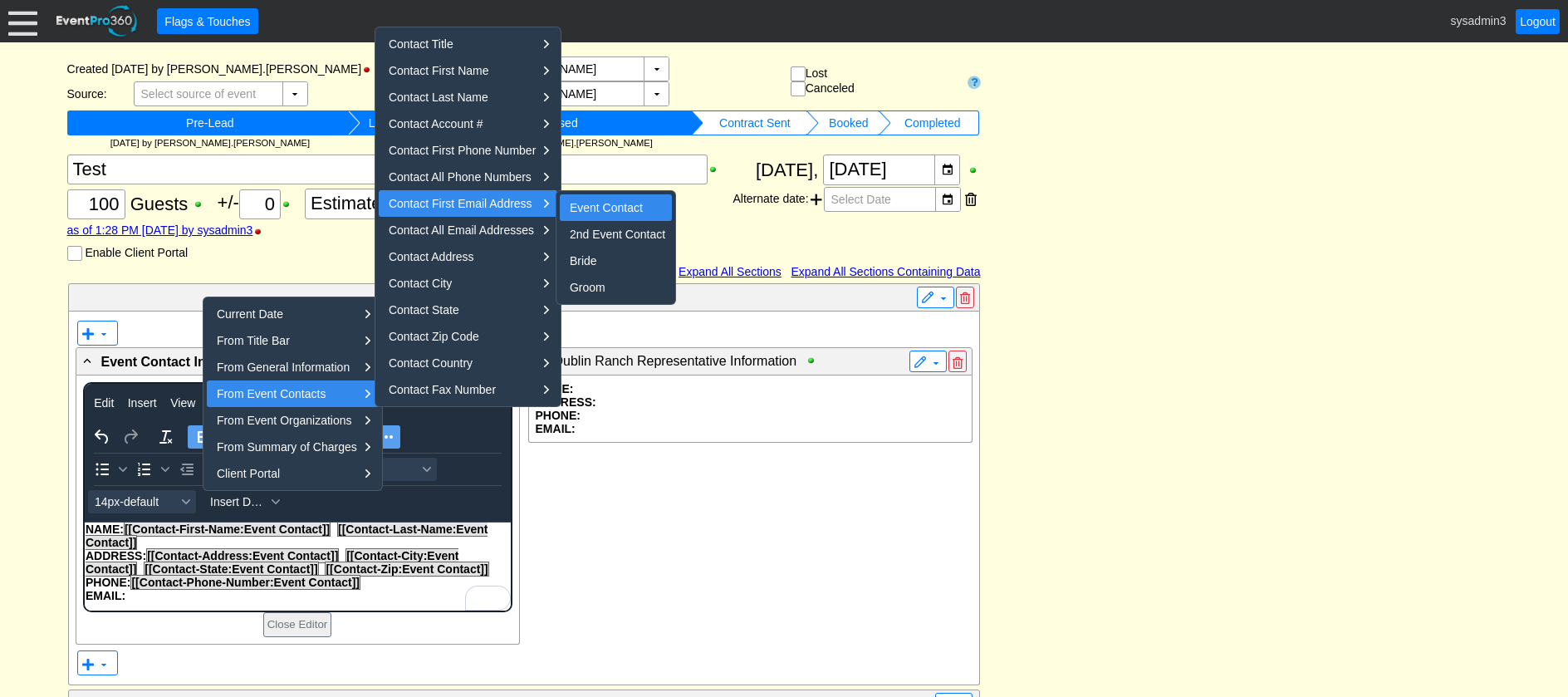
click at [591, 199] on div "Event Contact" at bounding box center [617, 208] width 96 height 20
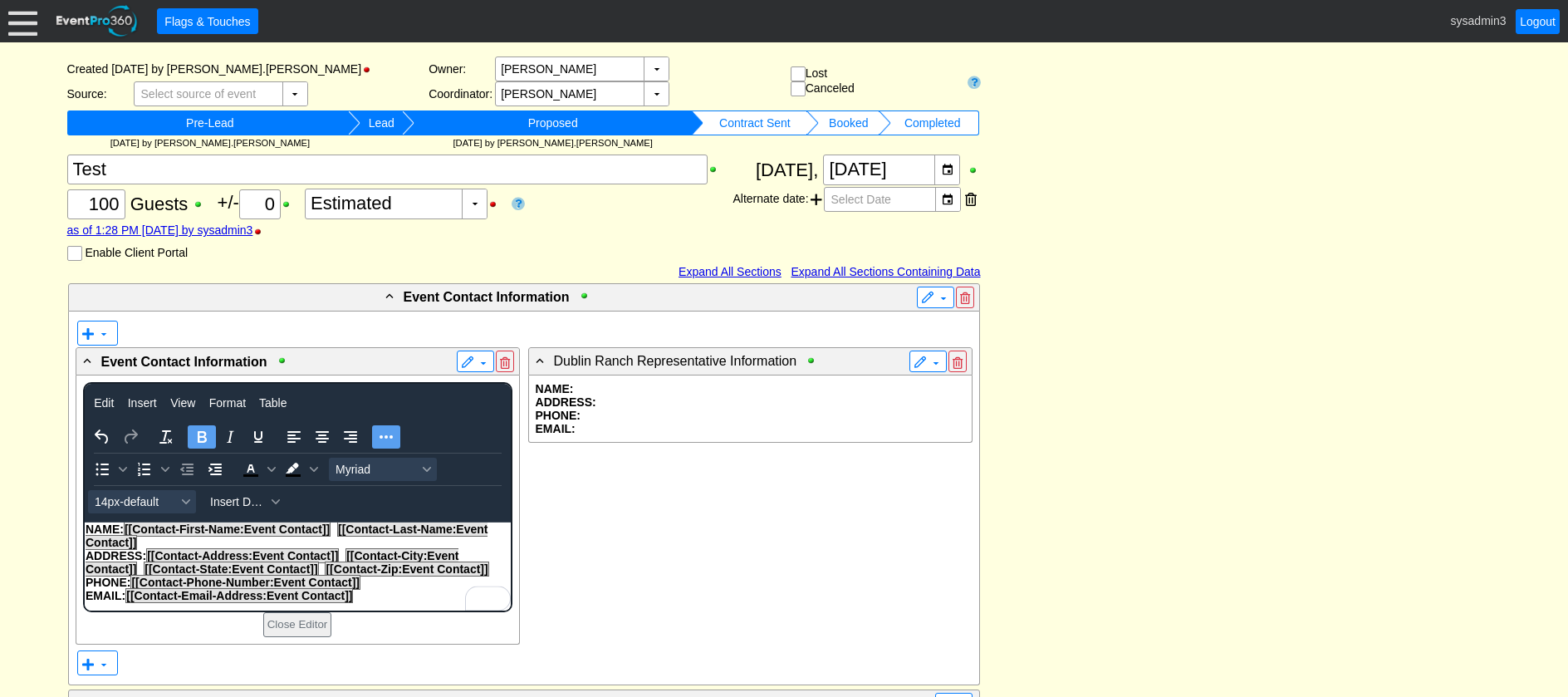
click at [361, 597] on p "EMAIL: [[Contact-Email-Address:Event Contact]]" at bounding box center [297, 595] width 424 height 13
drag, startPoint x: 361, startPoint y: 597, endPoint x: 127, endPoint y: 598, distance: 234.0
click at [127, 598] on p "EMAIL: [[Contact-Email-Address:Event Contact]]" at bounding box center [297, 595] width 424 height 13
click at [202, 435] on icon "Bold" at bounding box center [202, 437] width 20 height 20
drag, startPoint x: 382, startPoint y: 584, endPoint x: 131, endPoint y: 587, distance: 251.0
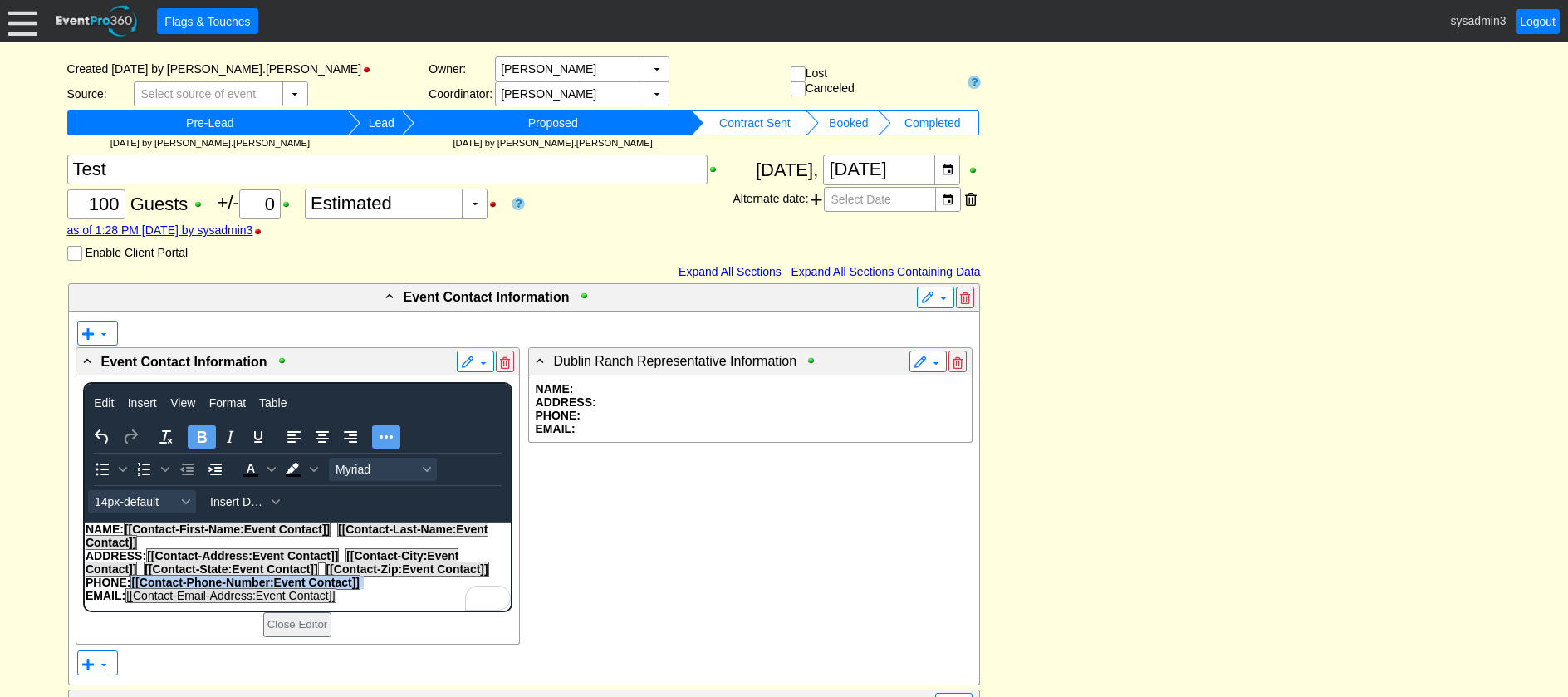
click at [131, 587] on p "PHONE: [[Contact-Phone-Number:Event Contact]]" at bounding box center [297, 582] width 424 height 13
click at [202, 437] on icon "Bold" at bounding box center [202, 437] width 9 height 11
drag, startPoint x: 495, startPoint y: 568, endPoint x: 150, endPoint y: 553, distance: 345.3
click at [150, 553] on p "ADDRESS: [[Contact-Address:Event Contact]] [[Contact-City:Event Contact]] [[Con…" at bounding box center [297, 562] width 424 height 26
click at [198, 437] on icon "Bold" at bounding box center [202, 437] width 9 height 11
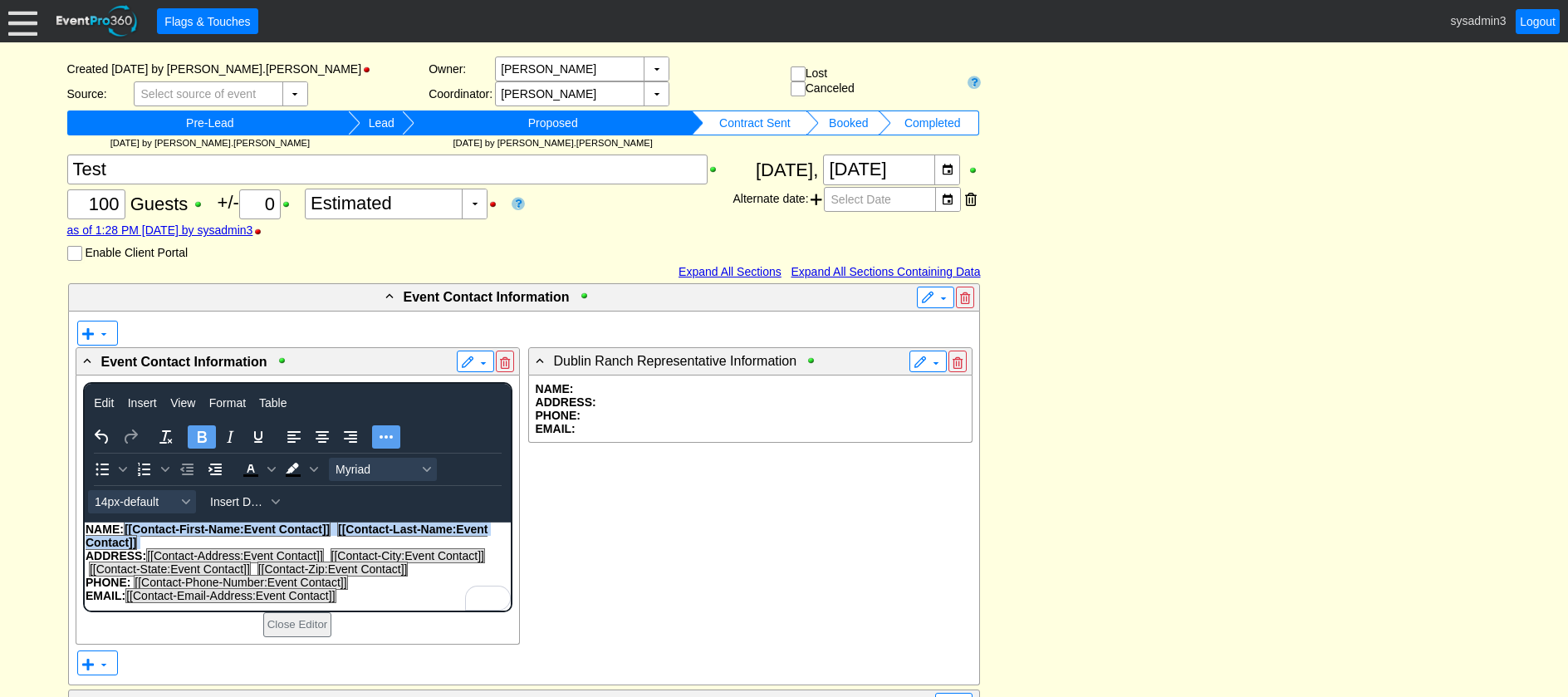
drag, startPoint x: 149, startPoint y: 539, endPoint x: 127, endPoint y: 527, distance: 25.1
click at [127, 527] on p "NAME: [[Contact-First-Name:Event Contact]] [[Contact-Last-Name:Event Contact]]" at bounding box center [297, 536] width 424 height 26
click at [202, 432] on icon "Bold" at bounding box center [202, 437] width 20 height 20
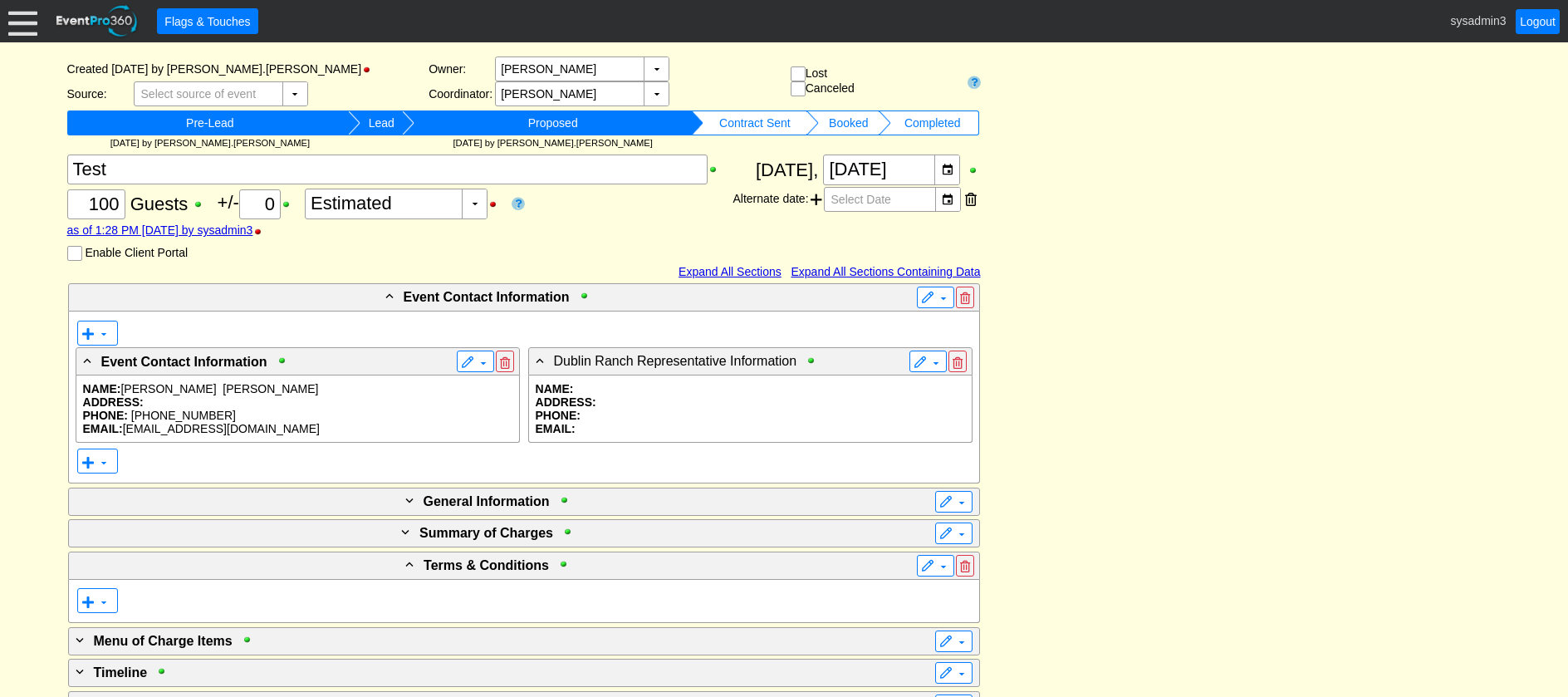
click at [698, 407] on p "ADDRESS:" at bounding box center [750, 402] width 429 height 13
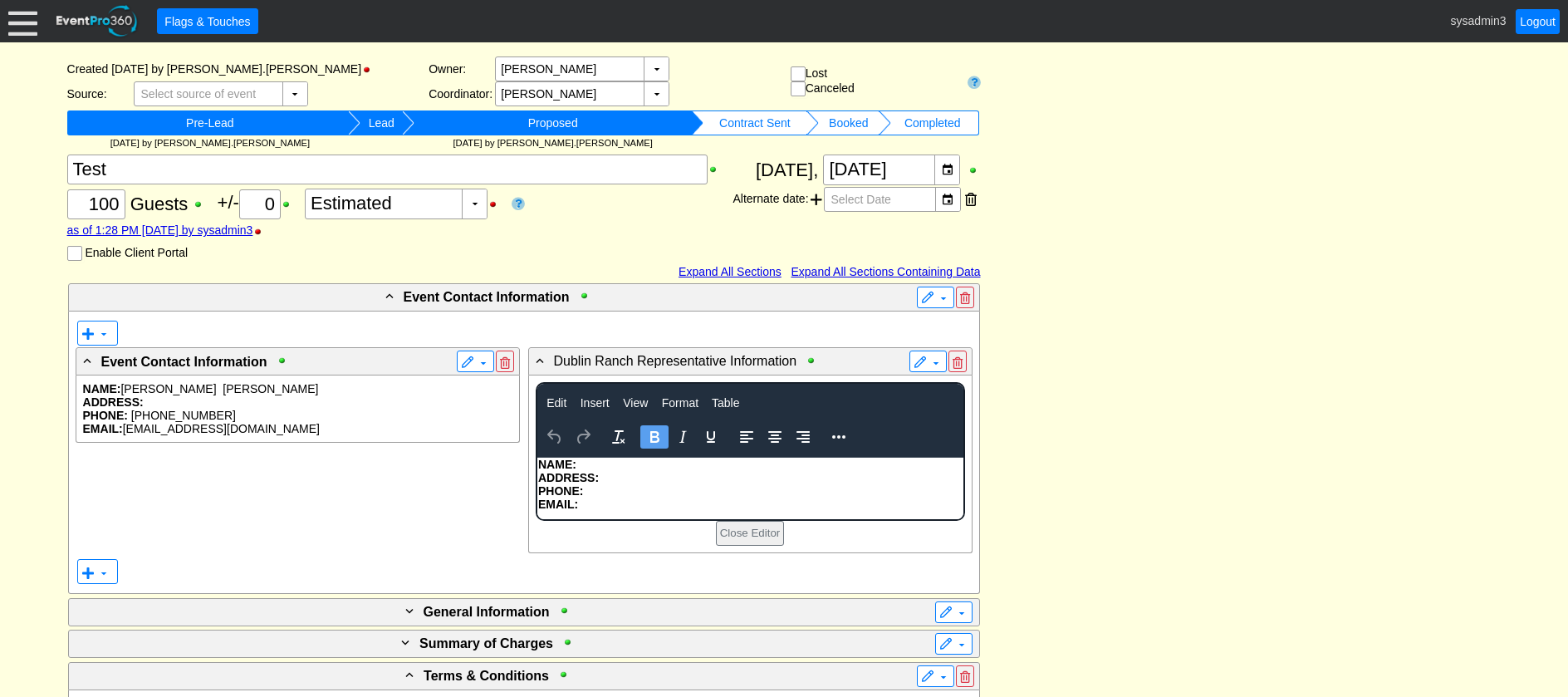
scroll to position [0, 0]
click at [591, 463] on p "NAME:" at bounding box center [749, 464] width 424 height 13
click at [842, 436] on icon "Reveal or hide additional toolbar items" at bounding box center [839, 437] width 20 height 20
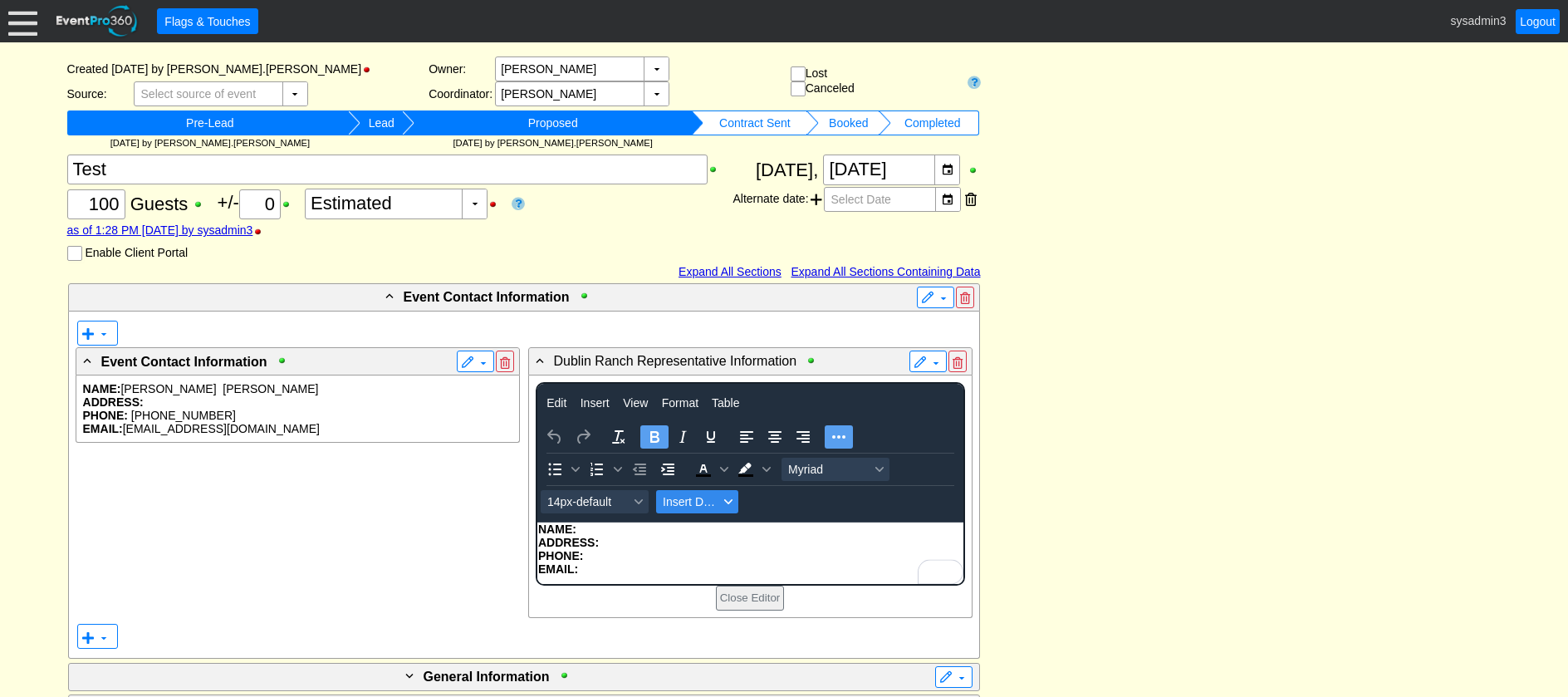
click at [680, 504] on span "Insert Data" at bounding box center [691, 501] width 56 height 13
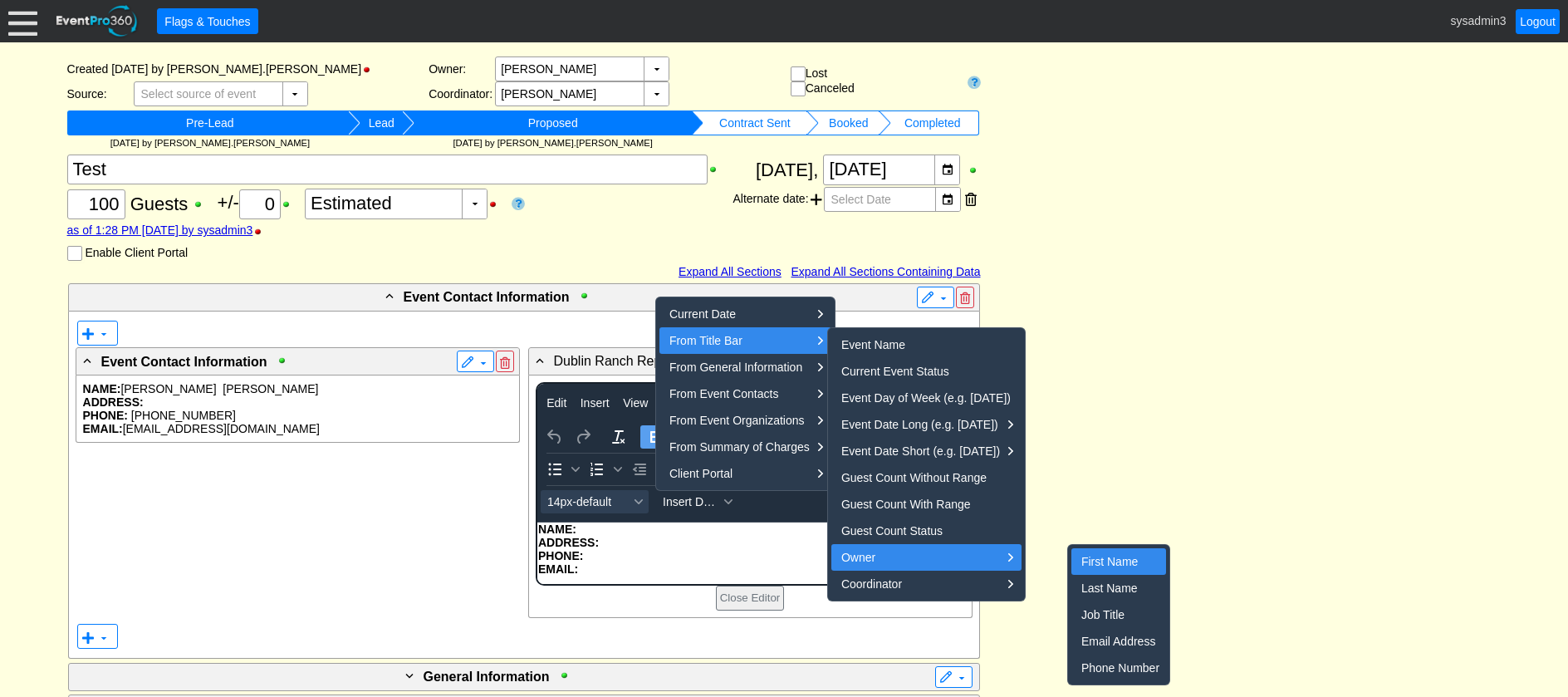
click at [1115, 562] on div "First Name" at bounding box center [1120, 561] width 78 height 20
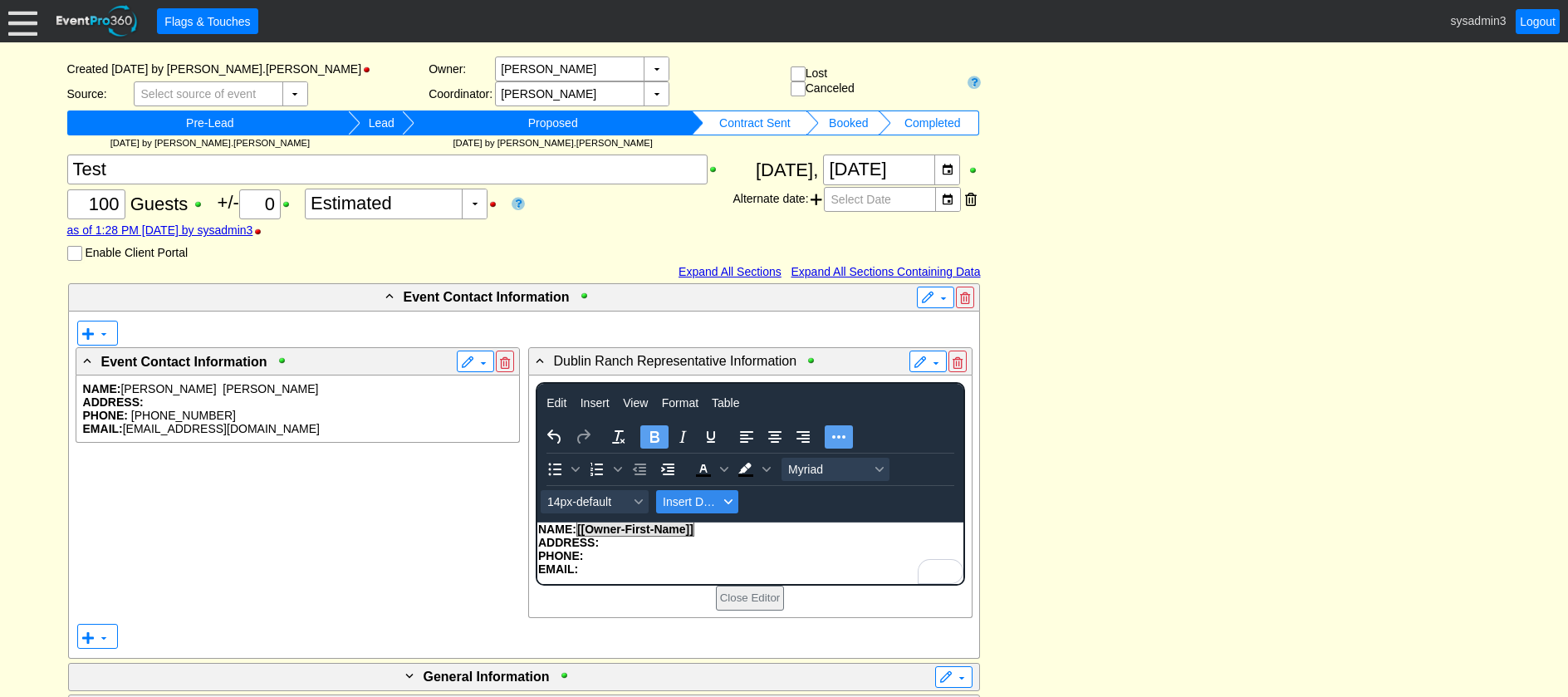
click at [704, 506] on span "Insert Data" at bounding box center [691, 501] width 56 height 13
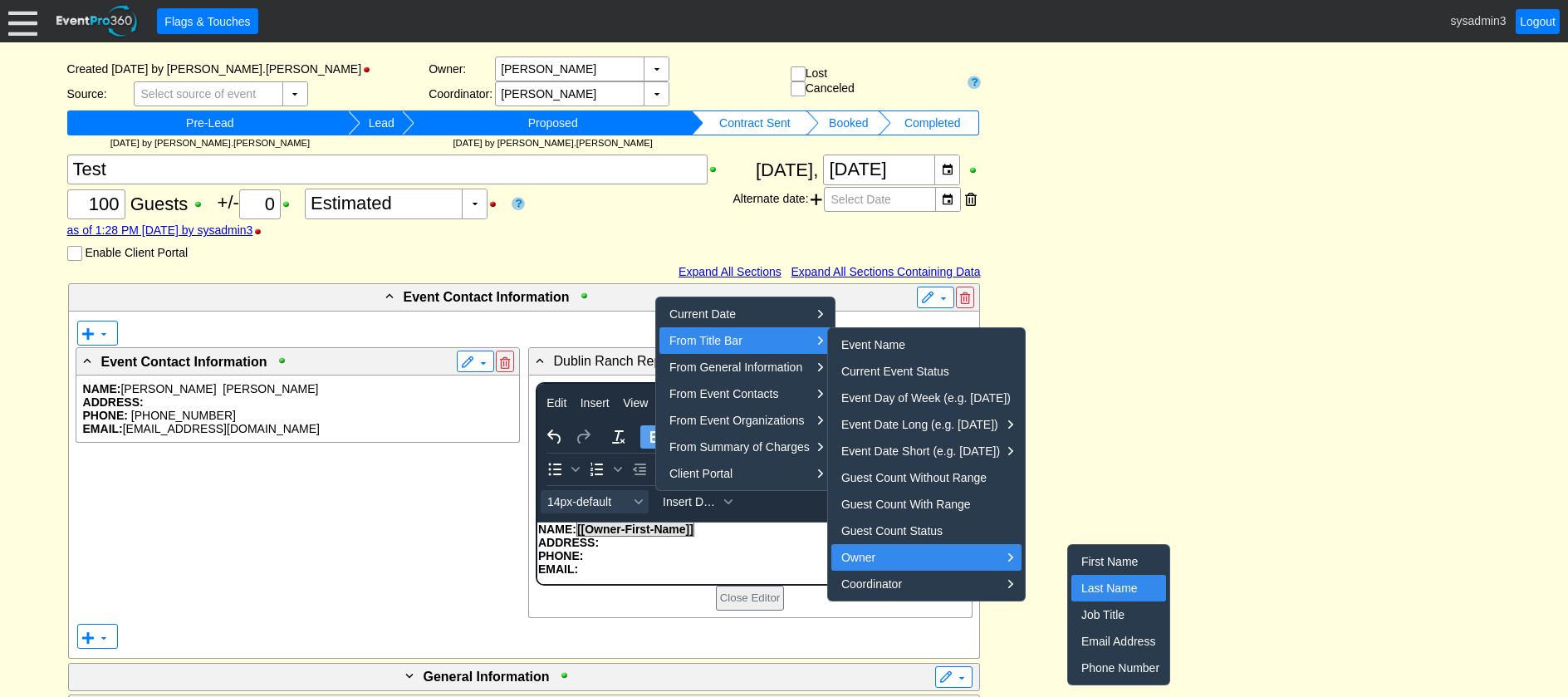
click at [1105, 590] on div "Last Name" at bounding box center [1120, 588] width 78 height 20
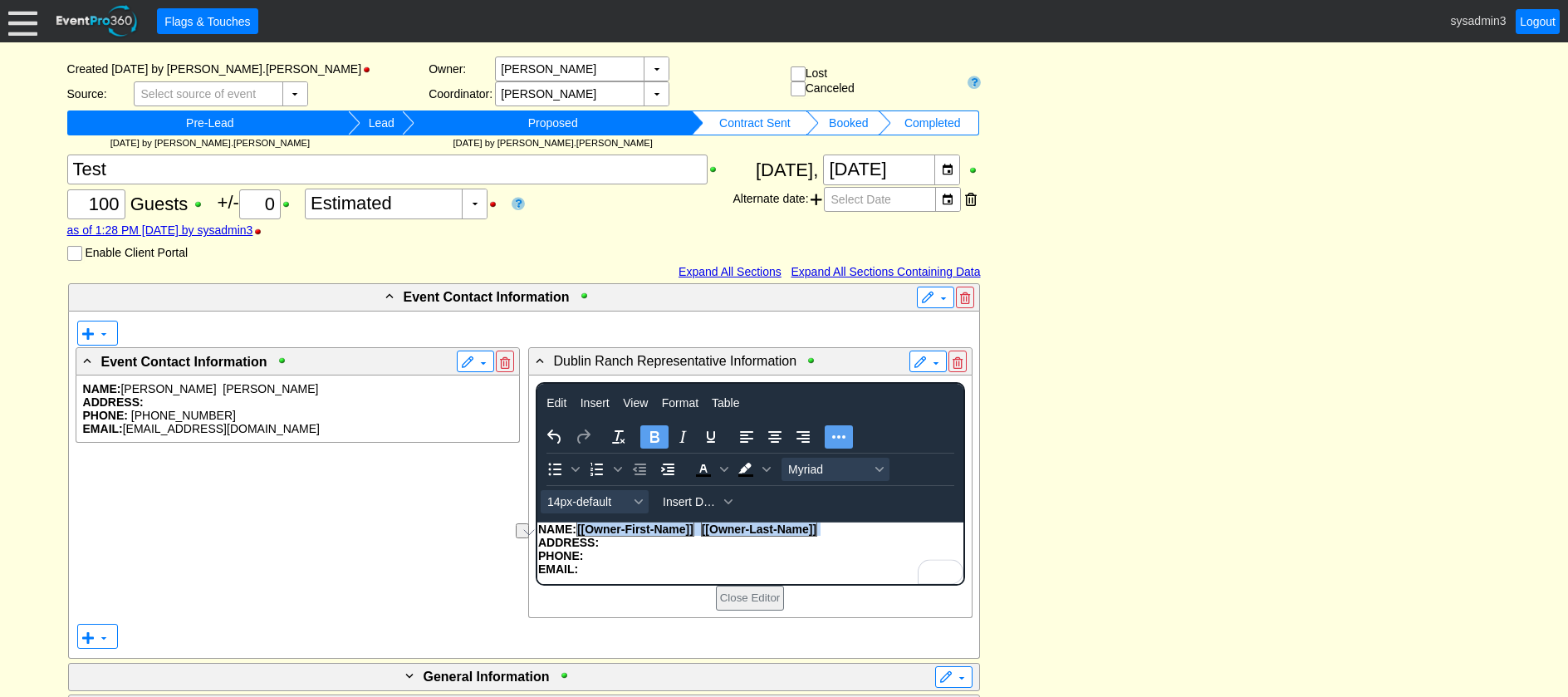
drag, startPoint x: 828, startPoint y: 533, endPoint x: 579, endPoint y: 531, distance: 249.0
click at [579, 531] on p "NAME: [[Owner-First-Name]] [[Owner-Last-Name]]" at bounding box center [749, 529] width 424 height 13
click at [652, 434] on icon "Bold" at bounding box center [655, 437] width 9 height 11
click at [611, 544] on p "ADDRESS:" at bounding box center [749, 542] width 424 height 13
click at [697, 509] on span "Insert Data" at bounding box center [691, 501] width 56 height 13
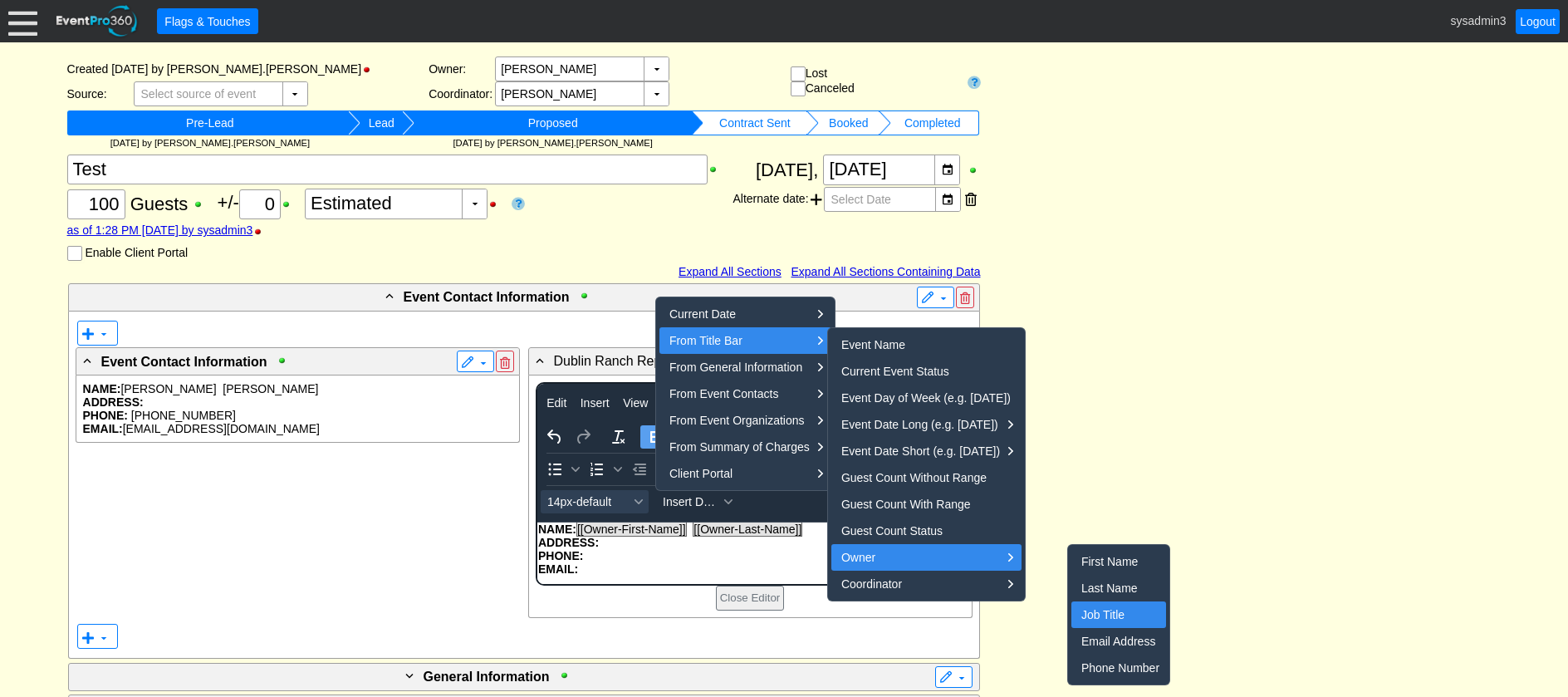
click at [1107, 615] on div "Job Title" at bounding box center [1120, 615] width 78 height 20
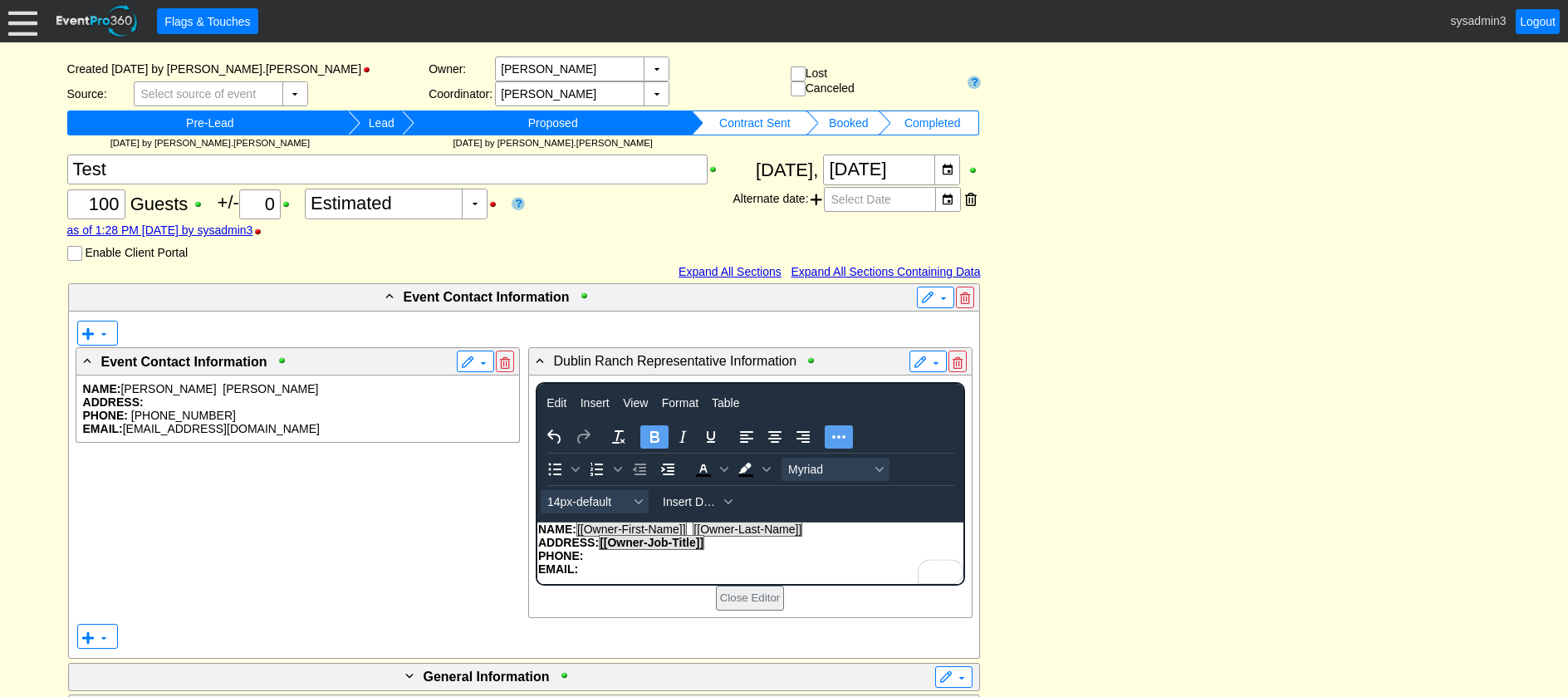
click at [598, 548] on strong "ADDRESS: [[Owner-Job-Title]]" at bounding box center [621, 542] width 169 height 15
click at [593, 543] on strong "ADDRESS: [[Owner-Job-Title]]" at bounding box center [621, 542] width 169 height 15
drag, startPoint x: 713, startPoint y: 546, endPoint x: 602, endPoint y: 544, distance: 111.0
click at [602, 544] on p "JOB TITLE: [[Owner-Job-Title]]" at bounding box center [749, 542] width 424 height 13
click at [648, 432] on icon "Bold" at bounding box center [654, 437] width 20 height 20
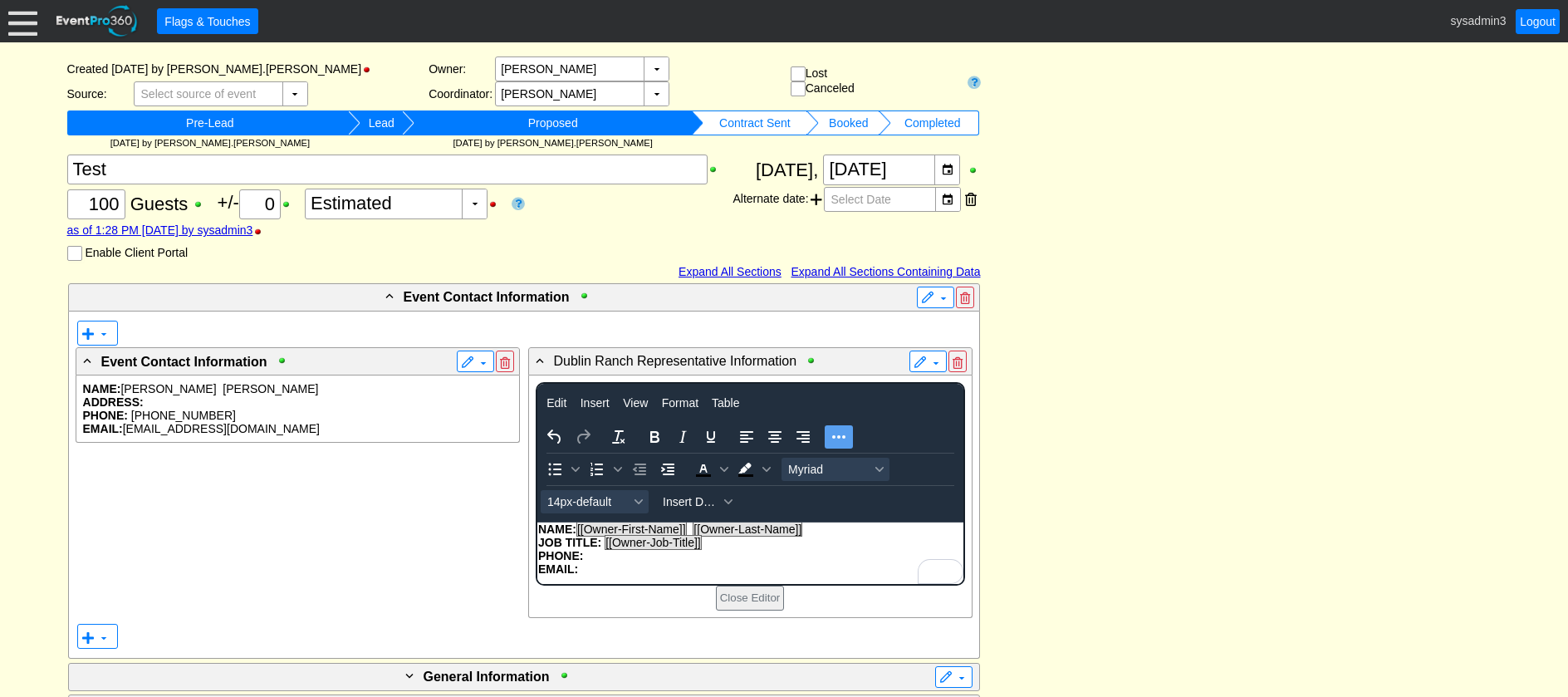
click at [588, 557] on p "PHONE:" at bounding box center [749, 555] width 424 height 13
click at [689, 494] on button "Insert Data" at bounding box center [698, 501] width 82 height 24
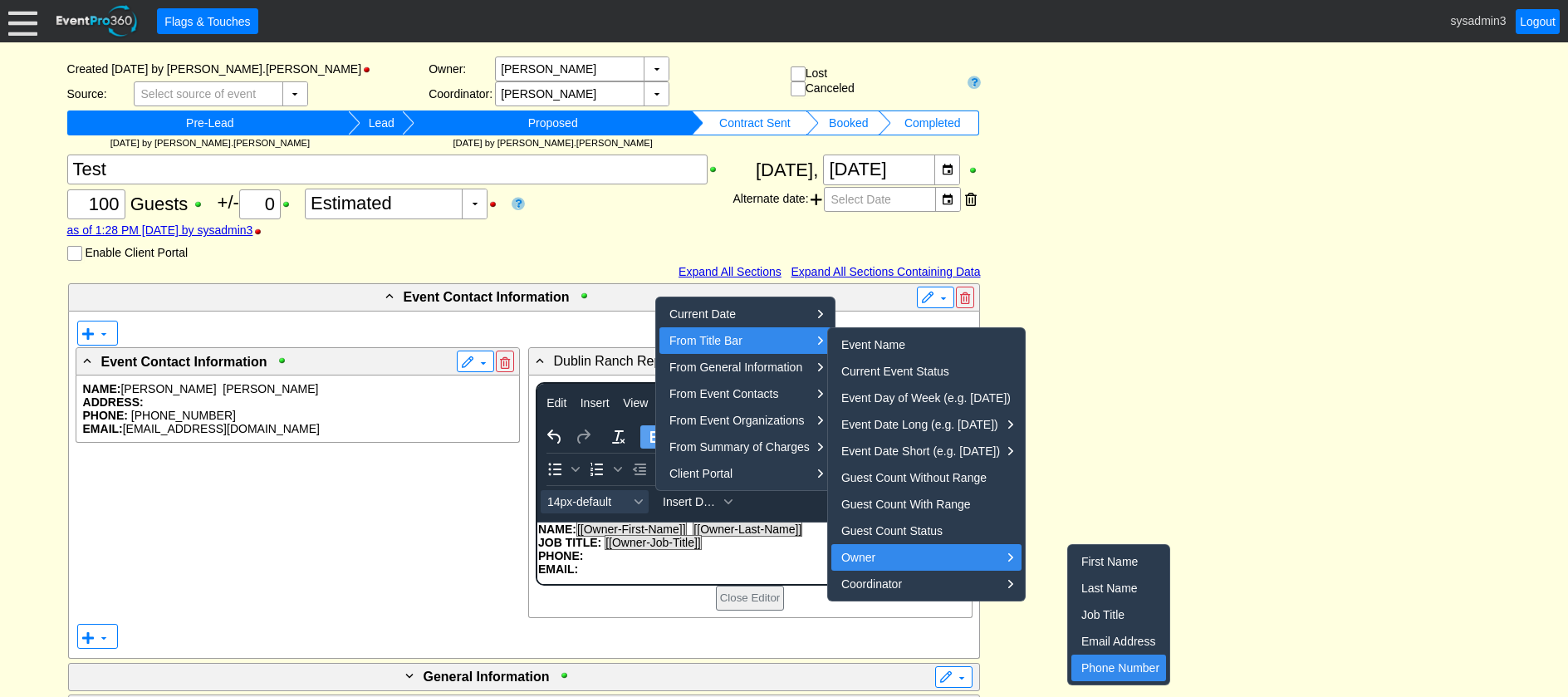
click at [1128, 663] on div "Phone Number" at bounding box center [1120, 668] width 78 height 20
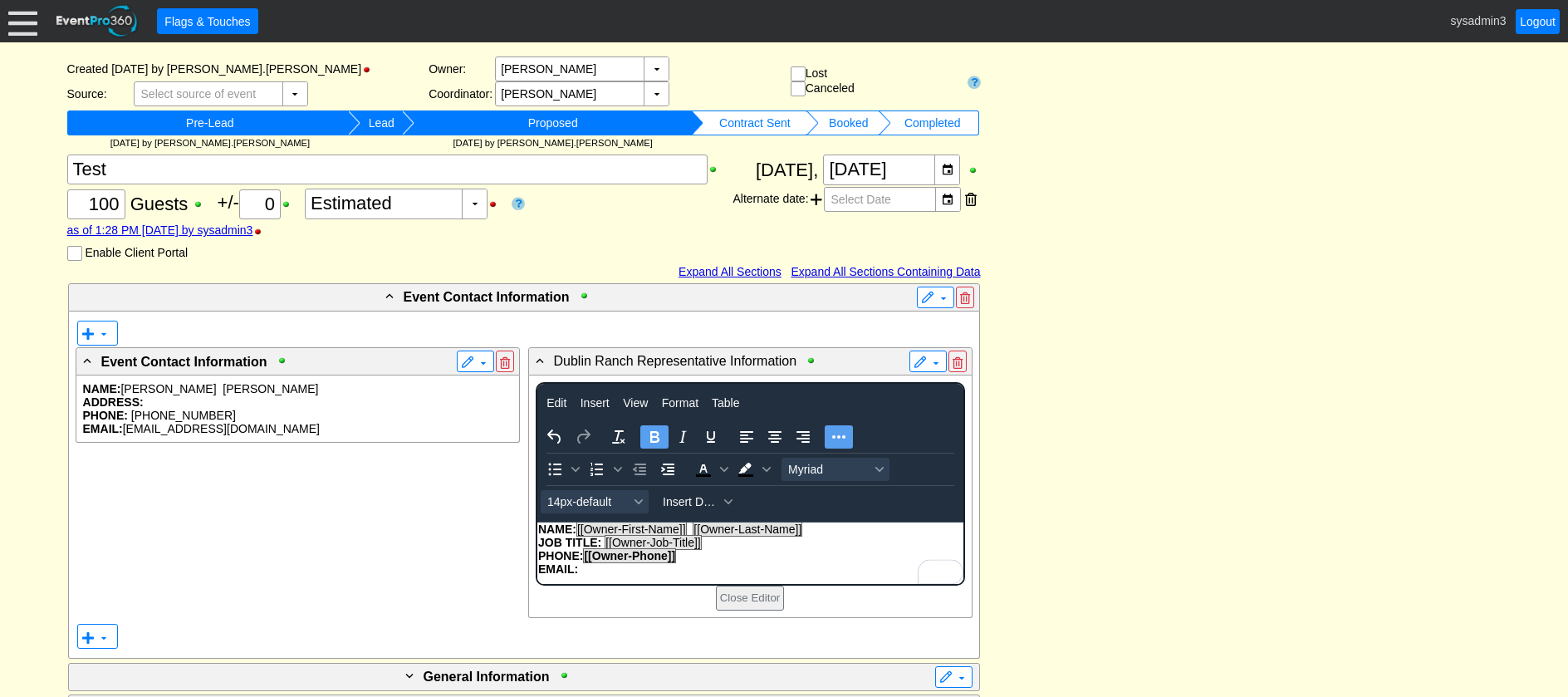
click at [581, 572] on p "EMAIL:" at bounding box center [749, 569] width 424 height 13
click at [685, 509] on span "Insert Data" at bounding box center [691, 501] width 56 height 13
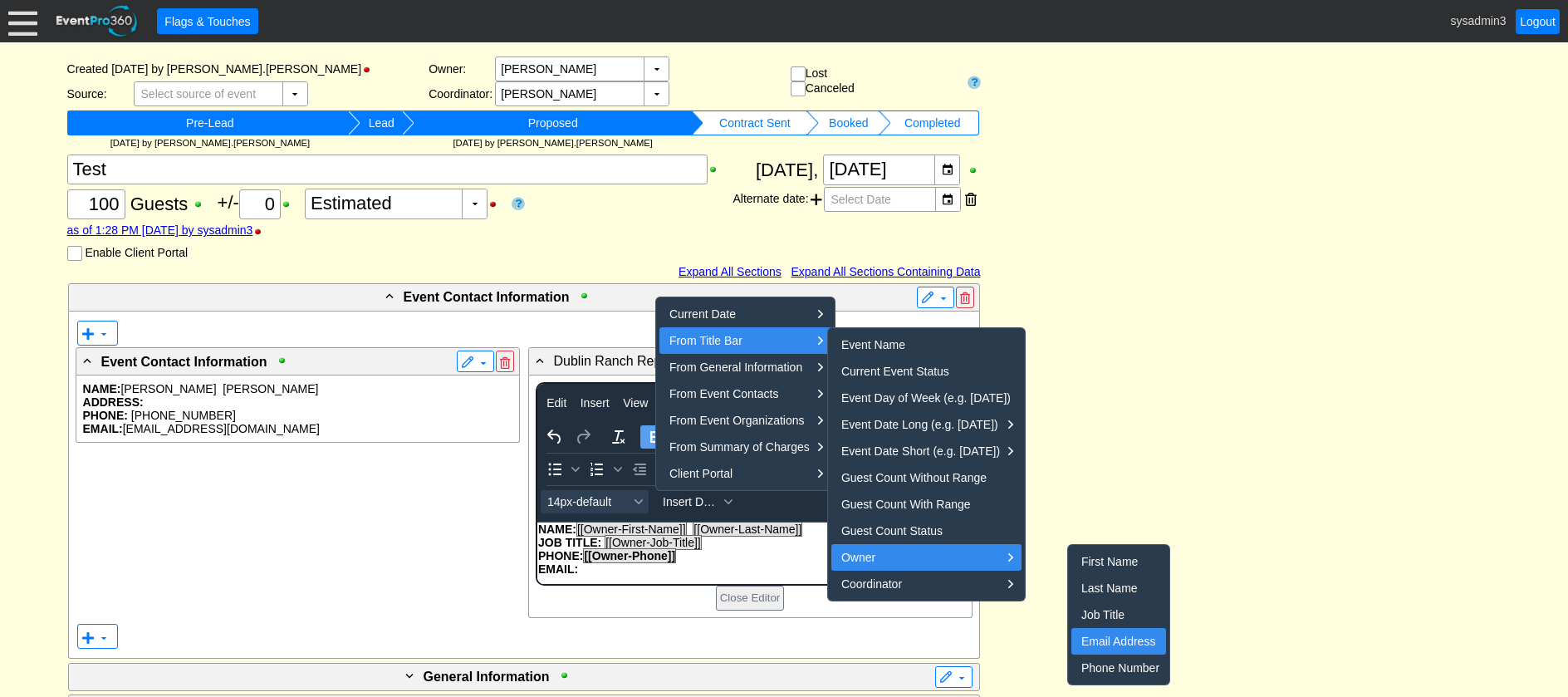
click at [1113, 643] on div "Email Address" at bounding box center [1120, 641] width 78 height 20
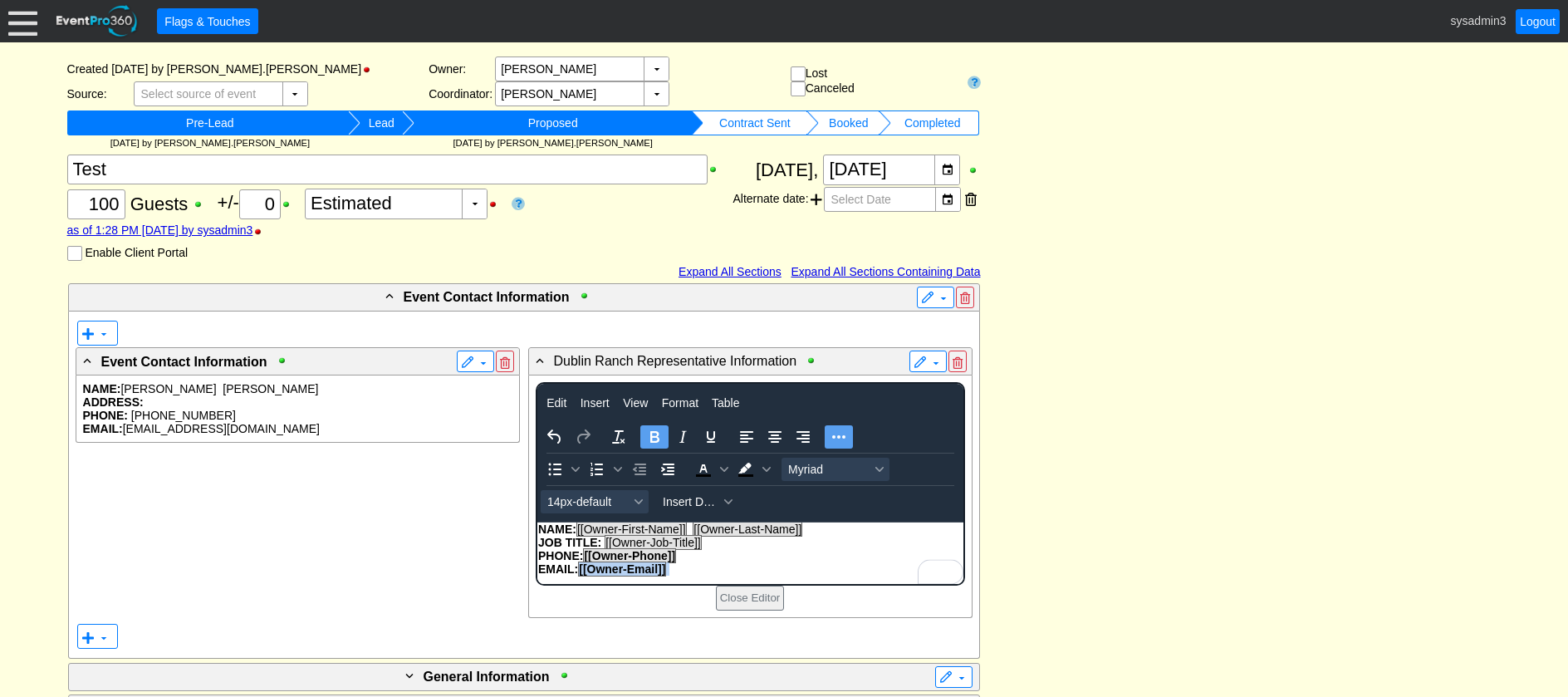
drag, startPoint x: 685, startPoint y: 574, endPoint x: 581, endPoint y: 572, distance: 104.0
click at [581, 572] on p "EMAIL: [[Owner-Email]]" at bounding box center [749, 569] width 424 height 13
click at [650, 438] on icon "Bold" at bounding box center [655, 437] width 9 height 11
click at [693, 558] on p "PHONE: [[Owner-Phone]]" at bounding box center [749, 555] width 424 height 13
drag, startPoint x: 685, startPoint y: 562, endPoint x: 583, endPoint y: 553, distance: 102.4
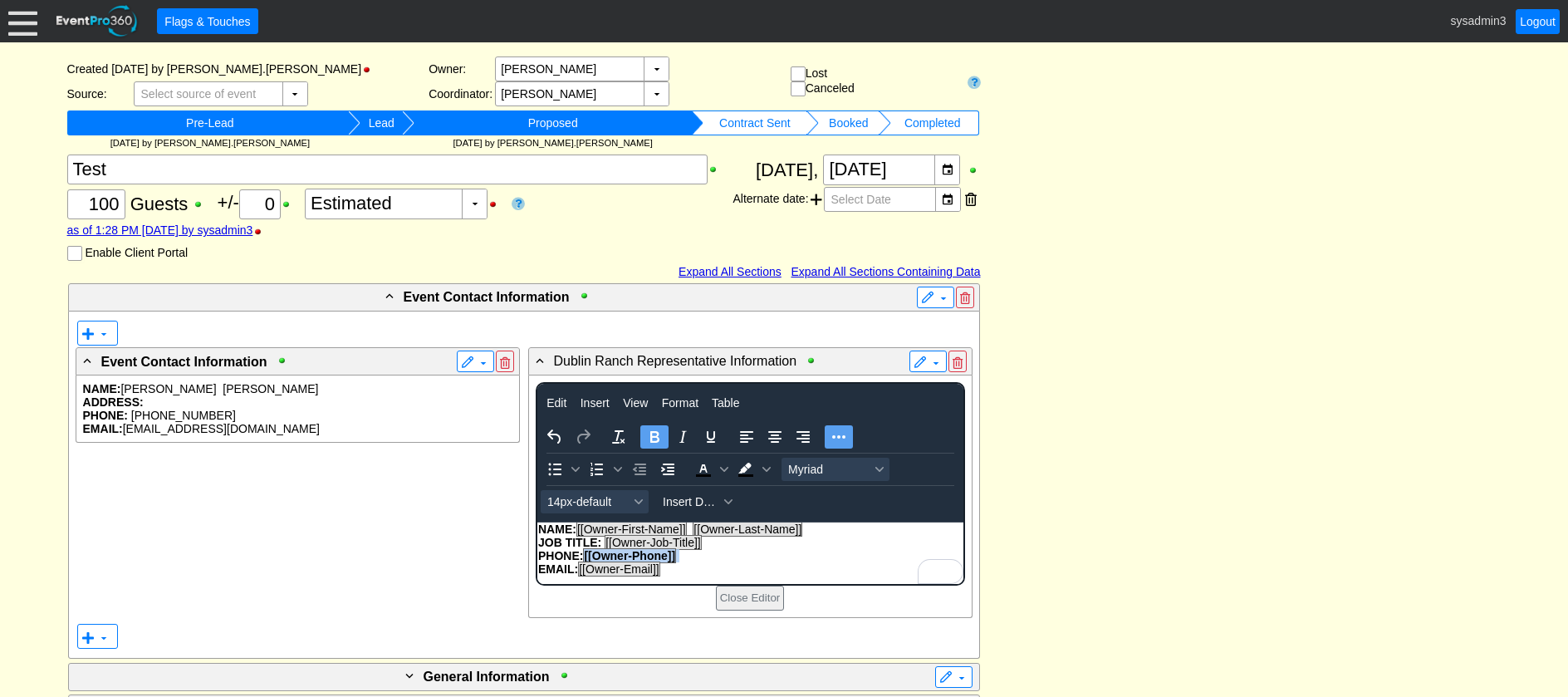
click at [583, 553] on body "NAME: [[Owner-First-Name]] [[Owner-Last-Name]] JOB TITLE: [[Owner-Job-Title]] P…" at bounding box center [749, 553] width 426 height 61
click at [649, 440] on icon "Bold" at bounding box center [654, 437] width 20 height 20
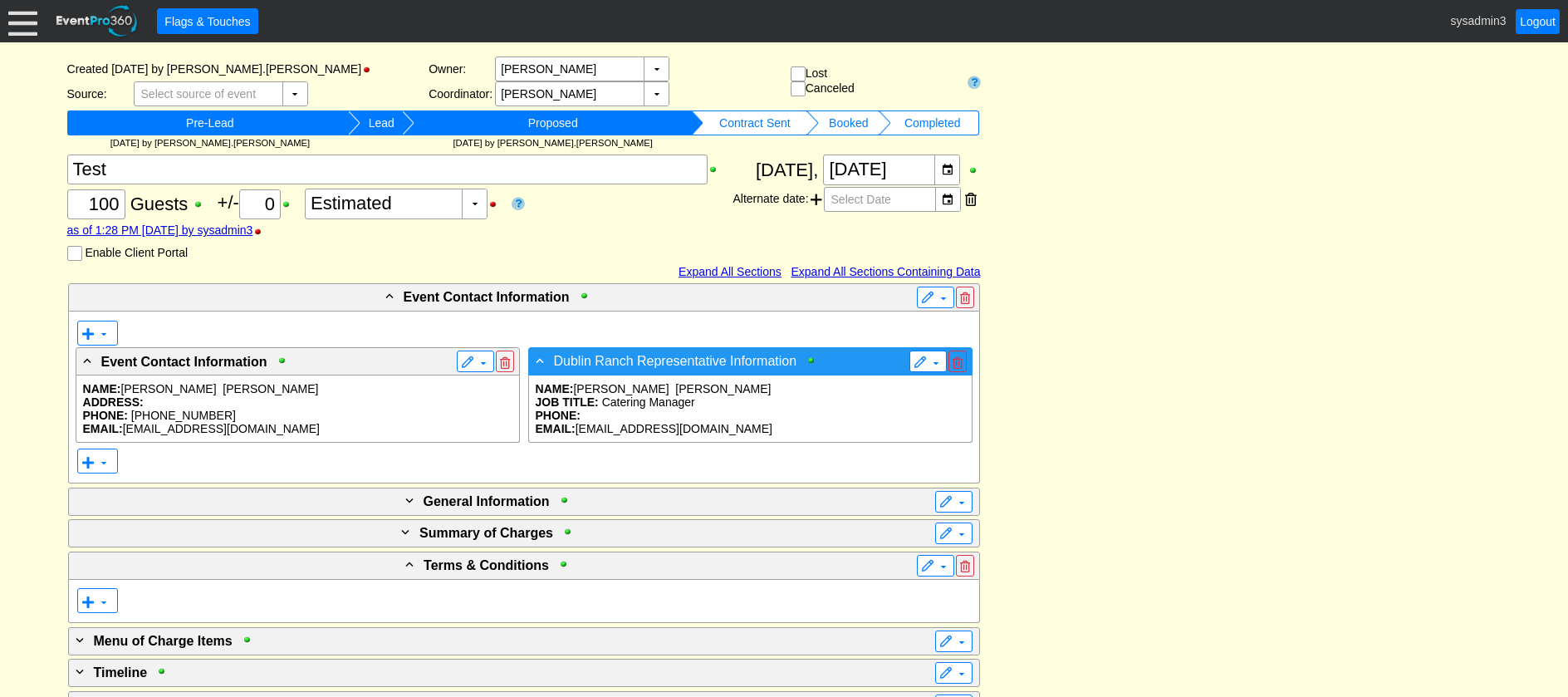
click at [708, 366] on span "Dublin Ranch Representative Information" at bounding box center [676, 362] width 244 height 14
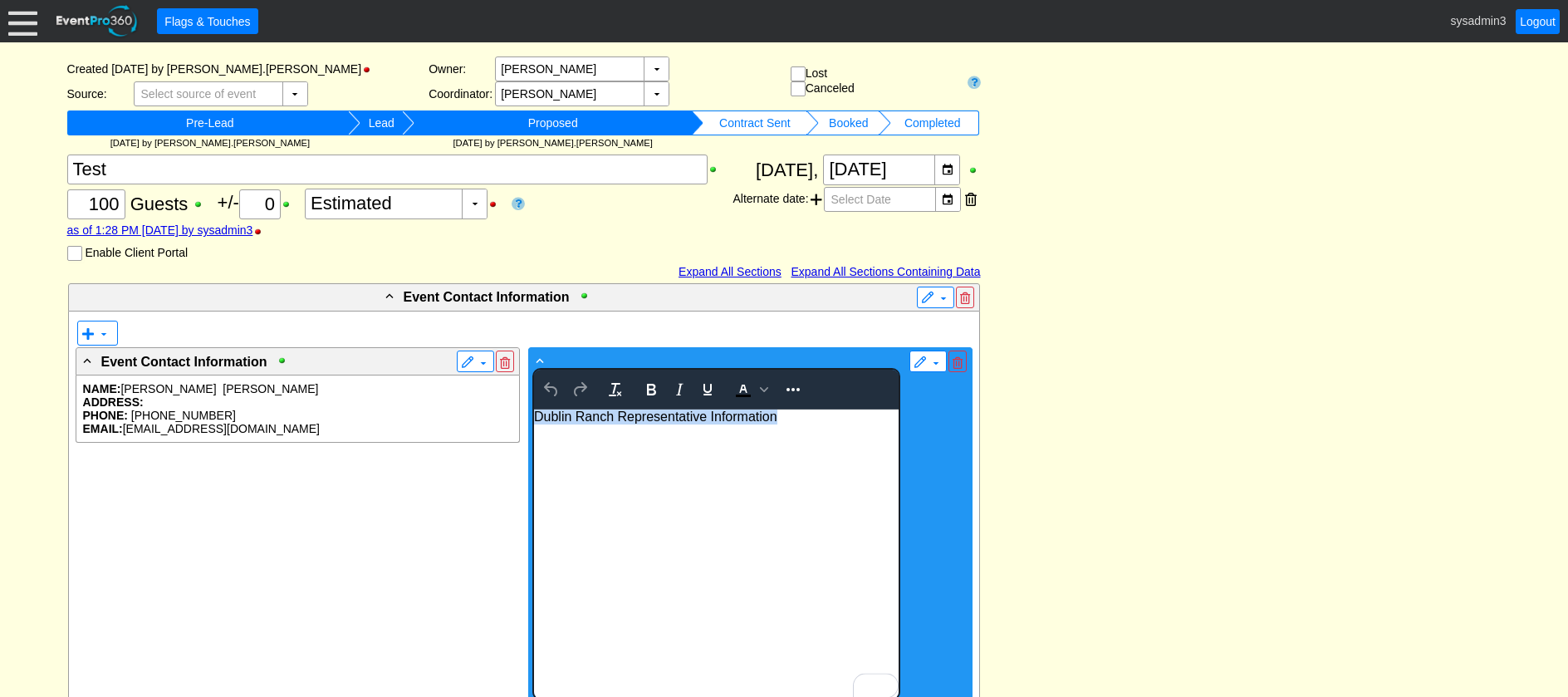
drag, startPoint x: 784, startPoint y: 416, endPoint x: 530, endPoint y: 414, distance: 254.0
click at [533, 414] on html "Dublin Ranch Representative Information" at bounding box center [715, 553] width 365 height 289
click at [654, 395] on icon "Bold" at bounding box center [651, 389] width 9 height 11
click at [795, 388] on icon "Reveal or hide additional toolbar items" at bounding box center [793, 389] width 20 height 20
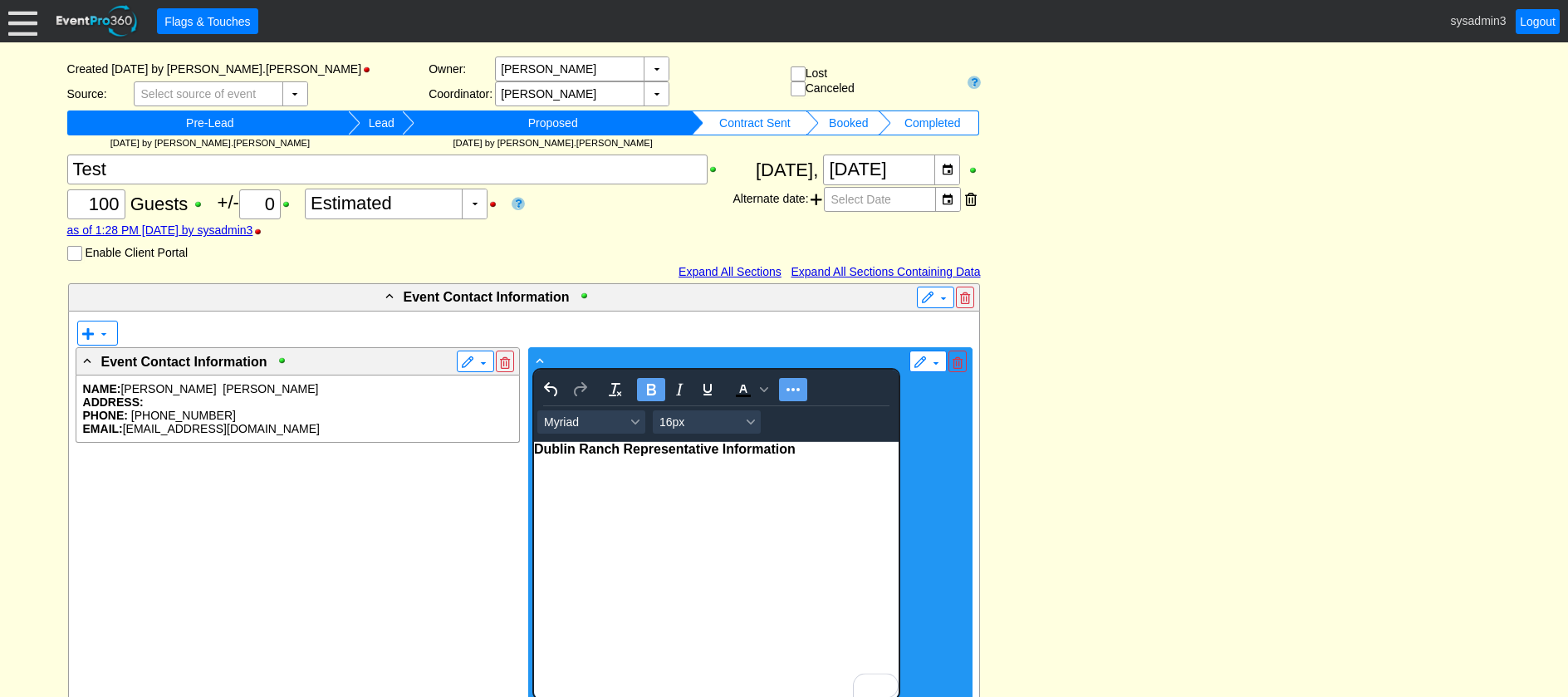
click at [778, 560] on html "Dublin Ranch Representative Information" at bounding box center [715, 569] width 365 height 257
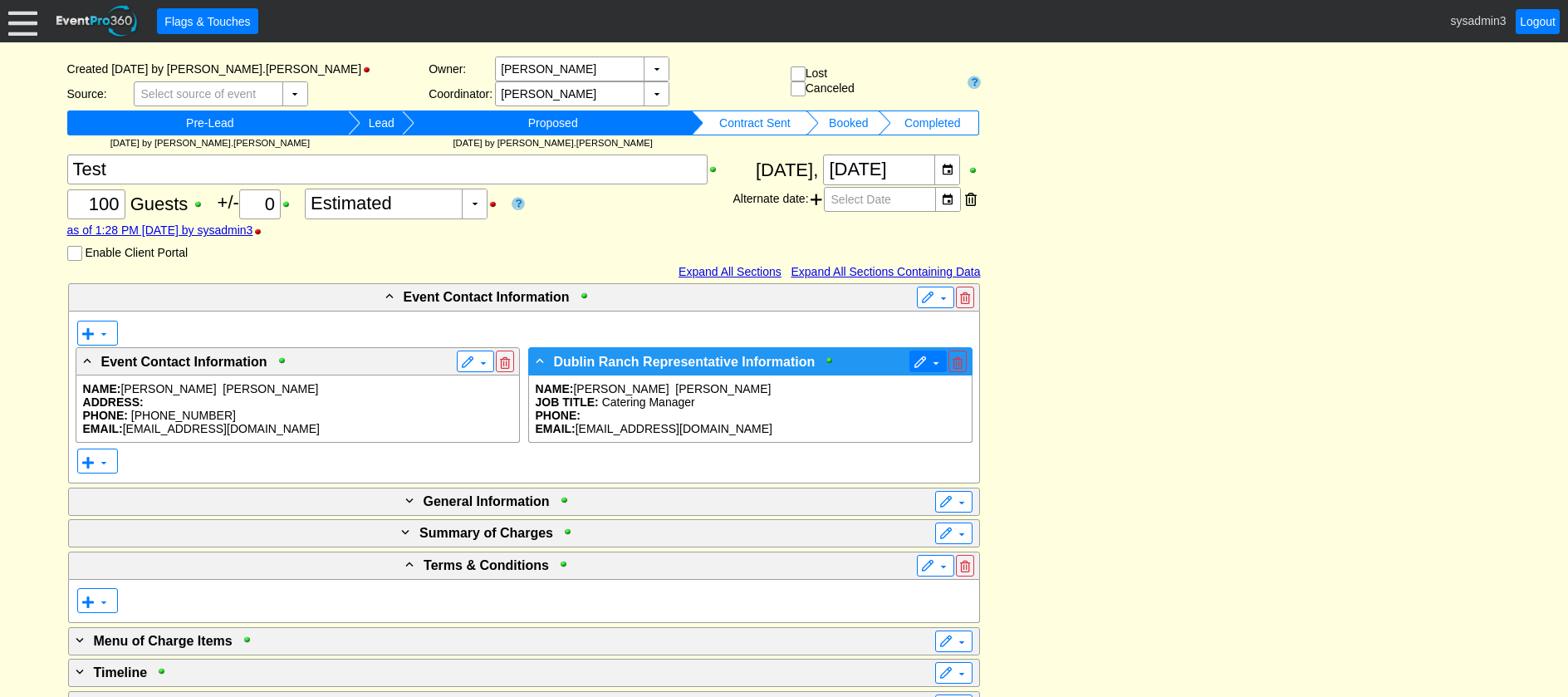
click at [916, 357] on span at bounding box center [920, 363] width 13 height 13
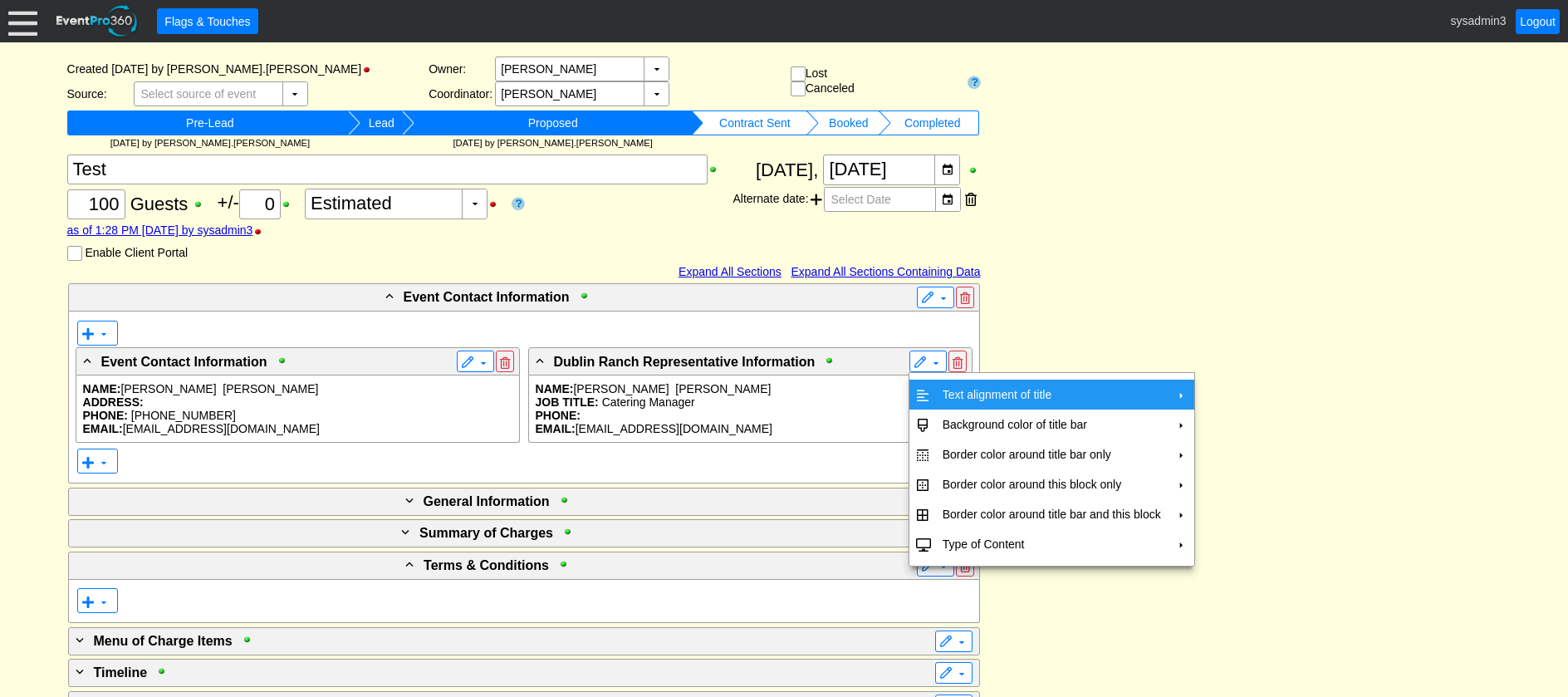
click at [958, 389] on td "Text alignment of title" at bounding box center [1052, 395] width 231 height 30
click at [1236, 430] on td "Center" at bounding box center [1245, 432] width 48 height 30
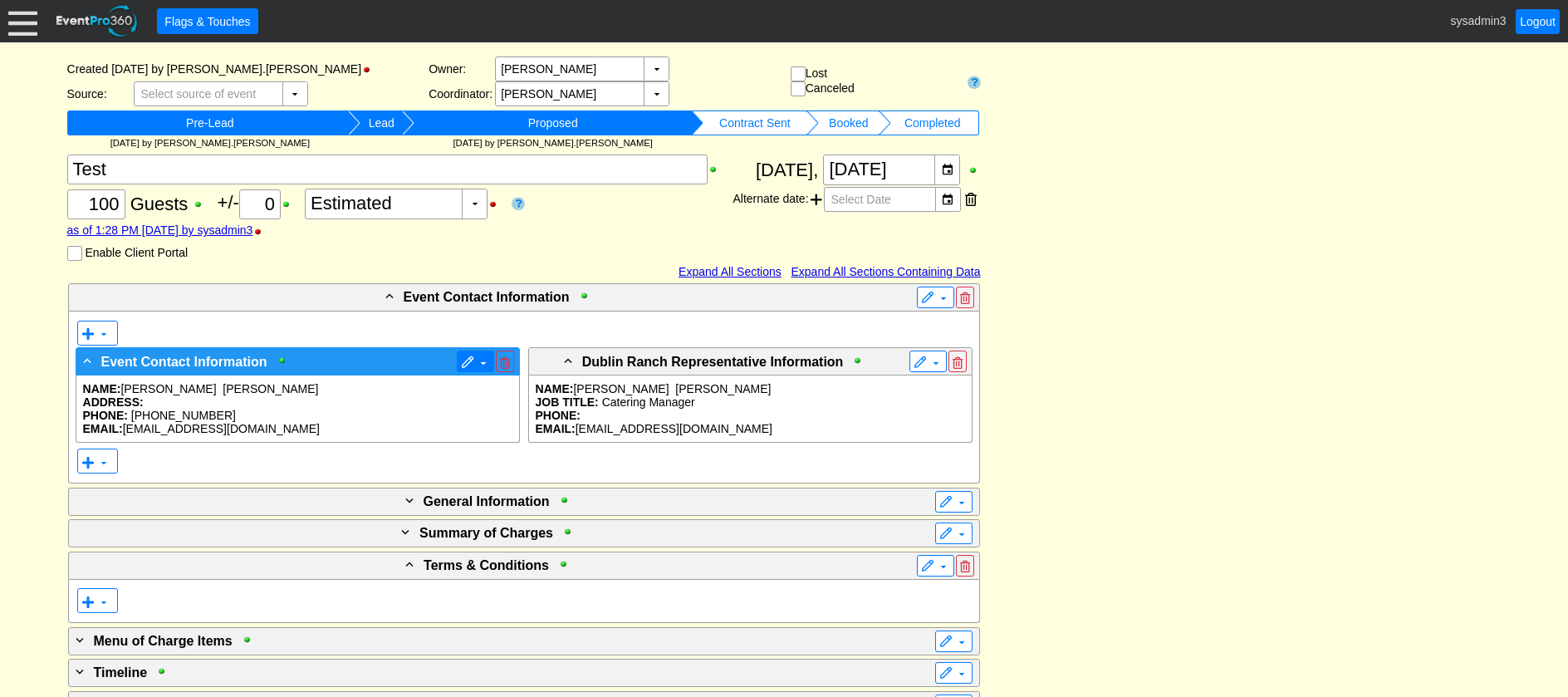
click at [458, 353] on span "▼" at bounding box center [475, 361] width 38 height 22
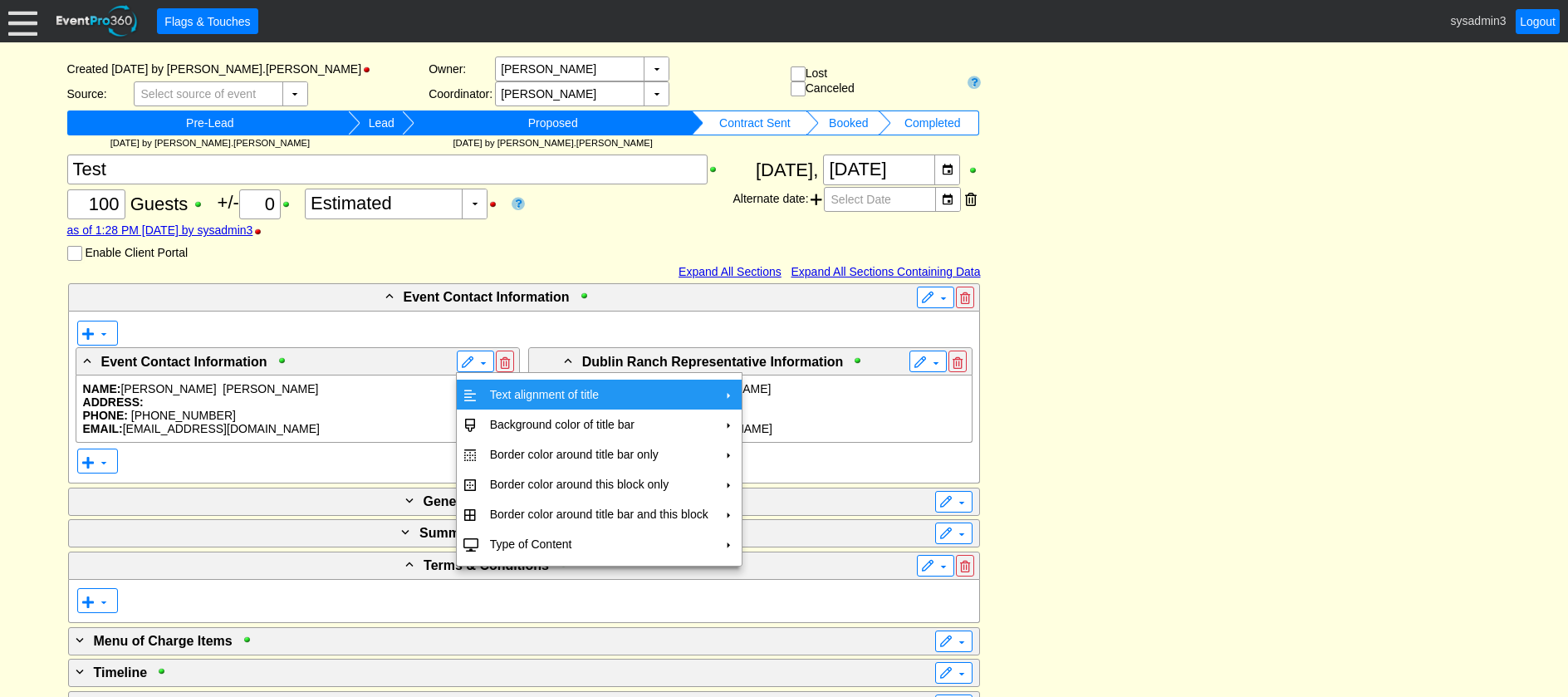
click at [508, 389] on td "Text alignment of title" at bounding box center [600, 395] width 231 height 30
click at [790, 430] on td "Center" at bounding box center [793, 432] width 48 height 30
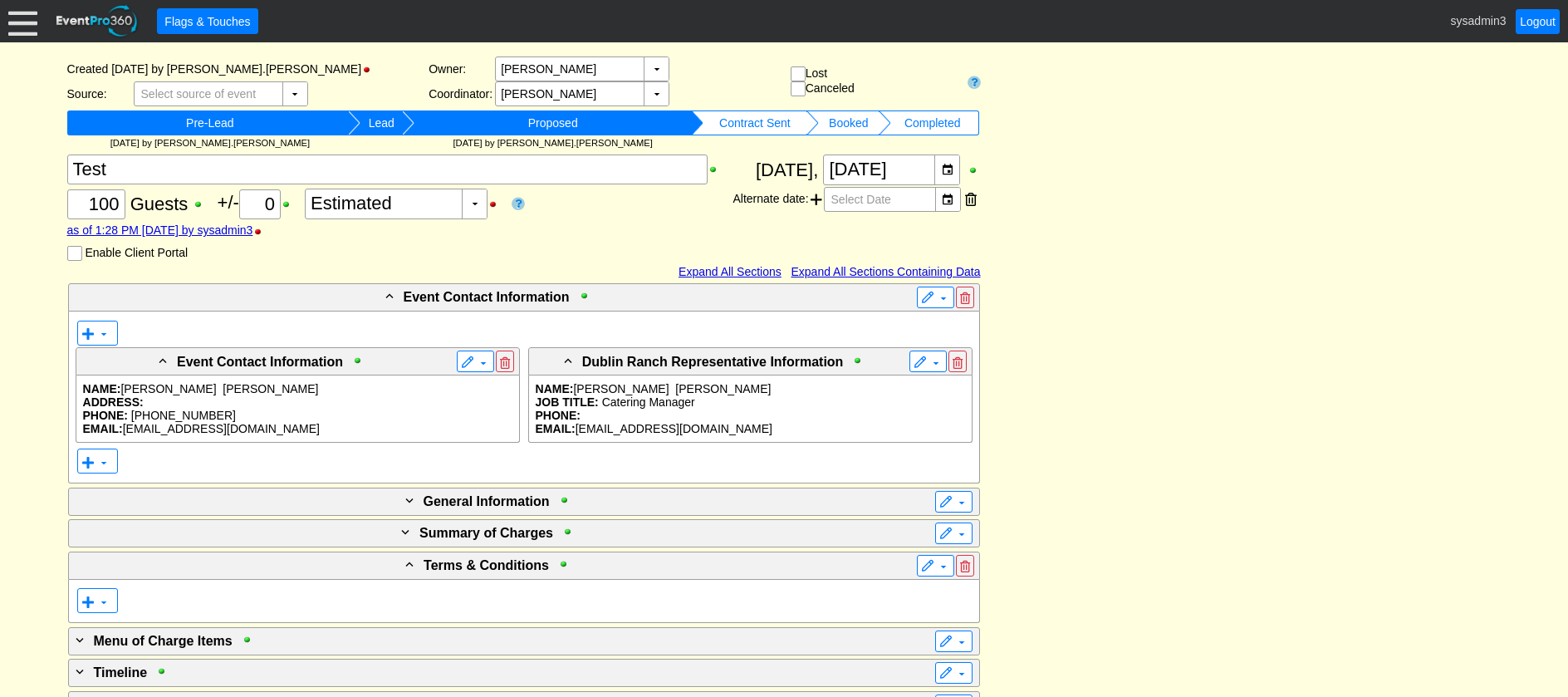
click at [1149, 367] on div "- Event Contact Information ▼ ▼ - Event Contact Information ▼ NAME: William Rel…" at bounding box center [784, 629] width 1443 height 693
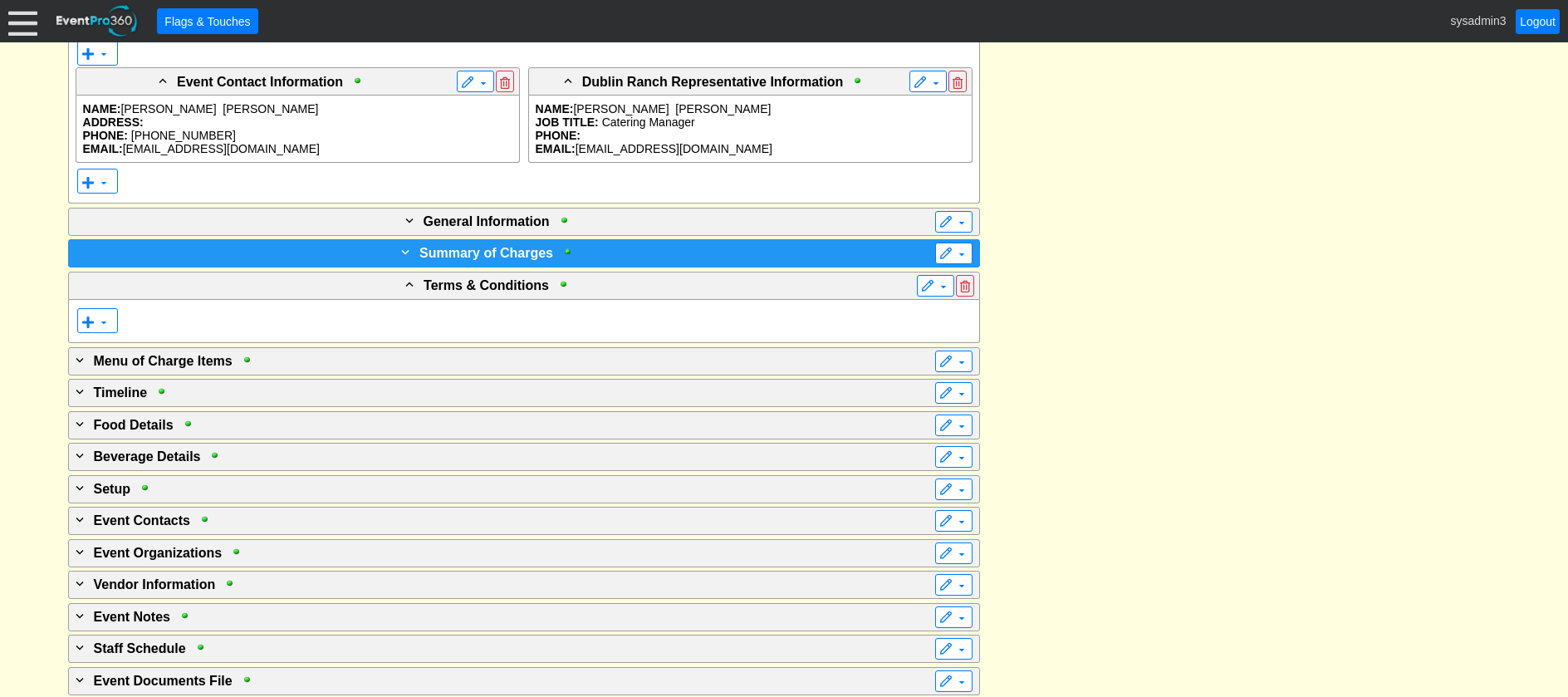
scroll to position [454, 0]
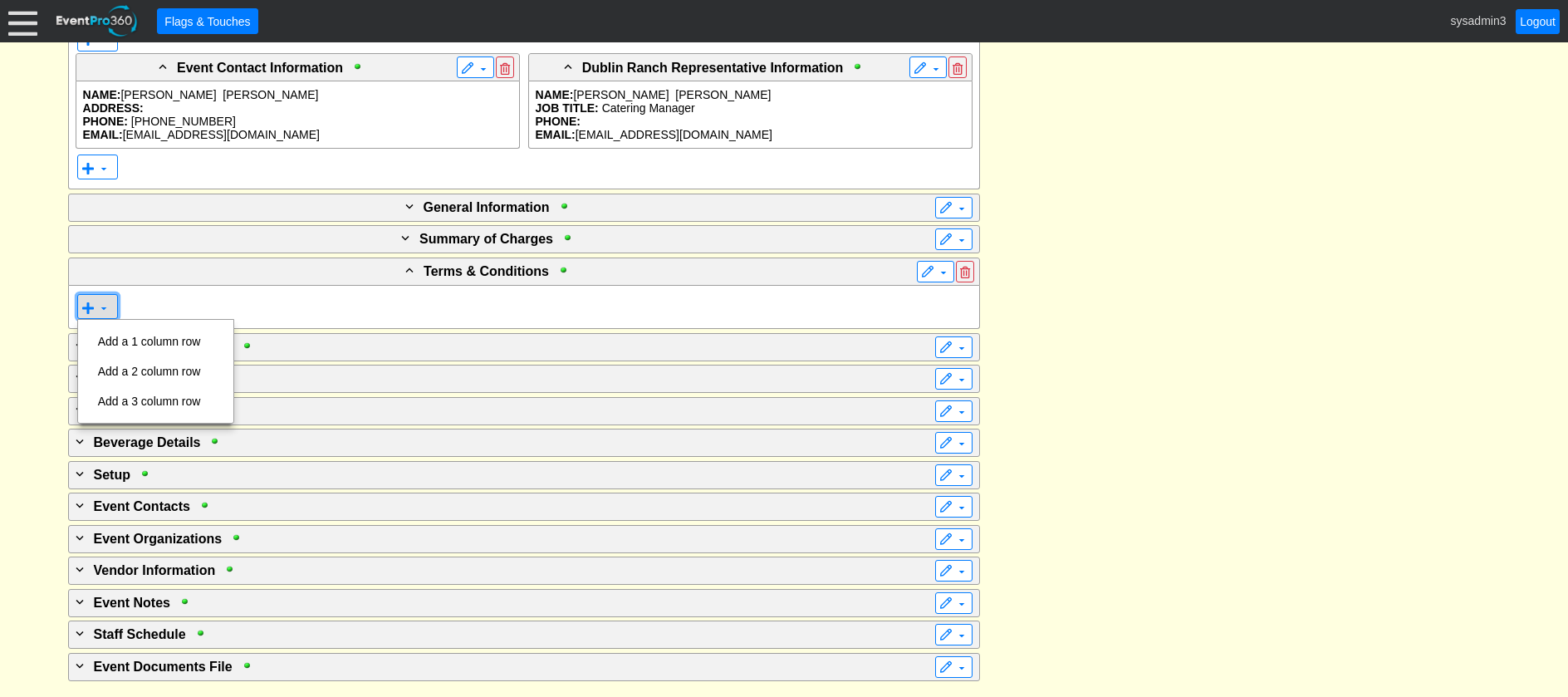
click at [98, 305] on span at bounding box center [103, 308] width 13 height 13
click at [145, 342] on td "Add a 1 column row" at bounding box center [149, 341] width 117 height 30
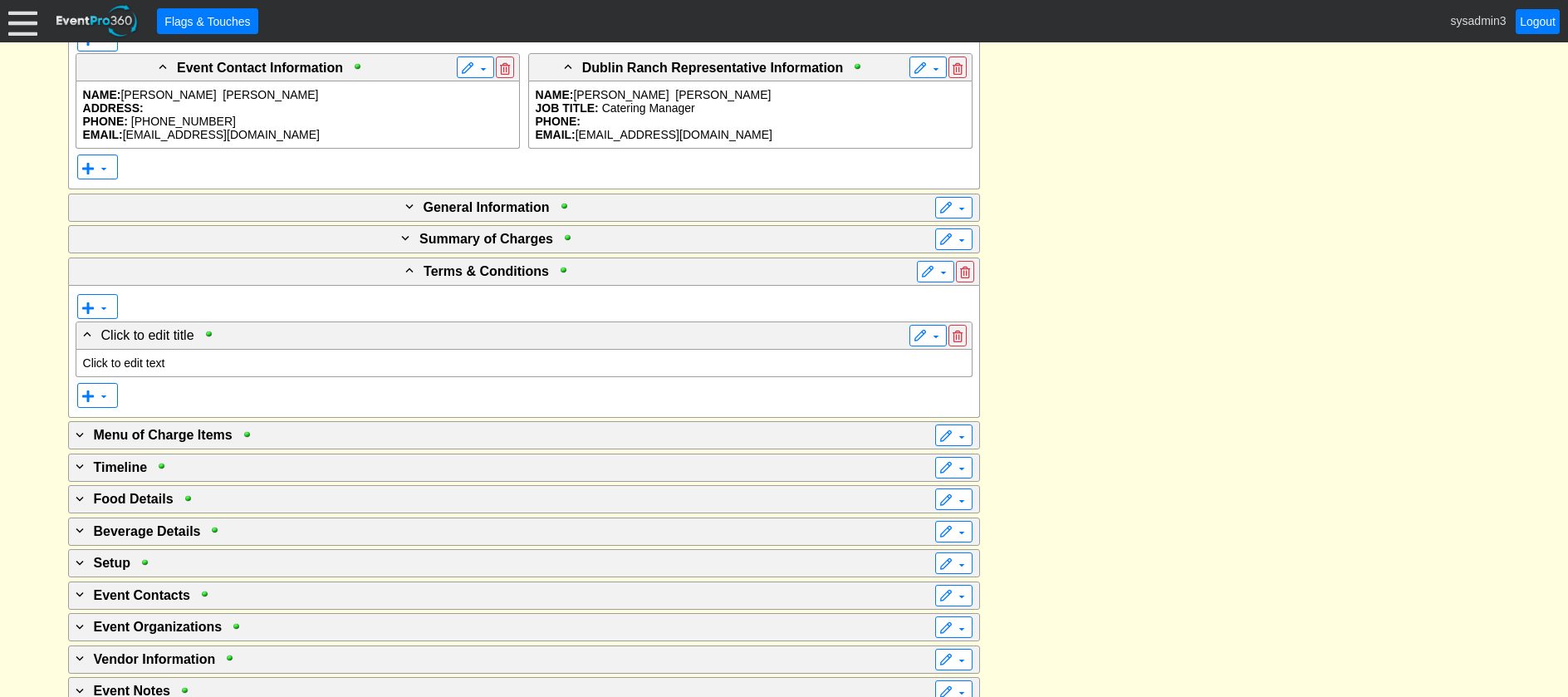
click at [147, 361] on p "Click to edit text" at bounding box center [524, 363] width 883 height 13
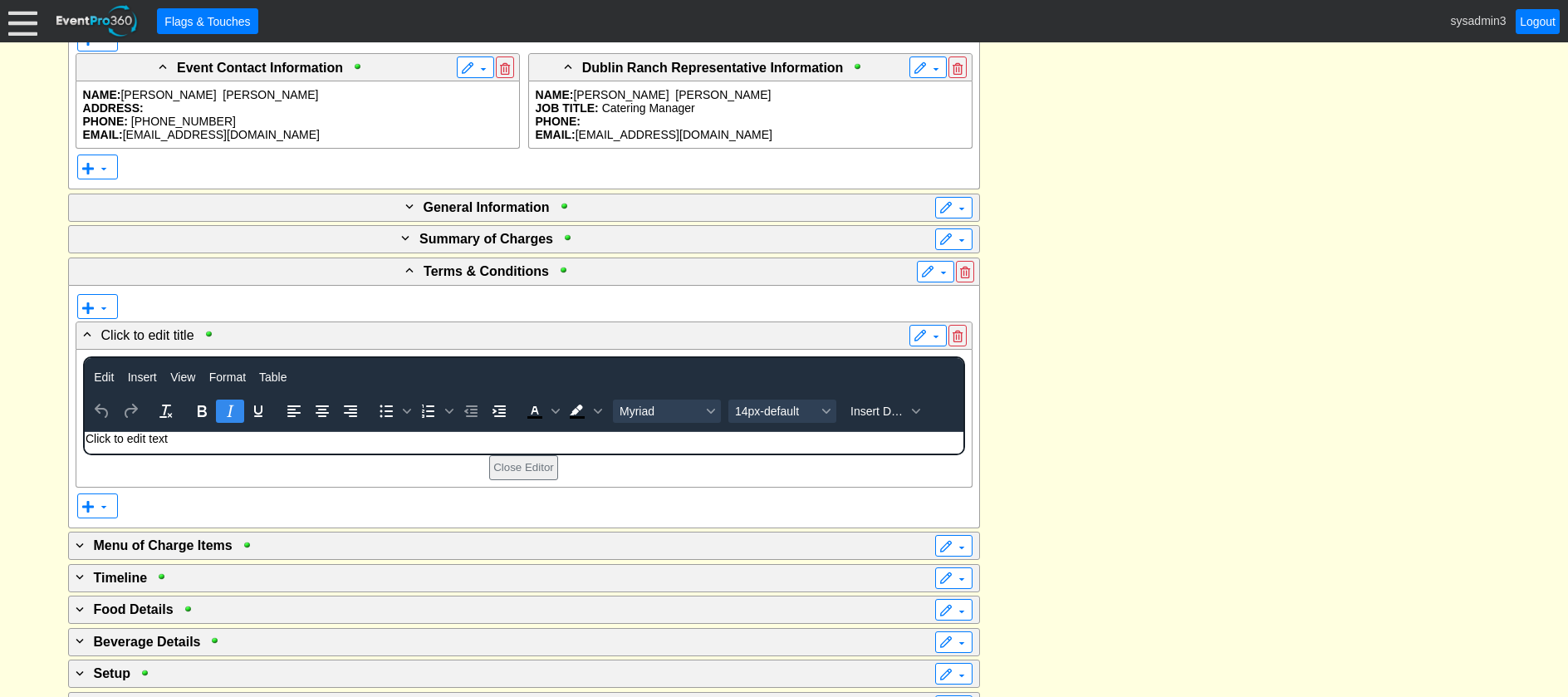
scroll to position [0, 0]
click at [190, 437] on p "Click to edit text" at bounding box center [523, 438] width 877 height 13
drag, startPoint x: 187, startPoint y: 441, endPoint x: 63, endPoint y: 437, distance: 124.1
click at [84, 437] on html "Click to edit text" at bounding box center [523, 443] width 879 height 22
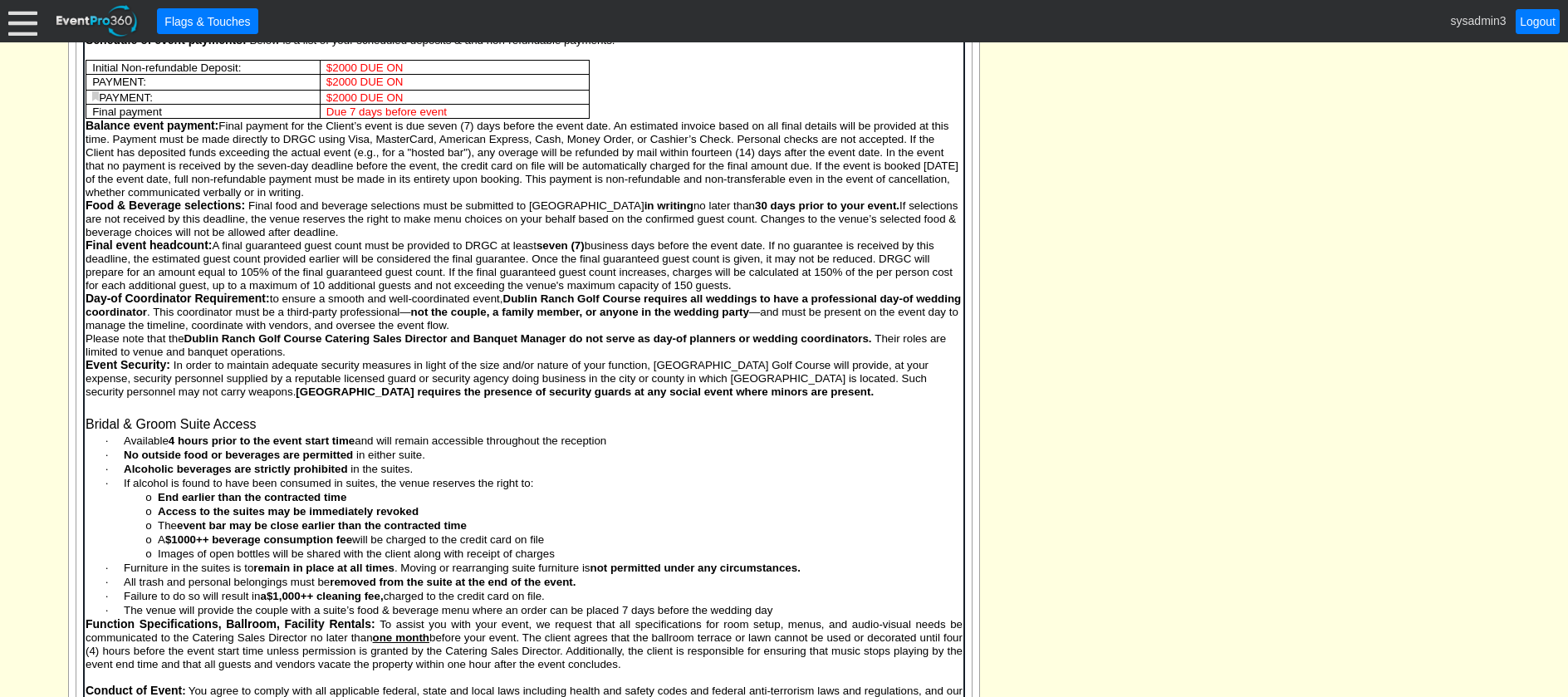
scroll to position [1125, 0]
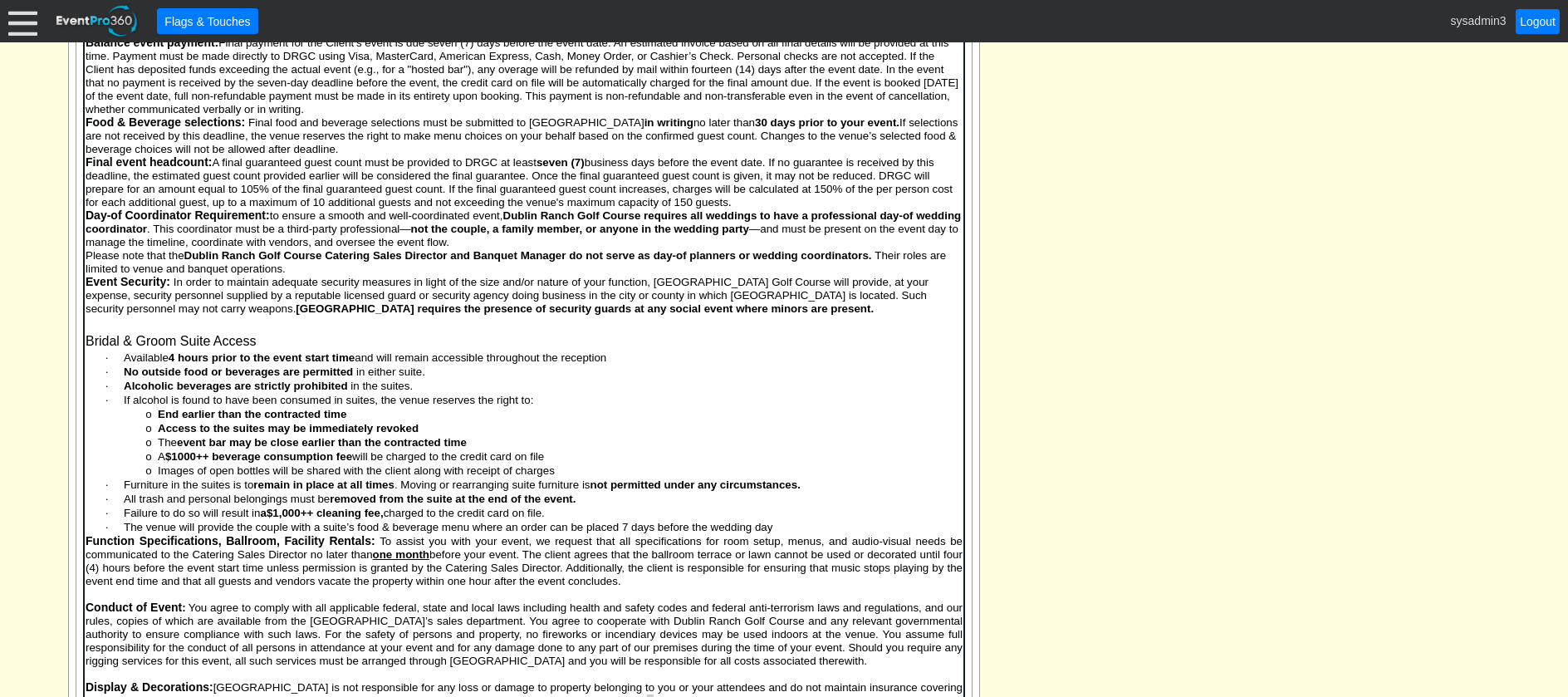
click at [784, 521] on p "· The venue will provide the couple with a suite’s food & beverage menu where a…" at bounding box center [543, 528] width 837 height 14
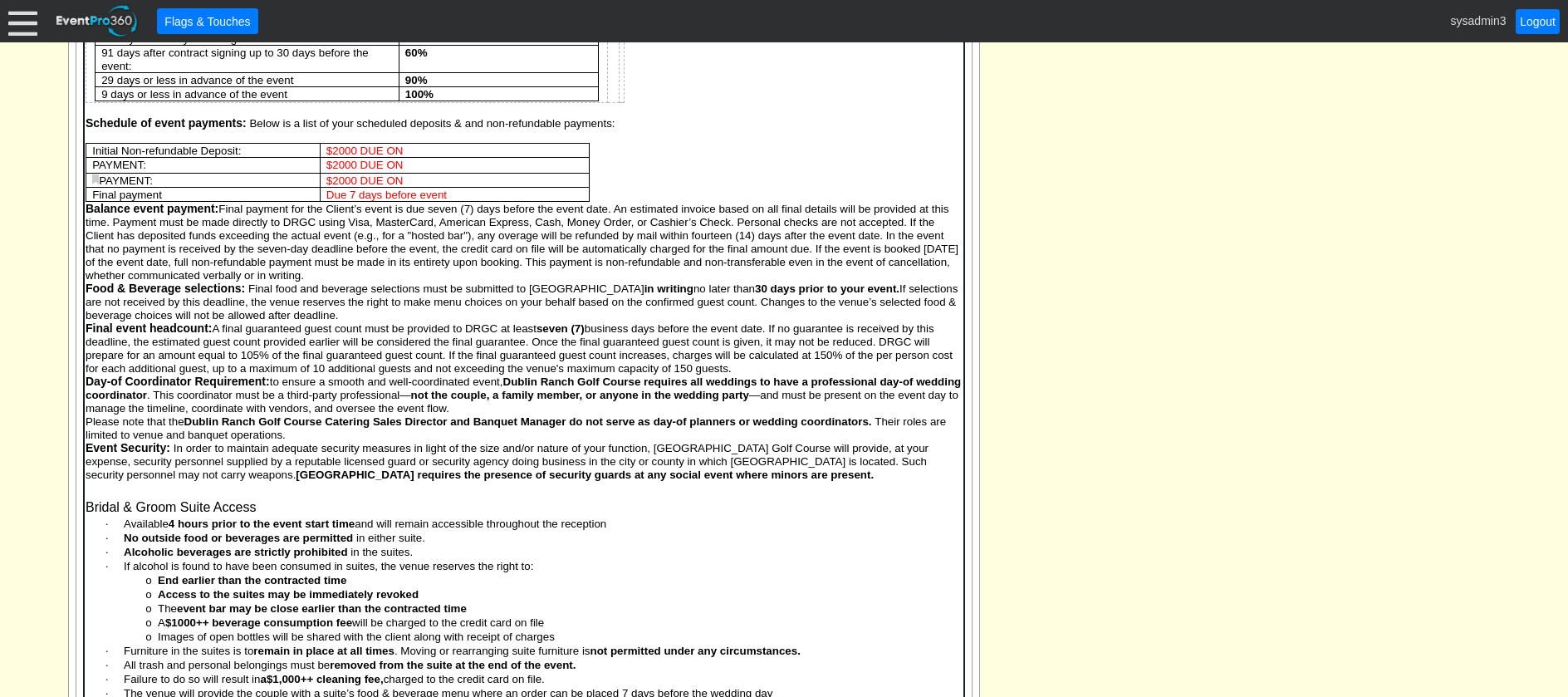
click at [316, 437] on p "Please note that the Dublin Ranch Golf Course Catering Sales Director and Banqu…" at bounding box center [523, 429] width 877 height 26
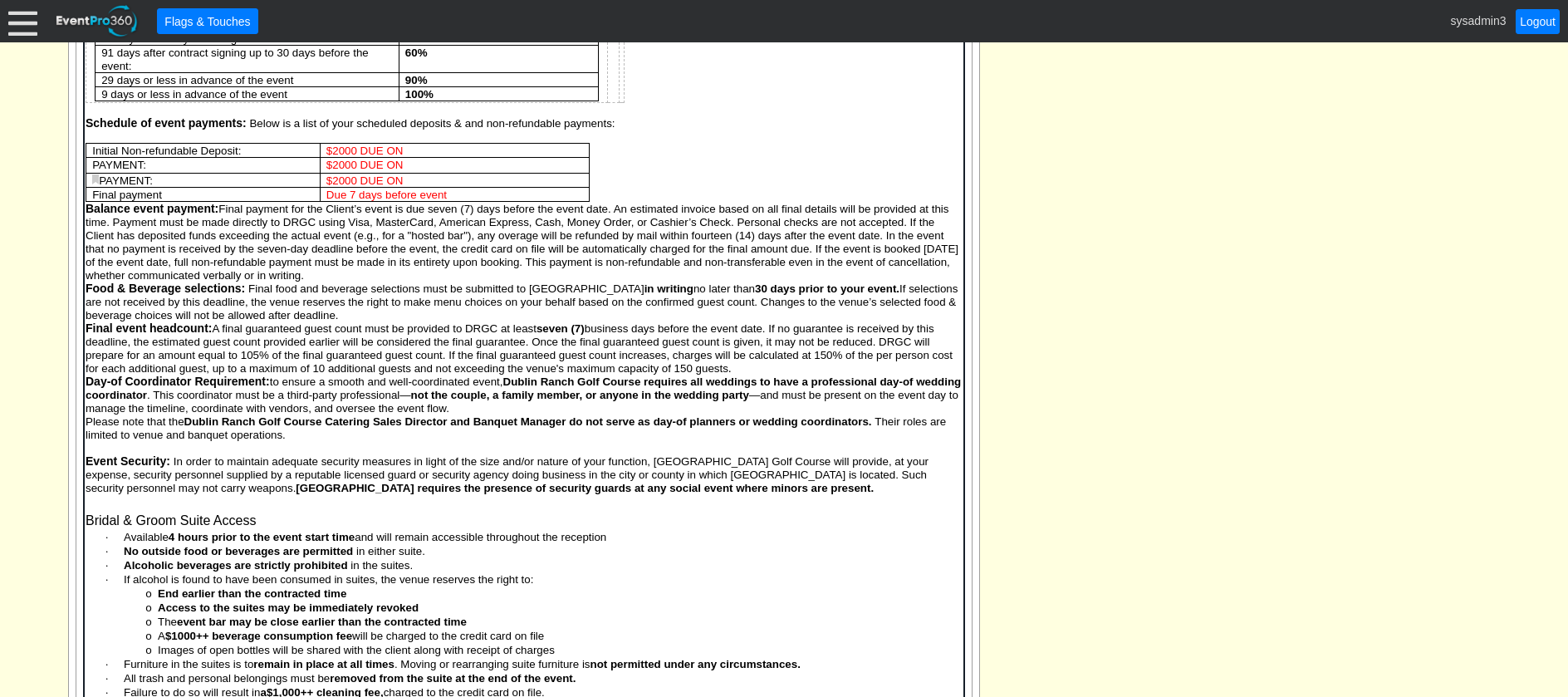
click at [741, 367] on p "Final event headcount: A final guaranteed guest count must be provided to DRGC …" at bounding box center [523, 349] width 877 height 53
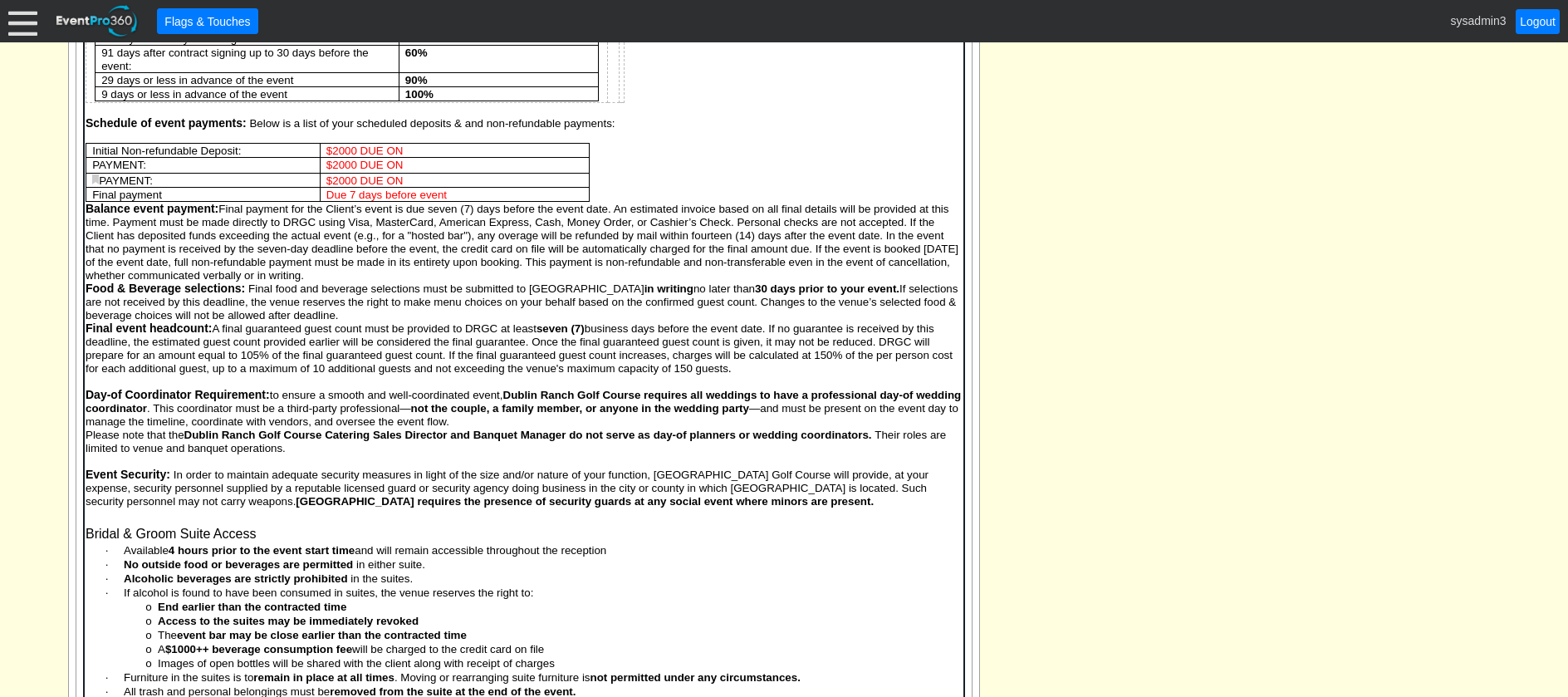
click at [434, 319] on p "Food & Beverage selections: Final food and beverage selections must be submitte…" at bounding box center [523, 302] width 877 height 39
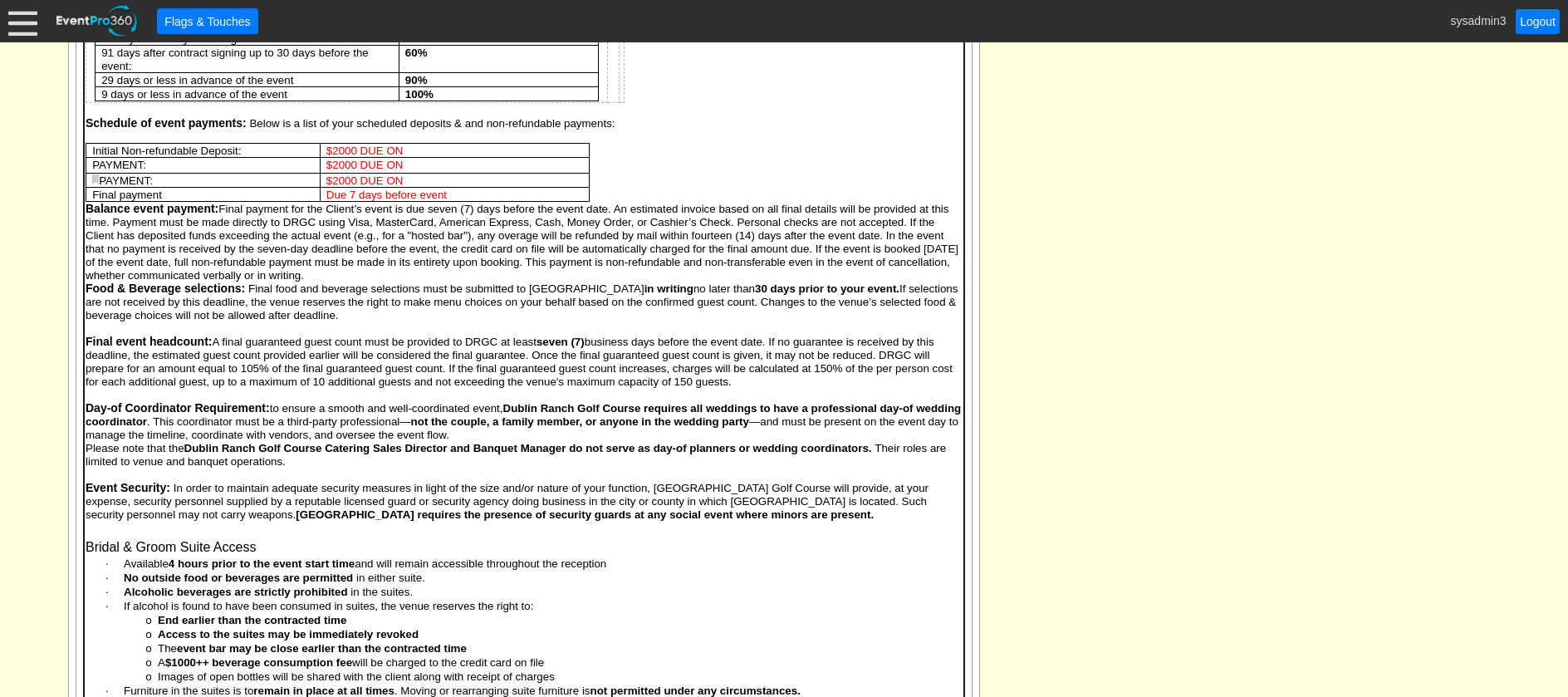
click at [403, 273] on p "Balance event payment: Final payment for the Client’s event is due seven (7) da…" at bounding box center [523, 242] width 877 height 80
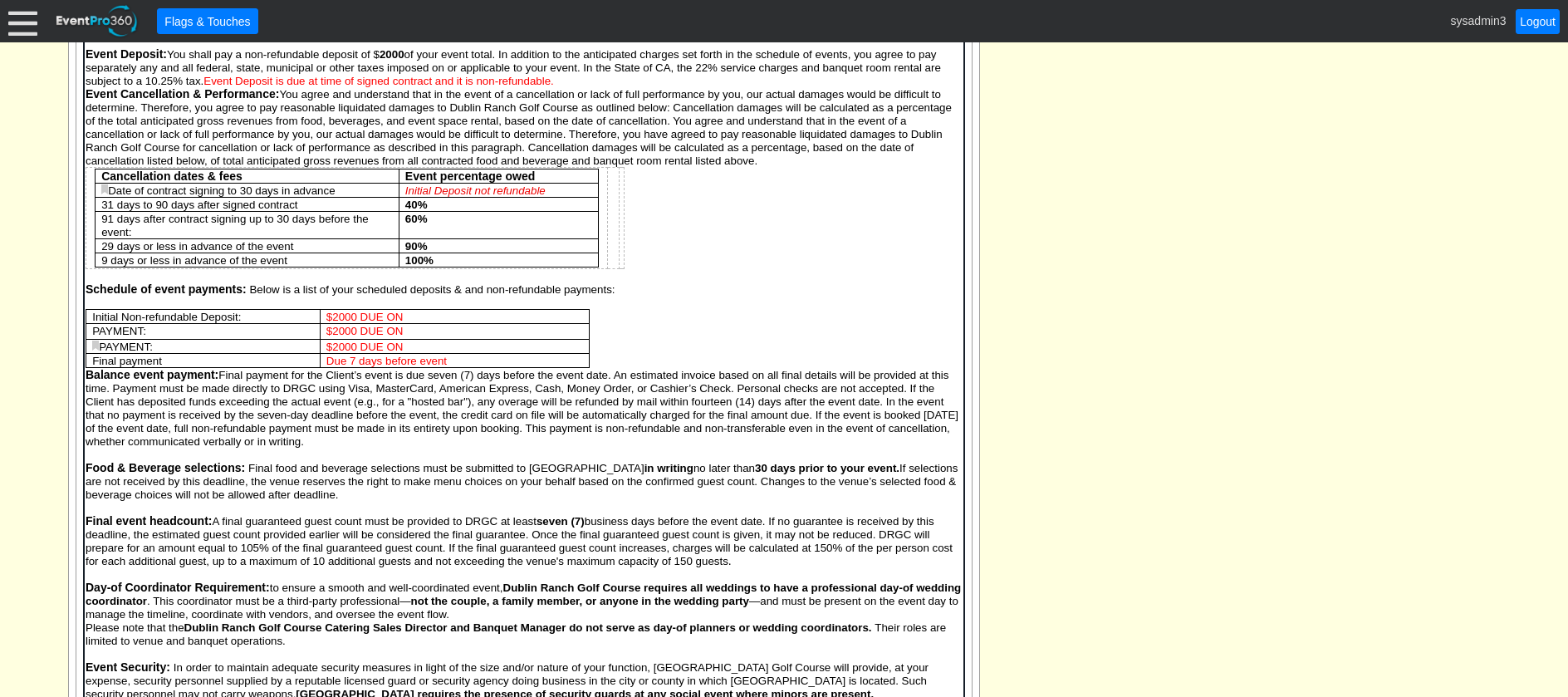
click at [85, 370] on strong "Balance event payment:" at bounding box center [152, 375] width 133 height 13
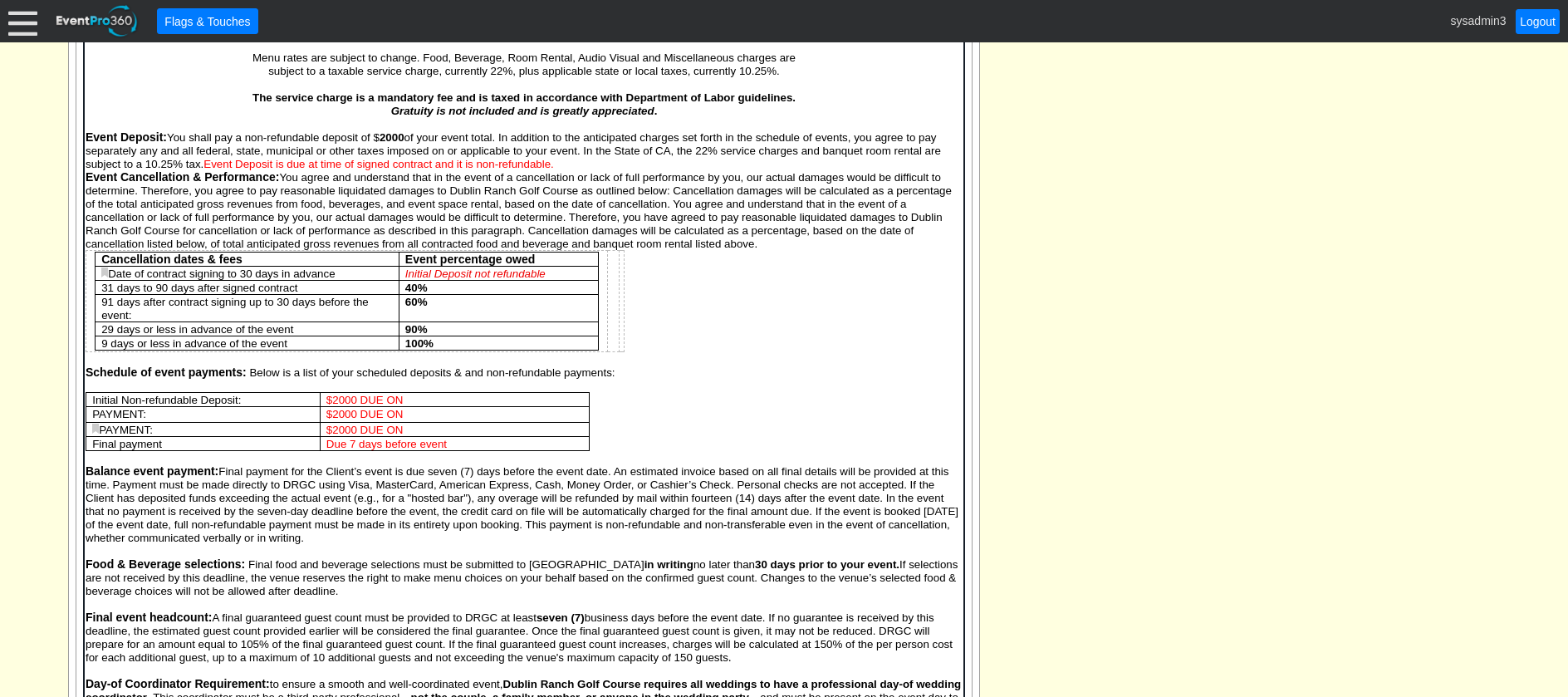
click at [758, 249] on p "Event Cancellation & Performance: You agree and understand that in the event of…" at bounding box center [523, 210] width 877 height 80
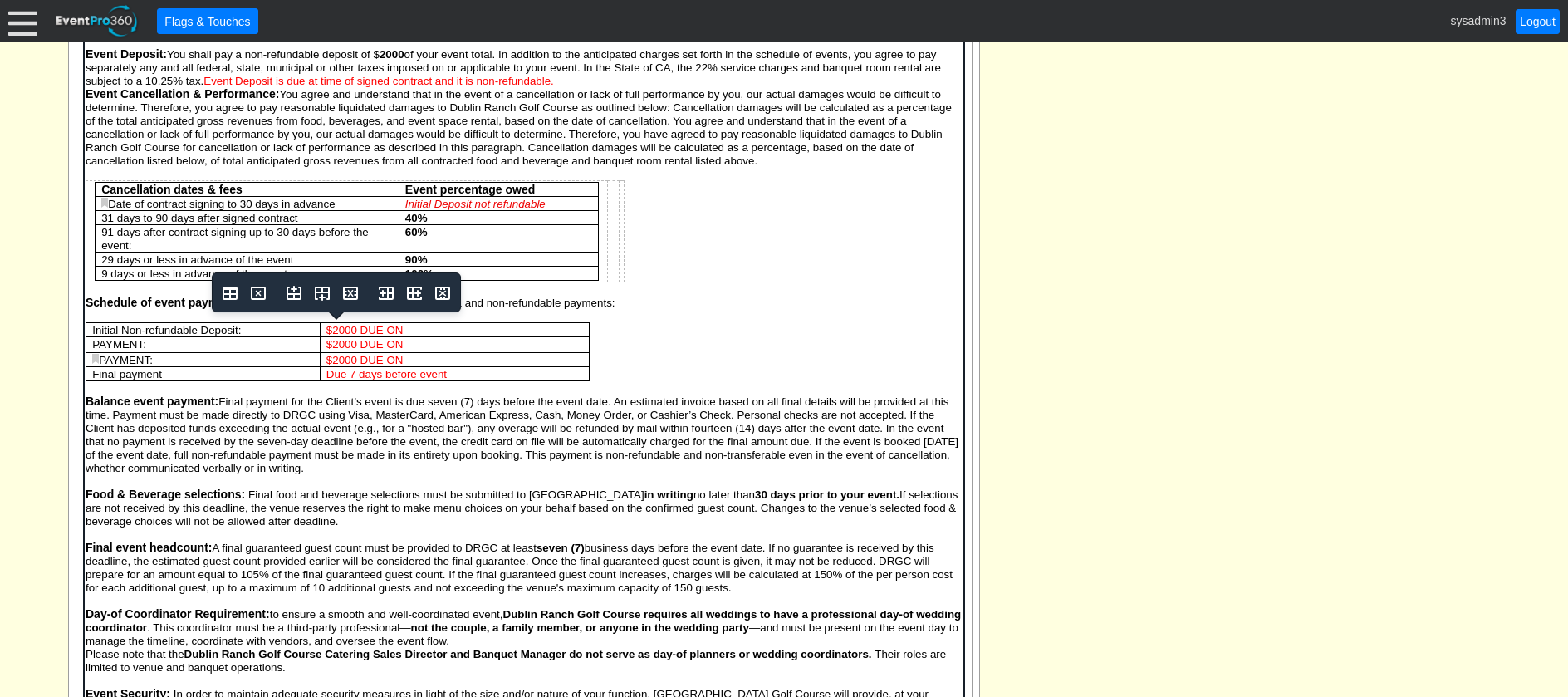
click at [406, 329] on p "$2000 DUE ON" at bounding box center [454, 331] width 257 height 13
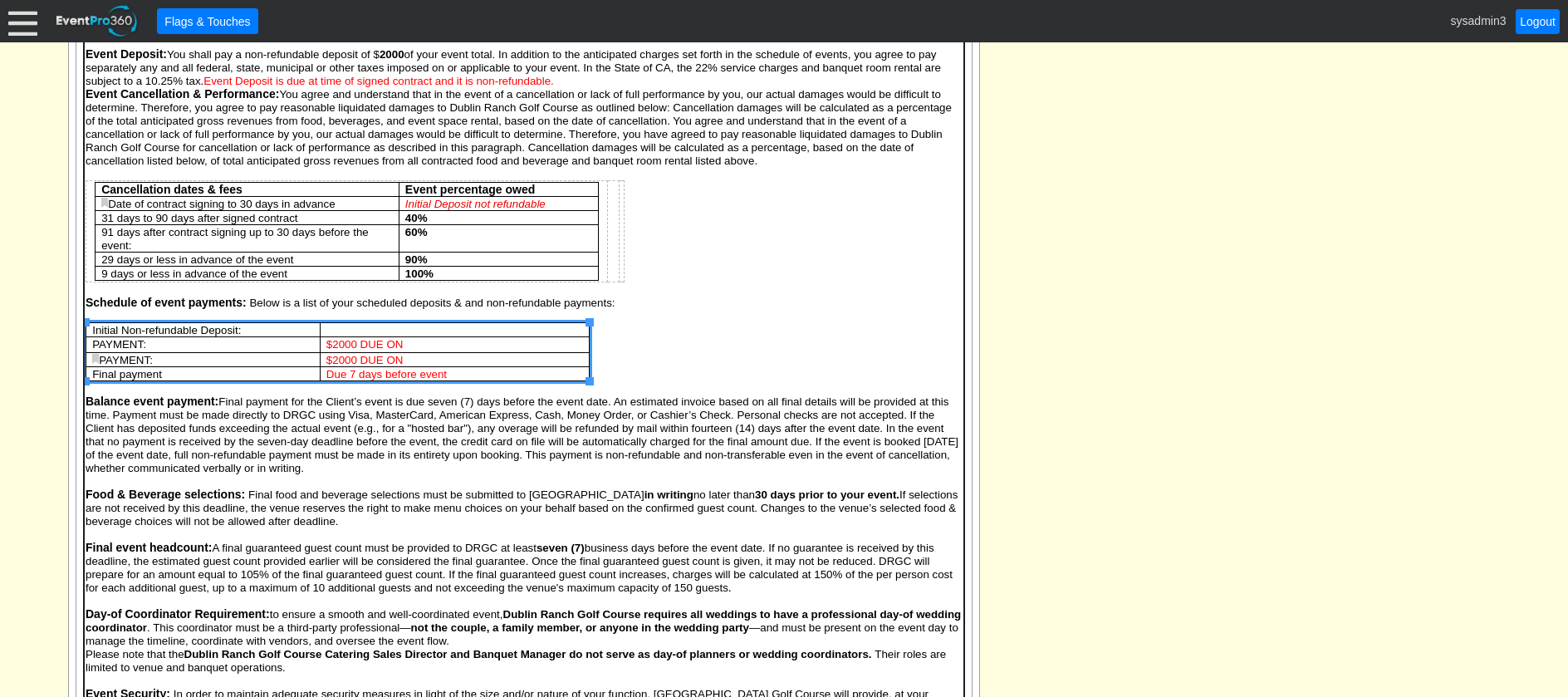
click at [786, 321] on p "Rich Text Area. Press ALT-0 for help." at bounding box center [523, 316] width 877 height 13
click at [339, 328] on td "Rich Text Area. Press ALT-0 for help." at bounding box center [453, 331] width 269 height 14
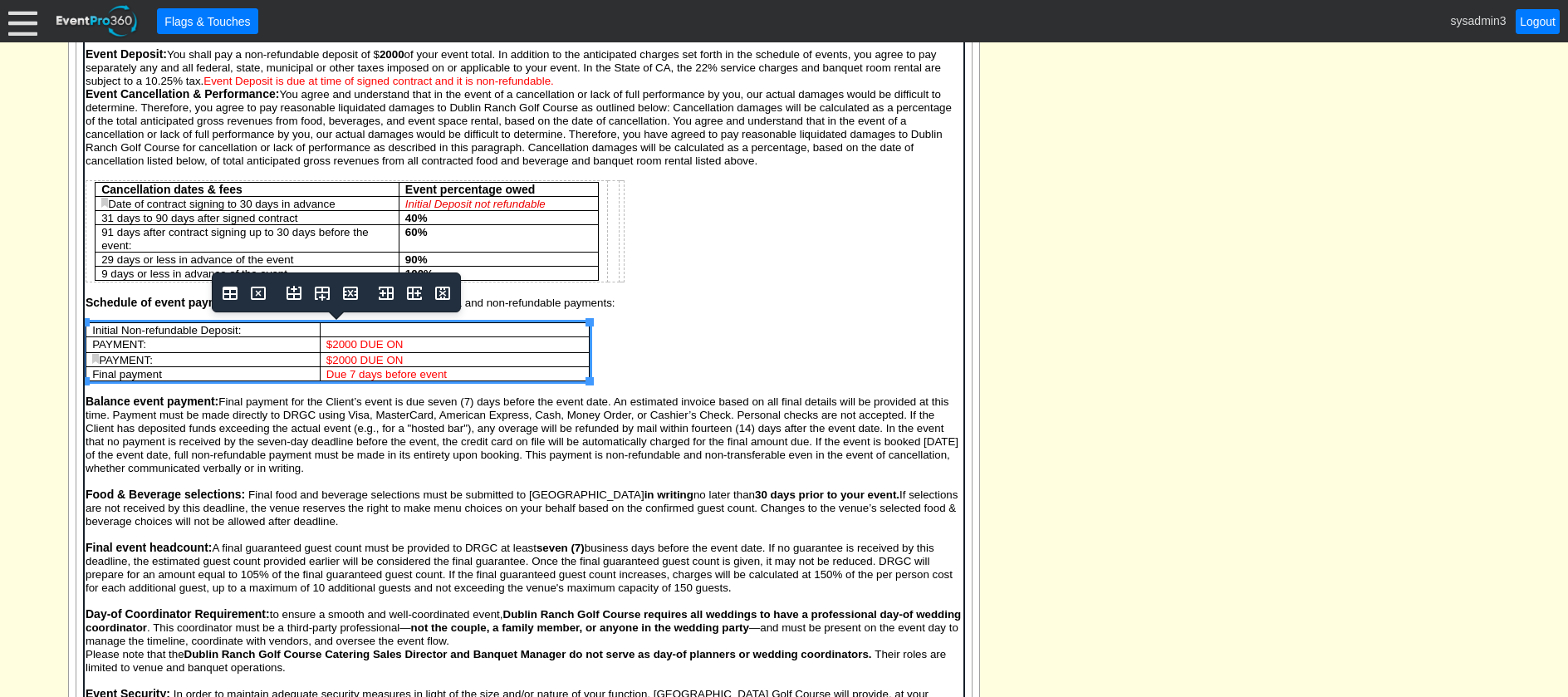
scroll to position [769, 0]
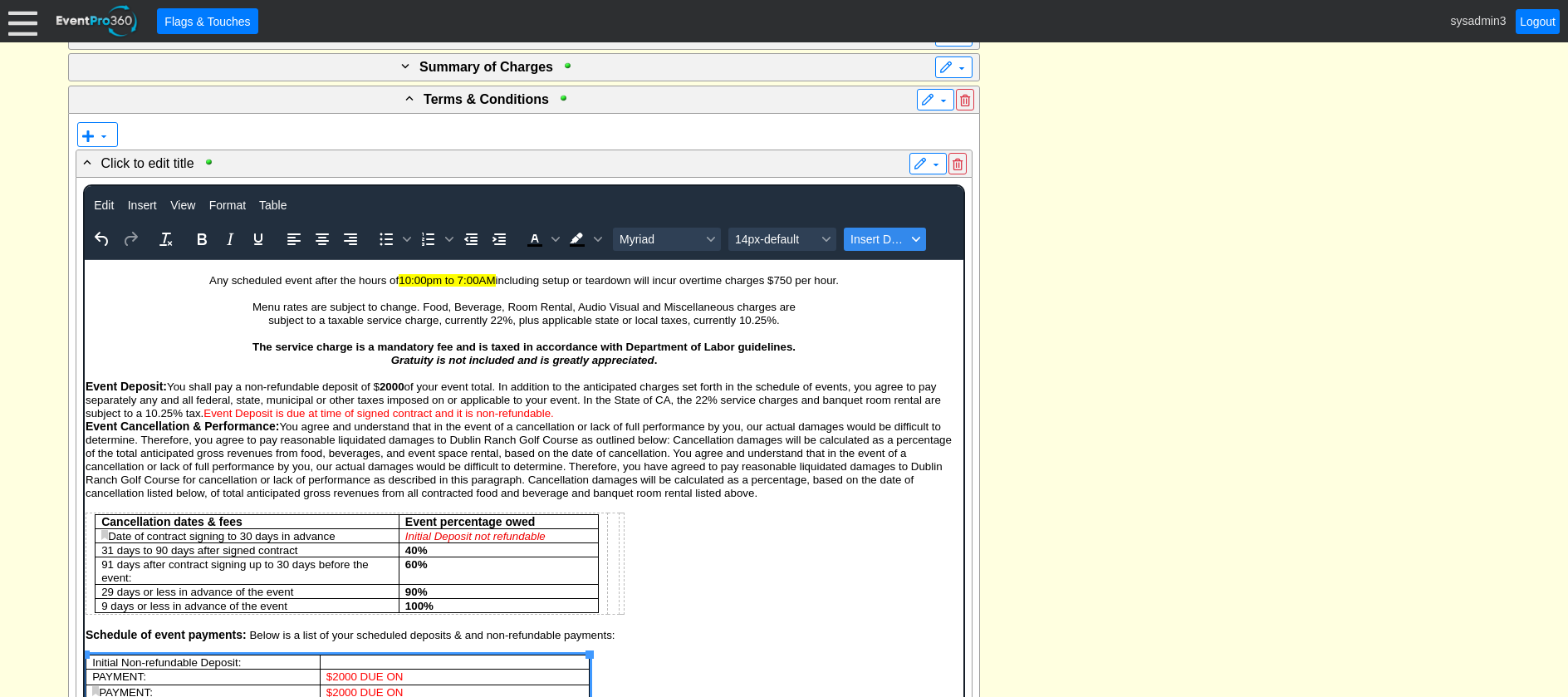
click at [876, 240] on span "Insert Data" at bounding box center [879, 238] width 56 height 13
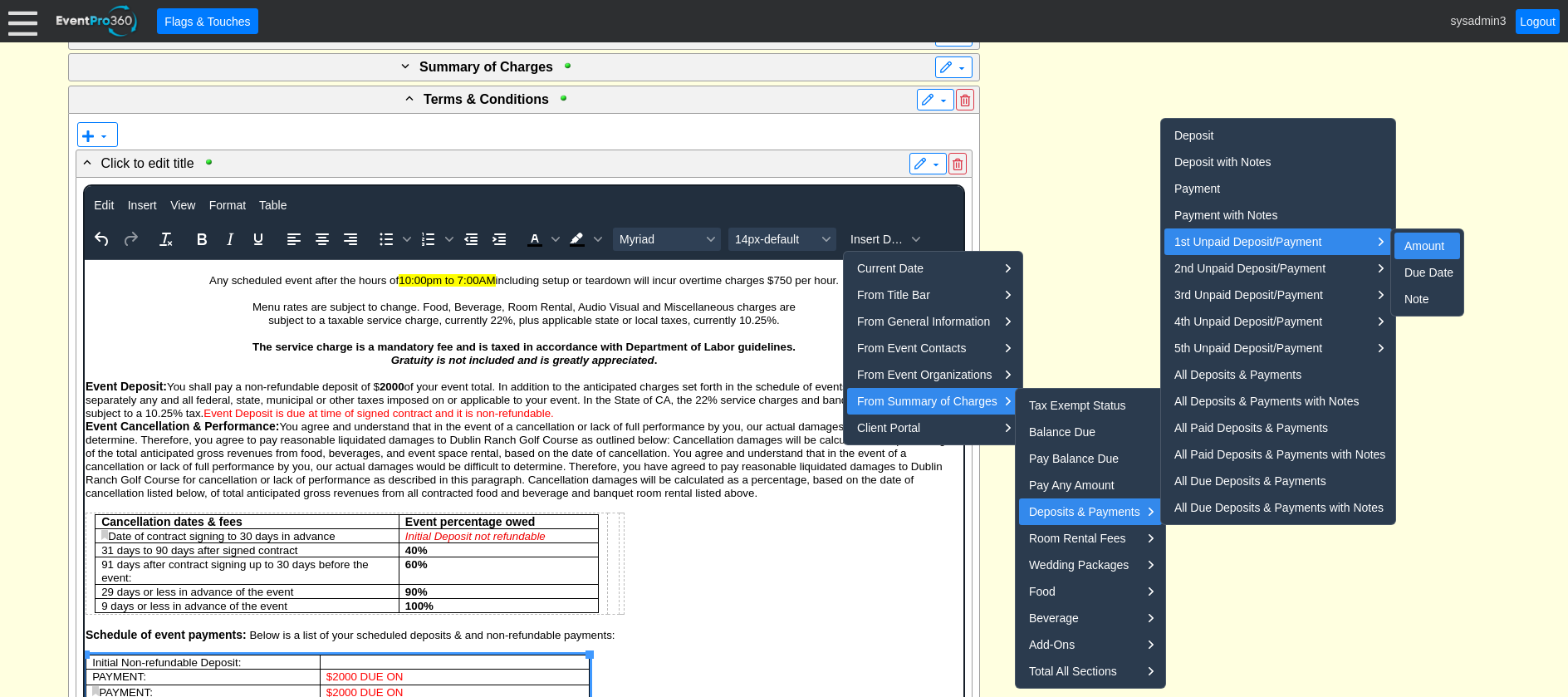
click at [1421, 245] on div "Amount" at bounding box center [1430, 245] width 49 height 20
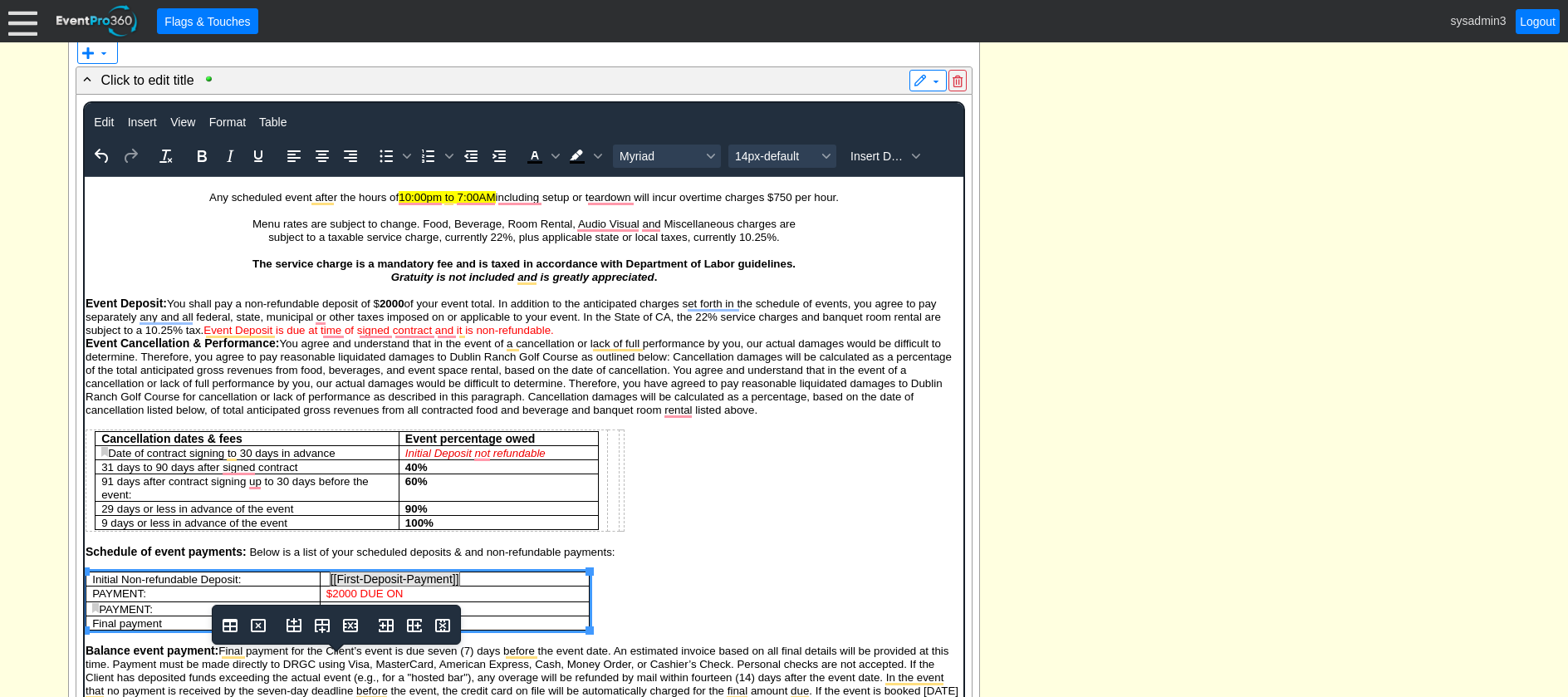
scroll to position [709, 0]
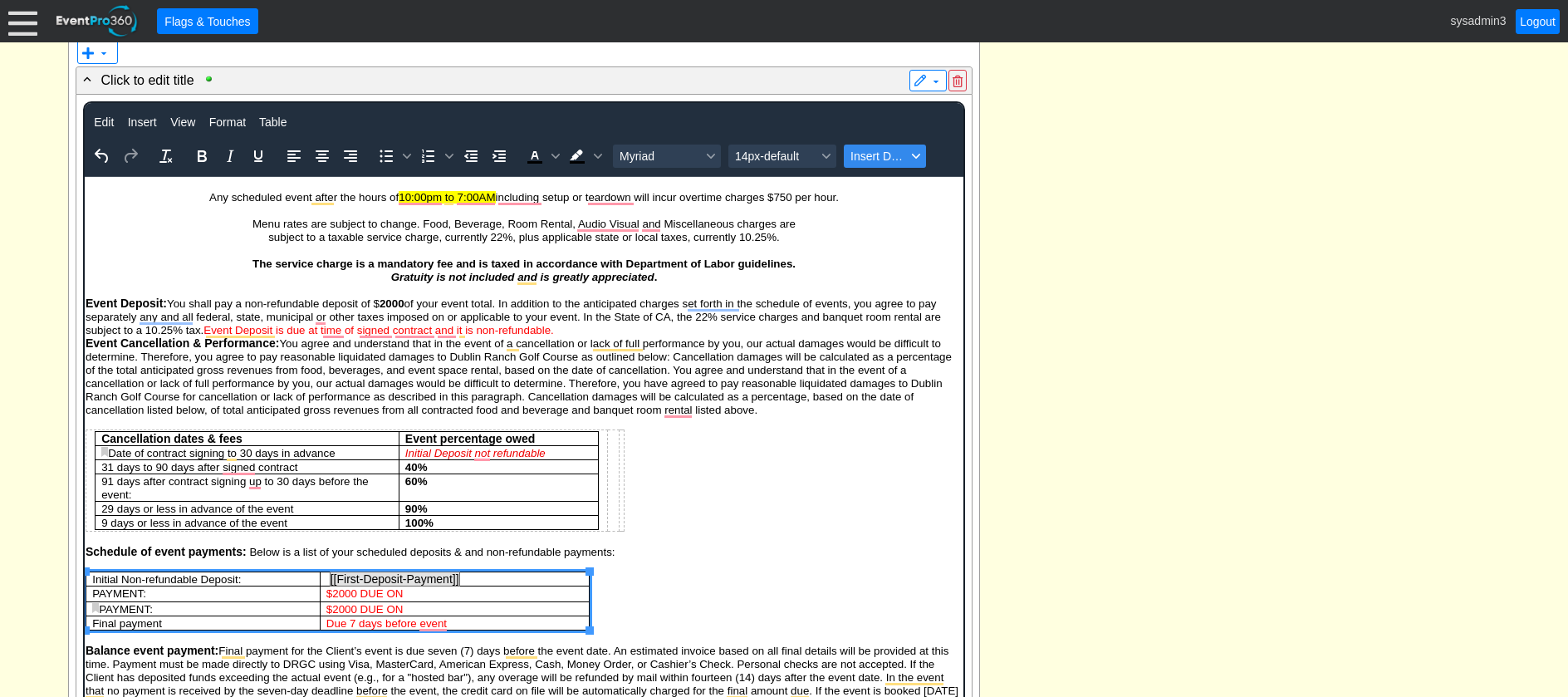
click at [887, 166] on button "Insert Data" at bounding box center [885, 156] width 82 height 24
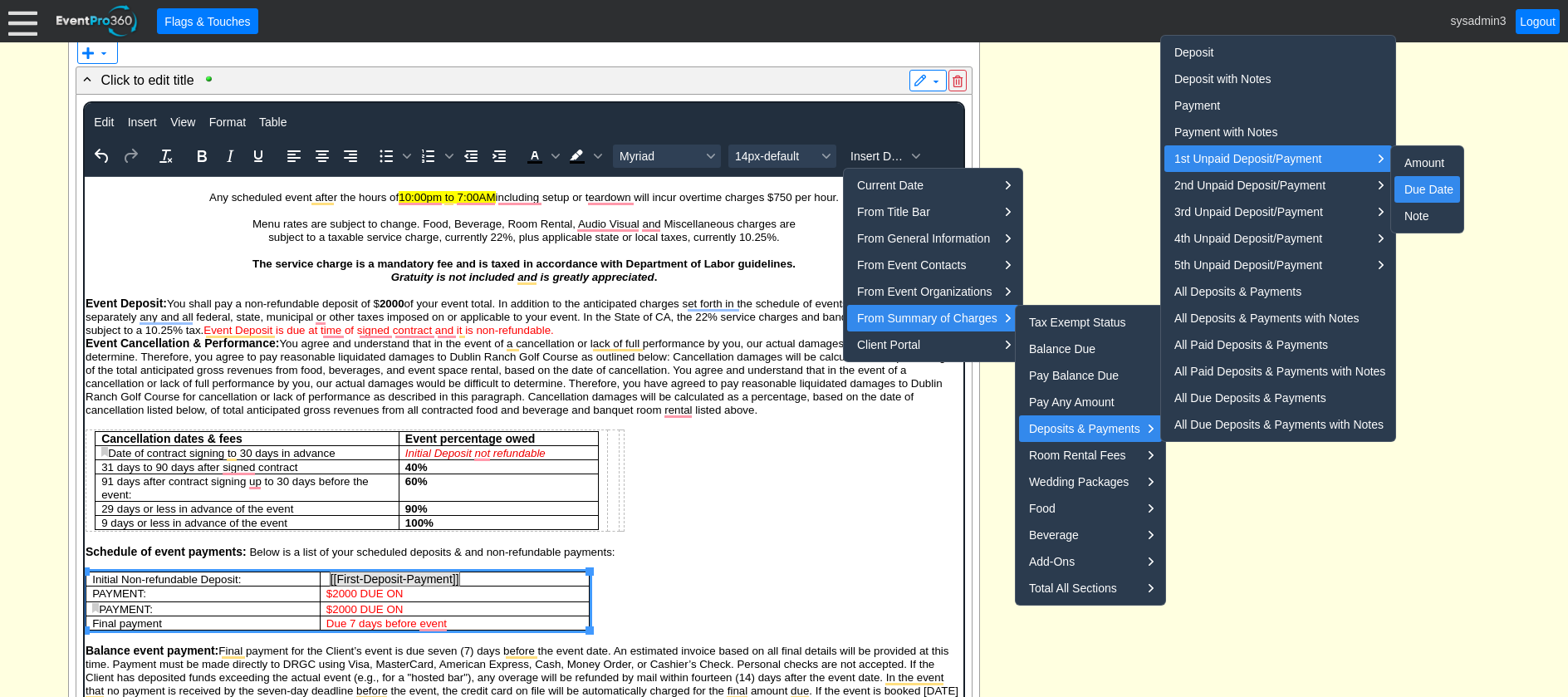
click at [1425, 193] on div "Due Date" at bounding box center [1430, 189] width 49 height 20
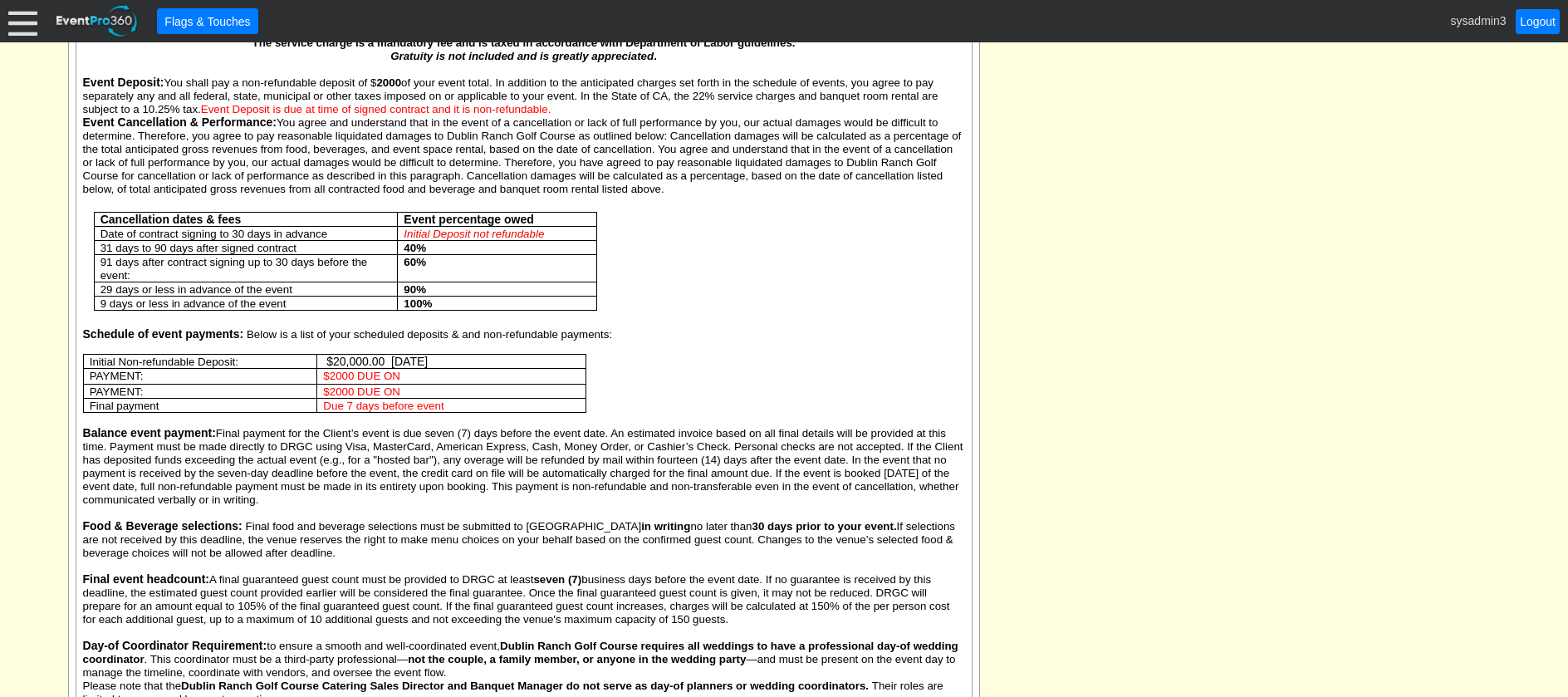
scroll to position [942, 0]
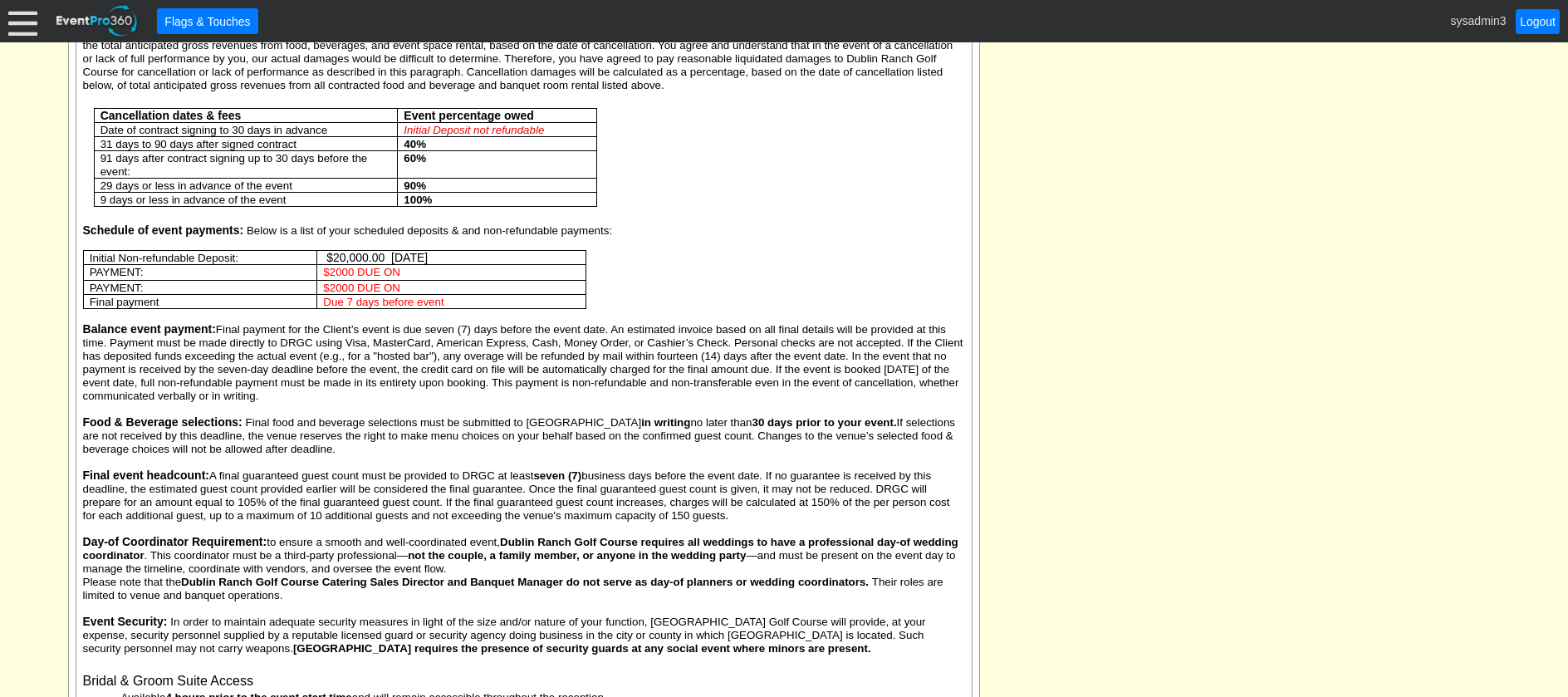
click at [388, 258] on td "$20,000.00 10/17/2025" at bounding box center [451, 258] width 269 height 14
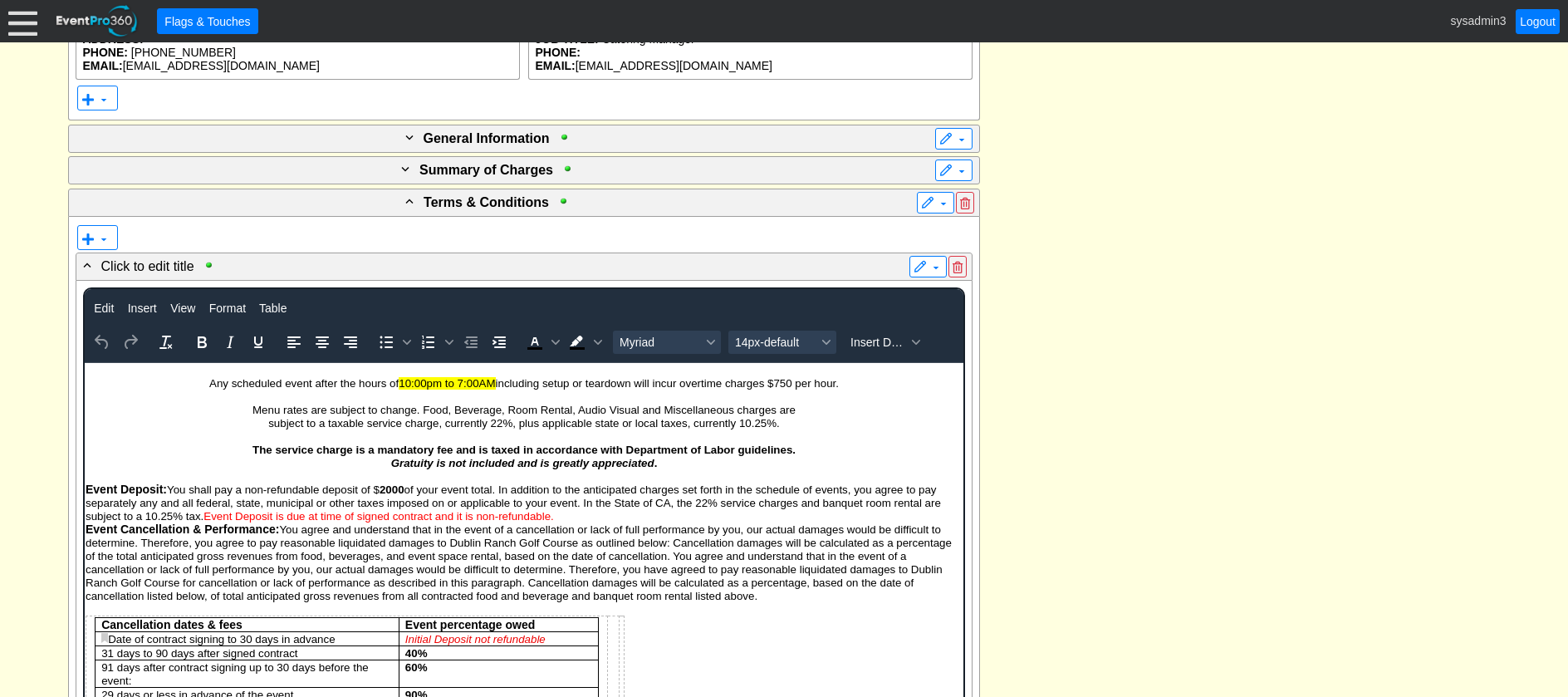
scroll to position [814, 0]
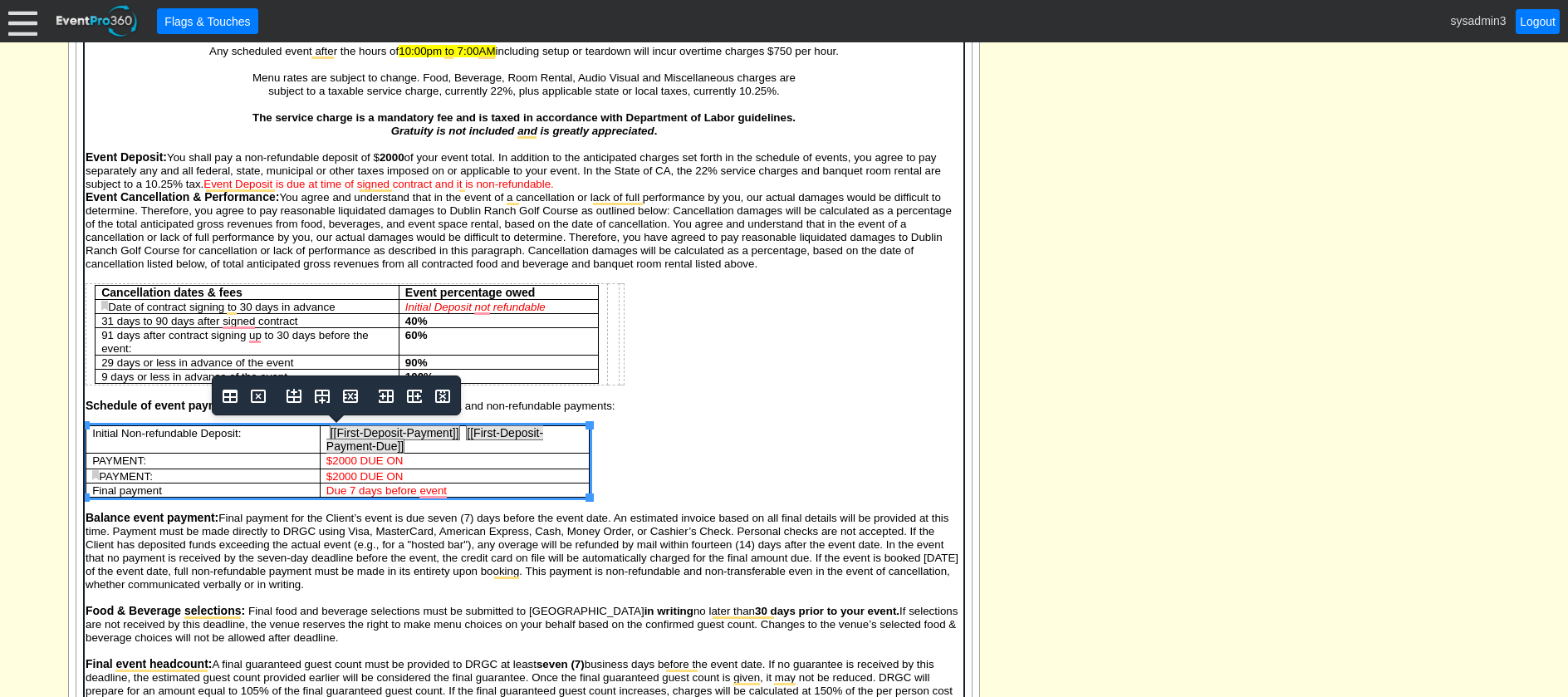
click at [464, 429] on td "[[First-Deposit-Payment]] [[First-Deposit-Payment-Due]]" at bounding box center [453, 439] width 269 height 27
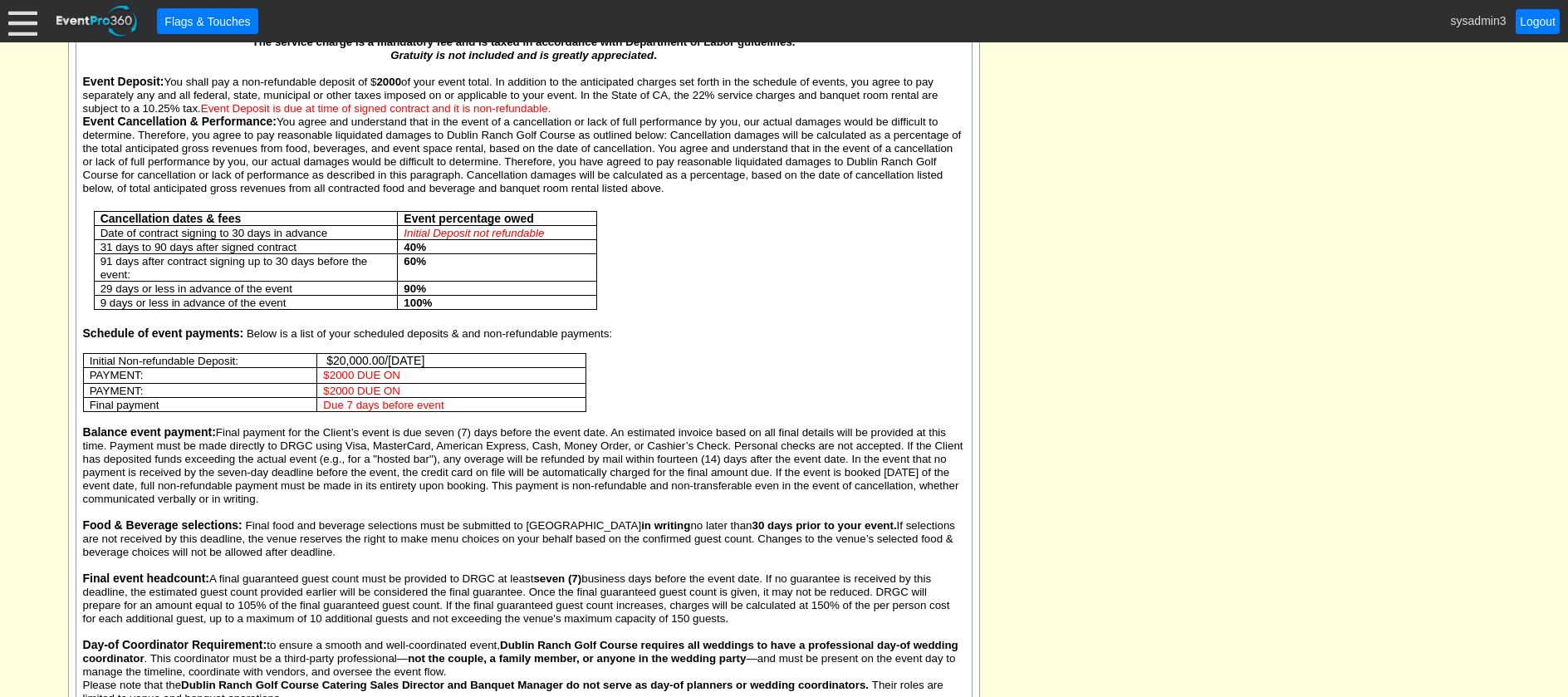
click at [372, 440] on span "Final payment for the Client’s event is due seven (7) days before the event dat…" at bounding box center [523, 466] width 881 height 79
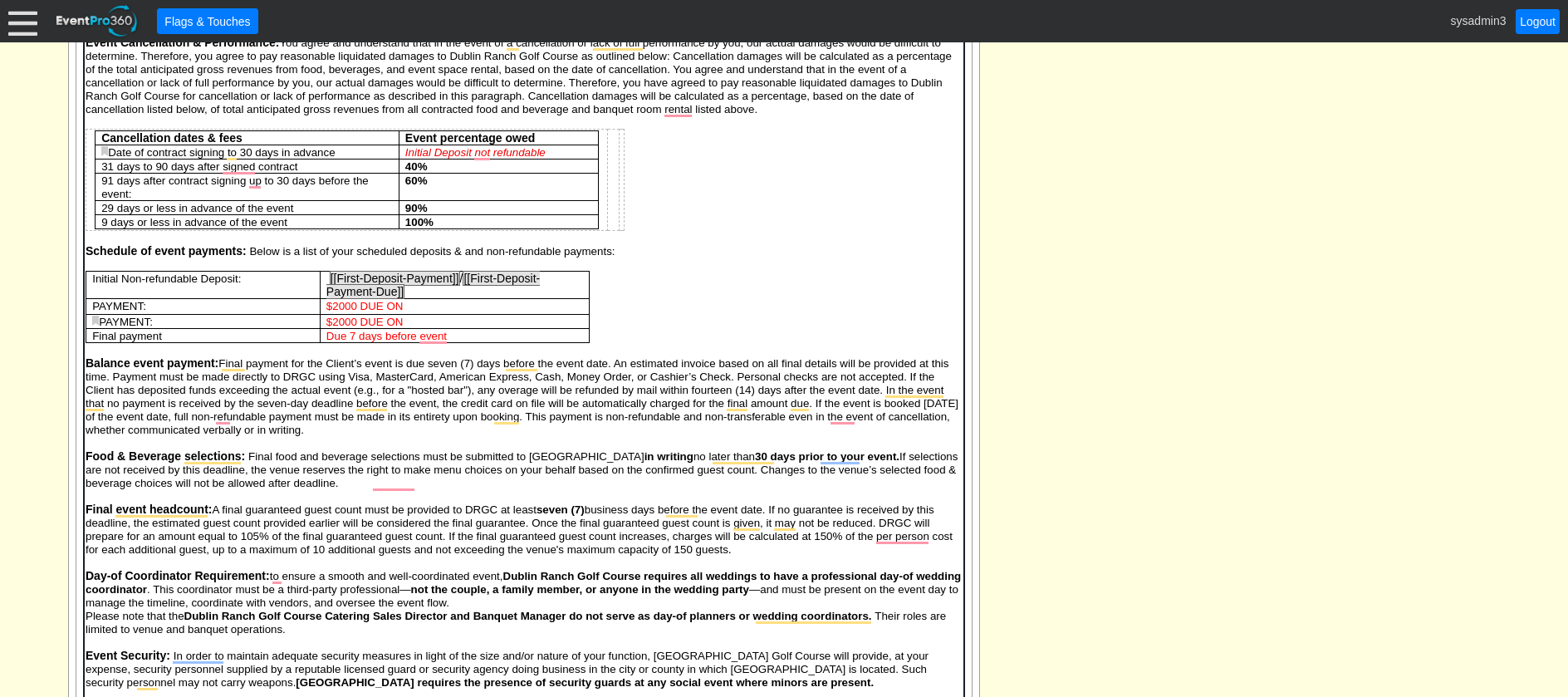
scroll to position [1011, 0]
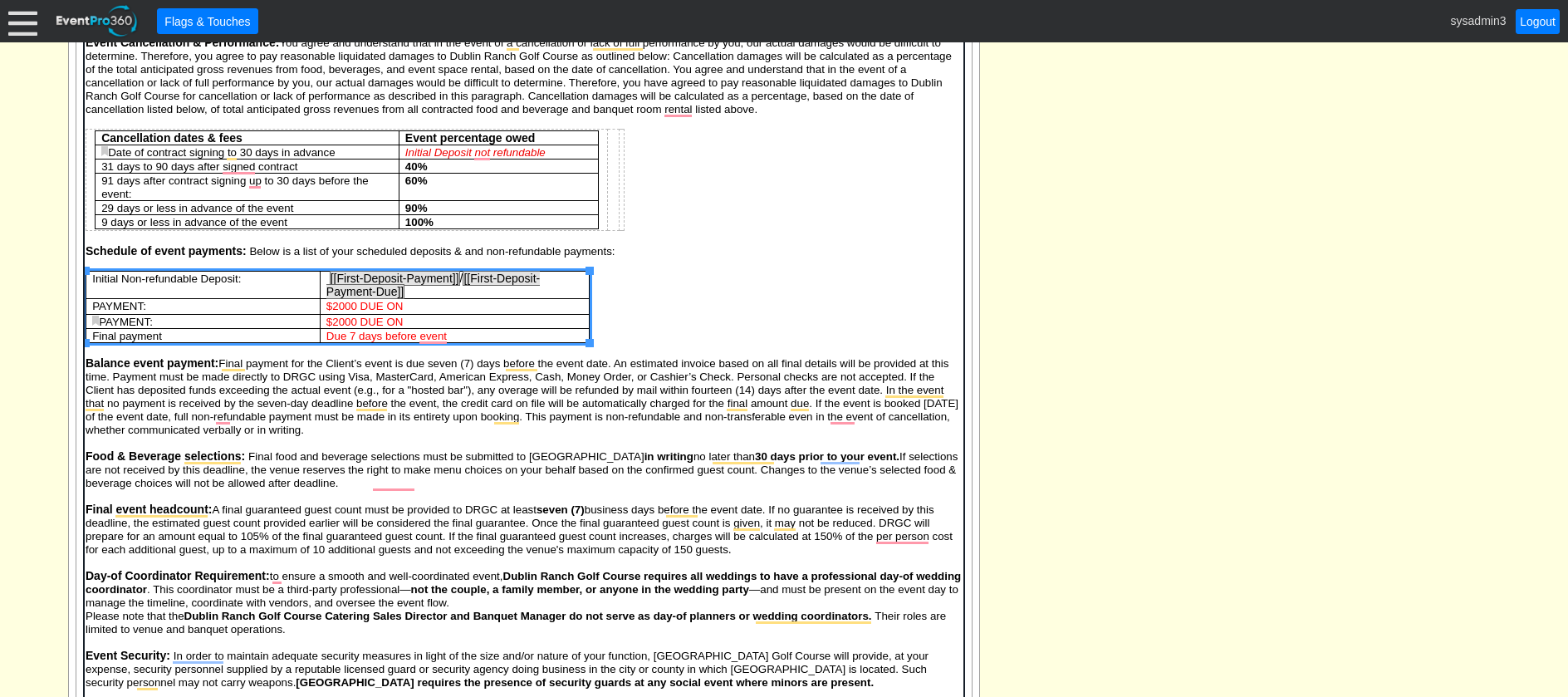
click at [451, 332] on p "Due 7 days before event" at bounding box center [454, 336] width 257 height 13
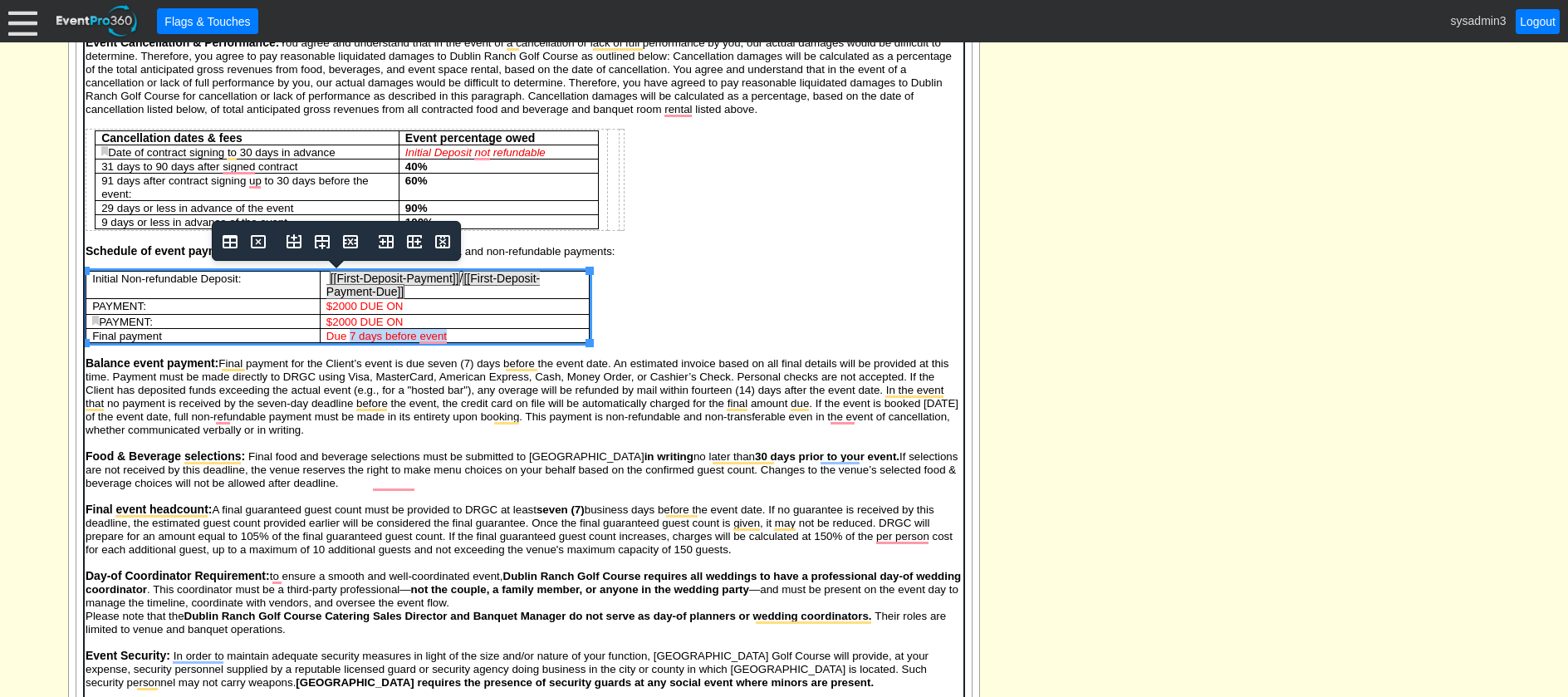
drag, startPoint x: 451, startPoint y: 332, endPoint x: 350, endPoint y: 337, distance: 101.1
click at [350, 337] on p "Due 7 days before event" at bounding box center [454, 336] width 257 height 13
click at [465, 334] on p "Due 7 days before event" at bounding box center [454, 336] width 257 height 13
drag, startPoint x: 469, startPoint y: 335, endPoint x: 751, endPoint y: 307, distance: 283.4
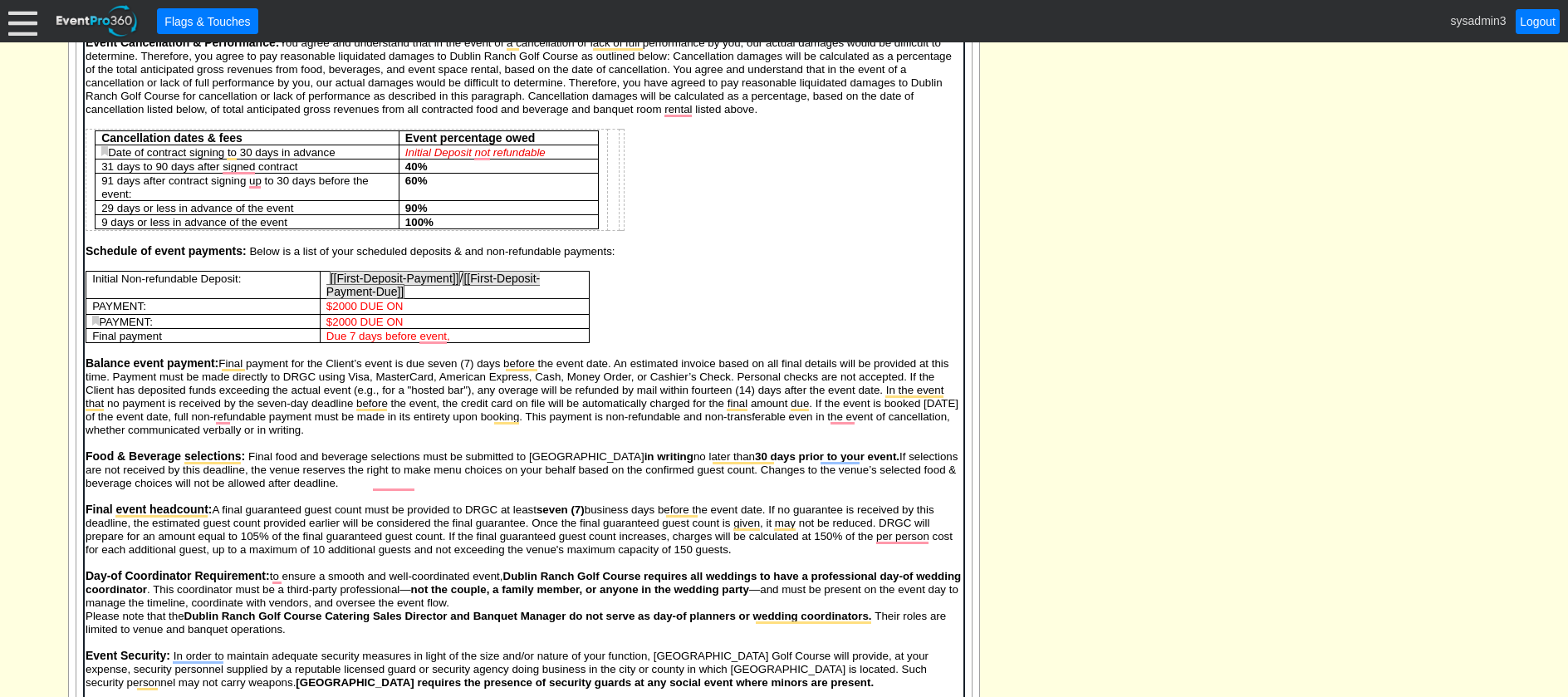
click at [450, 334] on span "Due 7 days before event," at bounding box center [387, 337] width 124 height 12
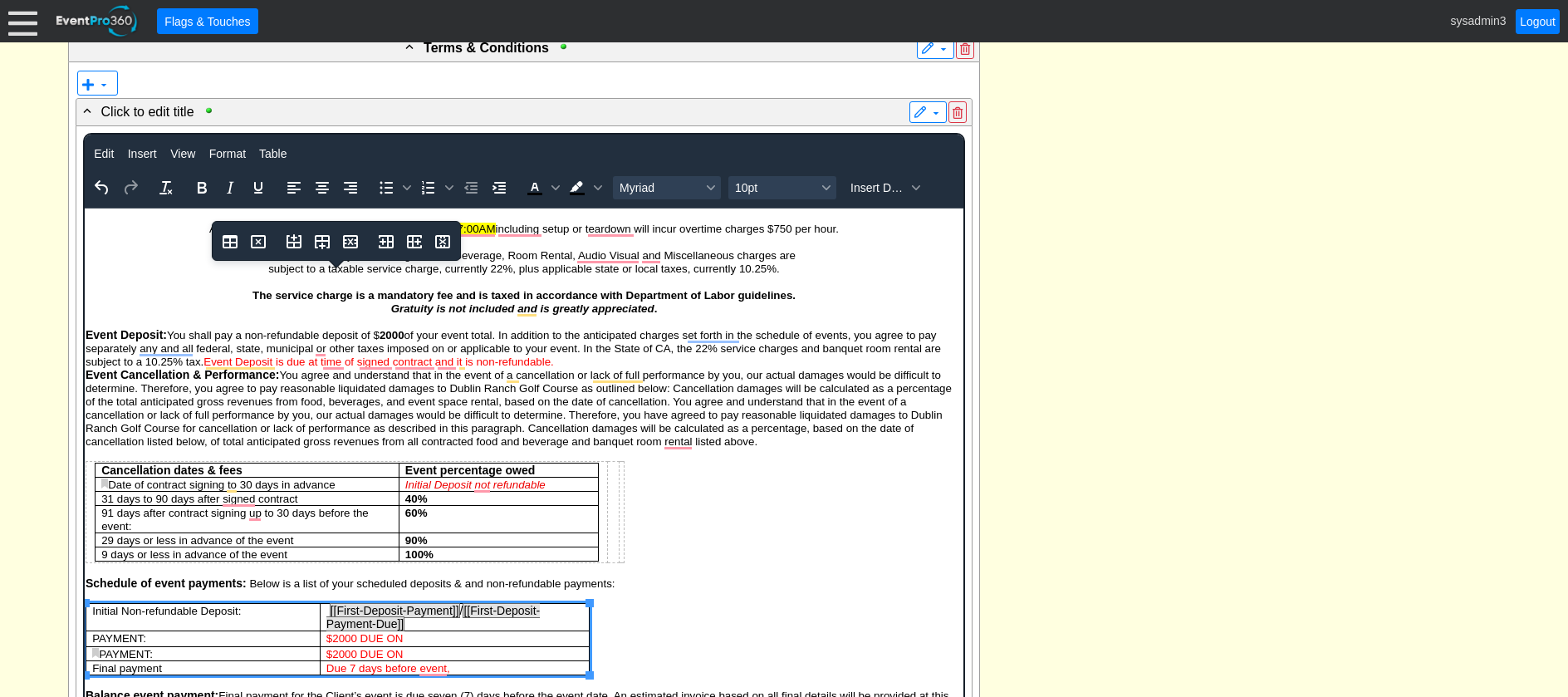
scroll to position [0, 0]
click at [865, 181] on span "Insert Data" at bounding box center [879, 188] width 56 height 13
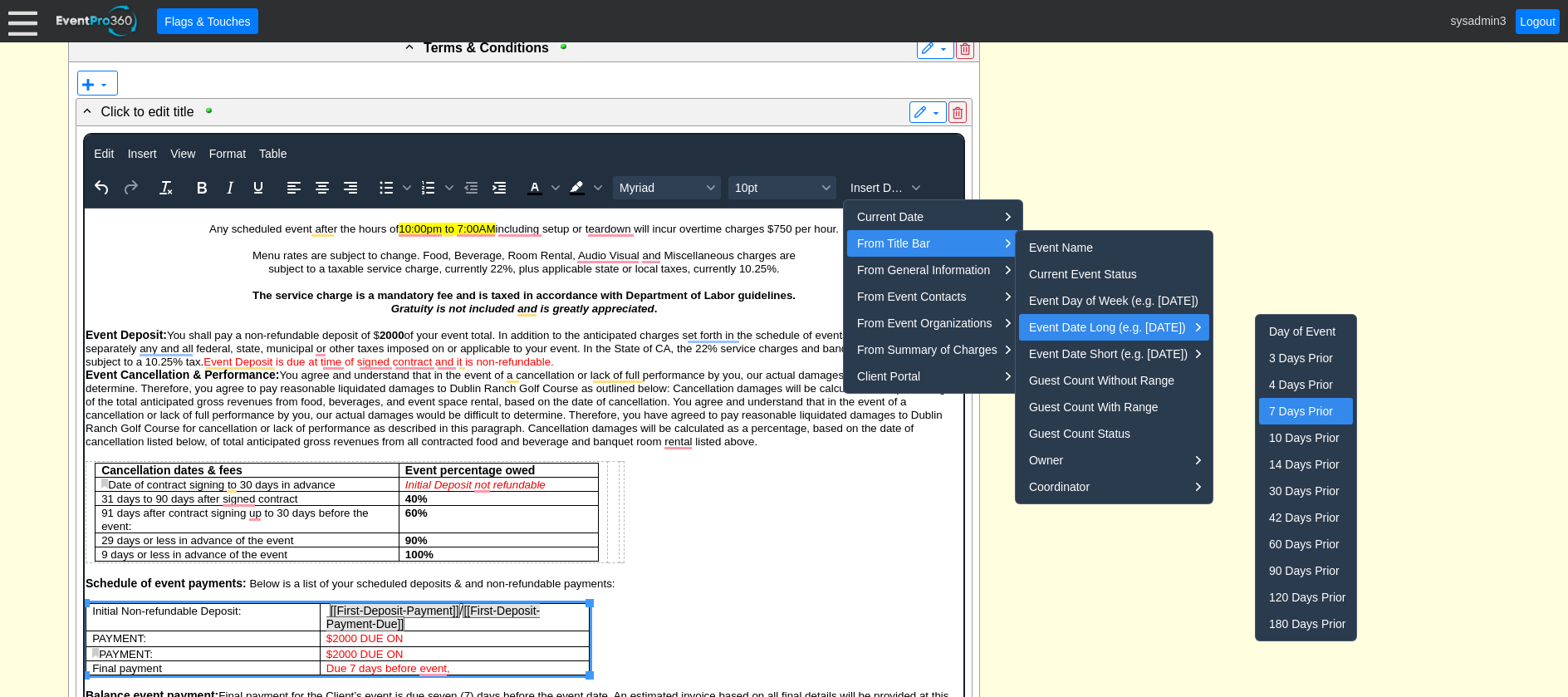
click at [1297, 410] on div "7 Days Prior" at bounding box center [1308, 411] width 77 height 20
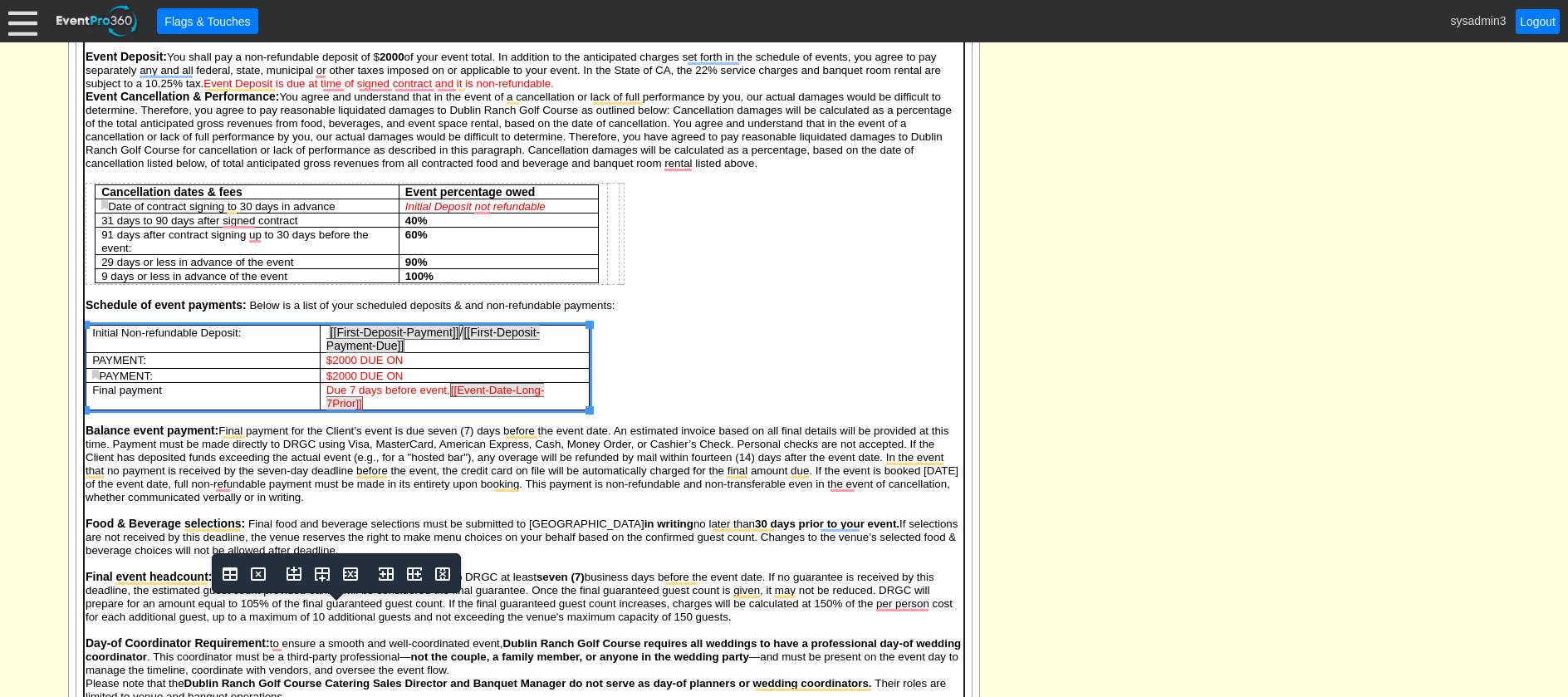
scroll to position [1011, 0]
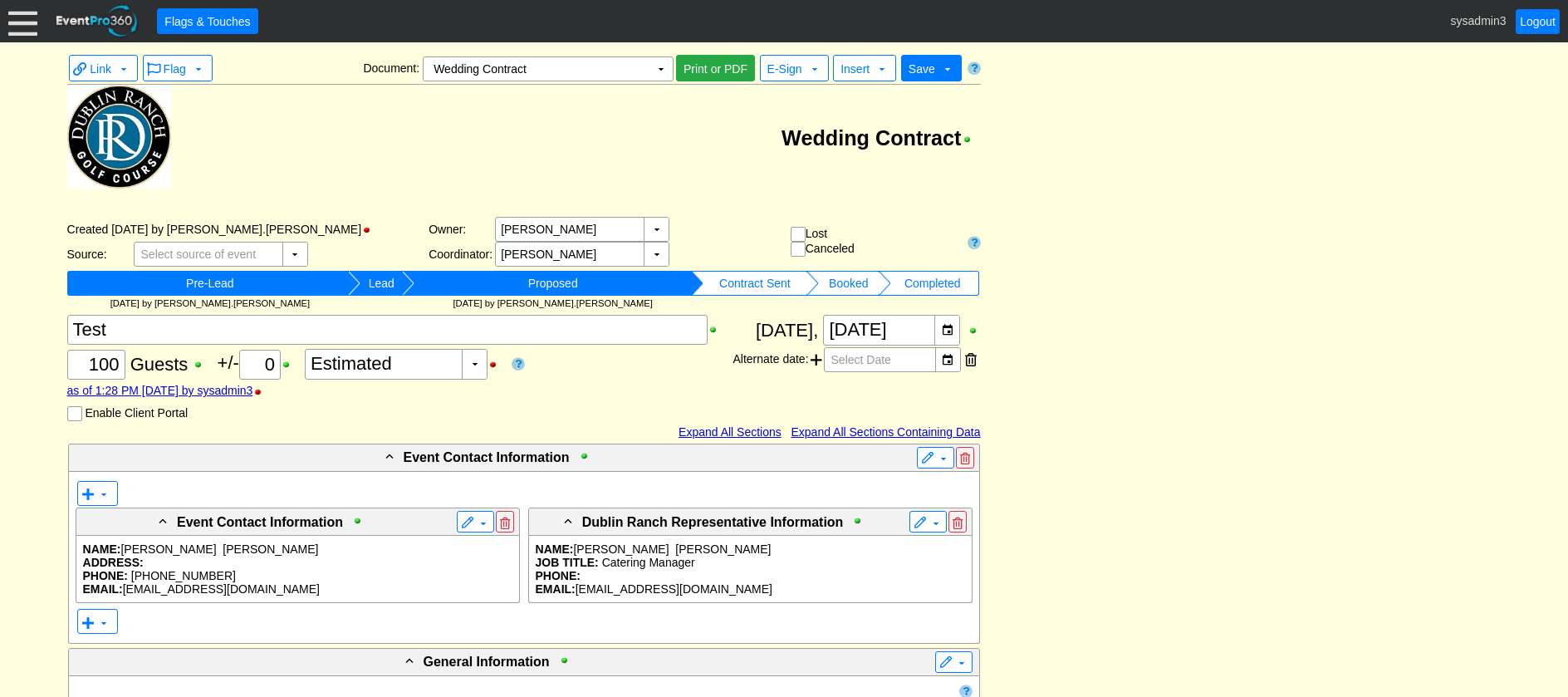
scroll to position [3212, 0]
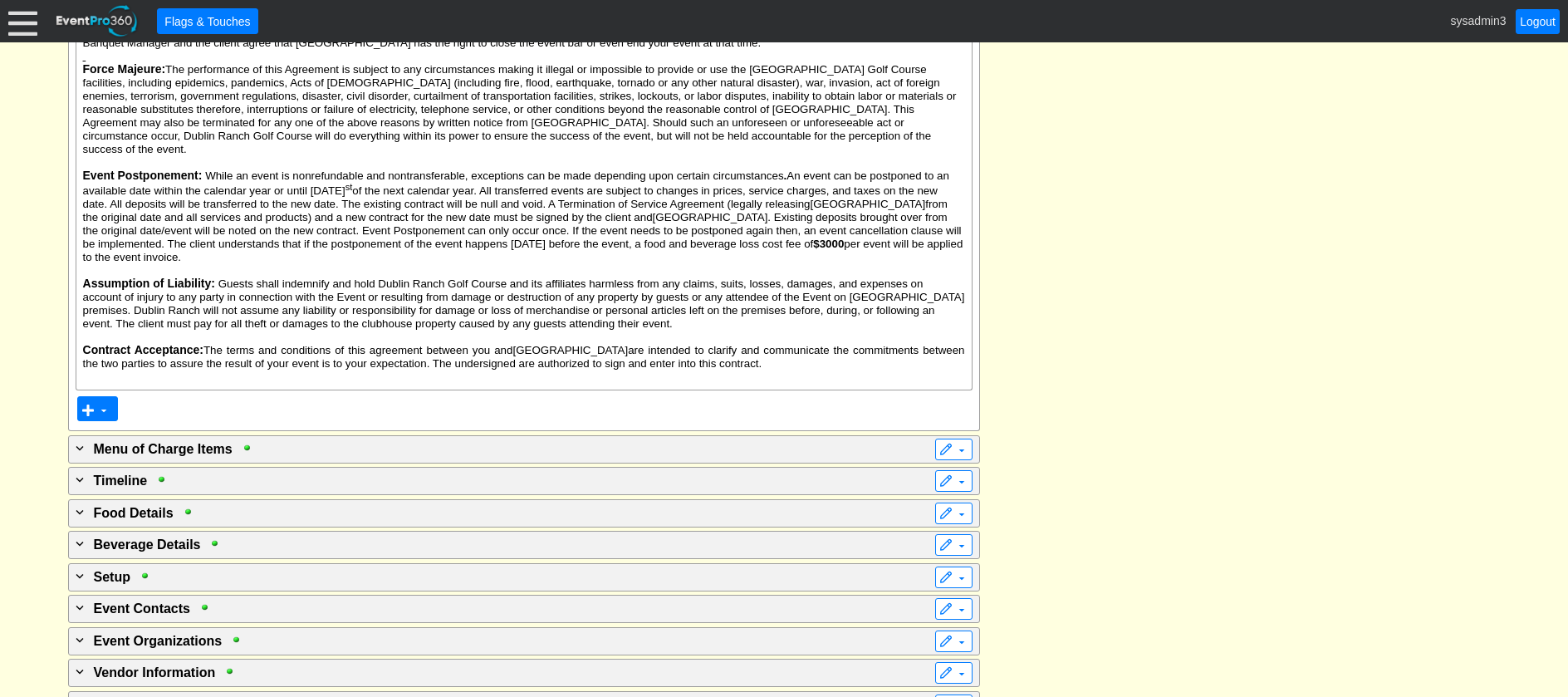
click at [96, 401] on span "▼" at bounding box center [96, 409] width 29 height 17
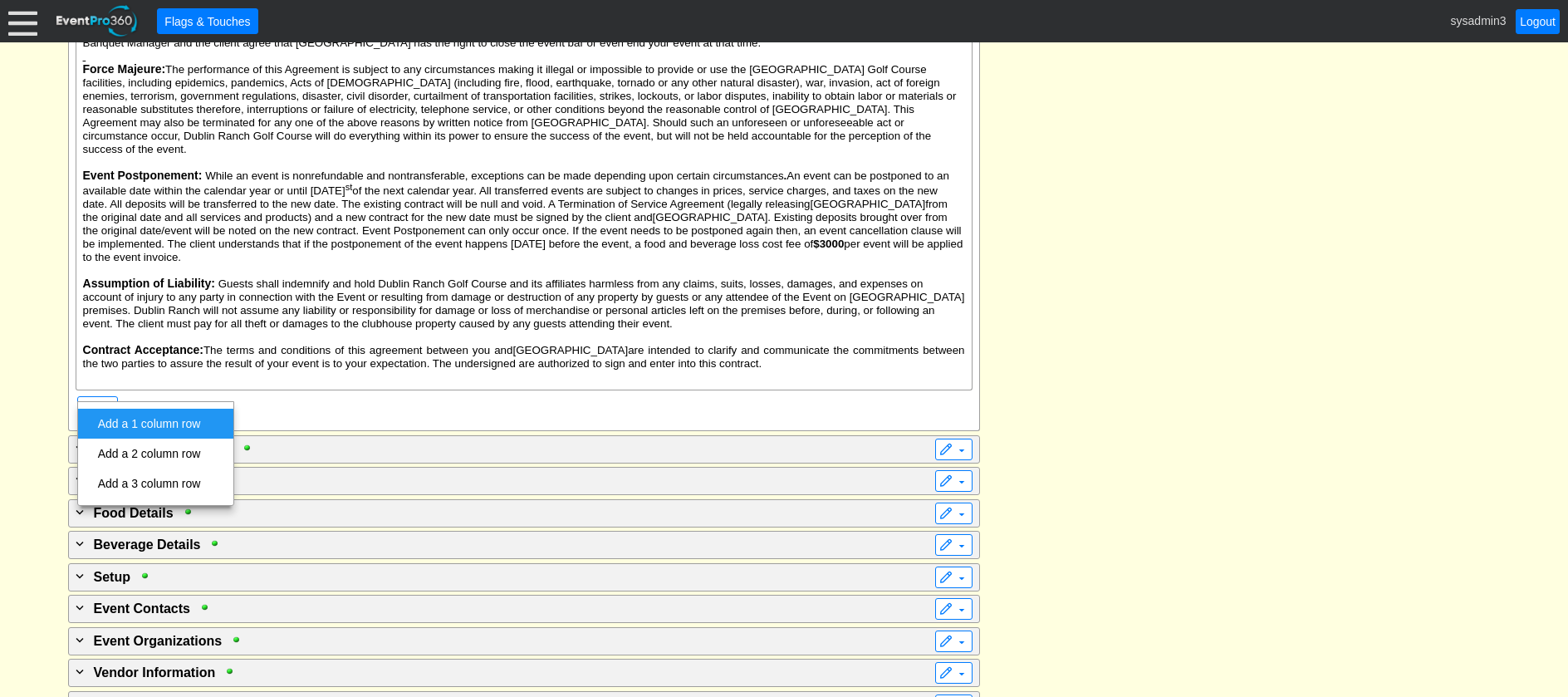
click at [147, 421] on td "Add a 1 column row" at bounding box center [149, 423] width 117 height 30
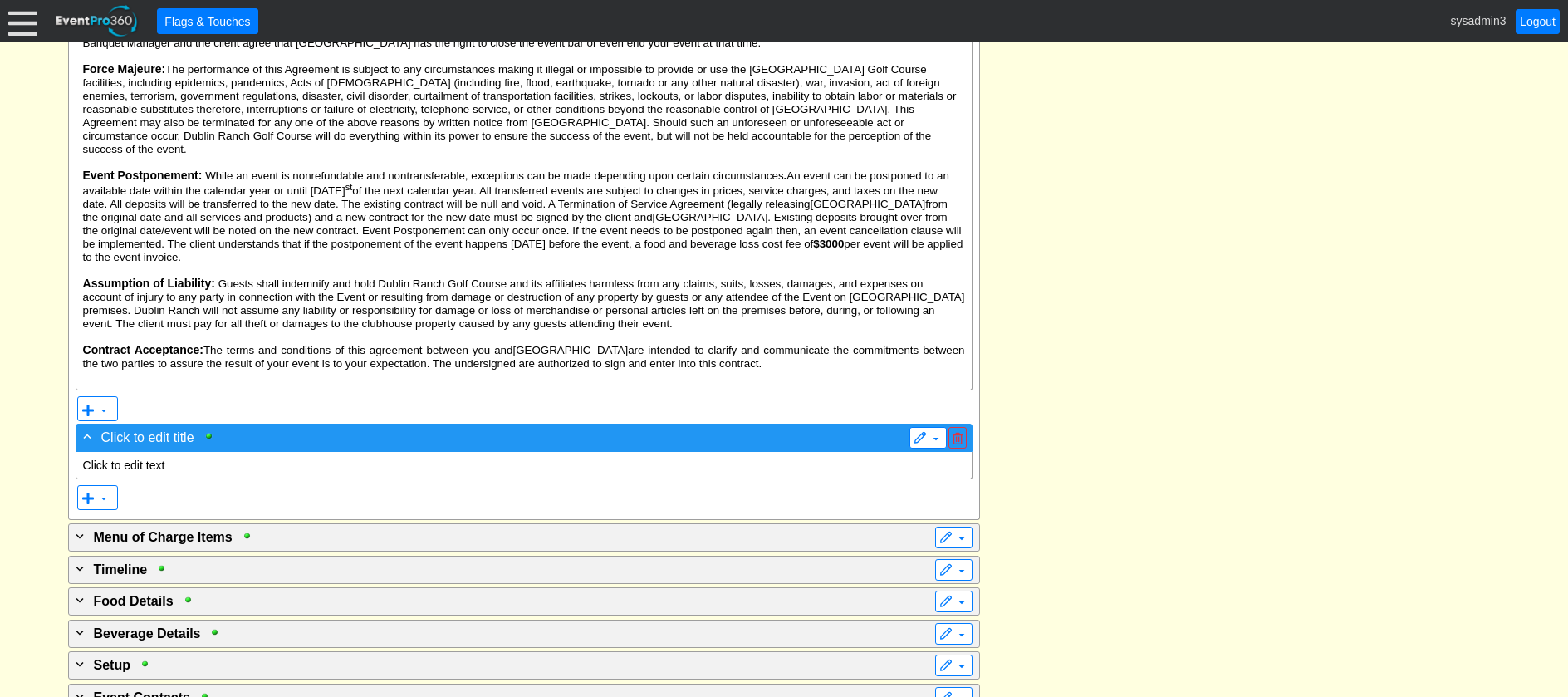
click at [172, 430] on span "Click to edit title" at bounding box center [148, 437] width 93 height 14
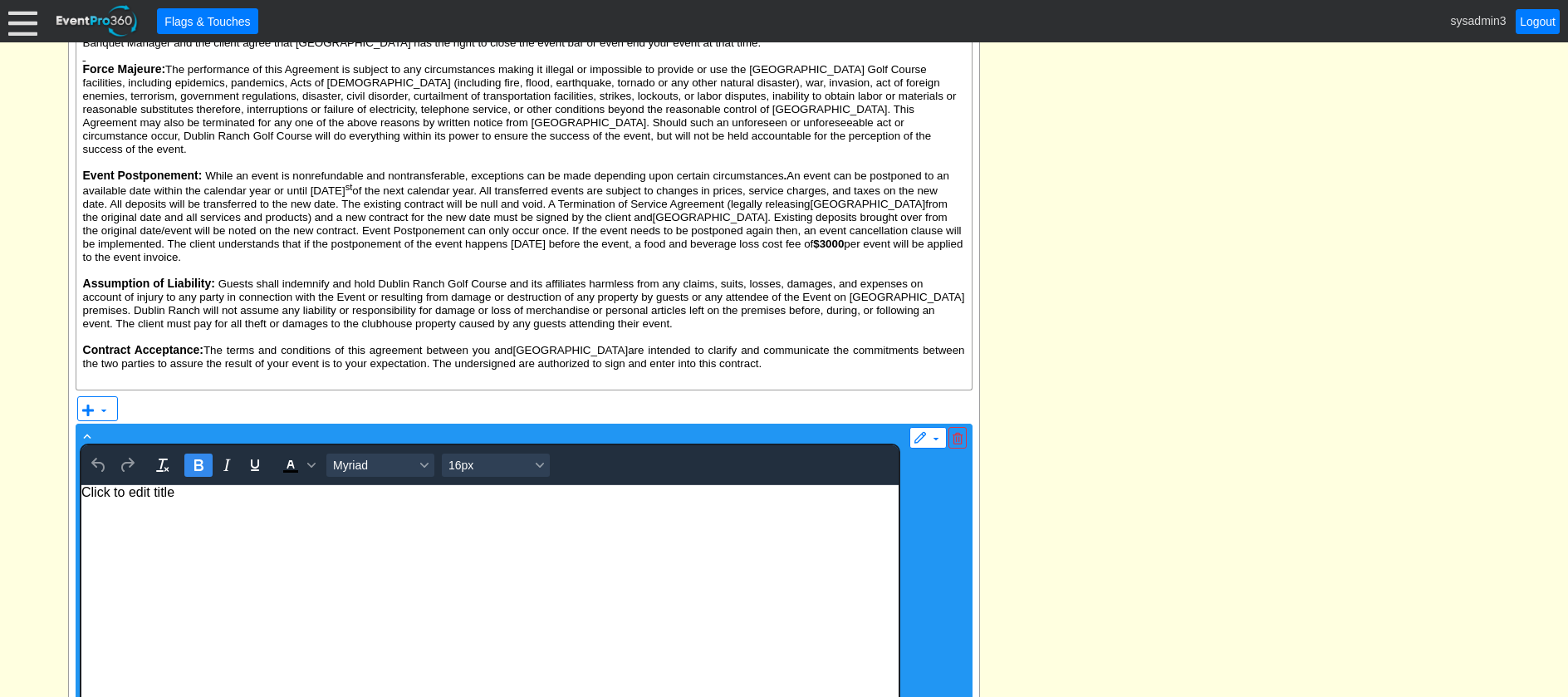
scroll to position [0, 0]
drag, startPoint x: 195, startPoint y: 488, endPoint x: 72, endPoint y: 486, distance: 123.0
click at [81, 486] on html "Click to edit title" at bounding box center [489, 630] width 818 height 289
click at [192, 513] on html "Event Client Signature﻿" at bounding box center [489, 630] width 818 height 289
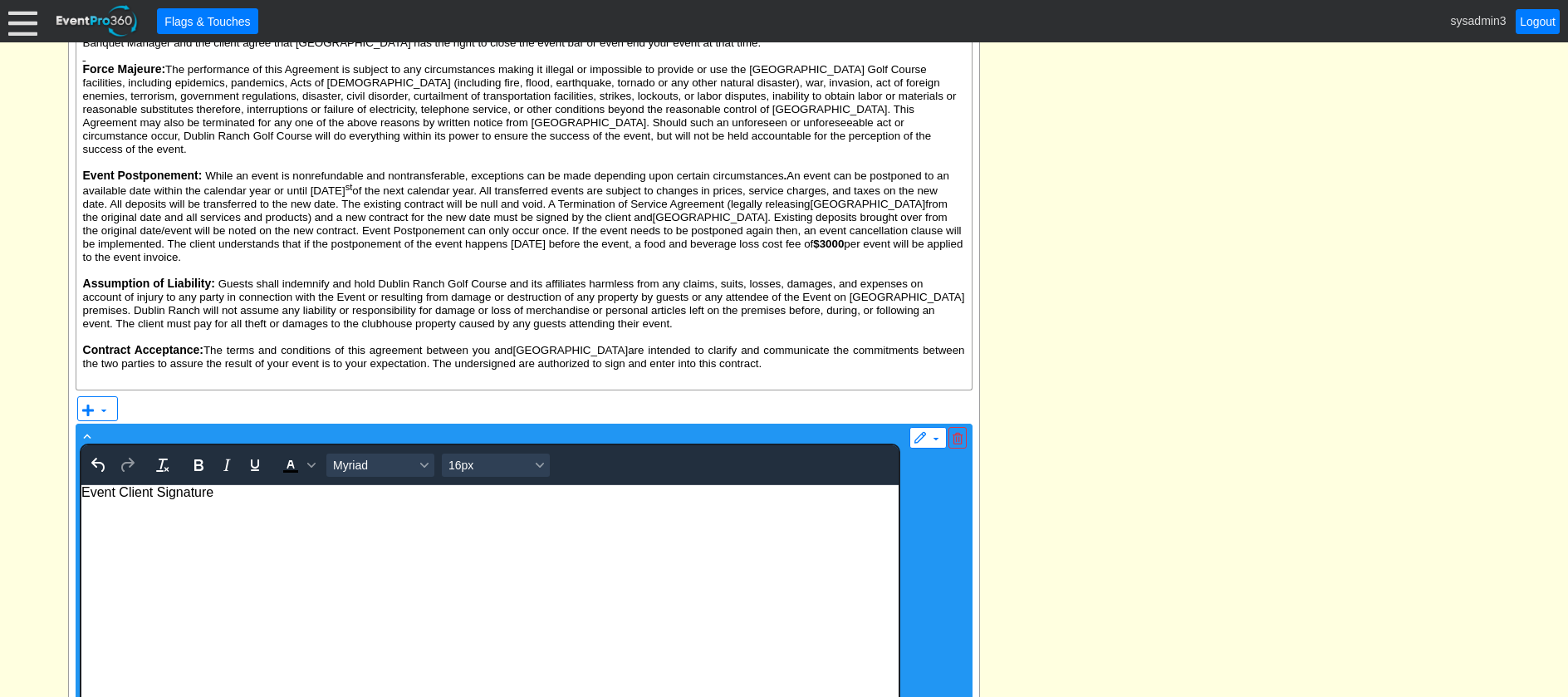
drag, startPoint x: 218, startPoint y: 489, endPoint x: 56, endPoint y: 489, distance: 162.0
click at [81, 489] on html "Event Client Signature﻿" at bounding box center [489, 630] width 818 height 289
click at [196, 459] on icon "Bold" at bounding box center [199, 465] width 9 height 11
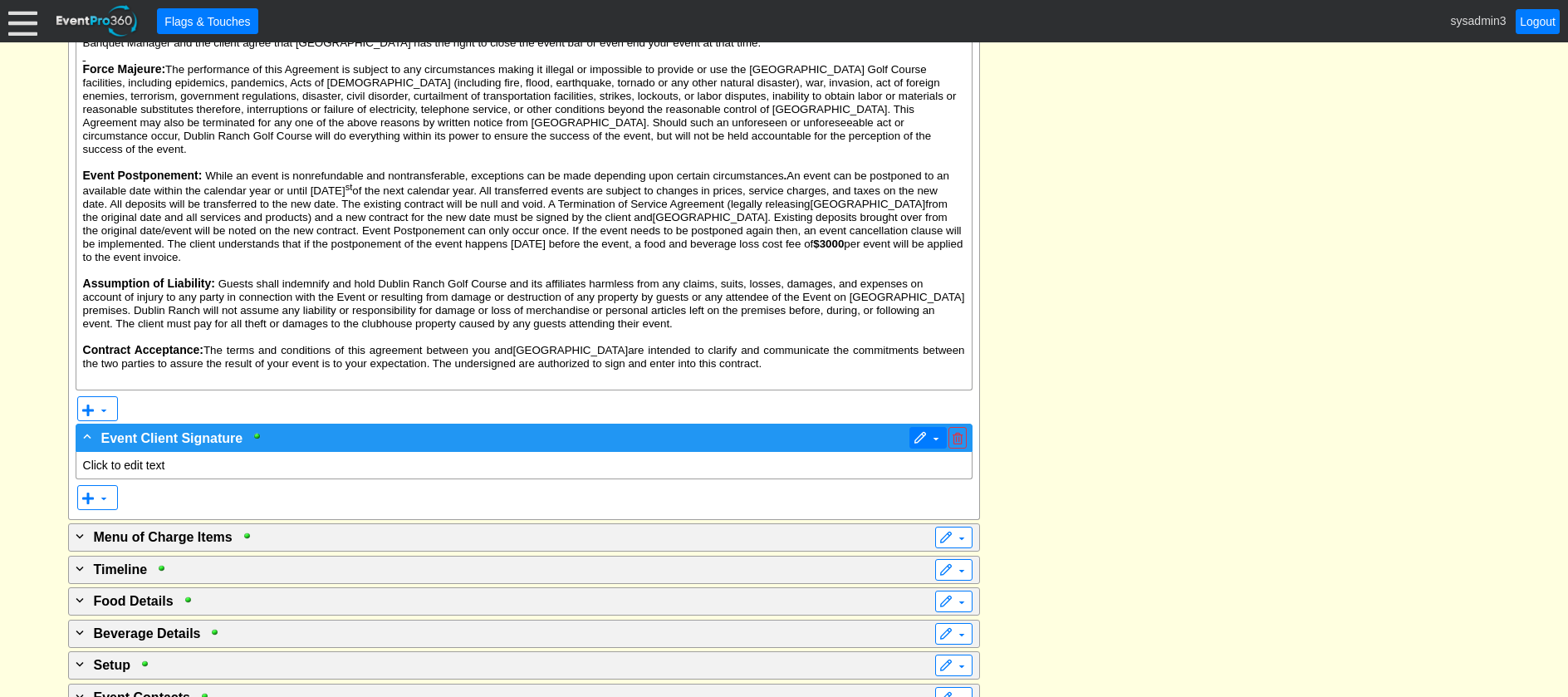
click at [930, 432] on span at bounding box center [936, 438] width 13 height 13
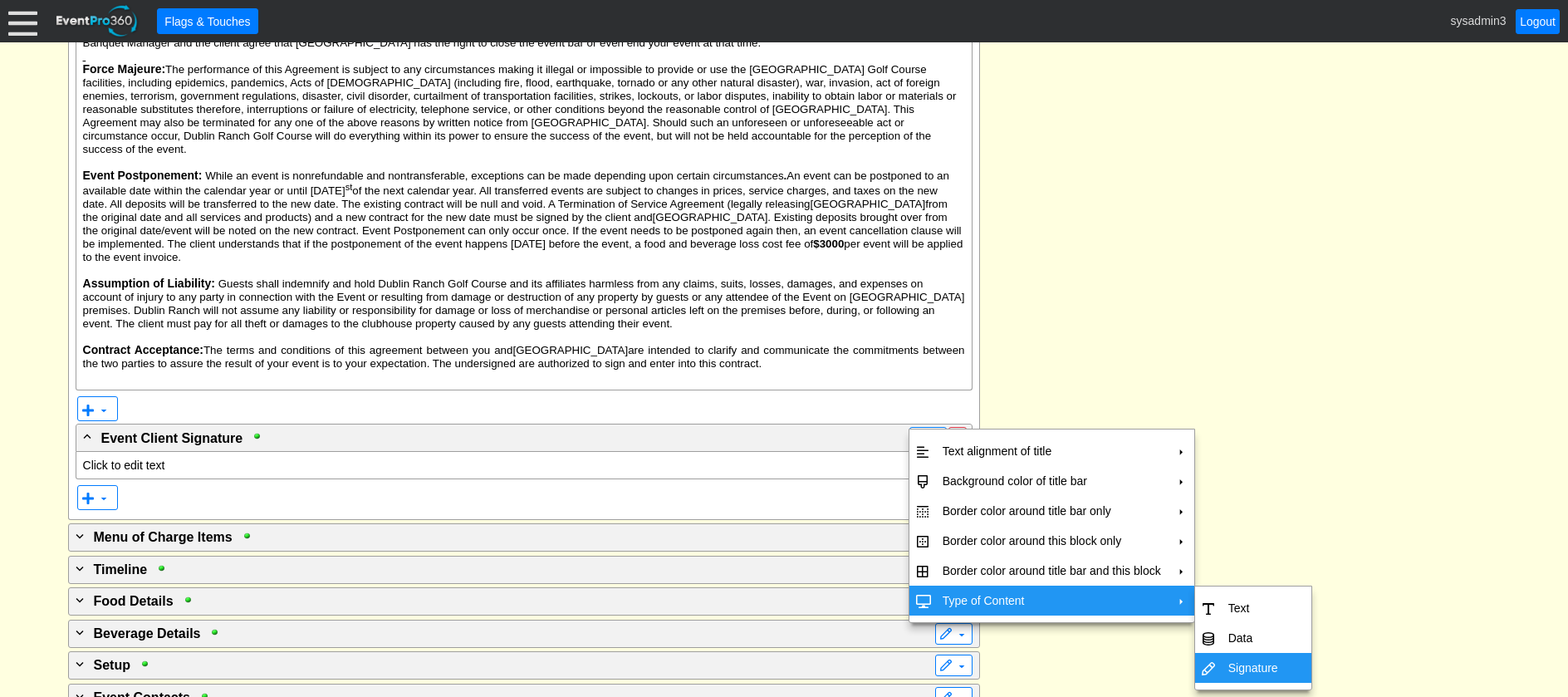
click at [1257, 668] on td "Signature" at bounding box center [1253, 668] width 63 height 30
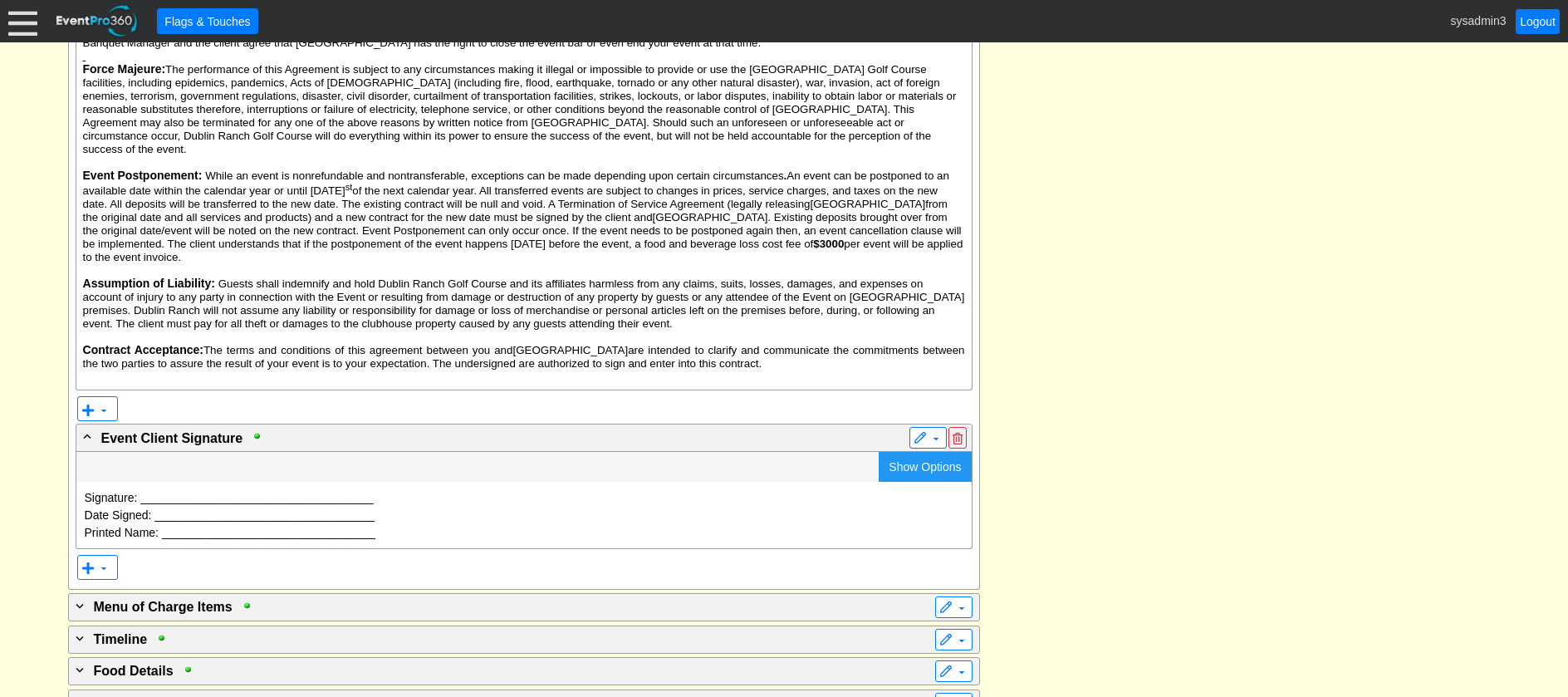
click at [908, 460] on span "Show Options" at bounding box center [925, 466] width 72 height 13
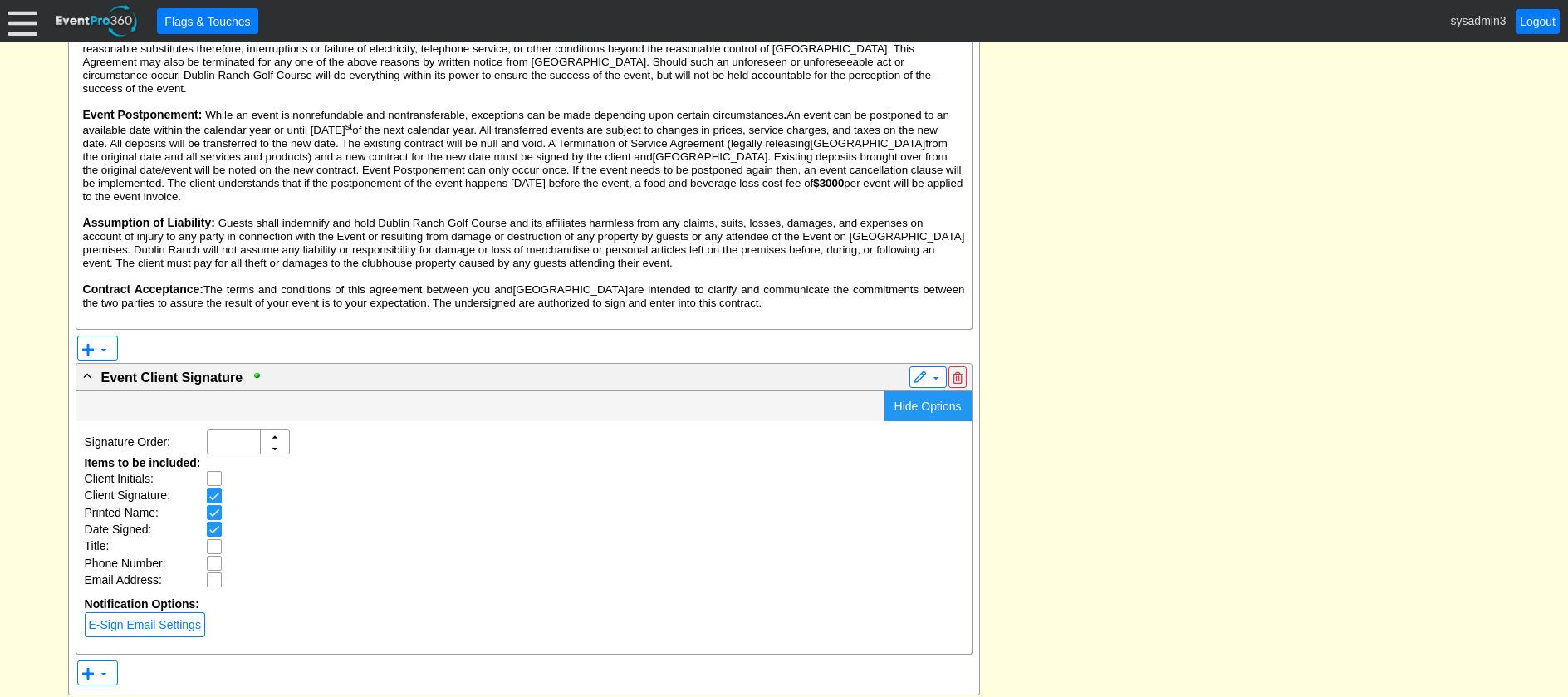
scroll to position [0, 0]
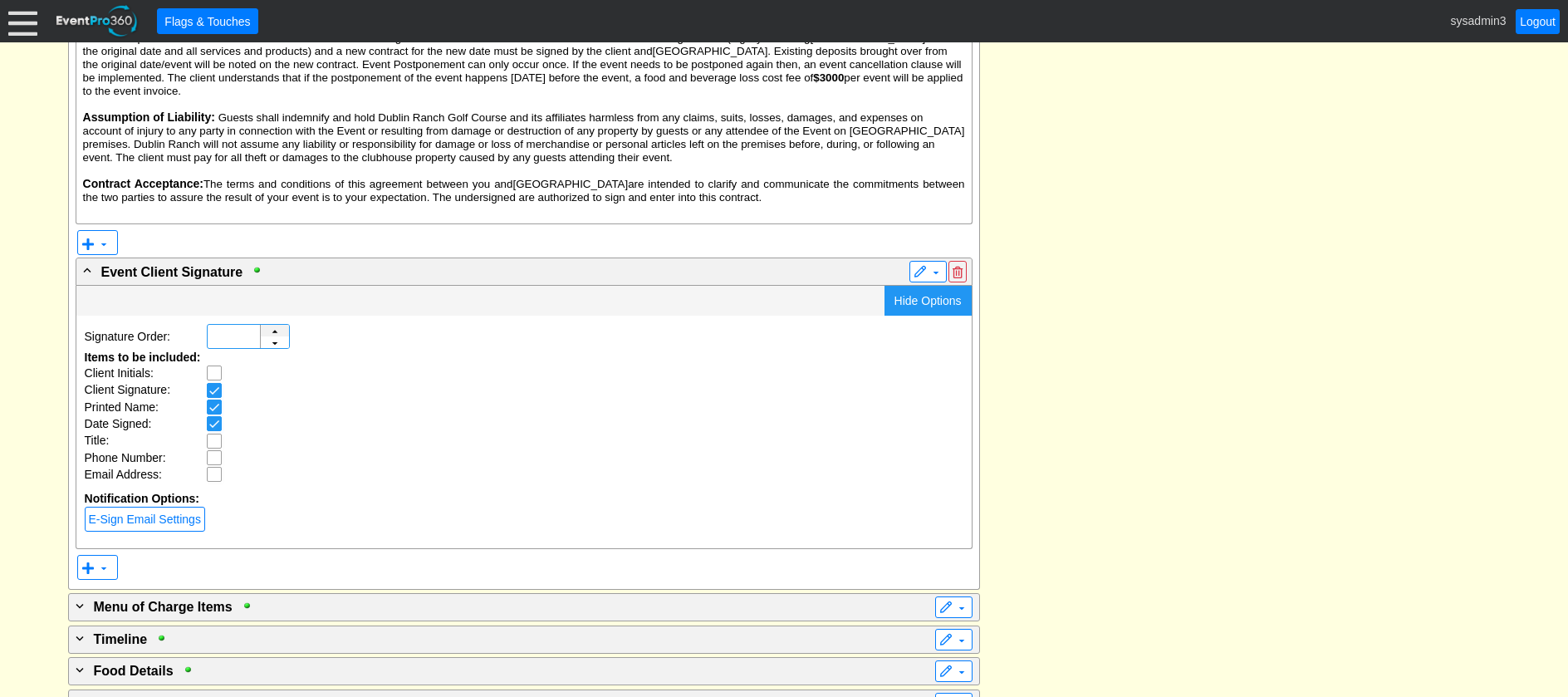
type input "1"
click at [276, 325] on div "▲" at bounding box center [275, 338] width 28 height 26
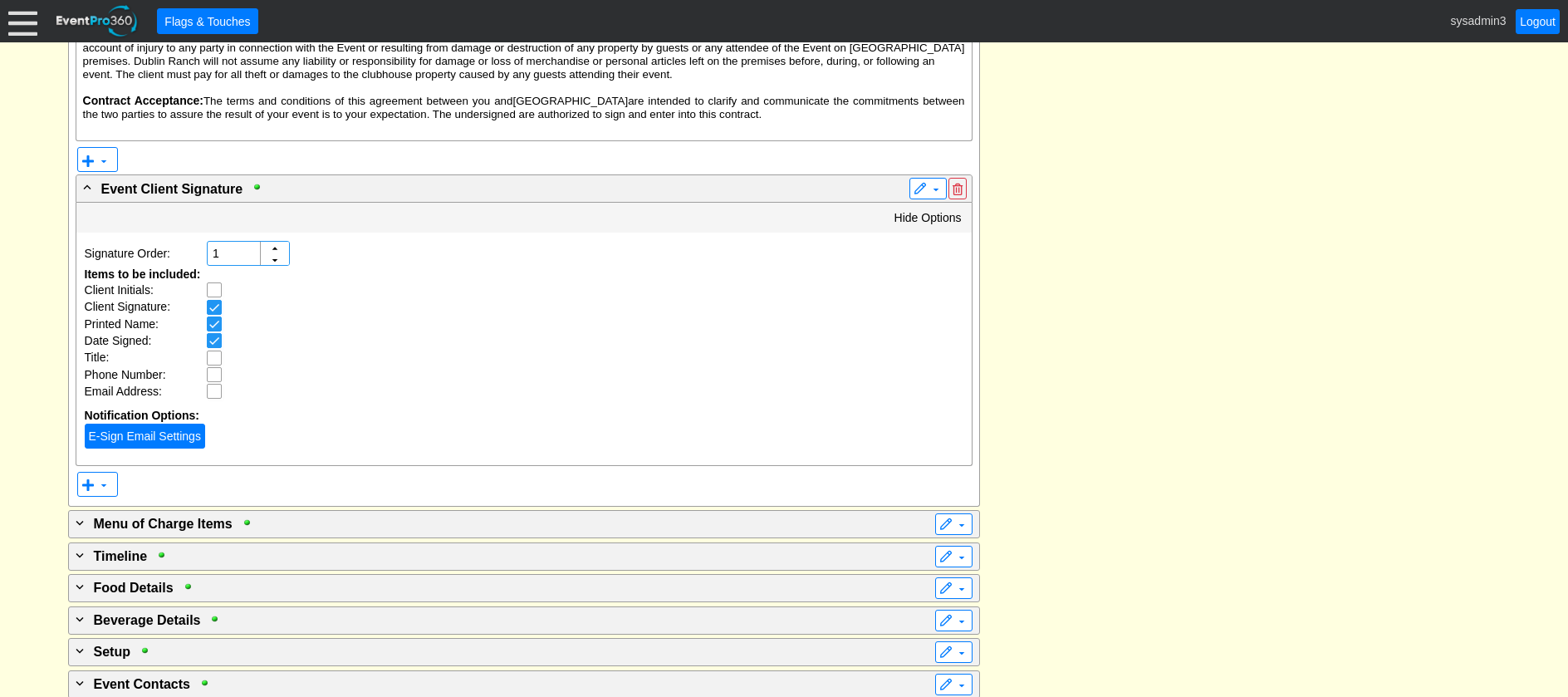
click at [142, 423] on link "E-Sign Email Settings" at bounding box center [145, 436] width 120 height 25
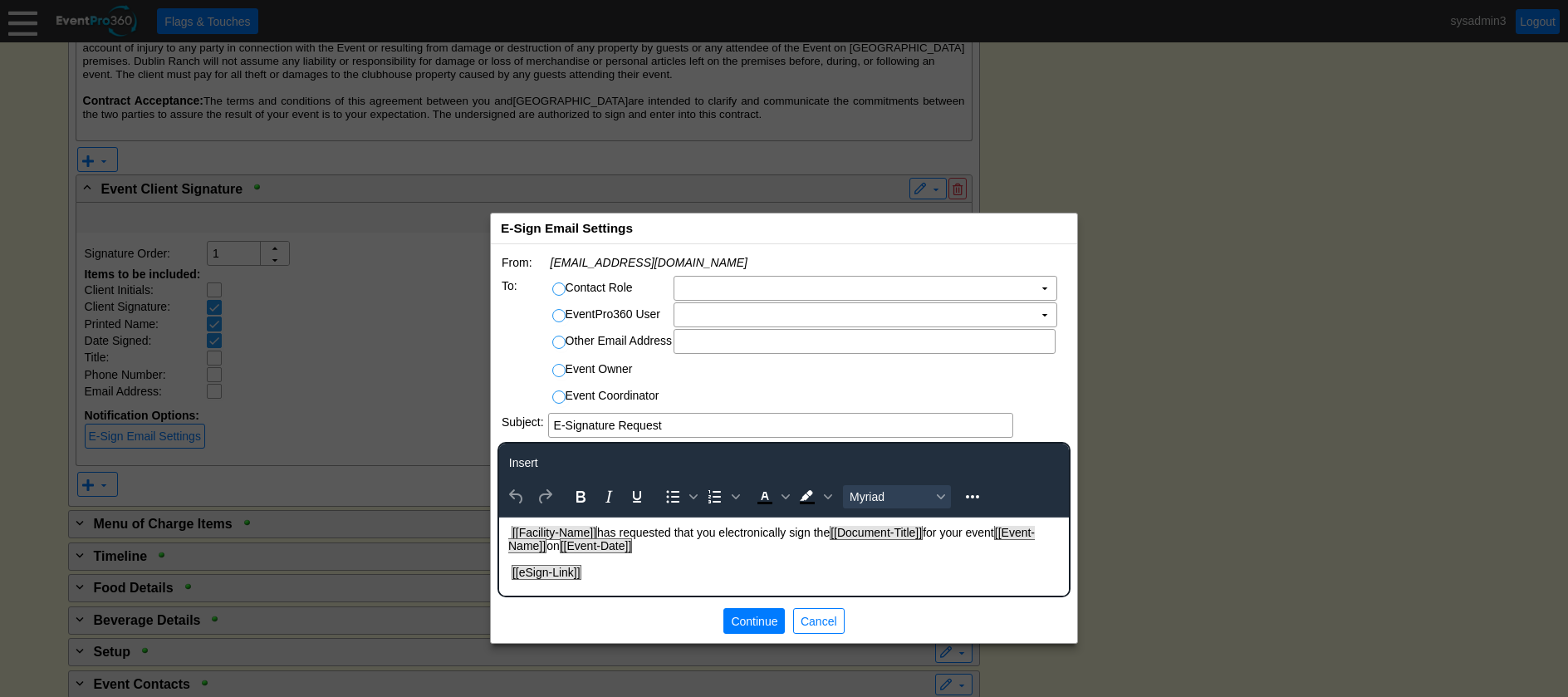
click at [560, 288] on input "Contact Role" at bounding box center [561, 291] width 17 height 17
radio input "true"
click at [715, 292] on td "Χ" at bounding box center [854, 288] width 358 height 24
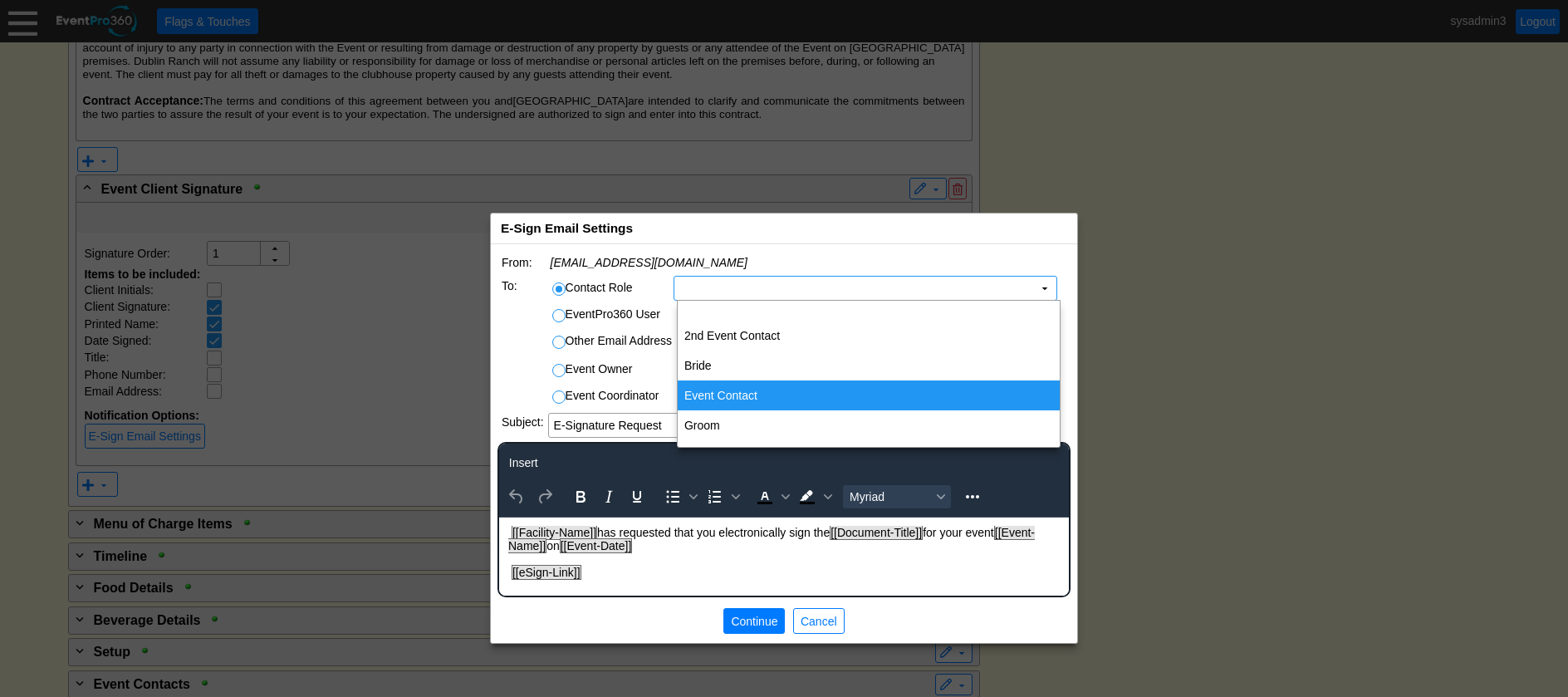
click at [728, 395] on td "Event Contact" at bounding box center [869, 395] width 382 height 30
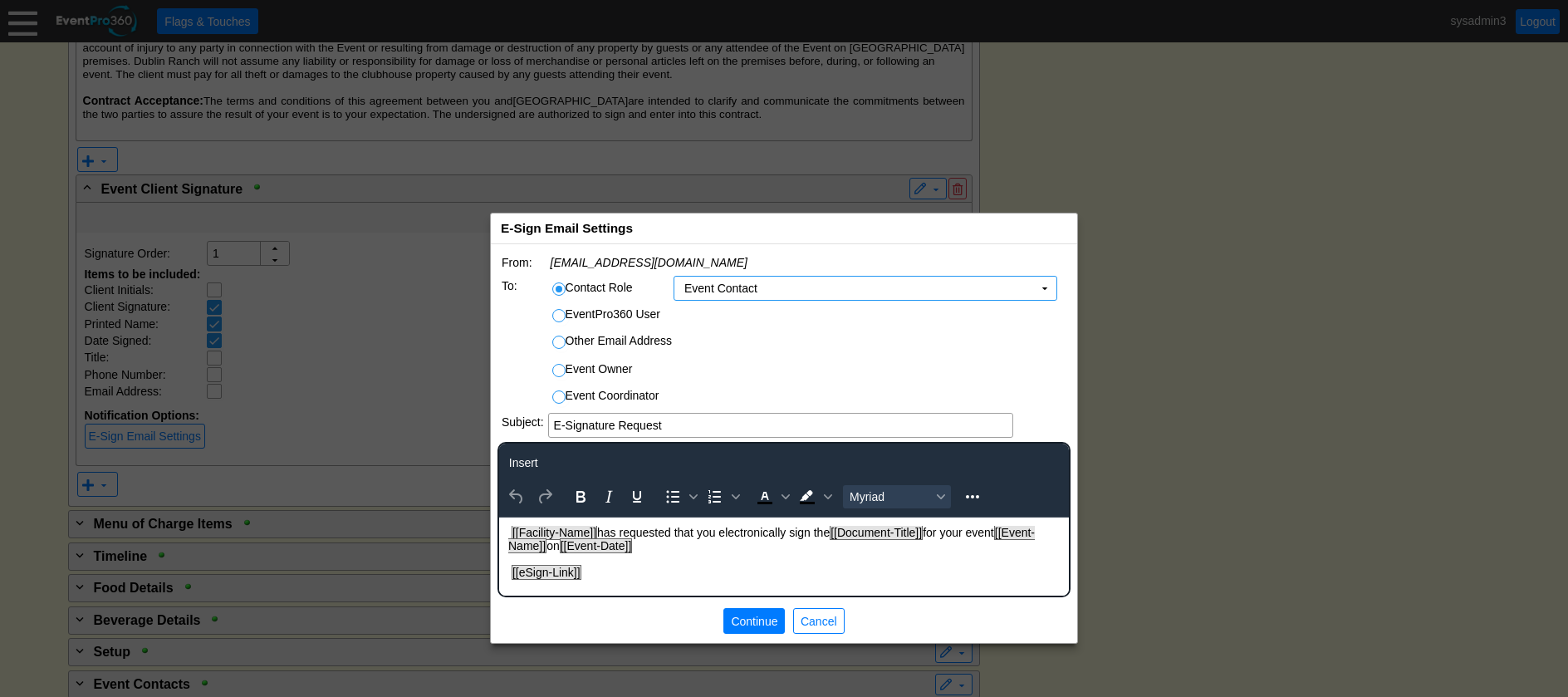
click at [749, 337] on td at bounding box center [866, 341] width 384 height 25
click at [764, 619] on span "Continue" at bounding box center [754, 621] width 53 height 17
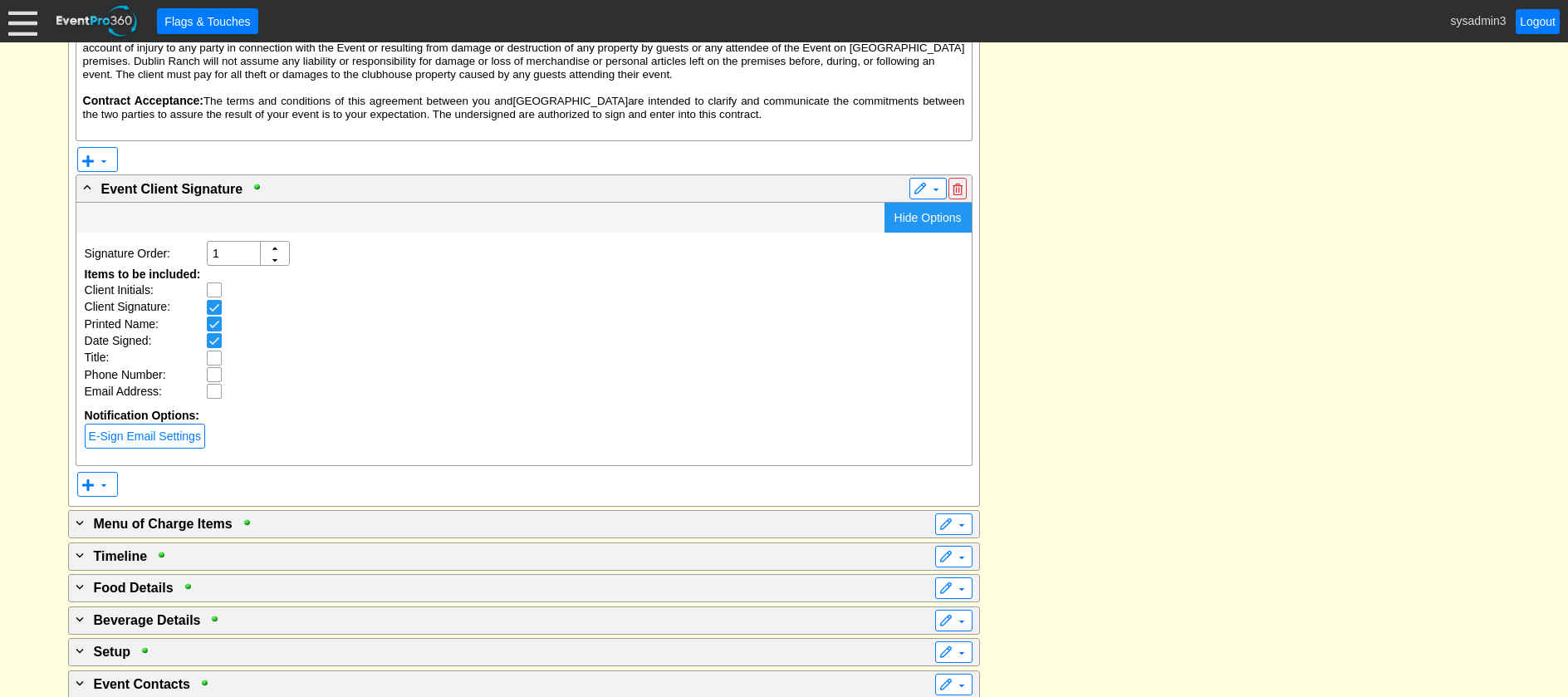
click at [919, 211] on span "Hide Options" at bounding box center [928, 217] width 67 height 13
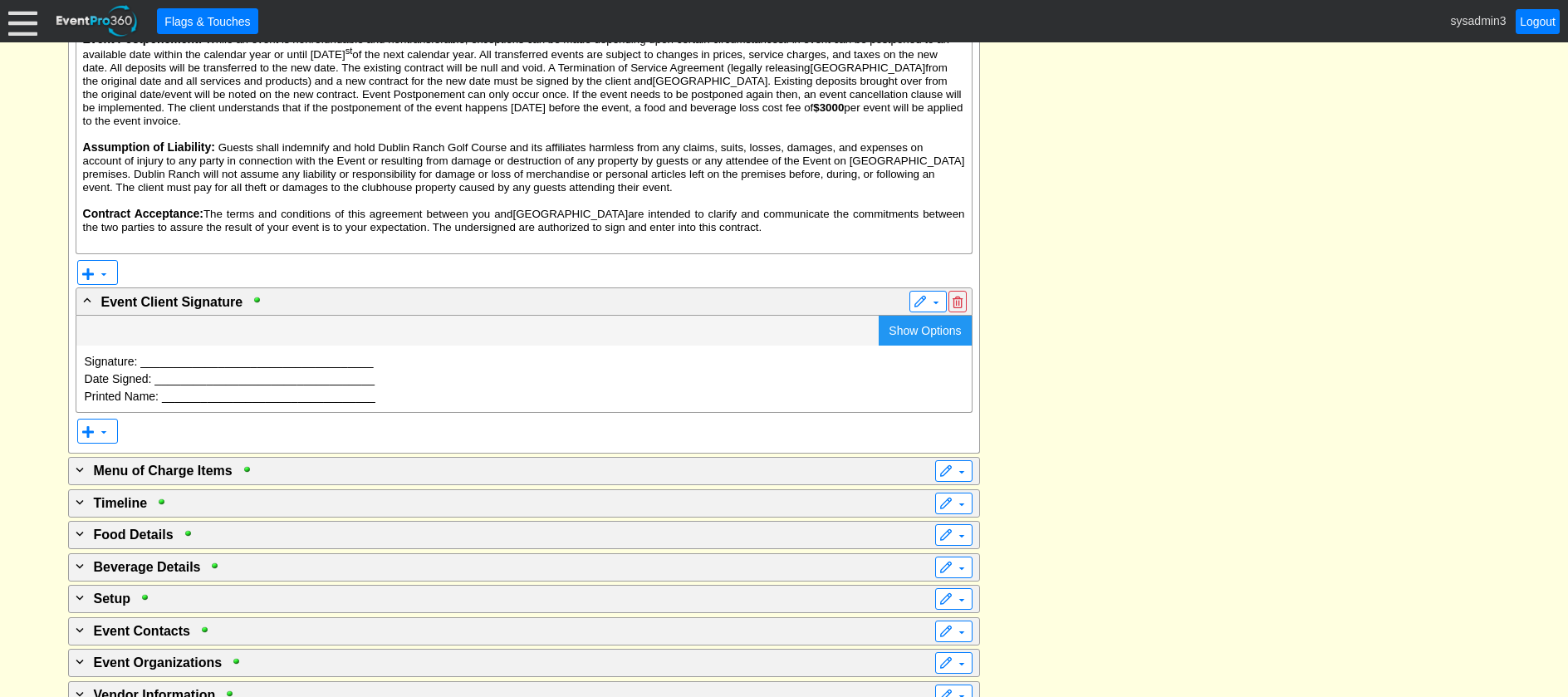
scroll to position [3205, 0]
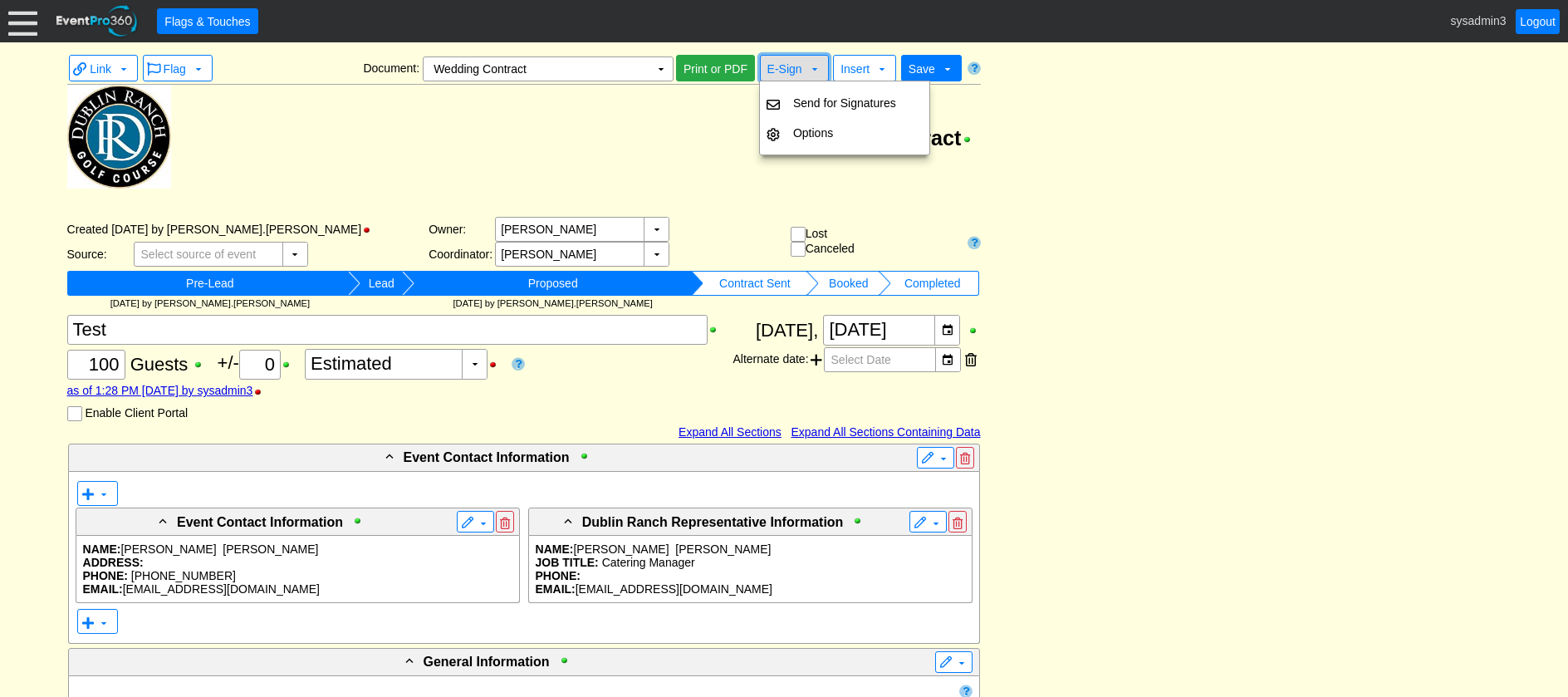
click at [785, 68] on span "E-Sign" at bounding box center [785, 68] width 35 height 13
click at [802, 130] on td "Options" at bounding box center [845, 133] width 117 height 30
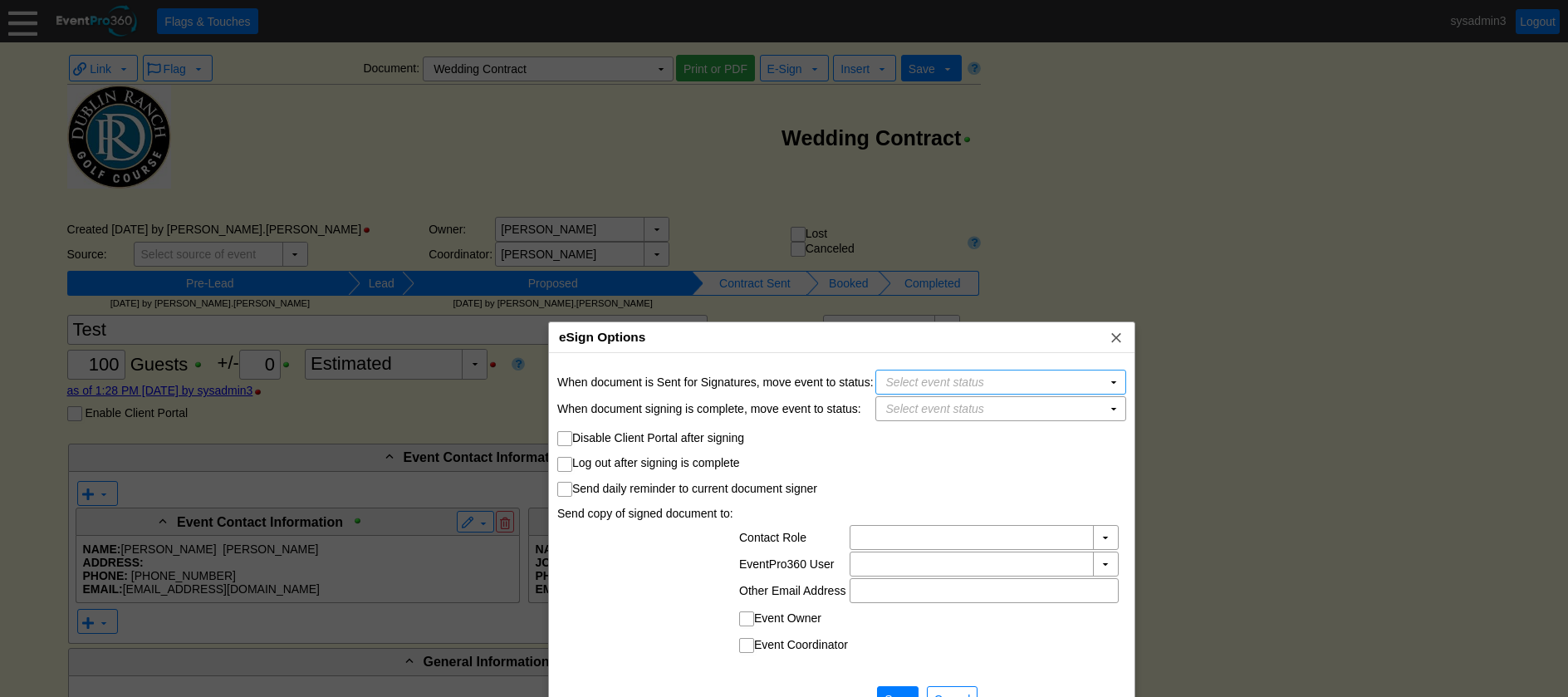
click at [826, 340] on div "eSign Options x" at bounding box center [841, 338] width 585 height 31
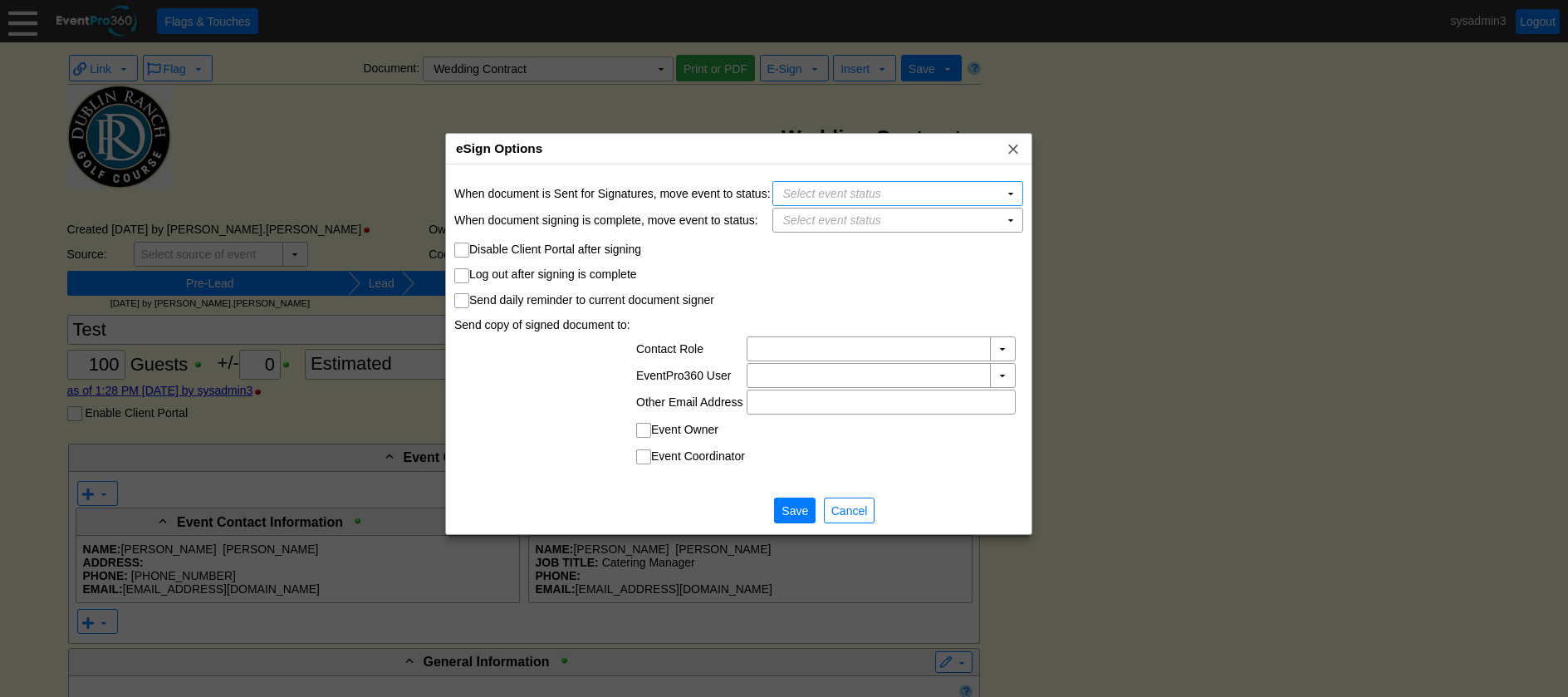
click at [845, 154] on div "eSign Options x" at bounding box center [739, 149] width 585 height 31
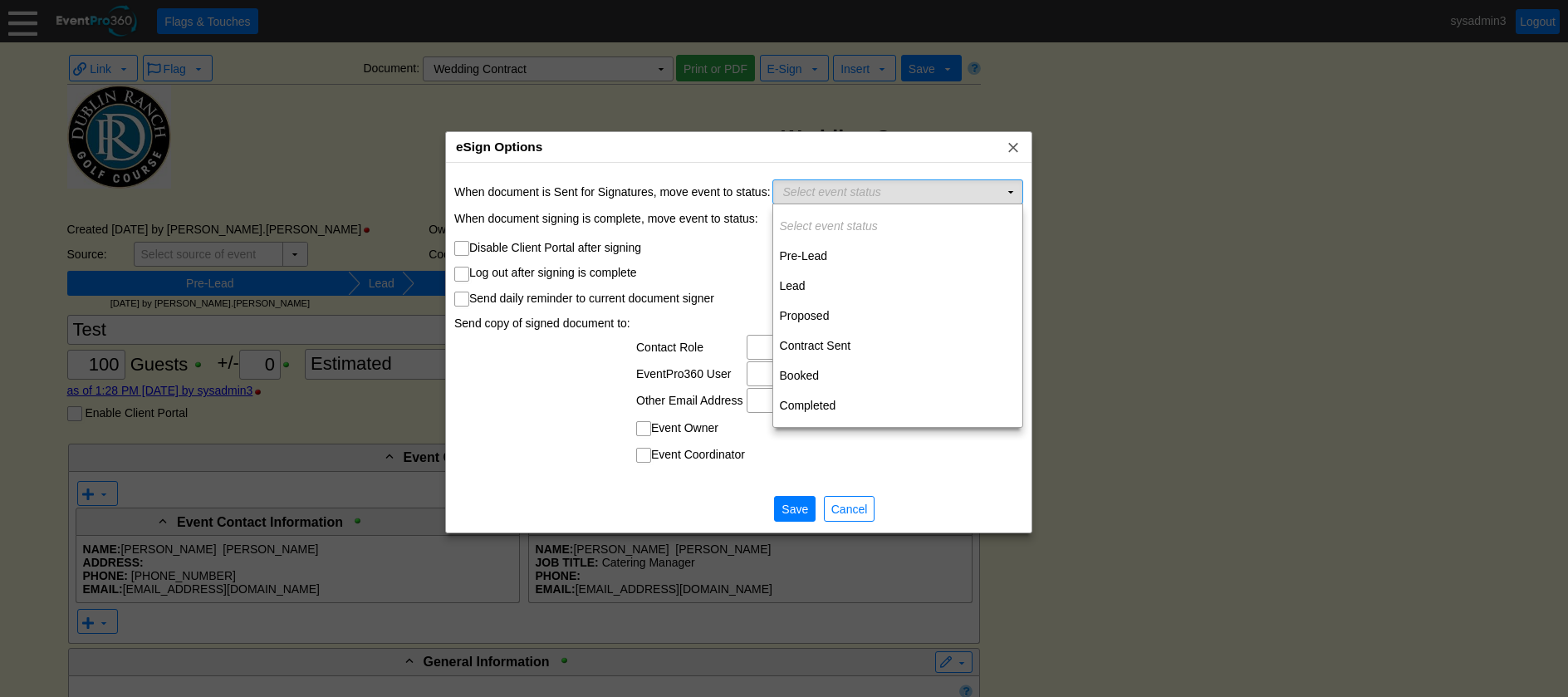
click at [897, 188] on td "Select event status Χ" at bounding box center [886, 192] width 226 height 24
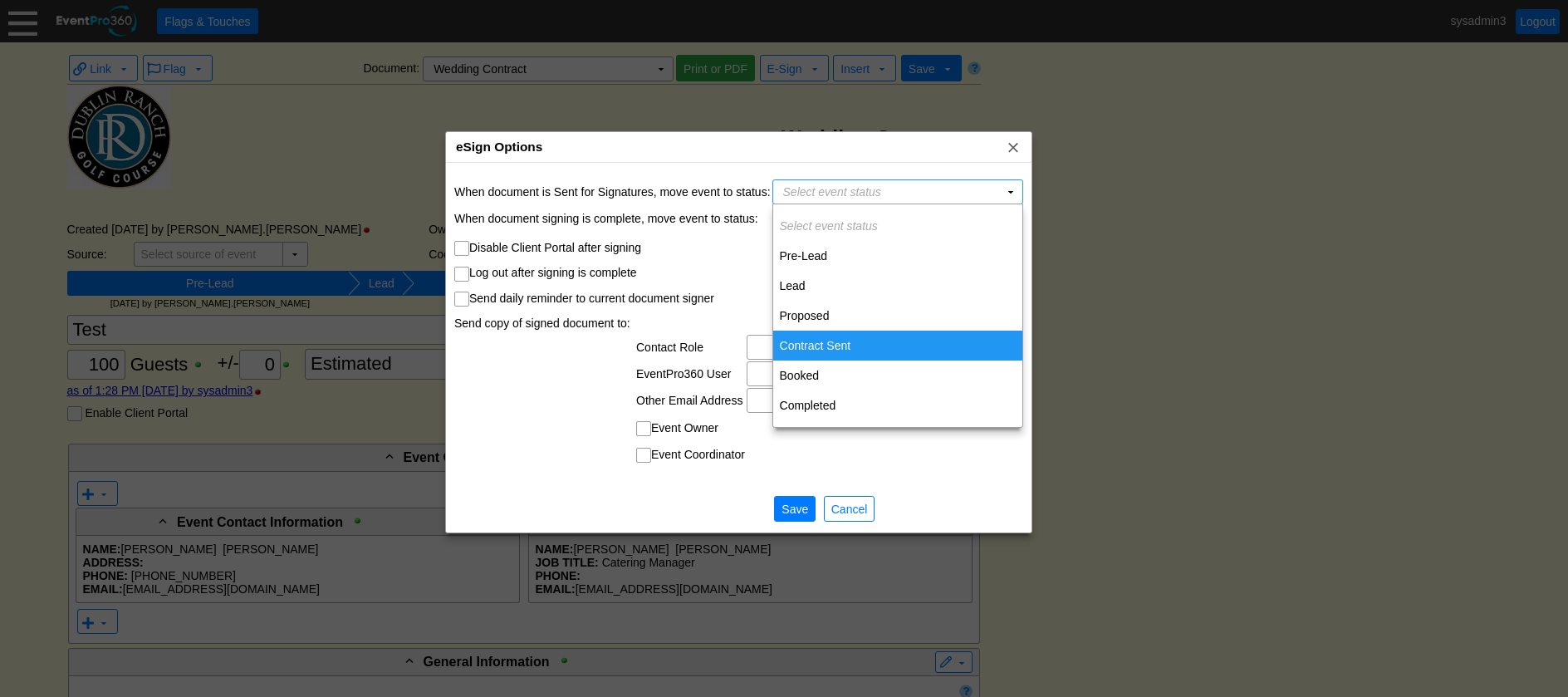
click at [805, 345] on td "Contract Sent" at bounding box center [898, 345] width 249 height 30
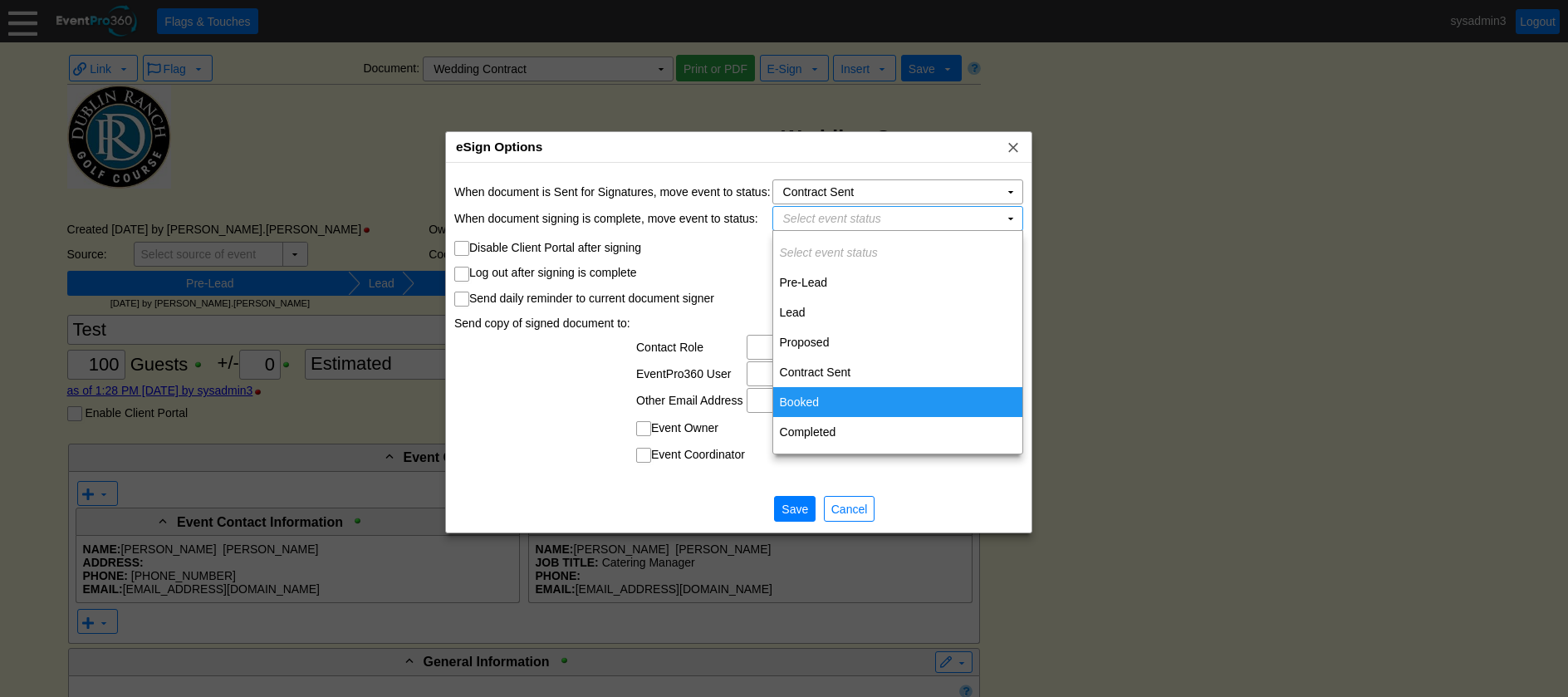
click at [812, 392] on td "Booked" at bounding box center [898, 402] width 249 height 30
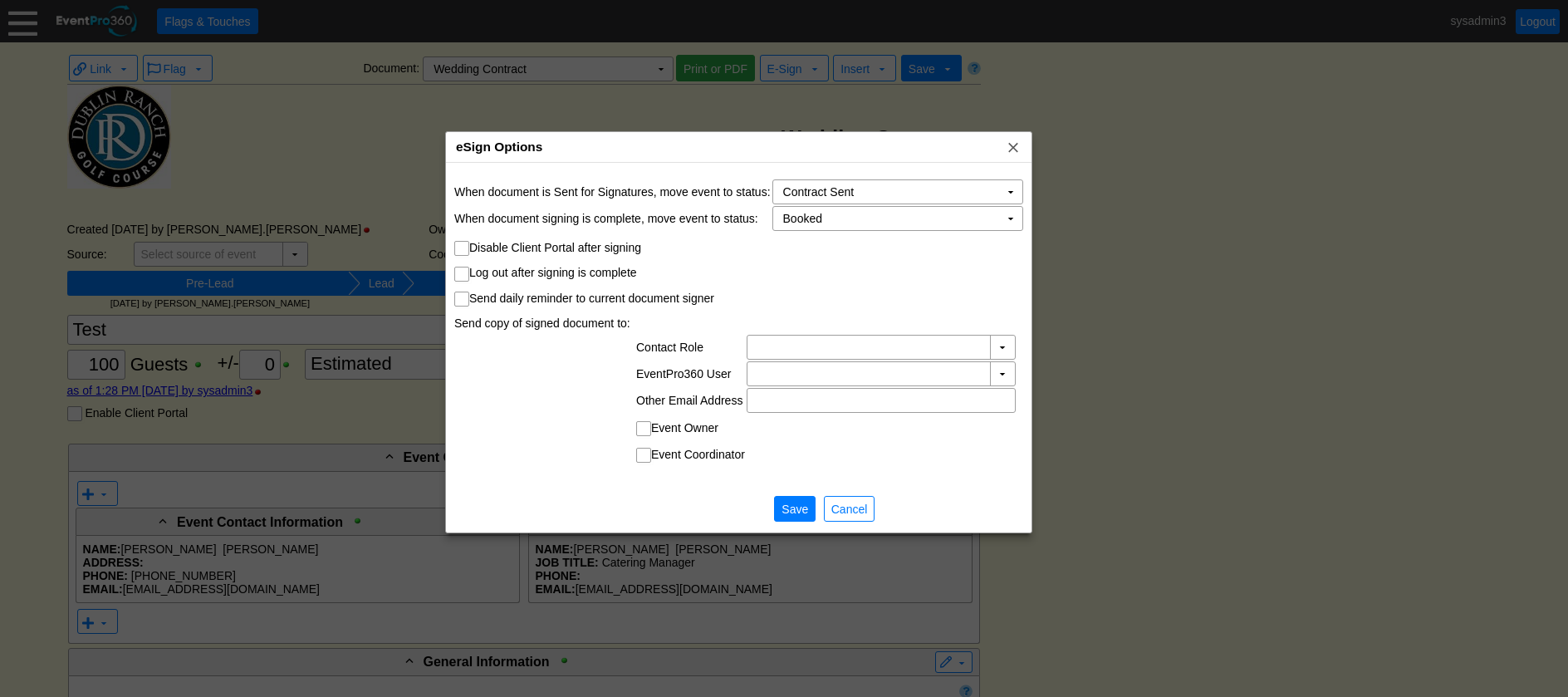
click at [461, 297] on input "Send daily reminder to current document signer" at bounding box center [463, 301] width 17 height 17
checkbox input "true"
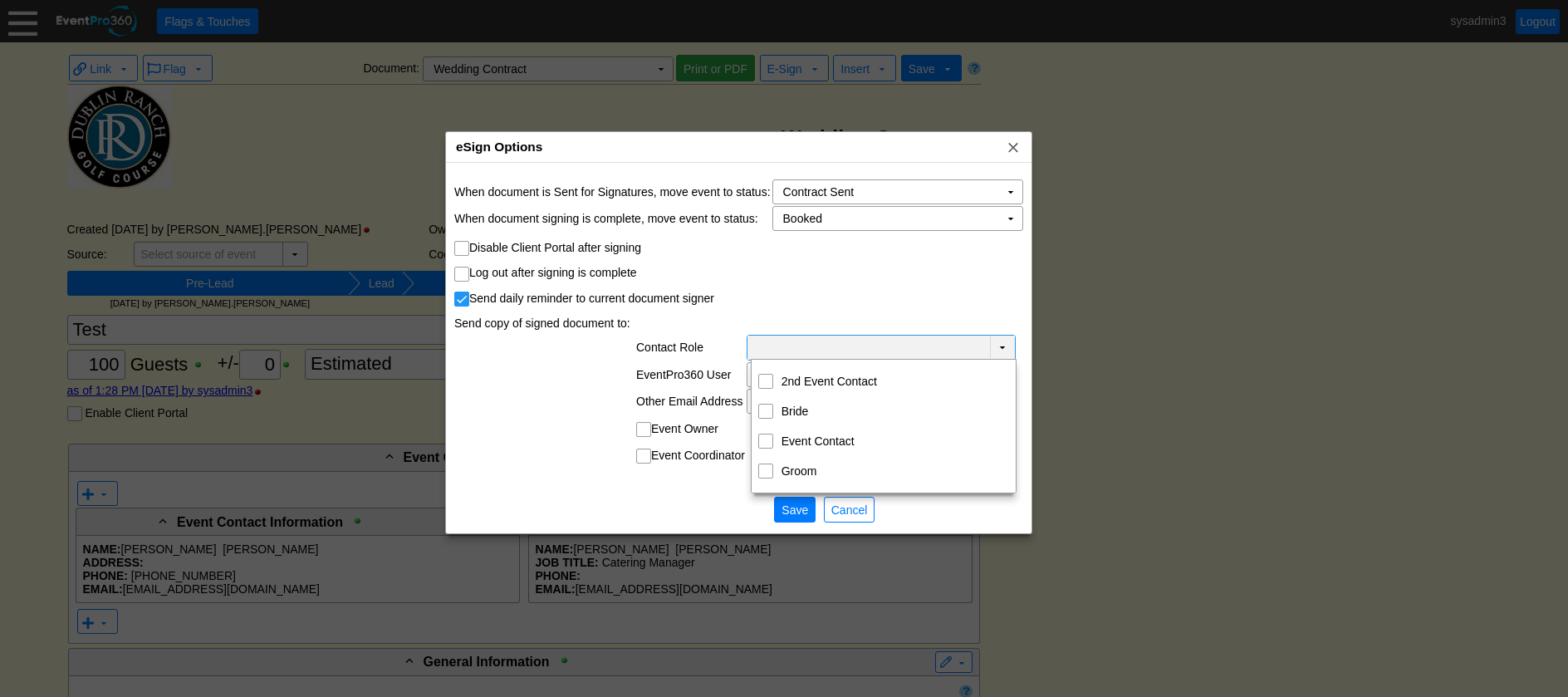
click at [1000, 342] on td "▼" at bounding box center [1003, 347] width 25 height 24
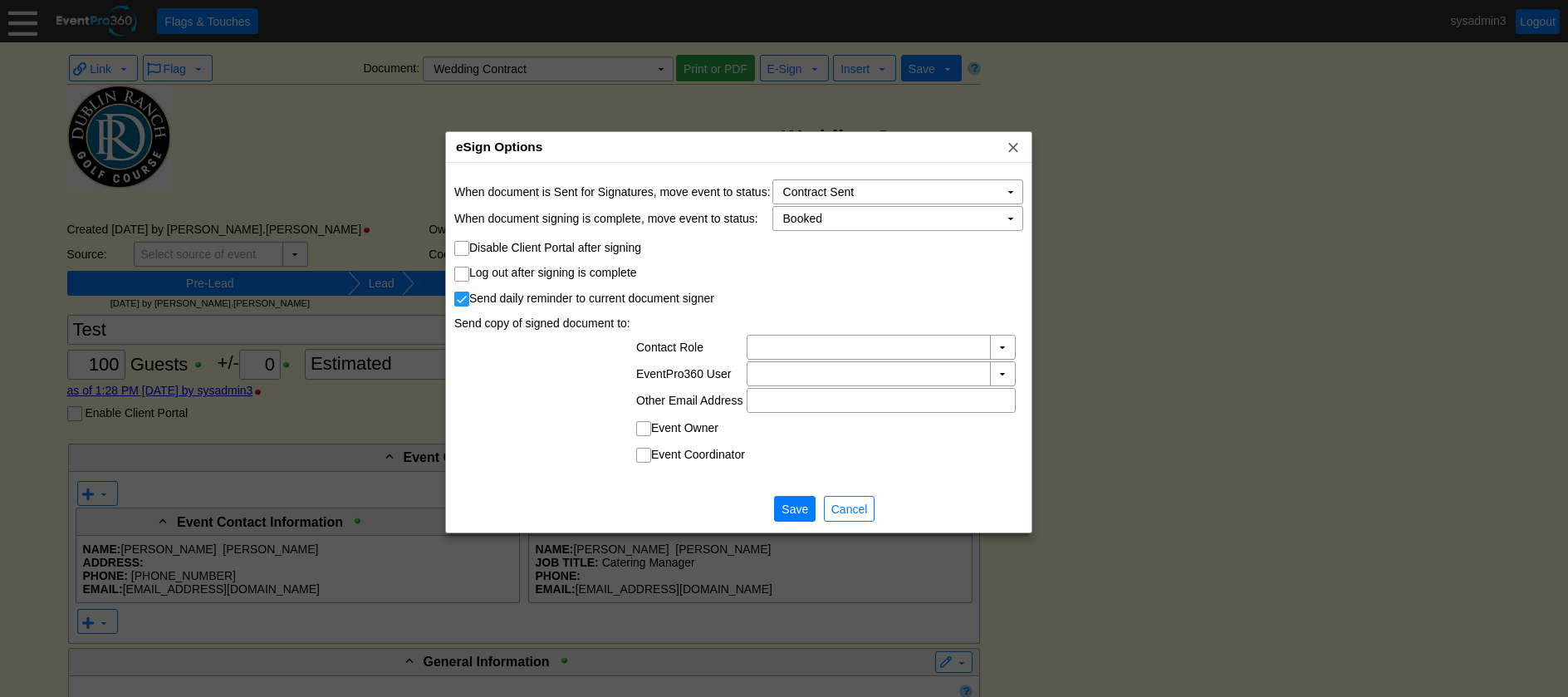
click at [899, 304] on td "Send daily reminder to current document signer" at bounding box center [738, 295] width 569 height 24
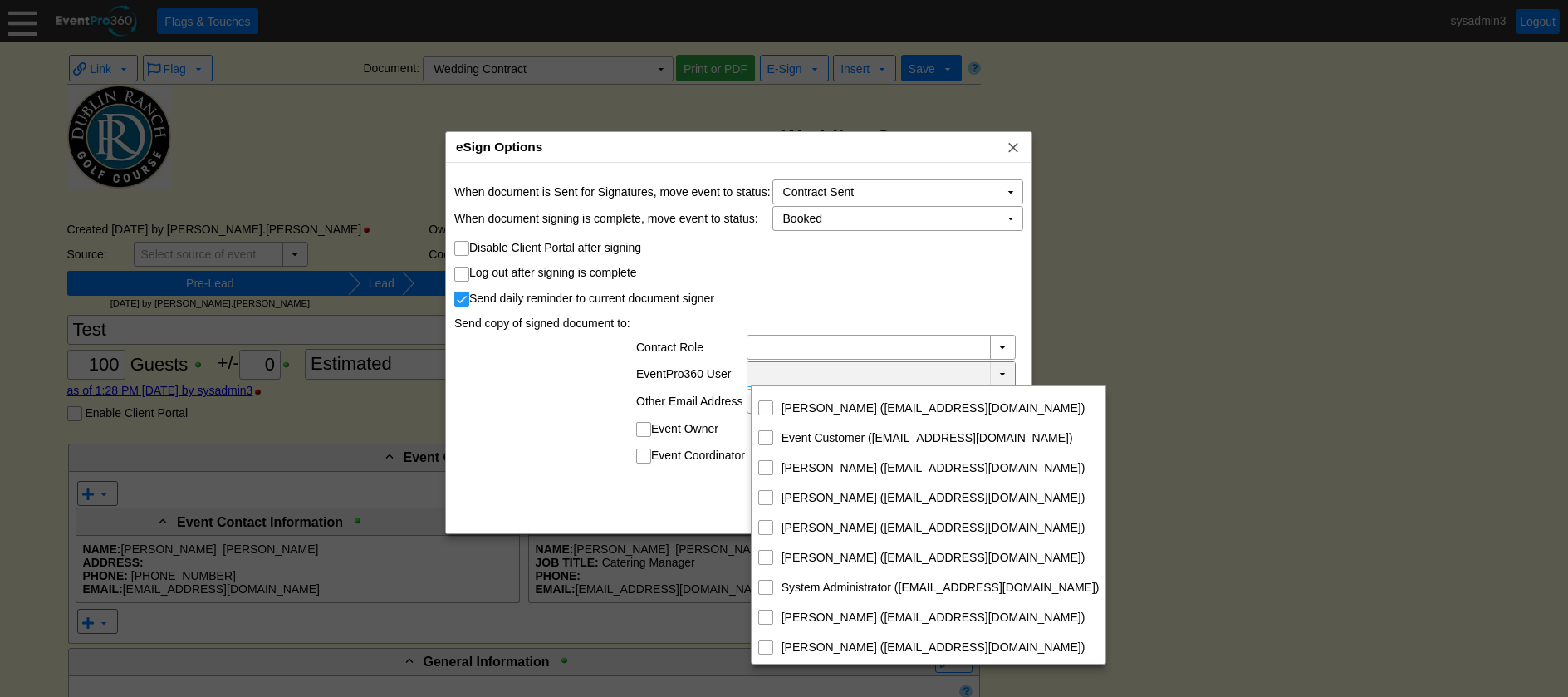
click at [1004, 373] on td "▼" at bounding box center [1003, 373] width 25 height 24
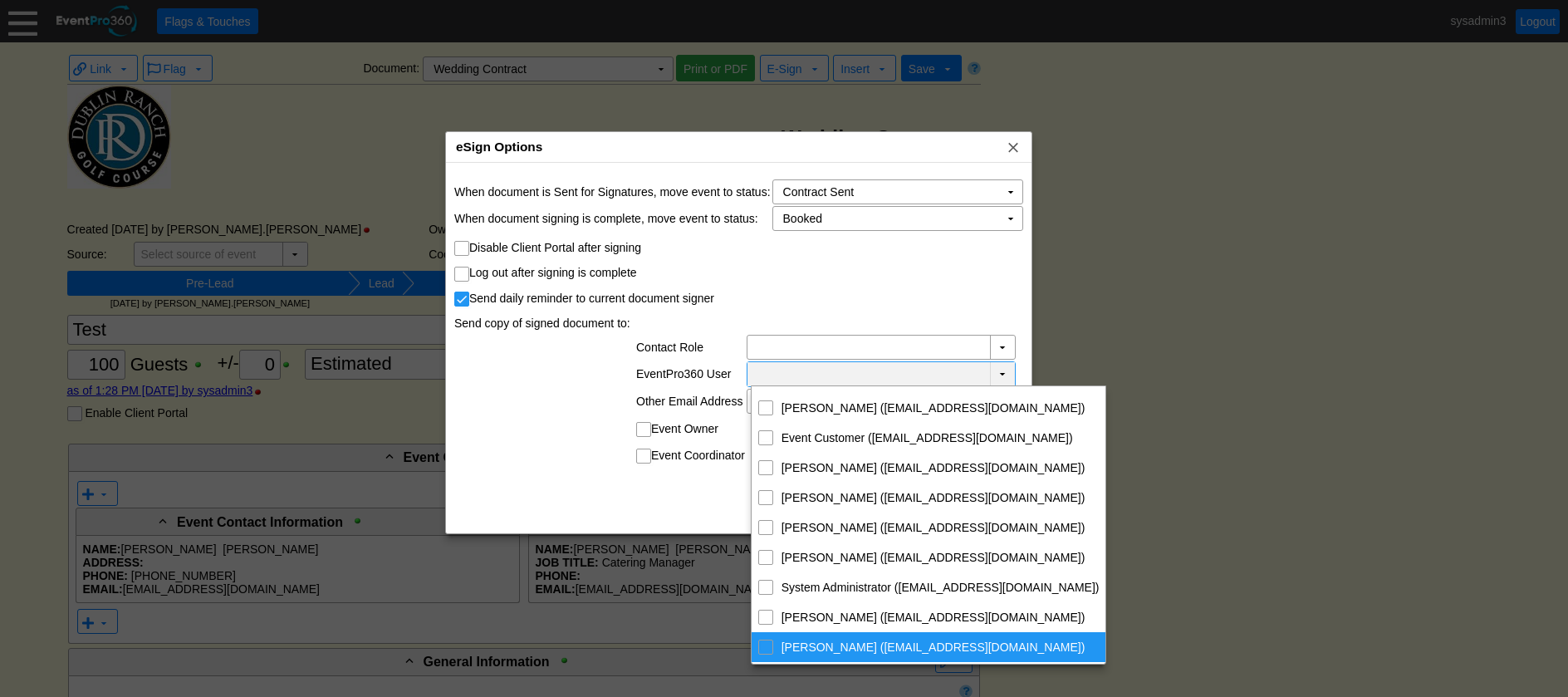
click at [765, 644] on input "Vanessa Lopez (vlopez@kempersports.com)" at bounding box center [765, 646] width 11 height 11
checkbox input "true"
checkbox input "false"
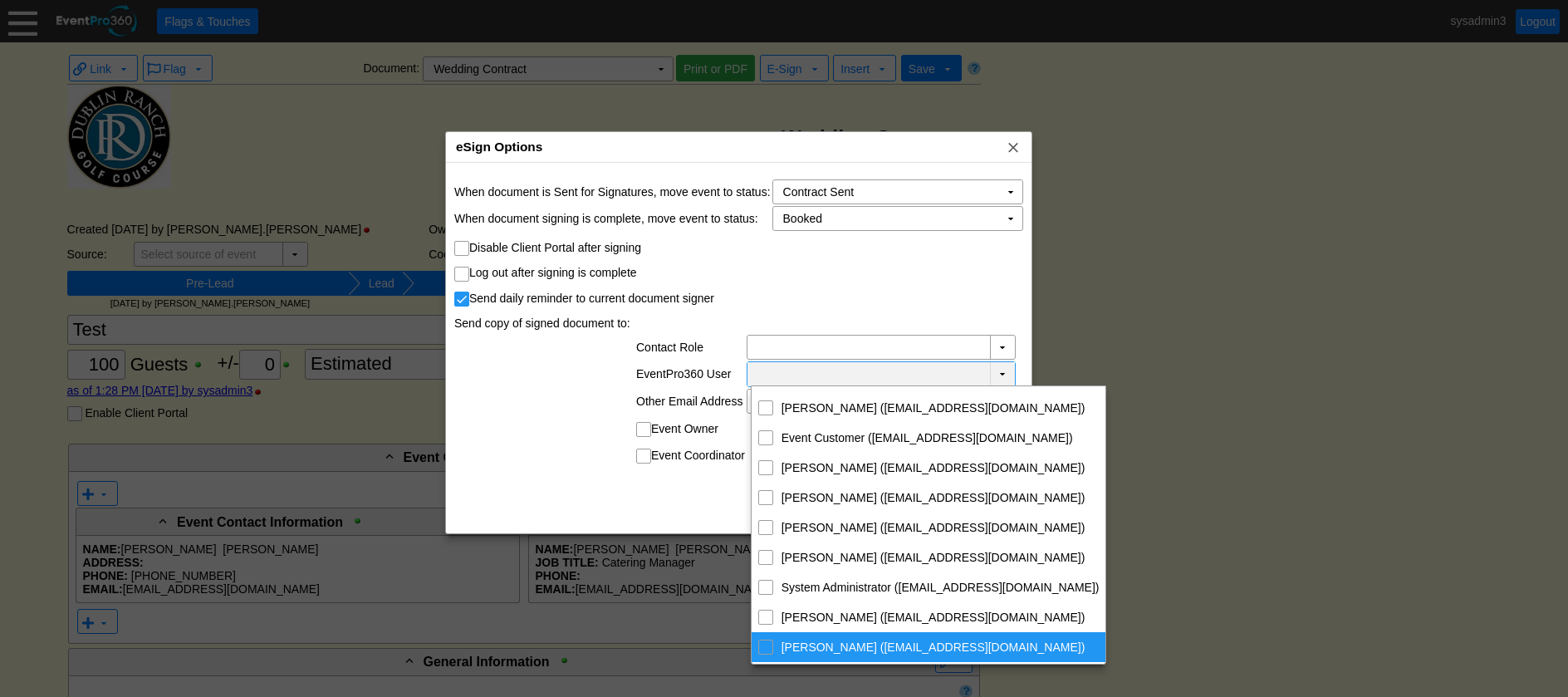
checkbox input "false"
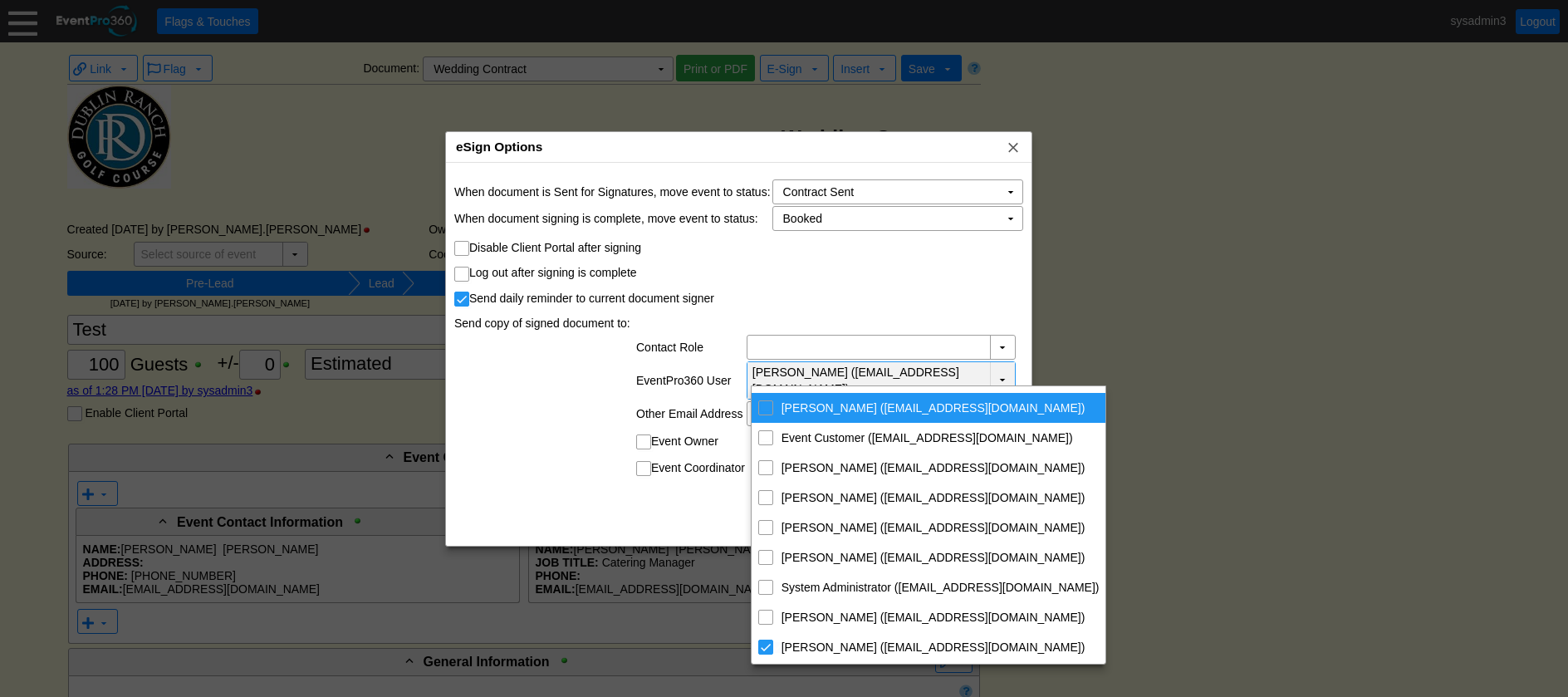
click at [807, 288] on td "Send daily reminder to current document signer" at bounding box center [738, 295] width 569 height 24
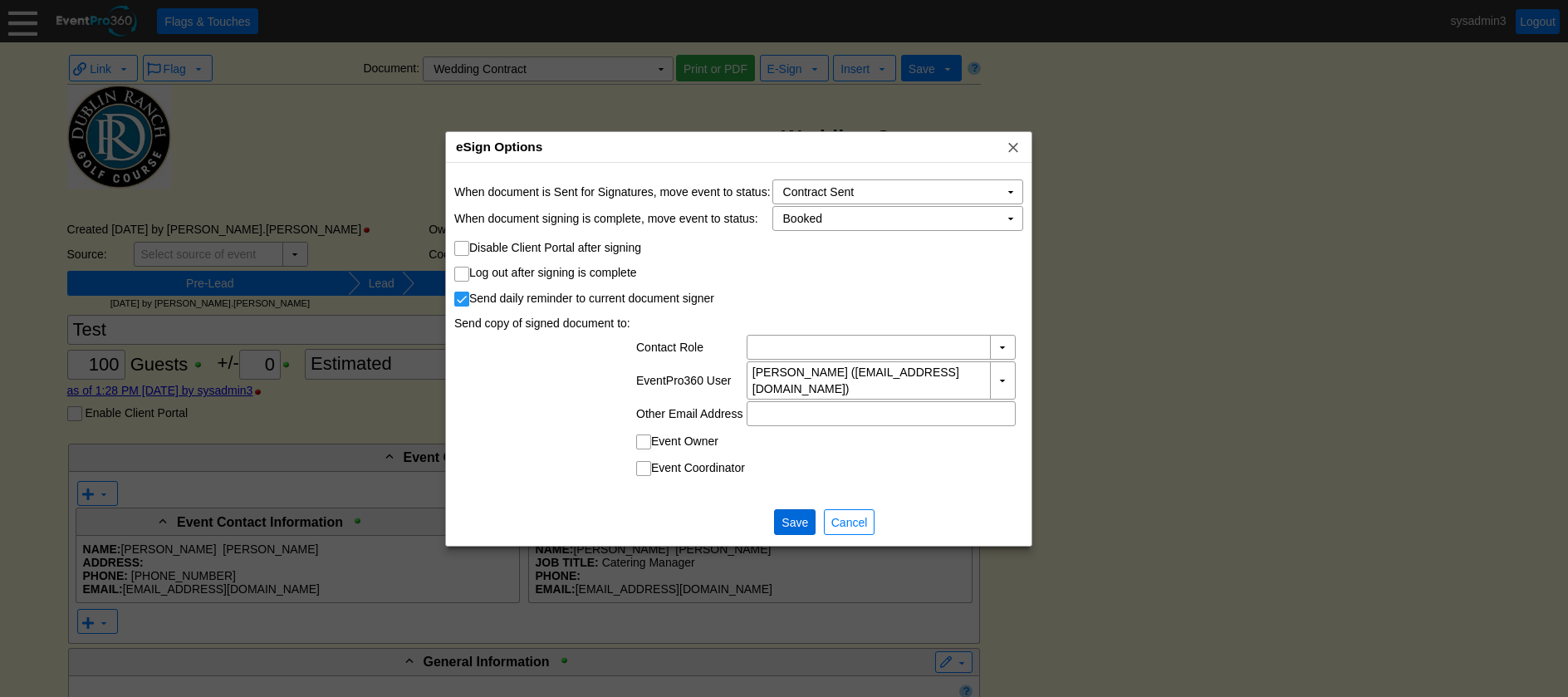
click at [801, 515] on span "Save" at bounding box center [795, 523] width 33 height 17
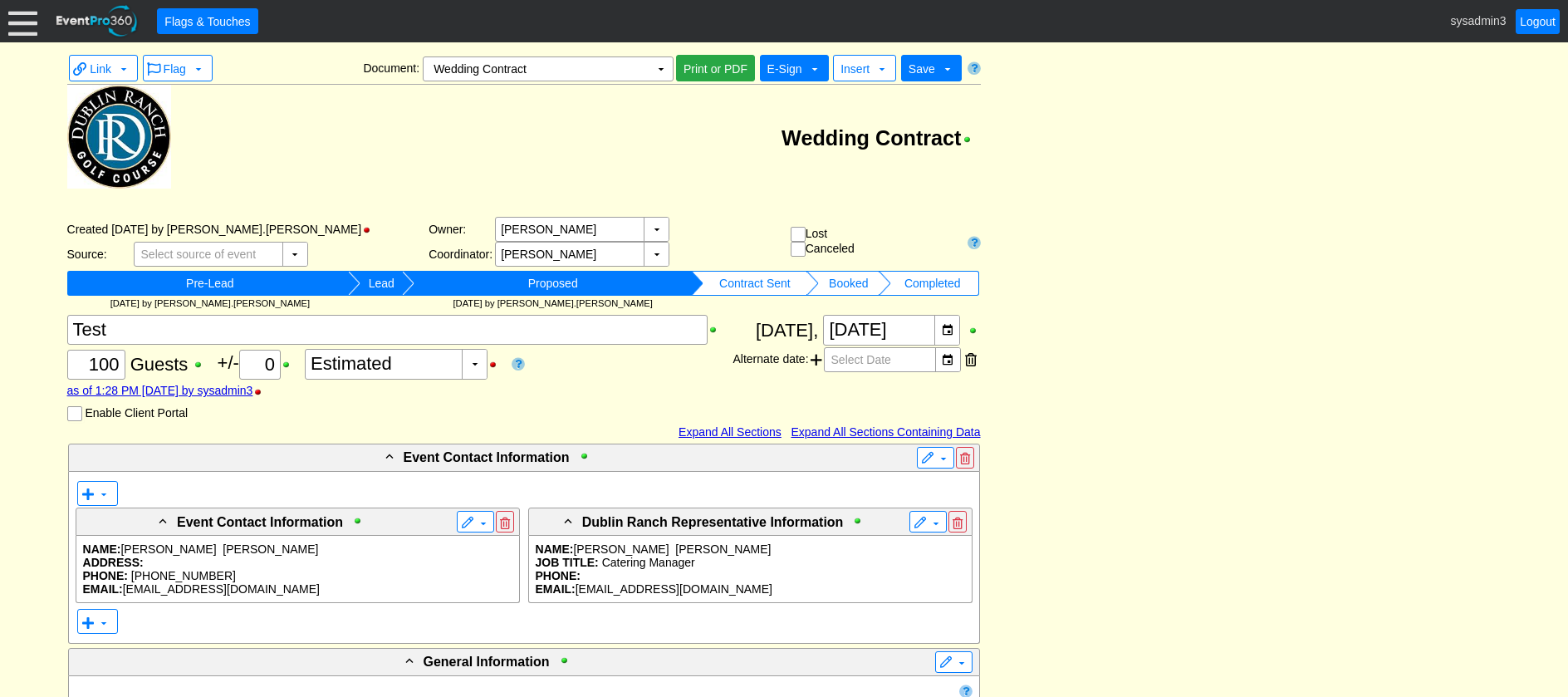
click at [789, 73] on span "E-Sign" at bounding box center [785, 68] width 35 height 13
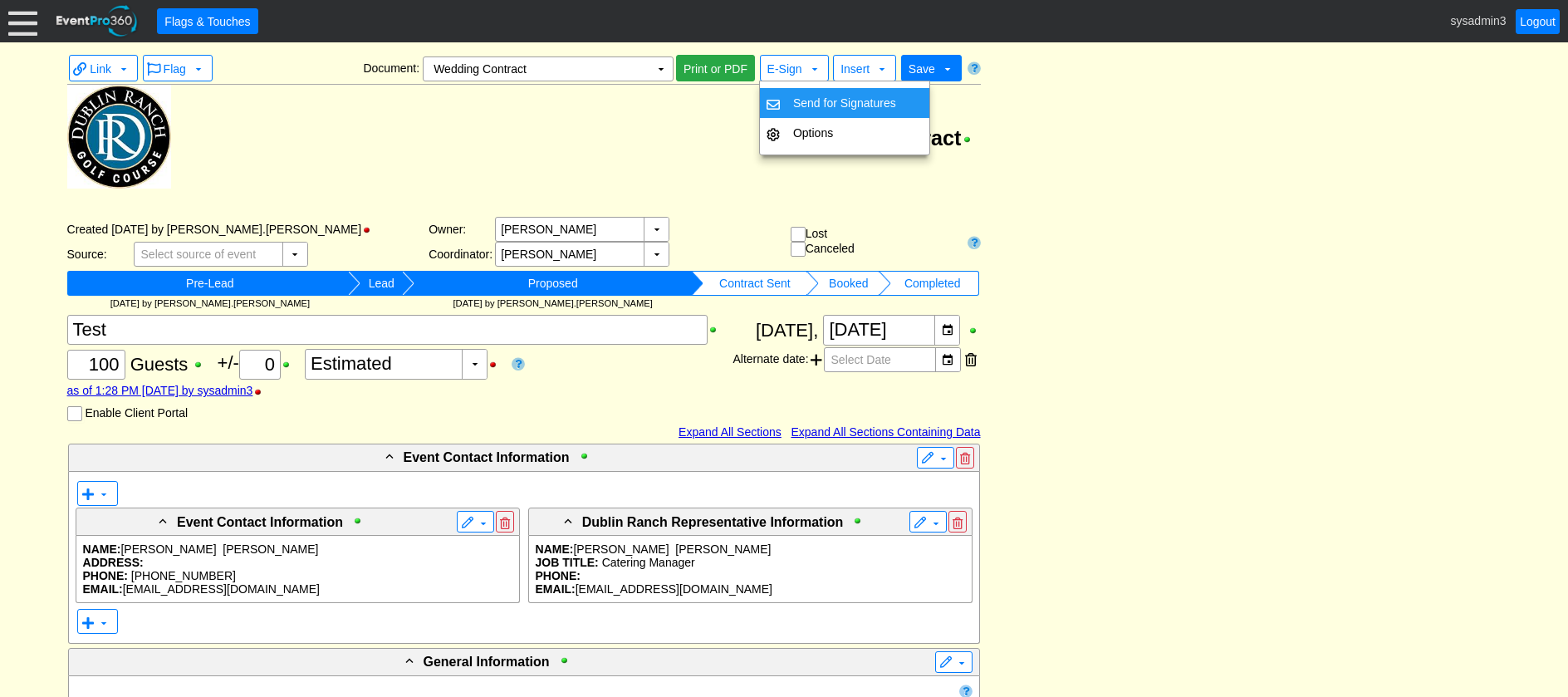
click at [728, 119] on td "Wedding Contract" at bounding box center [576, 138] width 810 height 106
click at [785, 65] on span "E-Sign" at bounding box center [785, 68] width 35 height 13
click at [788, 72] on span "E-Sign" at bounding box center [785, 68] width 35 height 13
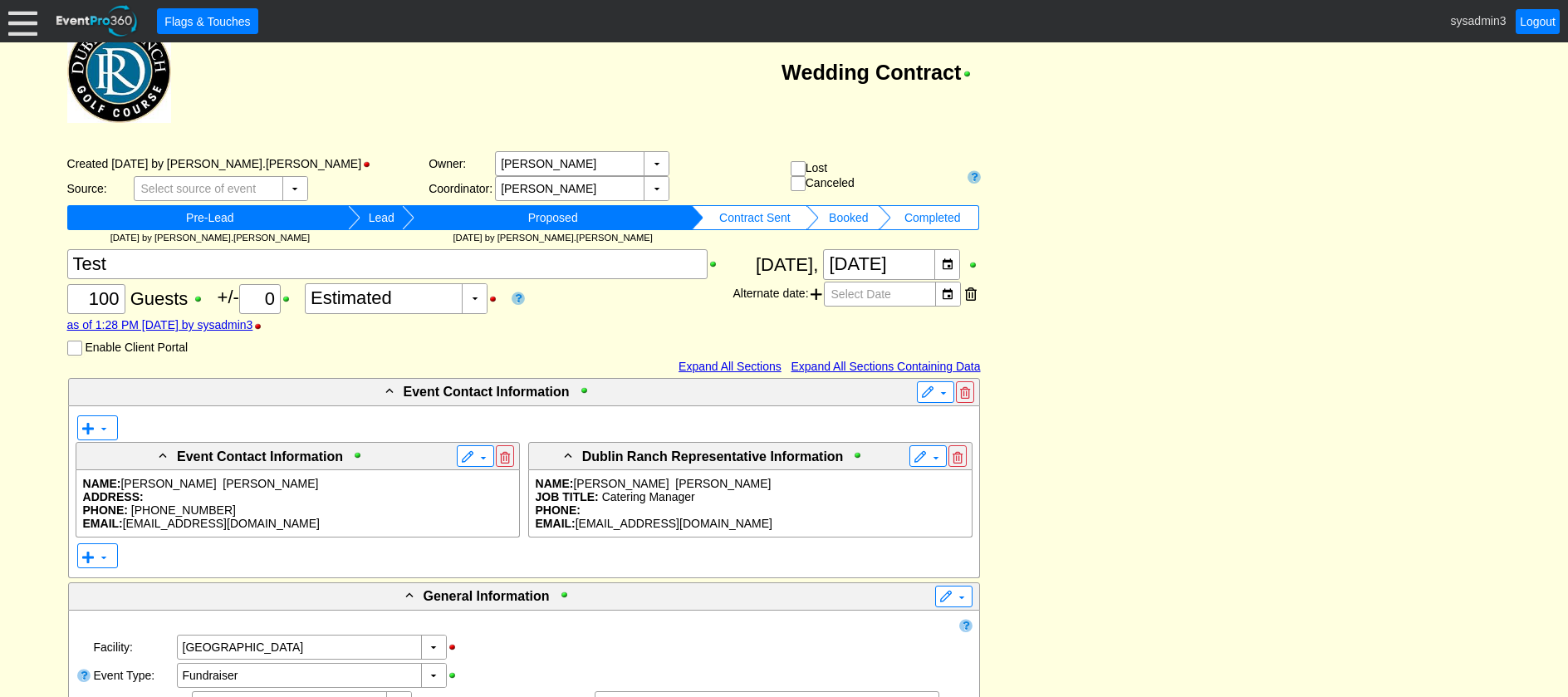
scroll to position [274, 0]
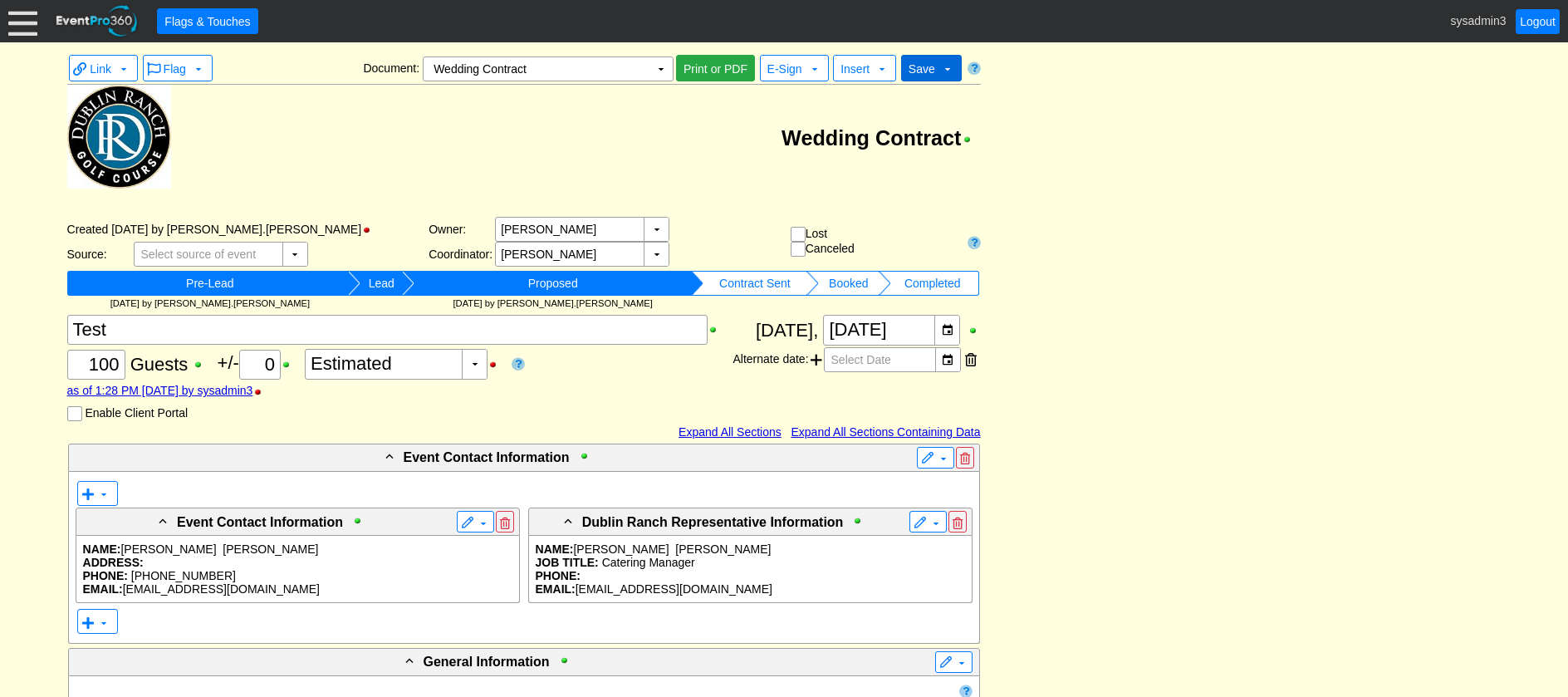
click at [929, 75] on span "Save" at bounding box center [922, 68] width 26 height 13
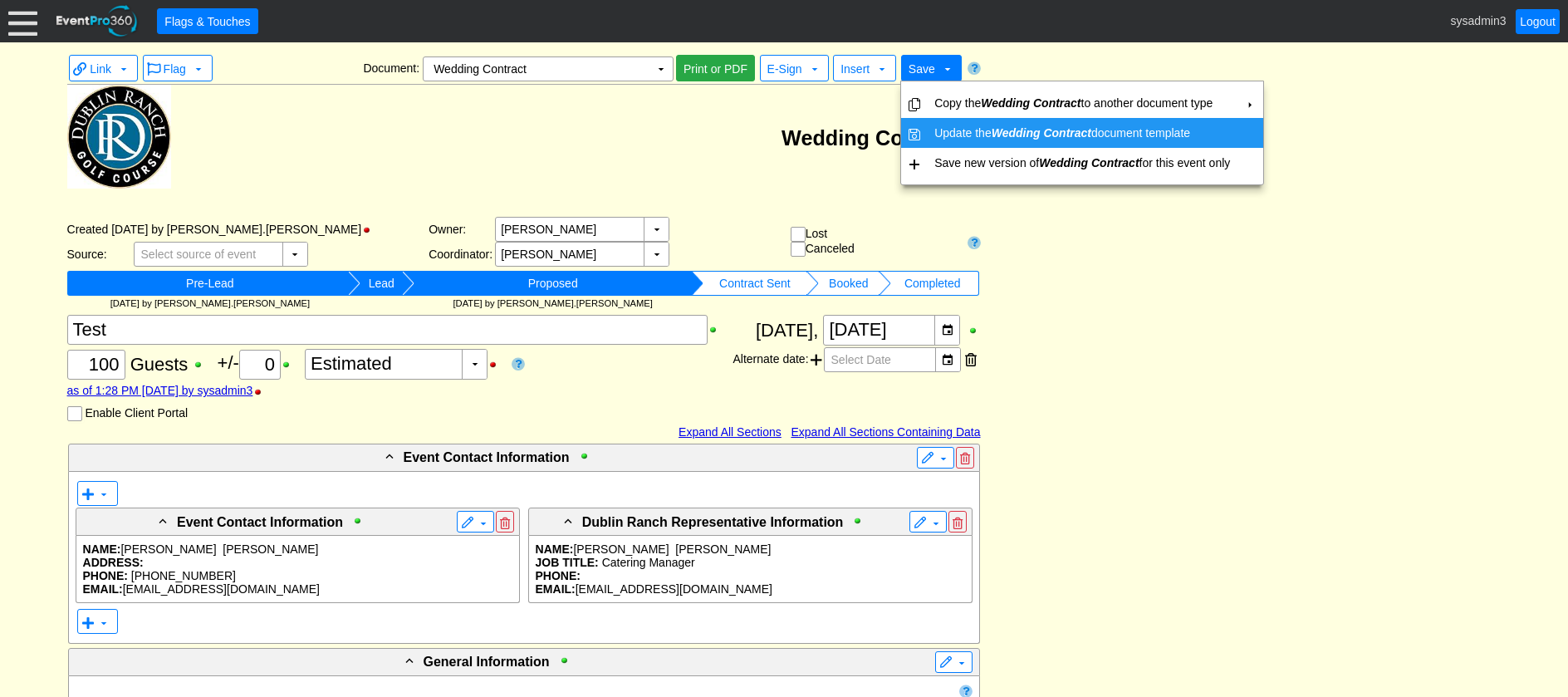
click at [940, 132] on td "Update the Wedding Contract document template" at bounding box center [1082, 133] width 309 height 30
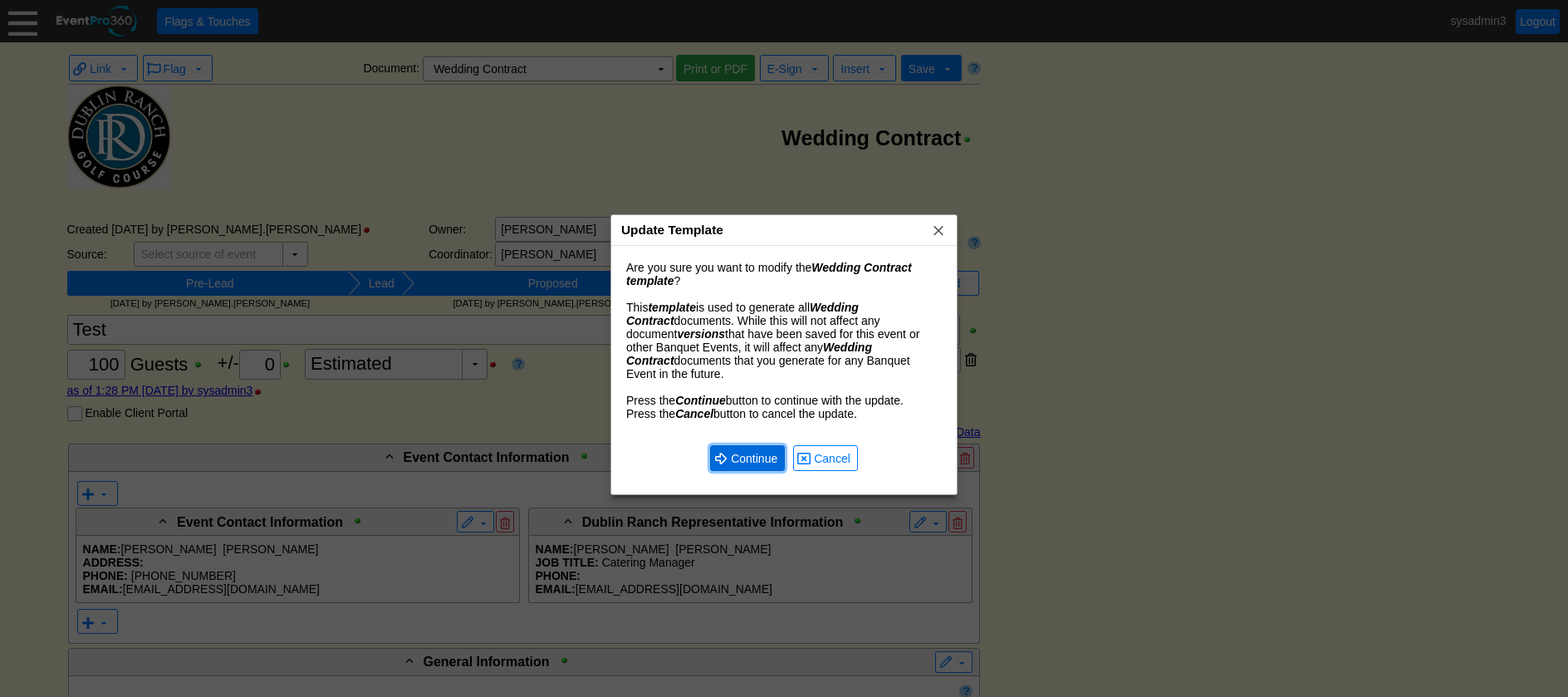
click at [751, 451] on span "Continue" at bounding box center [754, 459] width 53 height 17
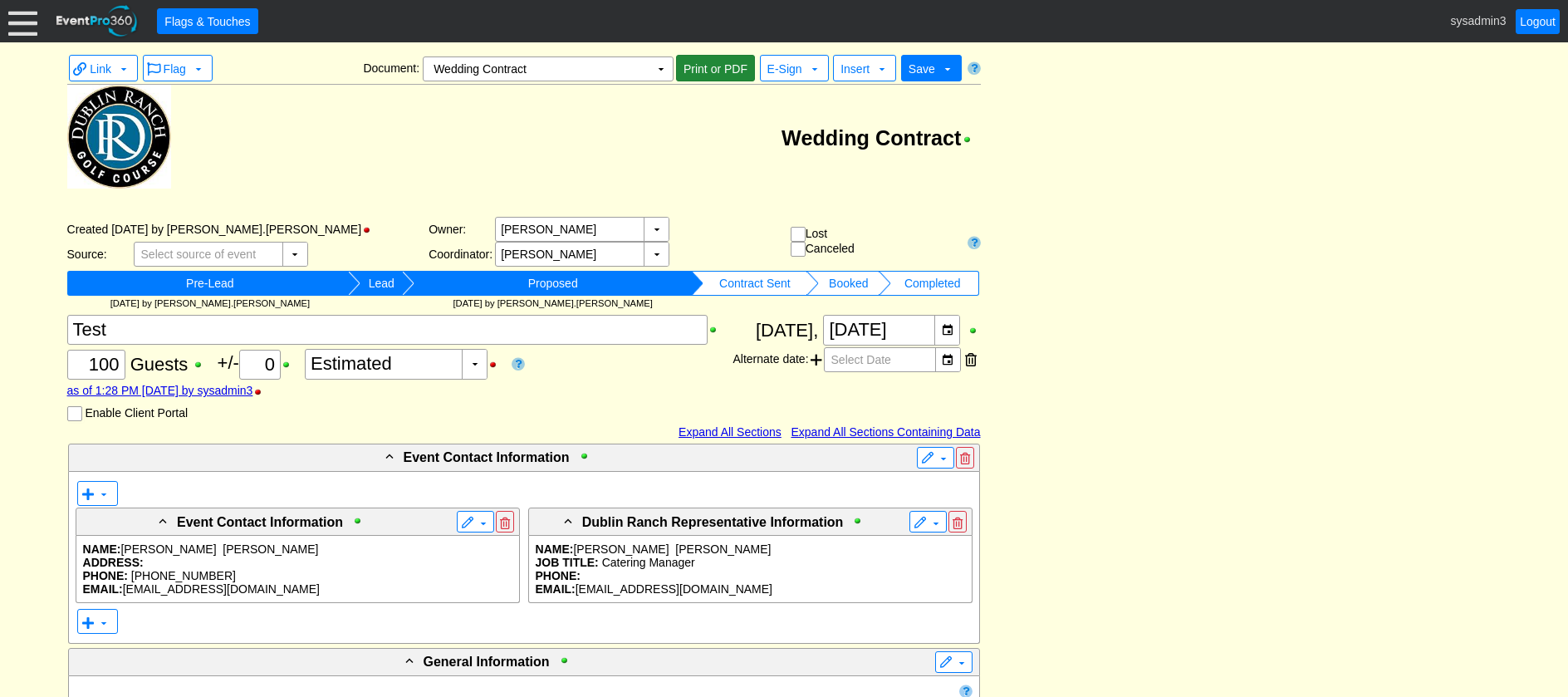
click at [725, 70] on span "Print or PDF" at bounding box center [715, 68] width 71 height 17
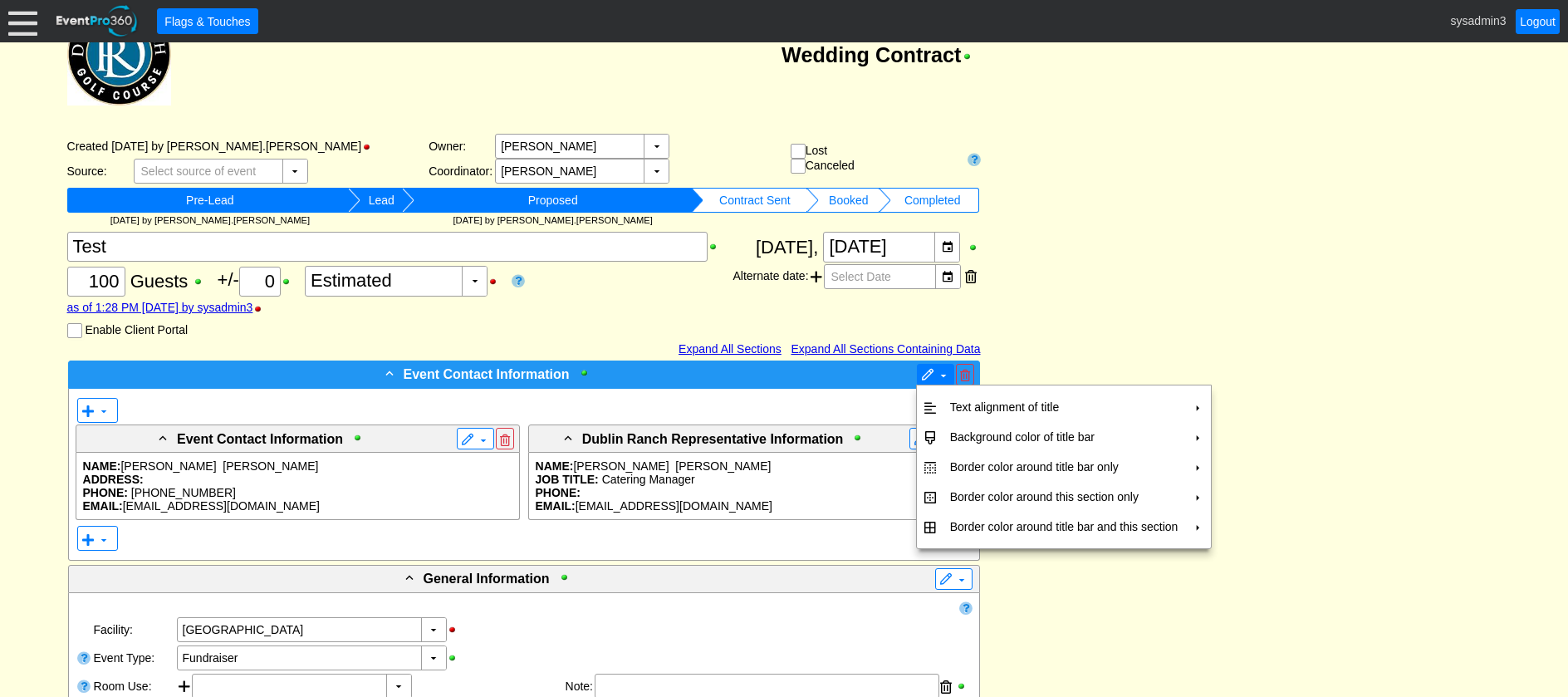
click at [931, 369] on span at bounding box center [927, 375] width 13 height 13
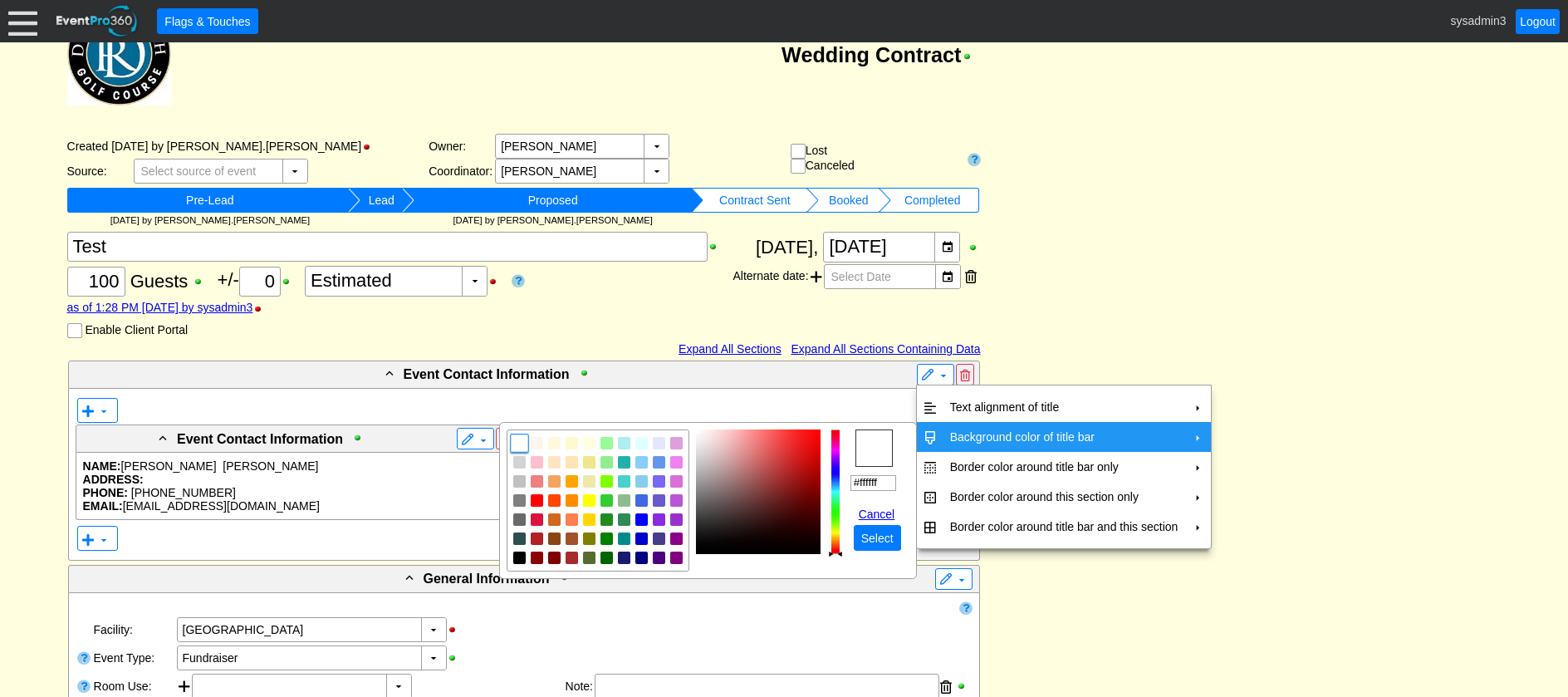
click at [1039, 432] on td "Background color of title bar" at bounding box center [1065, 437] width 242 height 30
click at [644, 483] on img "focusNode" at bounding box center [641, 481] width 15 height 15
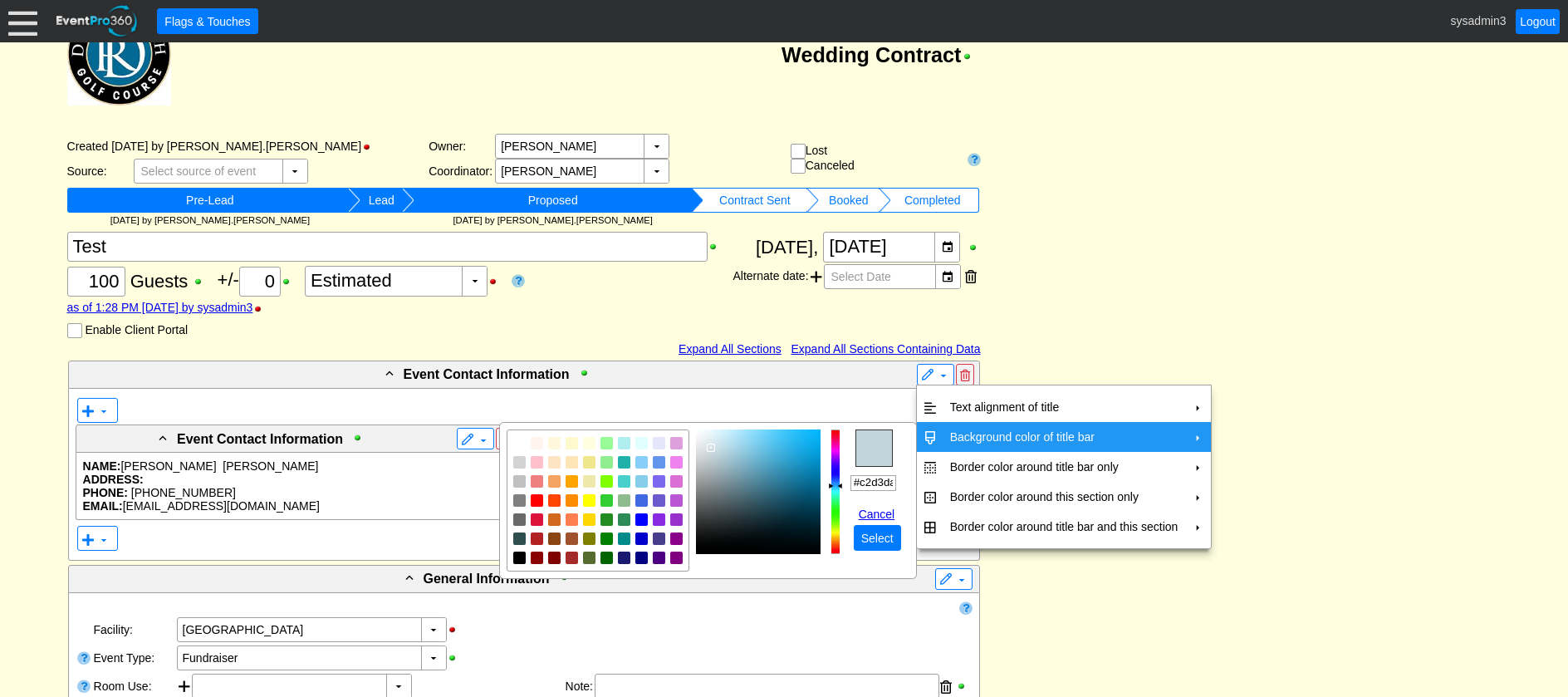
type input "#bfd2da"
click at [710, 445] on img "focusNode" at bounding box center [711, 447] width 8 height 8
drag, startPoint x: 851, startPoint y: 482, endPoint x: 912, endPoint y: 482, distance: 61.0
click at [912, 482] on table "r g b h ° s % v % hex #bfd2da Cancel ● Select" at bounding box center [708, 500] width 418 height 157
click at [868, 536] on span "Select" at bounding box center [877, 538] width 39 height 17
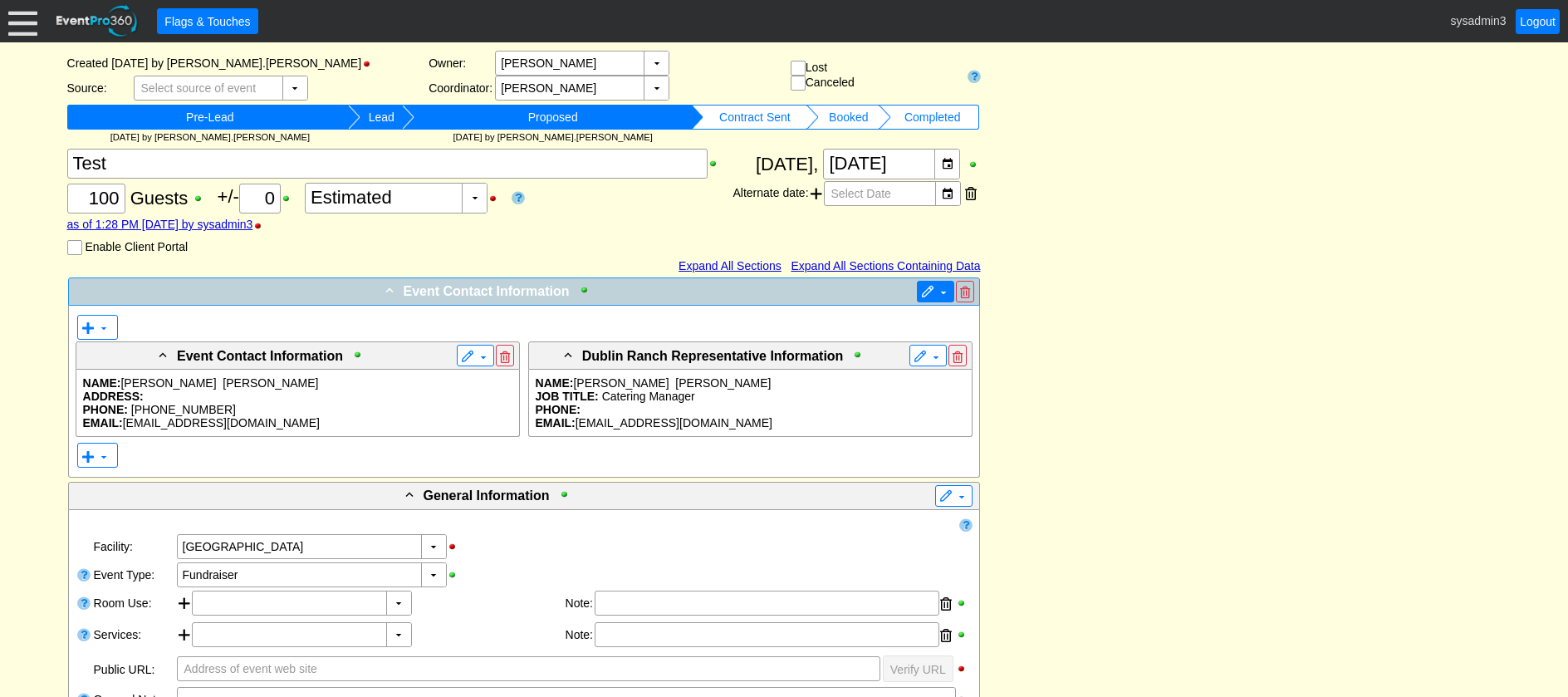
click at [928, 288] on span at bounding box center [927, 292] width 13 height 13
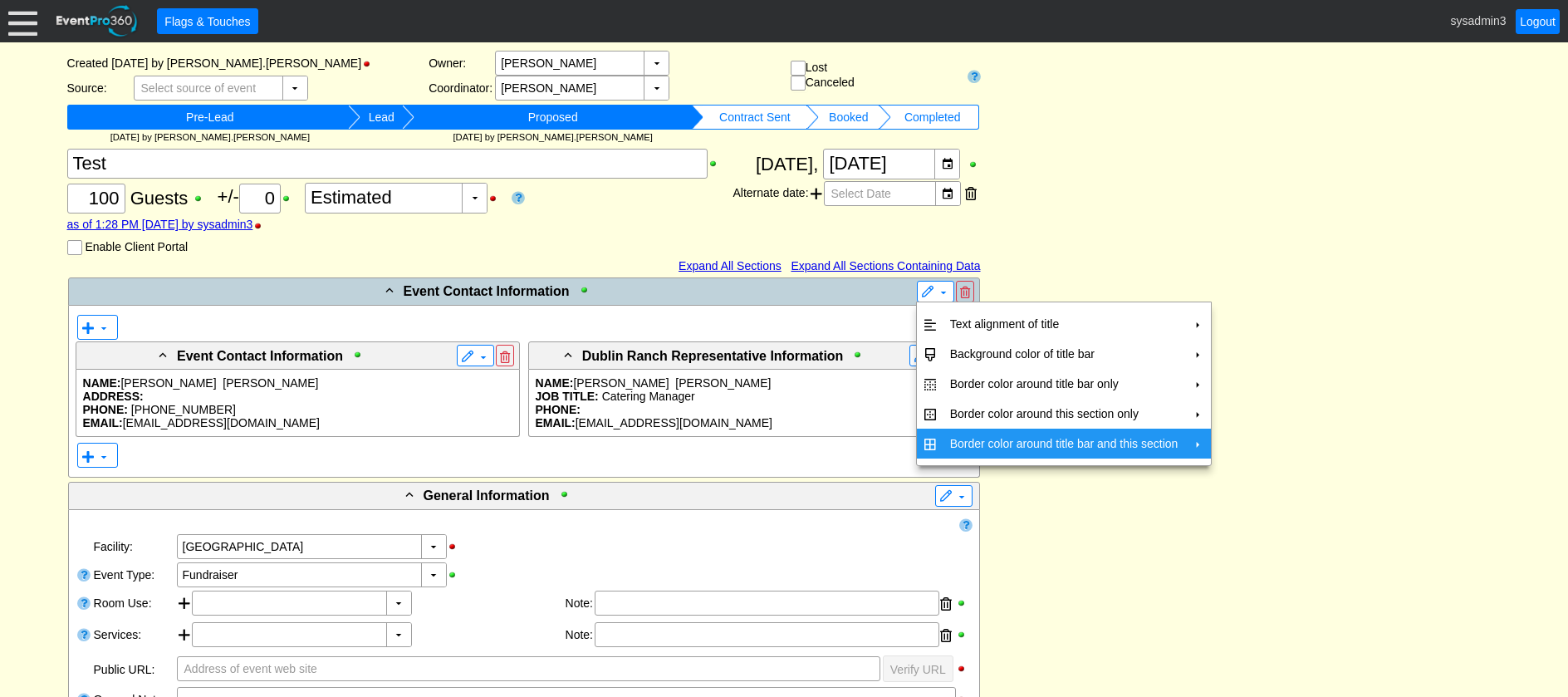
click at [953, 440] on td "Border color around title bar and this section" at bounding box center [1065, 444] width 242 height 30
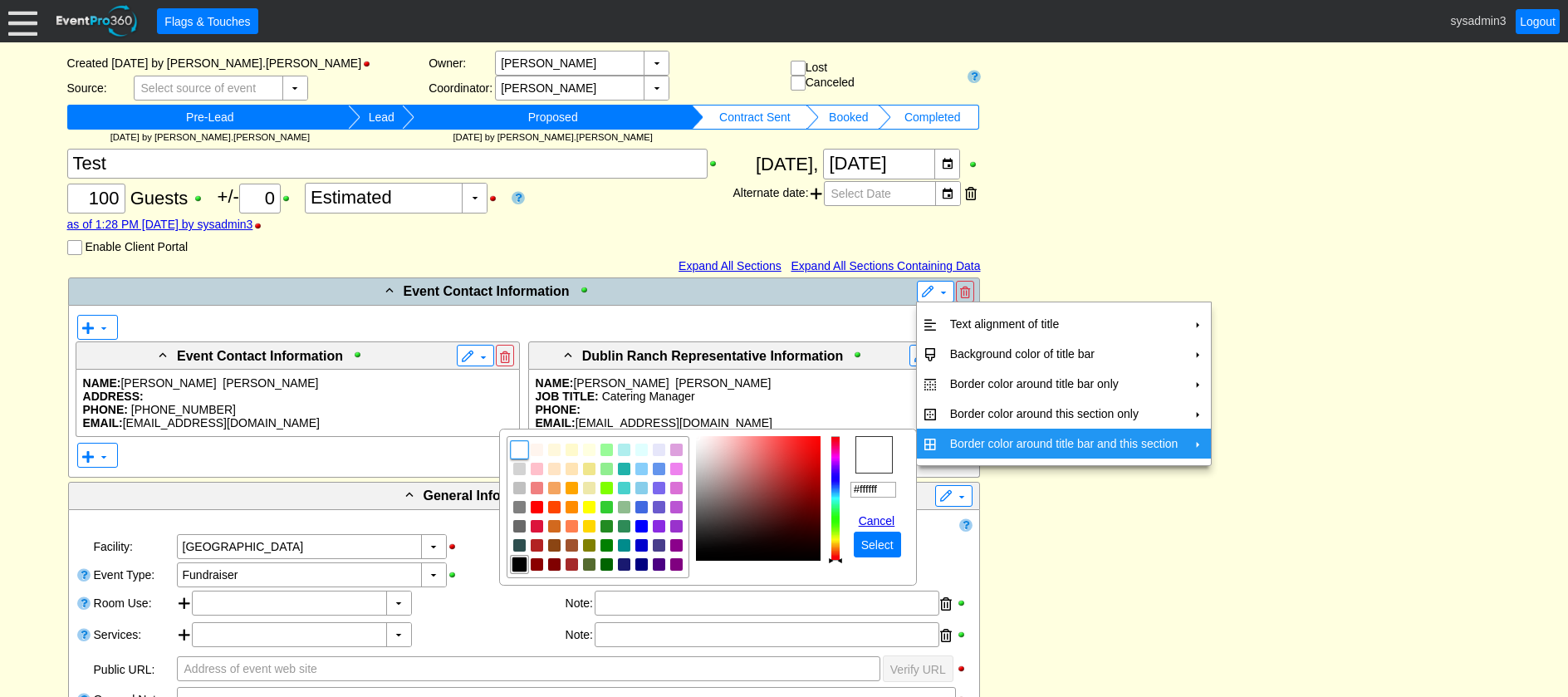
click at [517, 565] on img "focusNode" at bounding box center [519, 565] width 15 height 15
type input "#000000"
click at [887, 546] on span "Select" at bounding box center [877, 544] width 39 height 17
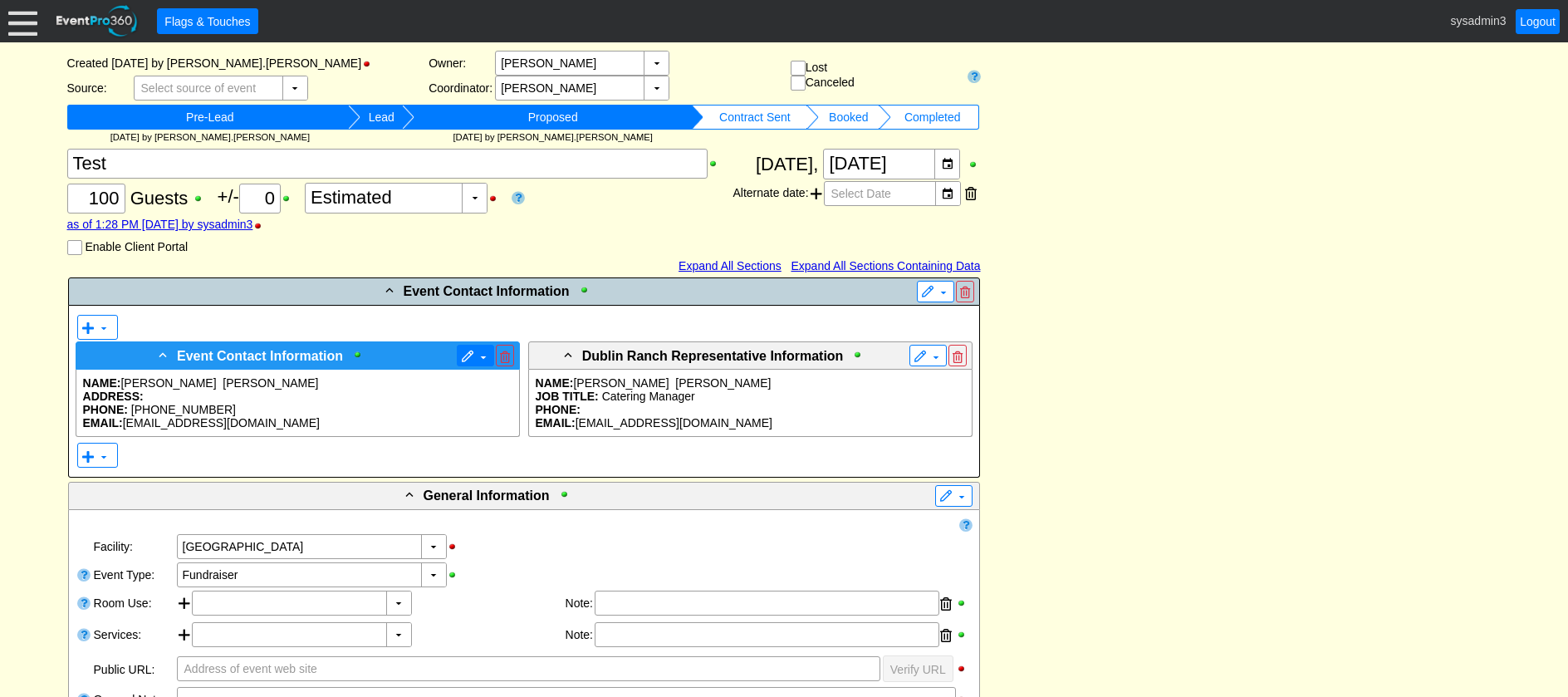
click at [470, 357] on span at bounding box center [467, 357] width 13 height 13
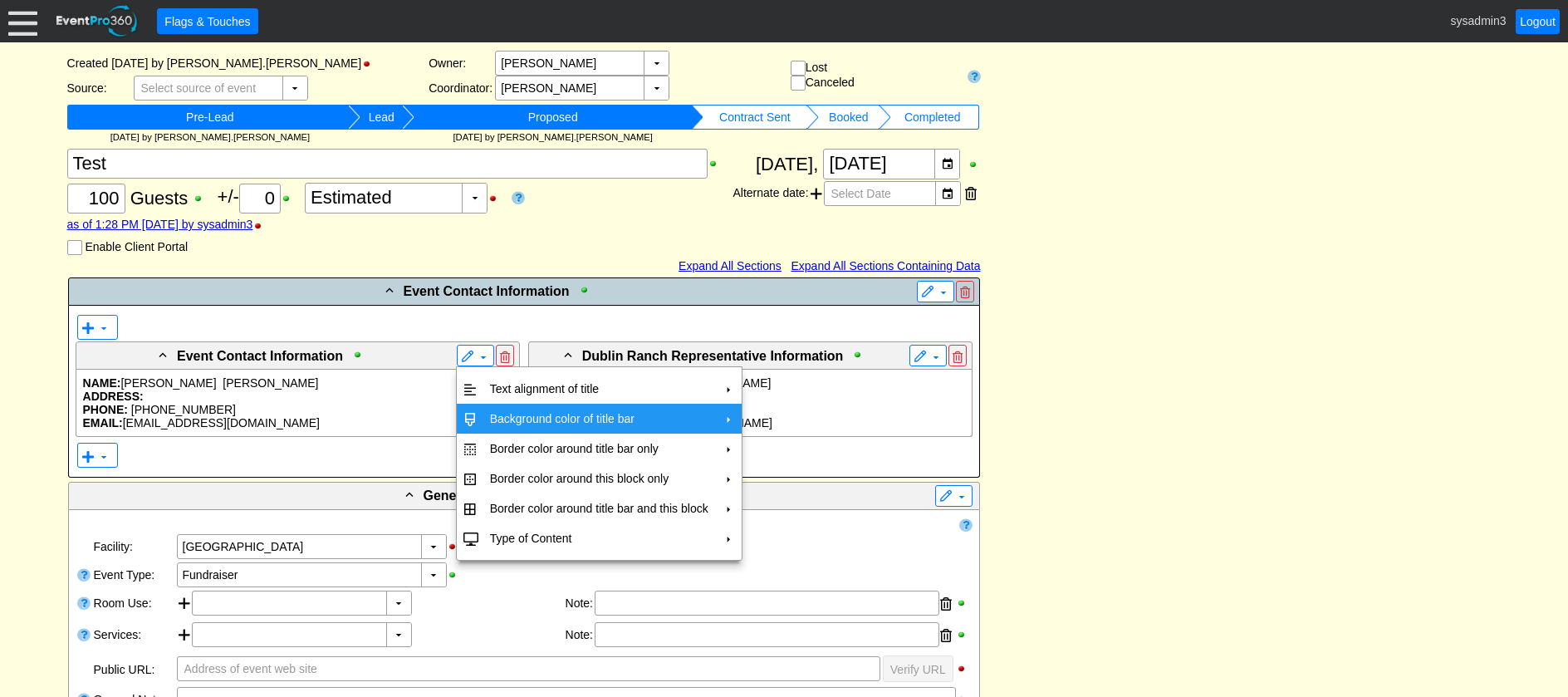
click at [494, 411] on td "Background color of title bar" at bounding box center [600, 419] width 231 height 30
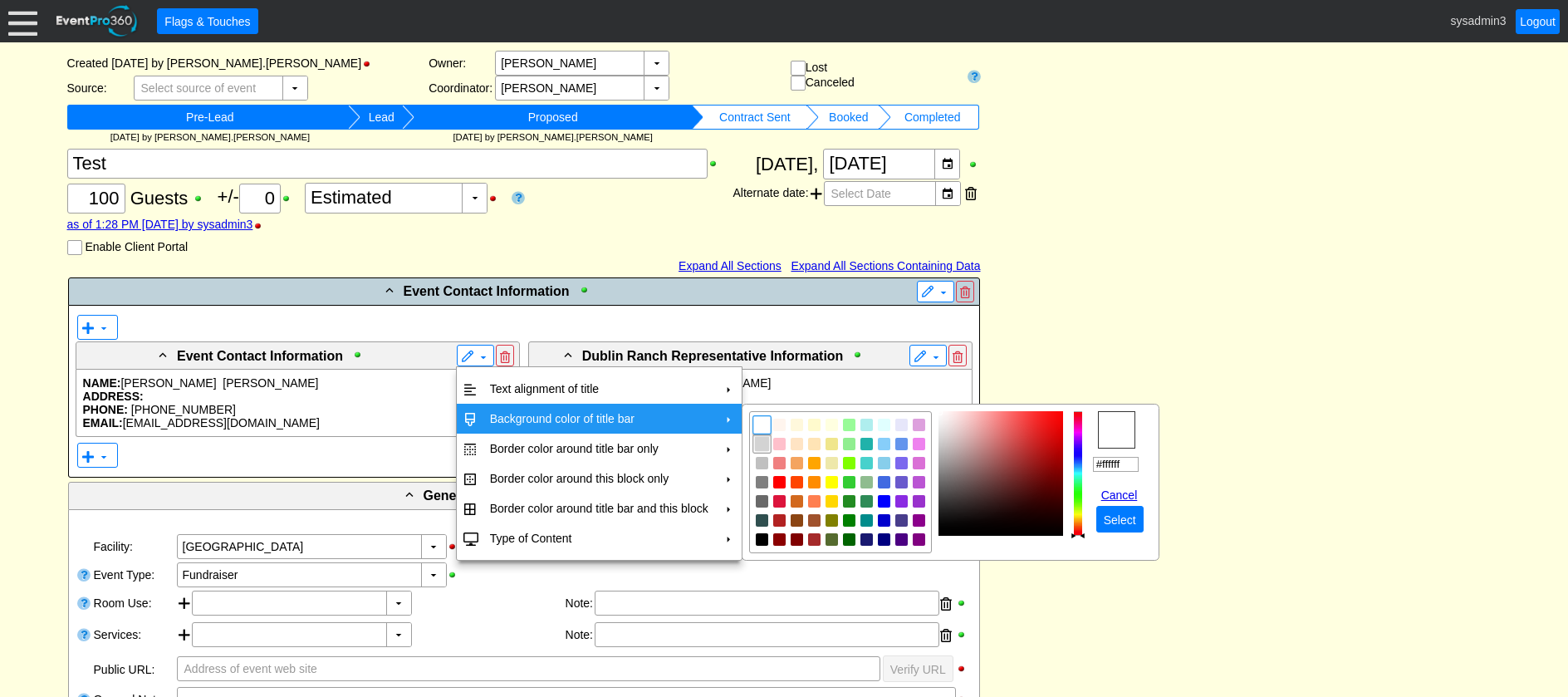
click at [762, 441] on img "focusNode" at bounding box center [762, 444] width 15 height 15
type input "#d3d3d3"
click at [1124, 516] on span "Select" at bounding box center [1120, 520] width 39 height 17
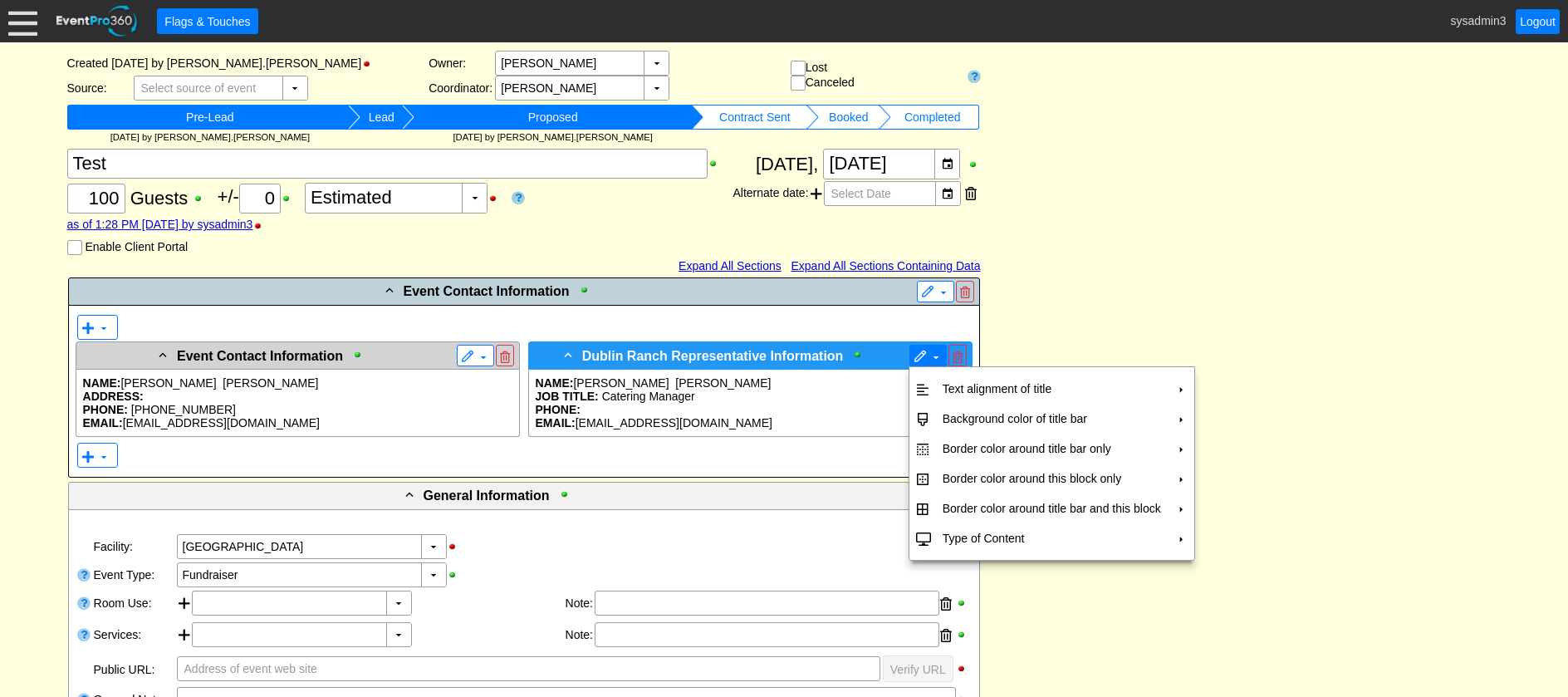
click at [922, 358] on span at bounding box center [920, 357] width 13 height 13
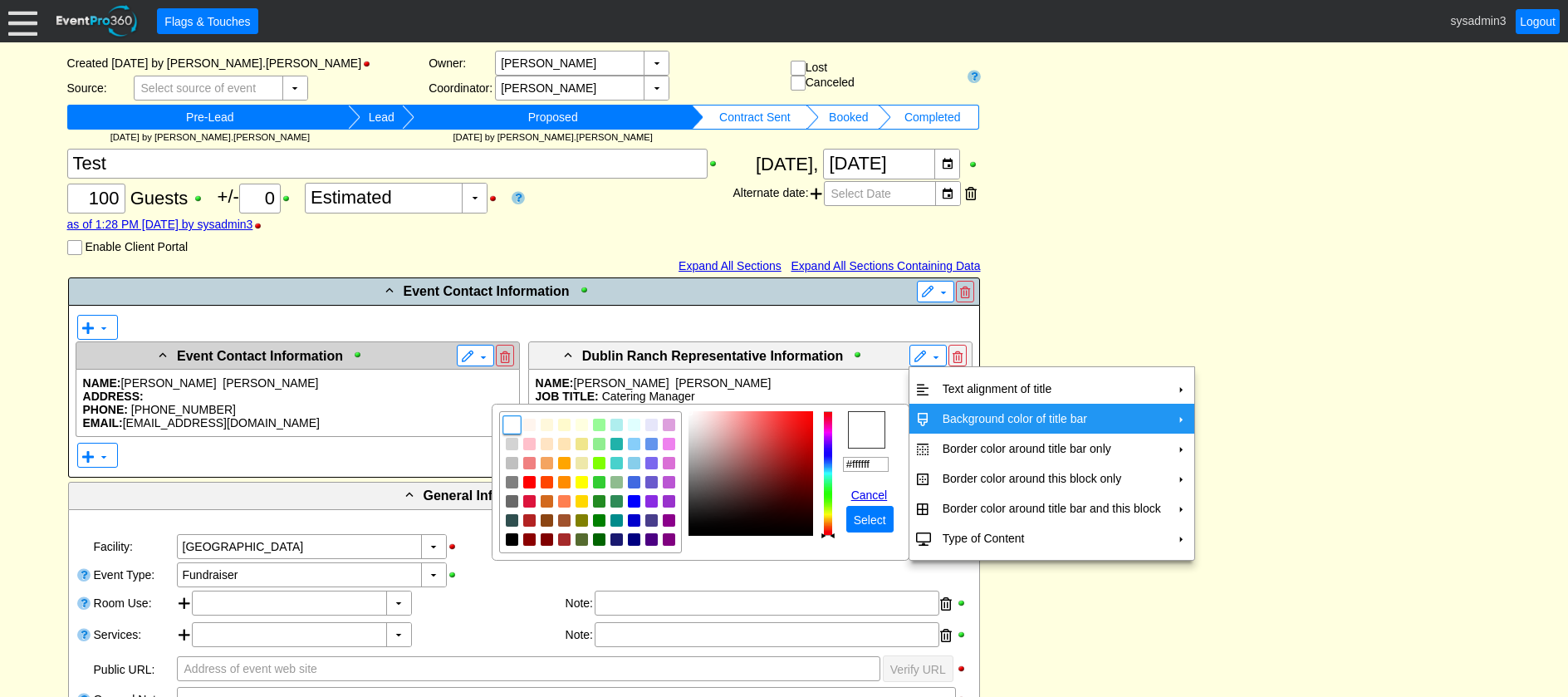
click at [1054, 412] on td "Background color of title bar" at bounding box center [1052, 419] width 231 height 30
click at [515, 443] on img "focusNode" at bounding box center [511, 444] width 15 height 15
type input "#d3d3d3"
click at [879, 518] on span "Select" at bounding box center [870, 520] width 39 height 17
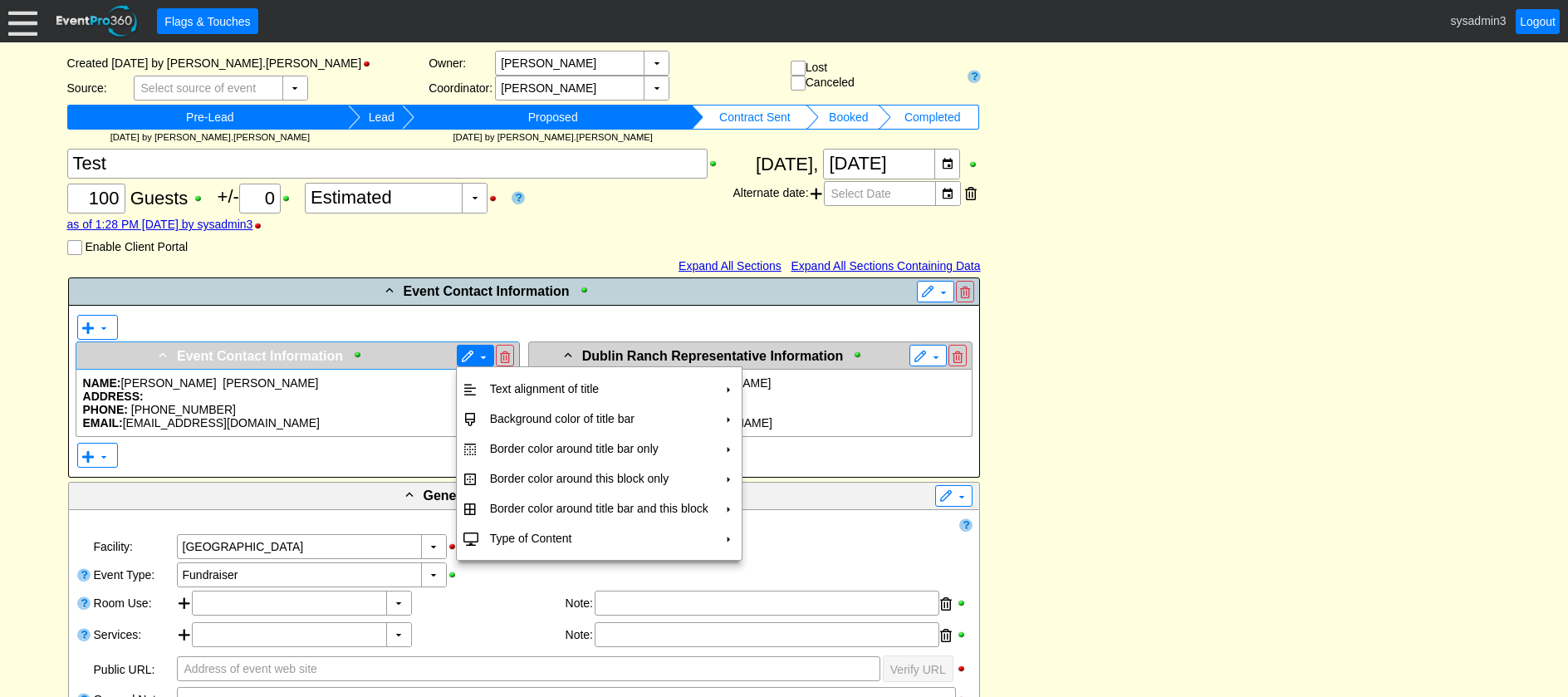
click at [472, 355] on span at bounding box center [467, 357] width 13 height 13
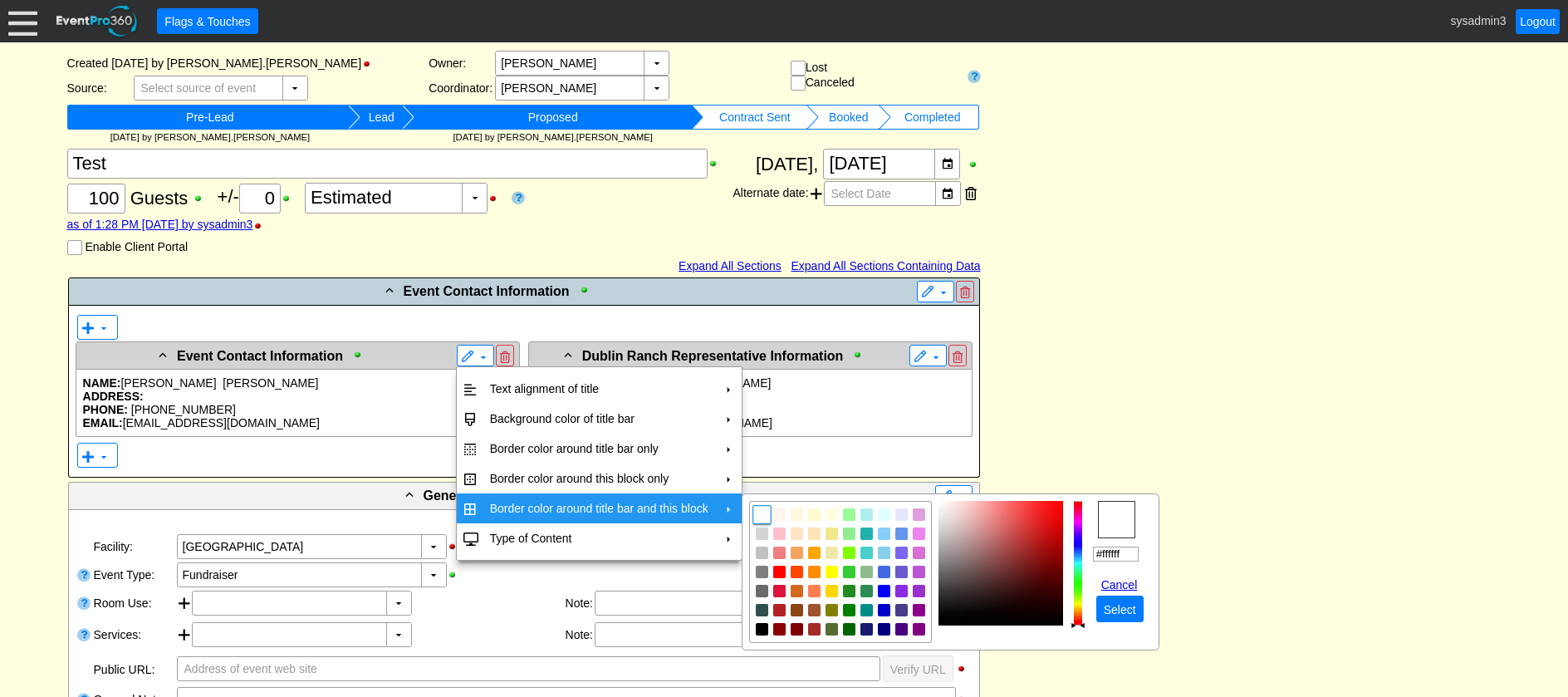
click at [523, 506] on td "Border color around title bar and this block" at bounding box center [600, 509] width 231 height 30
click at [757, 635] on img "focusNode" at bounding box center [762, 629] width 15 height 15
type input "#000000"
drag, startPoint x: 1131, startPoint y: 612, endPoint x: 1068, endPoint y: 568, distance: 76.8
click at [1129, 610] on span "Select" at bounding box center [1120, 609] width 39 height 17
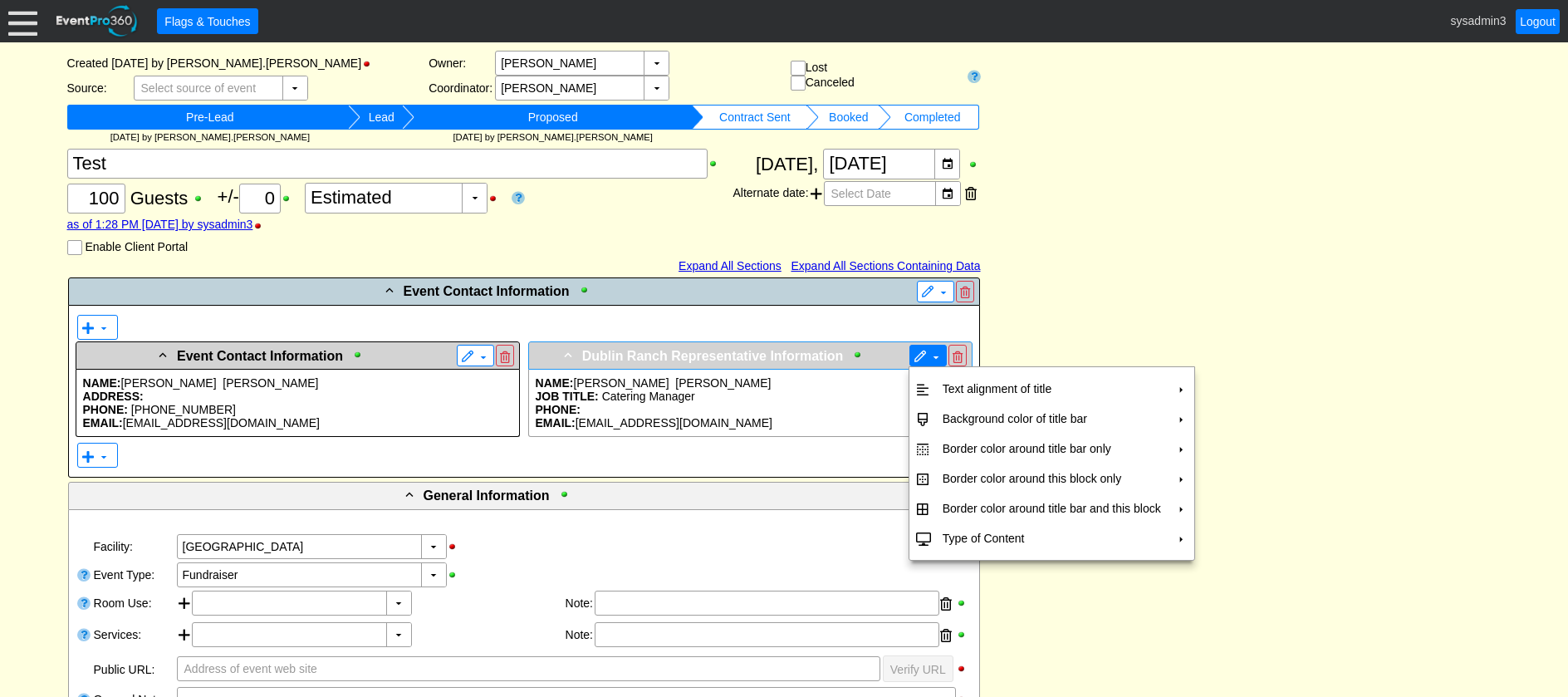
click at [926, 359] on span at bounding box center [920, 357] width 13 height 13
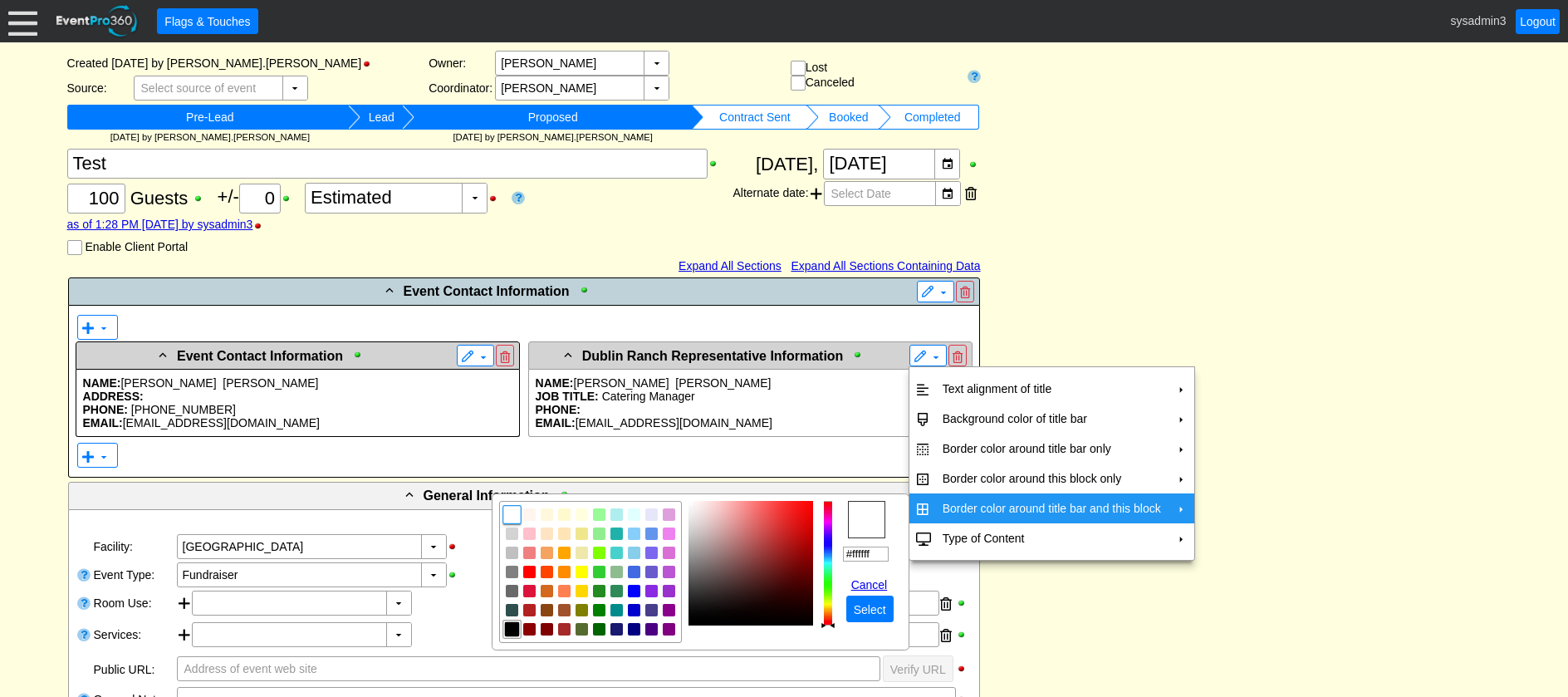
click at [509, 628] on img "focusNode" at bounding box center [511, 629] width 15 height 15
type input "#000000"
click at [857, 601] on span "Select" at bounding box center [870, 609] width 39 height 17
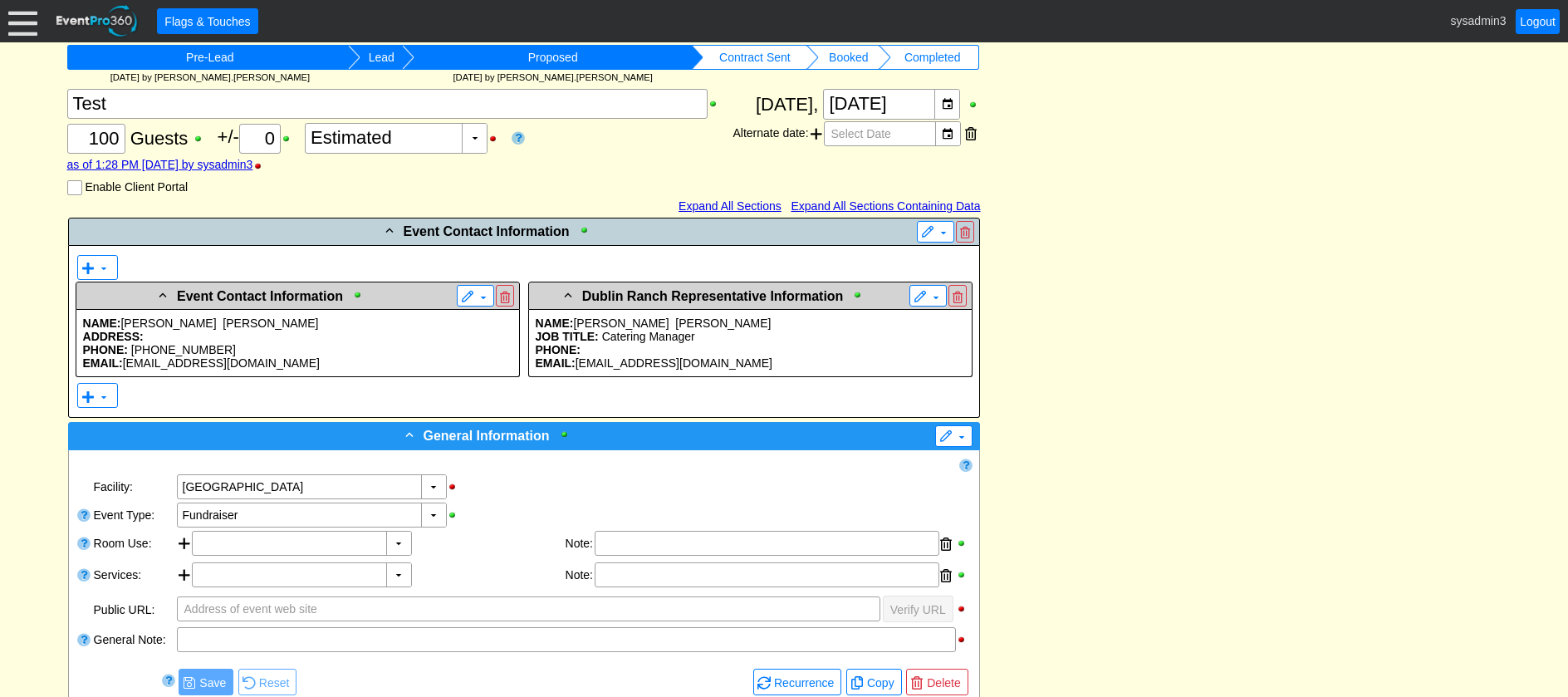
scroll to position [320, 0]
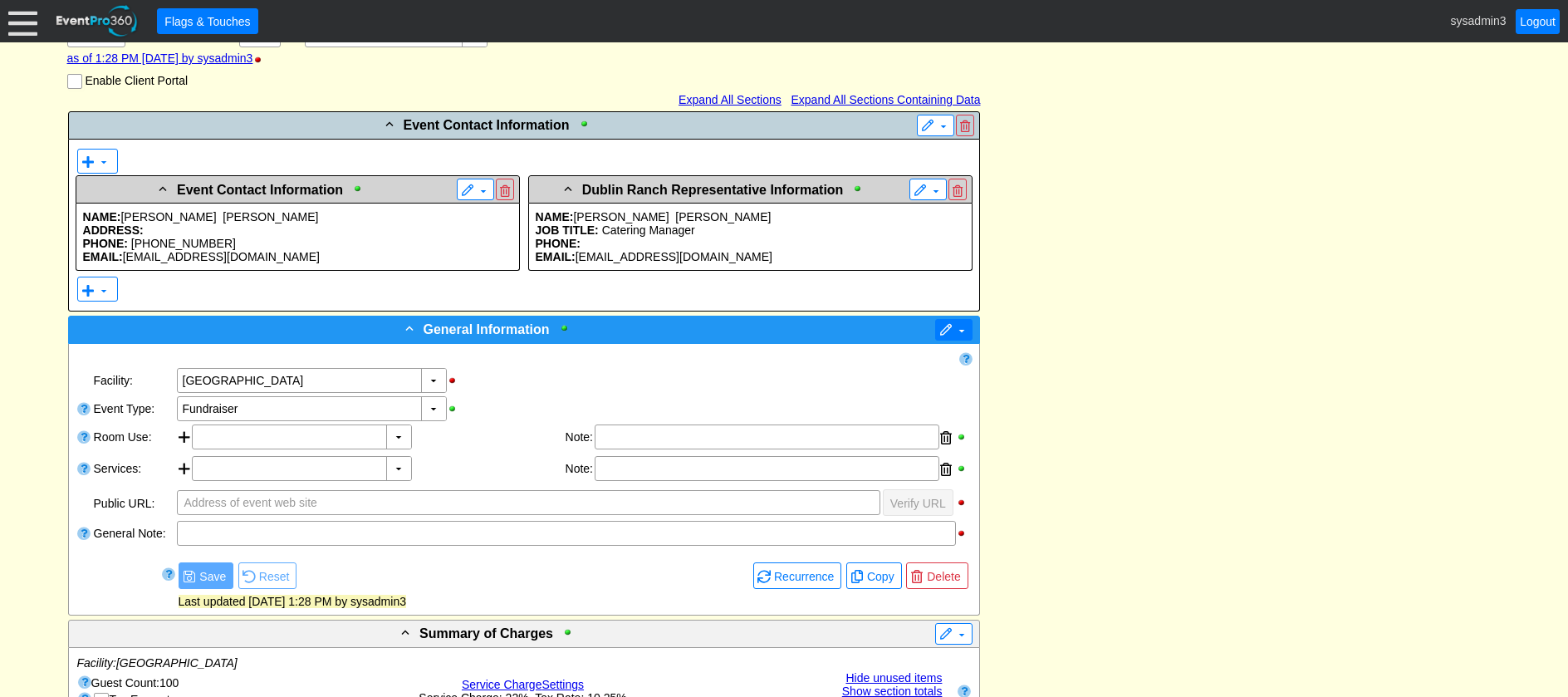
click at [946, 326] on span at bounding box center [946, 331] width 13 height 13
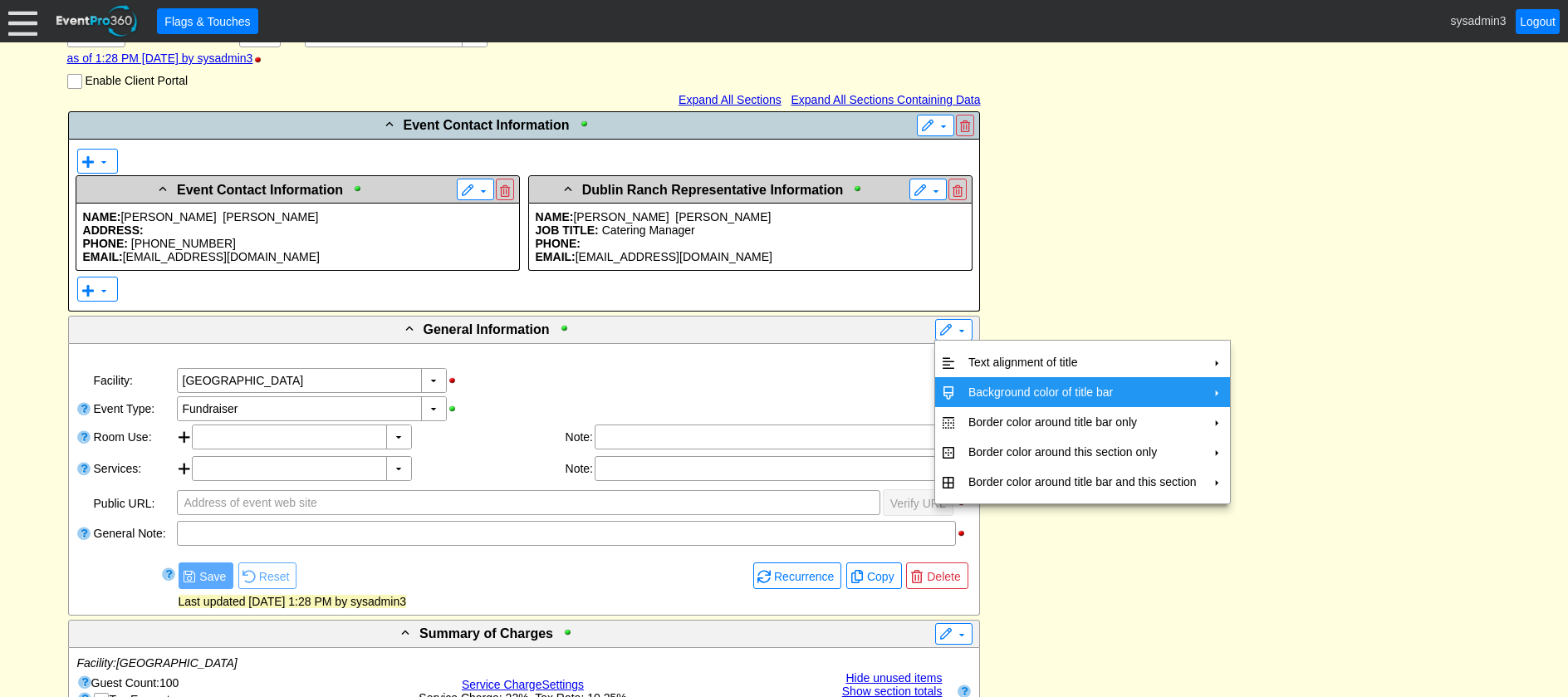
click at [977, 384] on td "Background color of title bar" at bounding box center [1083, 392] width 242 height 30
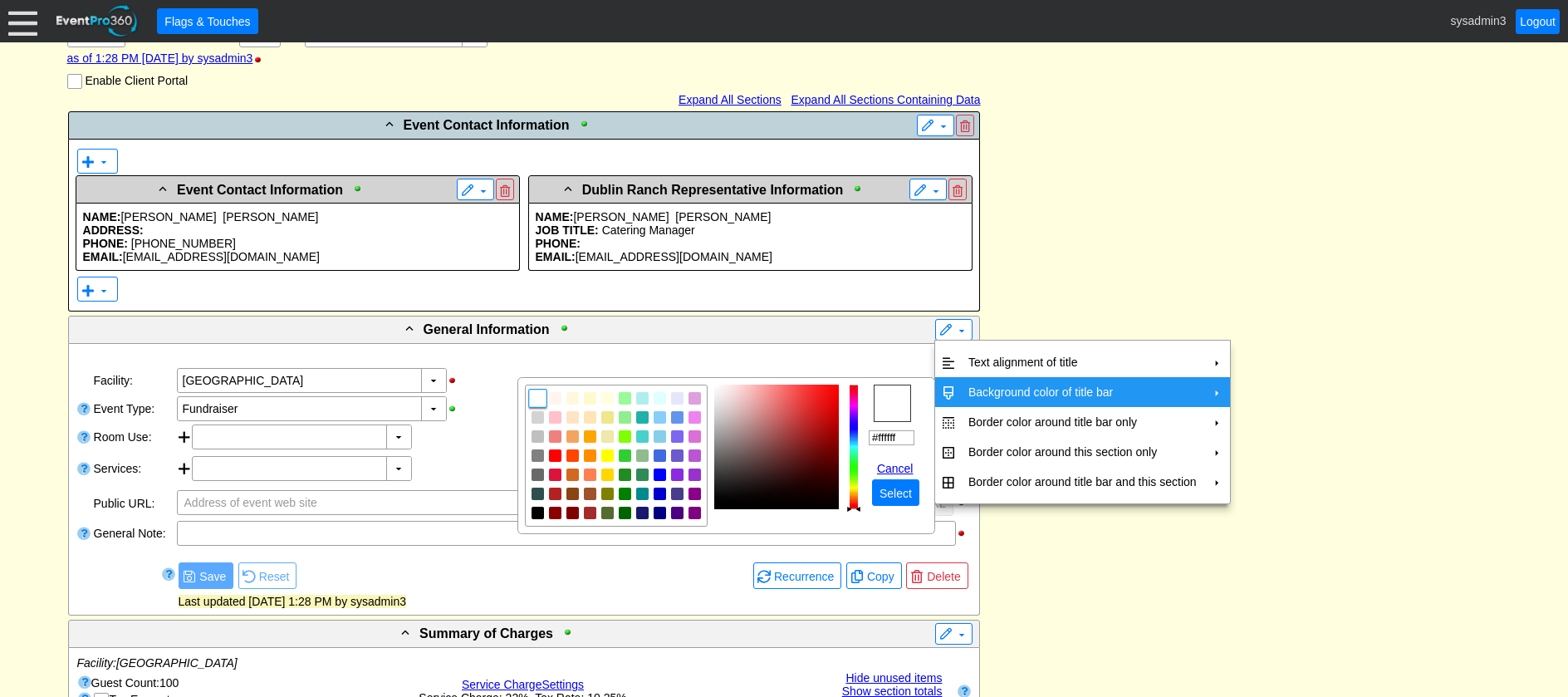
drag, startPoint x: 909, startPoint y: 440, endPoint x: 855, endPoint y: 433, distance: 54.5
click at [855, 433] on tr "r g b h ° s % v % hex #ffffff Cancel ● Select" at bounding box center [727, 456] width 403 height 142
paste input "bfd2da"
type input "#bfd2da"
drag, startPoint x: 898, startPoint y: 494, endPoint x: 901, endPoint y: 482, distance: 12.4
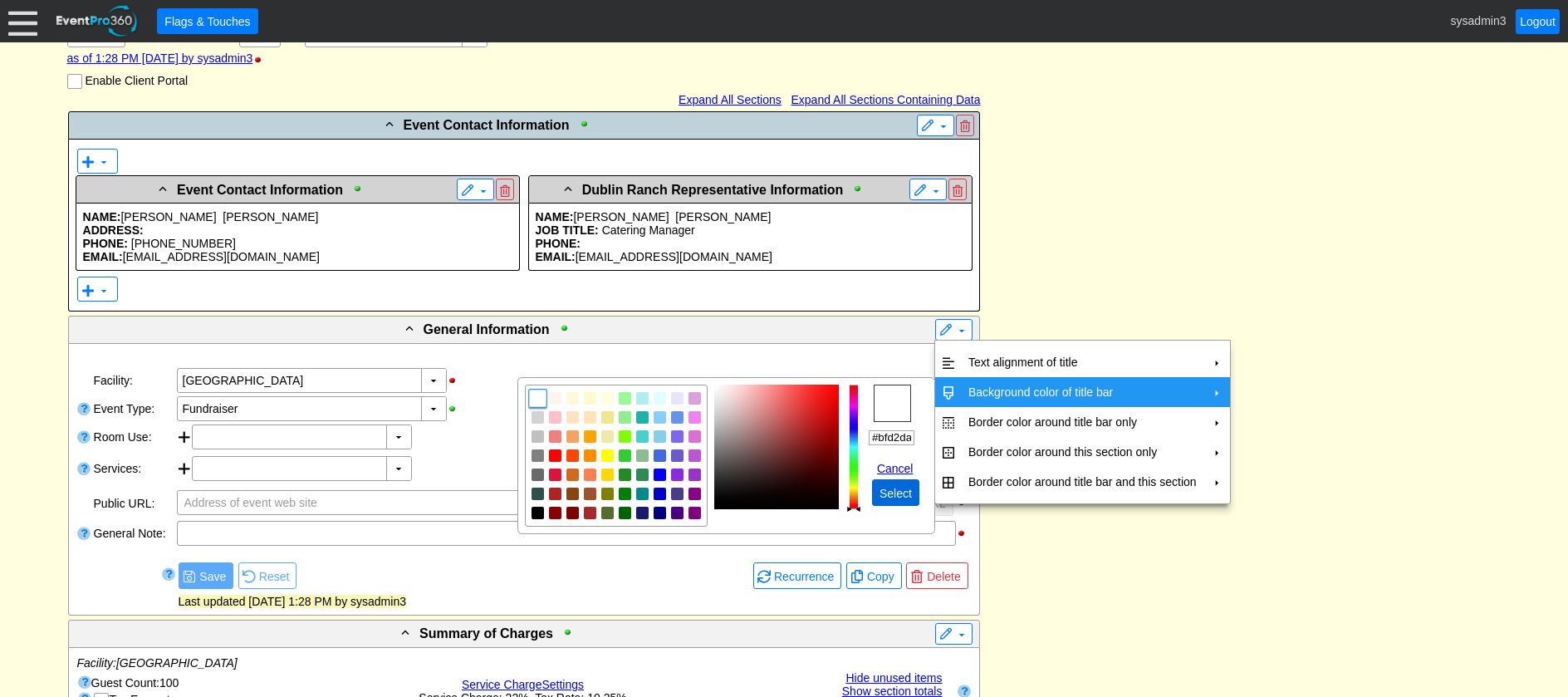
click at [899, 493] on span "Select" at bounding box center [896, 494] width 39 height 17
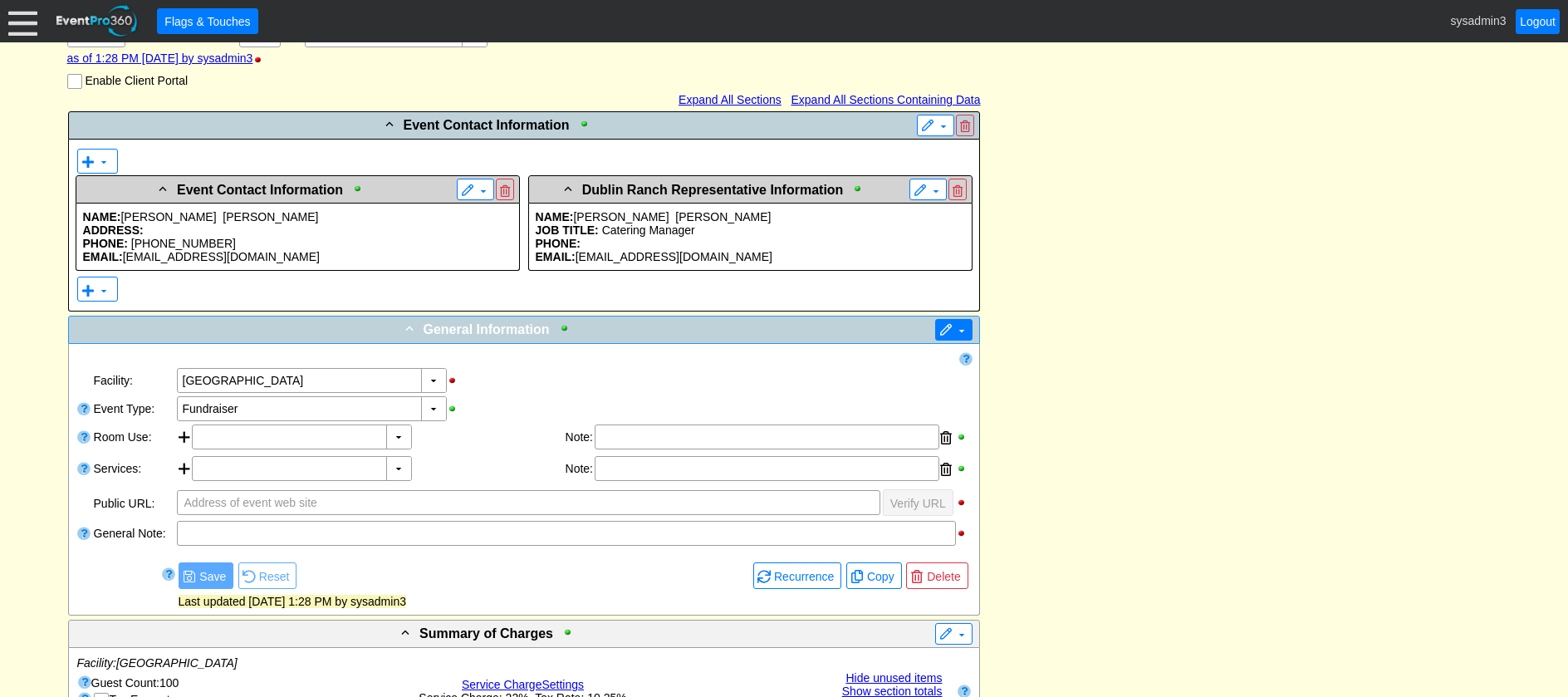
click at [947, 333] on span at bounding box center [946, 331] width 13 height 13
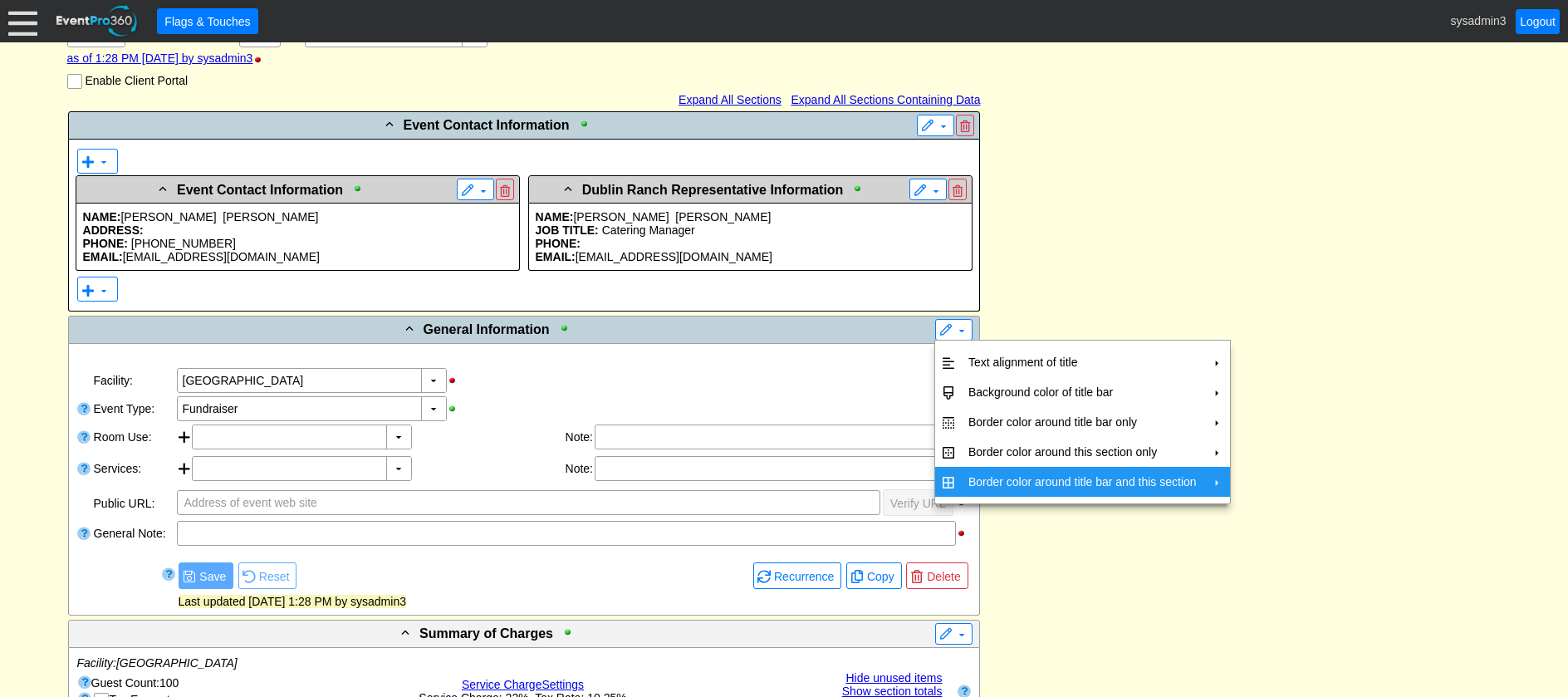
click at [968, 475] on td "Border color around title bar and this section" at bounding box center [1083, 482] width 242 height 30
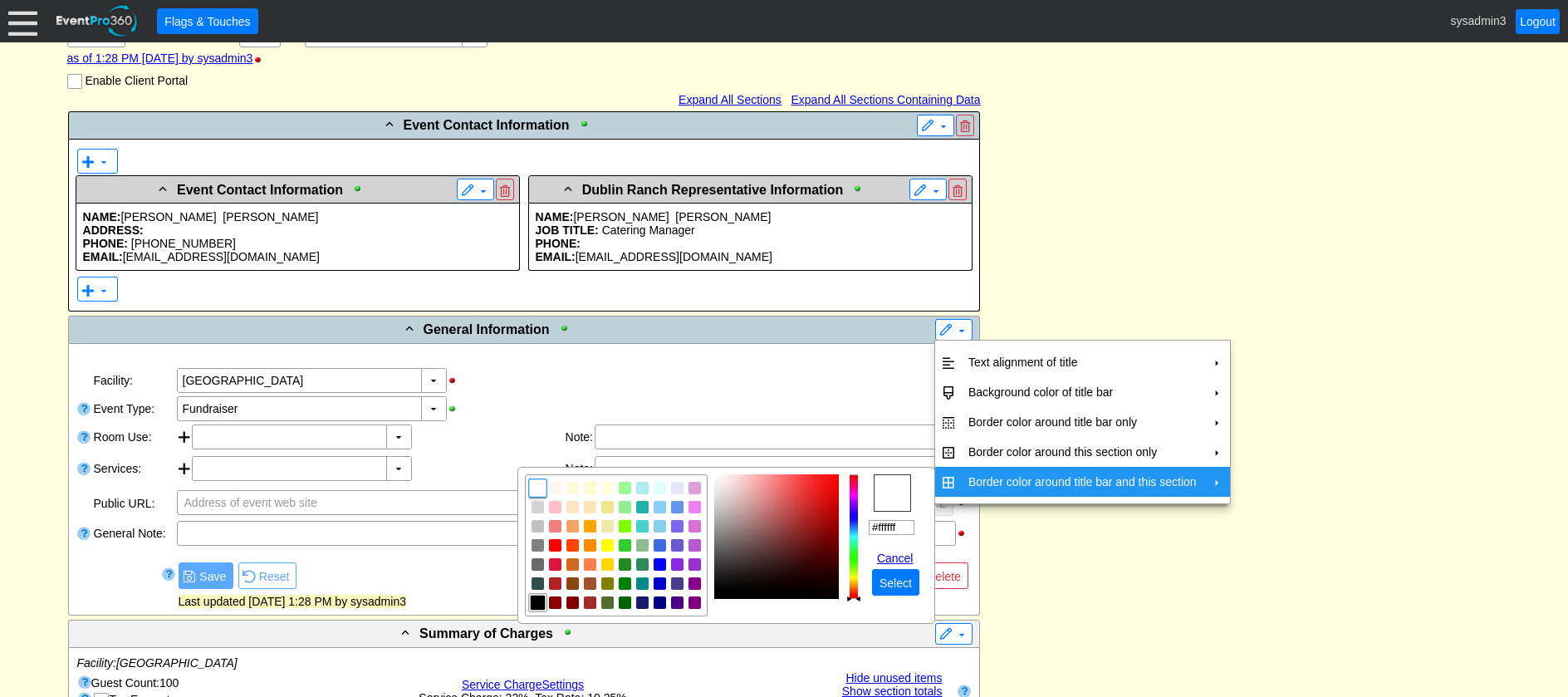
click at [536, 602] on img "focusNode" at bounding box center [537, 602] width 15 height 15
type input "#000000"
click at [890, 581] on span "Select" at bounding box center [896, 583] width 39 height 17
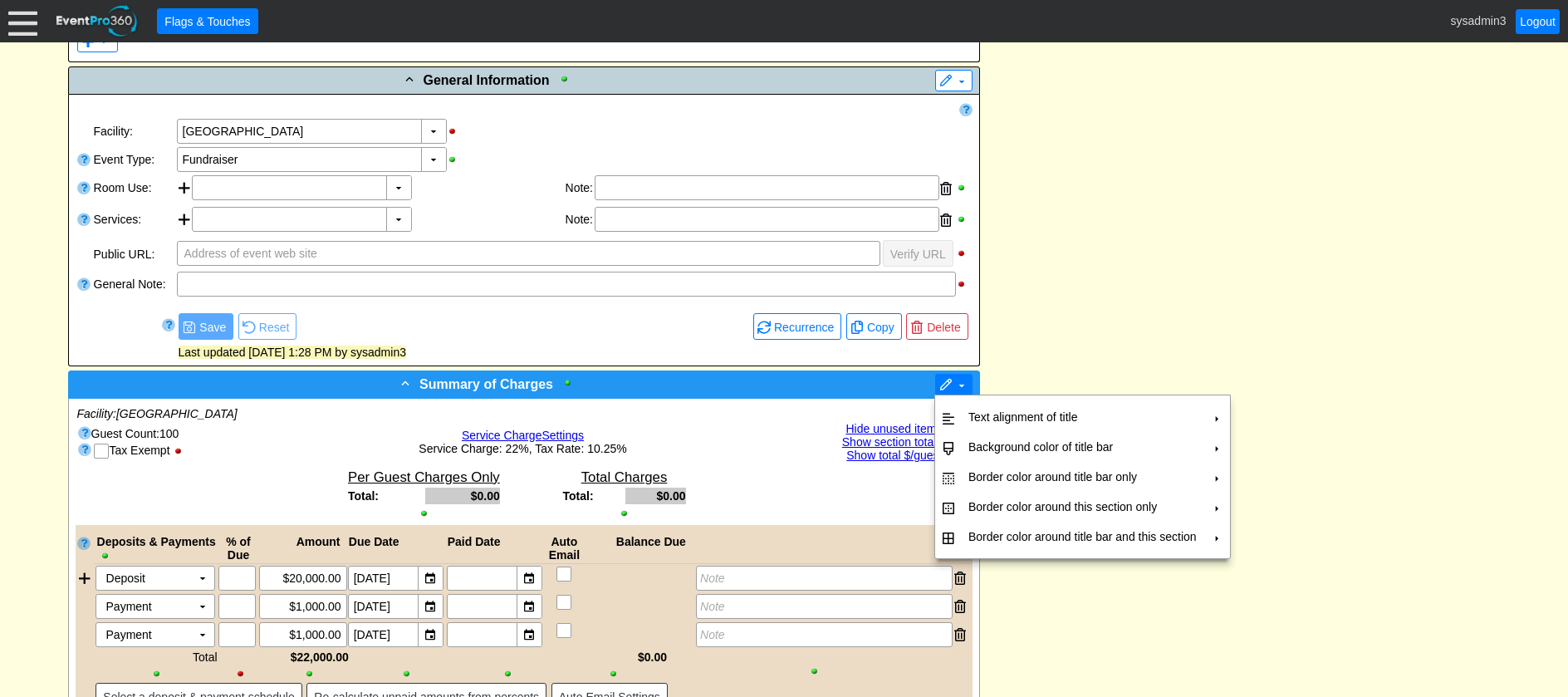
click at [949, 377] on span "▼" at bounding box center [954, 384] width 29 height 17
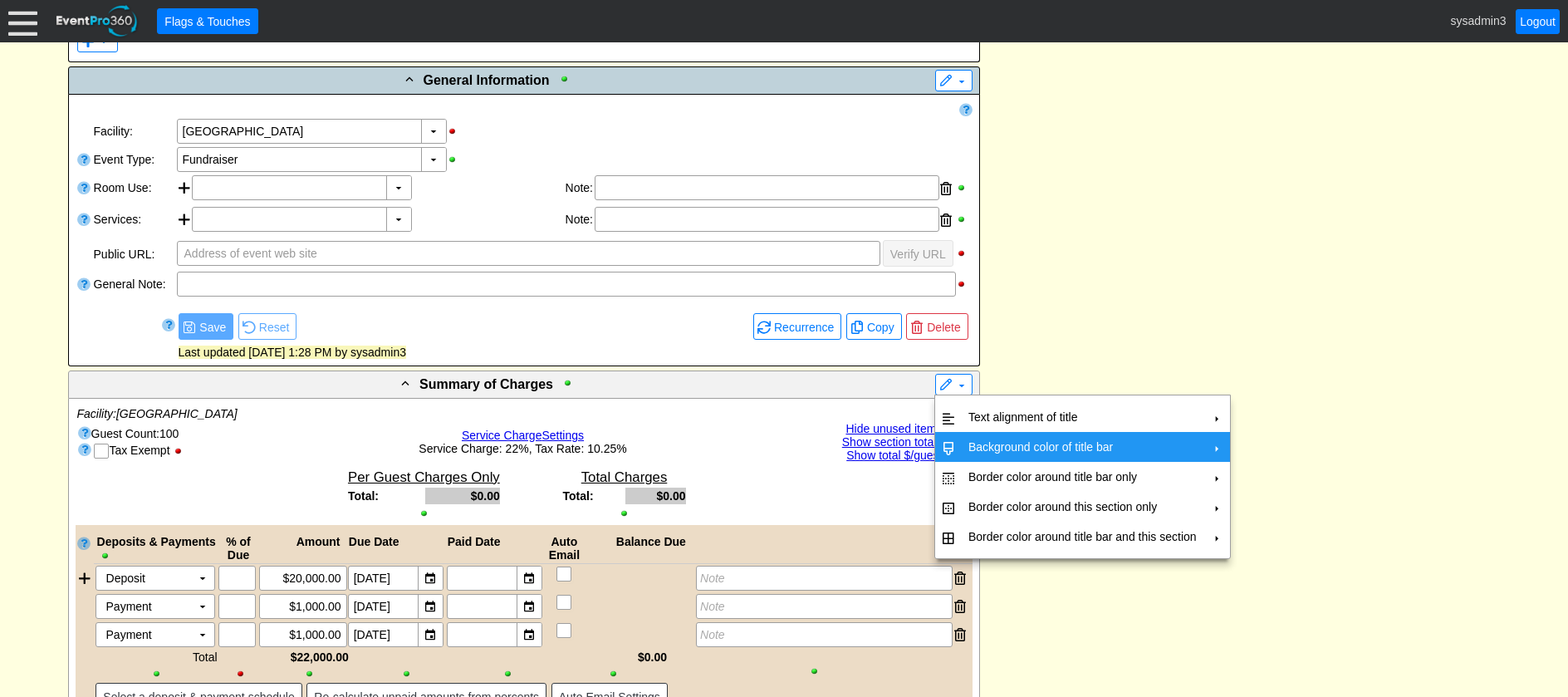
click at [978, 444] on td "Background color of title bar" at bounding box center [1083, 447] width 242 height 30
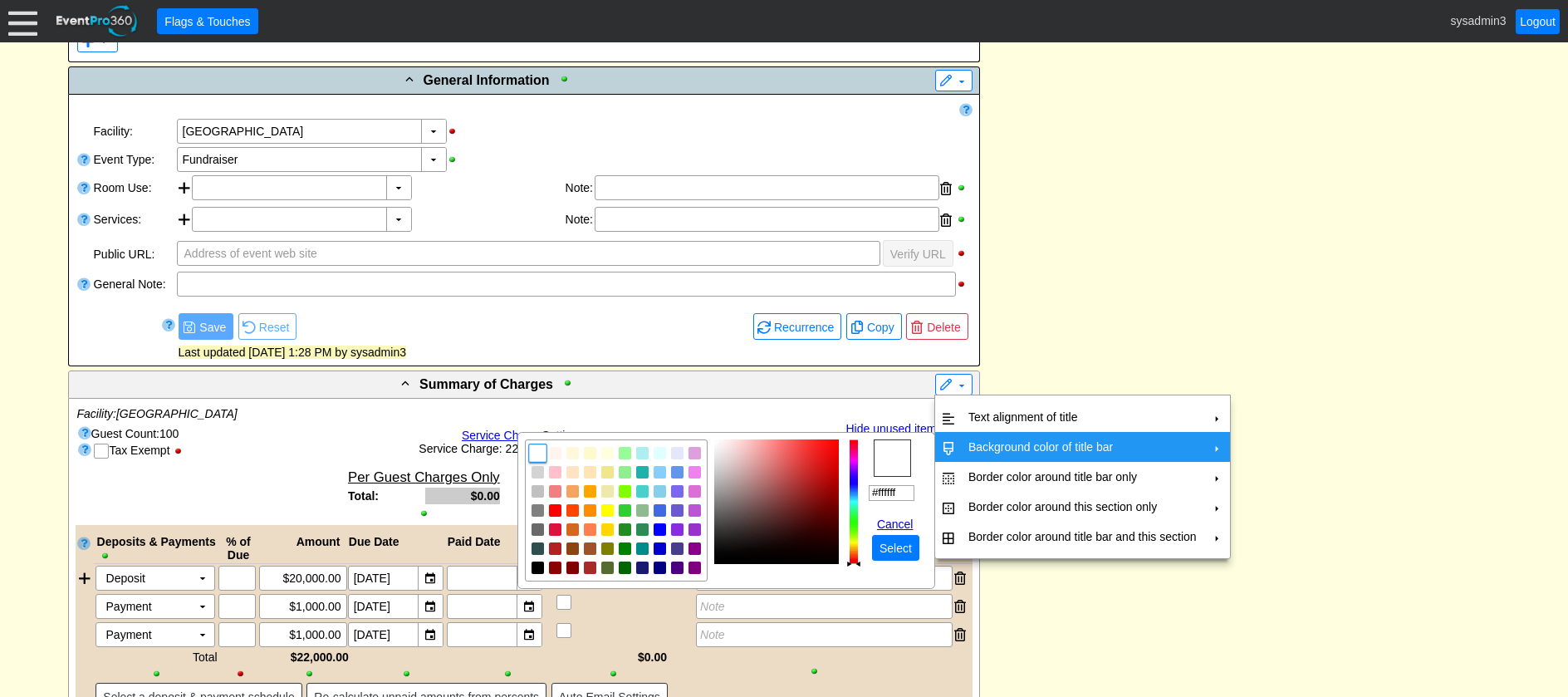
drag, startPoint x: 912, startPoint y: 487, endPoint x: 835, endPoint y: 488, distance: 77.0
click at [834, 489] on tr "r g b h ° s % v % hex #ffffff Cancel ● Select" at bounding box center [727, 510] width 403 height 142
paste input "bfd2da"
type input "#bfd2da"
click at [884, 548] on span "Select" at bounding box center [896, 548] width 39 height 17
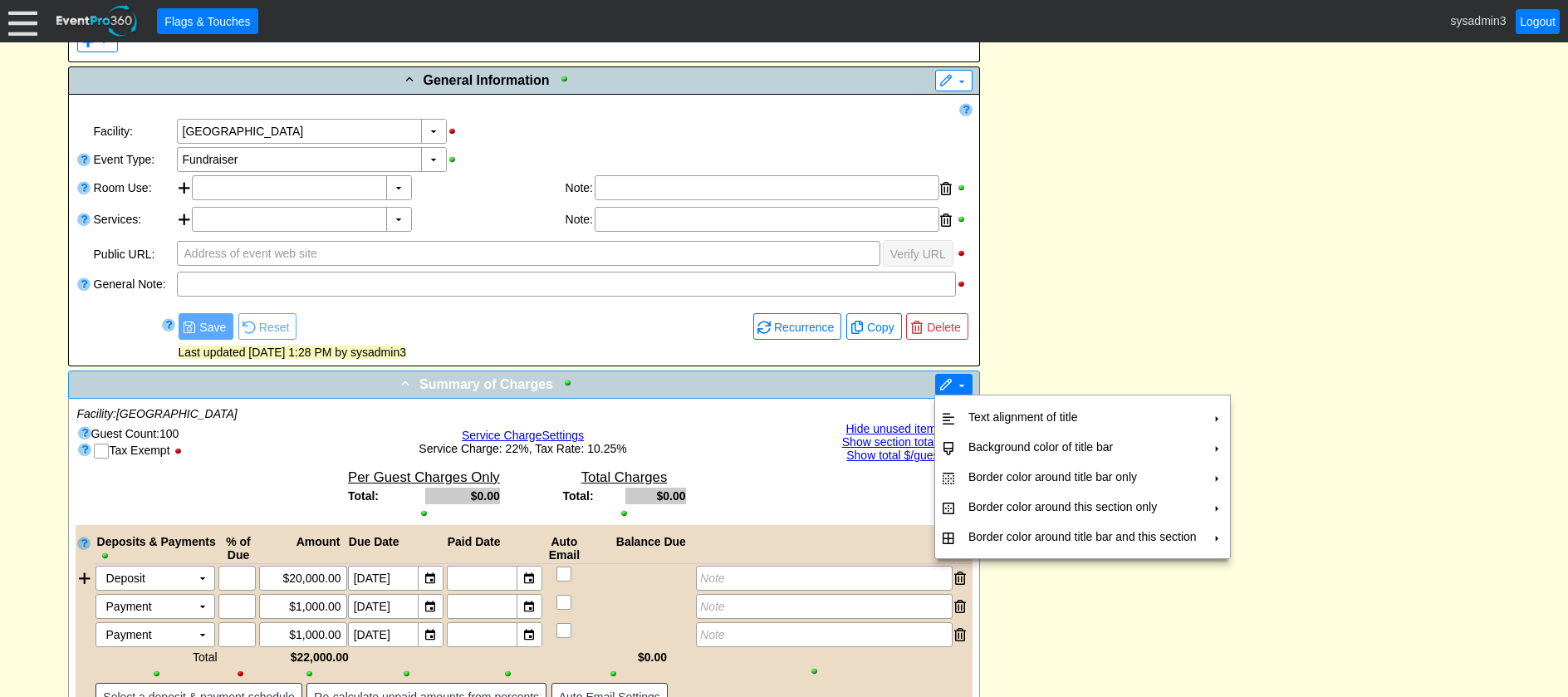
click at [942, 390] on span at bounding box center [946, 385] width 13 height 13
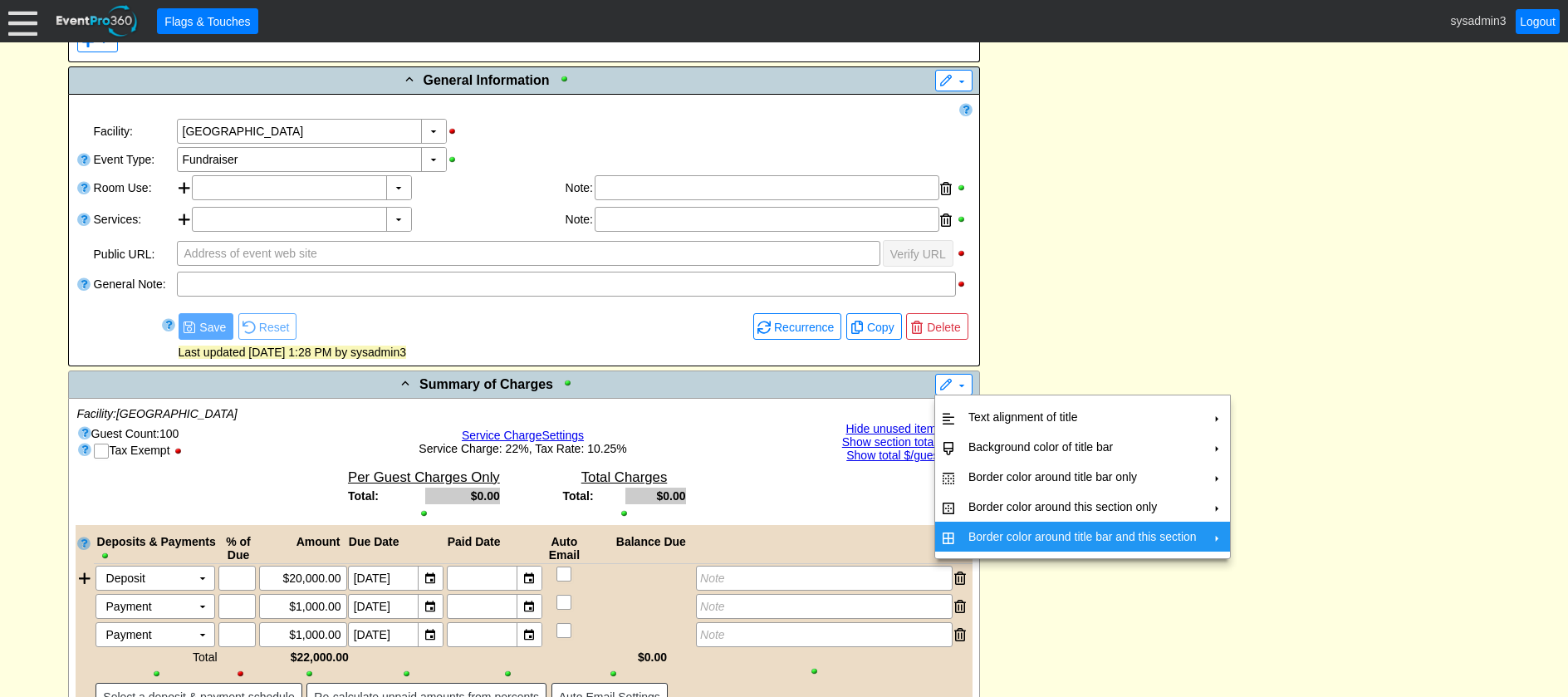
click at [965, 536] on td "Border color around title bar and this section" at bounding box center [1083, 537] width 242 height 30
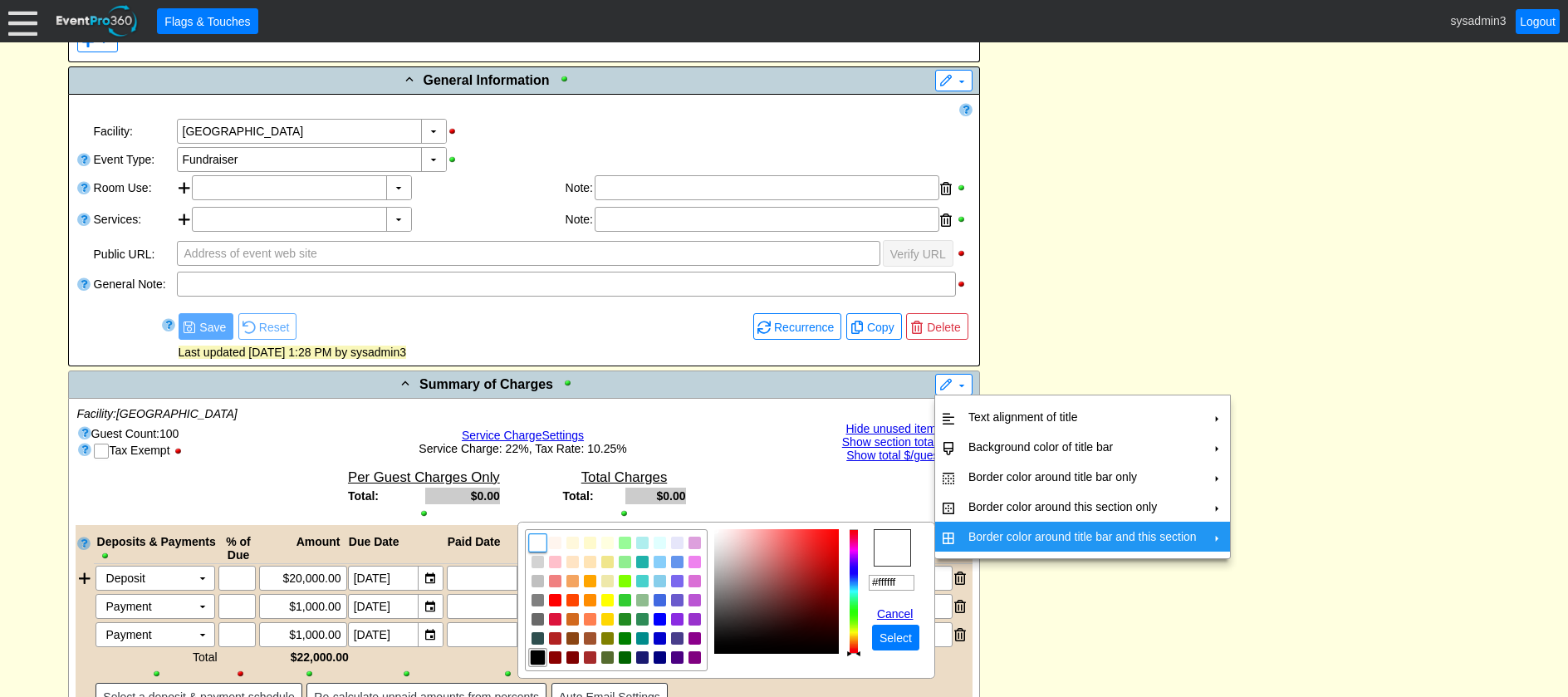
click at [538, 659] on img "focusNode" at bounding box center [537, 658] width 15 height 15
type input "#000000"
click at [878, 633] on span "Select" at bounding box center [896, 637] width 39 height 17
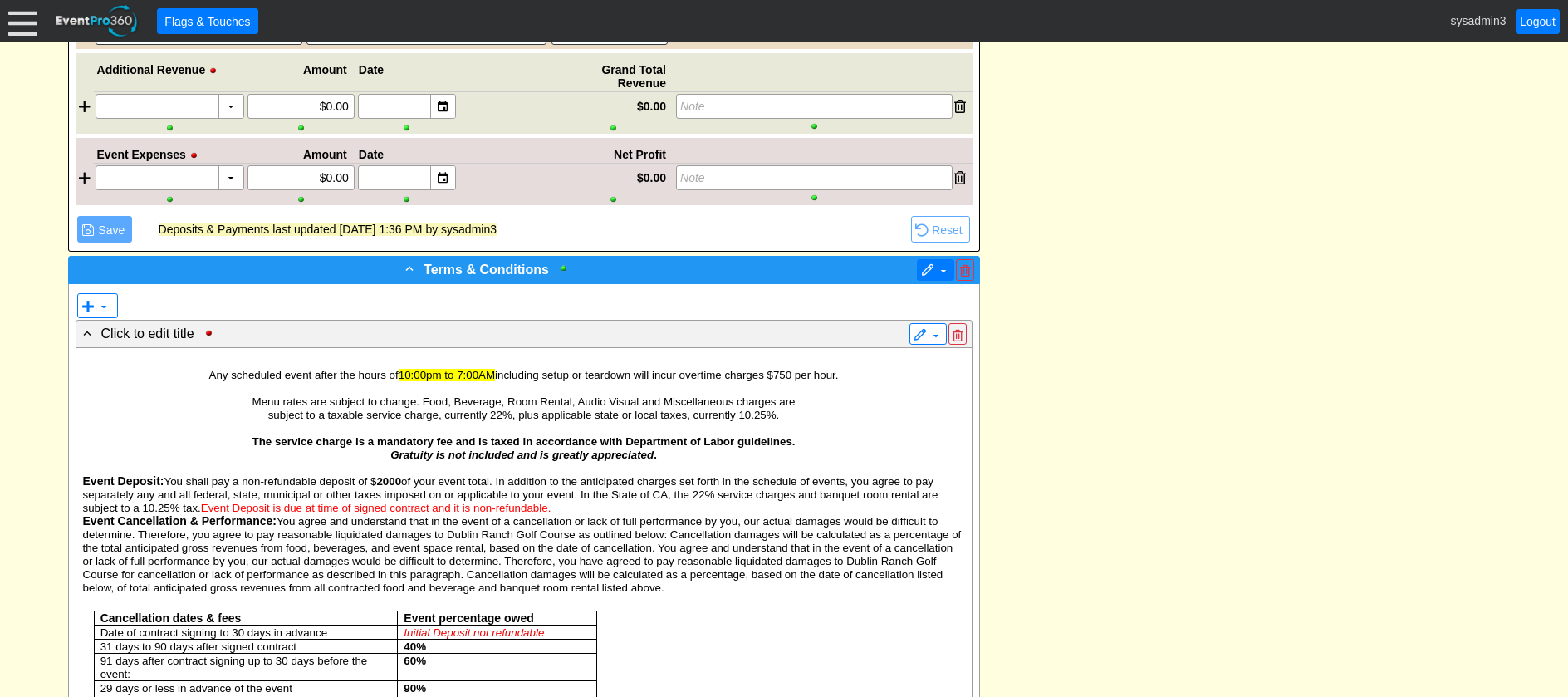
click at [938, 277] on span at bounding box center [943, 270] width 13 height 13
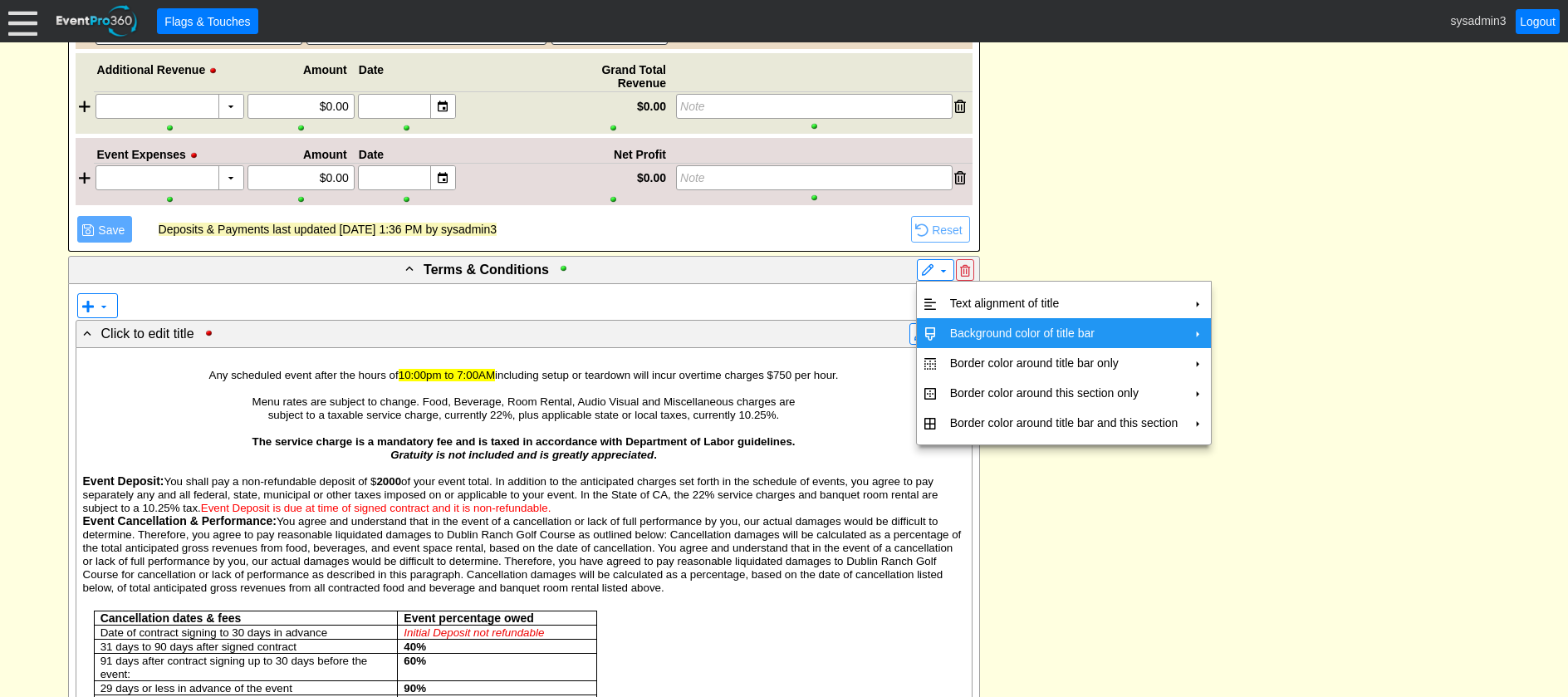
click at [955, 330] on td "Background color of title bar" at bounding box center [1065, 333] width 242 height 30
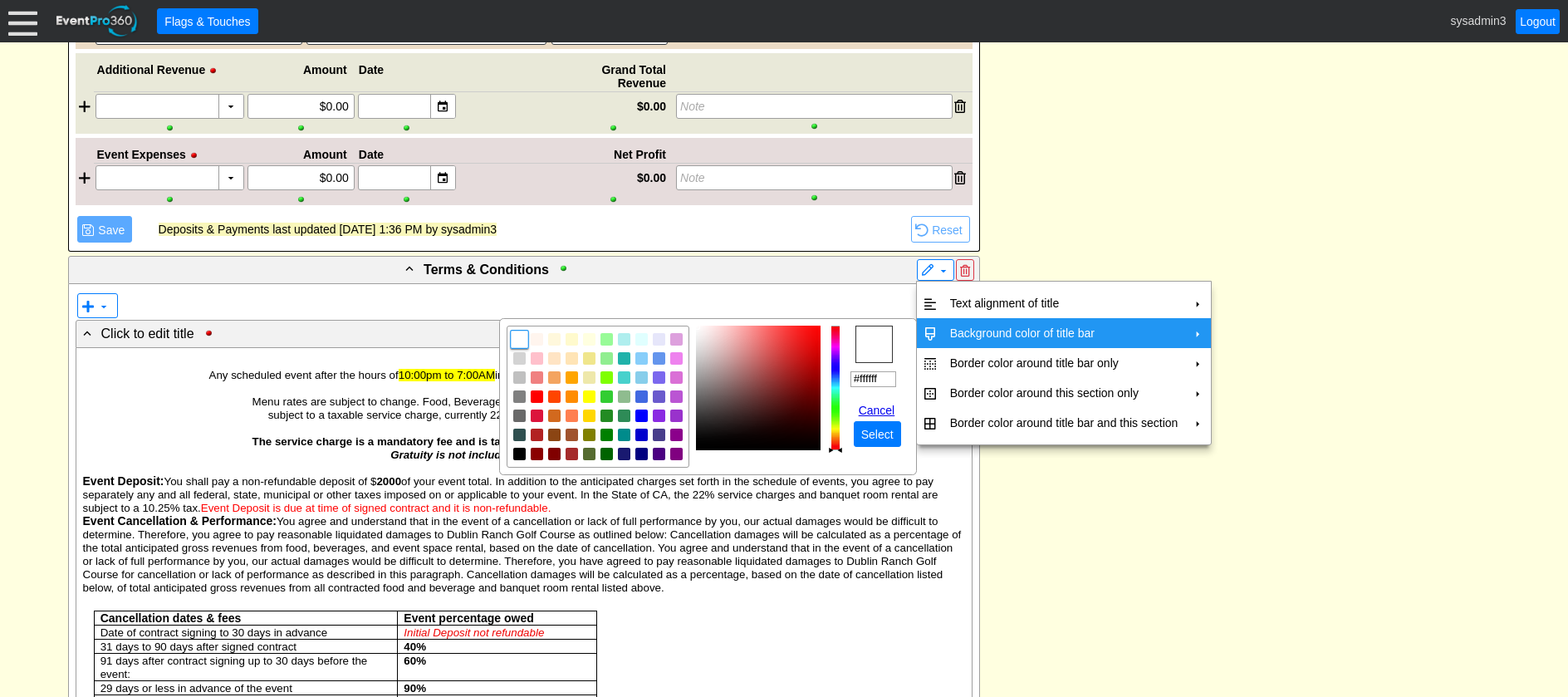
drag, startPoint x: 884, startPoint y: 381, endPoint x: 848, endPoint y: 379, distance: 36.1
click at [848, 379] on tr "r g b h ° s % v % hex #ffffff Cancel ● Select" at bounding box center [708, 397] width 403 height 142
paste input "bfd2da"
type input "#bfd2da"
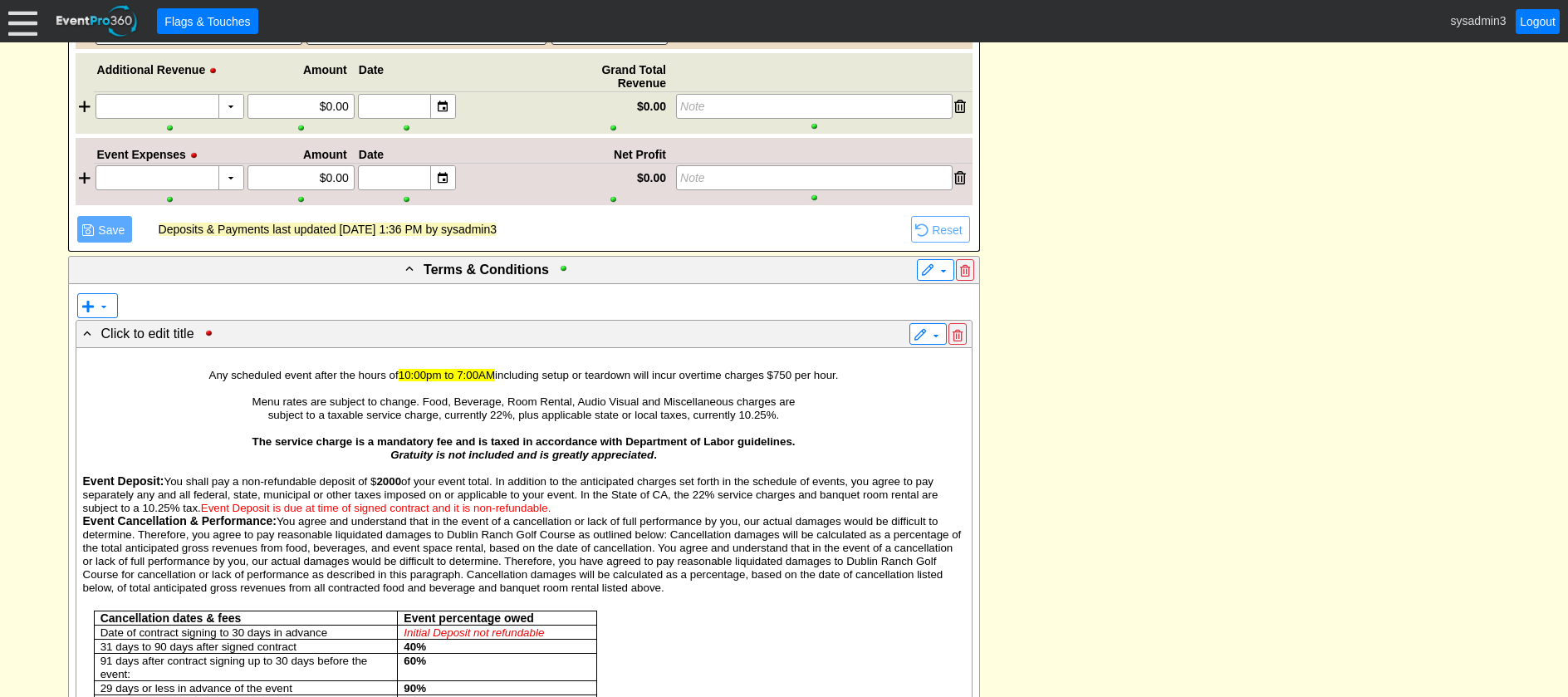
click at [881, 425] on p at bounding box center [524, 428] width 883 height 13
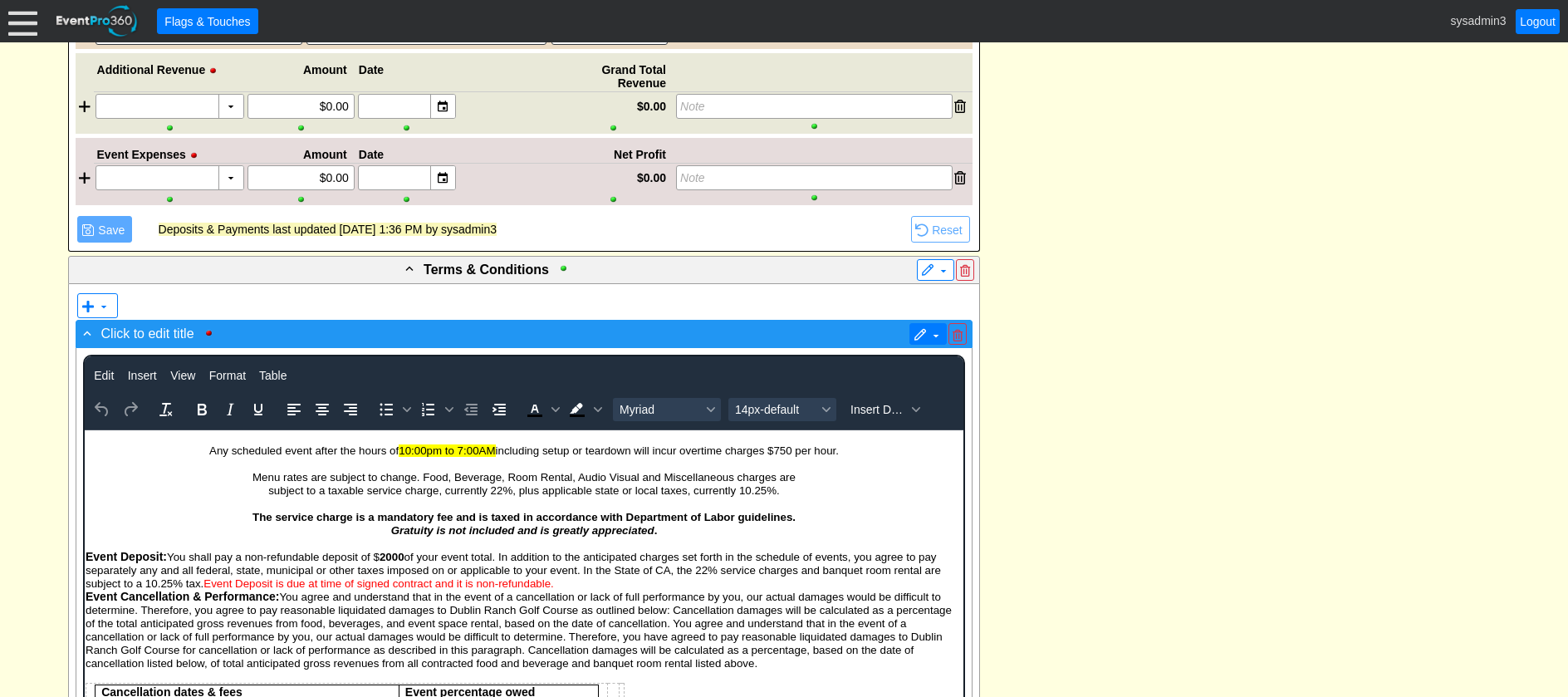
click at [919, 336] on span at bounding box center [920, 335] width 13 height 13
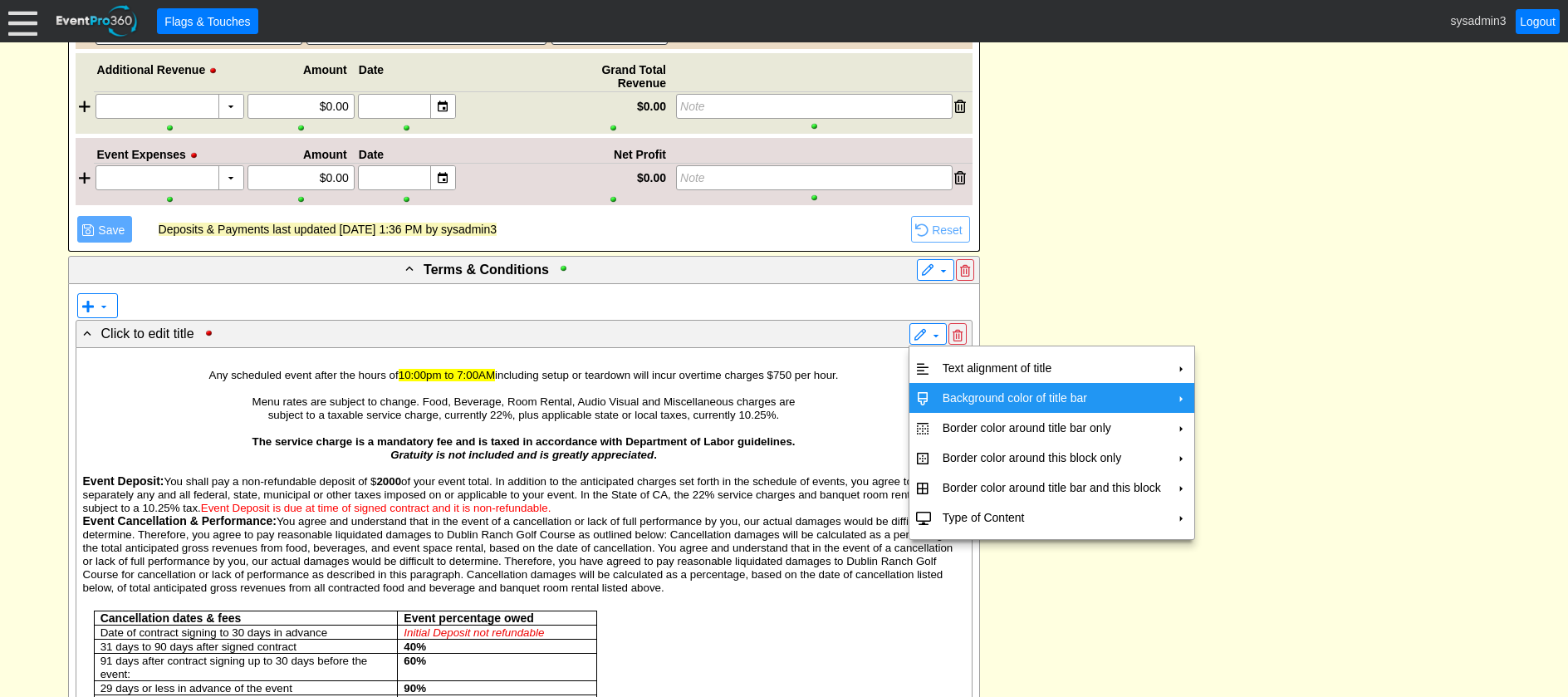
click at [954, 389] on td "Background color of title bar" at bounding box center [1052, 398] width 231 height 30
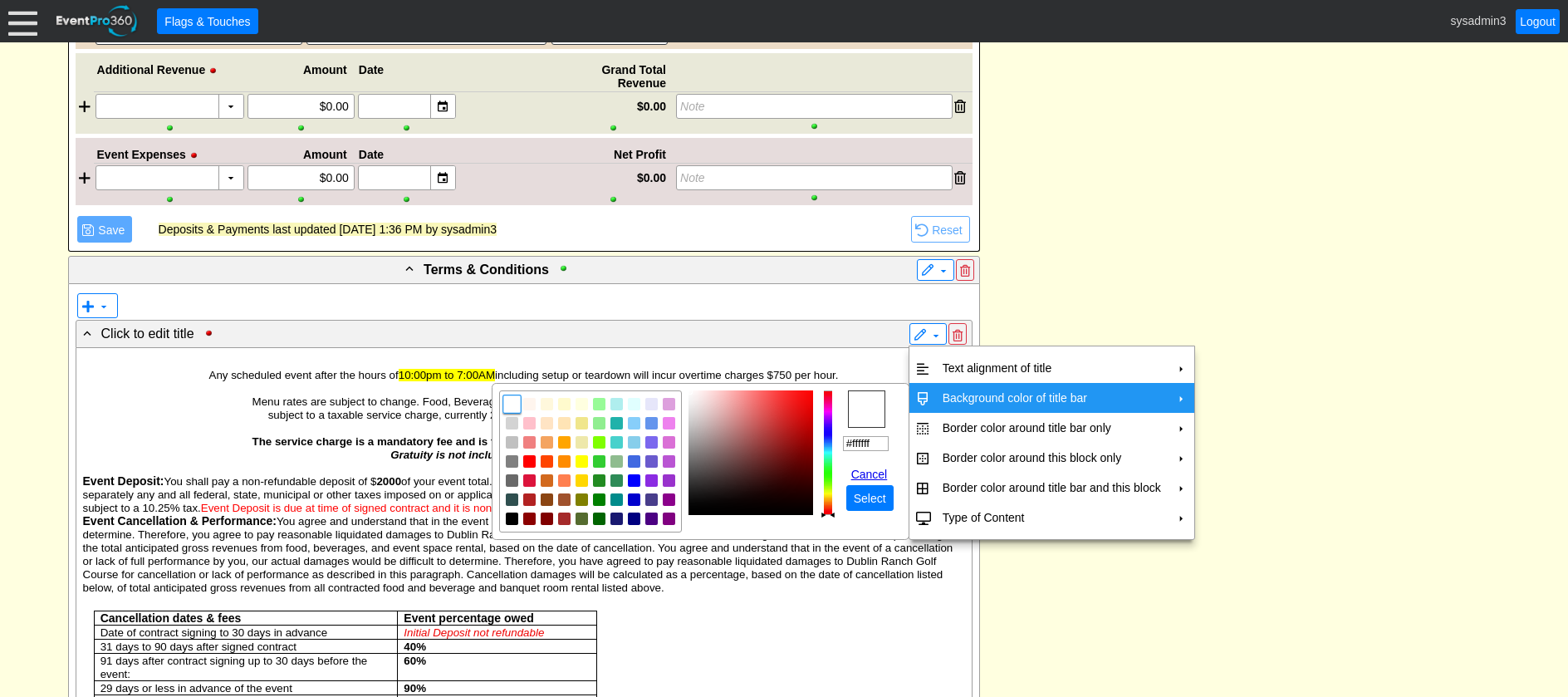
drag, startPoint x: 881, startPoint y: 443, endPoint x: 819, endPoint y: 441, distance: 62.0
click at [819, 441] on tr "r g b h ° s % v % hex #ffffff Cancel ● Select" at bounding box center [701, 461] width 403 height 142
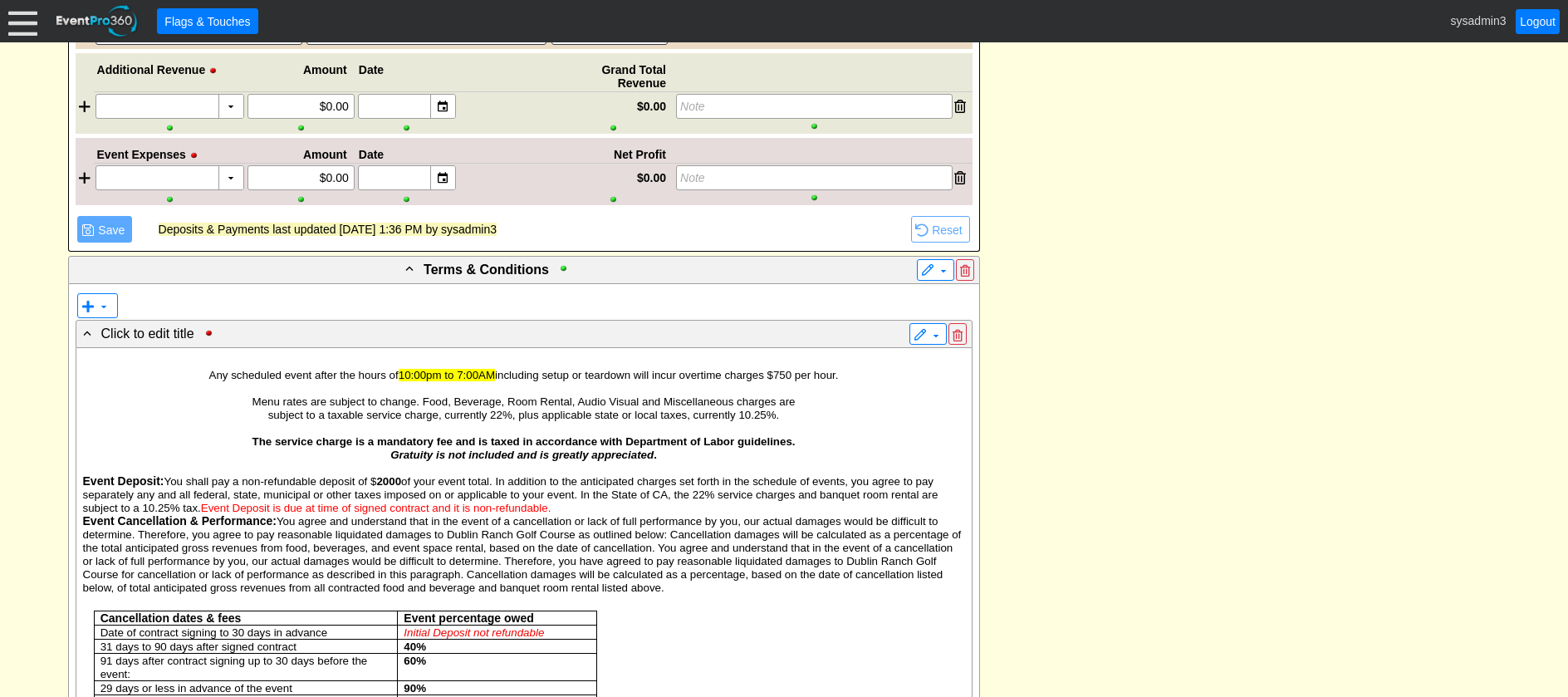
drag, startPoint x: 869, startPoint y: 437, endPoint x: 1039, endPoint y: 552, distance: 205.2
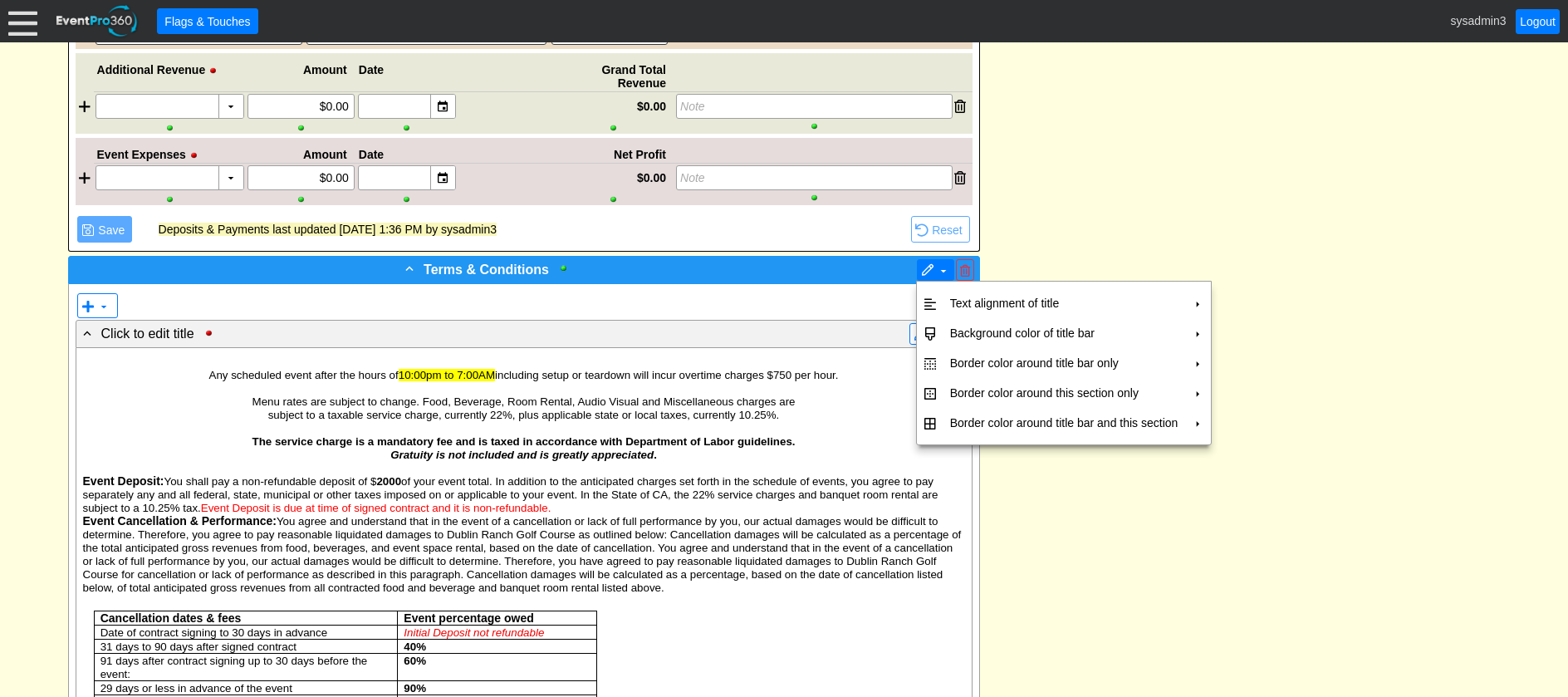
click at [933, 273] on span at bounding box center [927, 270] width 13 height 13
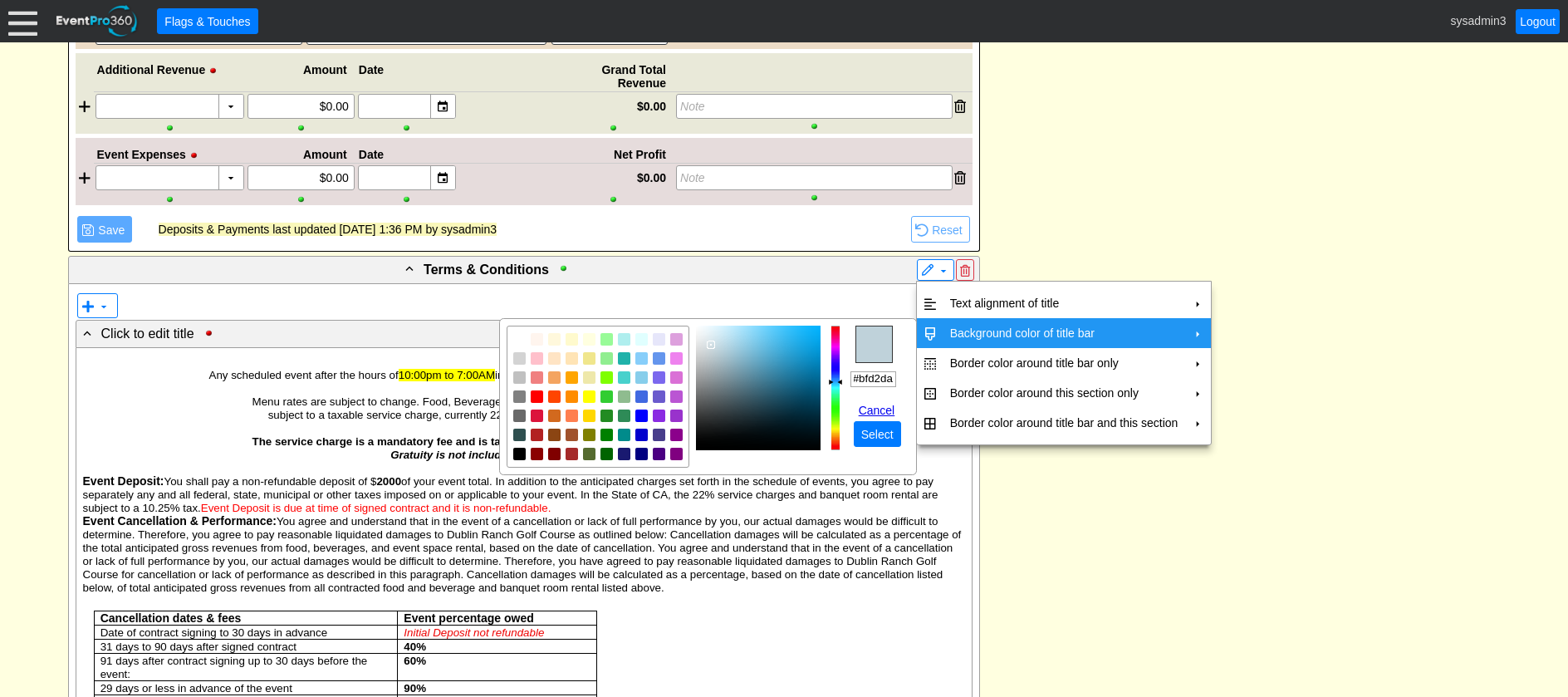
click at [961, 331] on td "Background color of title bar" at bounding box center [1065, 333] width 242 height 30
drag, startPoint x: 882, startPoint y: 437, endPoint x: 883, endPoint y: 426, distance: 11.0
click at [882, 437] on span "Select" at bounding box center [877, 434] width 39 height 17
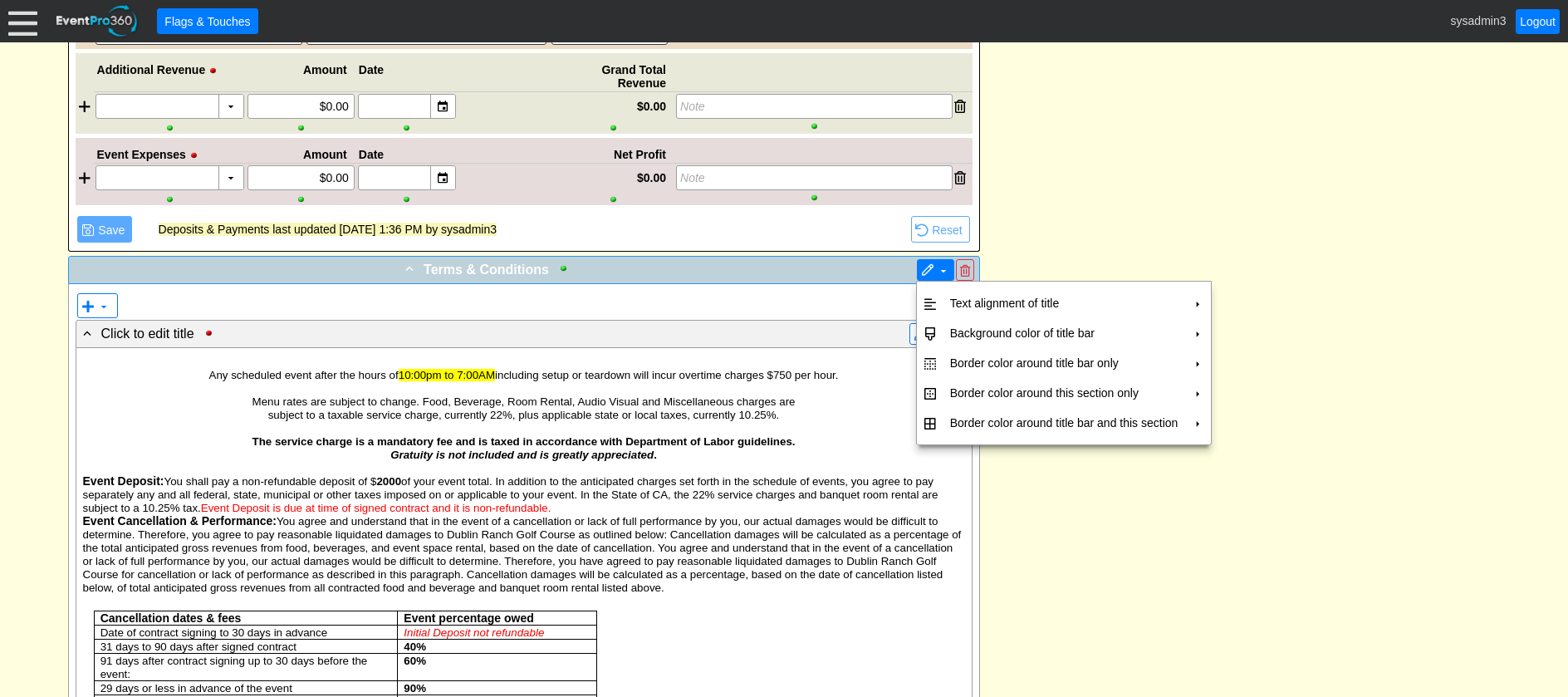
click at [930, 263] on span "▼" at bounding box center [935, 270] width 29 height 17
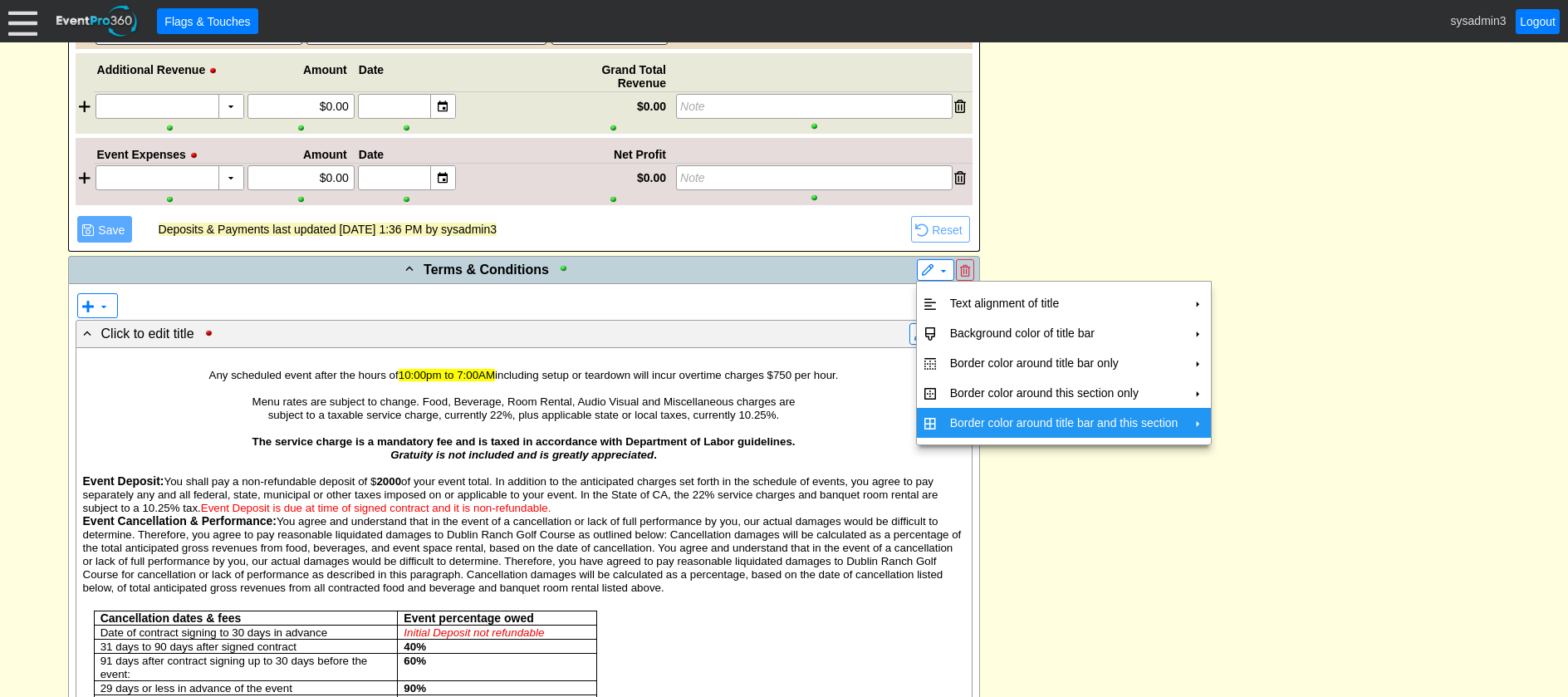
click at [962, 416] on td "Border color around title bar and this section" at bounding box center [1065, 423] width 242 height 30
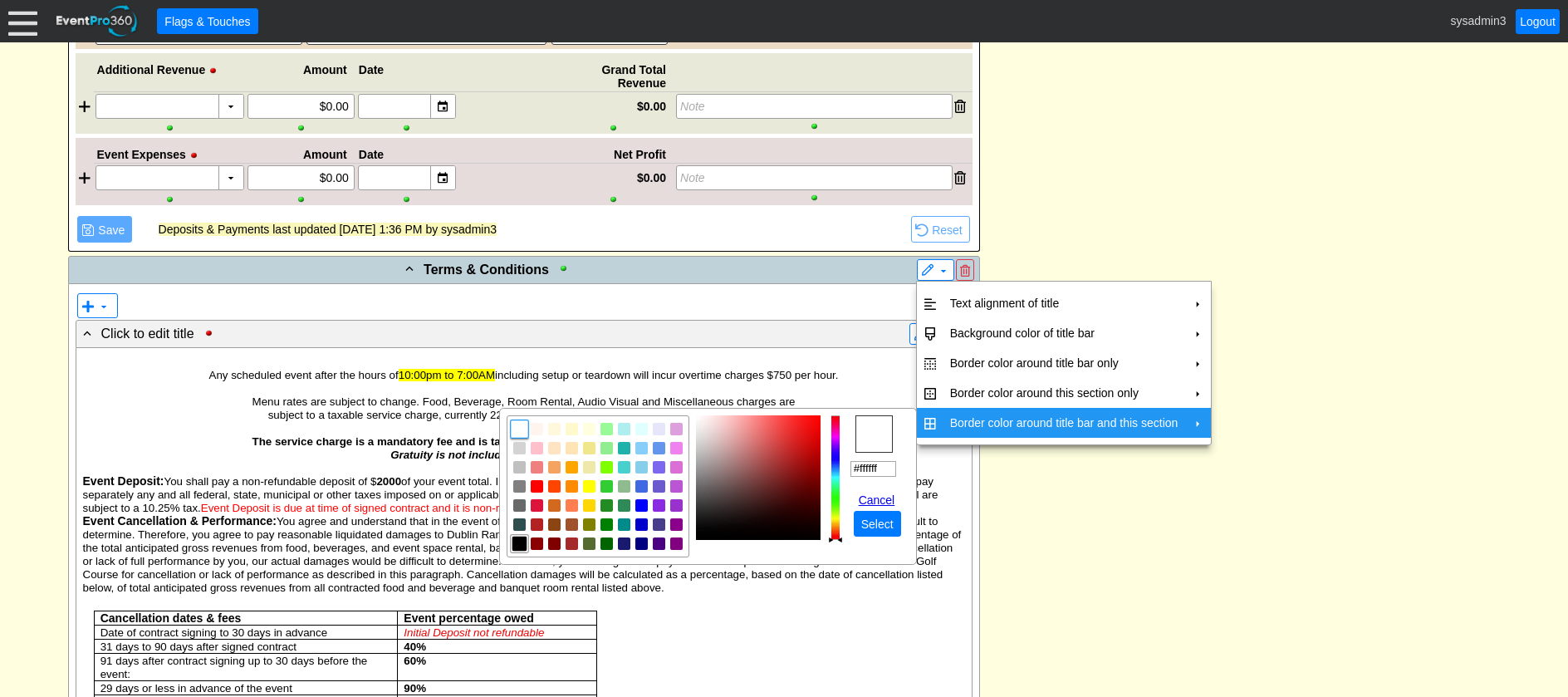
click at [518, 547] on img "focusNode" at bounding box center [519, 543] width 15 height 15
type input "#000000"
click at [873, 527] on span "Select" at bounding box center [877, 524] width 39 height 17
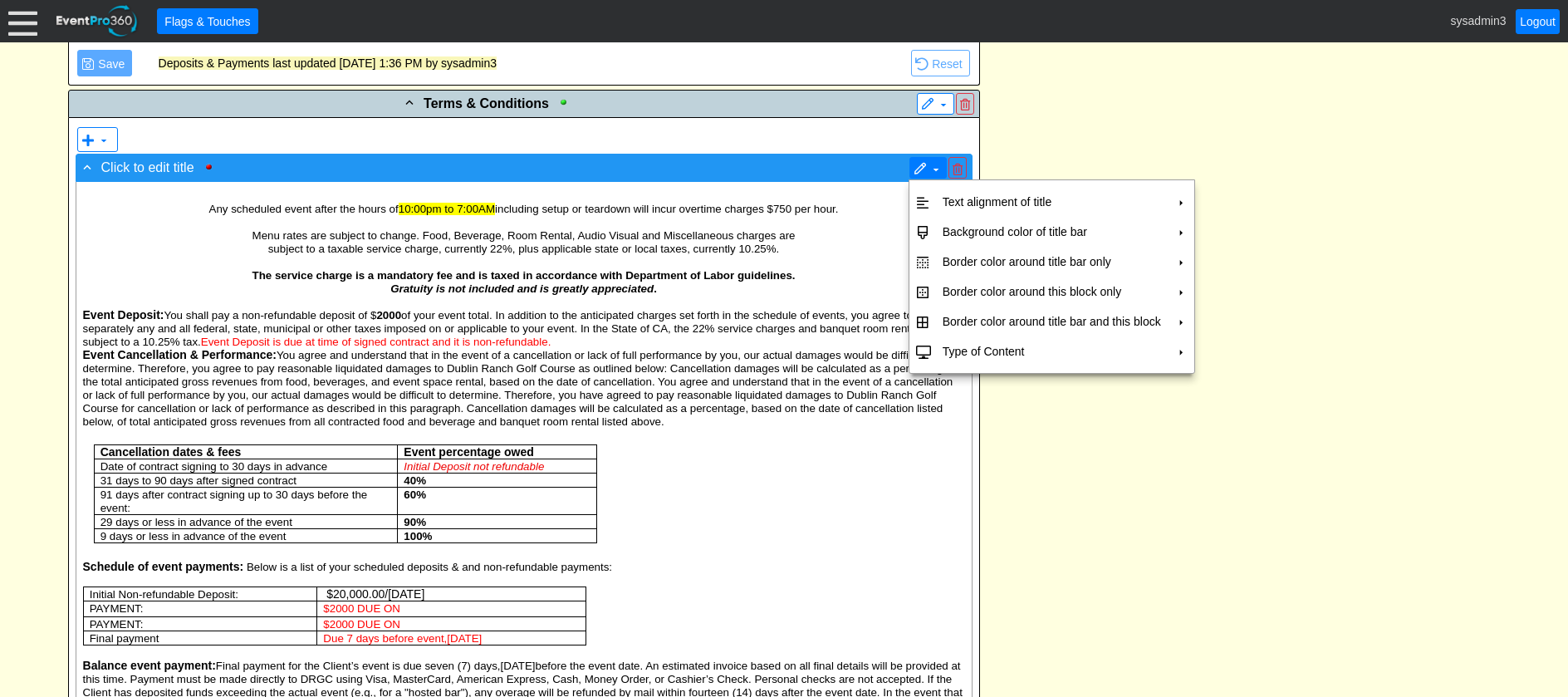
click at [915, 171] on span at bounding box center [920, 169] width 13 height 13
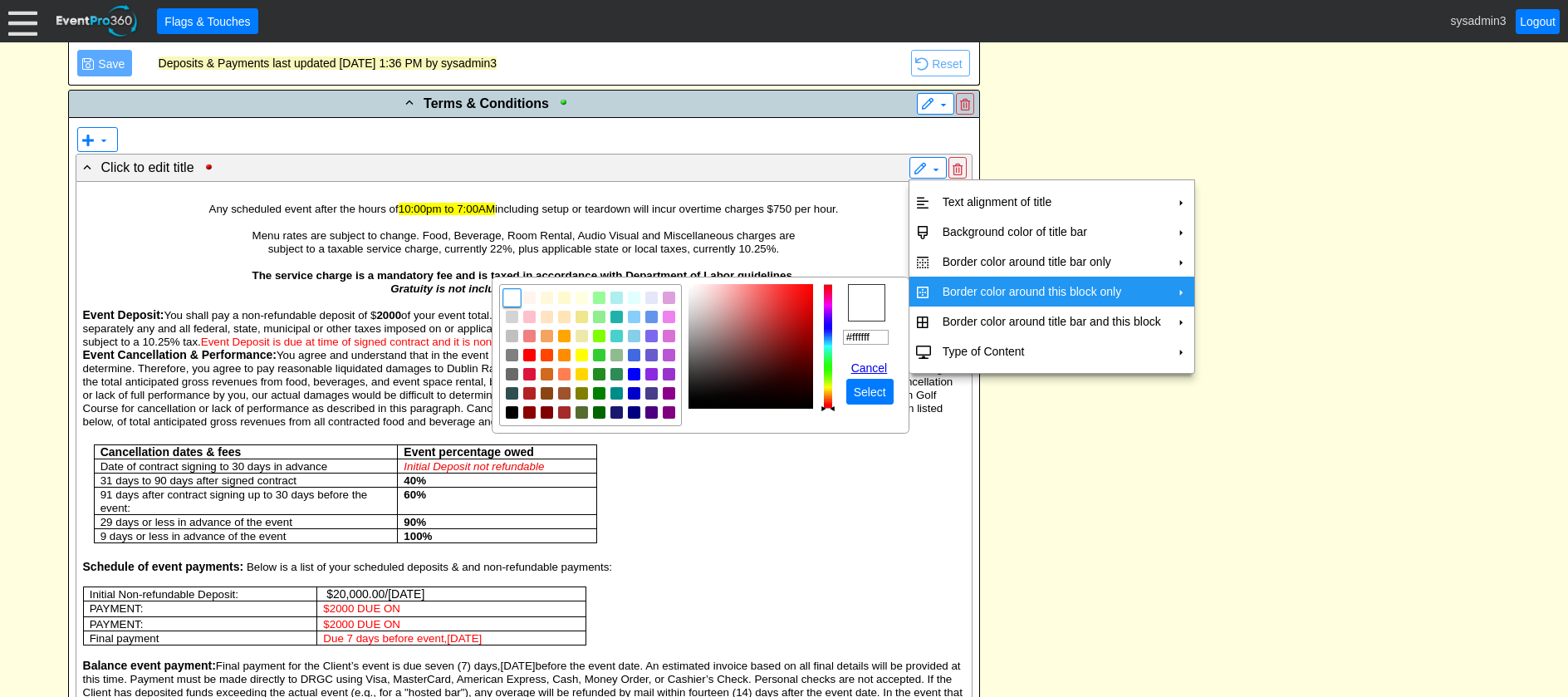
click at [964, 292] on td "Border color around this block only" at bounding box center [1052, 292] width 231 height 30
drag, startPoint x: 515, startPoint y: 411, endPoint x: 528, endPoint y: 409, distance: 13.2
click at [517, 410] on img "focusNode" at bounding box center [512, 412] width 12 height 12
type input "#000000"
click at [856, 395] on span "Select" at bounding box center [870, 392] width 39 height 17
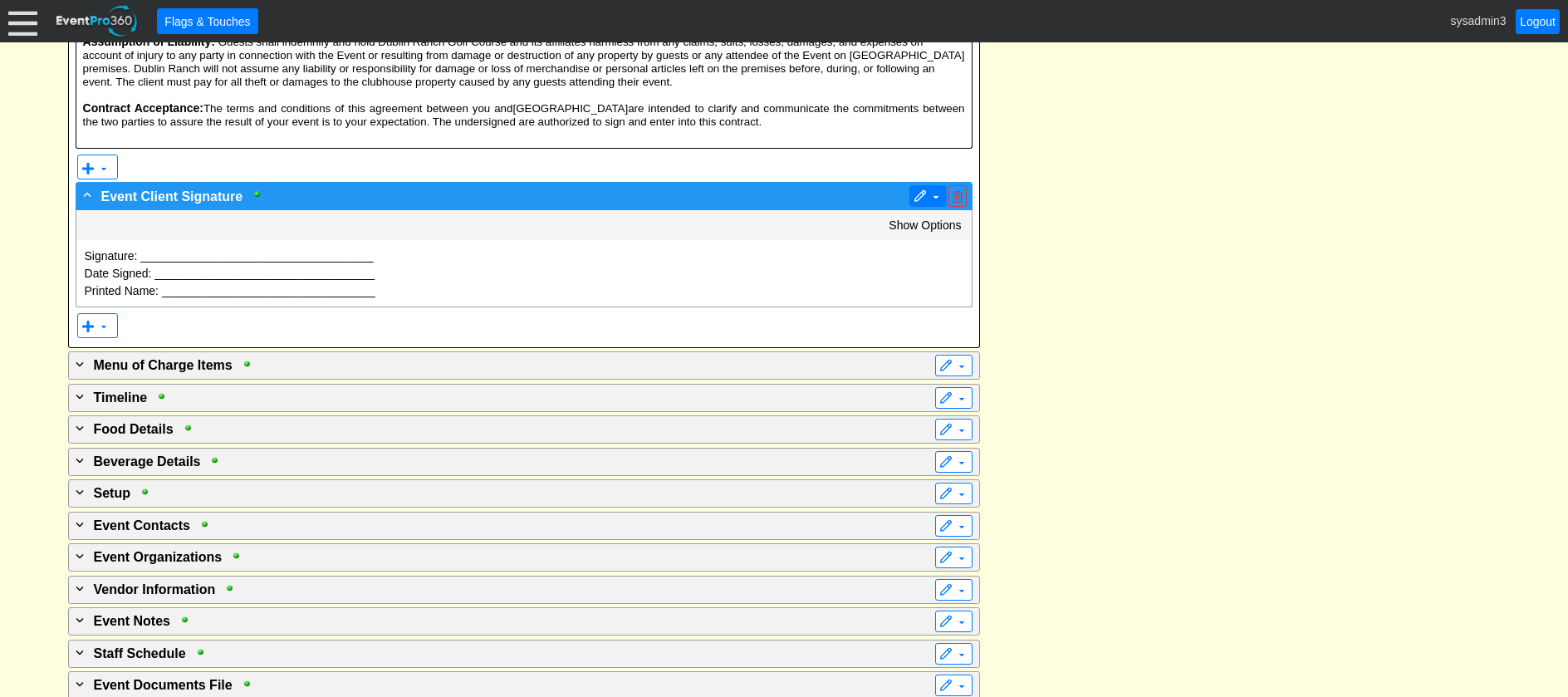
click at [918, 188] on span "▼" at bounding box center [928, 196] width 29 height 17
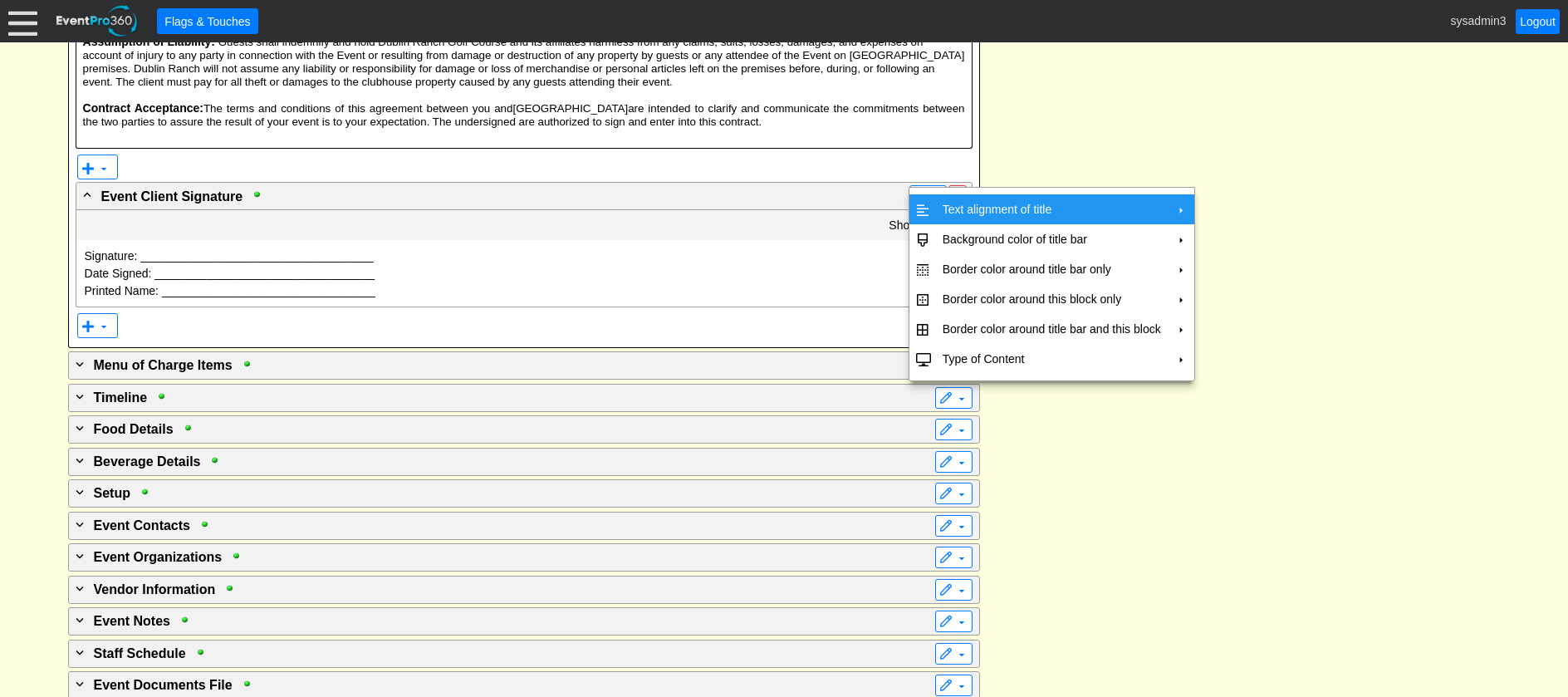
drag, startPoint x: 992, startPoint y: 201, endPoint x: 1032, endPoint y: 200, distance: 40.0
click at [993, 201] on td "Text alignment of title" at bounding box center [1052, 210] width 231 height 30
click at [1237, 246] on td "Center" at bounding box center [1245, 246] width 48 height 30
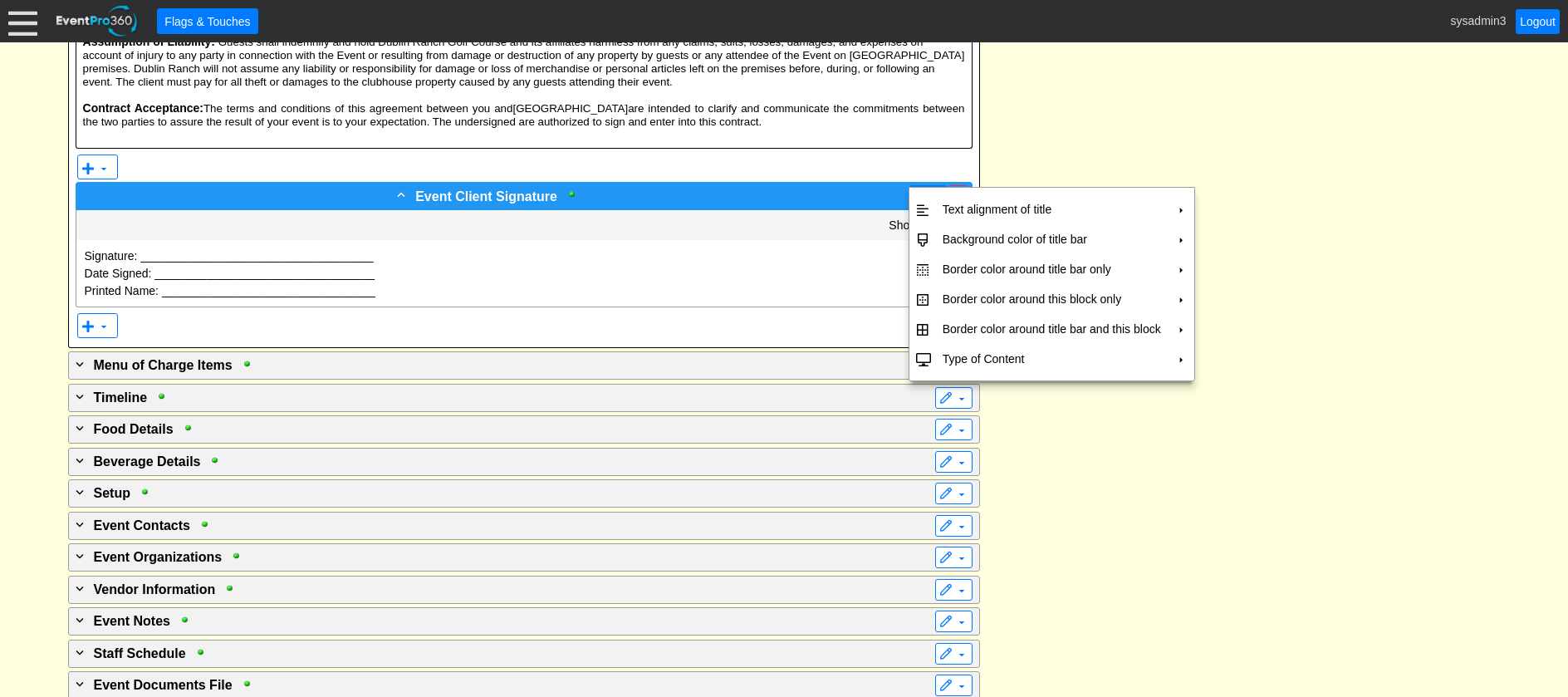
click at [916, 190] on span at bounding box center [920, 196] width 13 height 13
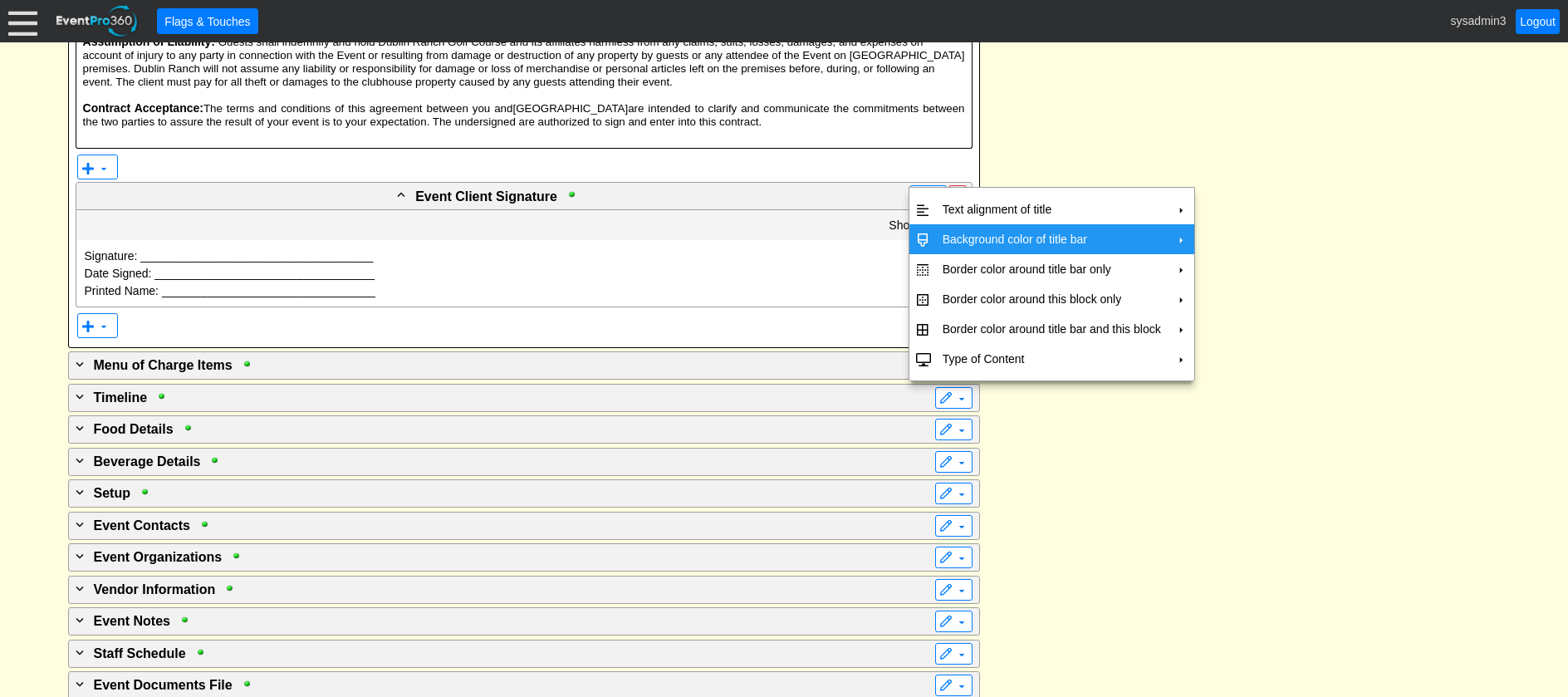
click at [947, 233] on td "Background color of title bar" at bounding box center [1052, 239] width 231 height 30
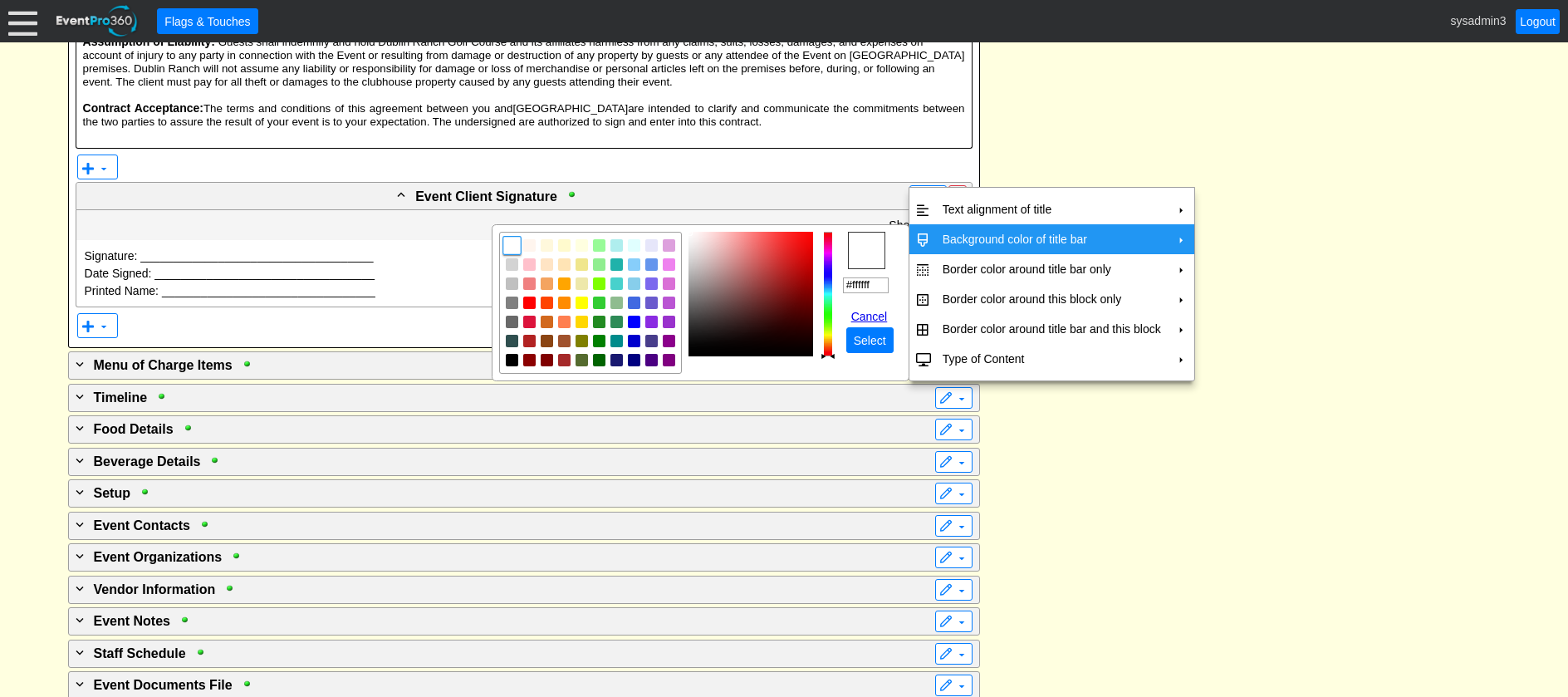
drag, startPoint x: 876, startPoint y: 287, endPoint x: 817, endPoint y: 283, distance: 59.1
click at [817, 283] on tr "r g b h ° s % v % hex #ffffff Cancel ● Select" at bounding box center [701, 302] width 403 height 142
paste input "bfd2da"
type input "#bfd2da"
click at [873, 338] on span "Select" at bounding box center [870, 340] width 39 height 17
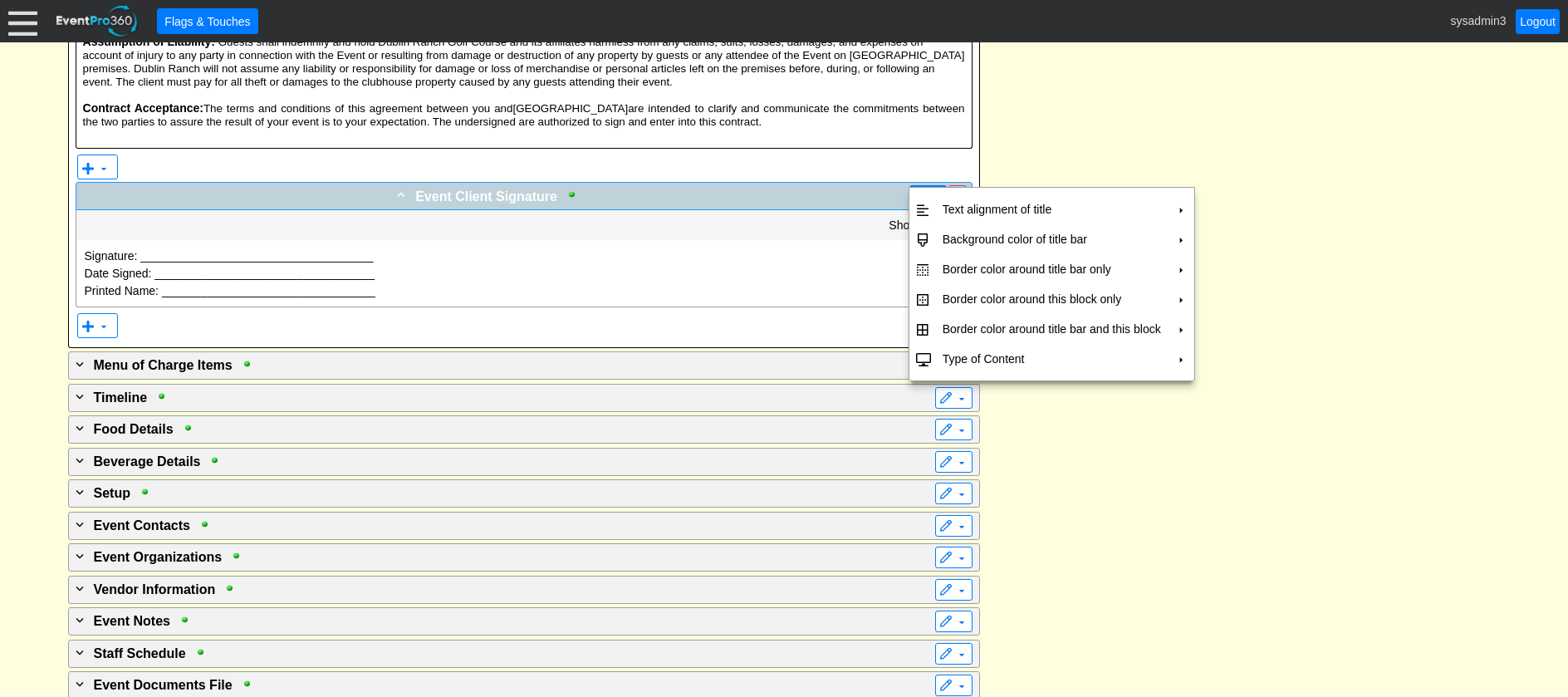
click at [924, 190] on span at bounding box center [920, 196] width 13 height 13
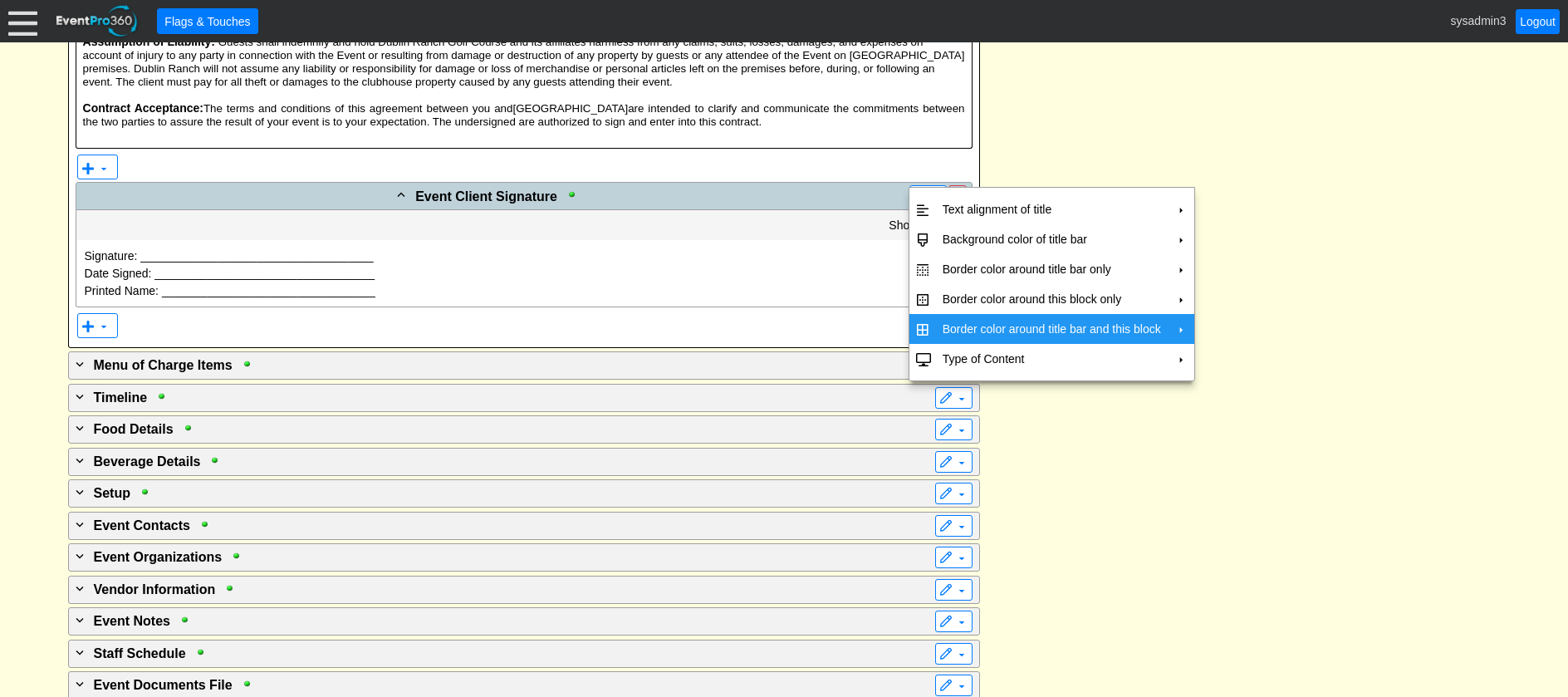
click at [963, 328] on td "Border color around title bar and this block" at bounding box center [1052, 329] width 231 height 30
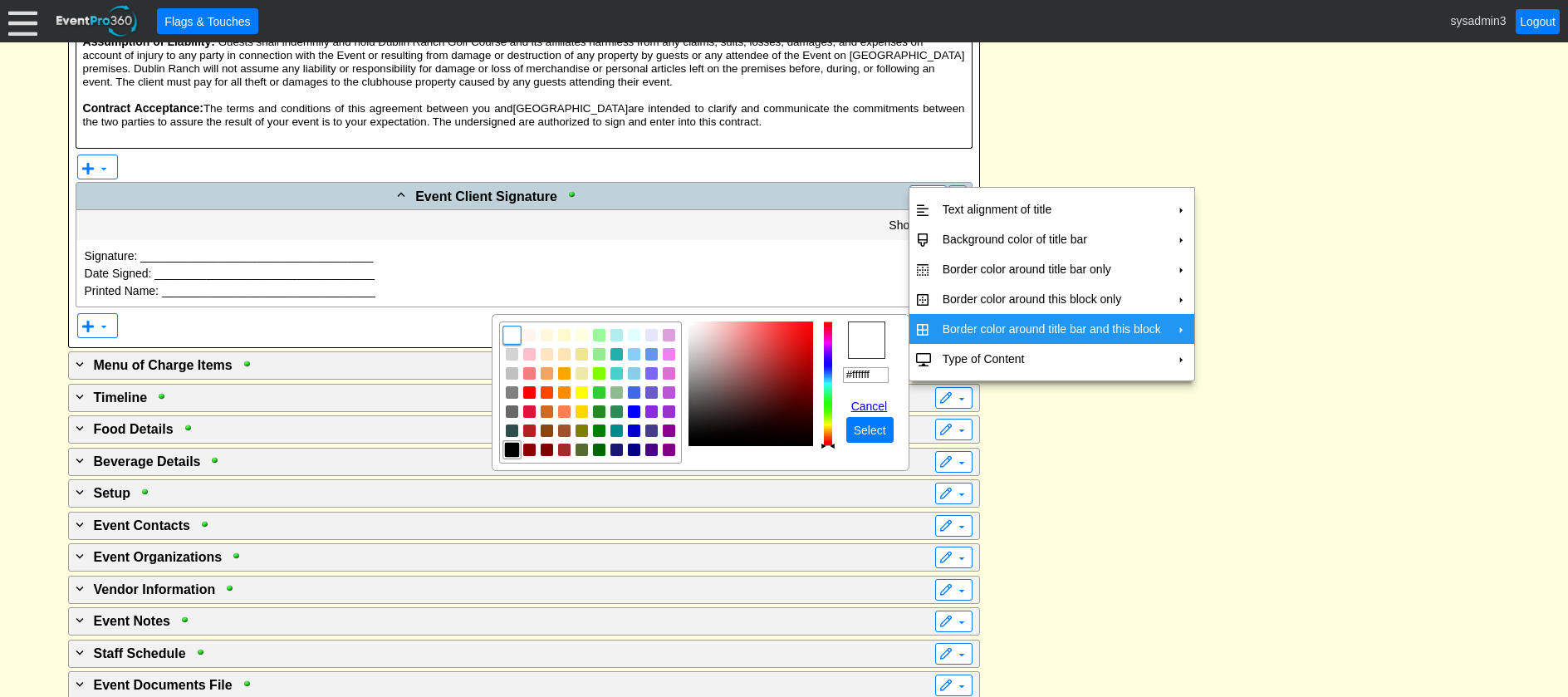
click at [507, 450] on img "focusNode" at bounding box center [511, 450] width 15 height 15
type input "#000000"
click at [861, 437] on span "Select" at bounding box center [870, 430] width 39 height 17
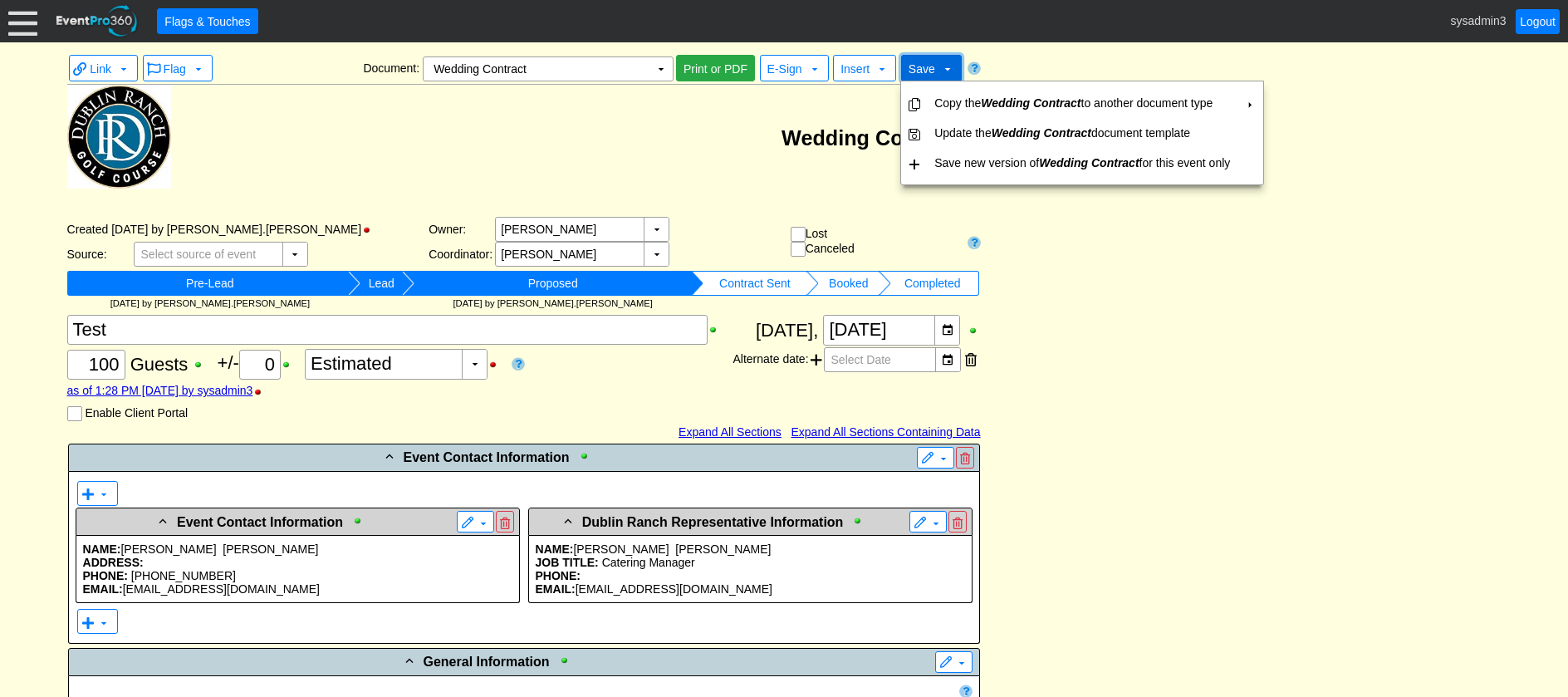
click at [928, 70] on span "Save" at bounding box center [922, 68] width 26 height 13
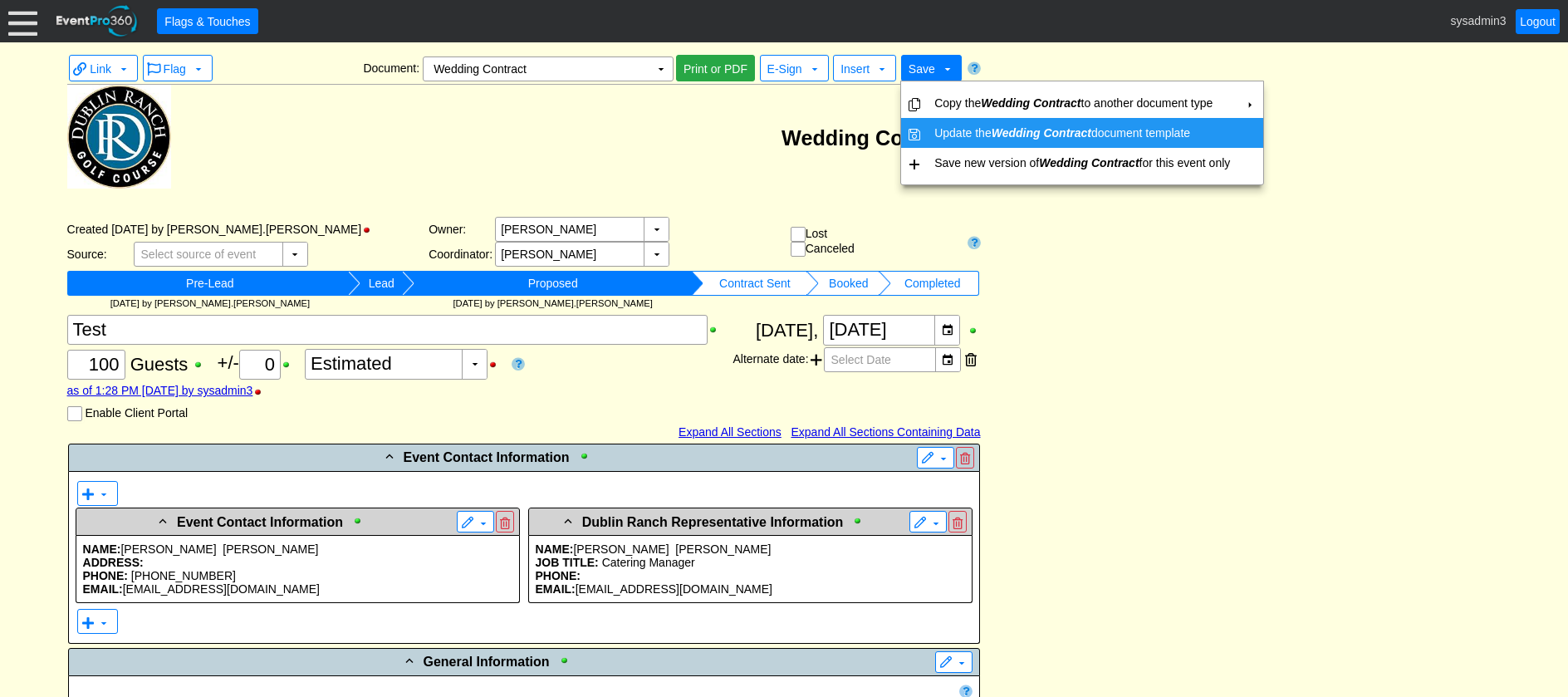
click at [946, 138] on td "Update the Wedding Contract document template" at bounding box center [1082, 133] width 309 height 30
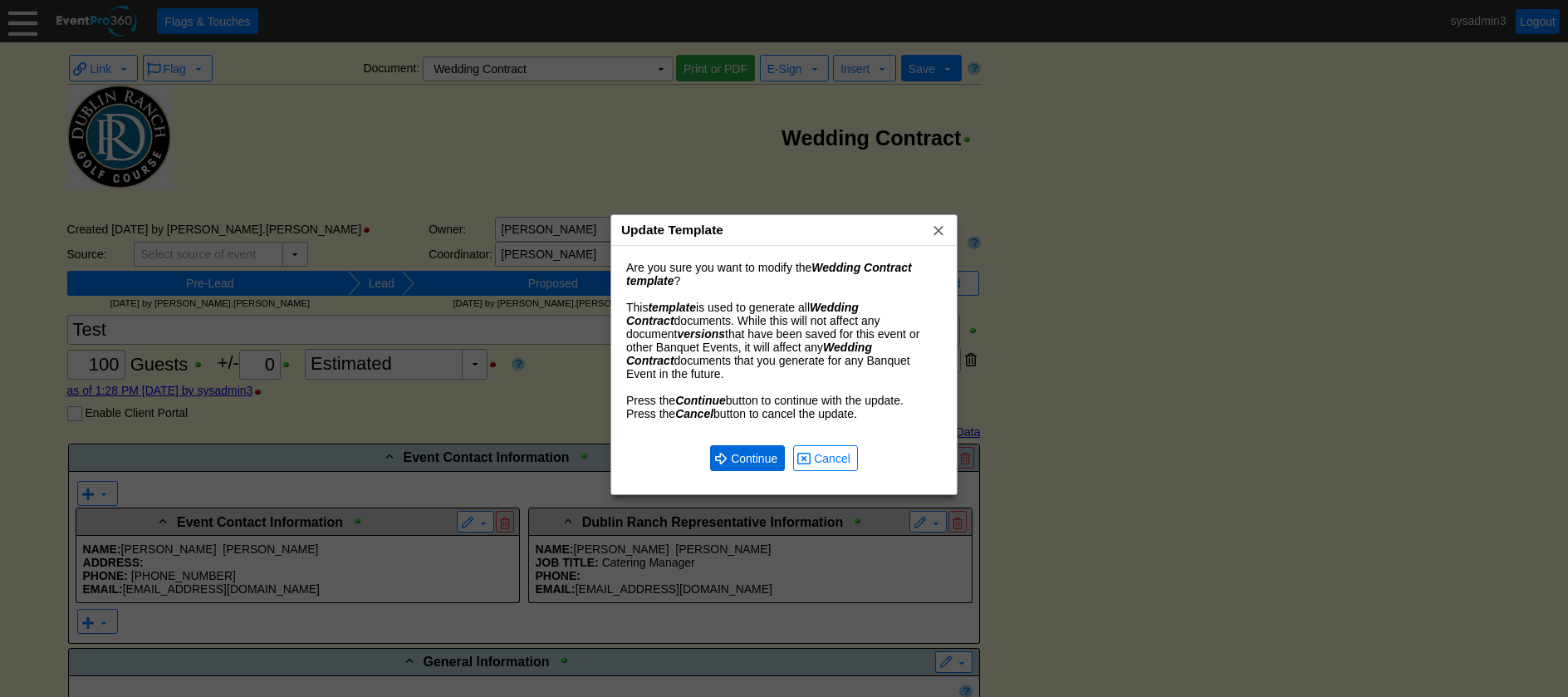
click at [744, 445] on span "● Continue" at bounding box center [747, 458] width 74 height 25
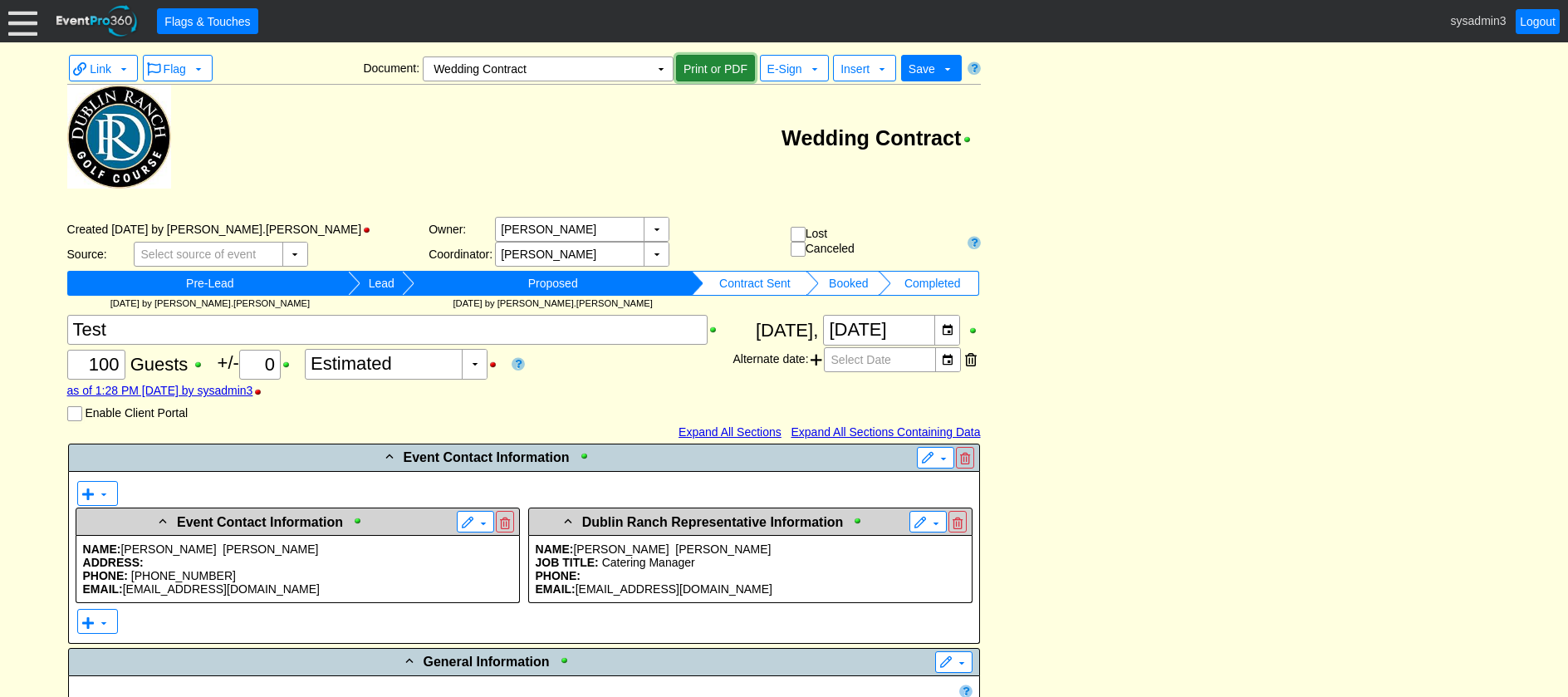
drag, startPoint x: 720, startPoint y: 68, endPoint x: 1250, endPoint y: 622, distance: 766.7
click at [719, 68] on span "Print or PDF" at bounding box center [715, 68] width 71 height 17
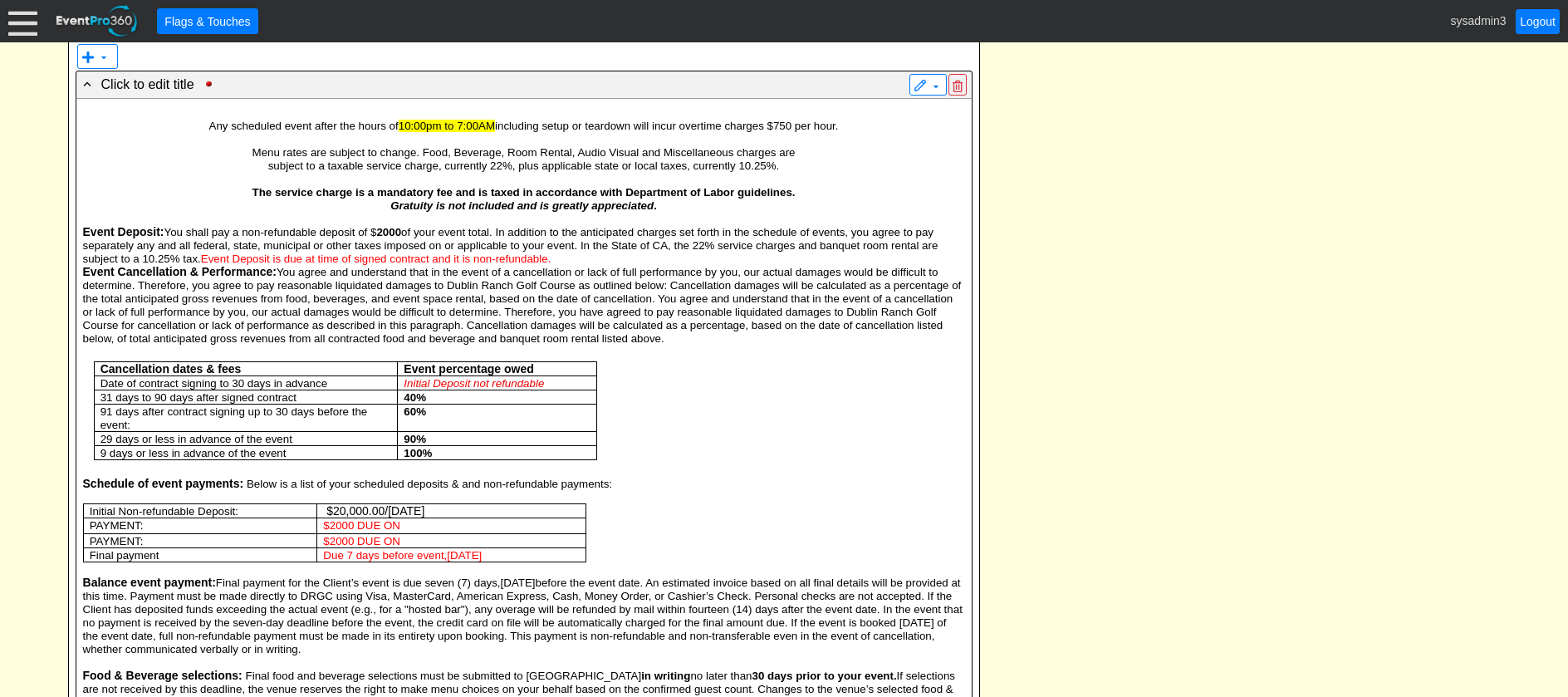
click at [503, 183] on p at bounding box center [524, 178] width 883 height 13
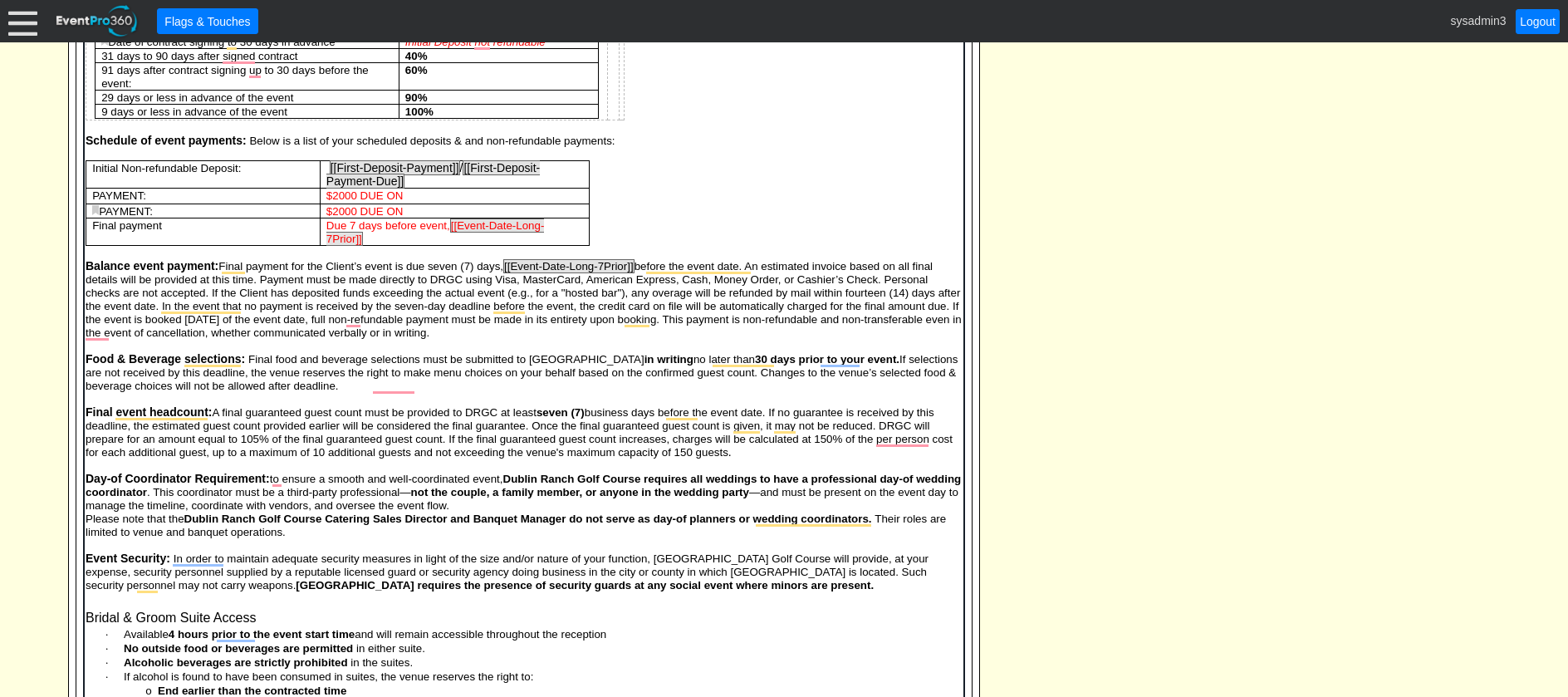
scroll to position [2153, 0]
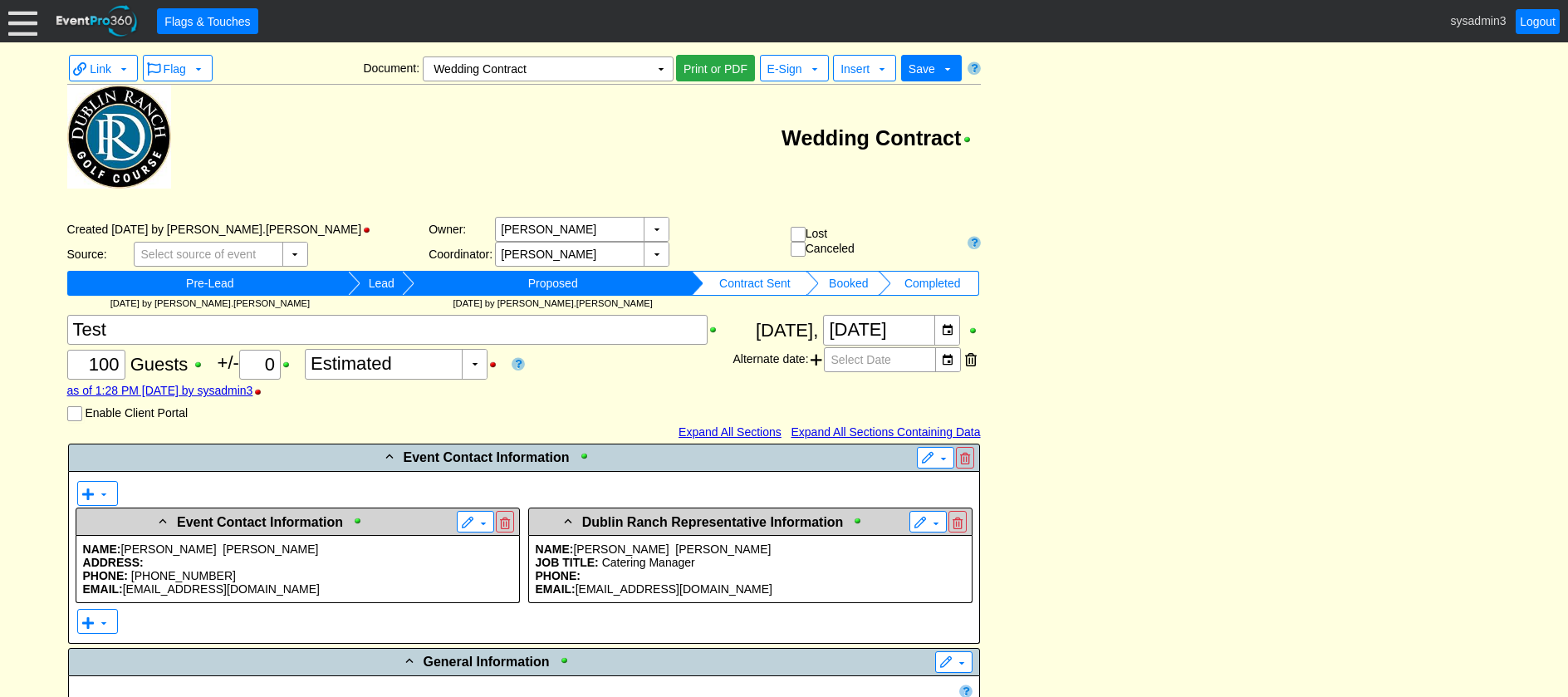
drag, startPoint x: 601, startPoint y: 354, endPoint x: 1096, endPoint y: 162, distance: 530.9
click at [938, 75] on span "Save" at bounding box center [922, 68] width 33 height 18
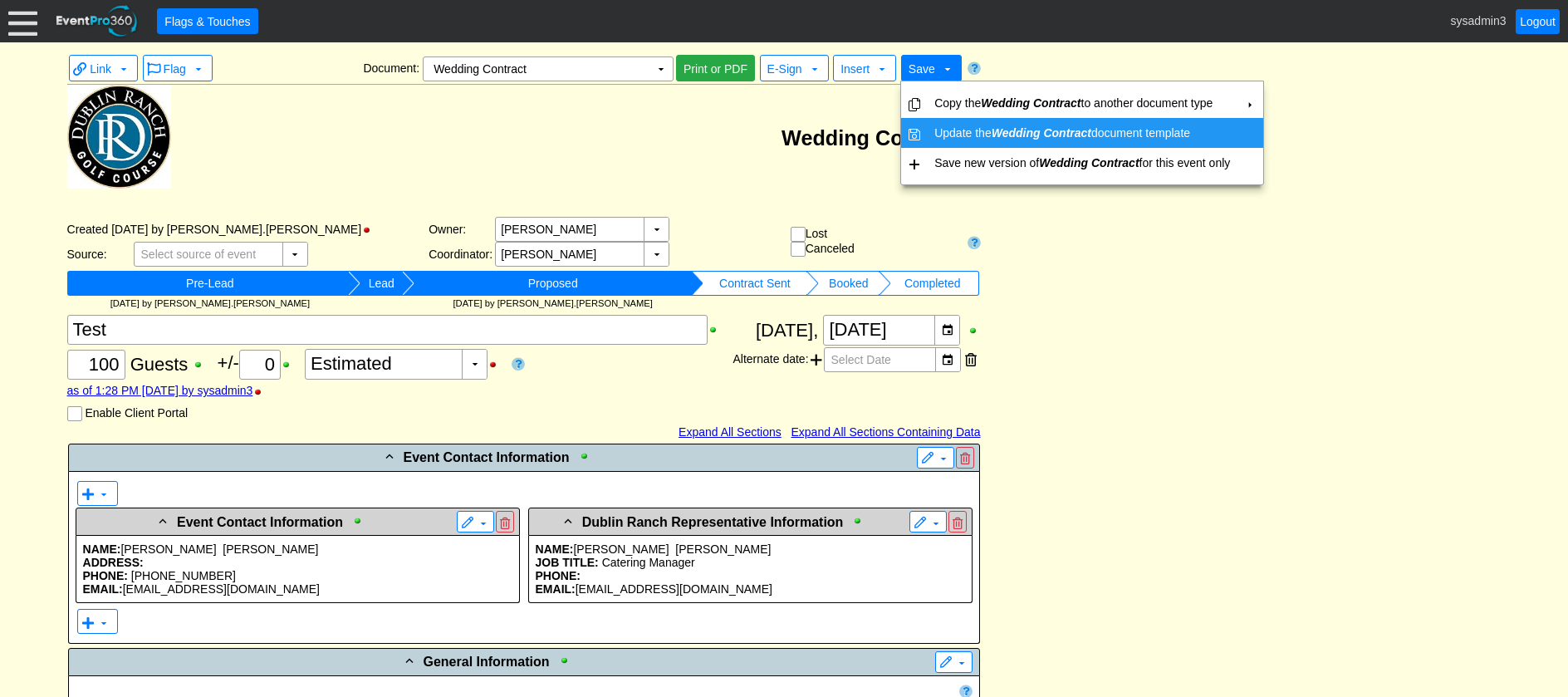
click at [962, 132] on td "Update the Wedding Contract document template" at bounding box center [1082, 133] width 309 height 30
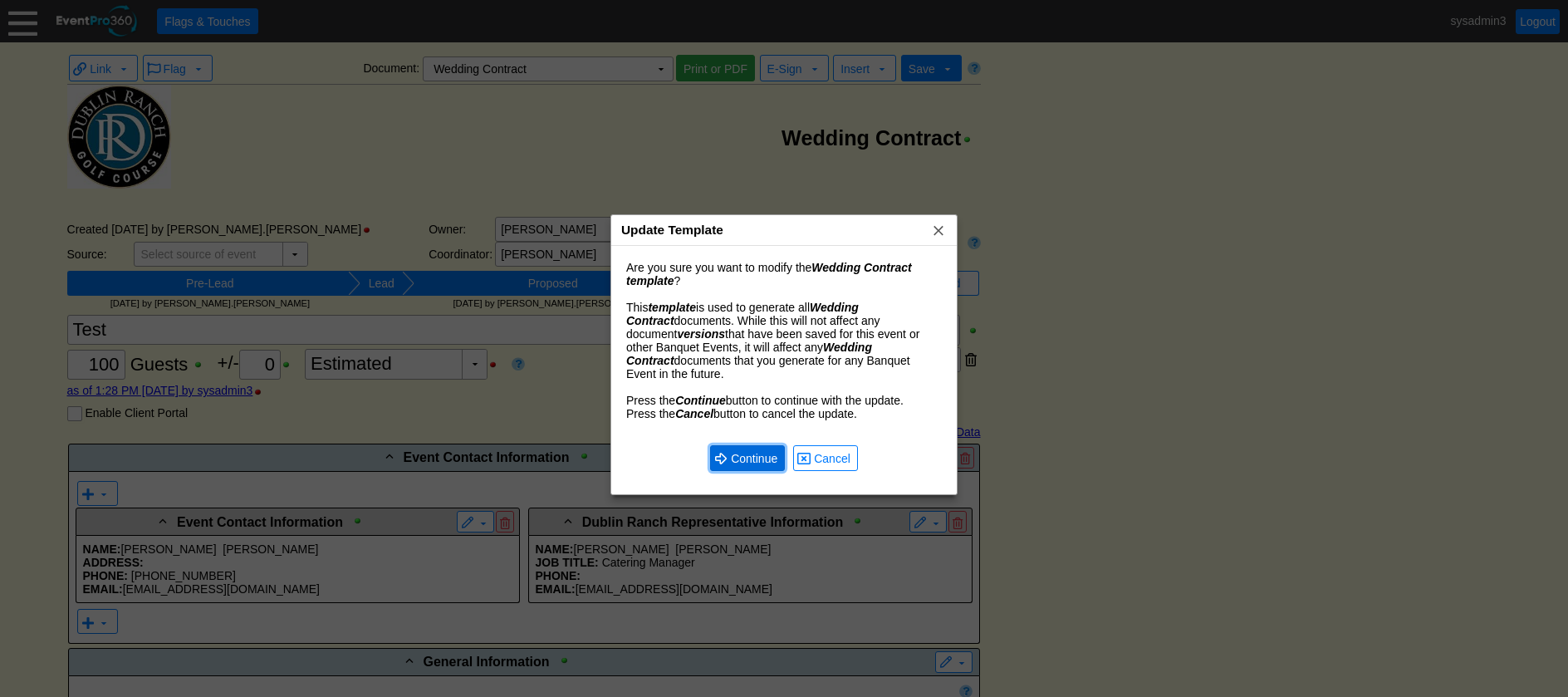
click at [750, 451] on span "Continue" at bounding box center [754, 459] width 53 height 17
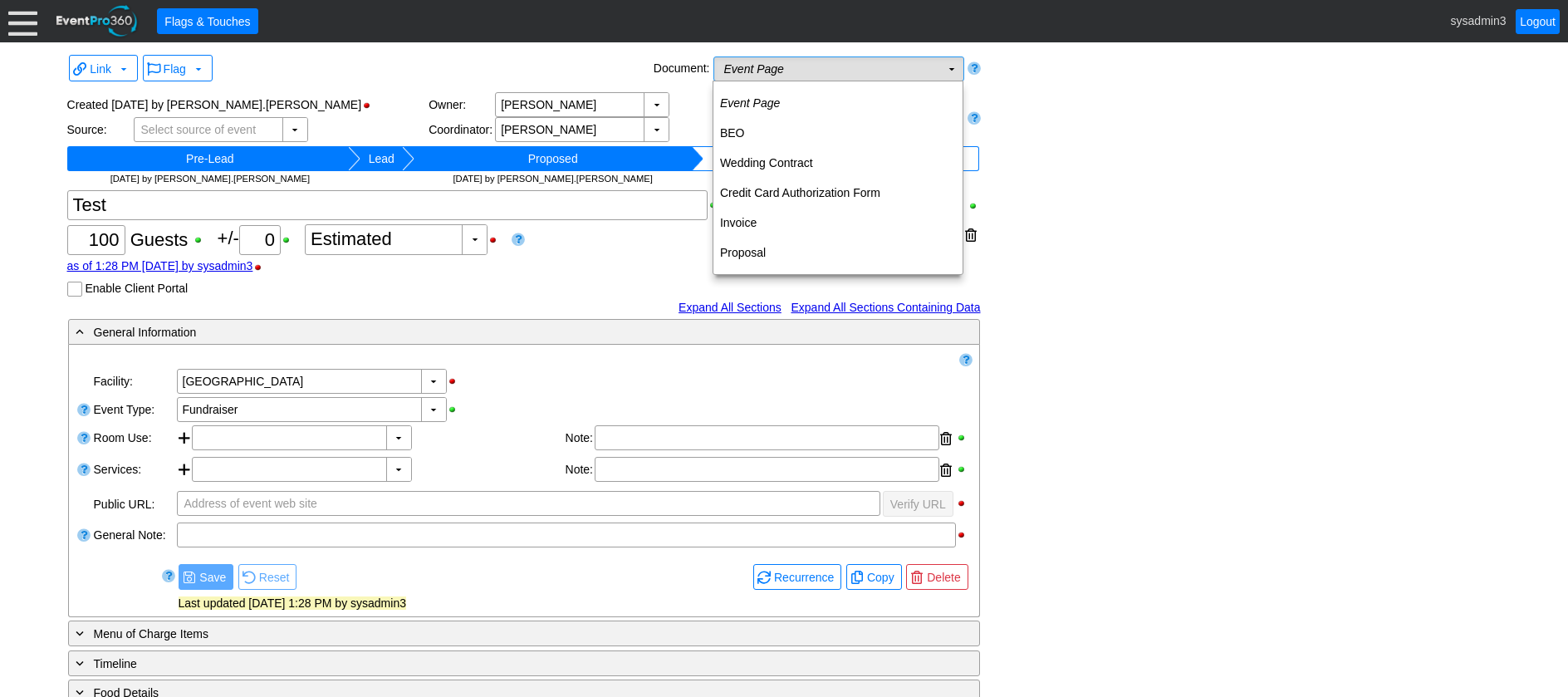
click at [878, 69] on td "Event Page Χ" at bounding box center [827, 68] width 226 height 24
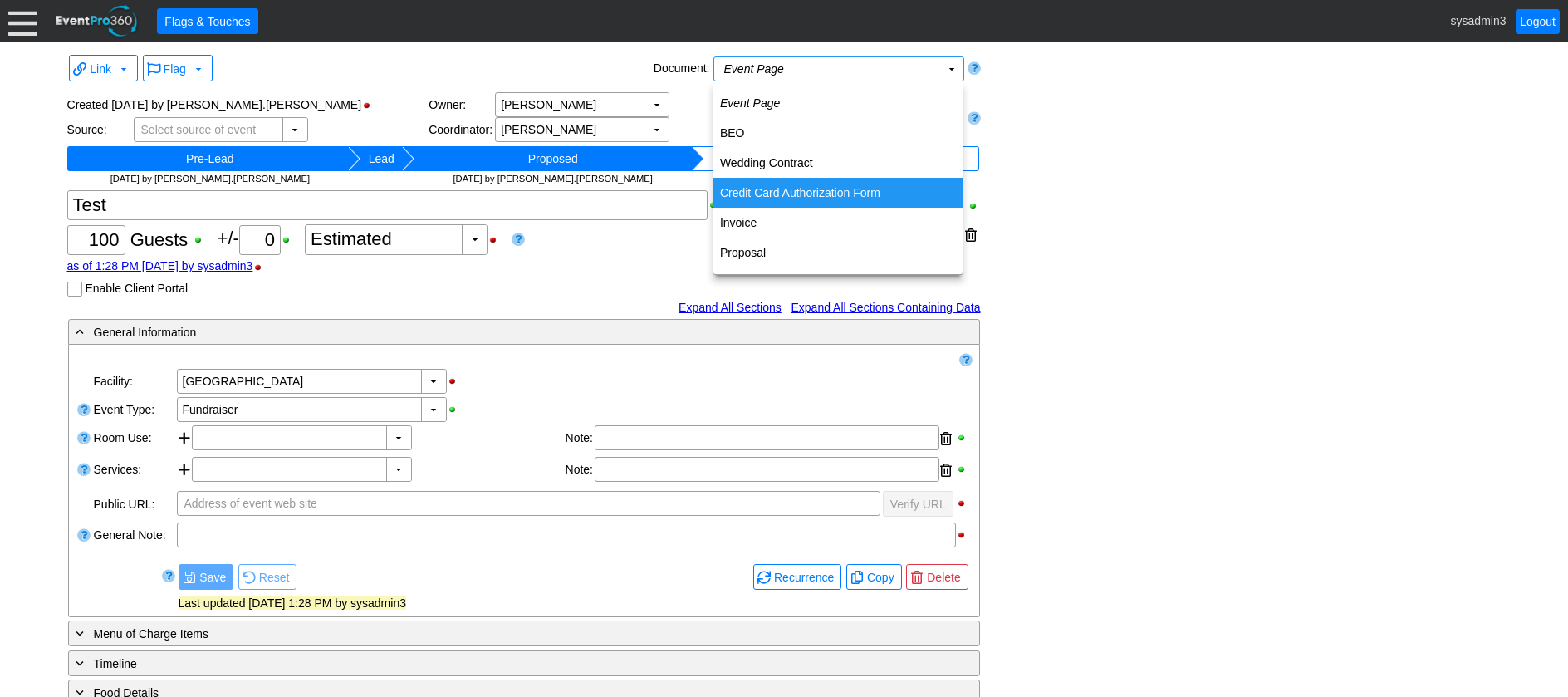
click at [757, 193] on td "Credit Card Authorization Form" at bounding box center [838, 193] width 249 height 30
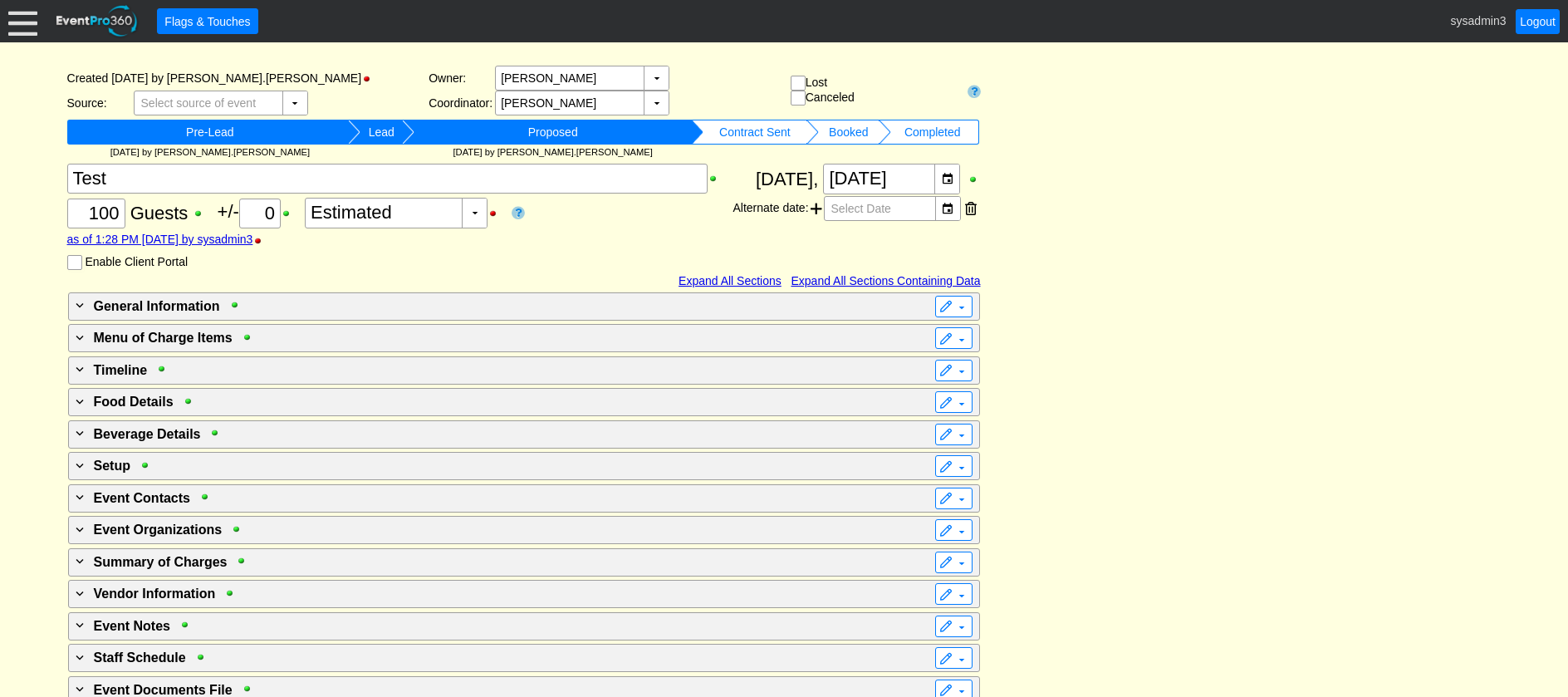
scroll to position [233, 0]
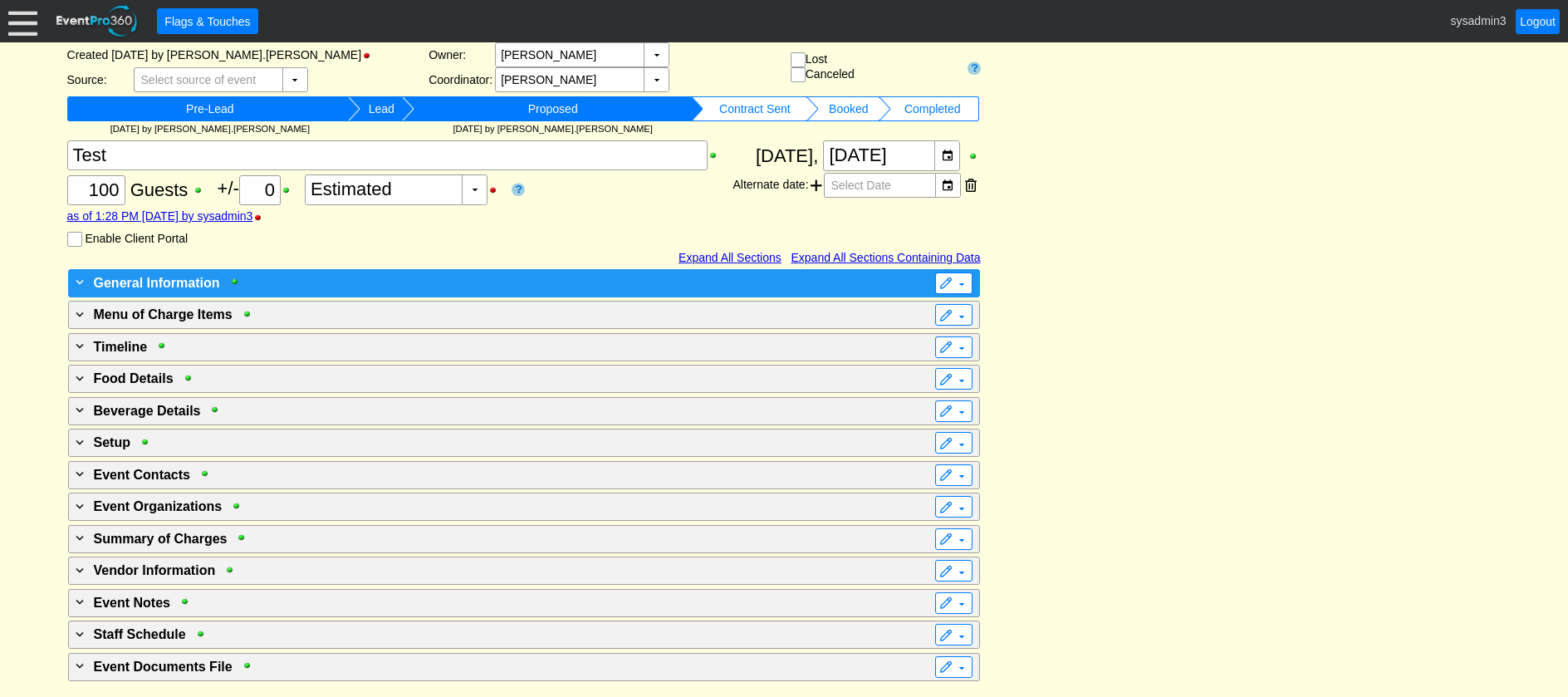
click at [434, 283] on div "+ General Information" at bounding box center [489, 282] width 835 height 20
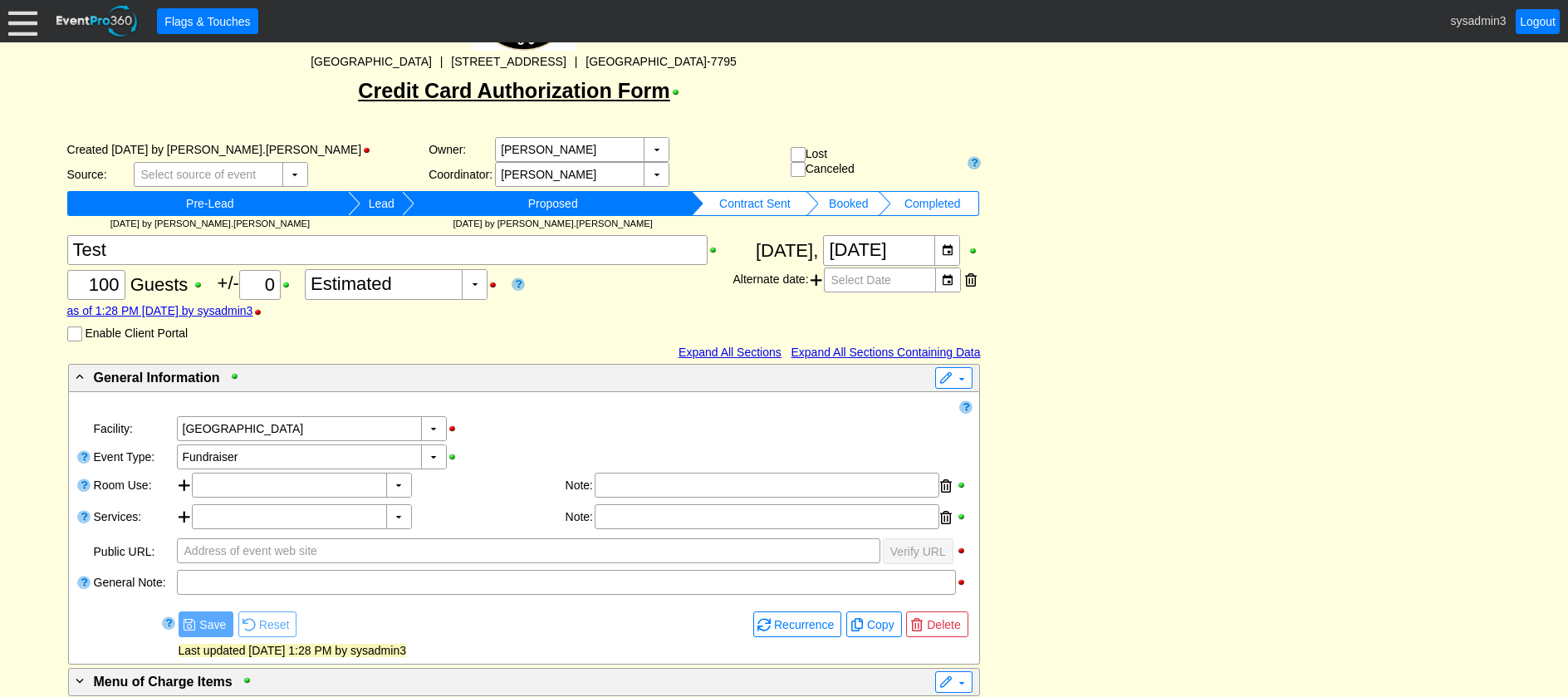
scroll to position [0, 0]
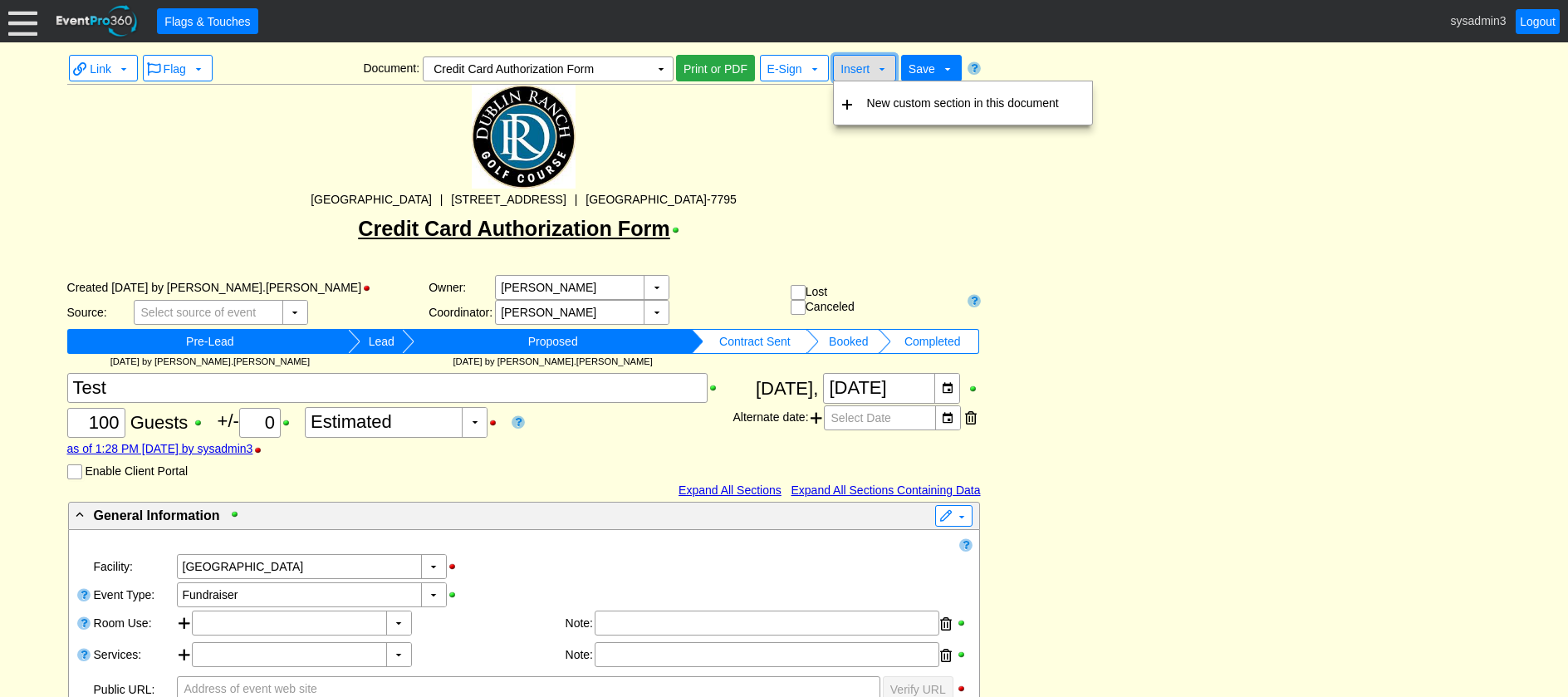
click at [856, 68] on span "Insert" at bounding box center [855, 68] width 29 height 13
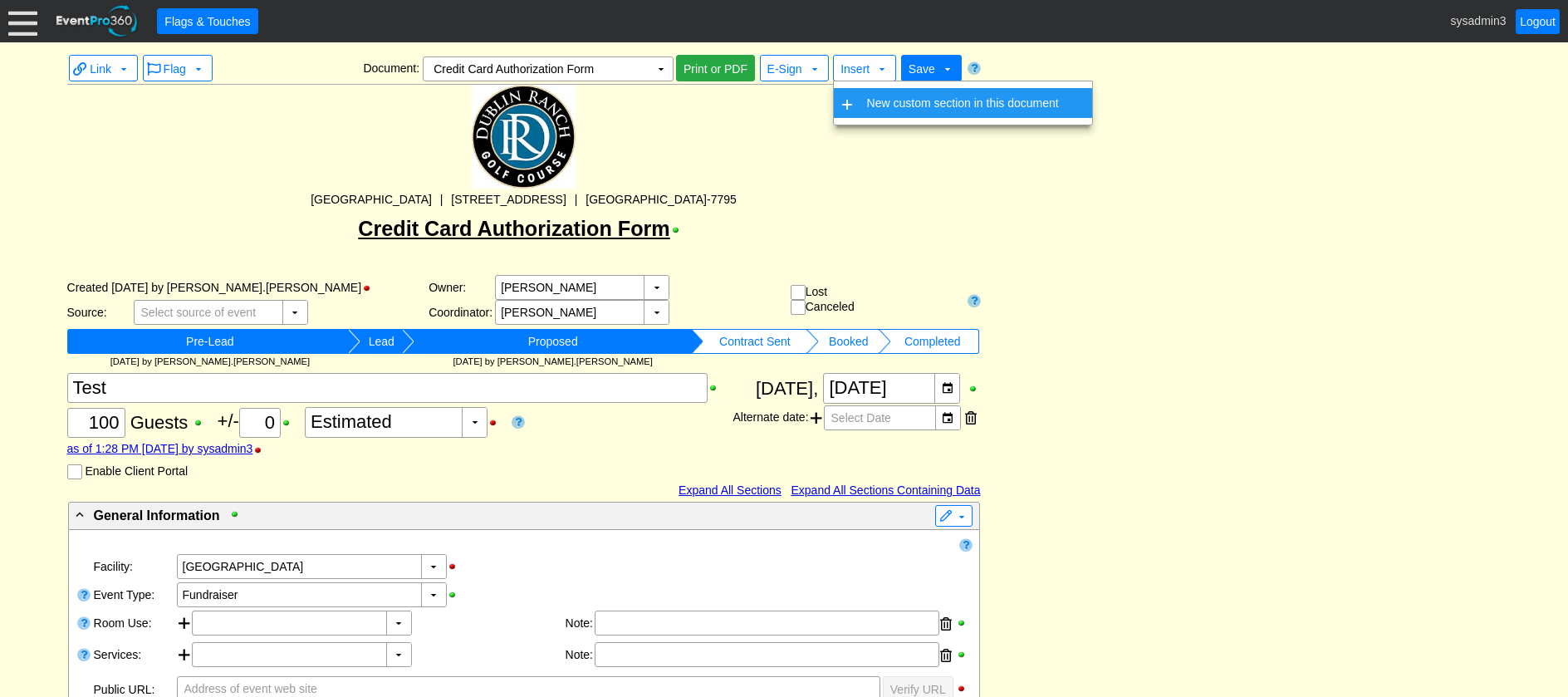
click at [864, 101] on td "New custom section in this document" at bounding box center [963, 103] width 205 height 30
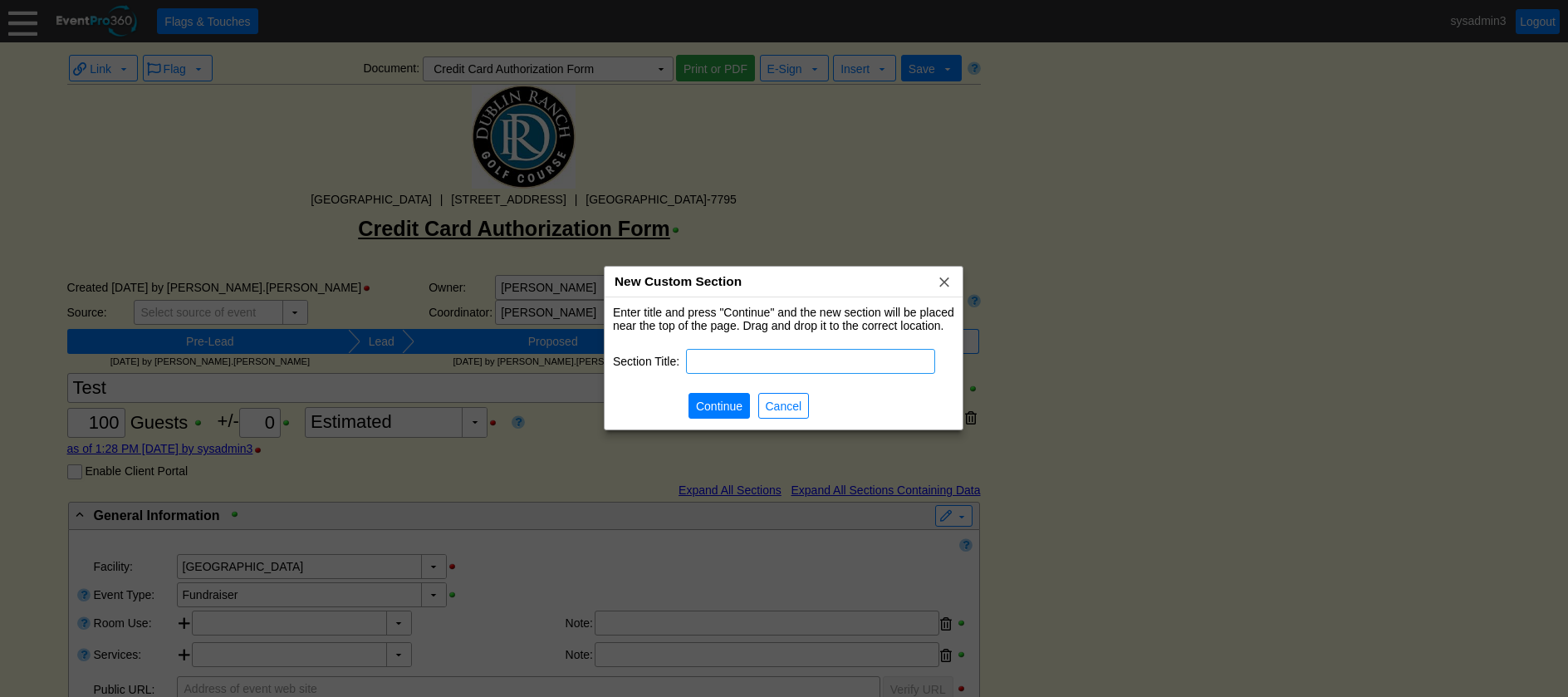
click at [740, 352] on input "text" at bounding box center [811, 361] width 238 height 24
type input "Credt Card Authorization Details"
click at [714, 397] on span "● Continue" at bounding box center [719, 406] width 53 height 18
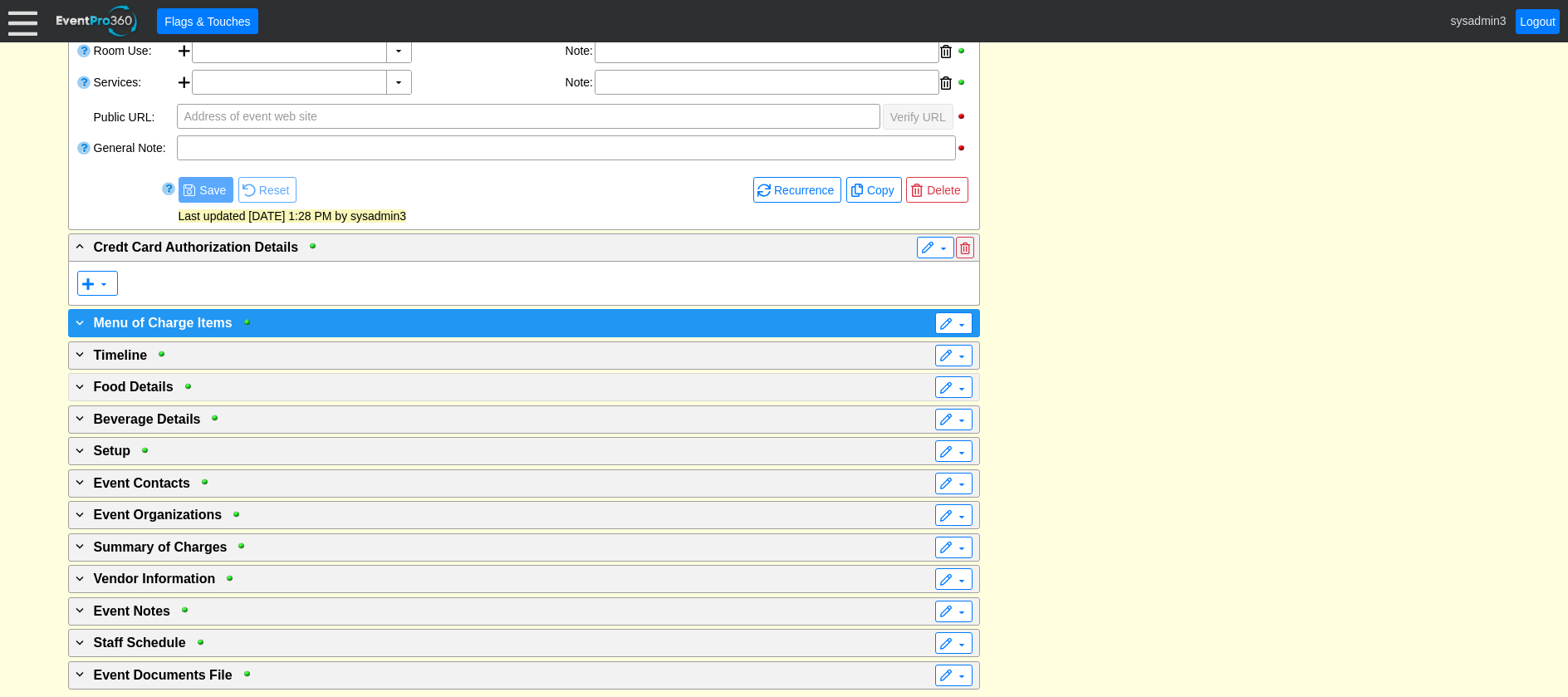
scroll to position [581, 0]
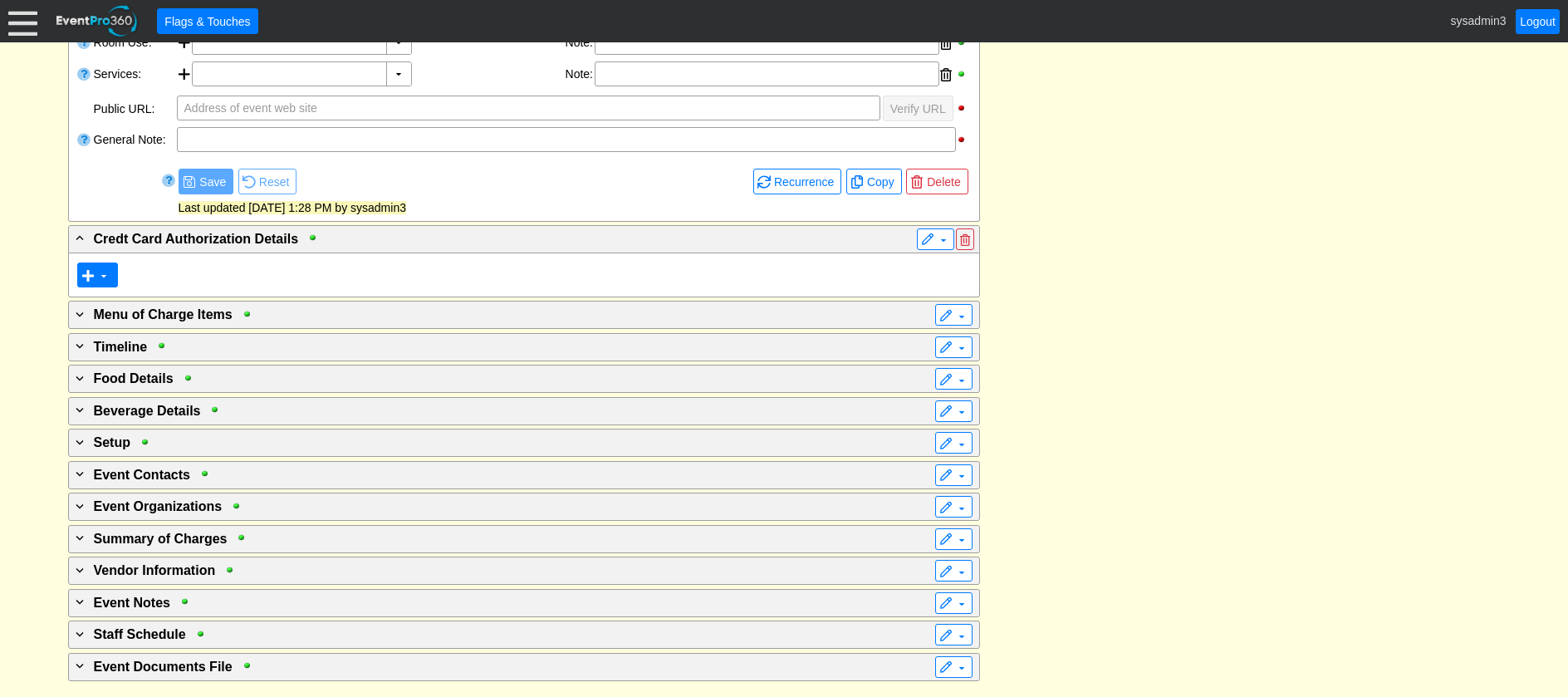
click at [108, 277] on span at bounding box center [103, 275] width 13 height 13
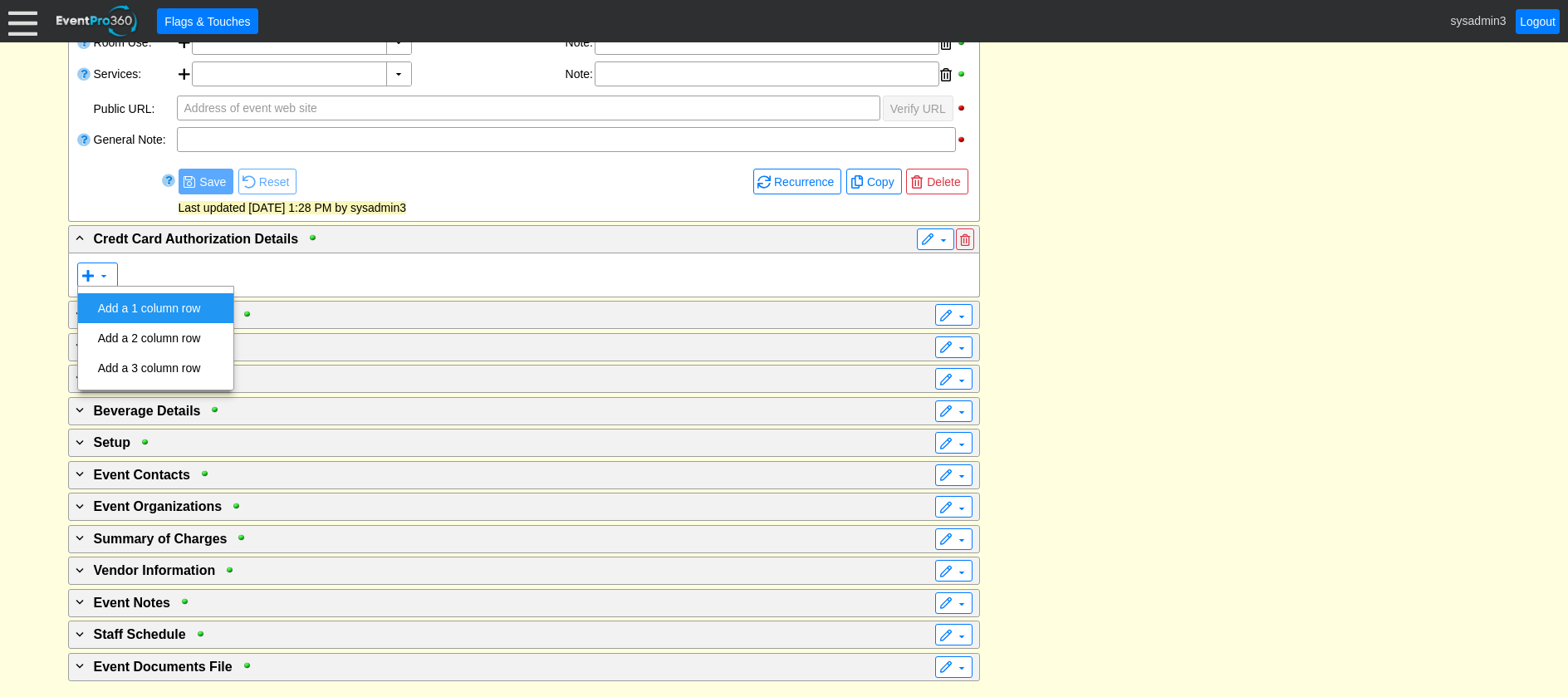
click at [151, 307] on td "Add a 1 column row" at bounding box center [149, 309] width 117 height 30
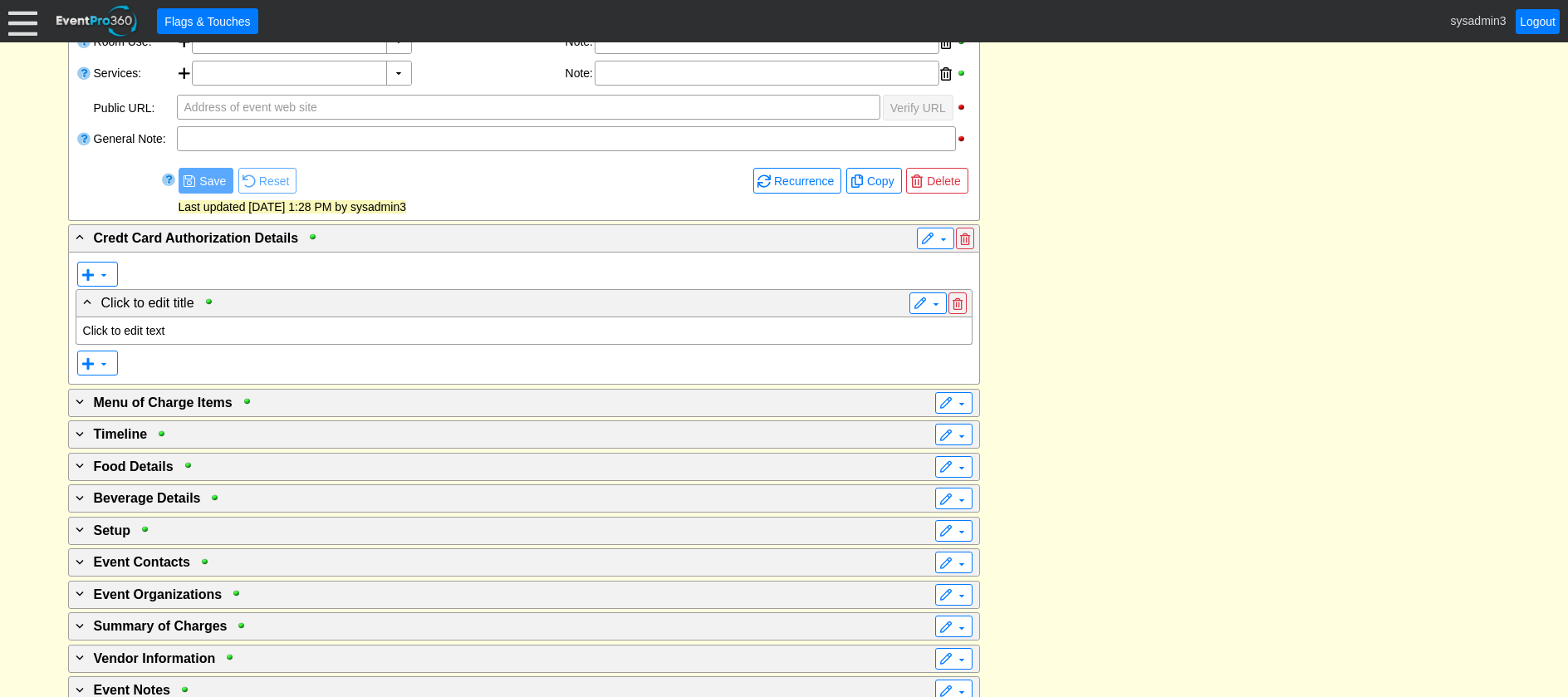
click at [167, 331] on p "Click to edit text" at bounding box center [524, 331] width 883 height 13
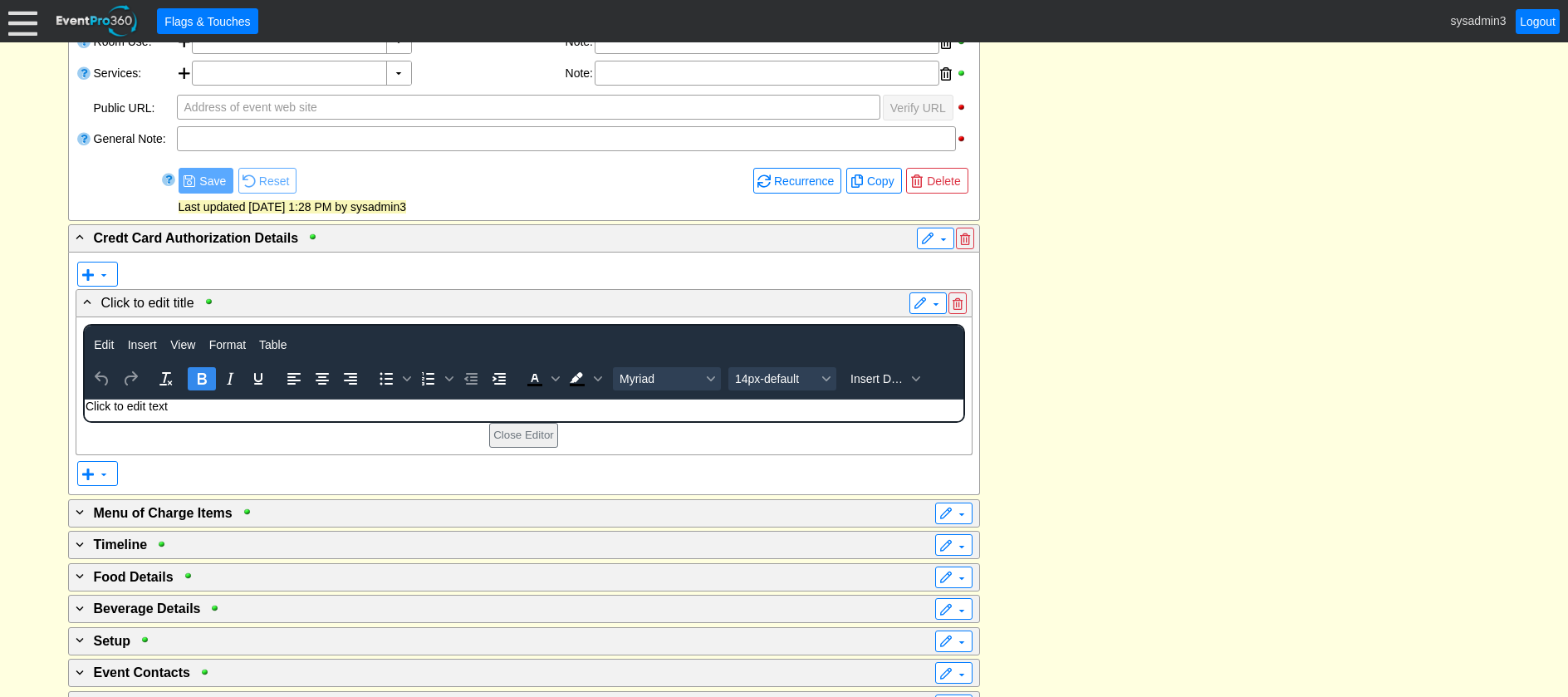
scroll to position [0, 0]
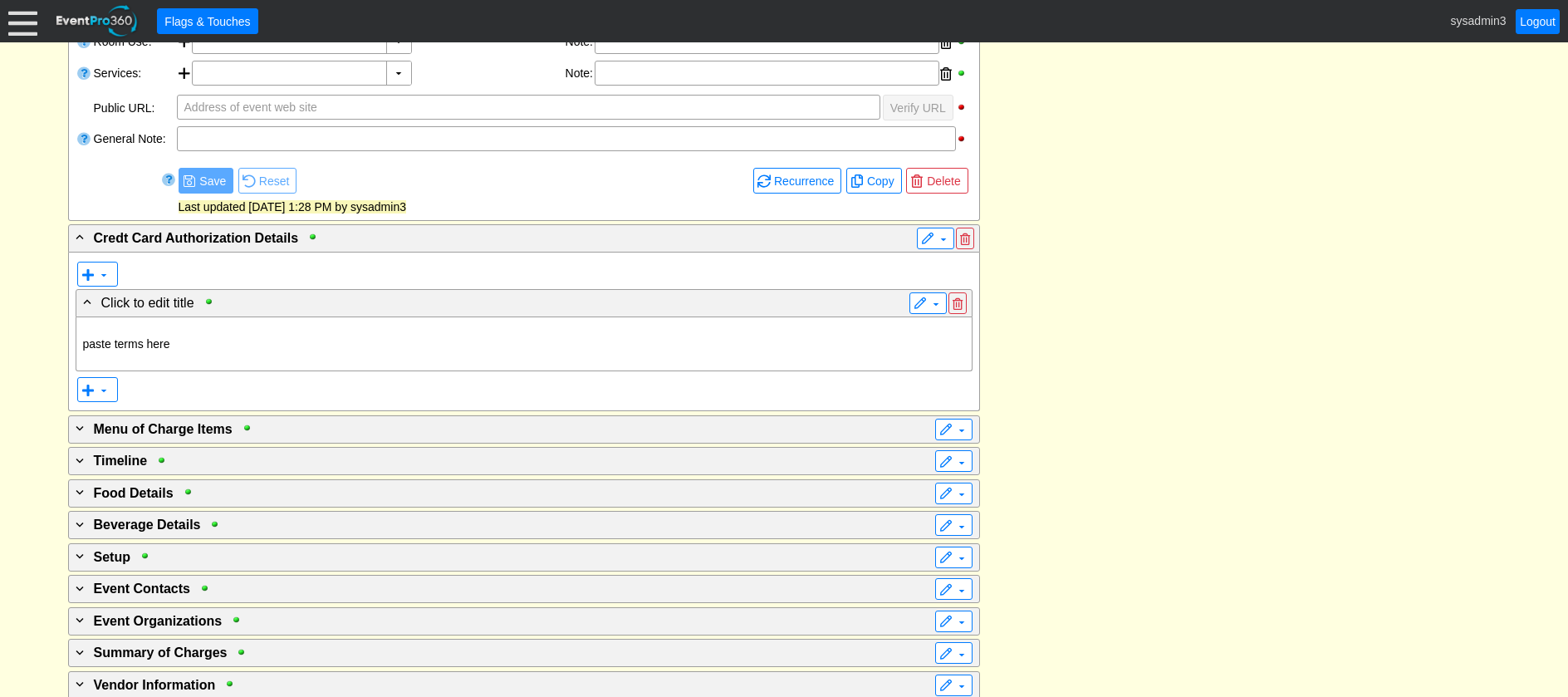
click at [1093, 324] on div "- General Information ▼ Loading.... Remove all highlights Facility: ▼ Χ Dublin …" at bounding box center [784, 358] width 1443 height 877
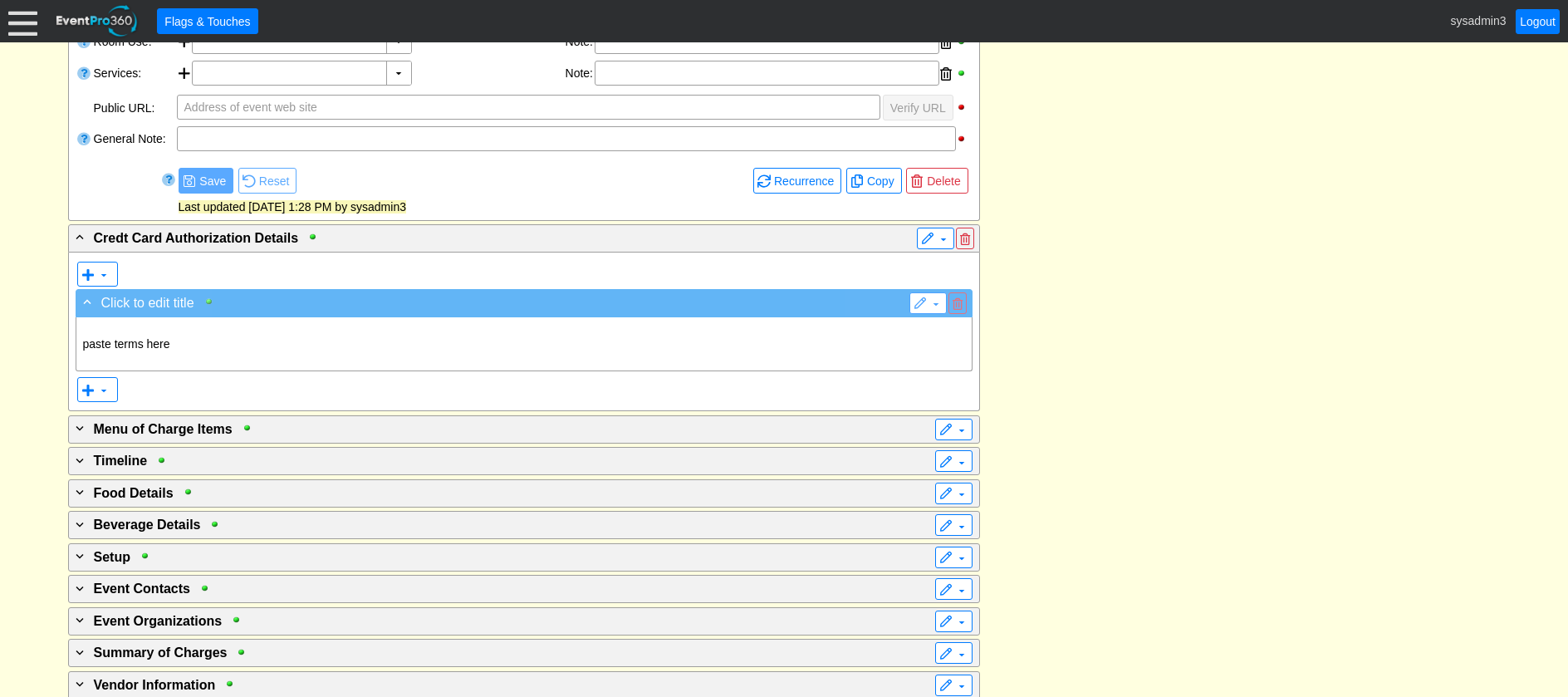
click at [212, 302] on div at bounding box center [213, 301] width 19 height 11
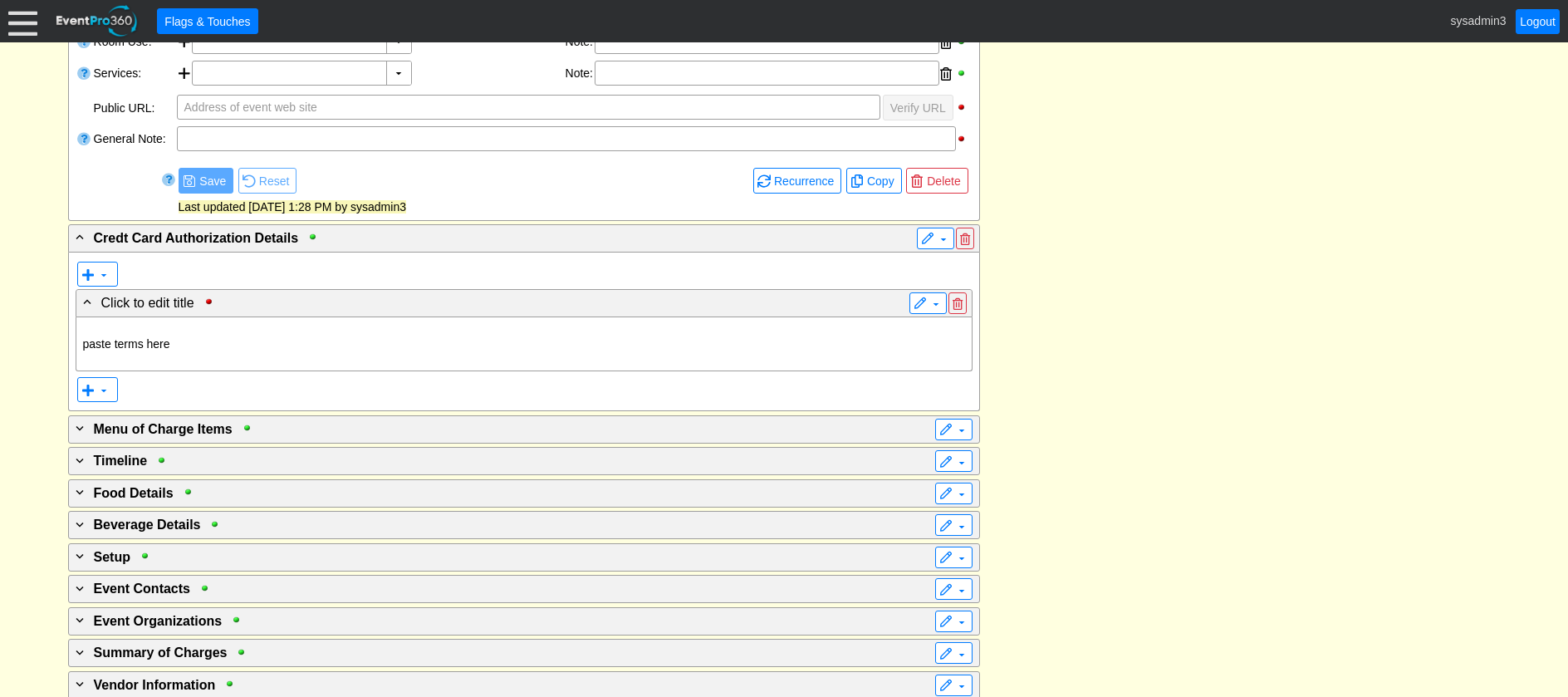
click at [1245, 311] on div "- General Information ▼ Loading.... Remove all highlights Facility: ▼ Χ Dublin …" at bounding box center [784, 358] width 1443 height 877
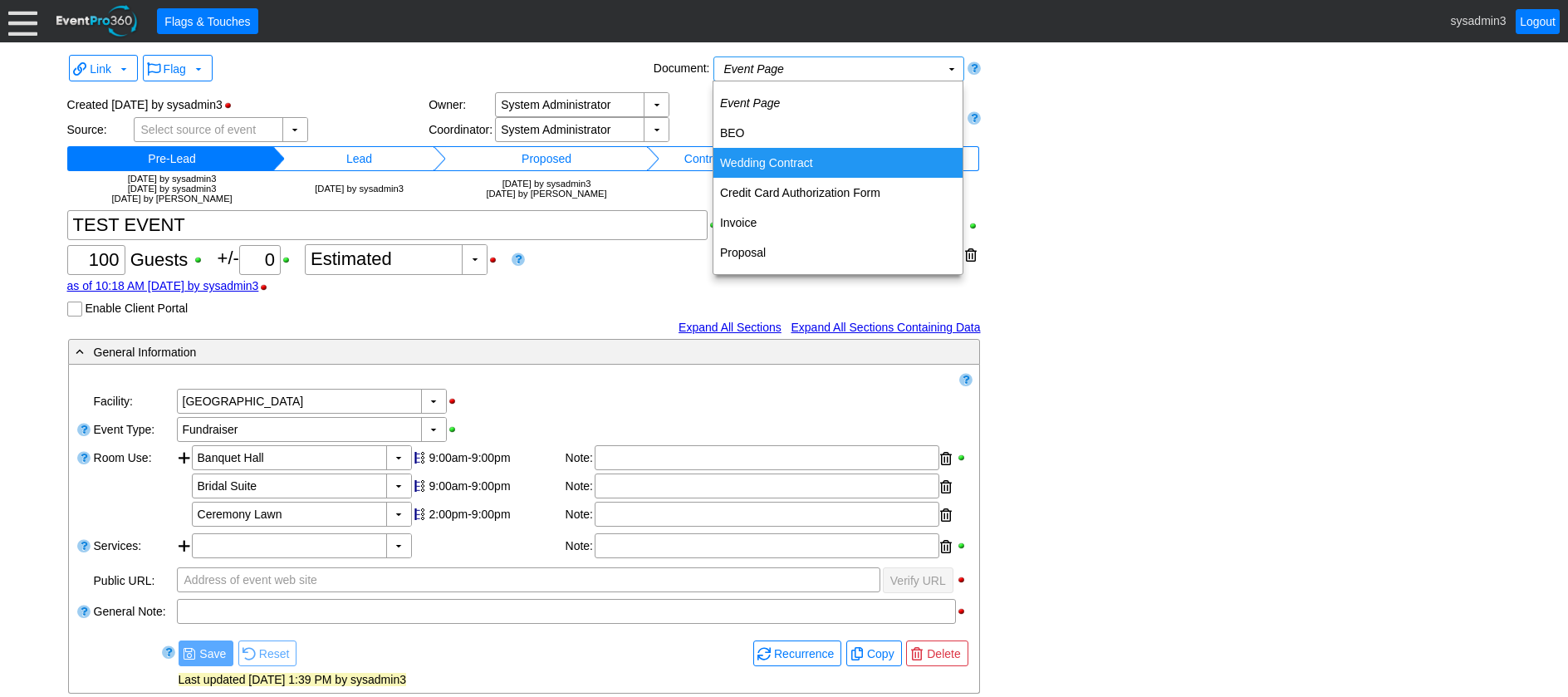
click at [763, 169] on td "Wedding Contract" at bounding box center [838, 163] width 249 height 30
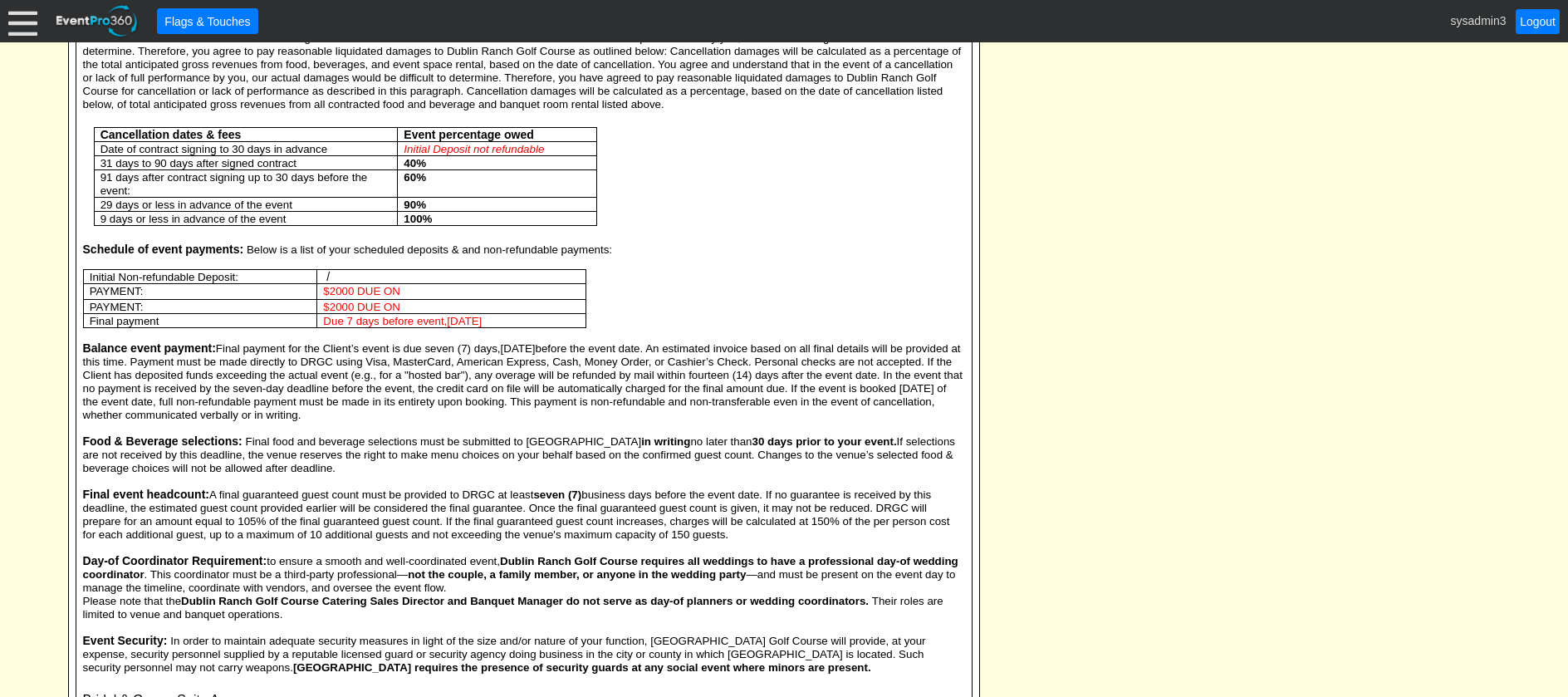
scroll to position [3656, 0]
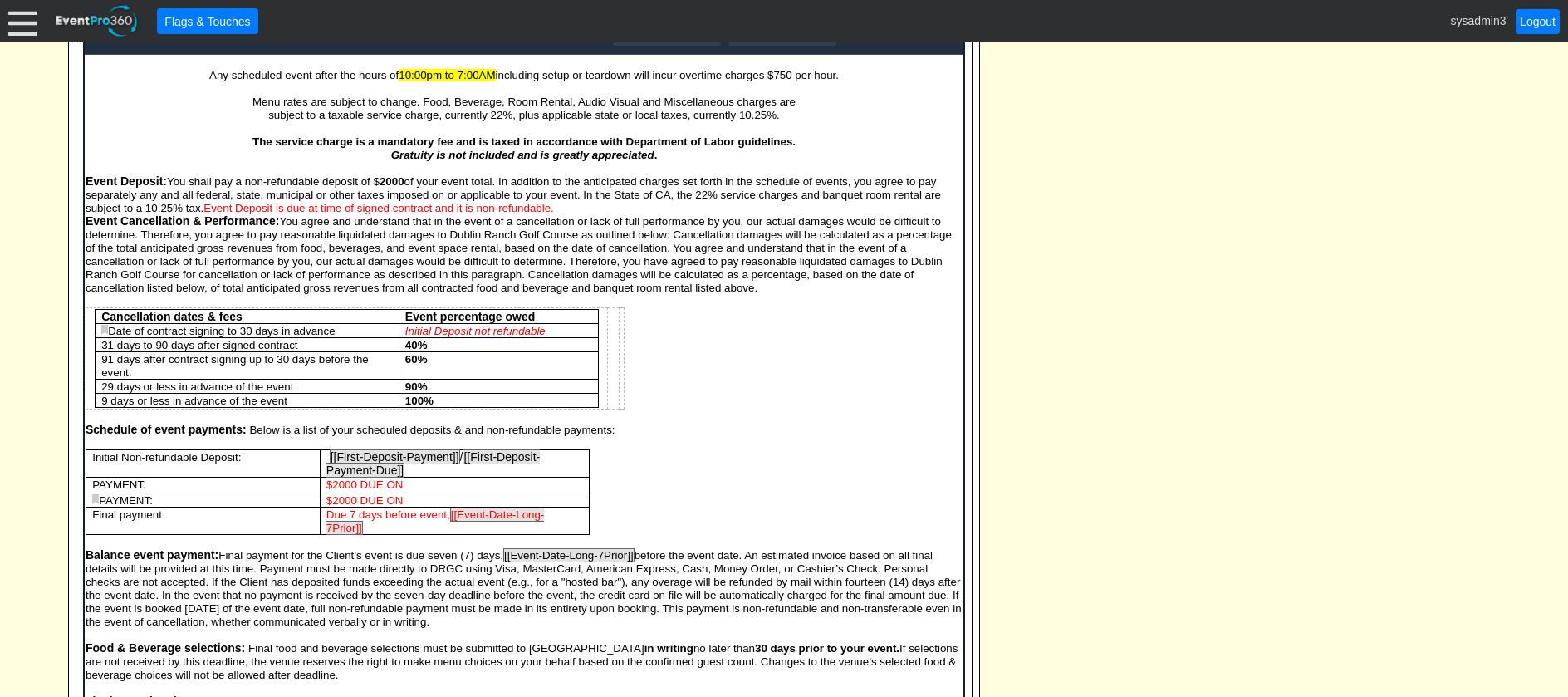
scroll to position [3602, 0]
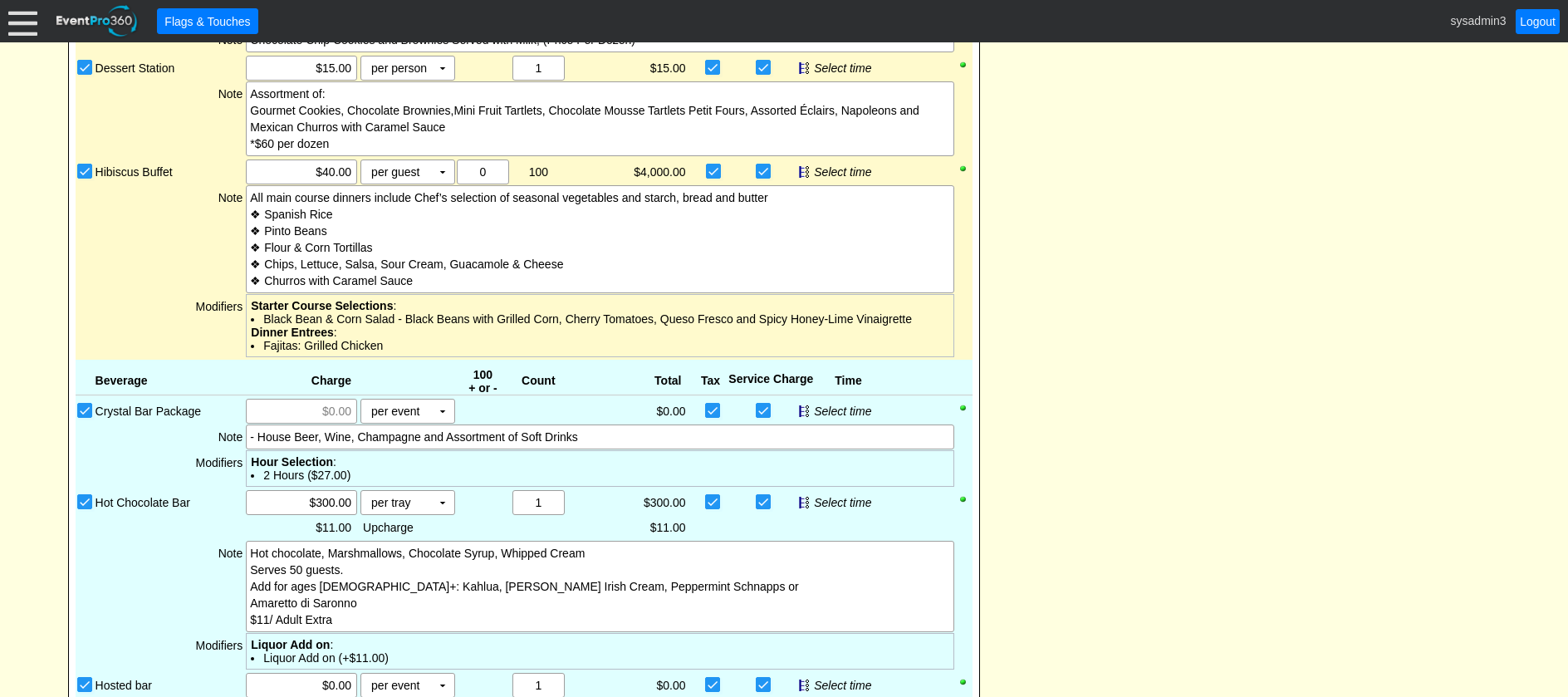
scroll to position [0, 0]
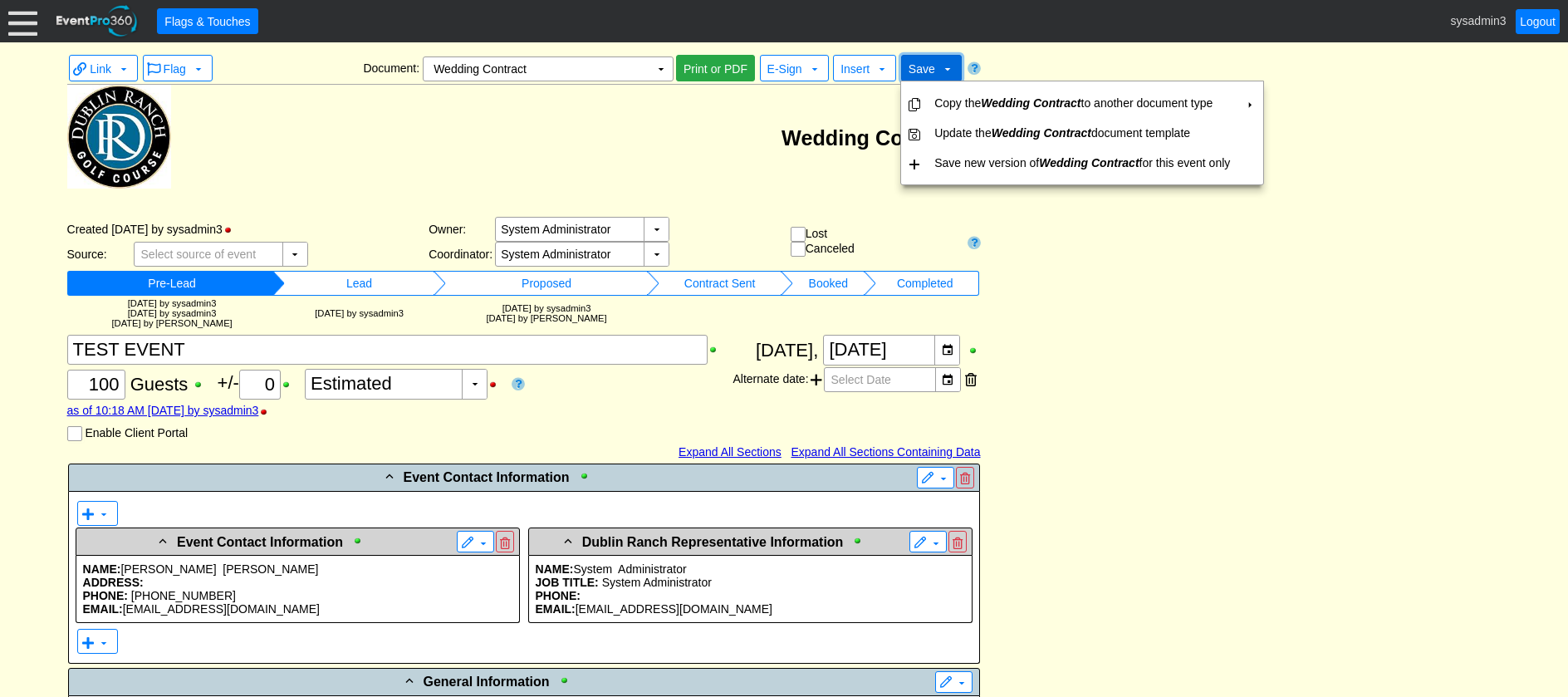
click at [921, 66] on span "Save" at bounding box center [922, 68] width 26 height 13
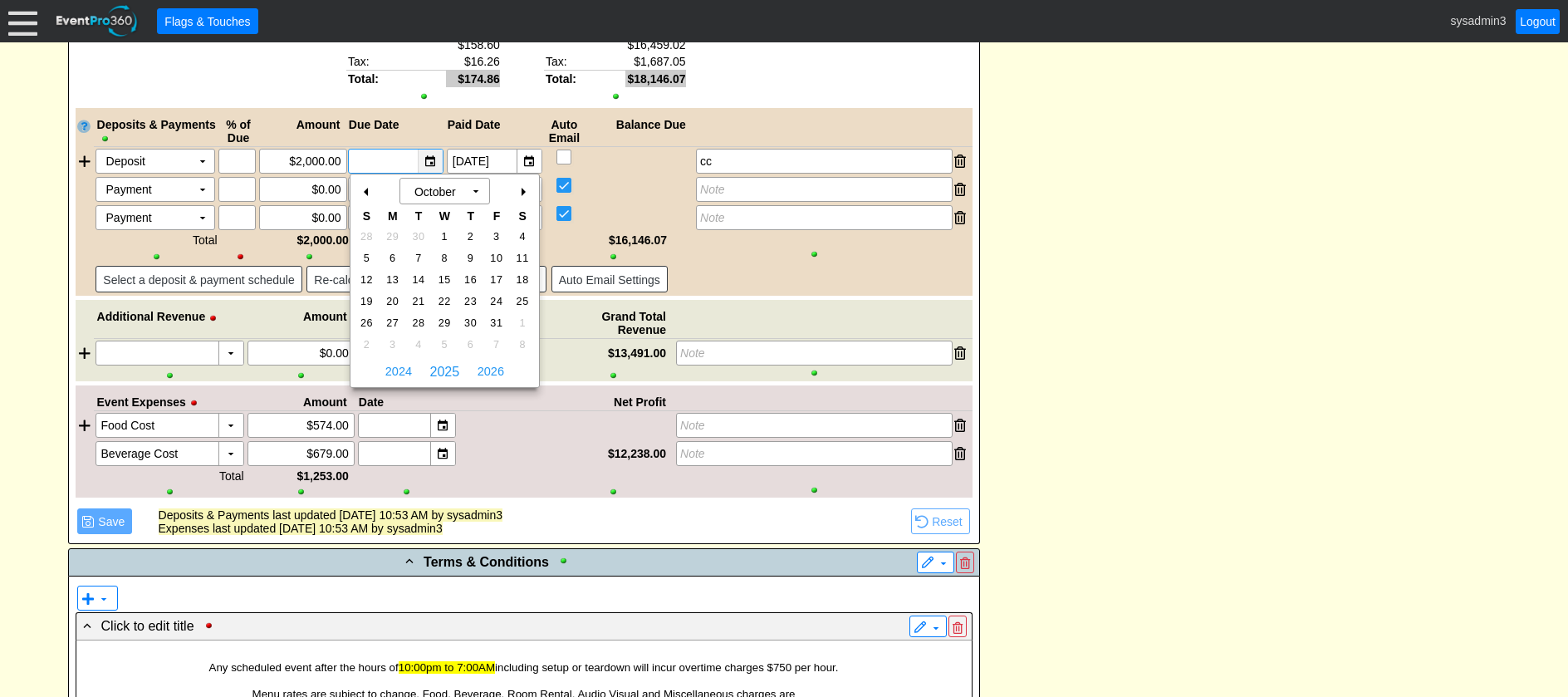
click at [436, 162] on div "▼" at bounding box center [430, 161] width 25 height 24
click at [494, 277] on span "17" at bounding box center [496, 280] width 19 height 15
type input "[DATE]"
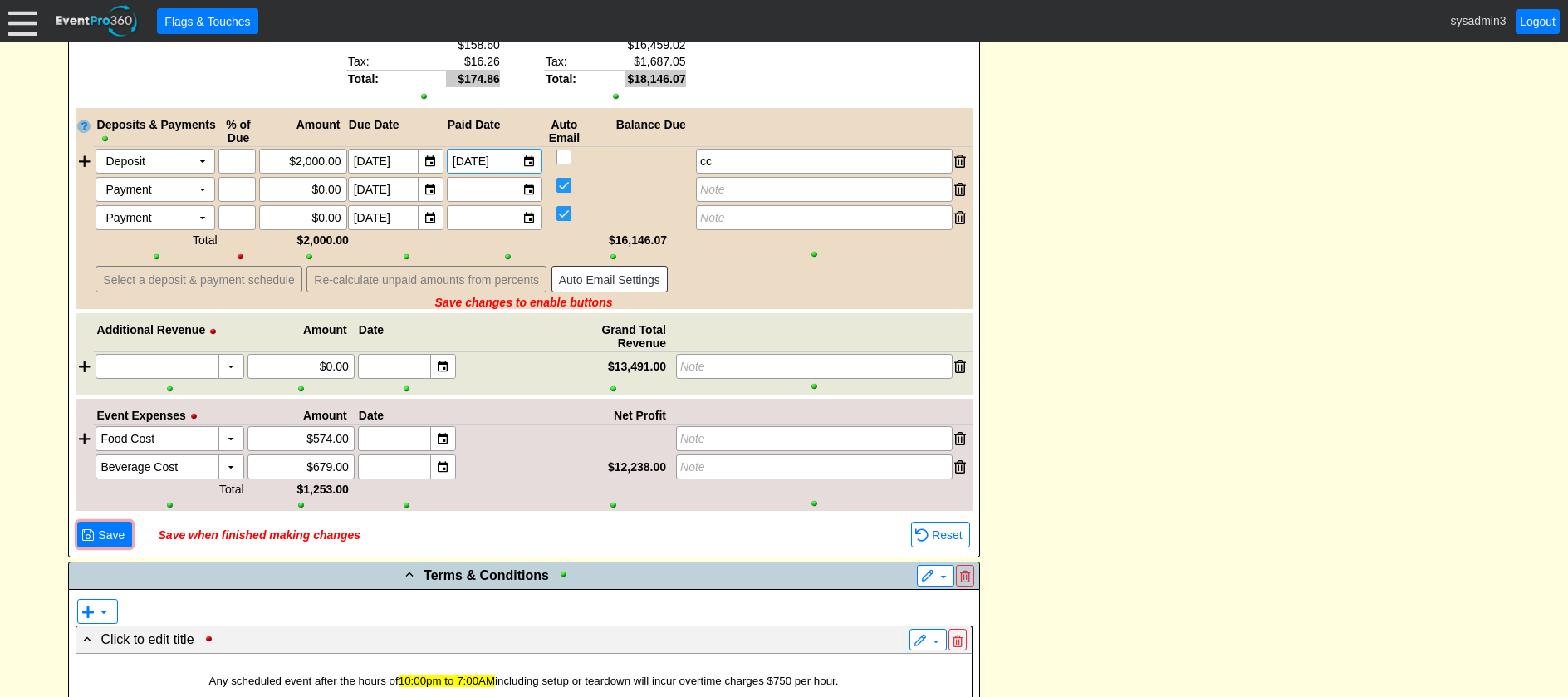
drag, startPoint x: 507, startPoint y: 161, endPoint x: 510, endPoint y: 152, distance: 9.5
click at [510, 152] on input "[DATE]" at bounding box center [483, 161] width 60 height 24
drag, startPoint x: 510, startPoint y: 152, endPoint x: 435, endPoint y: 153, distance: 75.0
click at [435, 153] on div "▼ Χ [DATE] ▼ Χ [DATE]" at bounding box center [445, 161] width 198 height 25
click at [1216, 186] on div "- Event Contact Information ▼ ▼ - Event Contact Information ▼ NAME: [PERSON_NAM…" at bounding box center [784, 425] width 1443 height 5577
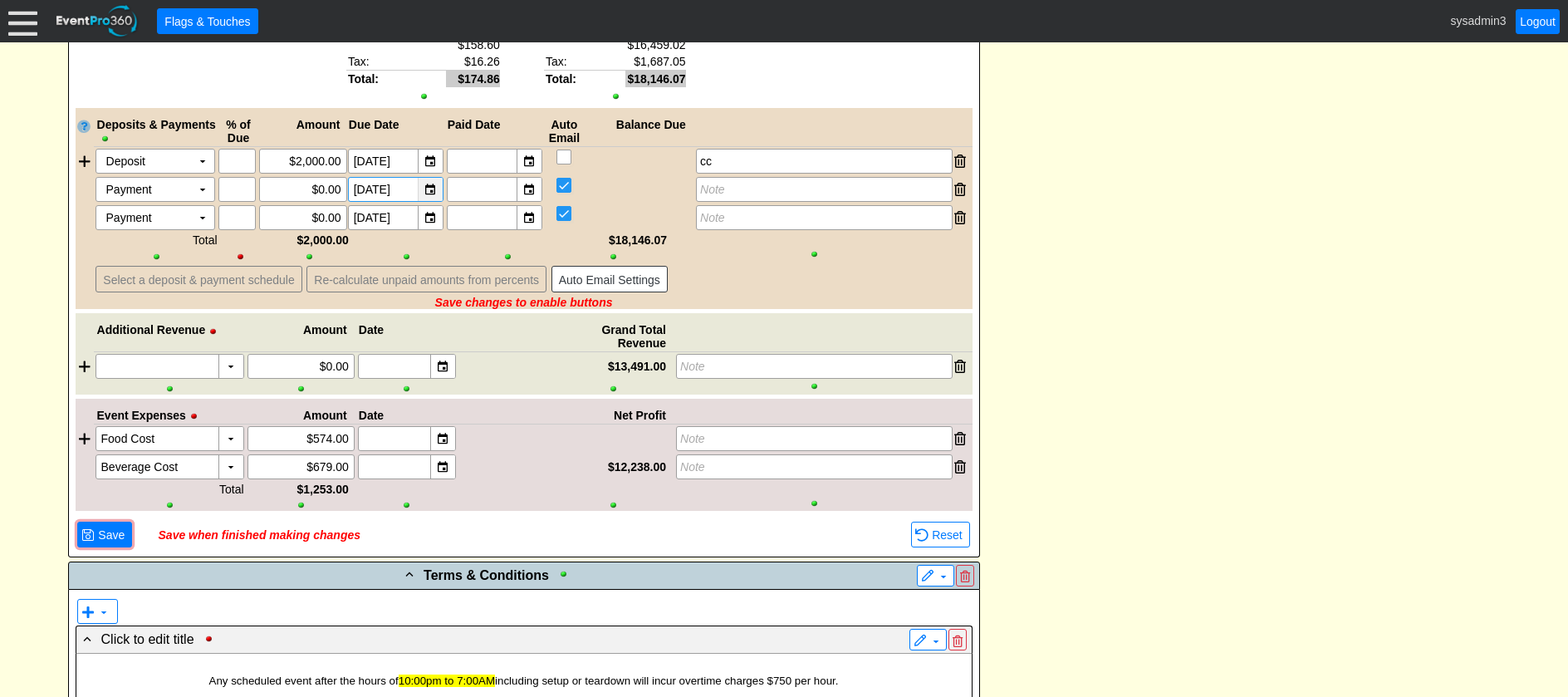
click at [432, 189] on div "▼" at bounding box center [430, 189] width 25 height 24
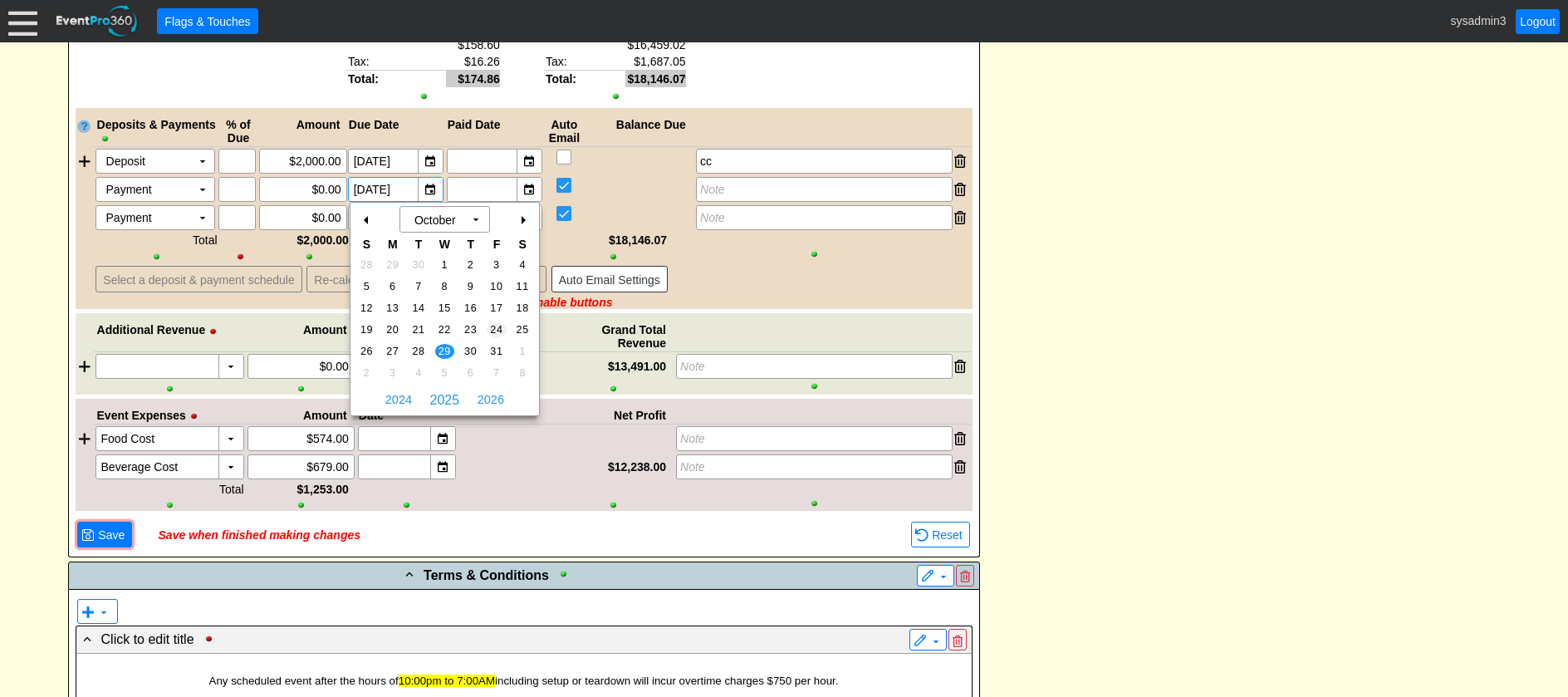
click at [498, 320] on td "24" at bounding box center [496, 330] width 25 height 22
type input "[DATE]"
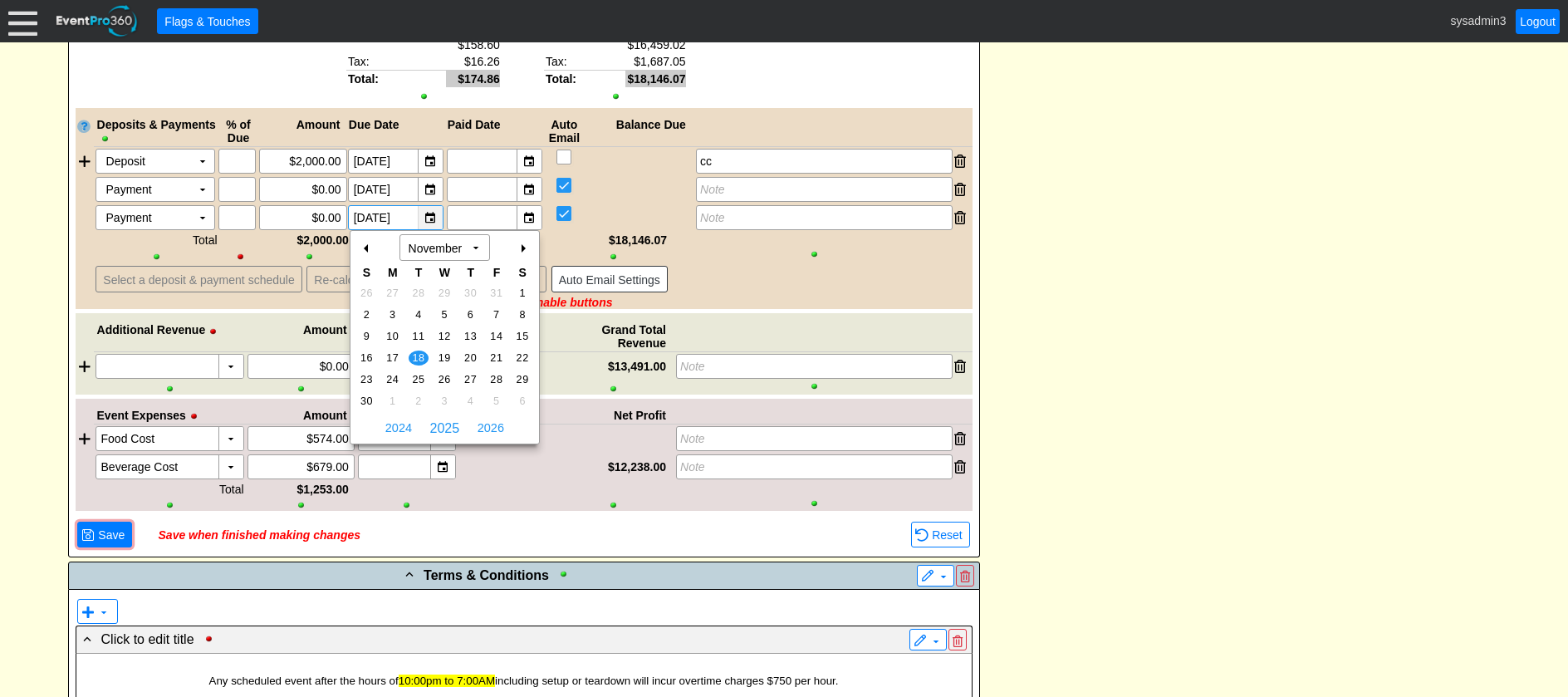
click at [428, 214] on div "▼" at bounding box center [430, 217] width 25 height 24
click at [496, 373] on span "28" at bounding box center [496, 380] width 19 height 15
type input "11/28/2025"
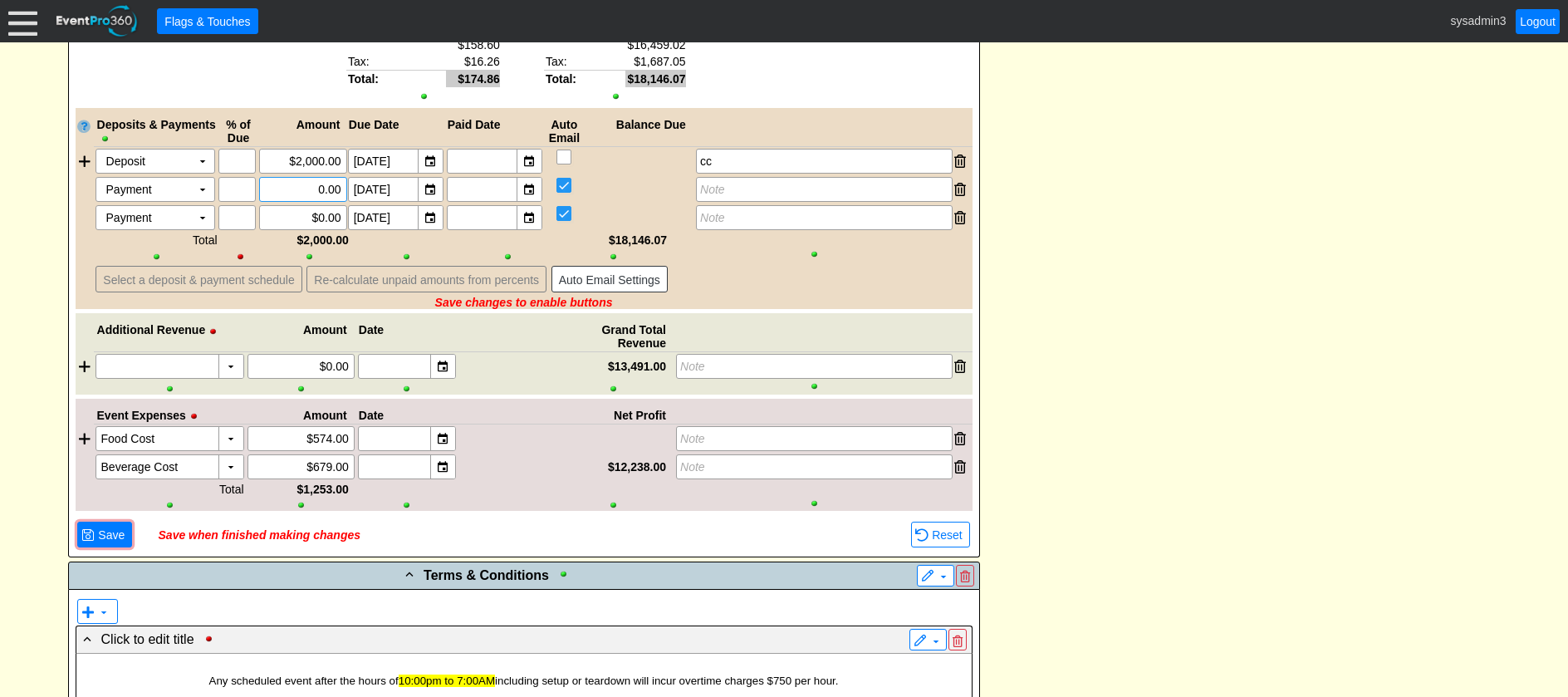
click at [322, 188] on input "0.00" at bounding box center [302, 189] width 76 height 24
type input "$1,000.00"
click at [323, 215] on input "0.00" at bounding box center [302, 217] width 76 height 24
type input "$1,000.00"
click at [301, 161] on input "2000.00" at bounding box center [302, 161] width 76 height 24
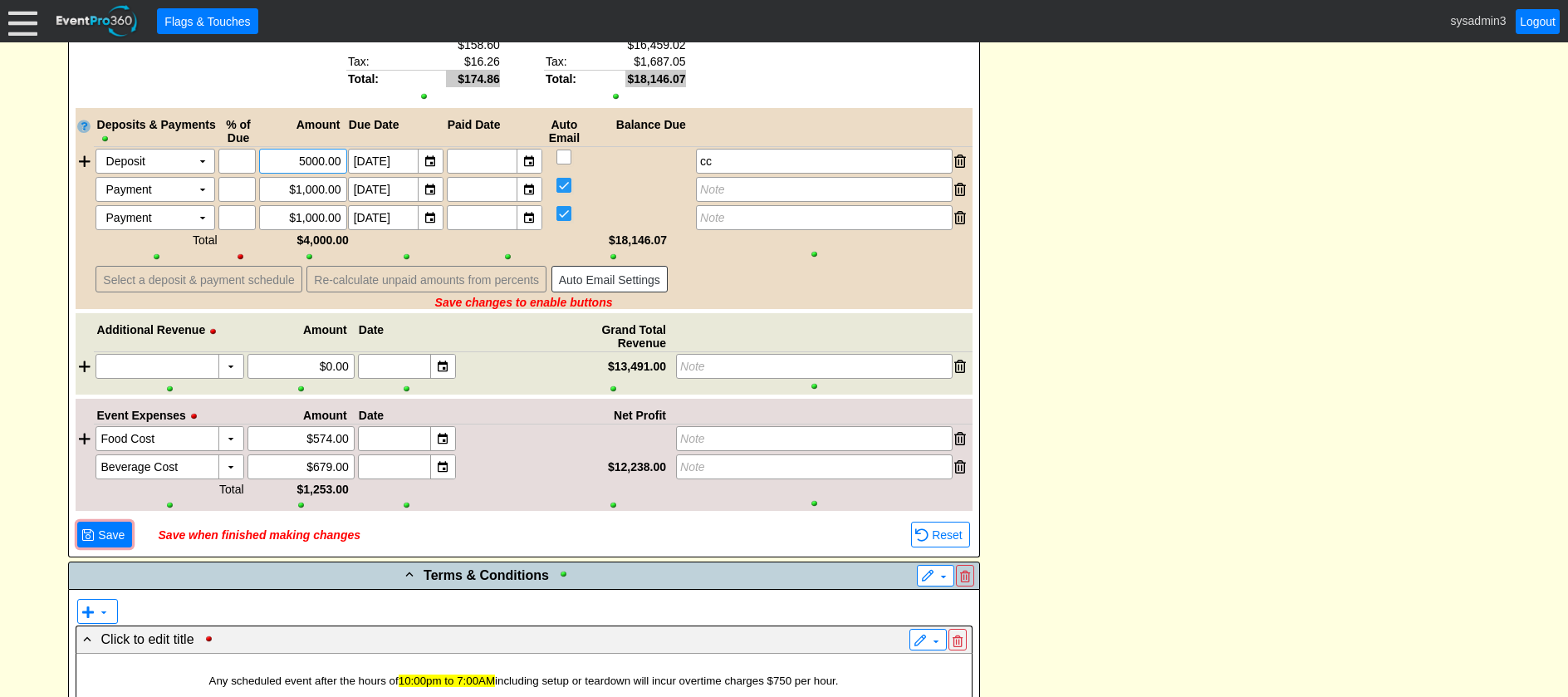
type input "$5,000.00"
click at [1095, 180] on div "- Event Contact Information ▼ ▼ - Event Contact Information ▼ NAME: [PERSON_NAM…" at bounding box center [784, 425] width 1443 height 5577
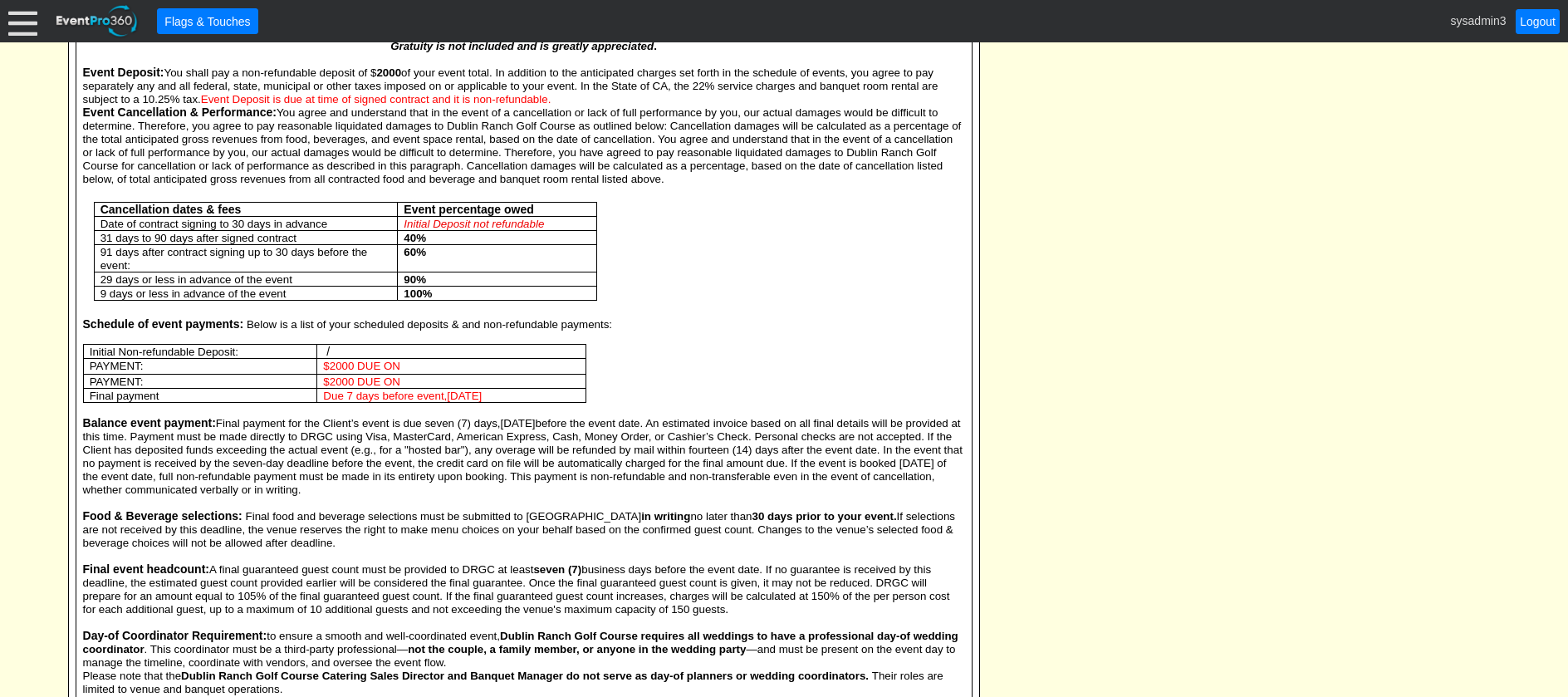
scroll to position [3573, 0]
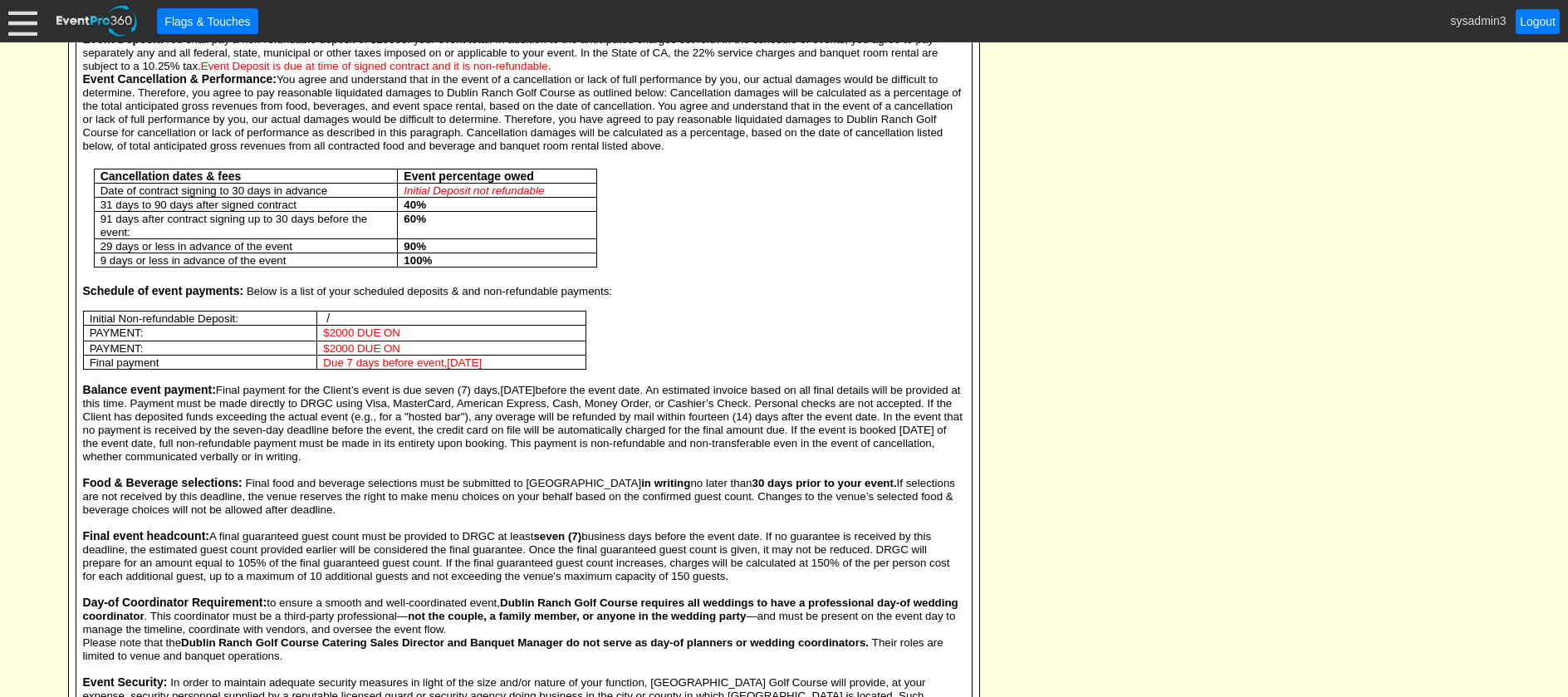
click at [683, 305] on p at bounding box center [524, 303] width 883 height 13
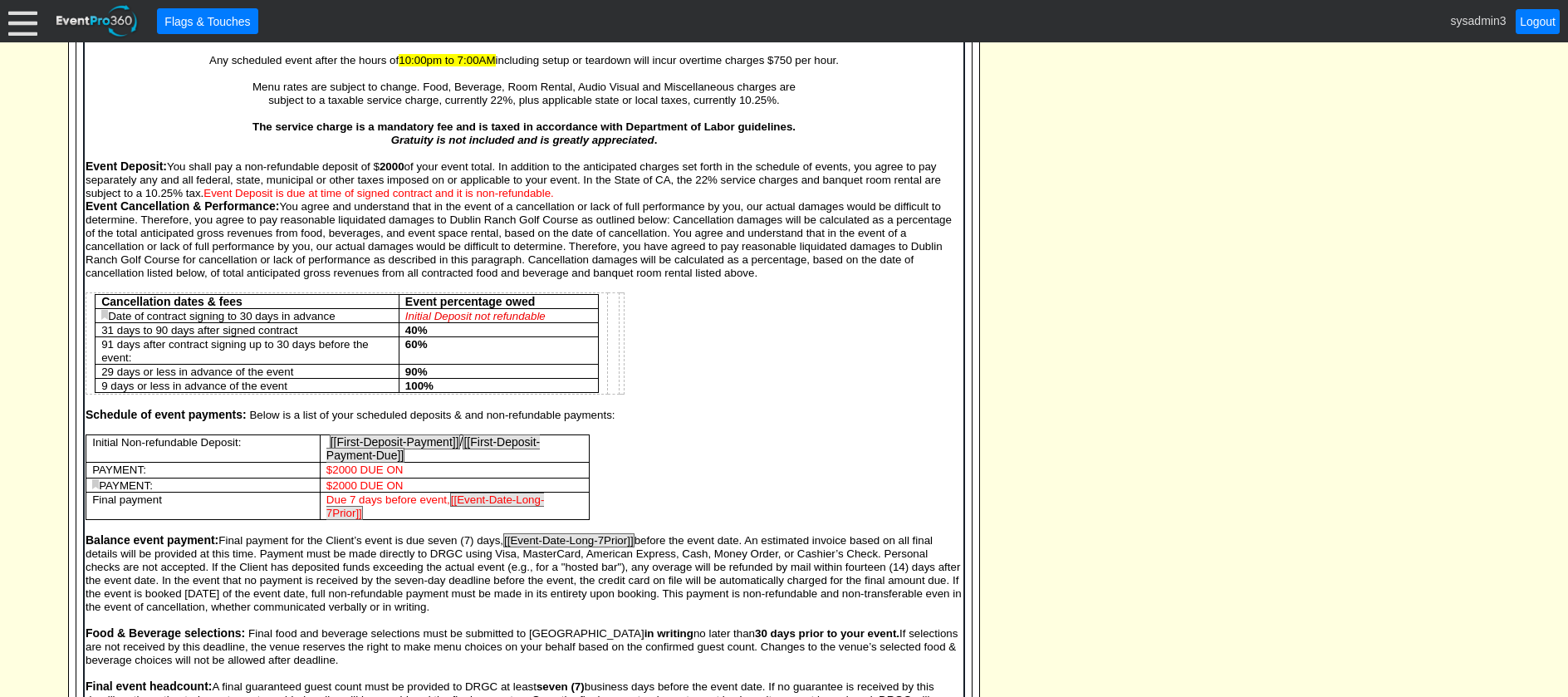
scroll to position [3532, 0]
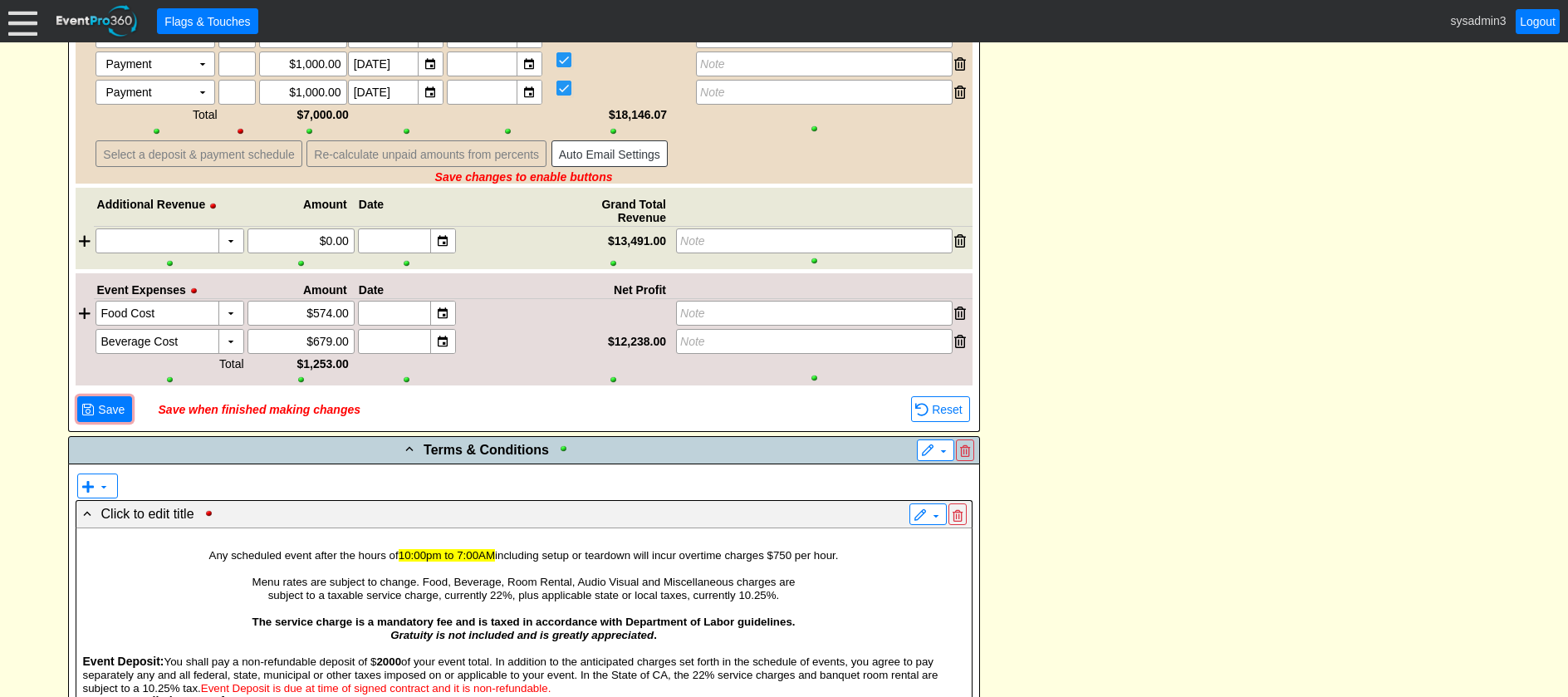
scroll to position [2951, 0]
click at [107, 409] on span "Save" at bounding box center [111, 409] width 33 height 17
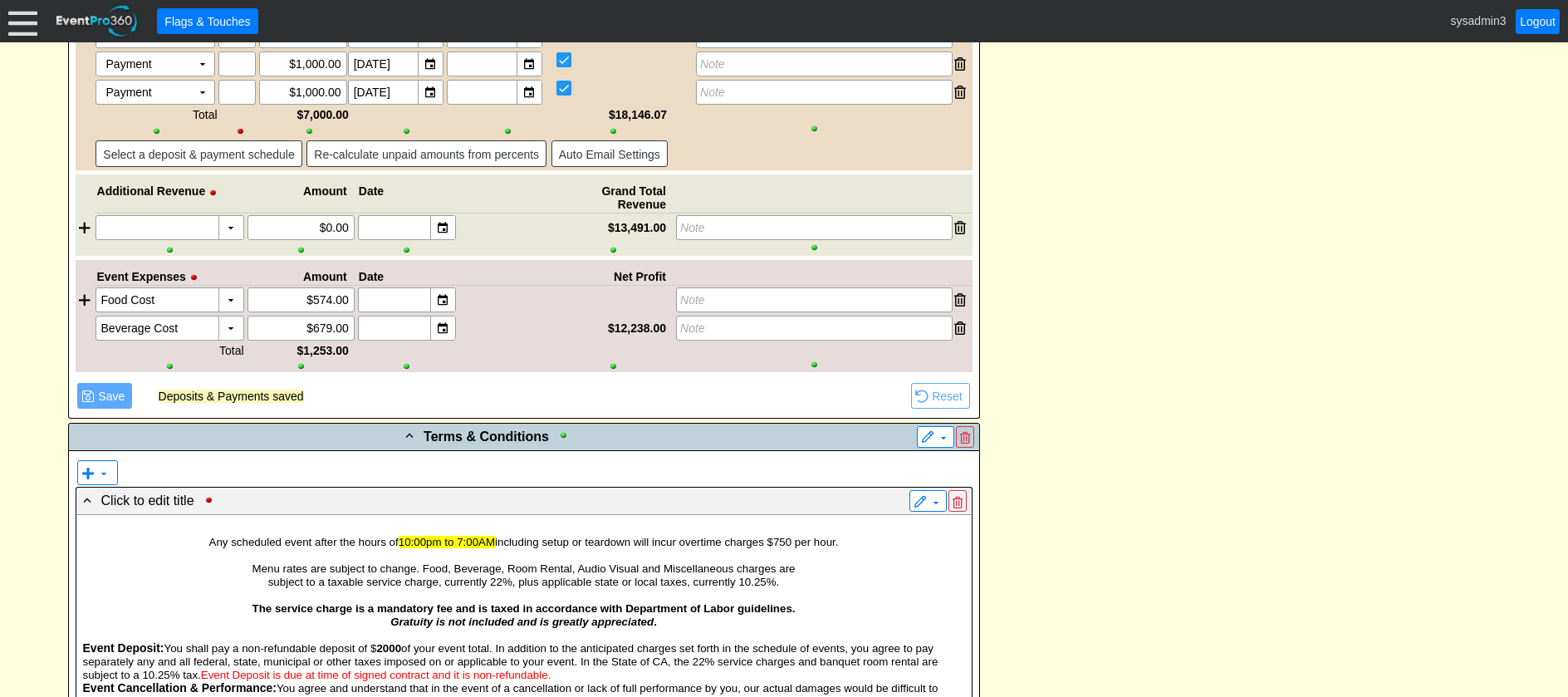
scroll to position [3017, 0]
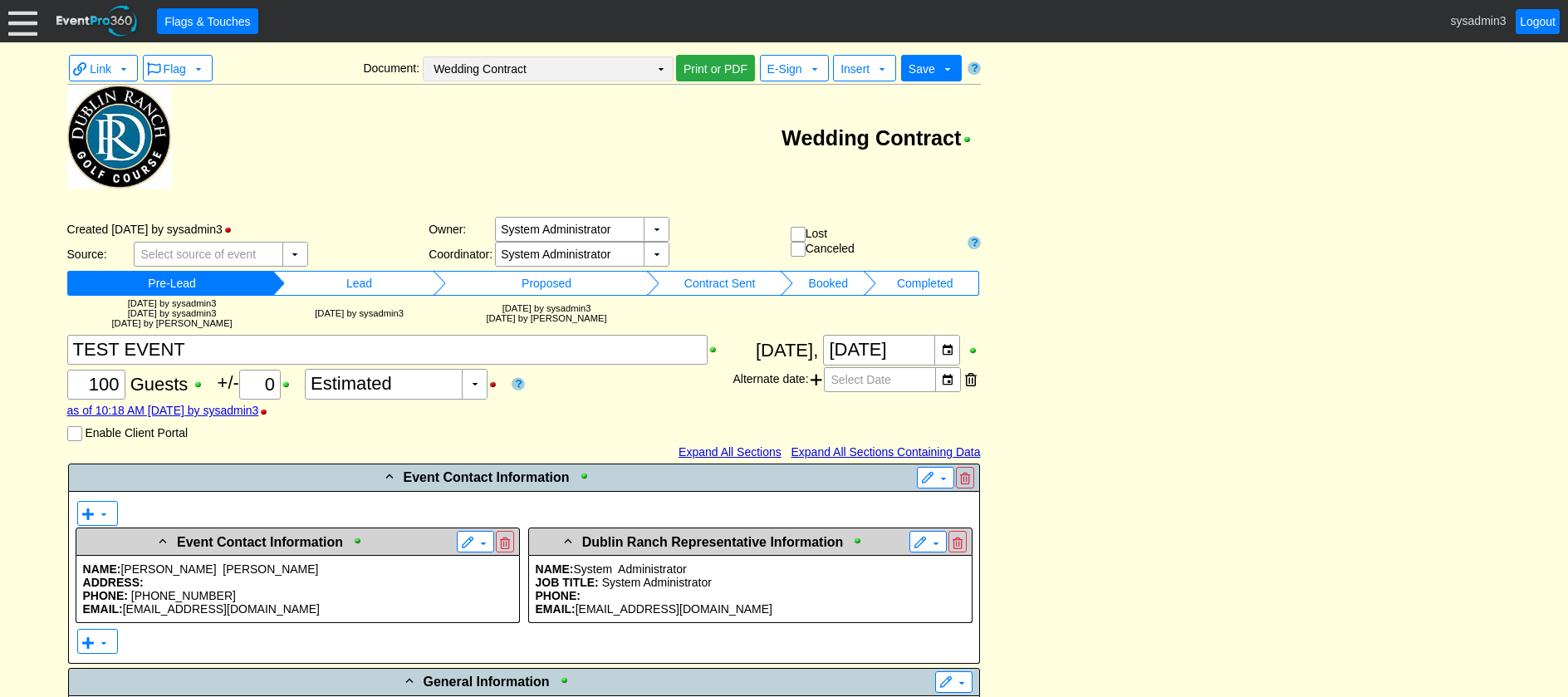
click at [646, 67] on td "Wedding Contract Χ" at bounding box center [536, 68] width 226 height 24
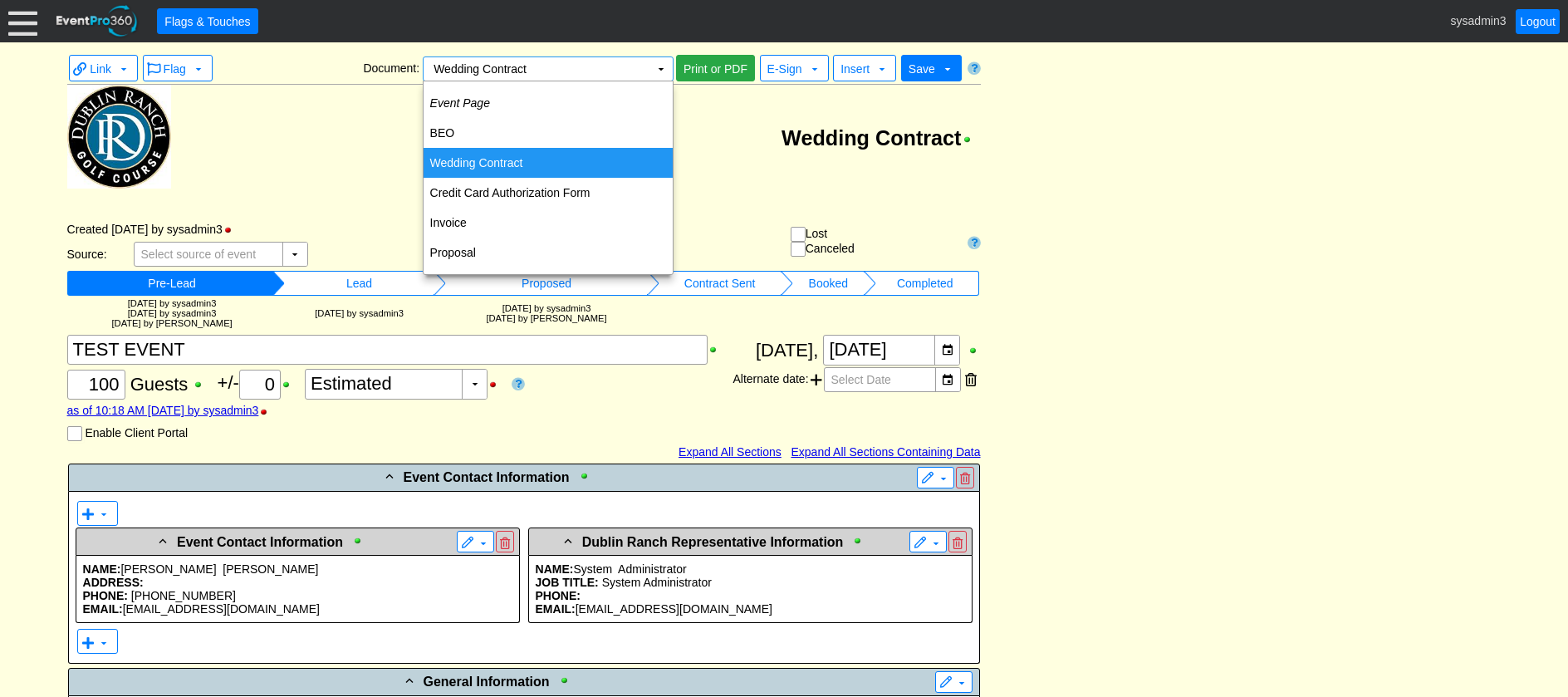
click at [506, 159] on td "Wedding Contract" at bounding box center [548, 163] width 249 height 30
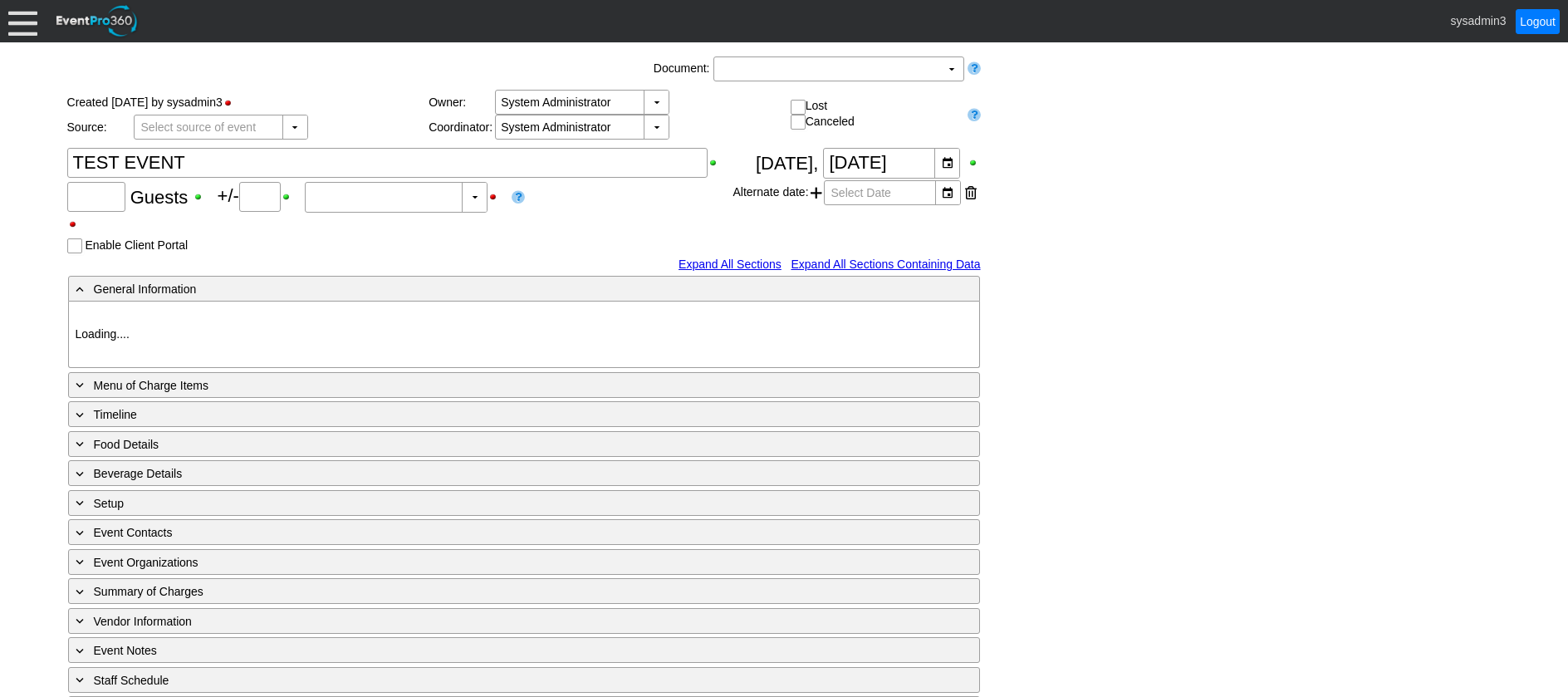
type input "100"
type input "0"
type input "Estimated"
type input "[GEOGRAPHIC_DATA]"
type input "Fundraiser"
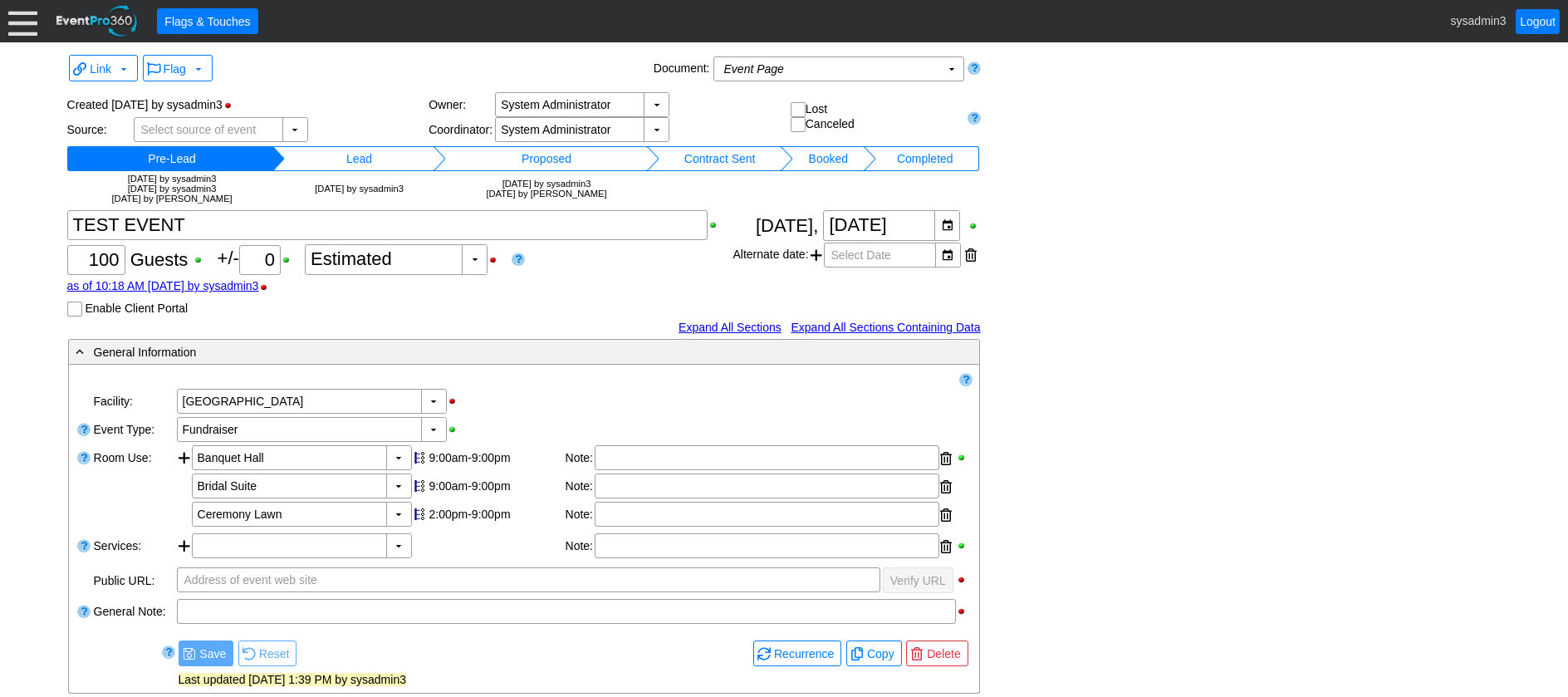
click at [387, 158] on td "Lead" at bounding box center [359, 159] width 150 height 25
click at [533, 153] on td "Proposed" at bounding box center [546, 159] width 200 height 25
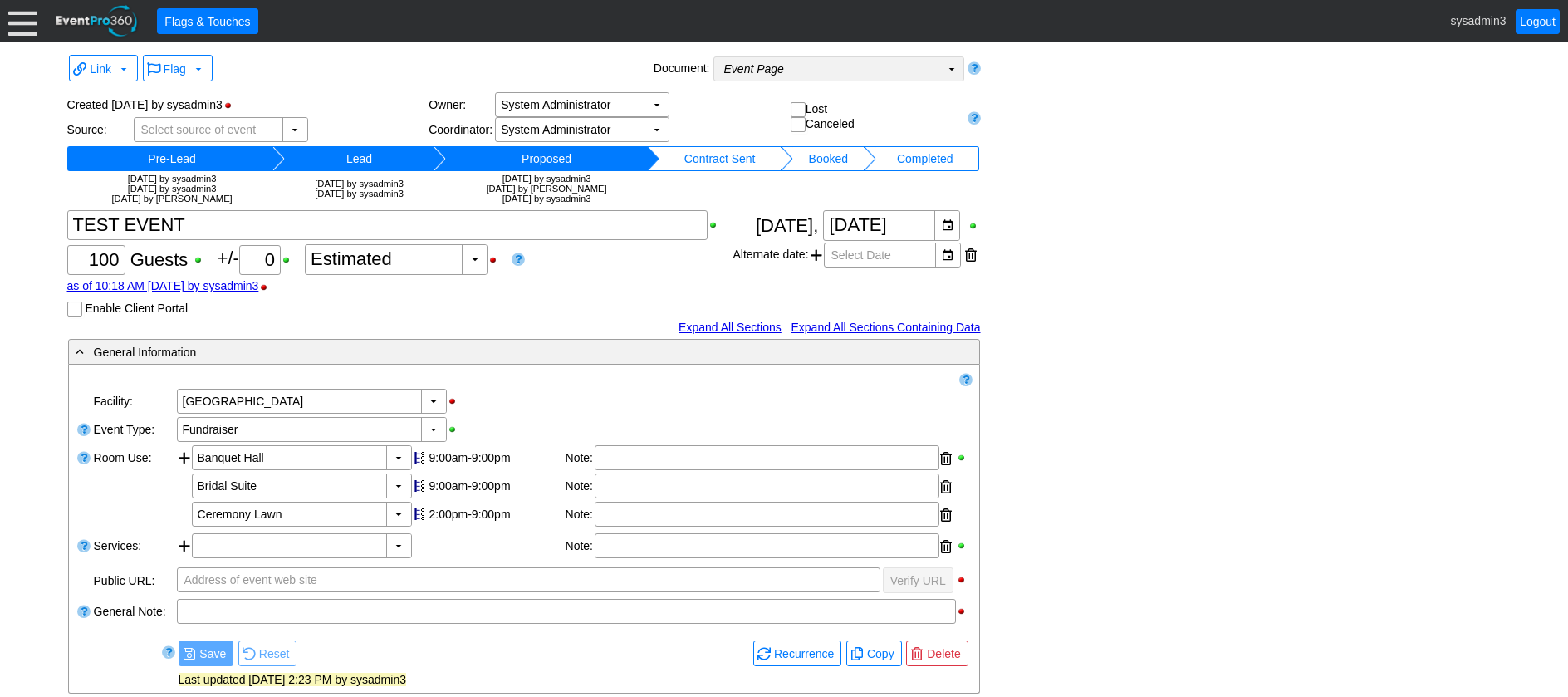
click at [832, 73] on td "Event Page Χ" at bounding box center [827, 68] width 226 height 24
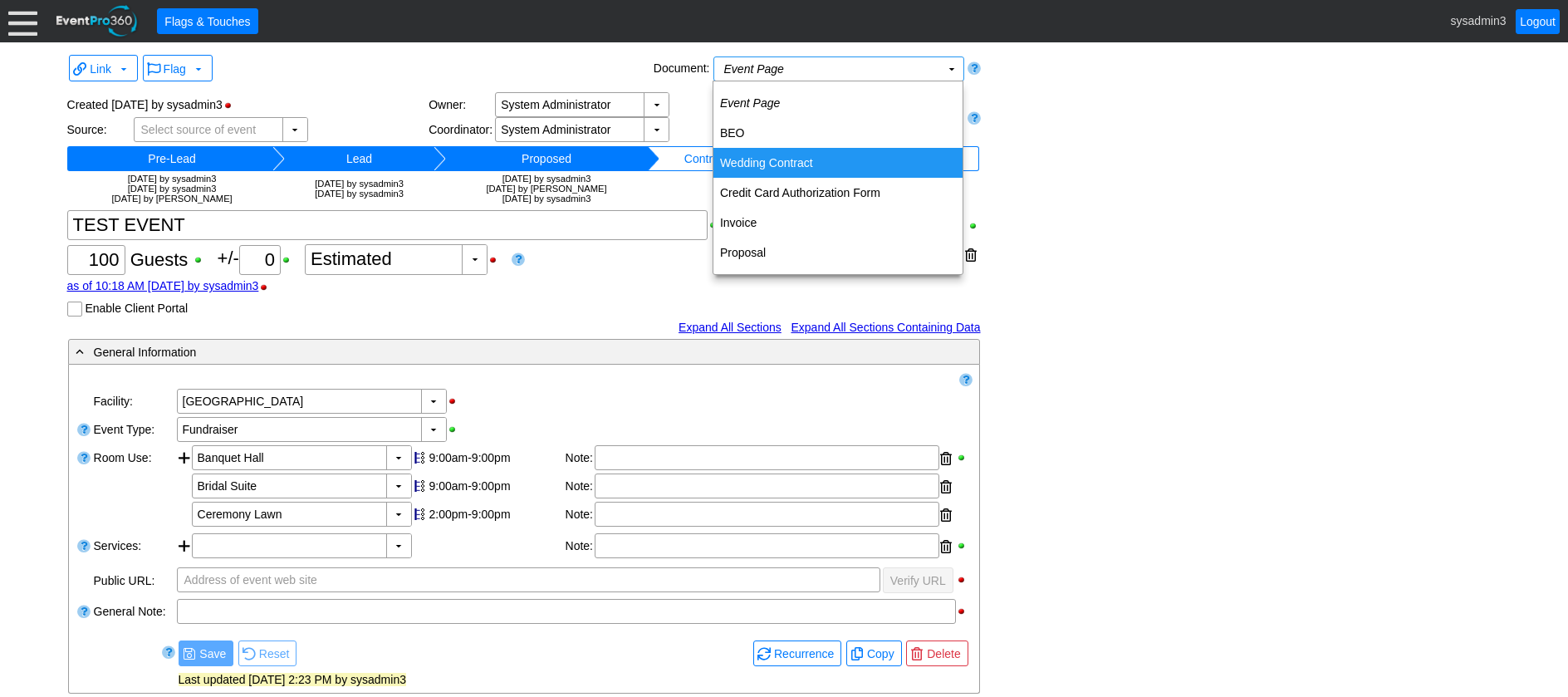
click at [781, 161] on td "Wedding Contract" at bounding box center [838, 163] width 249 height 30
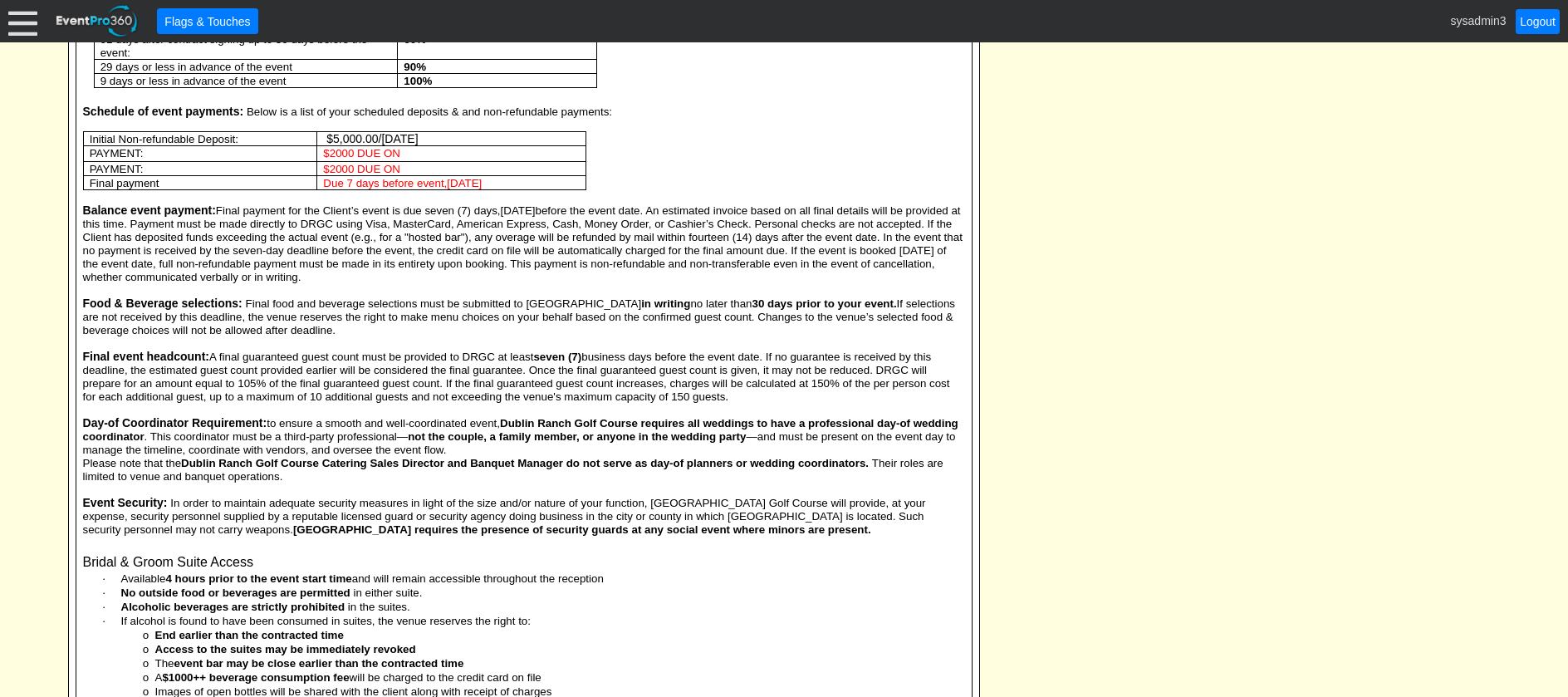
scroll to position [3656, 0]
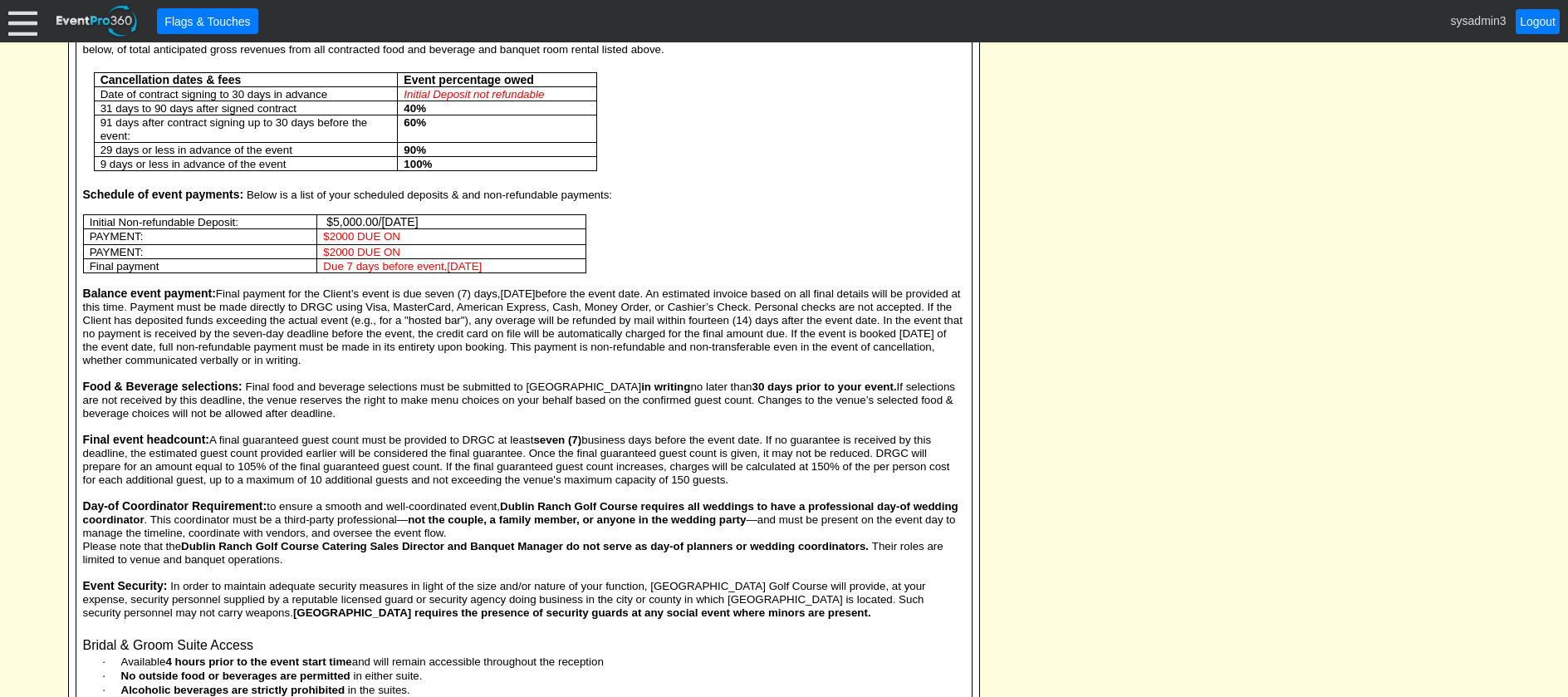
click at [358, 235] on span "$2000 DUE ON" at bounding box center [362, 237] width 77 height 12
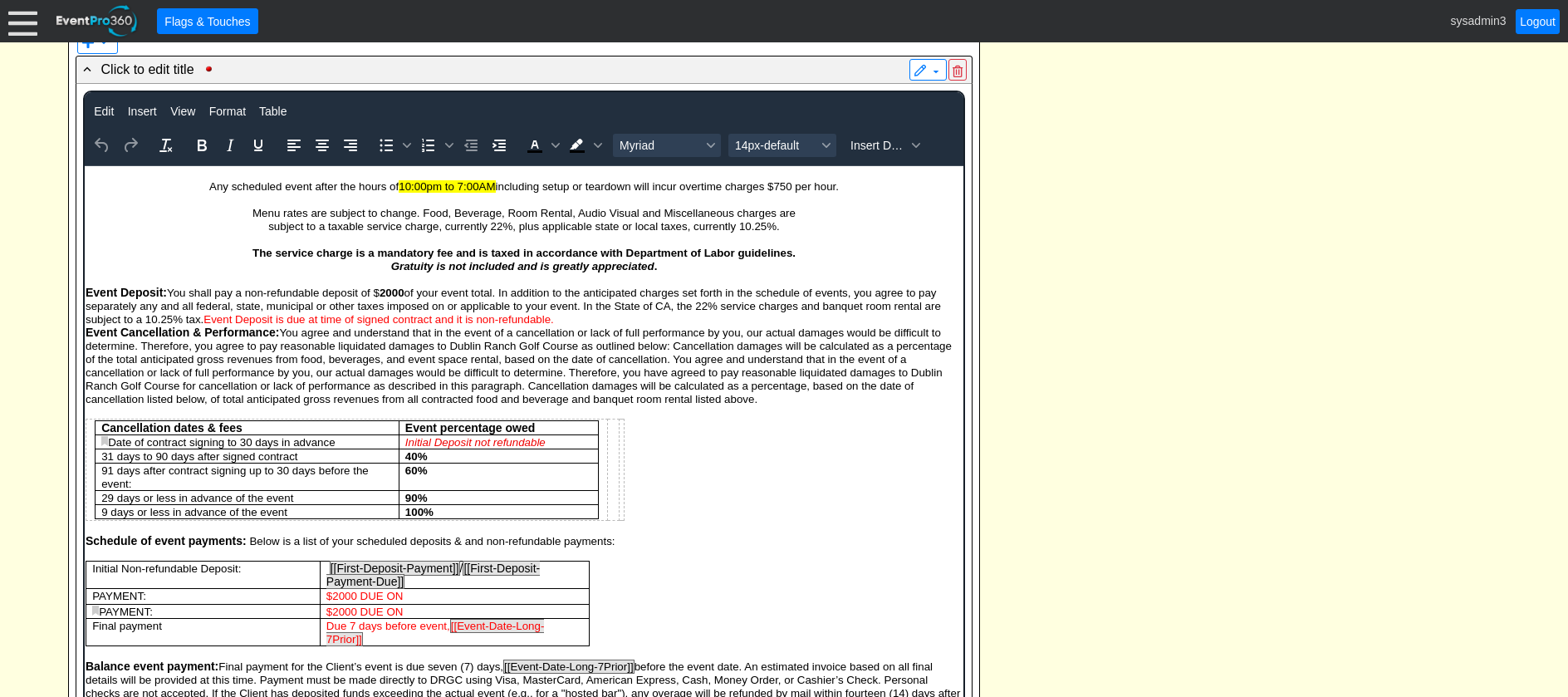
scroll to position [3602, 0]
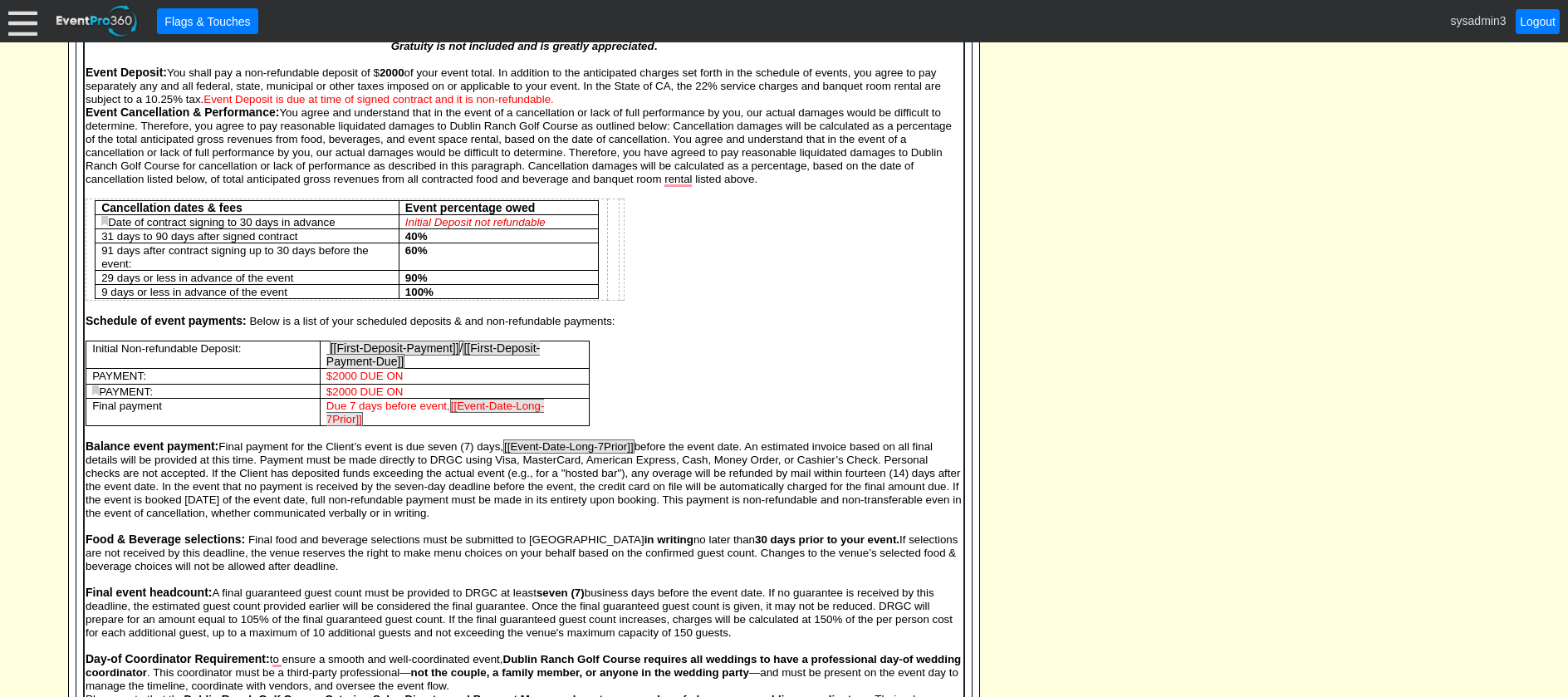
click at [413, 381] on p "$2000 DUE ON" at bounding box center [454, 376] width 257 height 13
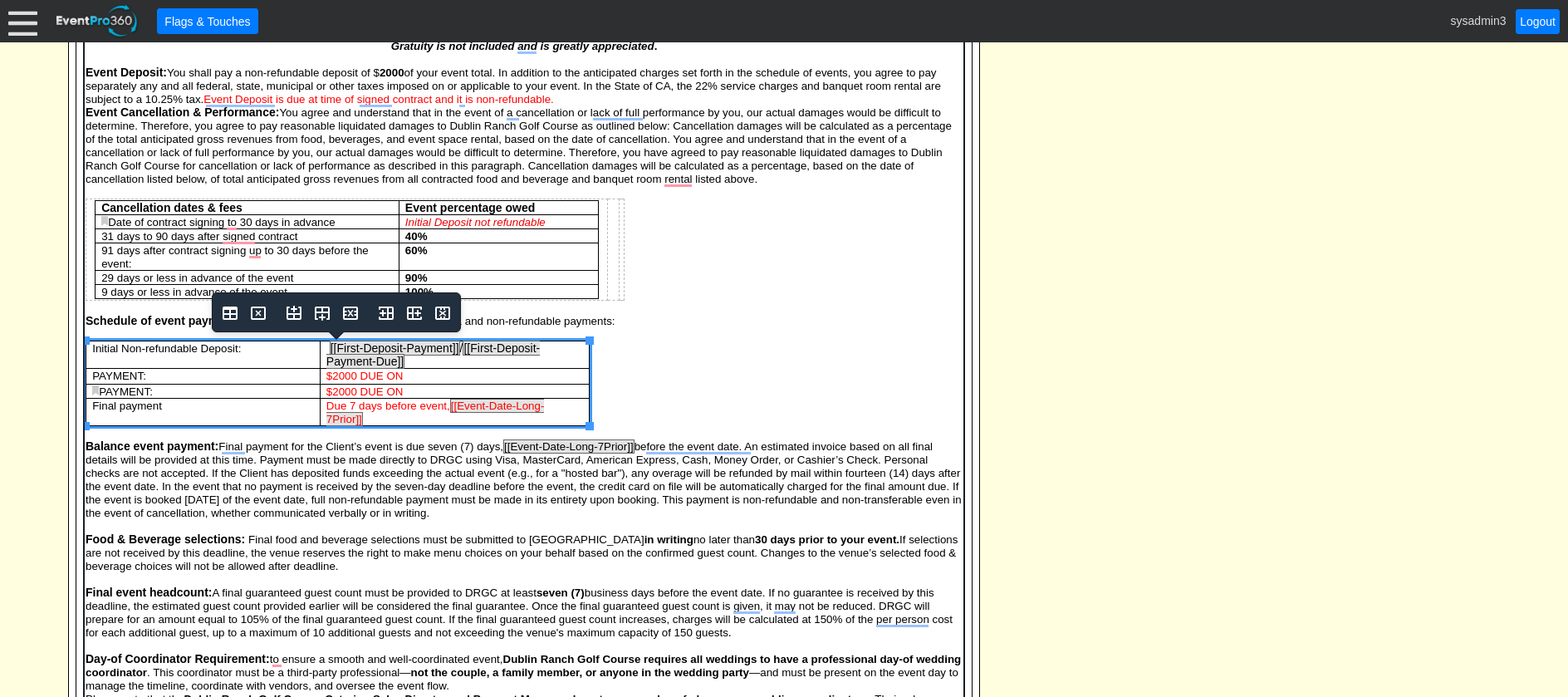
click at [409, 376] on p "$2000 DUE ON" at bounding box center [454, 376] width 257 height 13
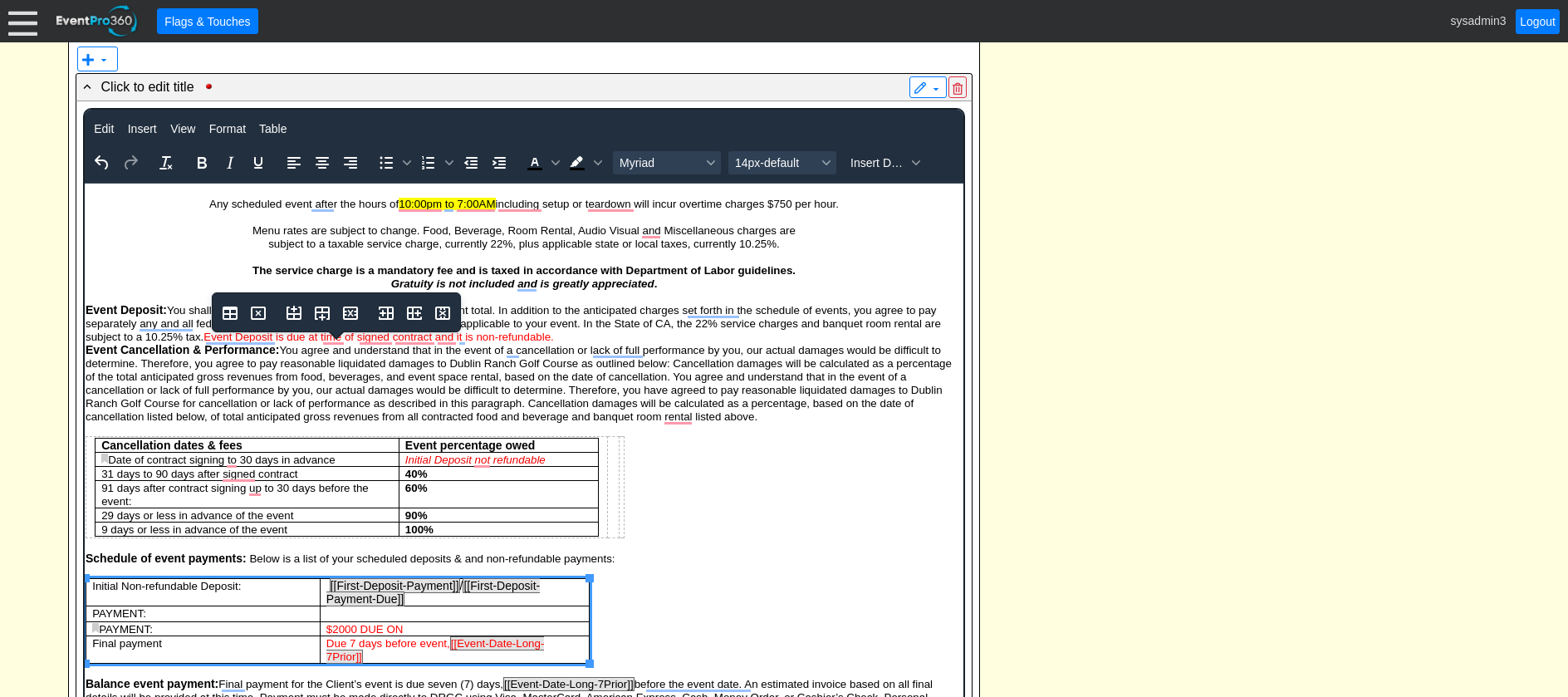
scroll to position [3436, 0]
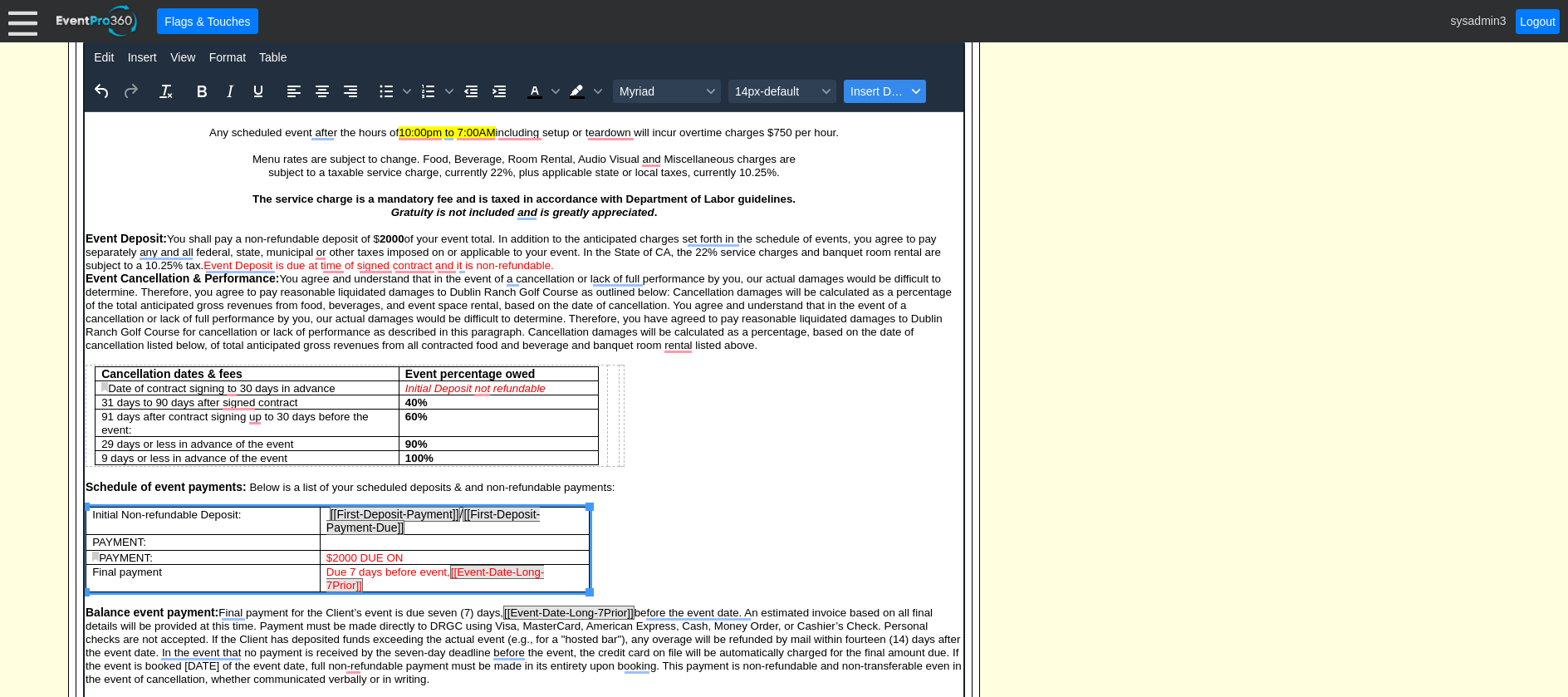
click at [888, 97] on span "Insert Data" at bounding box center [879, 91] width 56 height 13
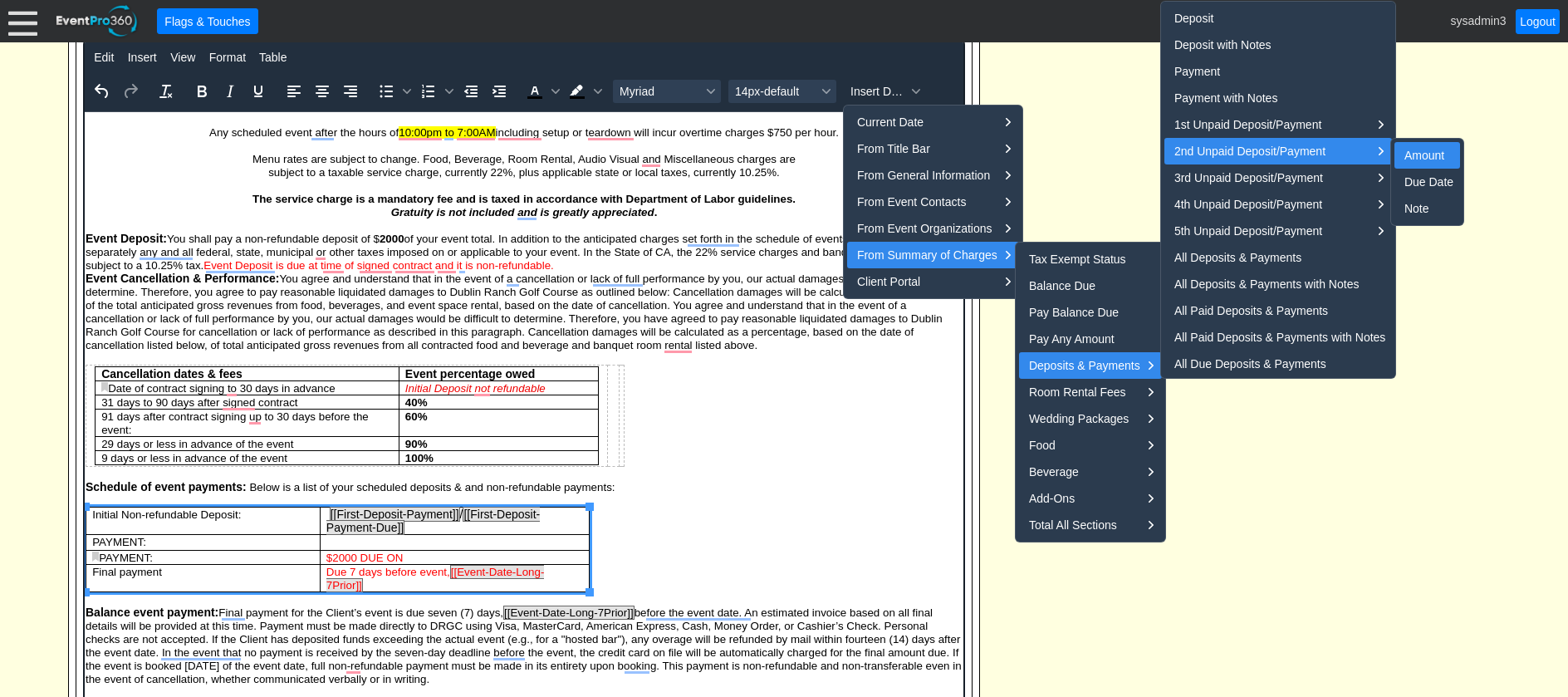
click at [1423, 151] on div "Amount" at bounding box center [1430, 155] width 49 height 20
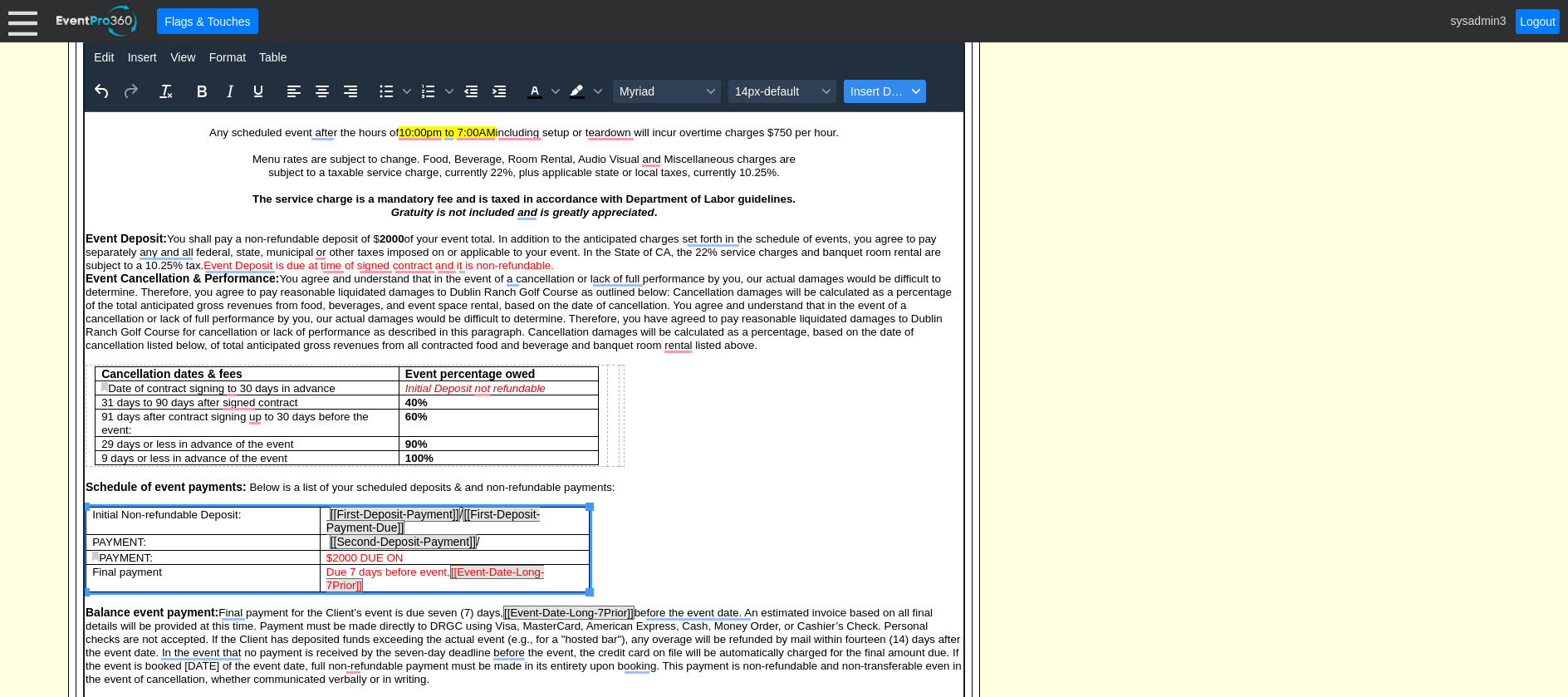
click at [874, 102] on button "Insert Data" at bounding box center [885, 91] width 82 height 24
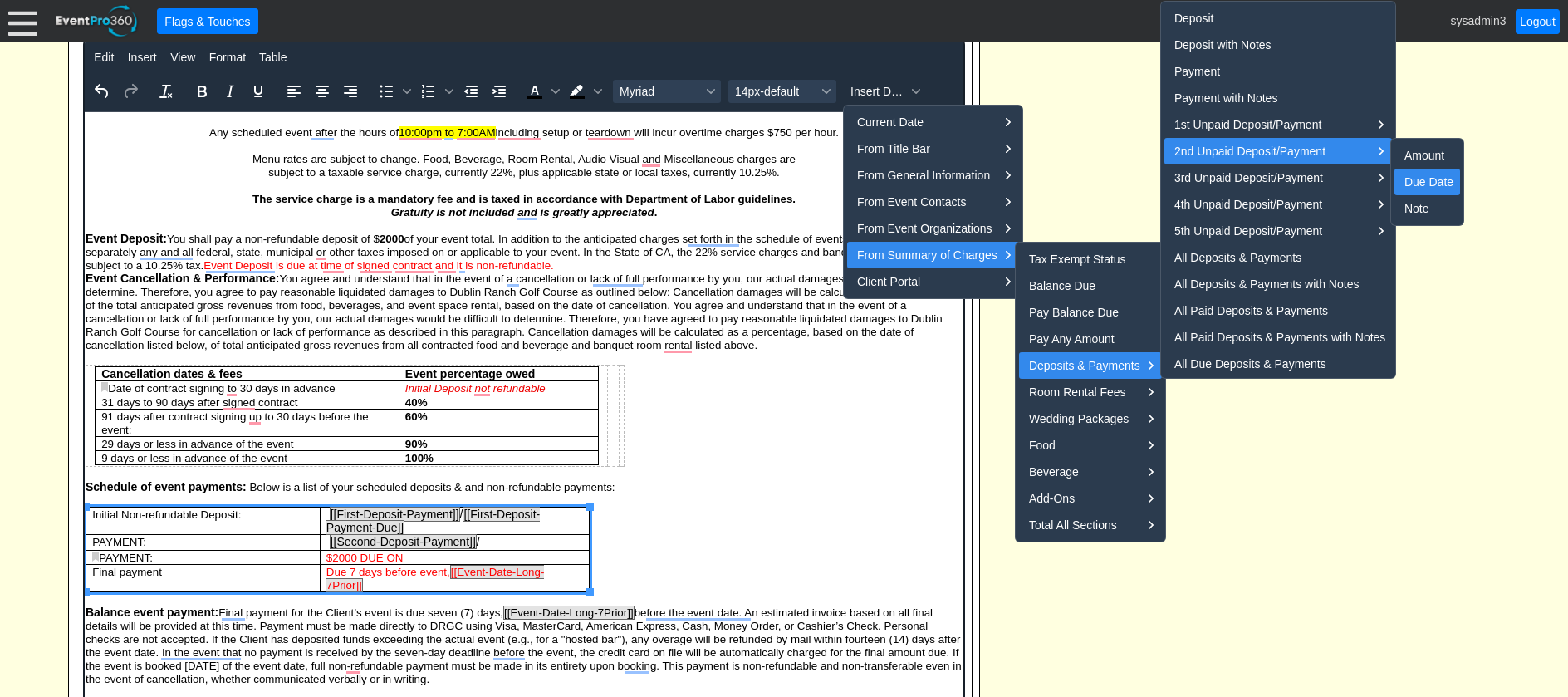
click at [1425, 177] on div "Due Date" at bounding box center [1430, 181] width 49 height 20
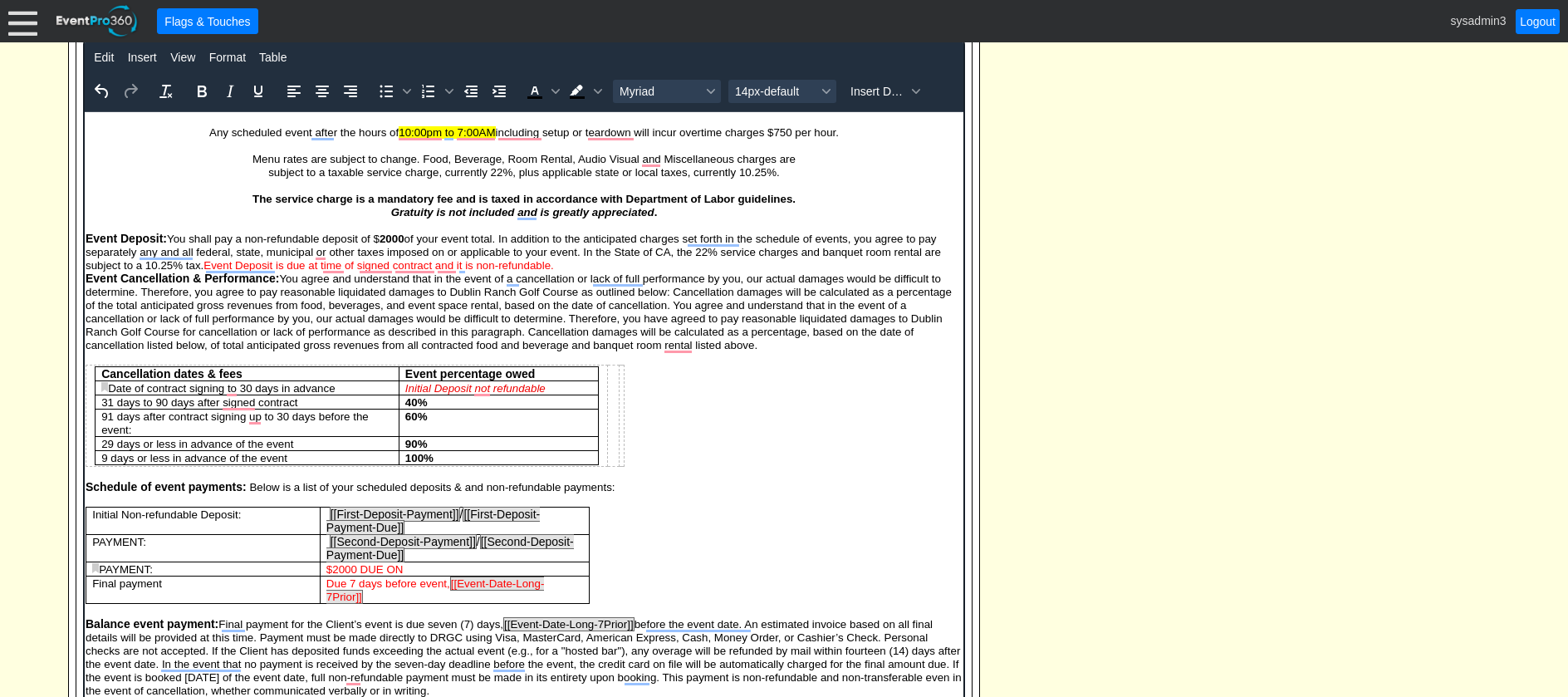
click at [415, 568] on p "$2000 DUE ON" at bounding box center [454, 569] width 257 height 13
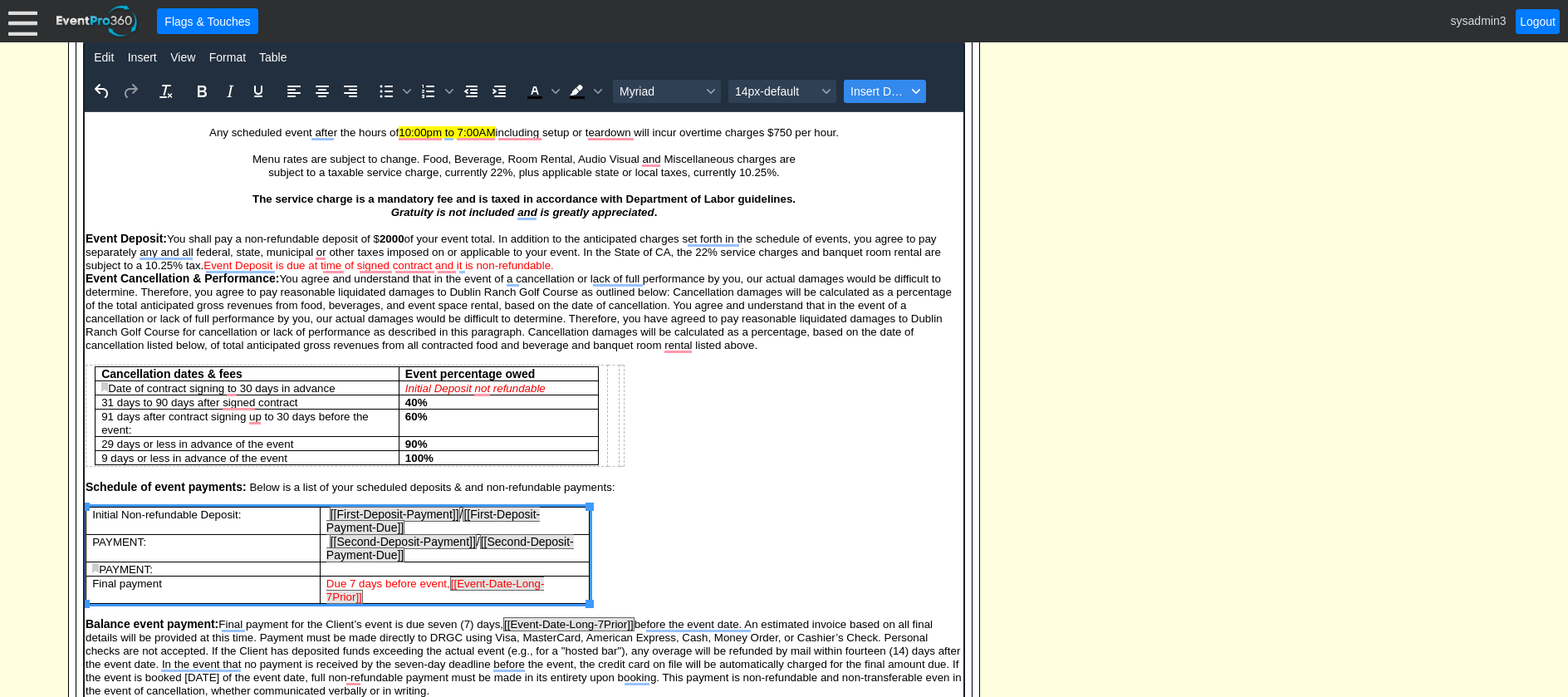
click at [865, 90] on span "Insert Data" at bounding box center [879, 91] width 56 height 13
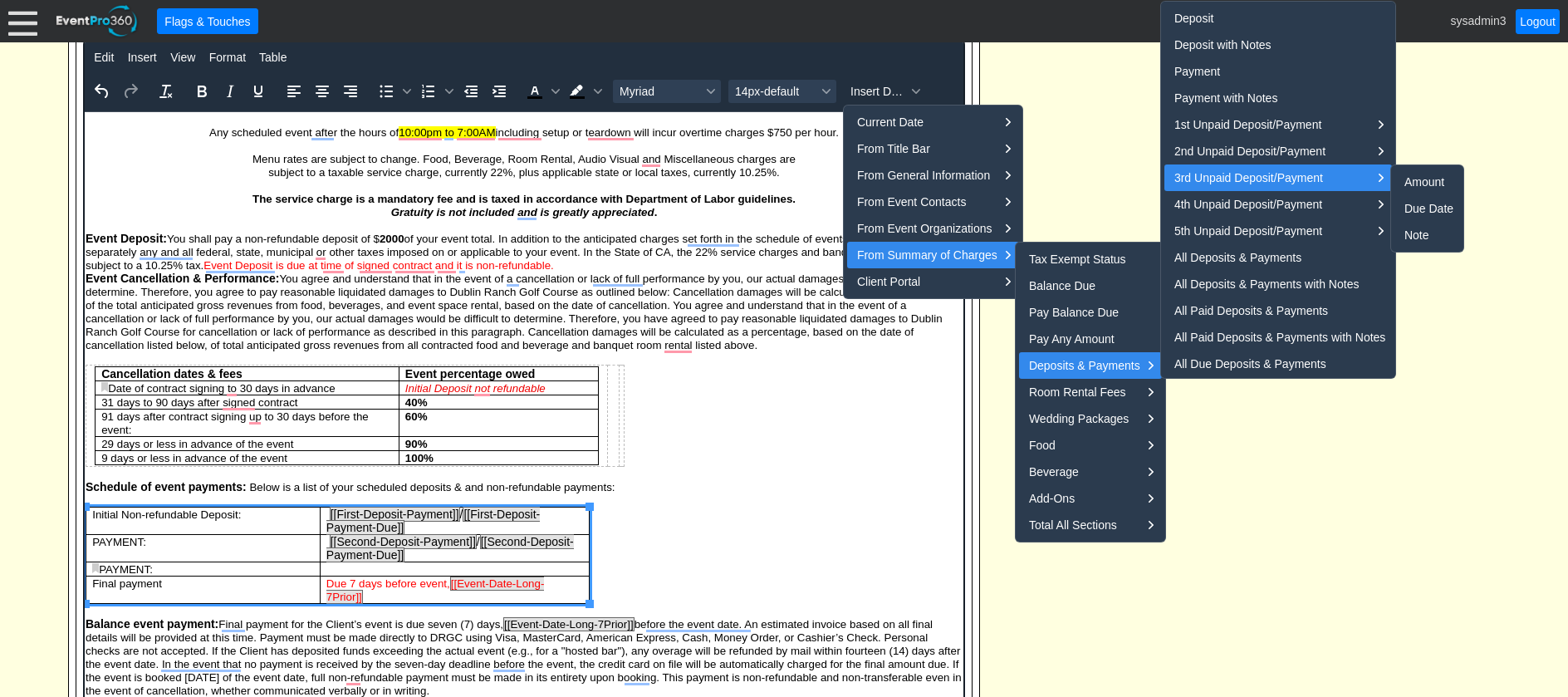
click at [1239, 178] on div "3rd Unpaid Deposit/Payment" at bounding box center [1273, 177] width 196 height 20
click at [1414, 174] on div "Amount" at bounding box center [1430, 181] width 49 height 20
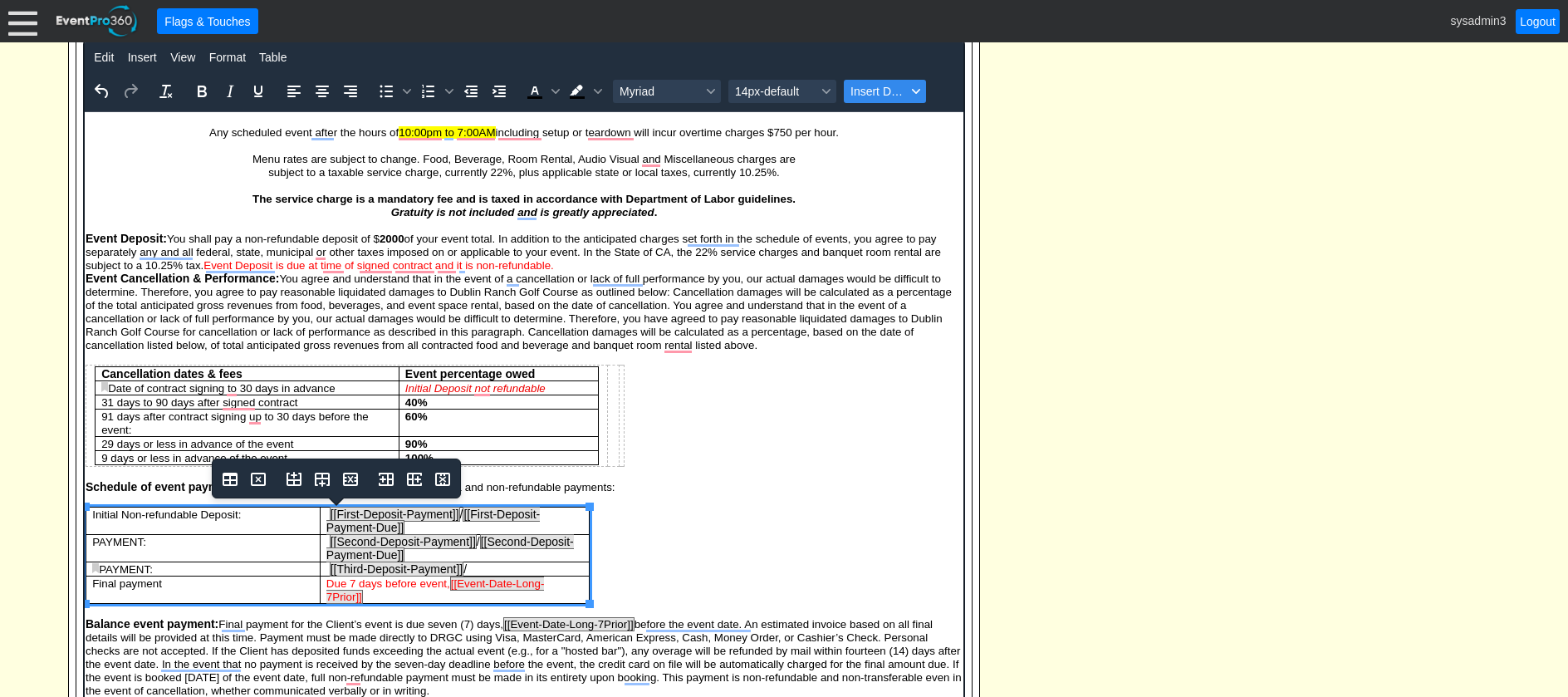
click at [866, 96] on span "Insert Data" at bounding box center [879, 91] width 56 height 13
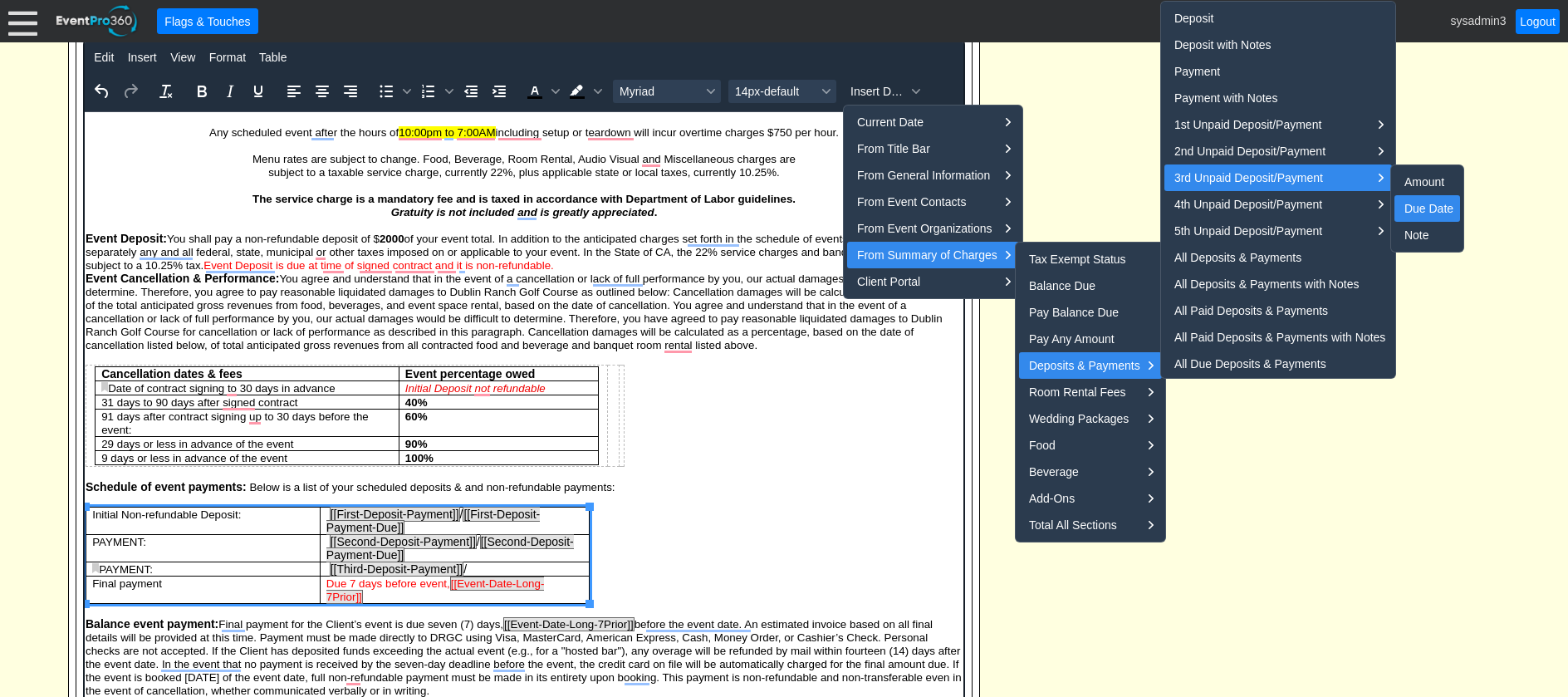
click at [1422, 207] on div "Due Date" at bounding box center [1430, 209] width 49 height 20
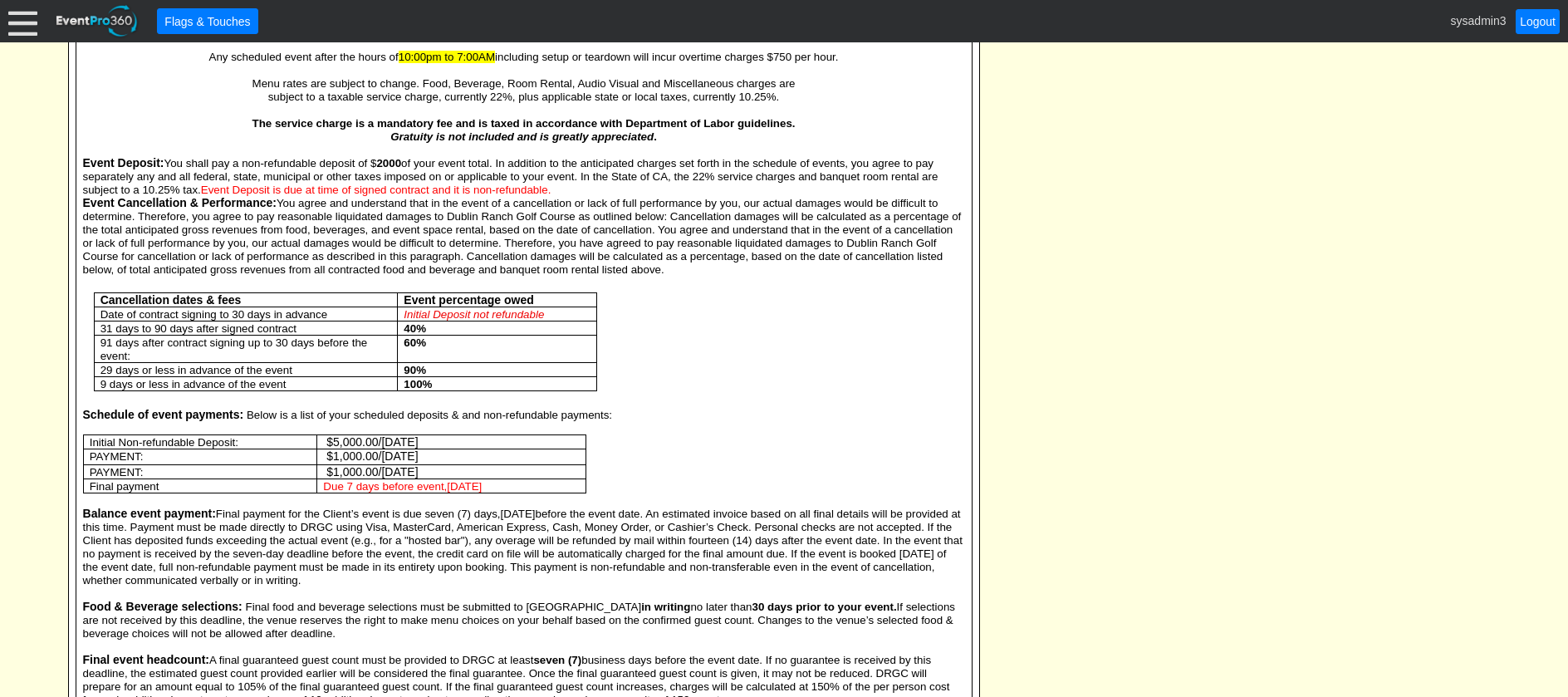
click at [482, 485] on span "[DATE]" at bounding box center [465, 487] width 35 height 12
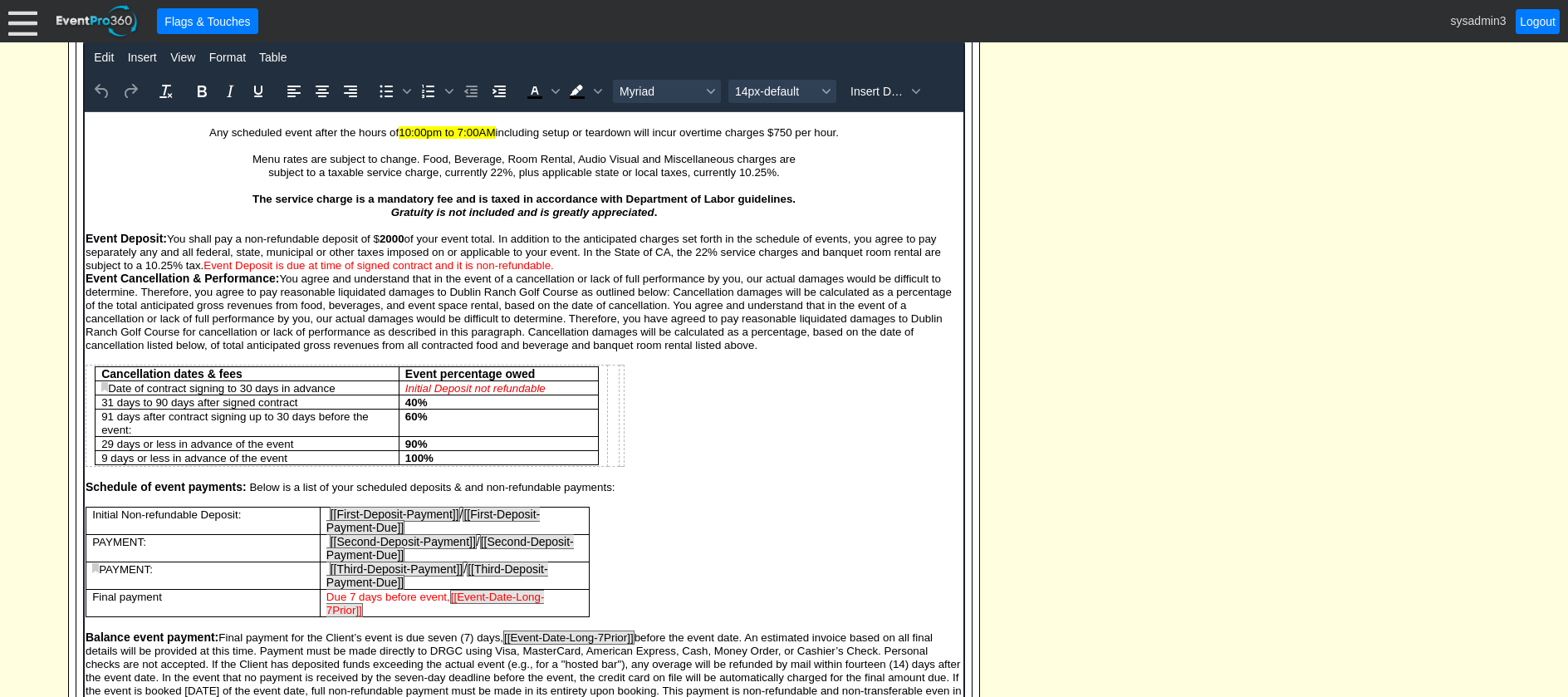
scroll to position [0, 0]
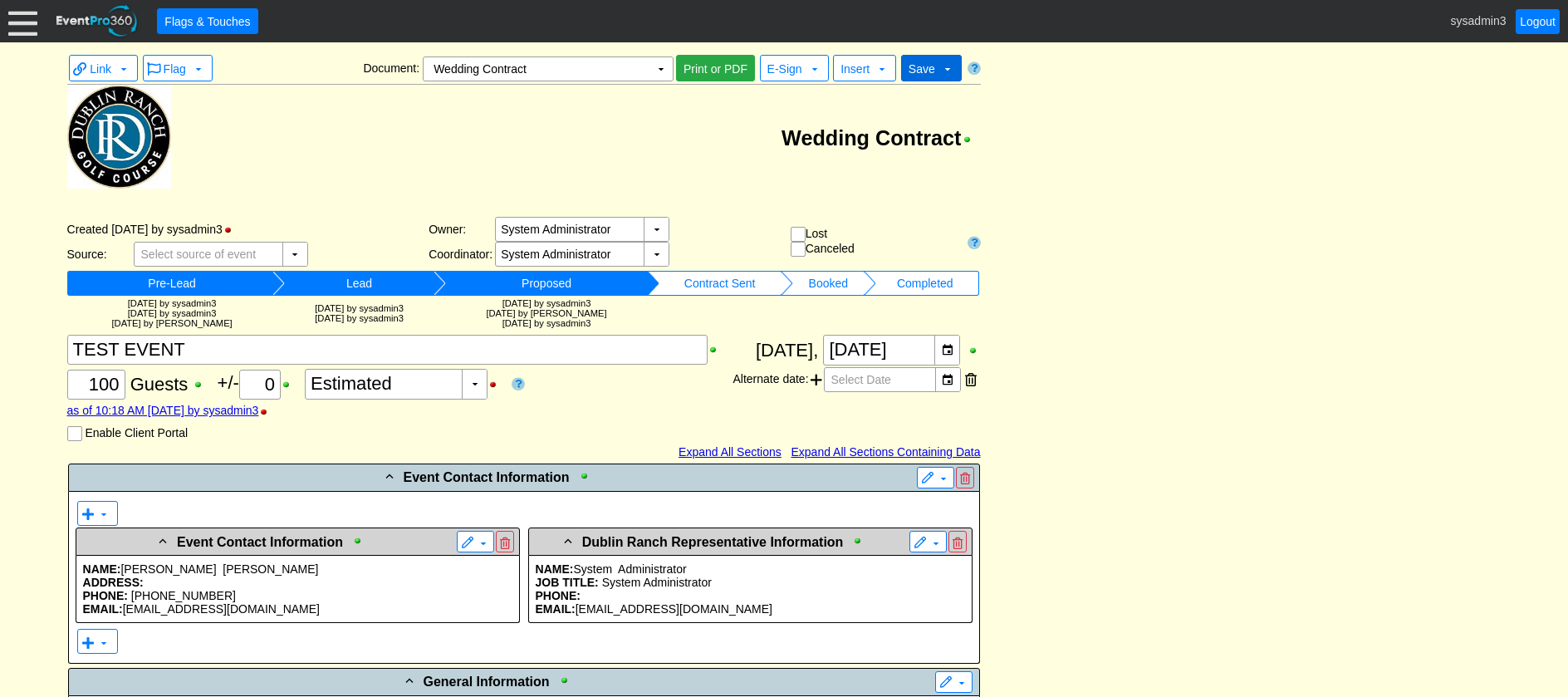
click at [928, 57] on span "Save ▼" at bounding box center [931, 68] width 60 height 26
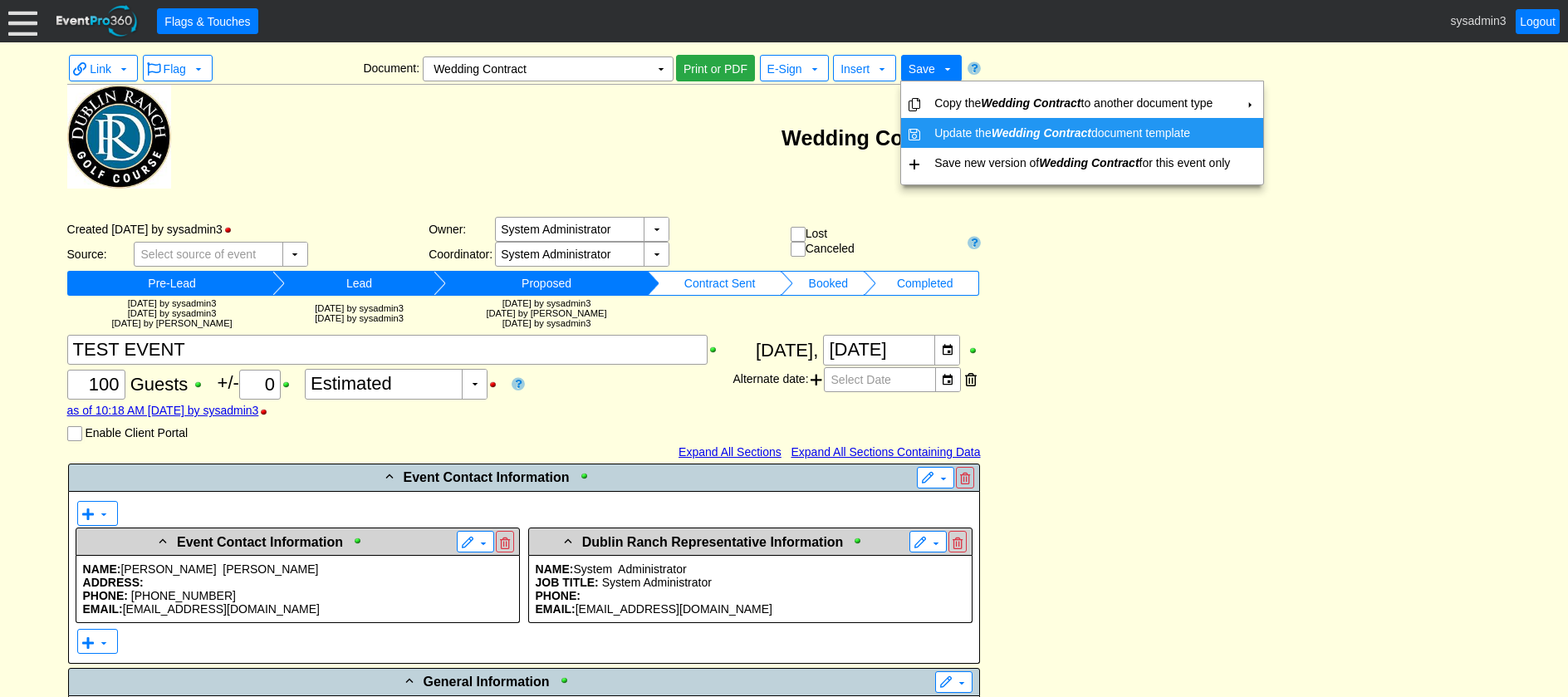
click at [948, 125] on td "Update the Wedding Contract document template" at bounding box center [1082, 133] width 309 height 30
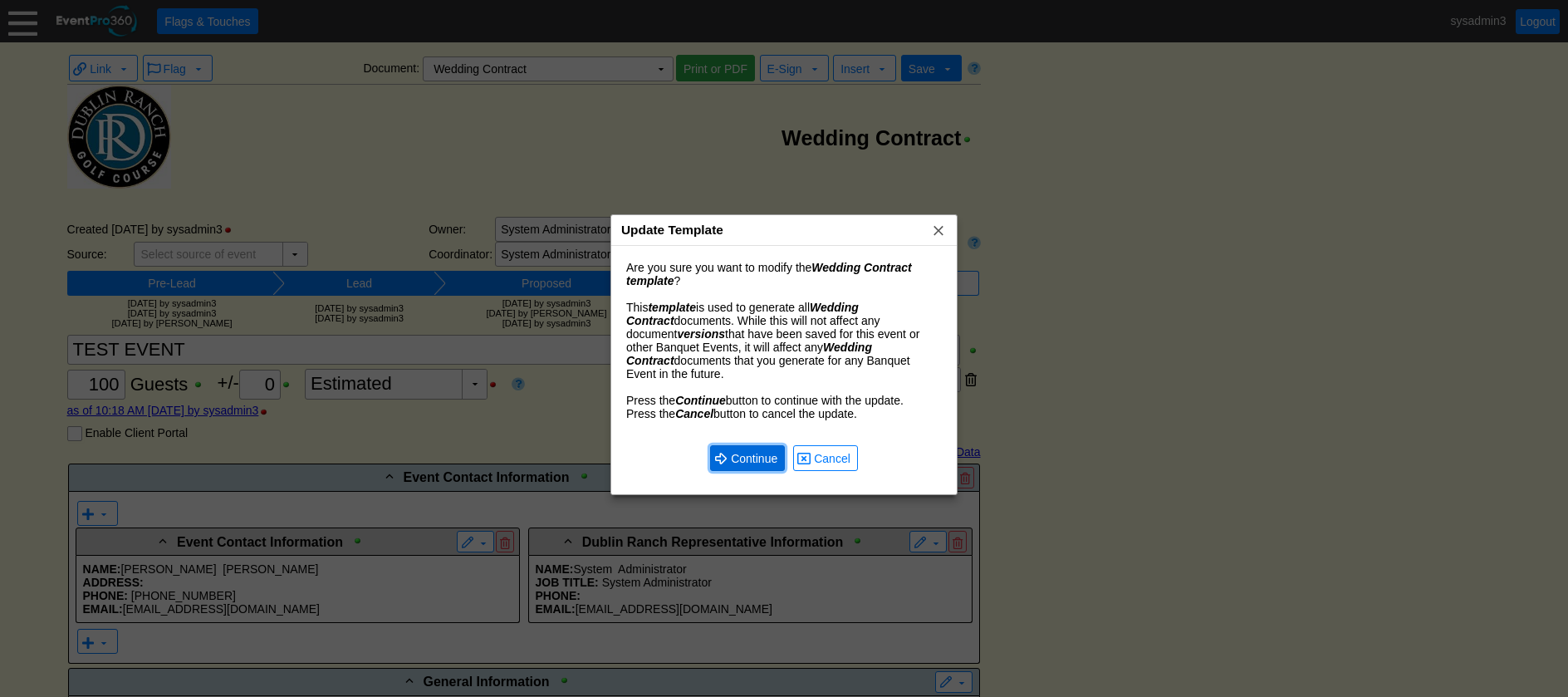
click at [744, 453] on span "Continue" at bounding box center [754, 459] width 53 height 17
